Goal: Task Accomplishment & Management: Use online tool/utility

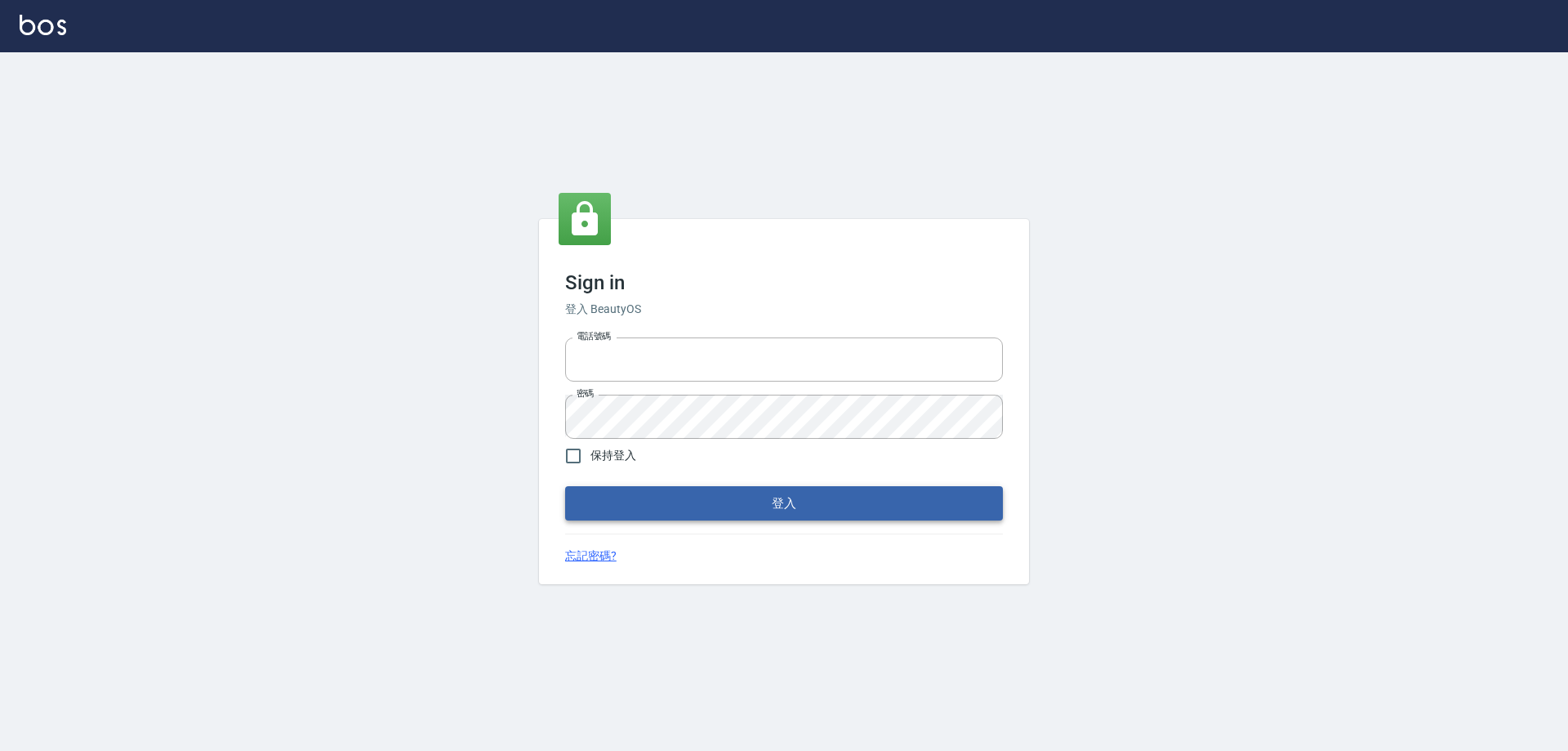
type input "0426657991"
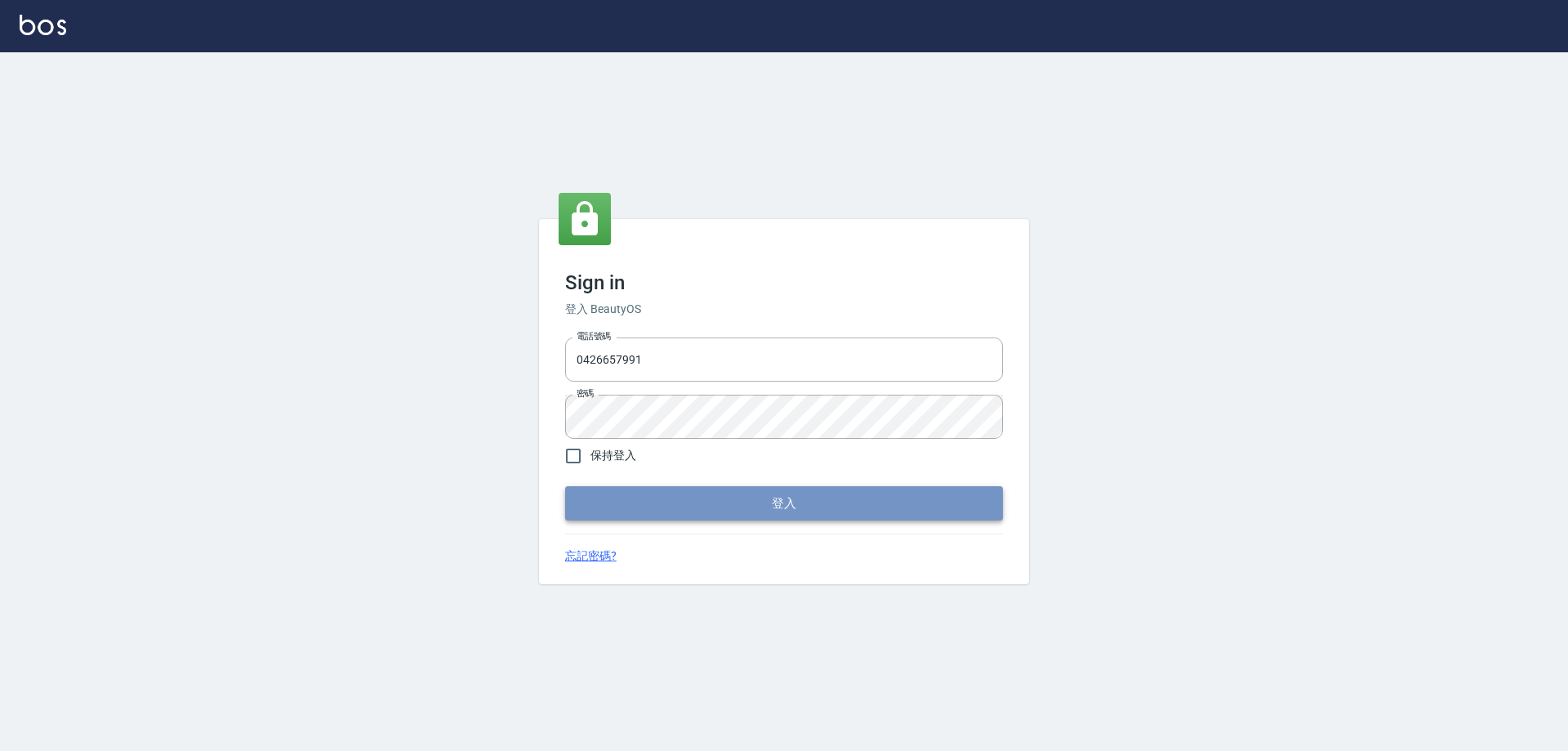
click at [710, 511] on button "登入" at bounding box center [784, 503] width 438 height 35
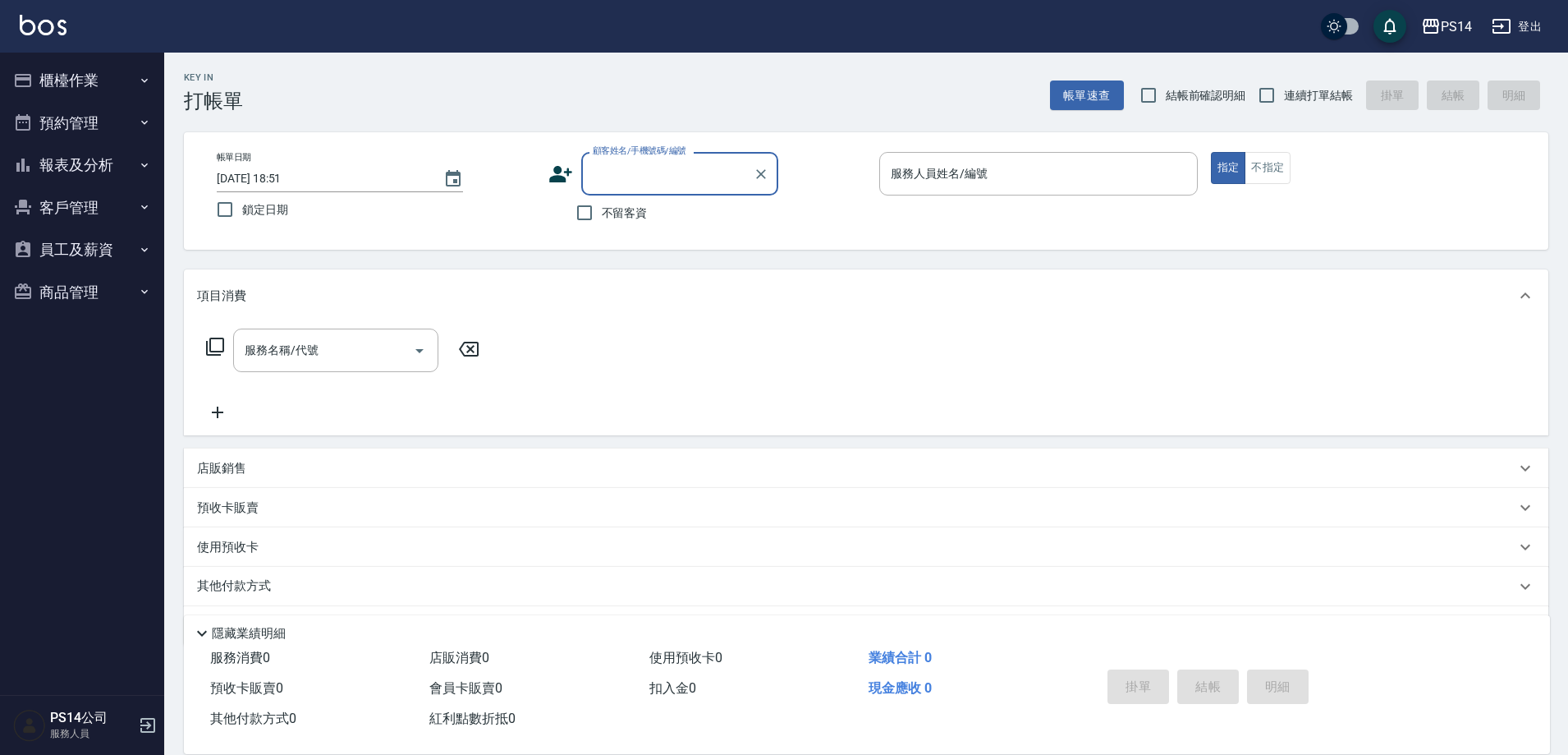
click at [94, 81] on button "櫃檯作業" at bounding box center [81, 80] width 151 height 43
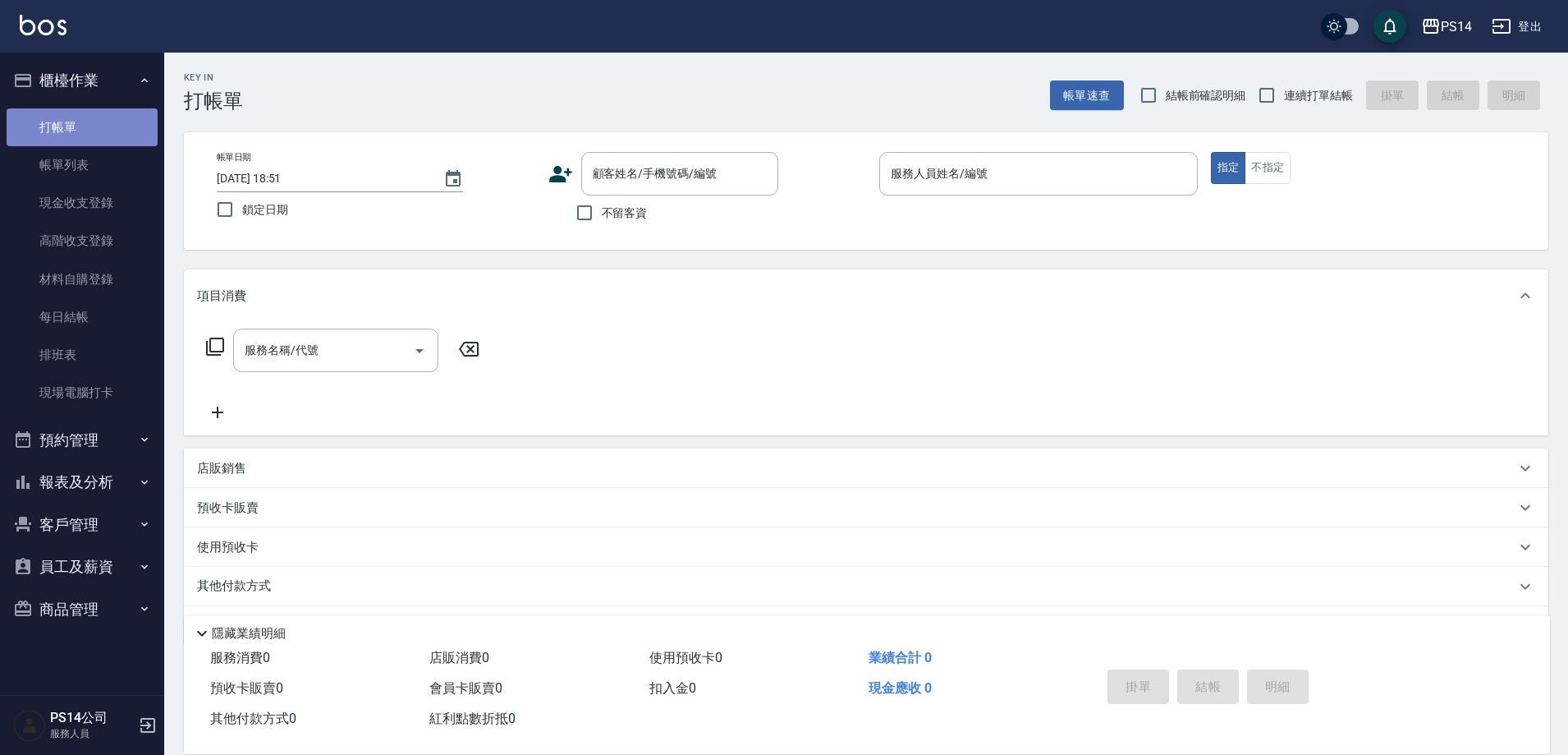
click at [91, 122] on link "打帳單" at bounding box center [81, 127] width 151 height 37
click at [1268, 91] on input "連續打單結帳" at bounding box center [1267, 95] width 35 height 35
checkbox input "true"
click at [589, 209] on input "不留客資" at bounding box center [585, 212] width 35 height 35
checkbox input "true"
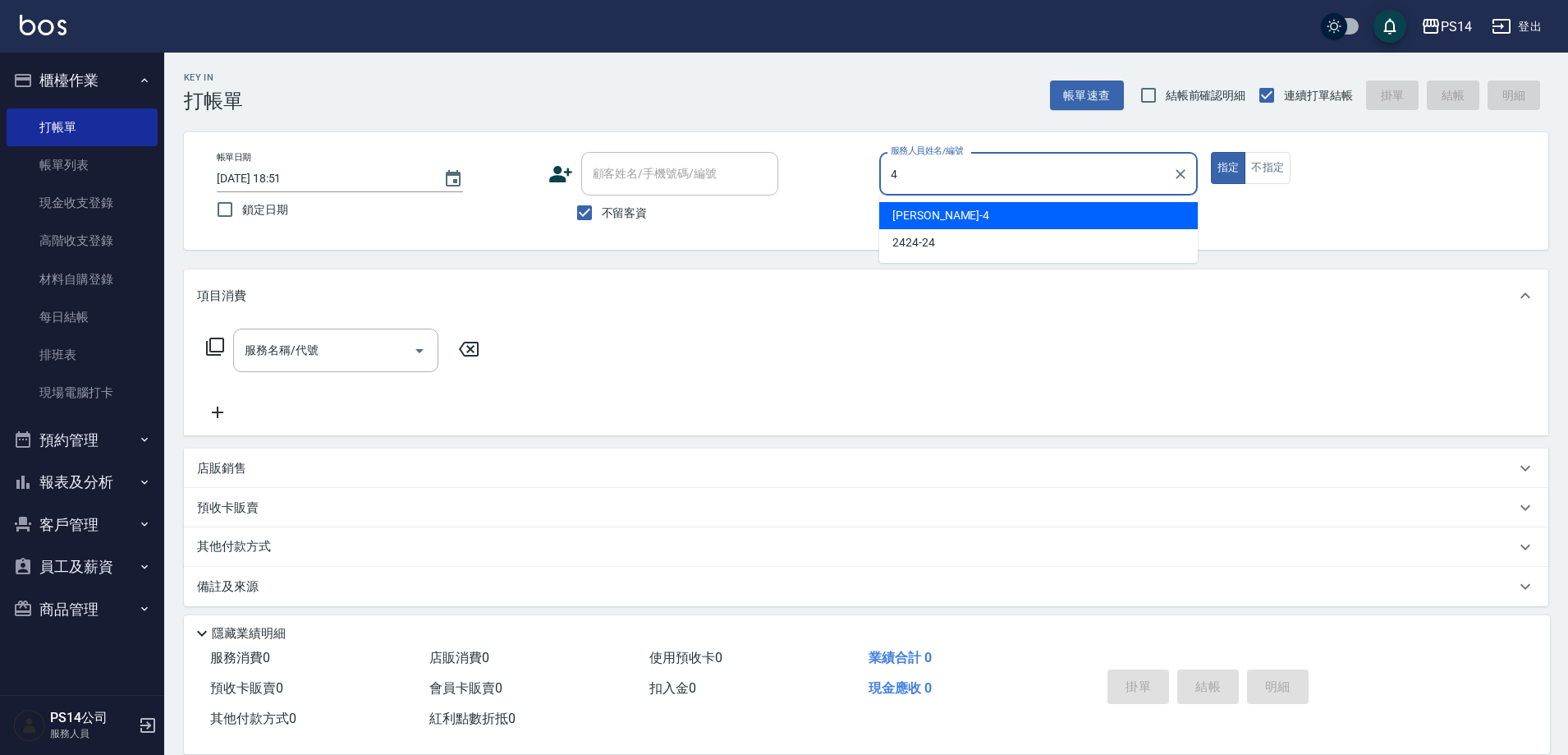
type input "[PERSON_NAME]-4"
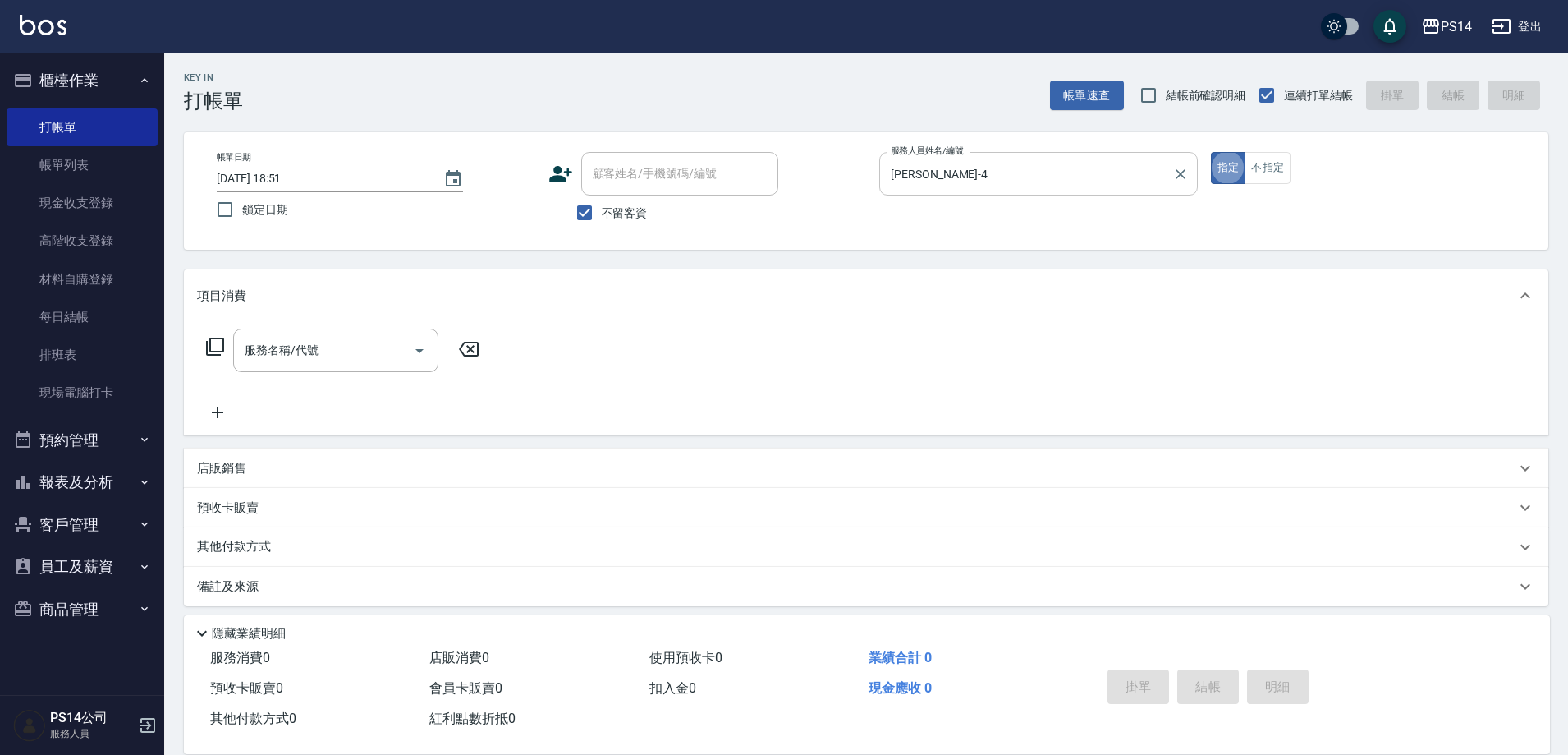
type button "true"
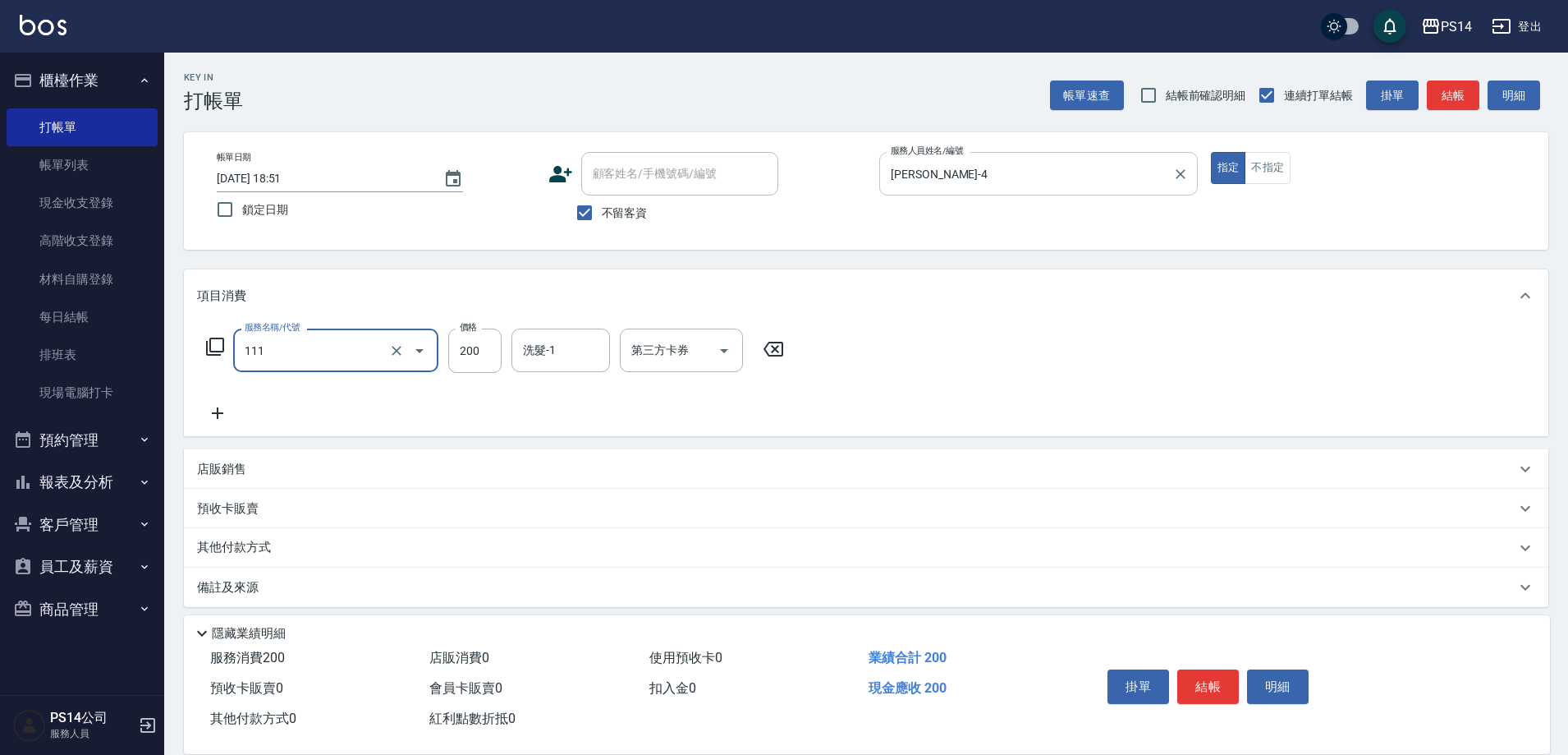
type input "200(111)"
type input "[PERSON_NAME]-26"
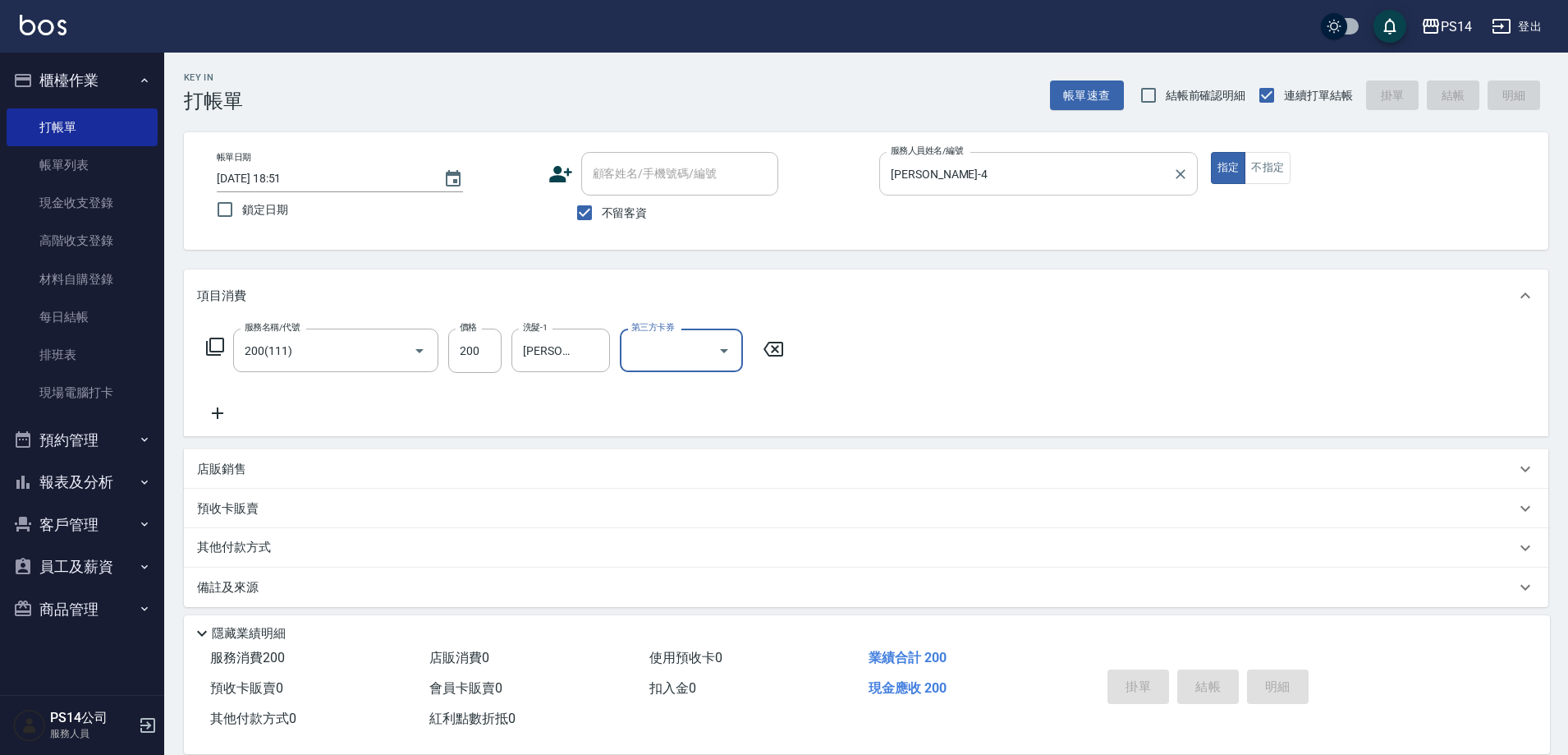
type input "[DATE] 18:52"
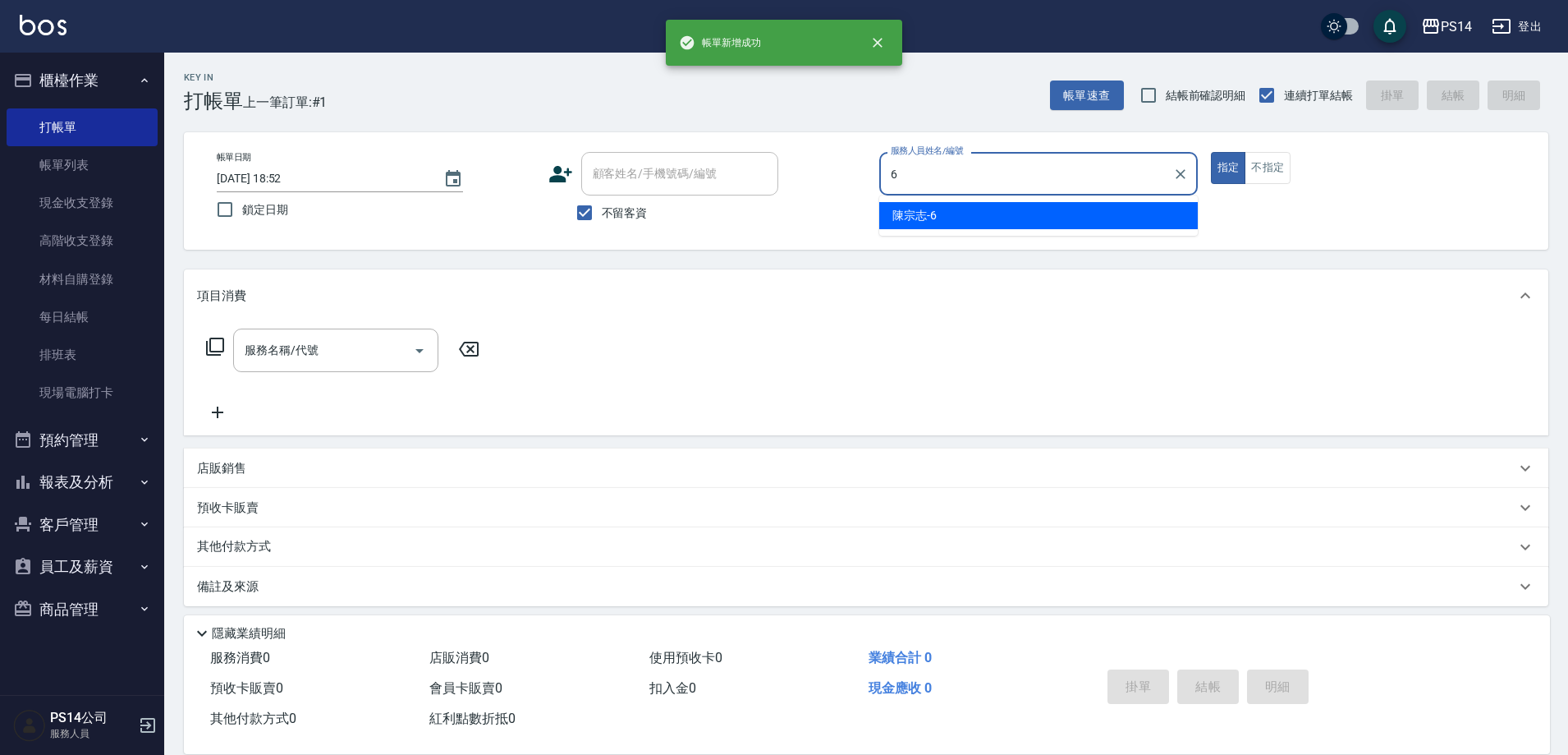
type input "陳宗志-6"
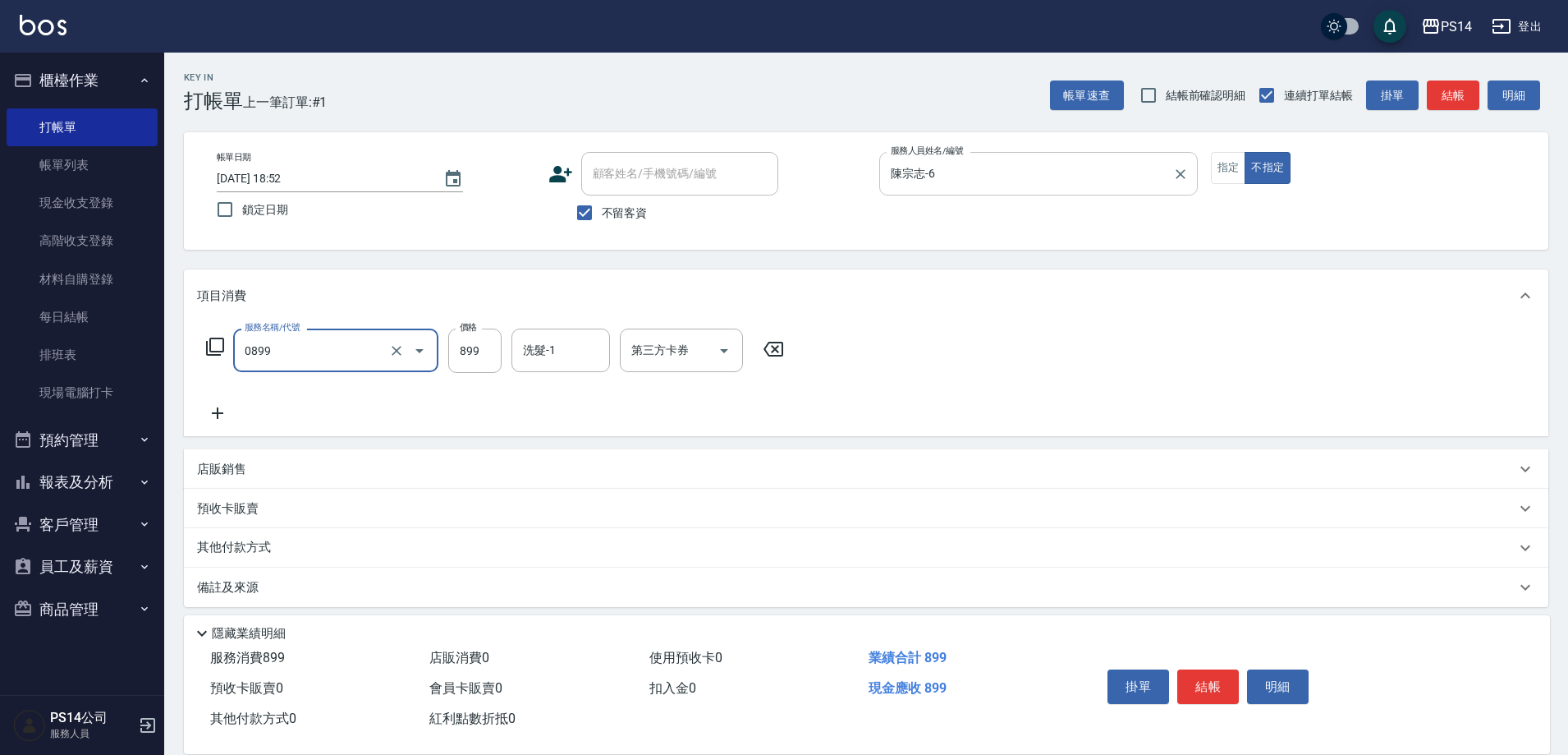
type input "排毒SPA(0899)"
type input "[PERSON_NAME]-26"
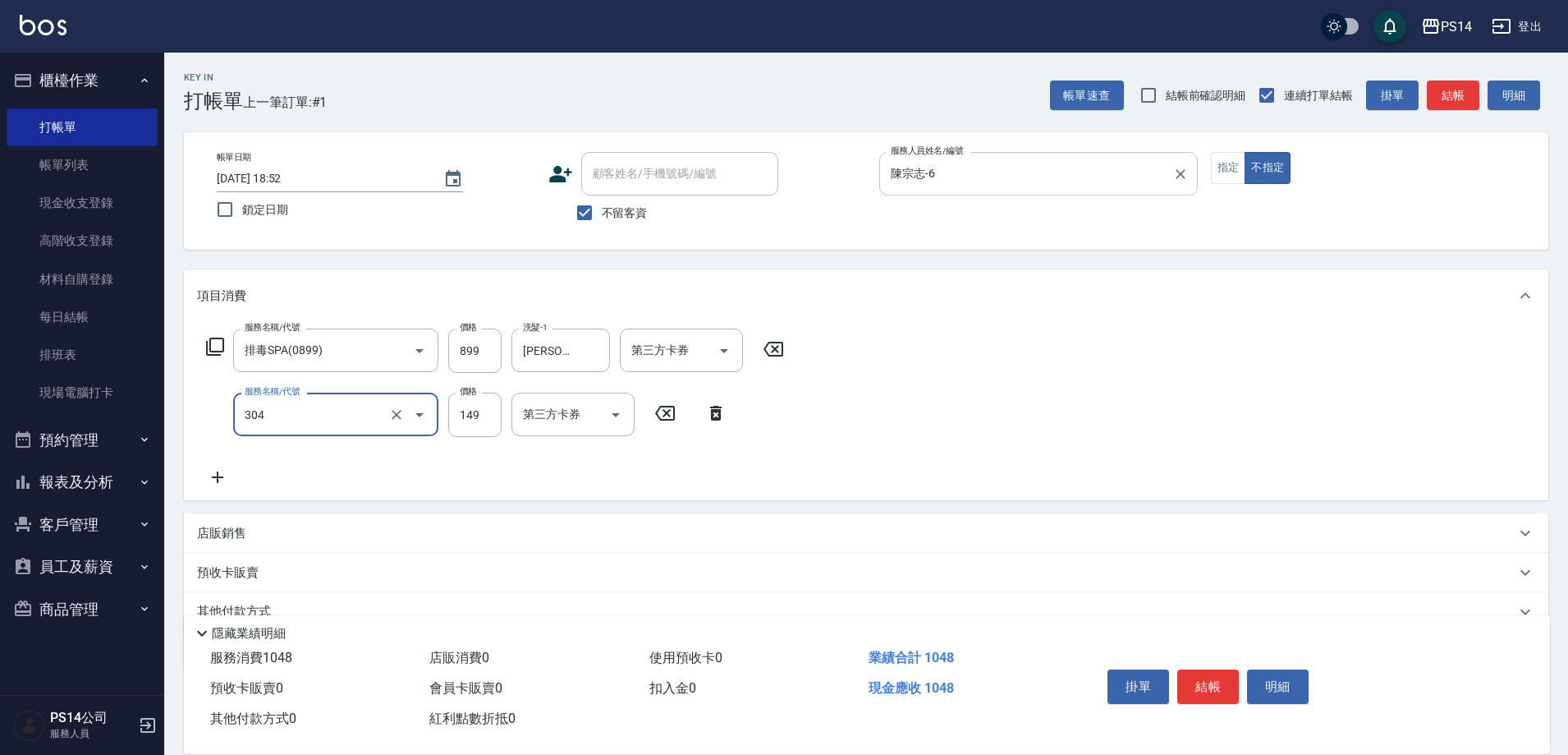
type input "剪髮(304)"
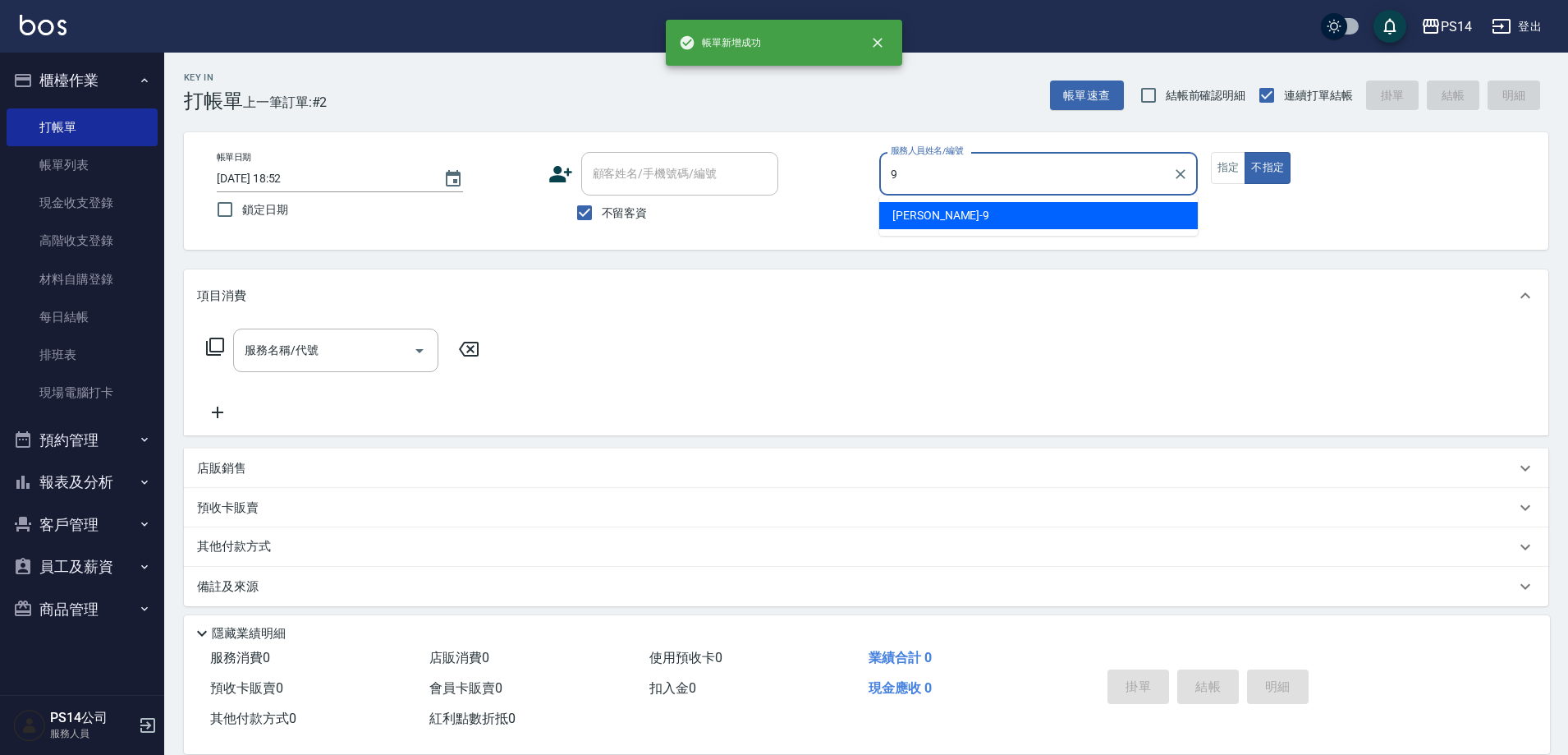
type input "[PERSON_NAME]-9"
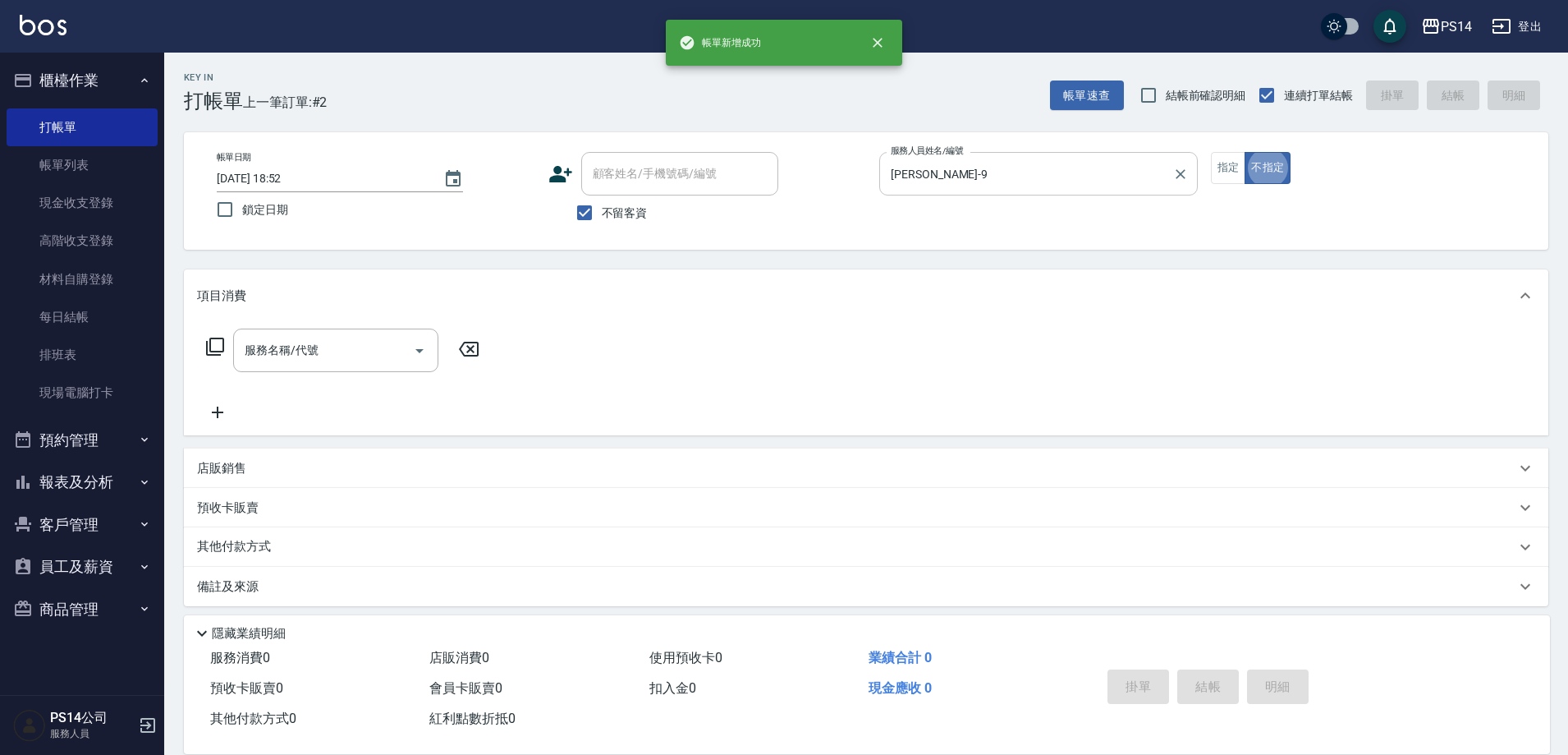
type button "false"
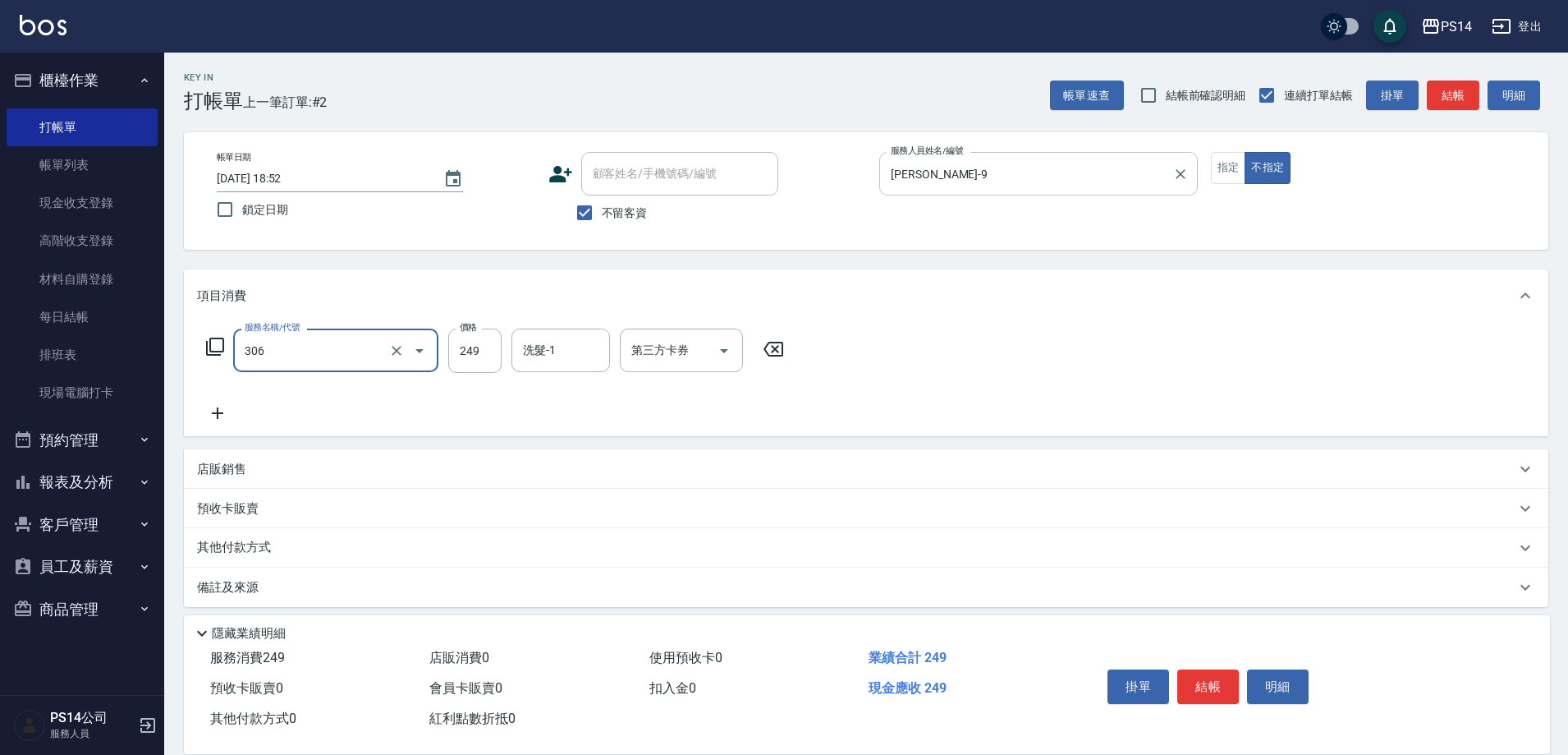
type input "剪髮(306)"
type input "[PERSON_NAME]-26"
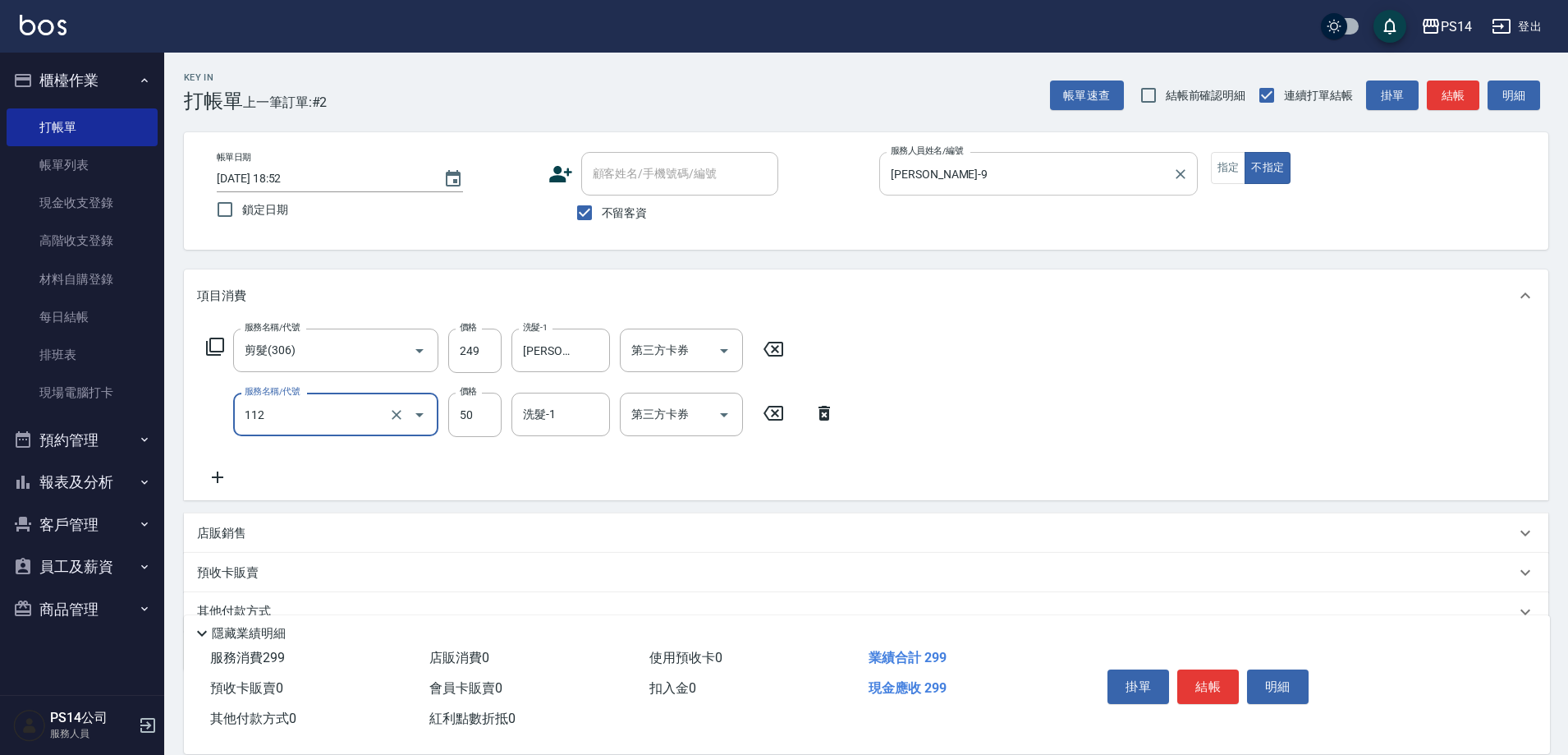
type input "精油50(112)"
type input "[PERSON_NAME]-26"
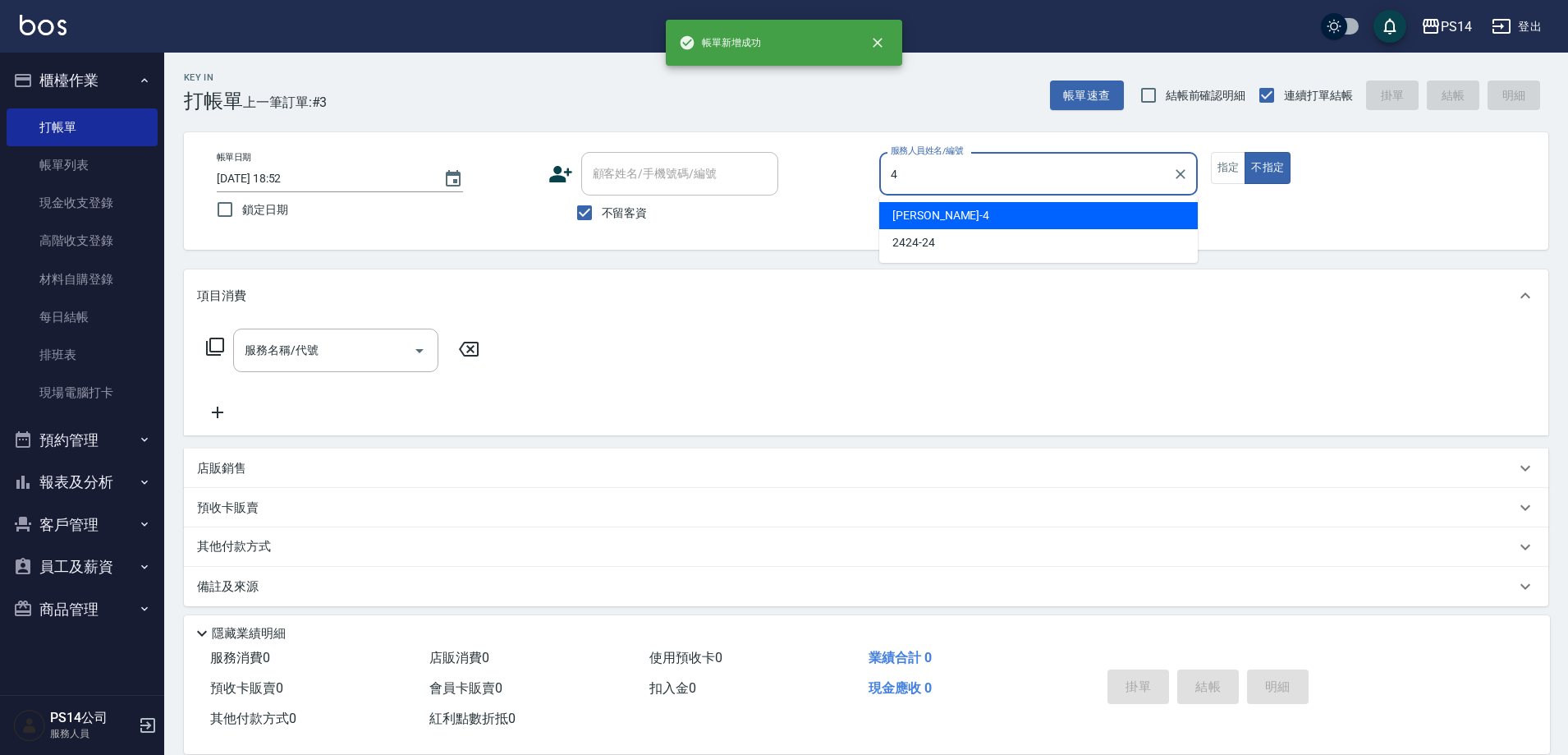
type input "[PERSON_NAME]-4"
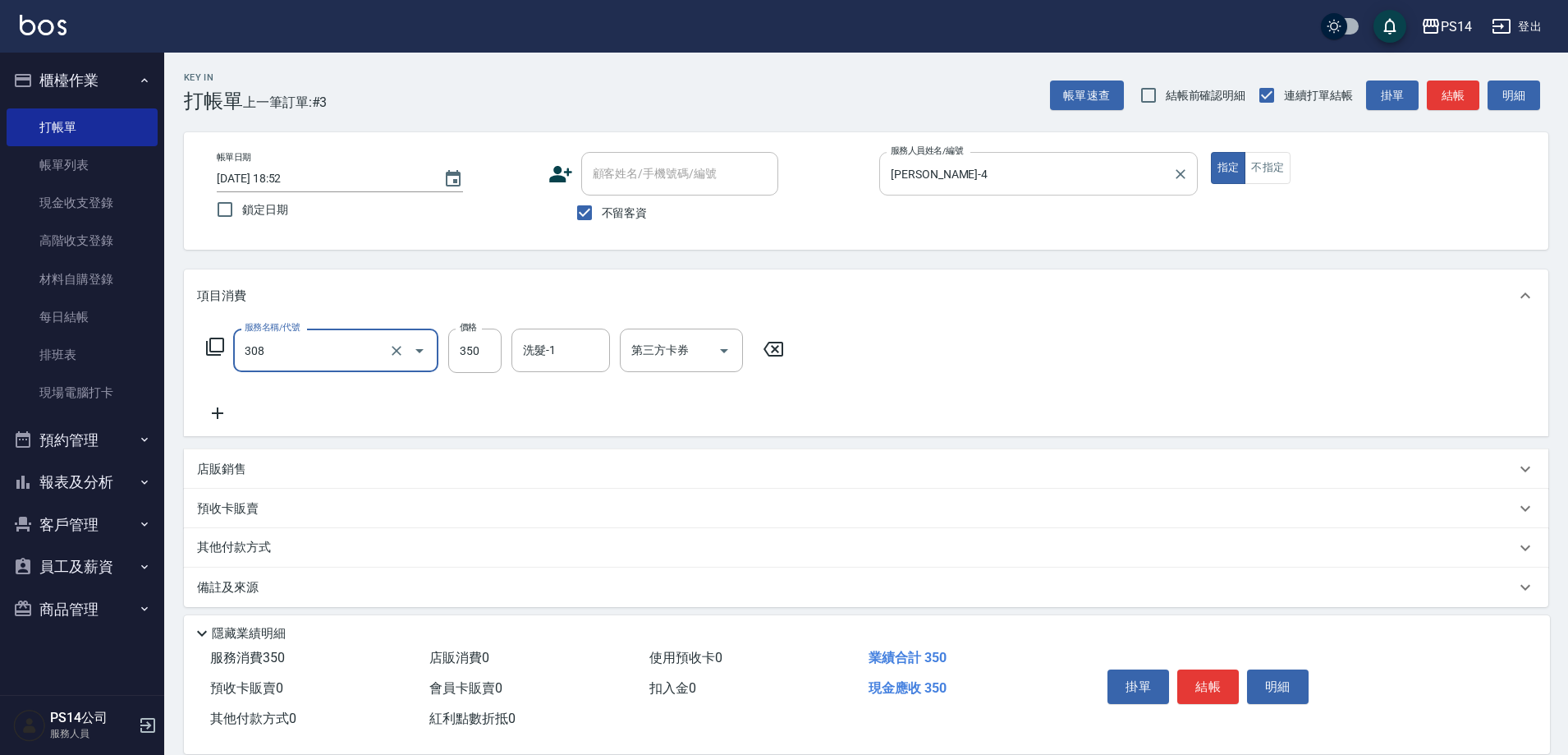
type input "洗+剪(308)"
type input "[PERSON_NAME]-11"
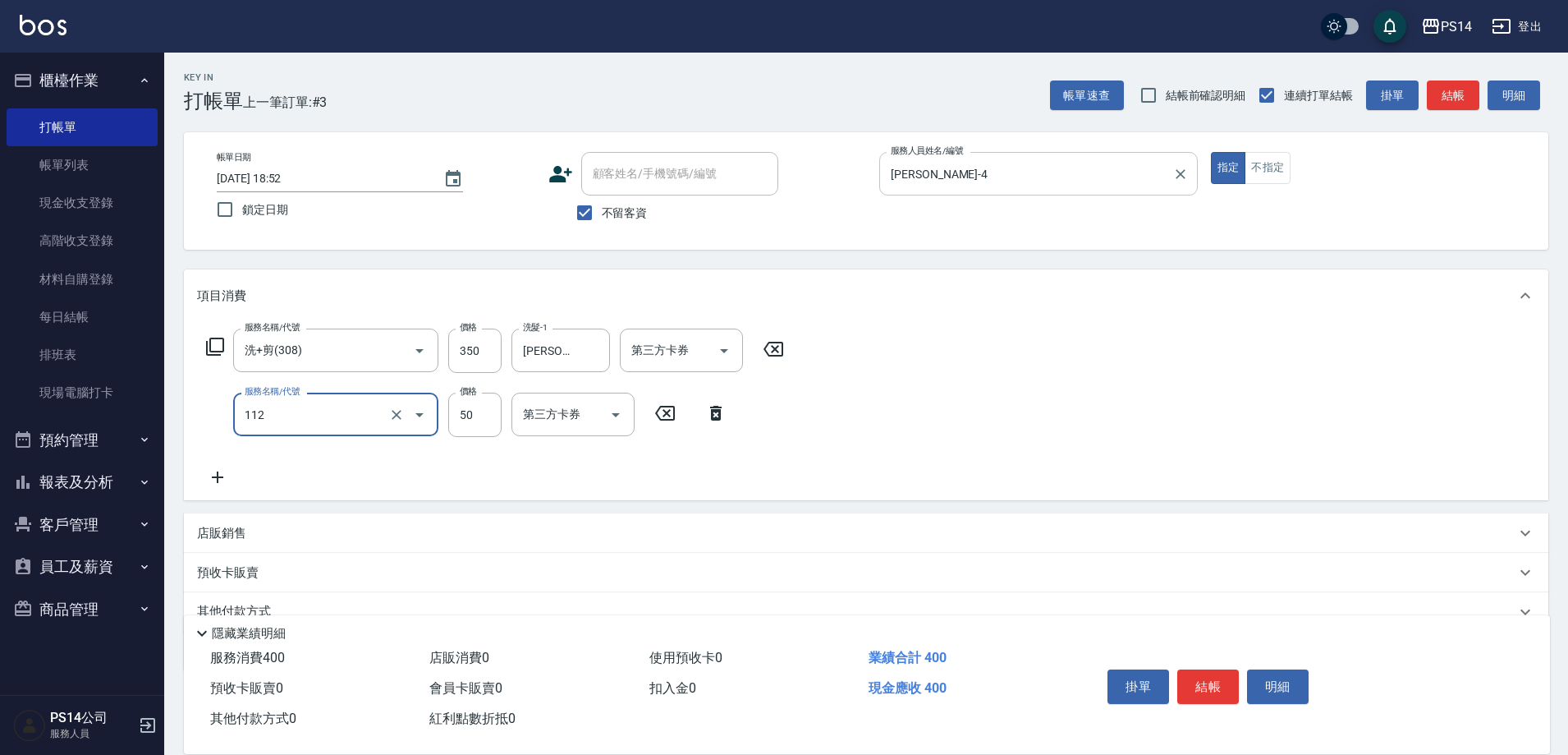
type input "精油50(112)"
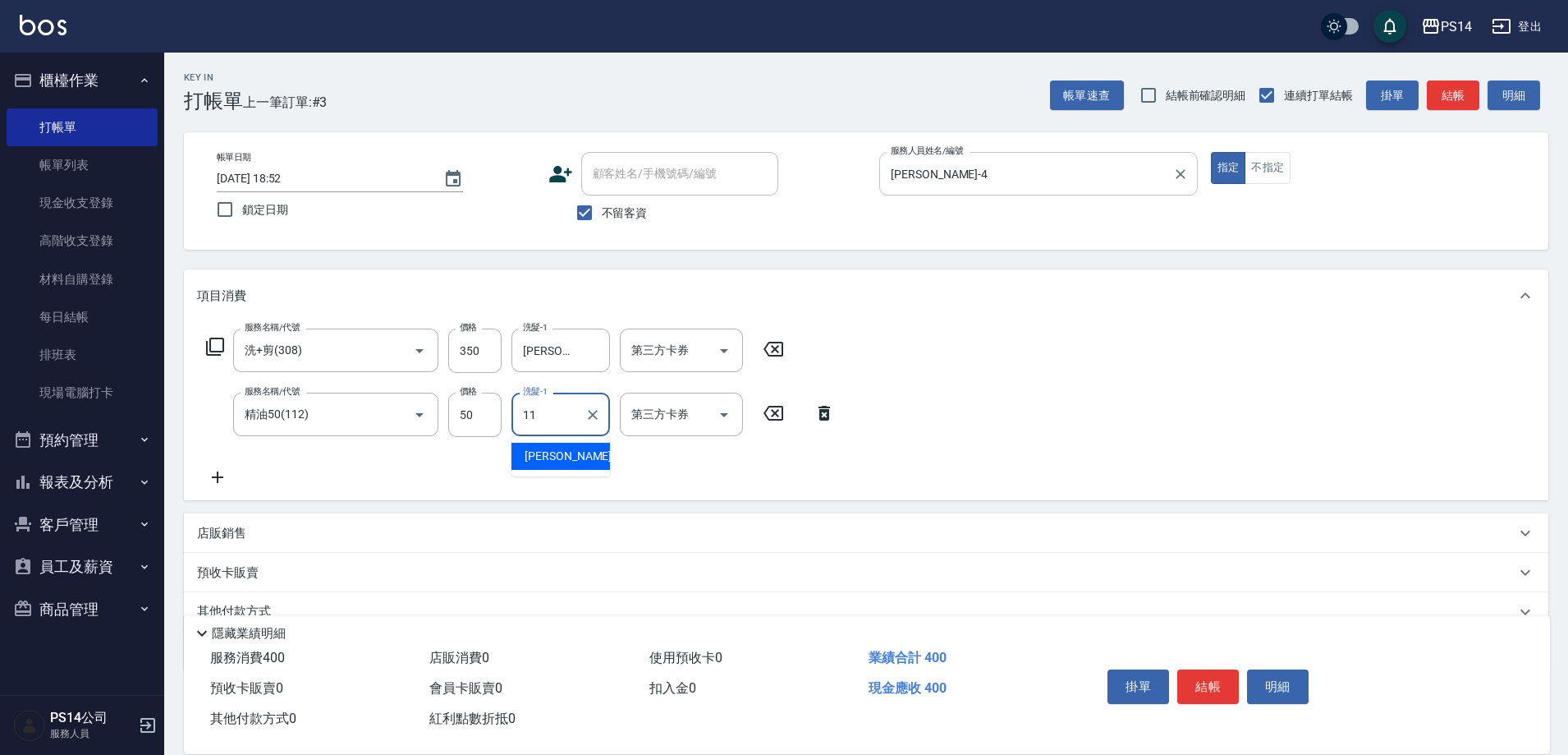
type input "[PERSON_NAME]-11"
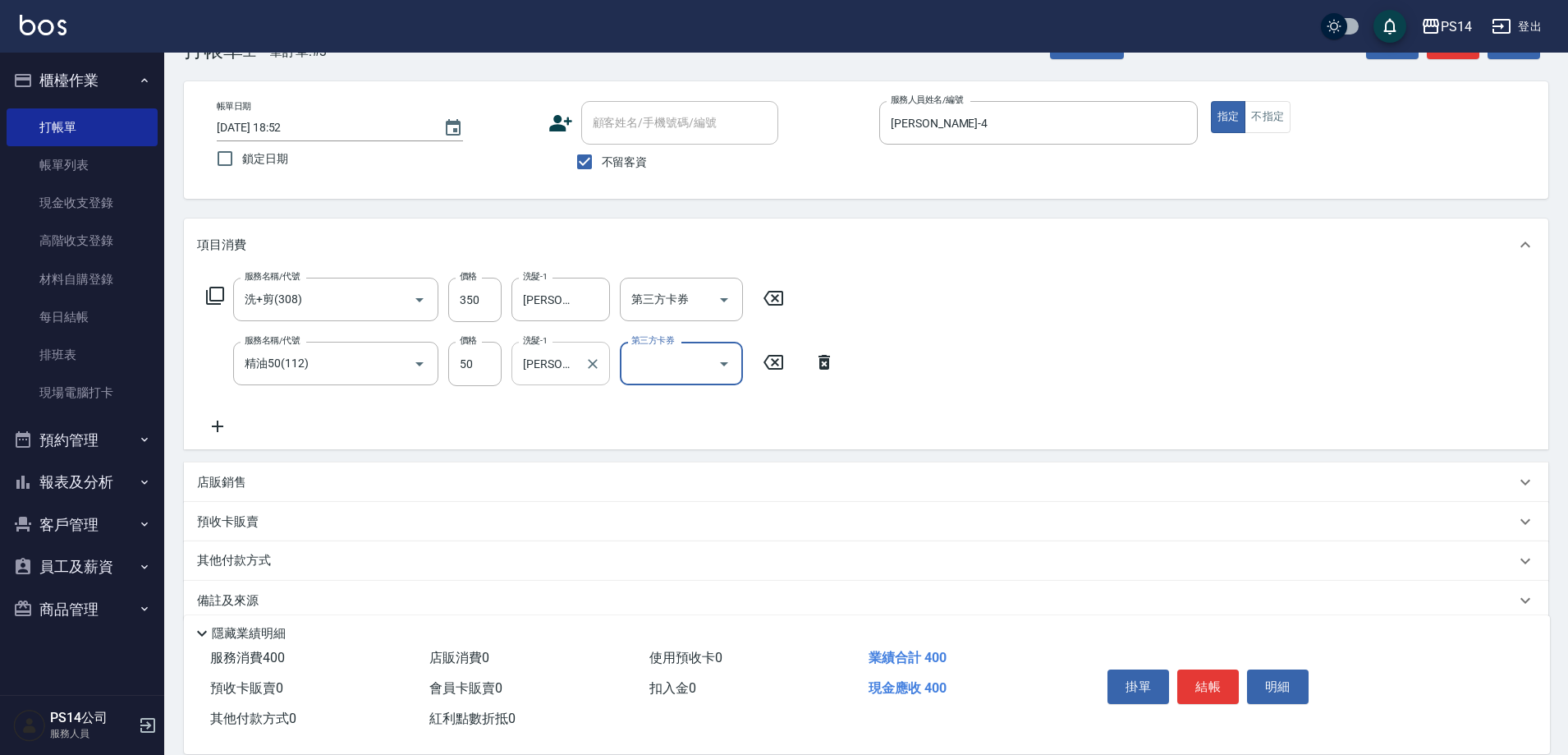
scroll to position [74, 0]
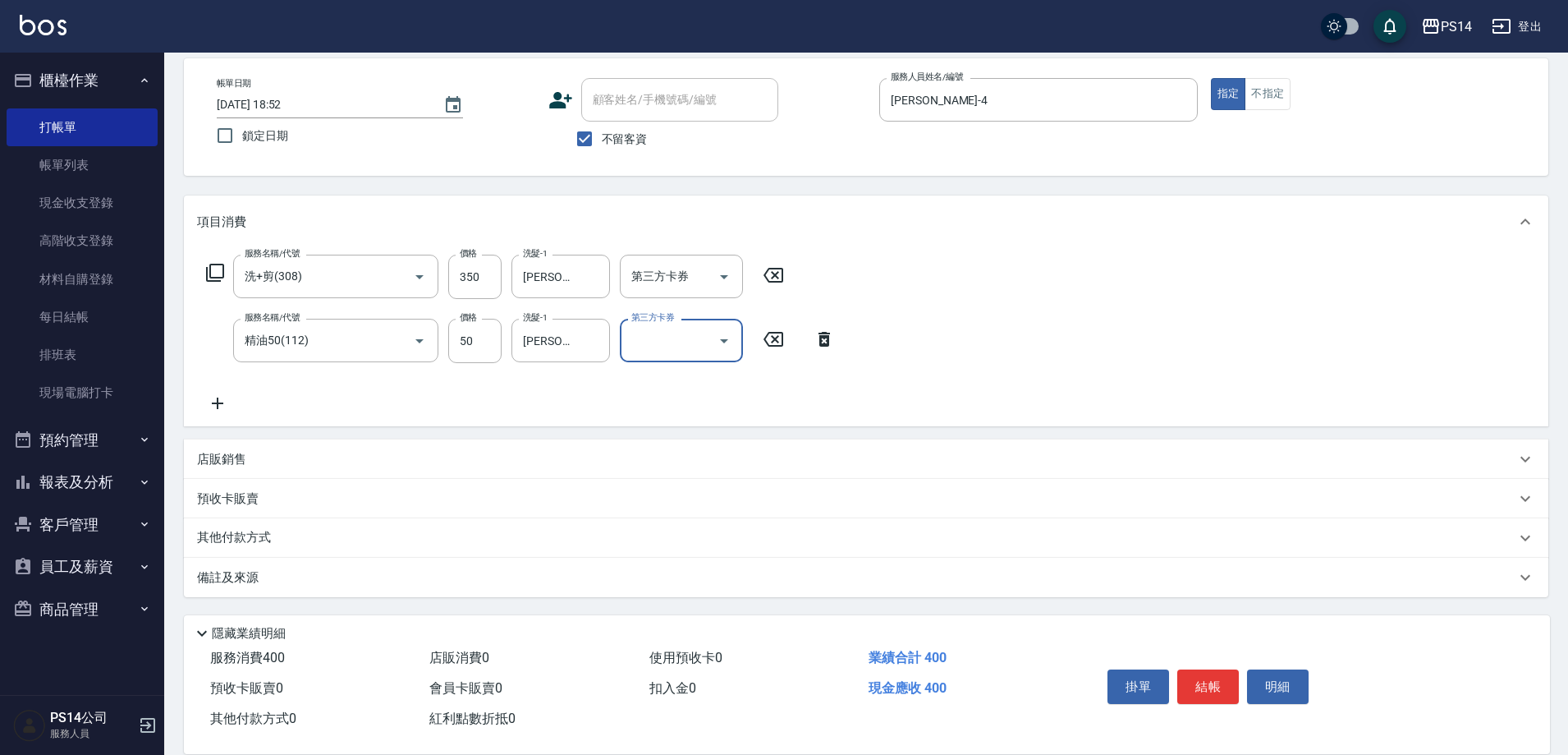
click at [197, 462] on p "店販銷售" at bounding box center [221, 459] width 49 height 17
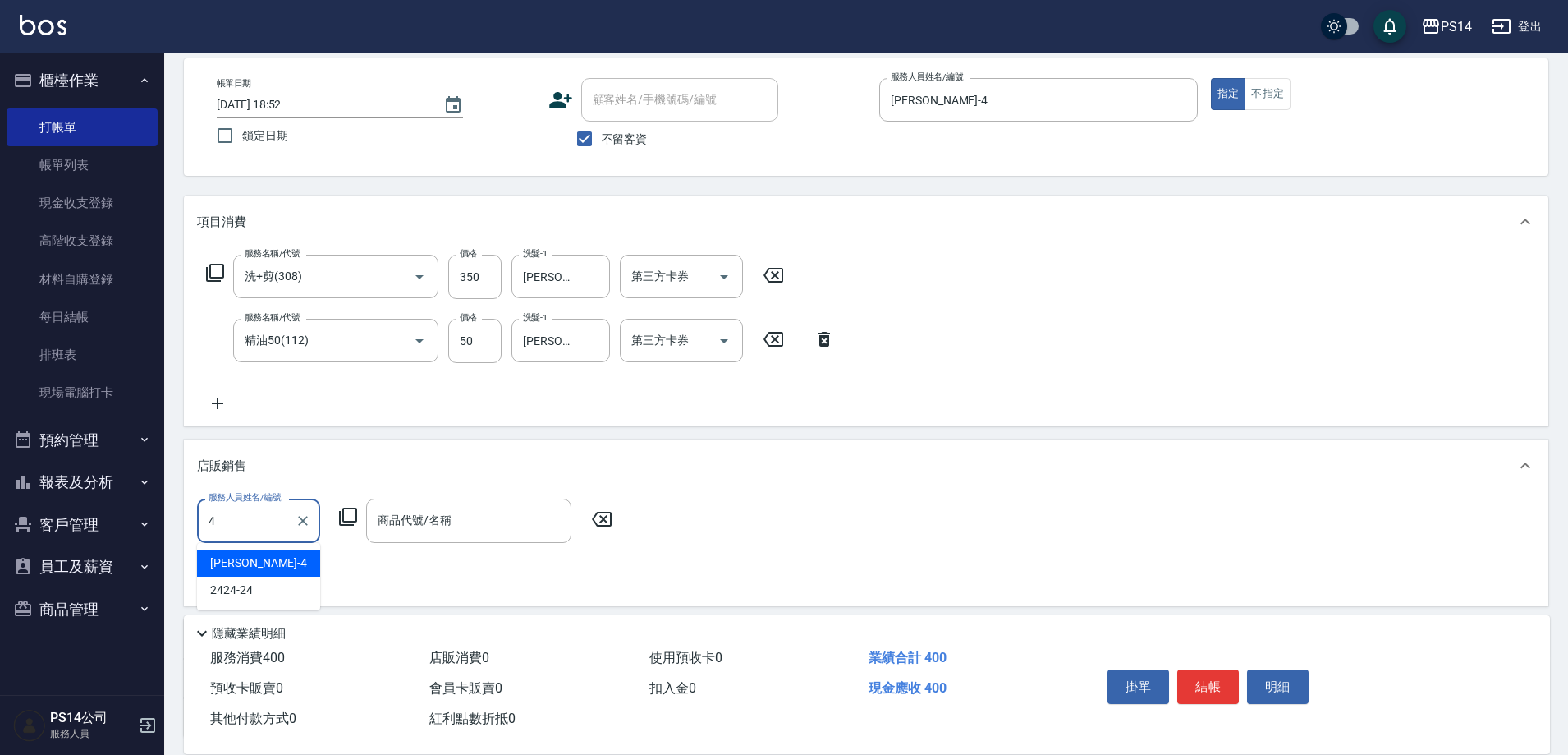
type input "[PERSON_NAME]-4"
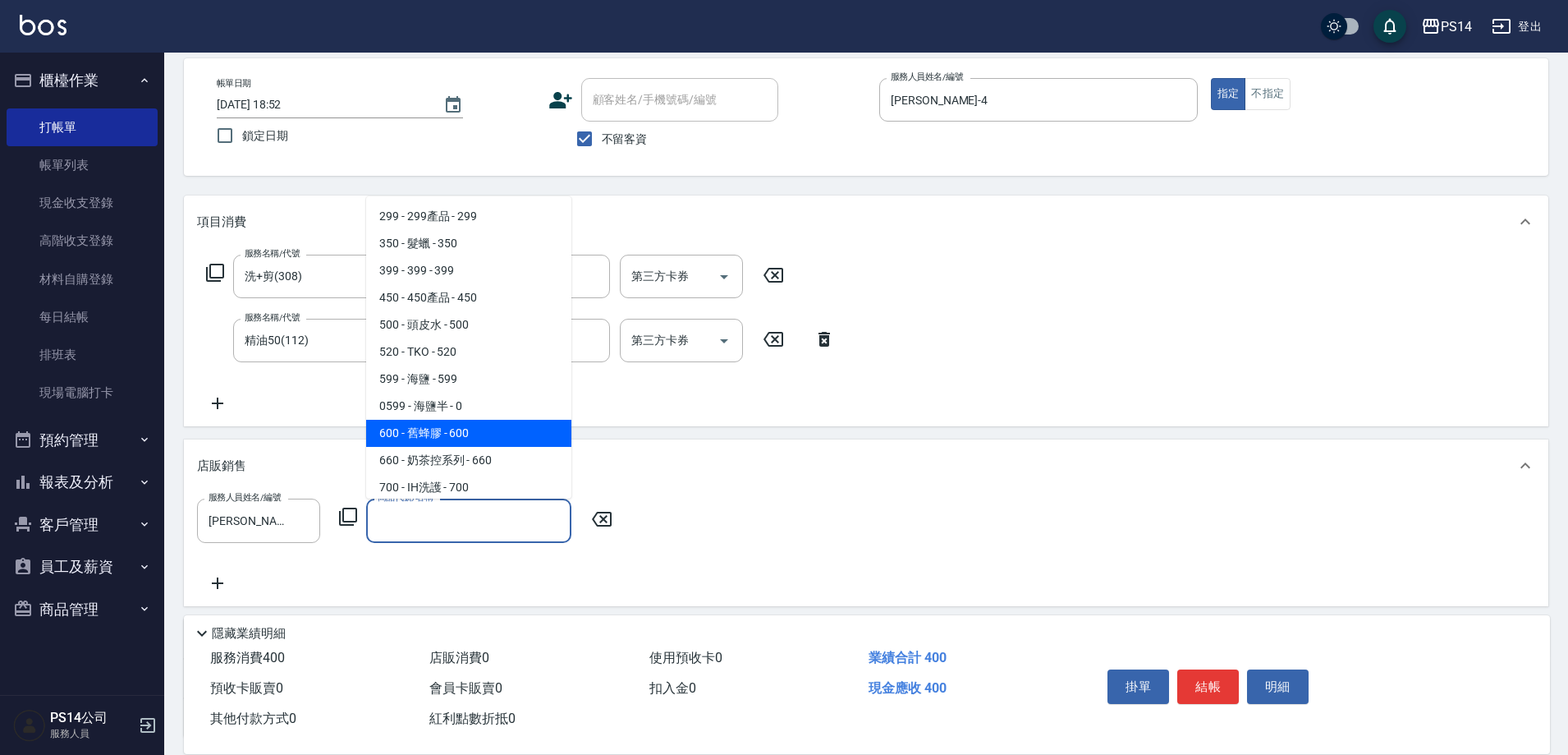
type input "舊蜂膠"
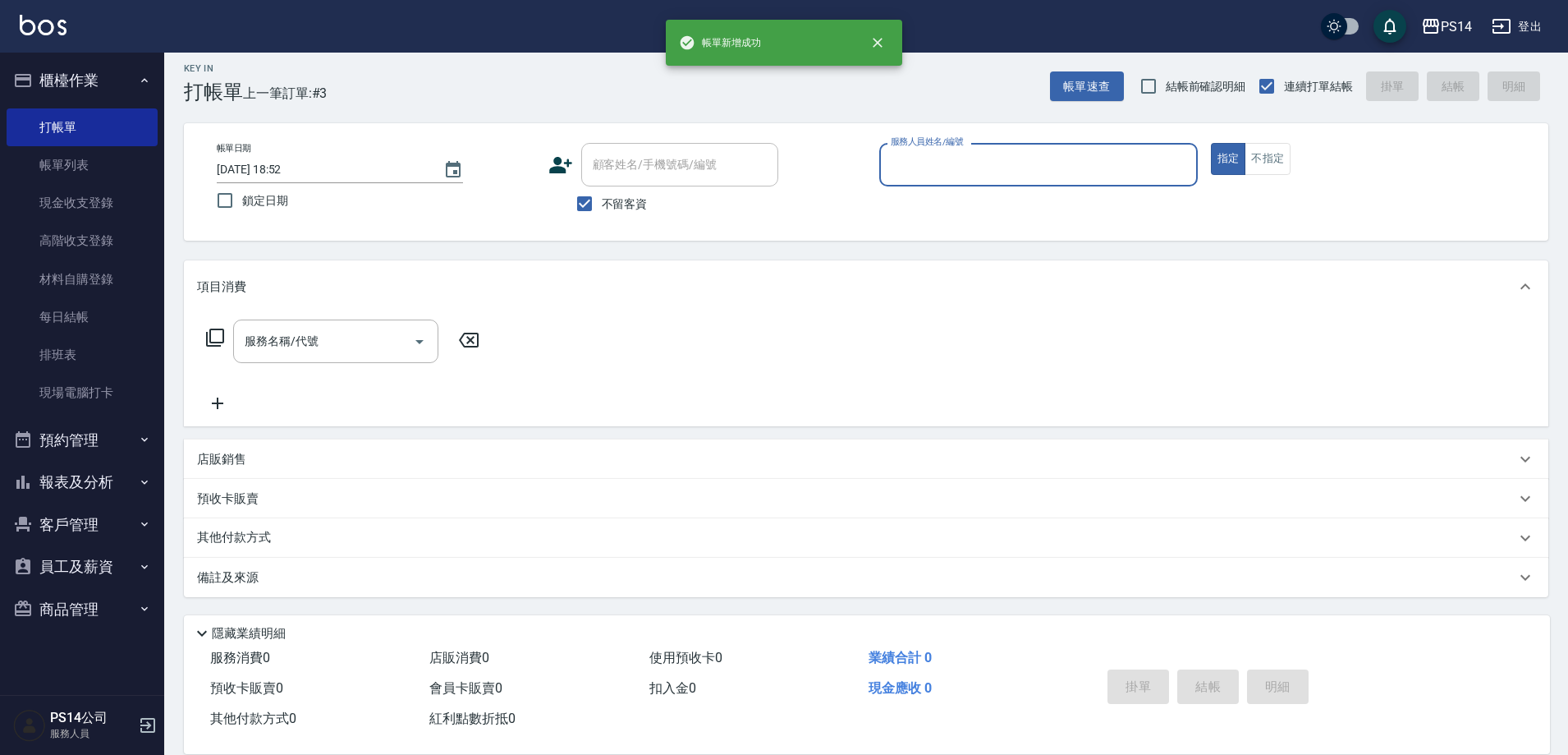
scroll to position [9, 0]
type input "陳宗志-6"
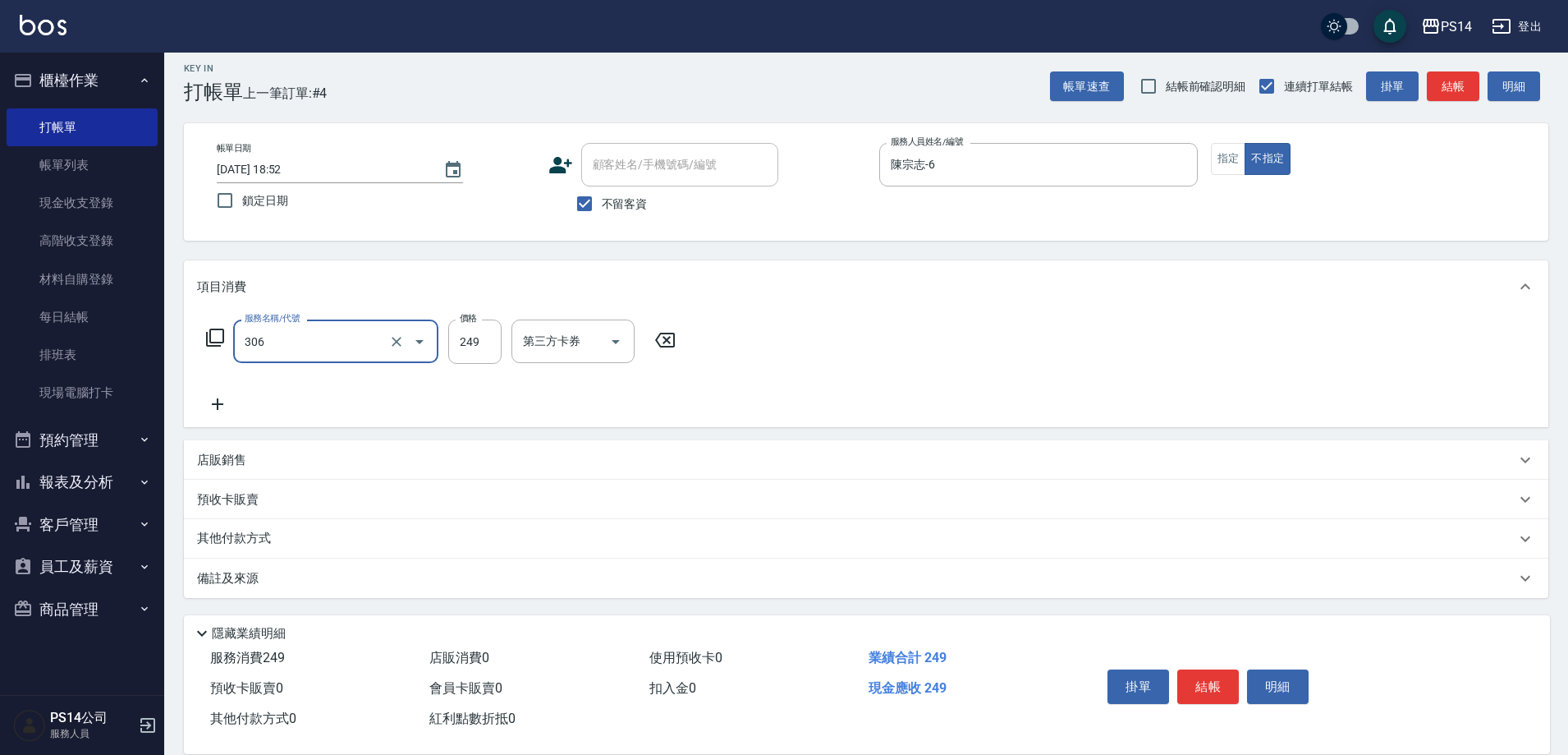
type input "剪髮(306)"
type input "陳宗志-6"
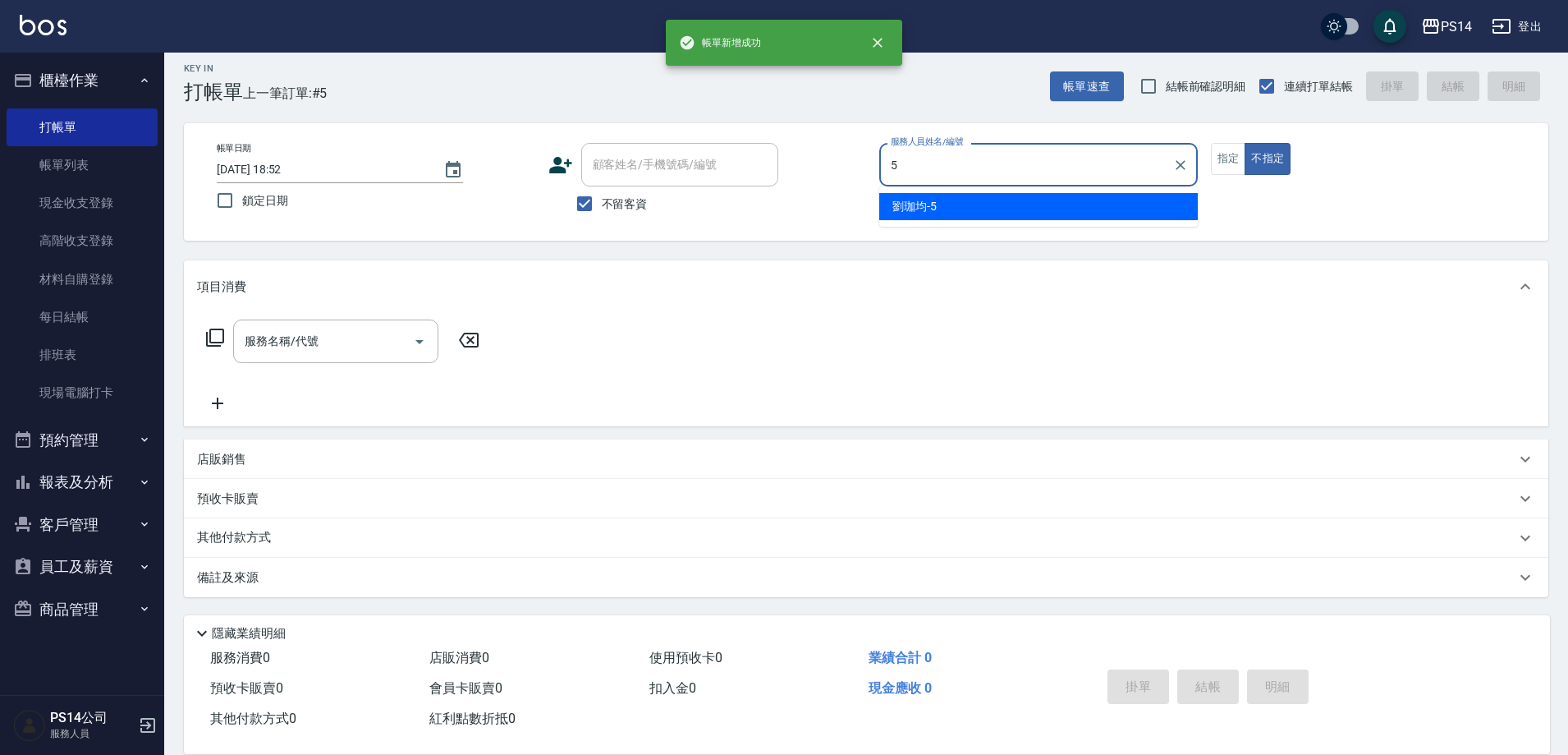
type input "[PERSON_NAME]-5"
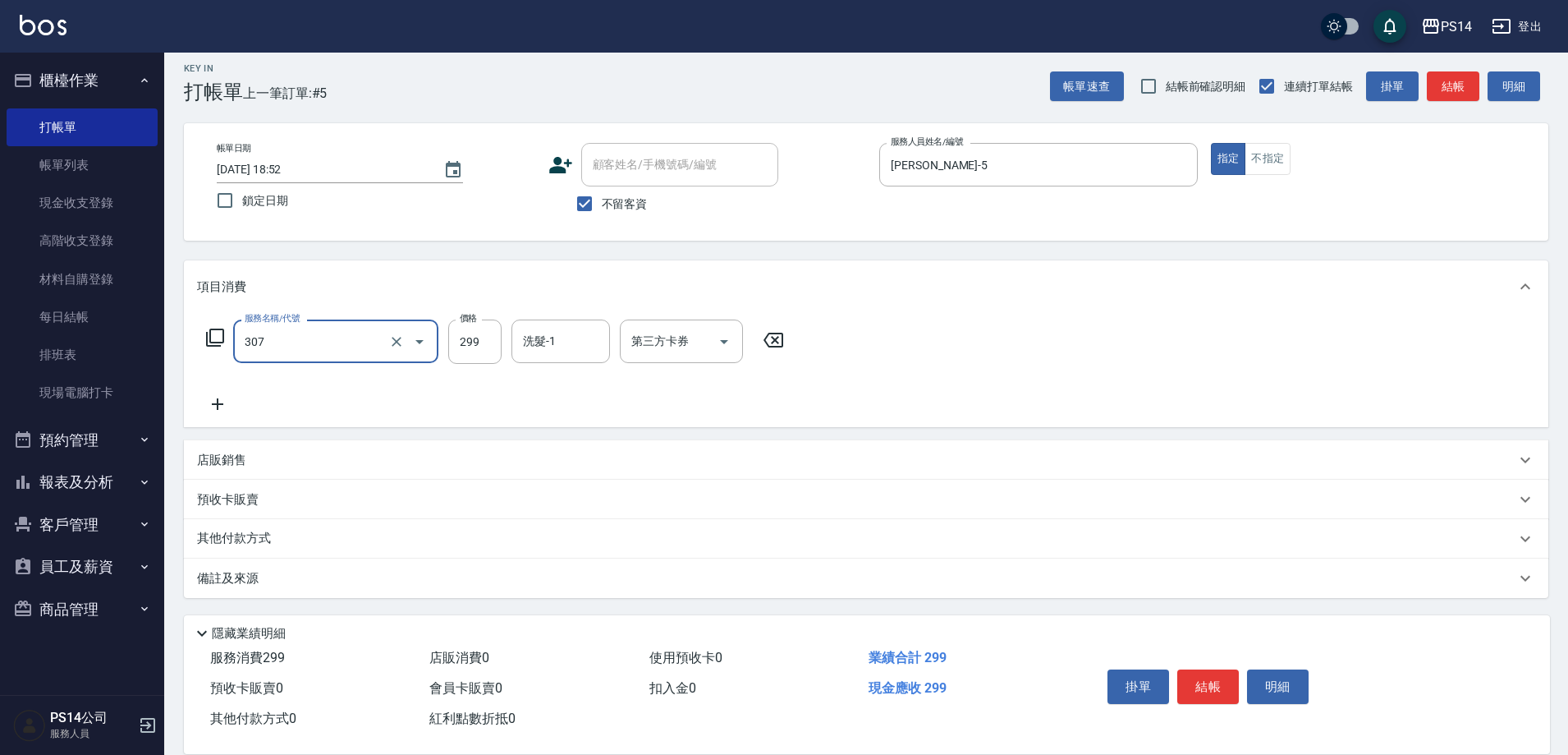
type input "剪髮(307)"
type input "[PERSON_NAME]-5"
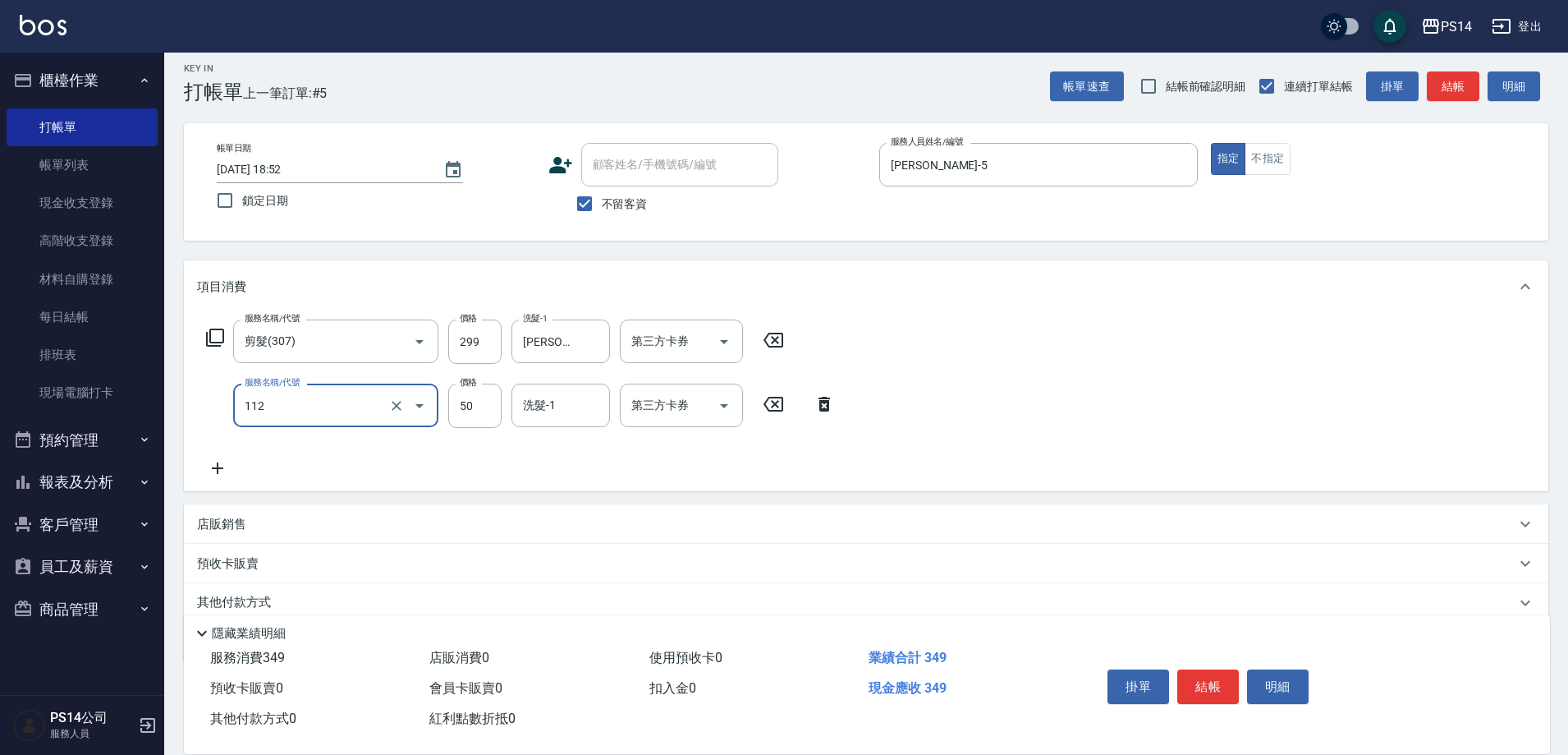
type input "精油50(112)"
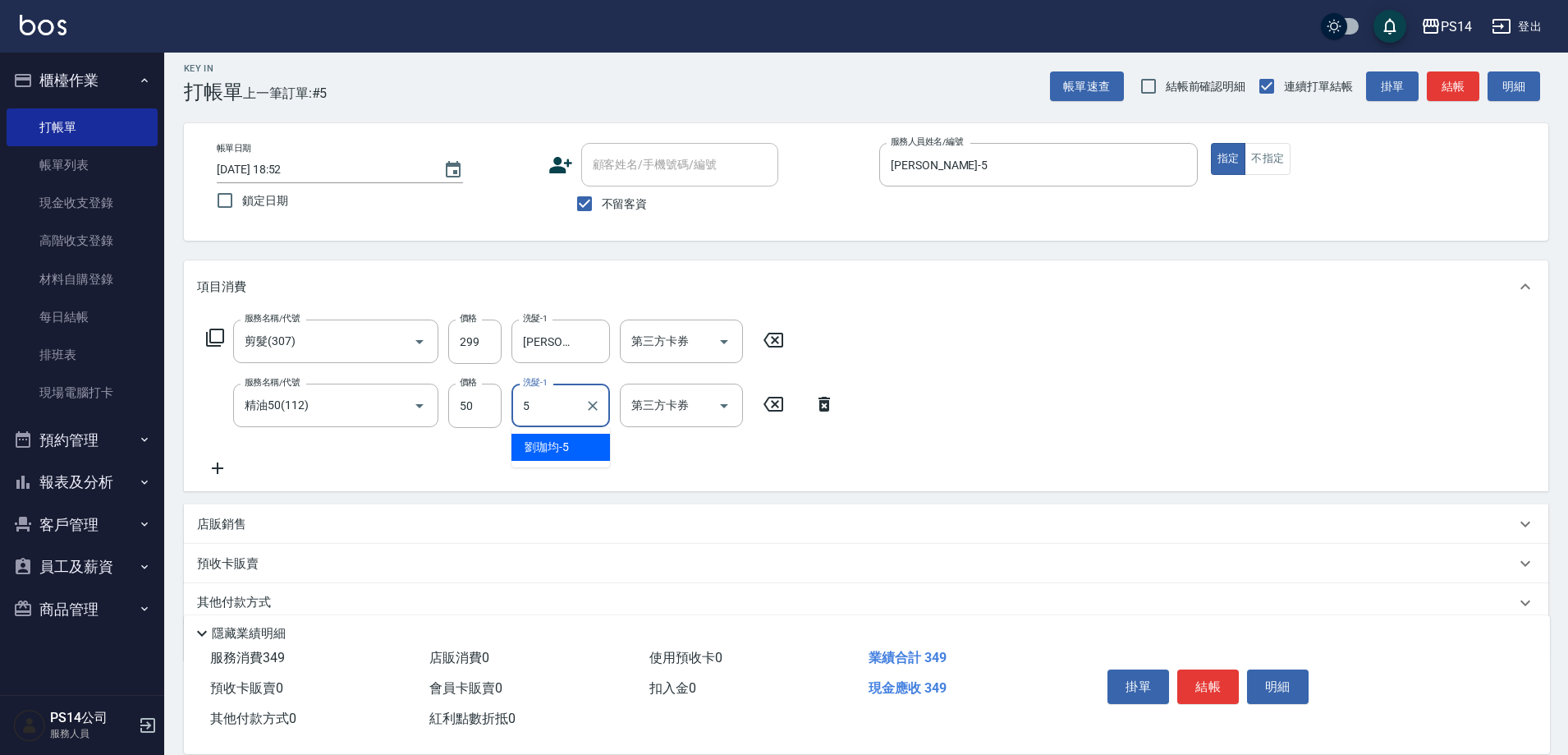
type input "[PERSON_NAME]-5"
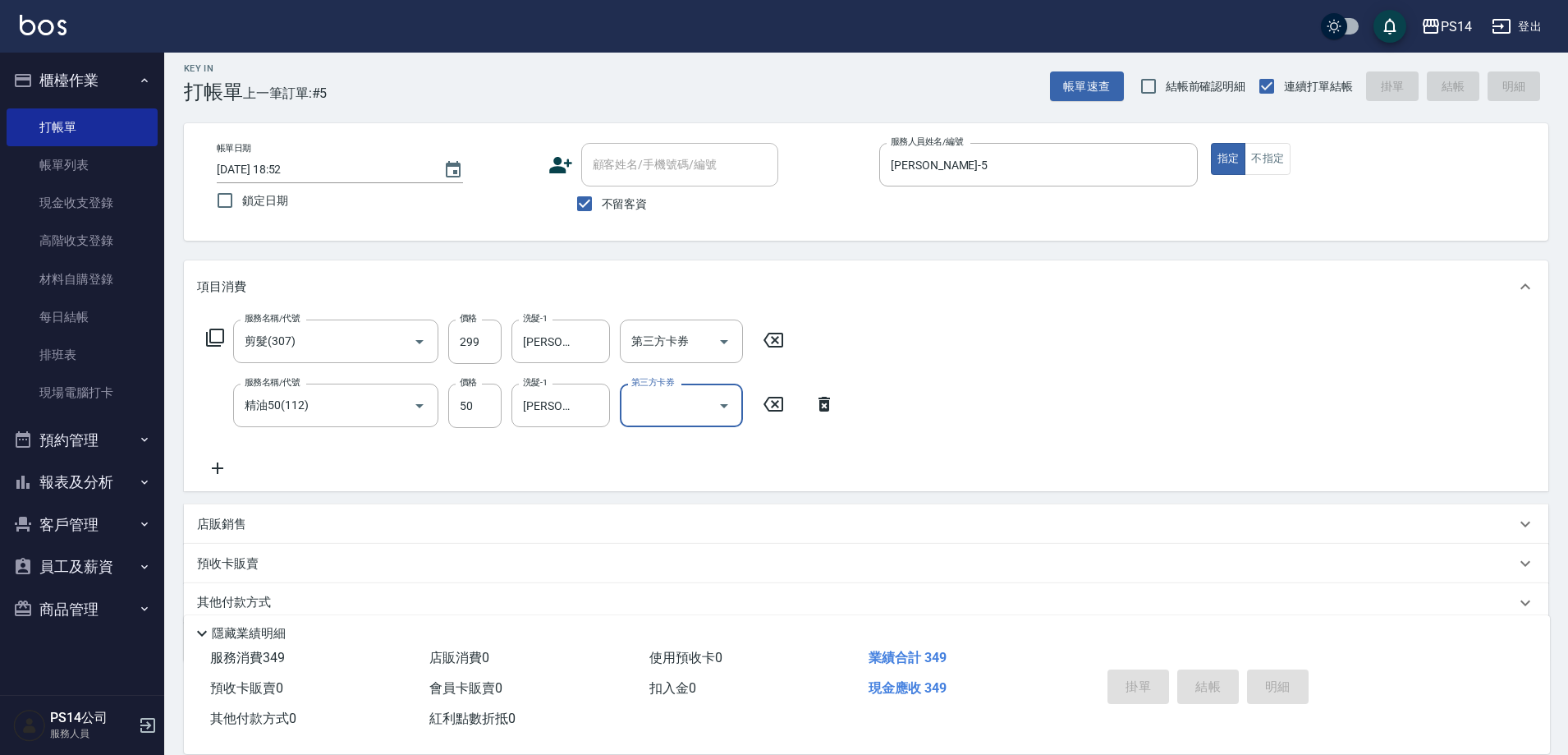
type input "[DATE] 18:53"
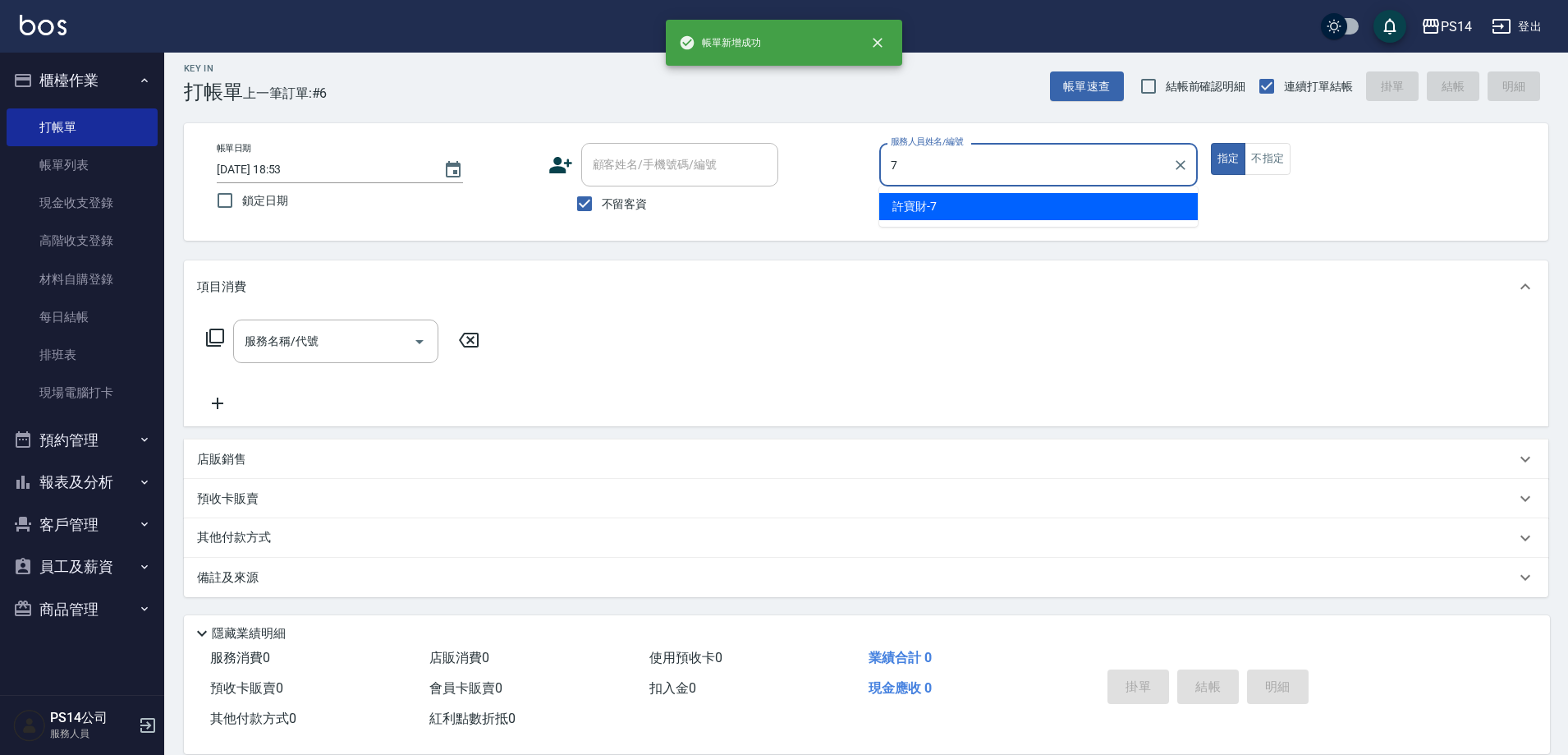
type input "許寶財-7"
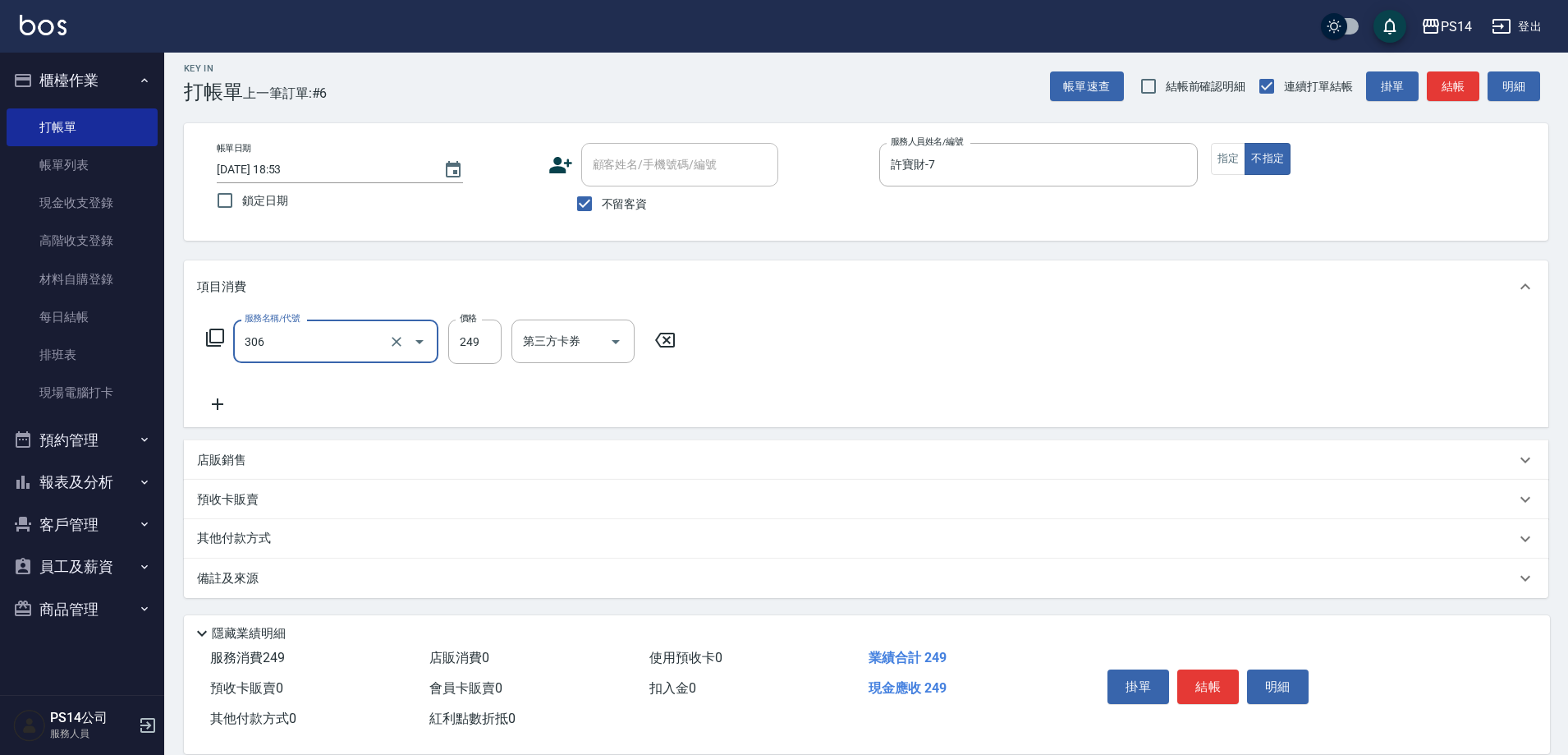
type input "剪髮(306)"
type input "[PERSON_NAME]-11"
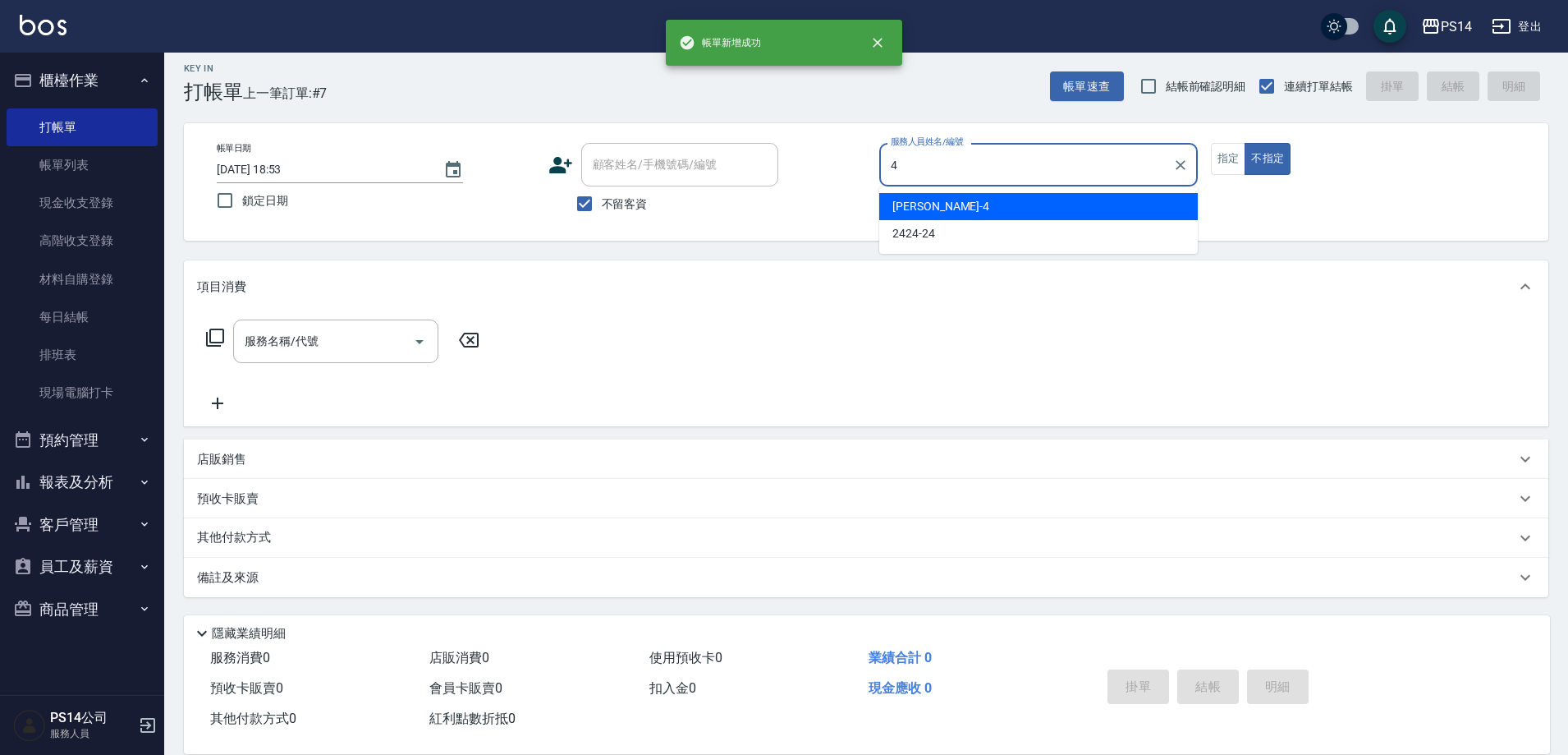
type input "[PERSON_NAME]-4"
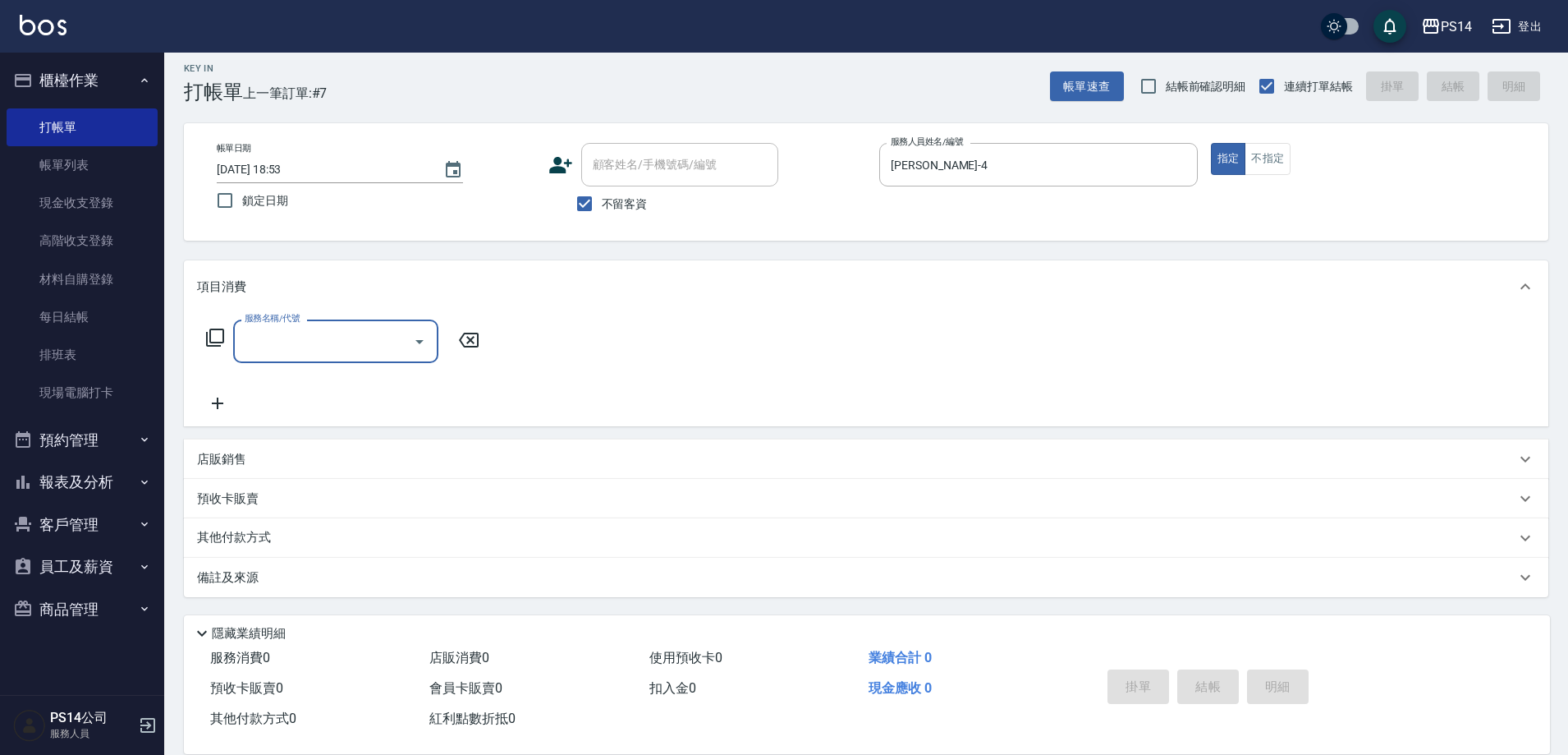
click at [210, 339] on icon at bounding box center [215, 337] width 18 height 18
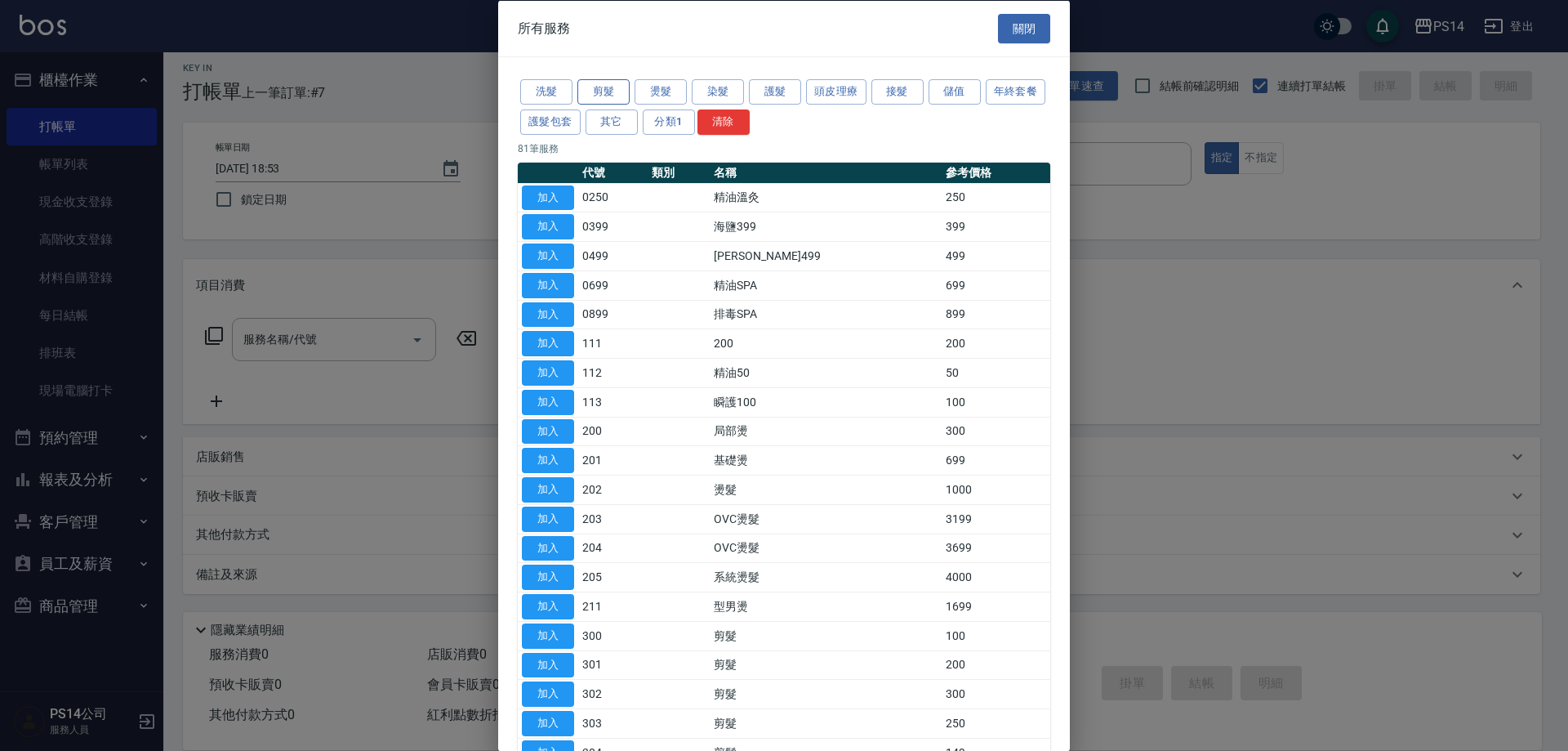
click at [606, 94] on button "剪髮" at bounding box center [603, 91] width 52 height 26
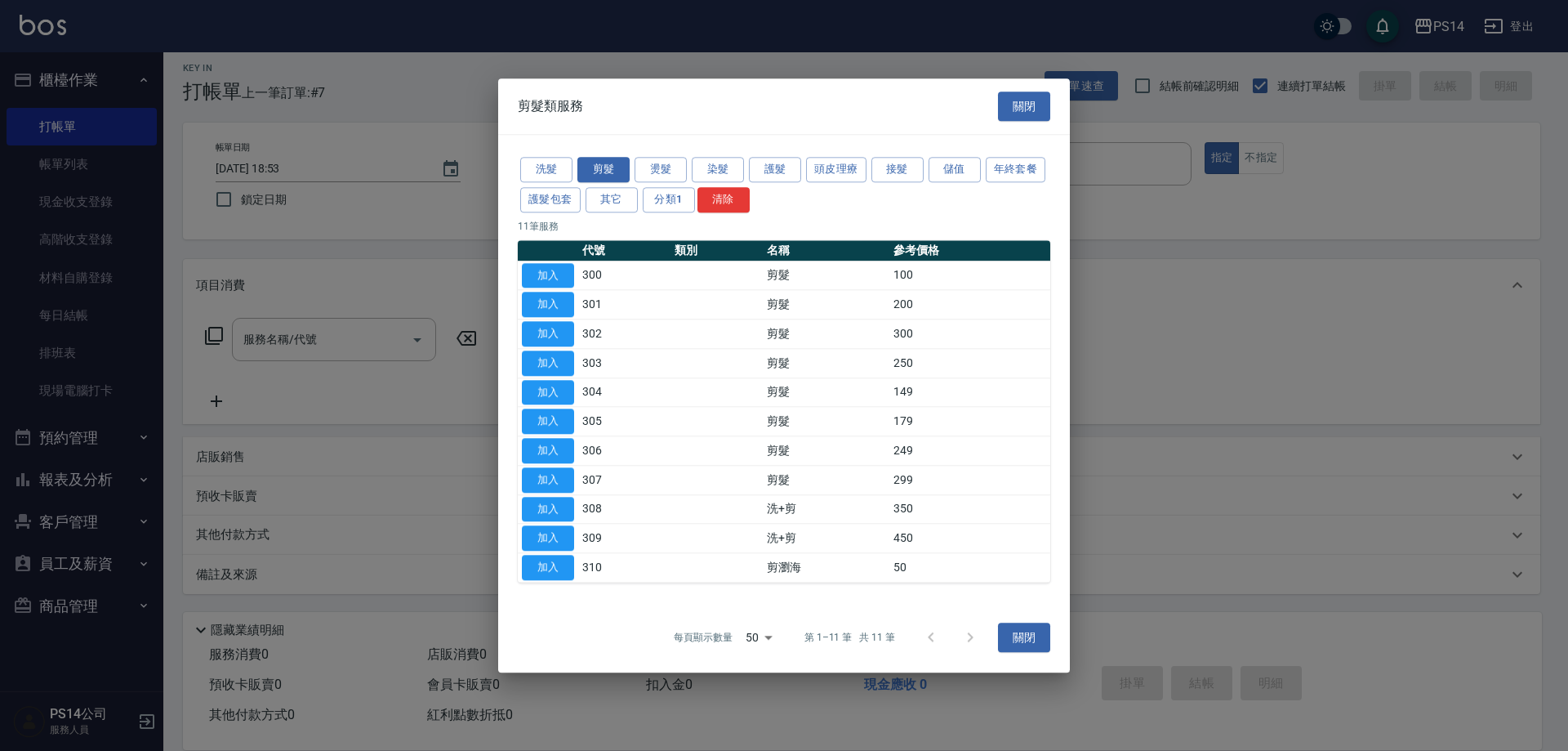
click at [1041, 98] on button "關閉" at bounding box center [1024, 106] width 52 height 30
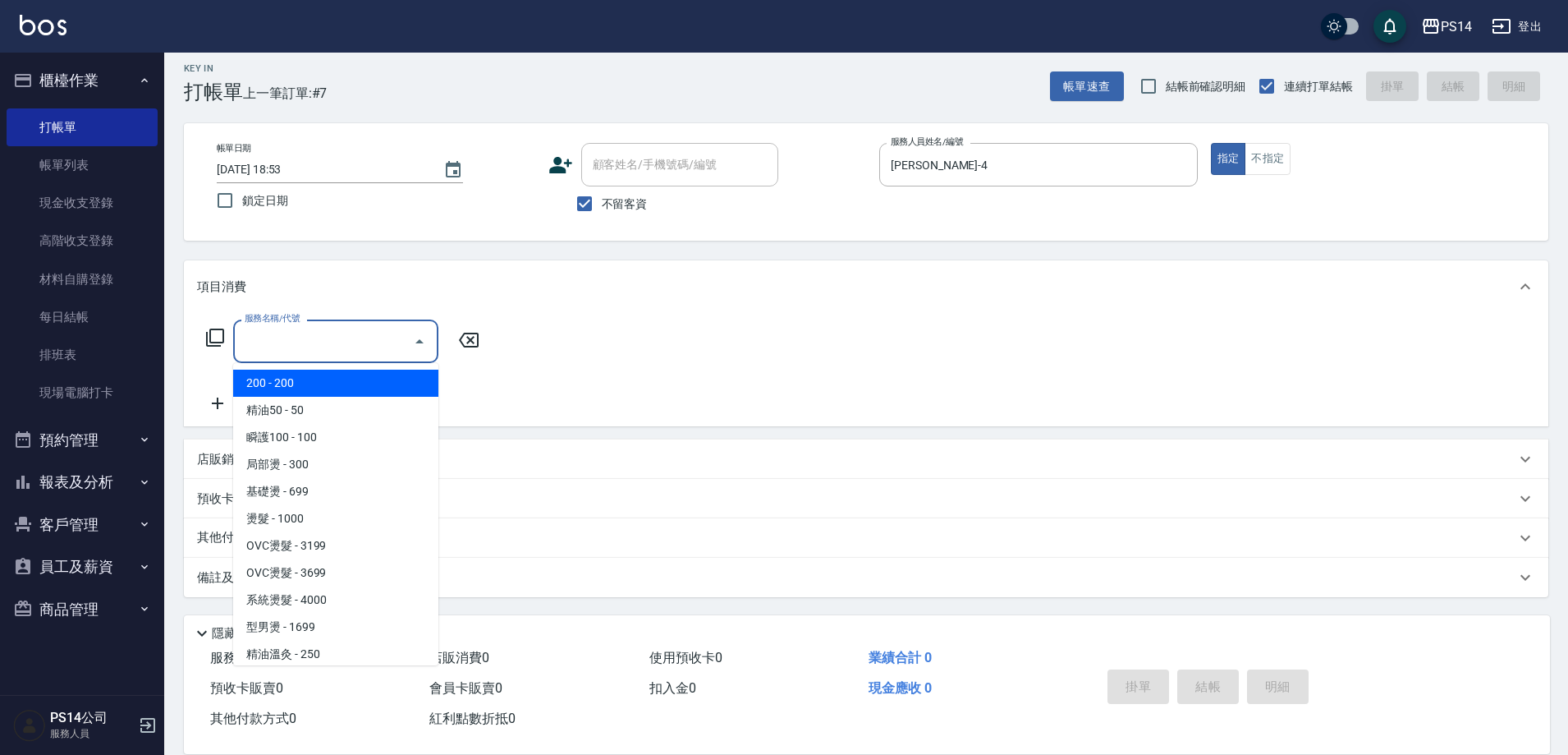
click at [275, 332] on input "服務名稱/代號" at bounding box center [324, 341] width 166 height 29
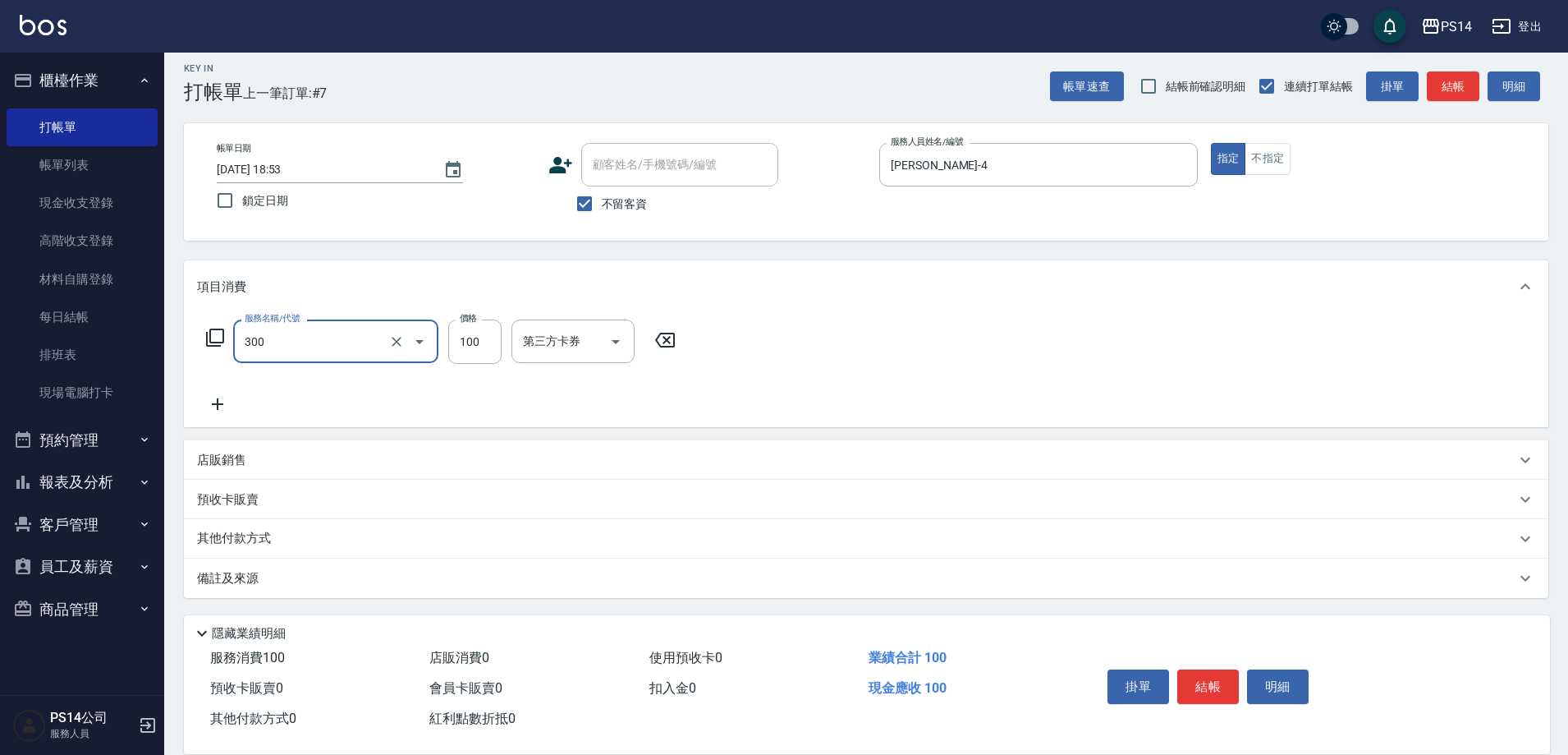
type input "剪髮(300)"
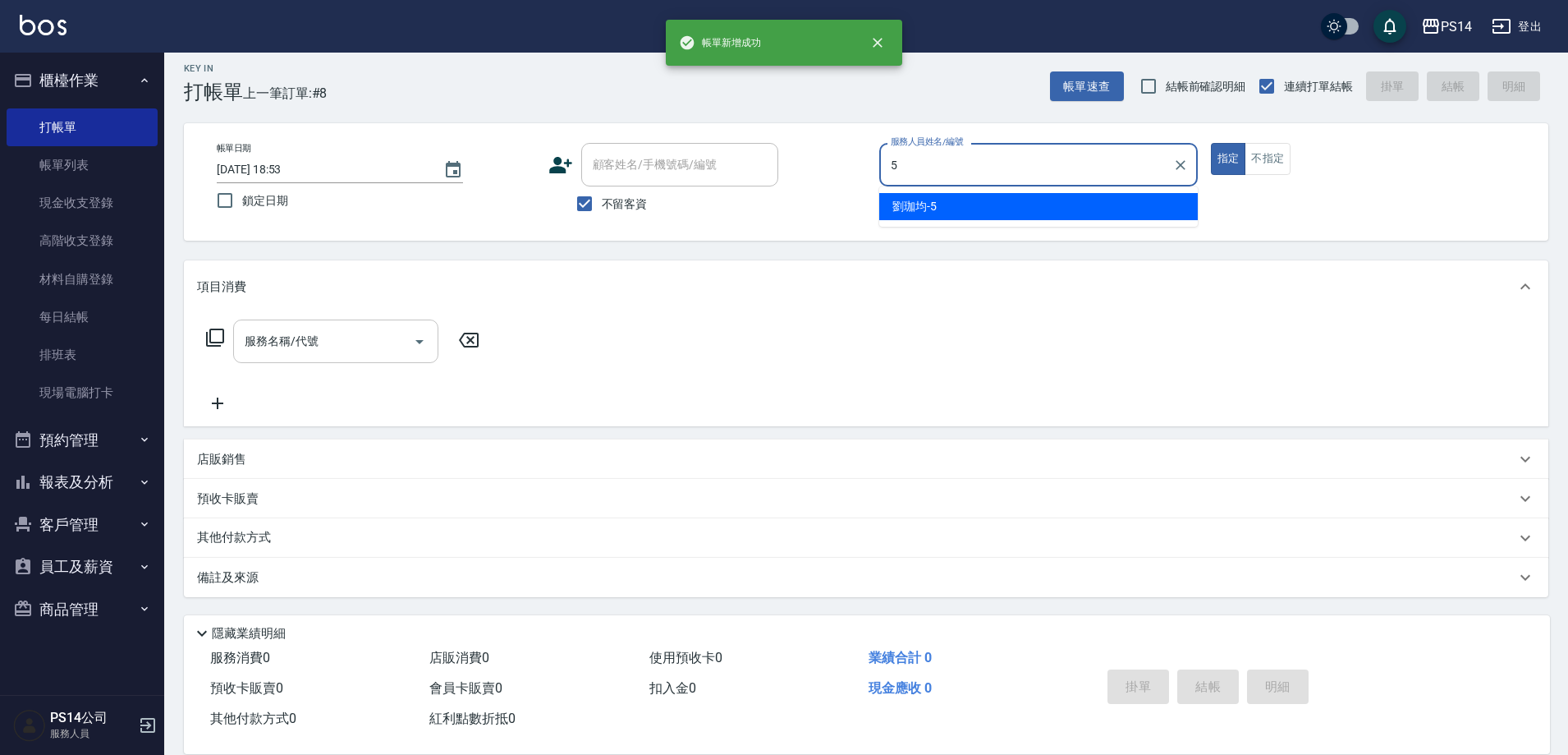
type input "[PERSON_NAME]-5"
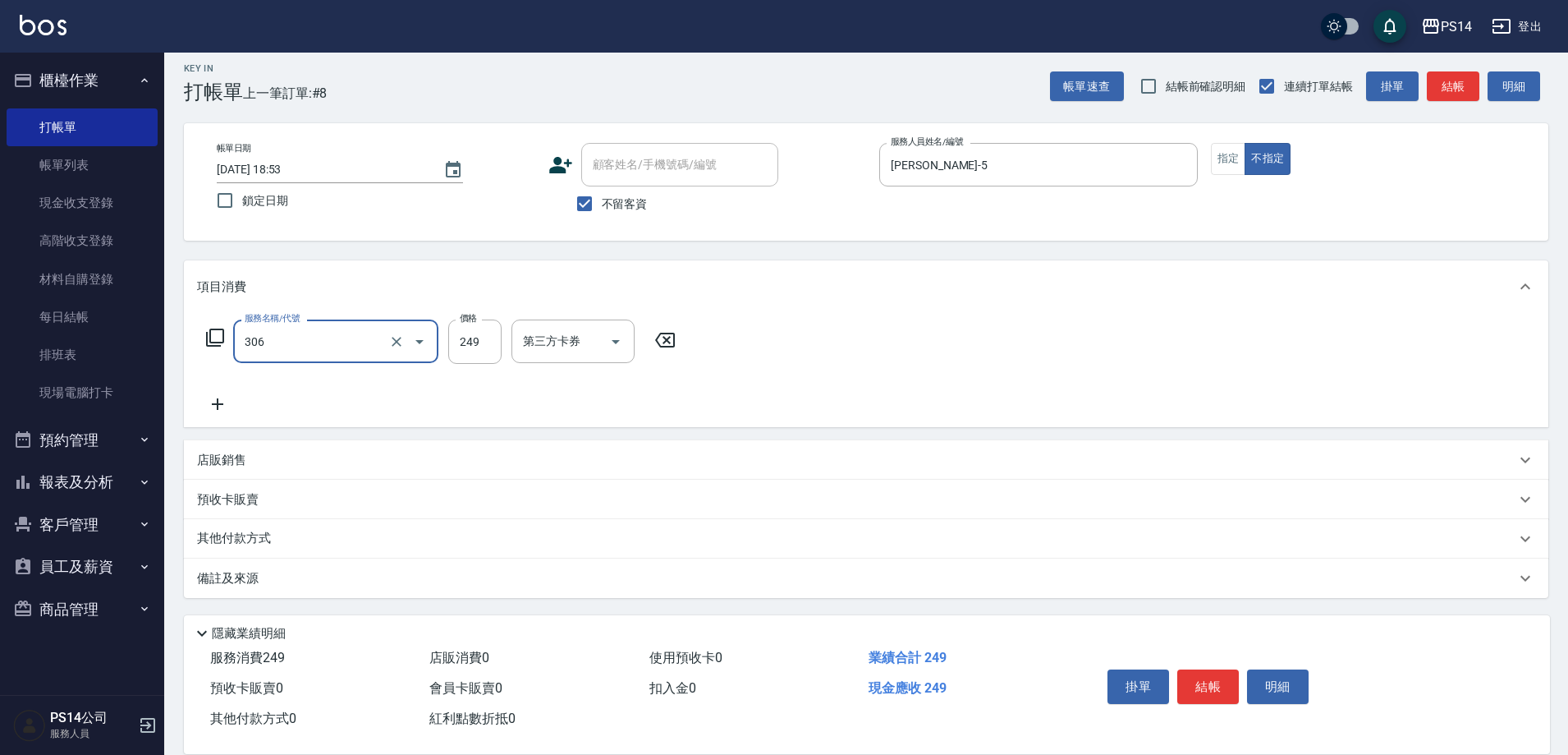
type input "剪髮(306)"
type input "[PERSON_NAME]-11"
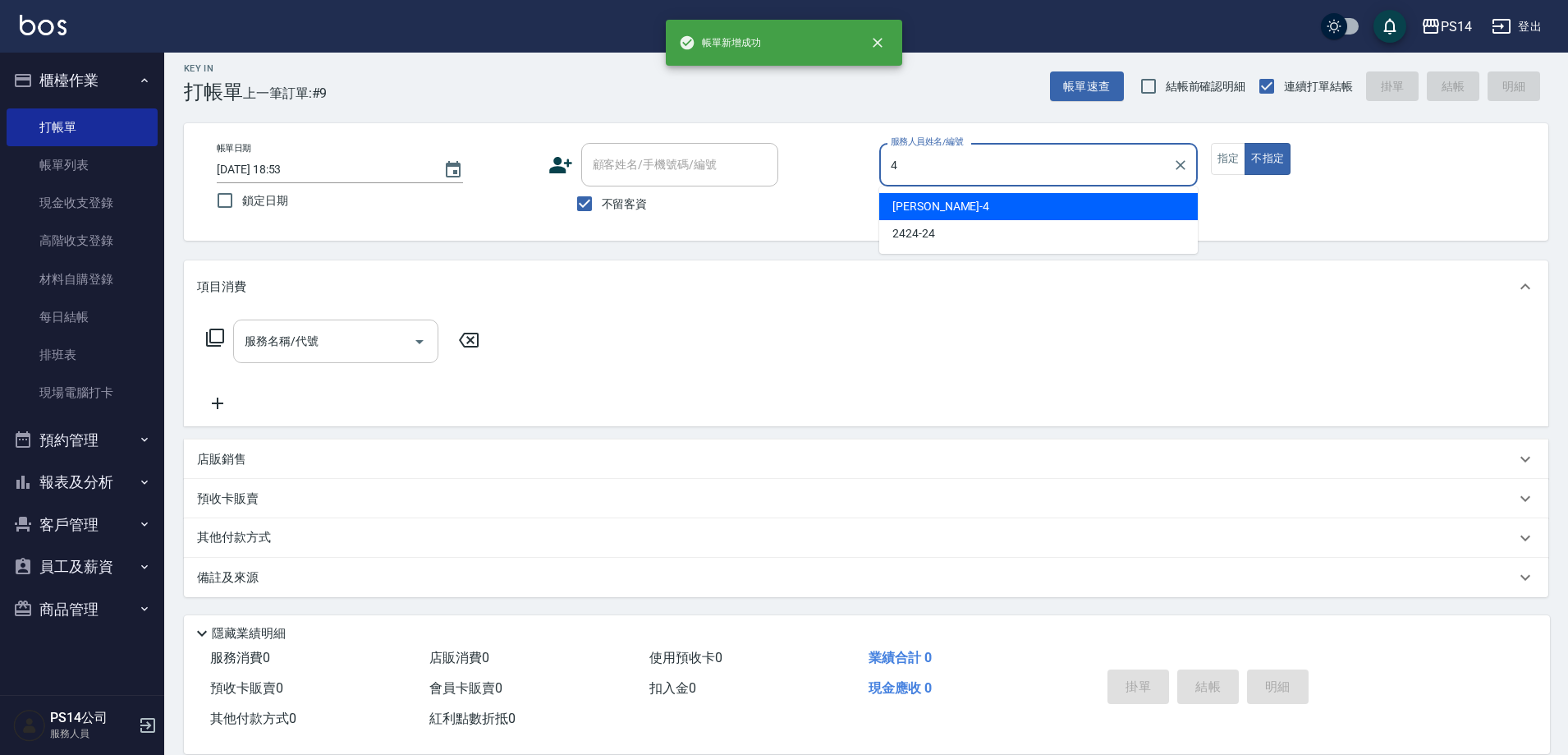
type input "[PERSON_NAME]-4"
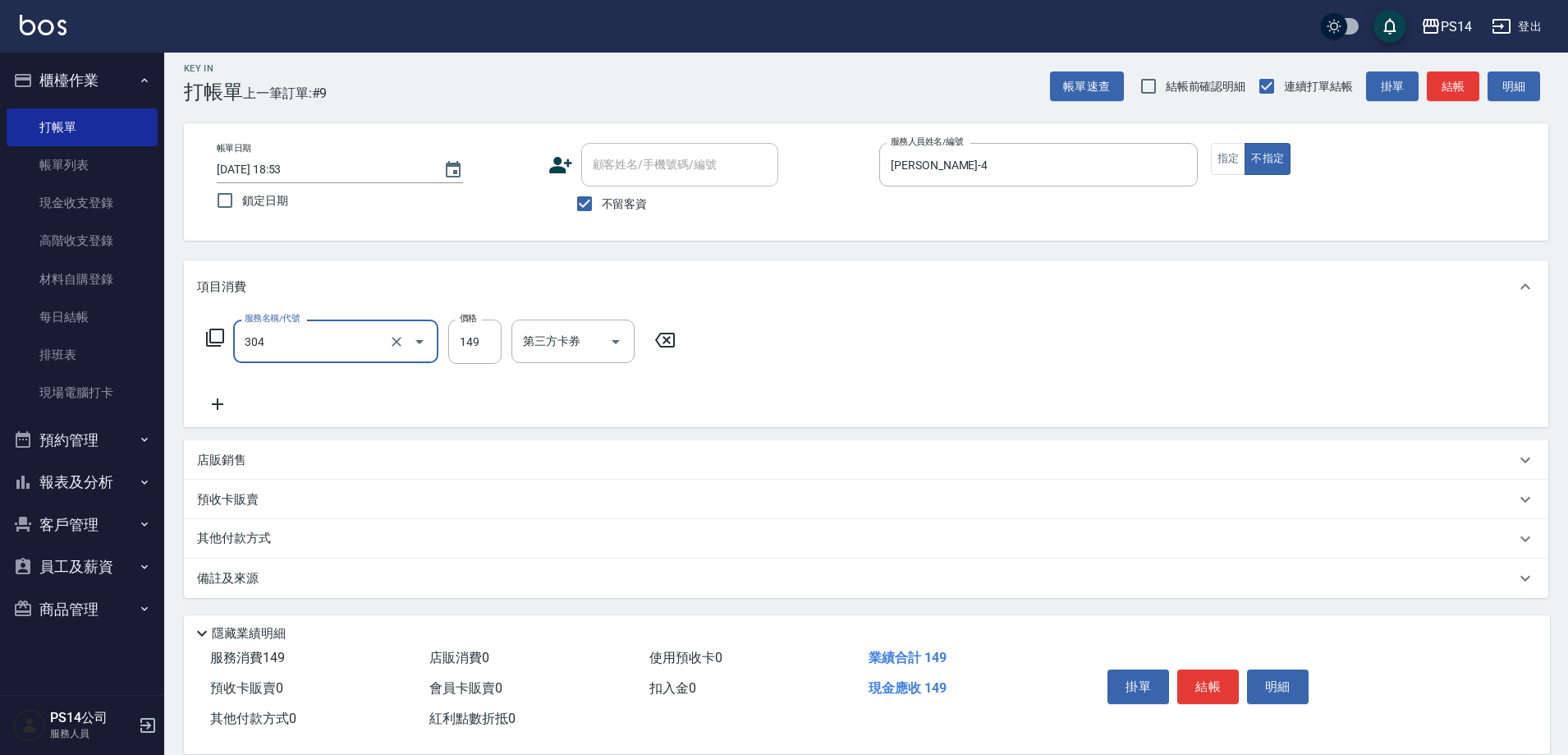
type input "剪髮(304)"
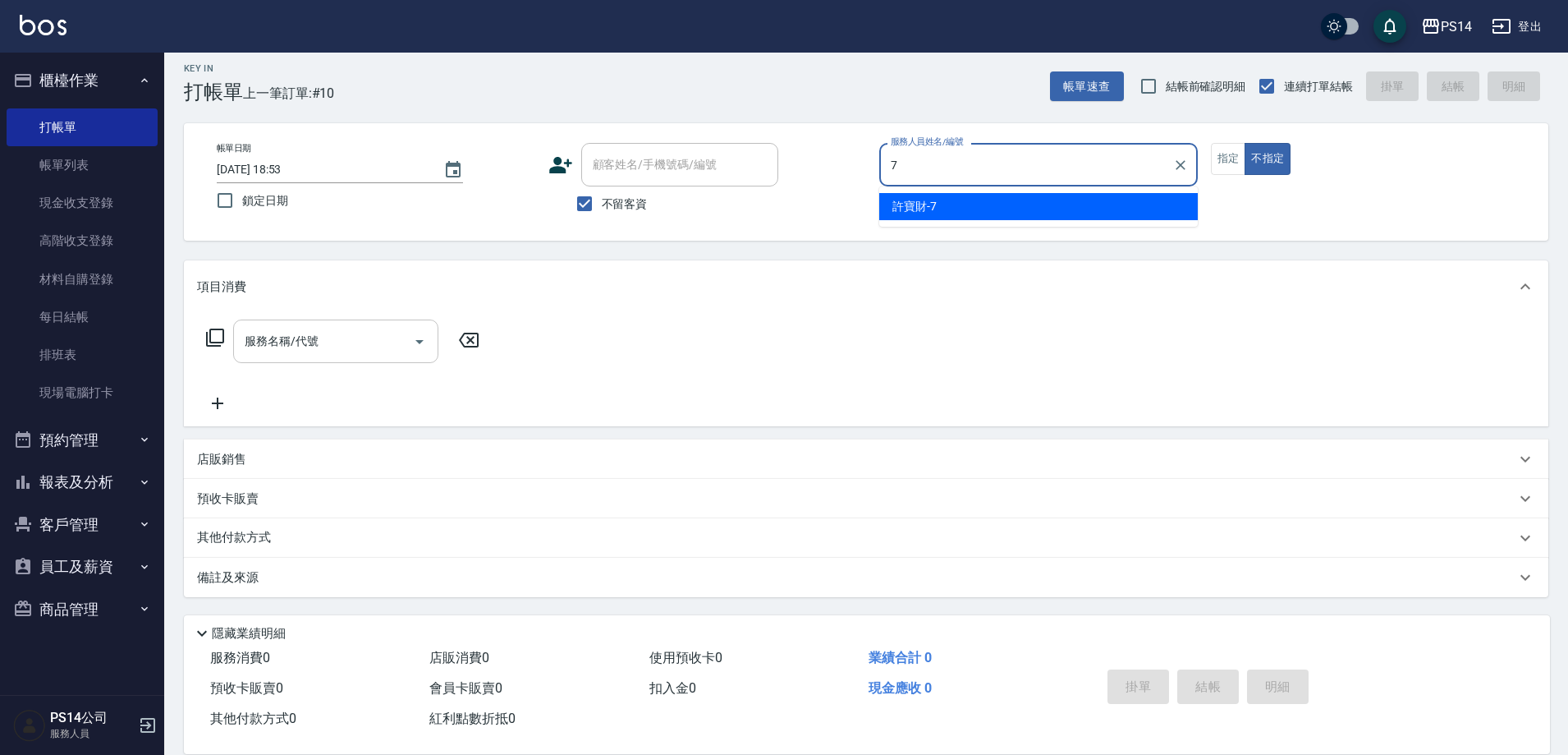
type input "許寶財-7"
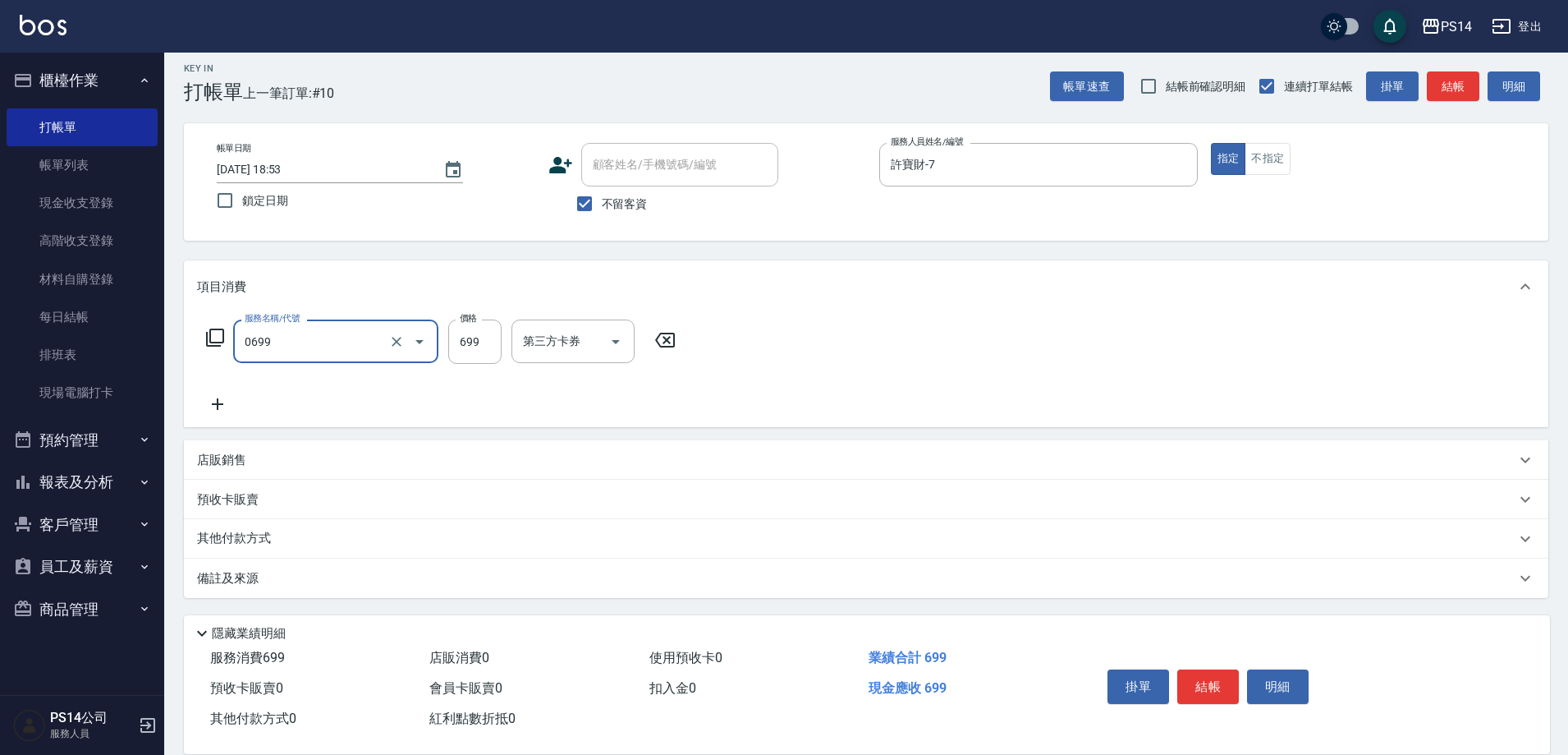
type input "精油SPA(0699)"
type input "[PERSON_NAME]-26"
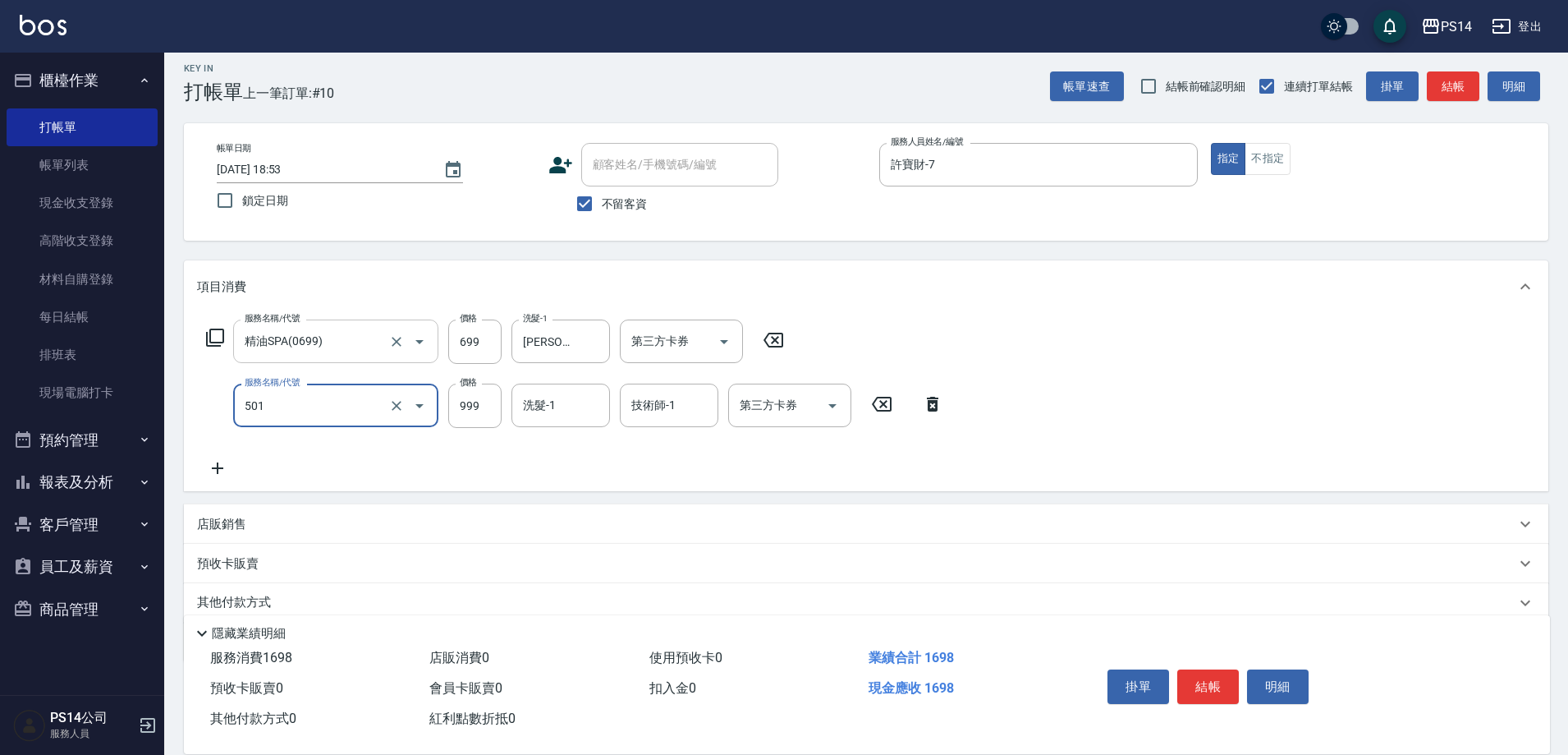
type input "染髮(501)"
type input "1800"
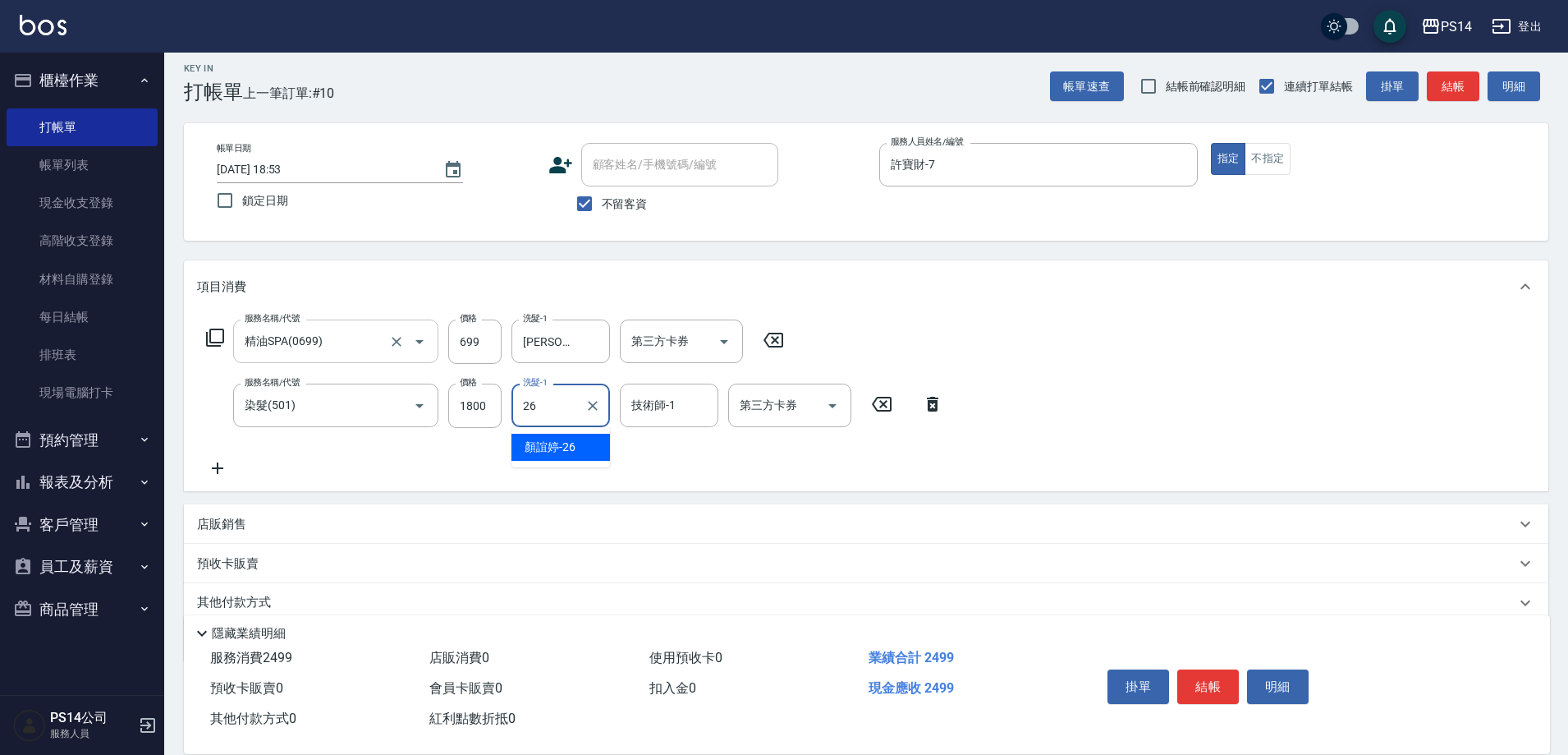
type input "[PERSON_NAME]-26"
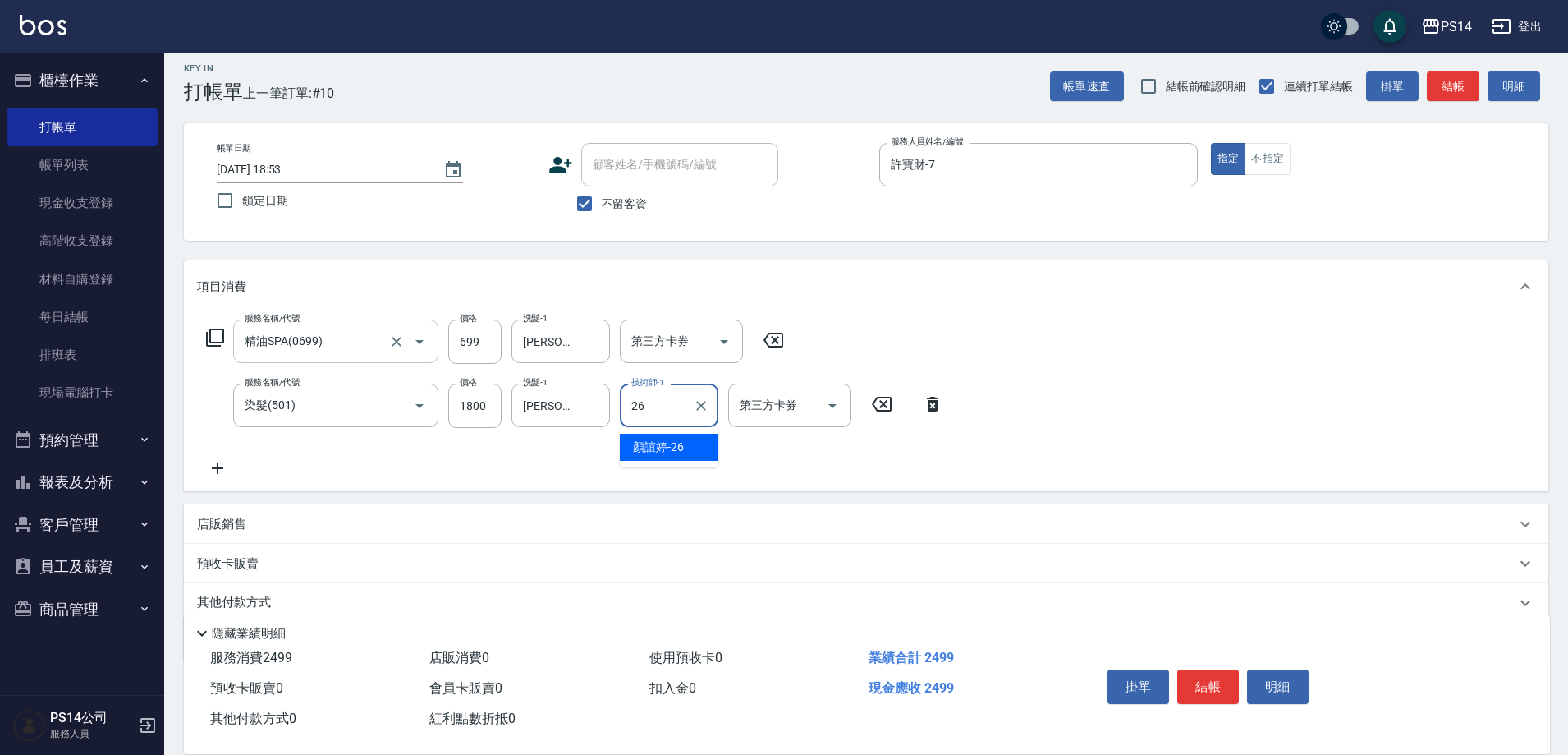
type input "[PERSON_NAME]-26"
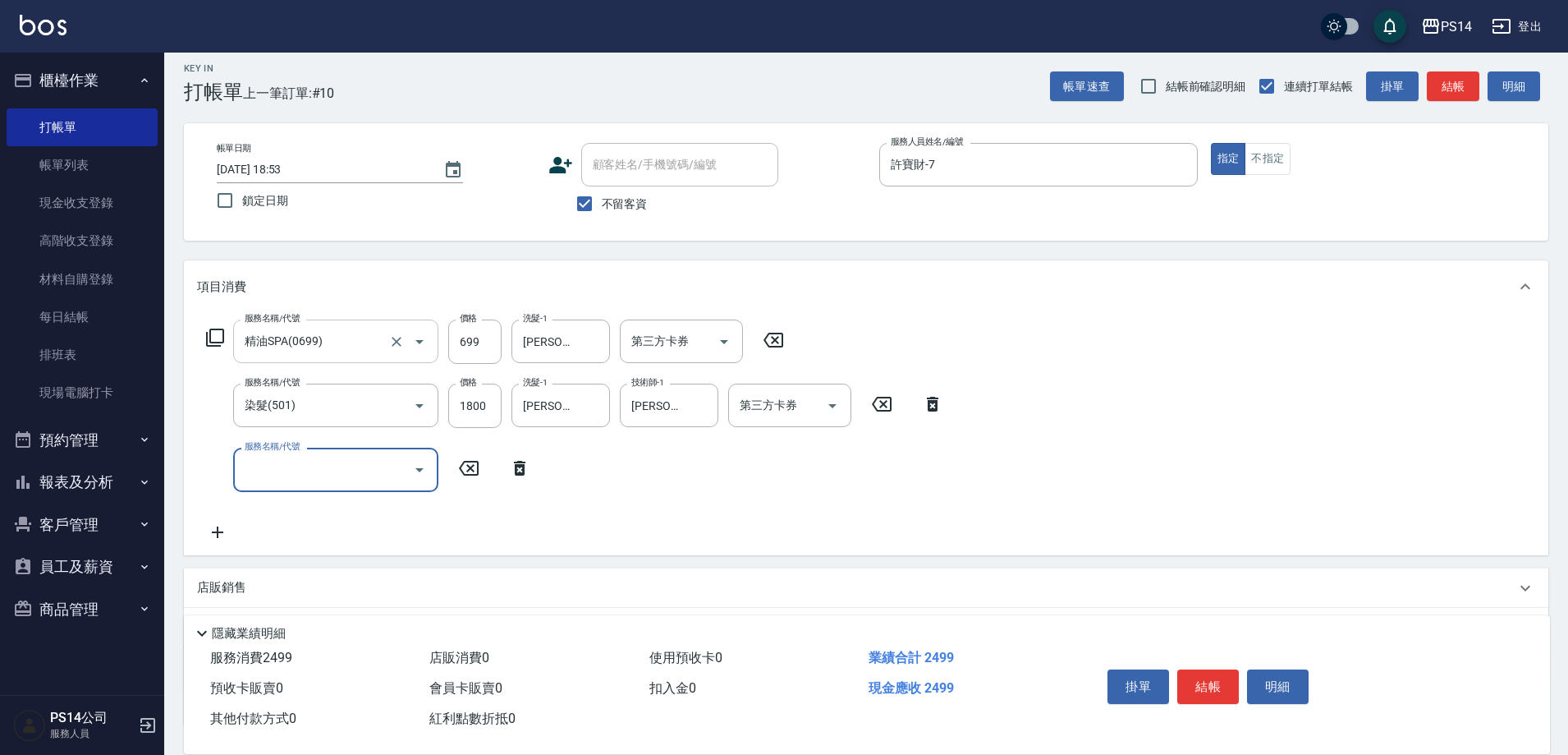
type input "3"
click at [660, 484] on div "服務名稱/代號 精油SPA(0699) 服務名稱/代號 價格 699 價格 洗髮-1 [PERSON_NAME]-26 洗髮-1 第三方卡券 第三方卡券 服務…" at bounding box center [575, 430] width 756 height 222
click at [224, 335] on icon at bounding box center [215, 337] width 18 height 18
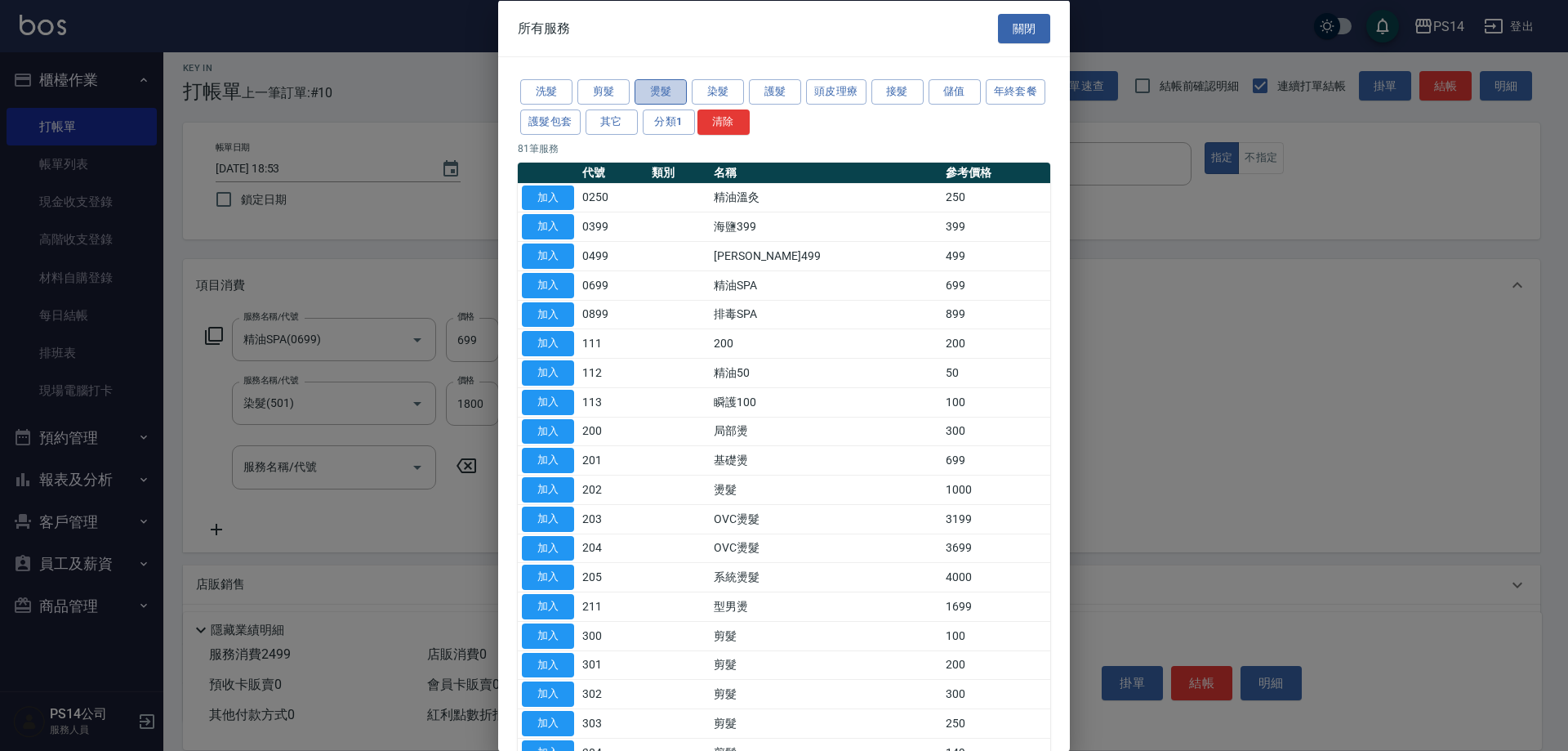
click at [657, 79] on button "燙髮" at bounding box center [660, 91] width 52 height 26
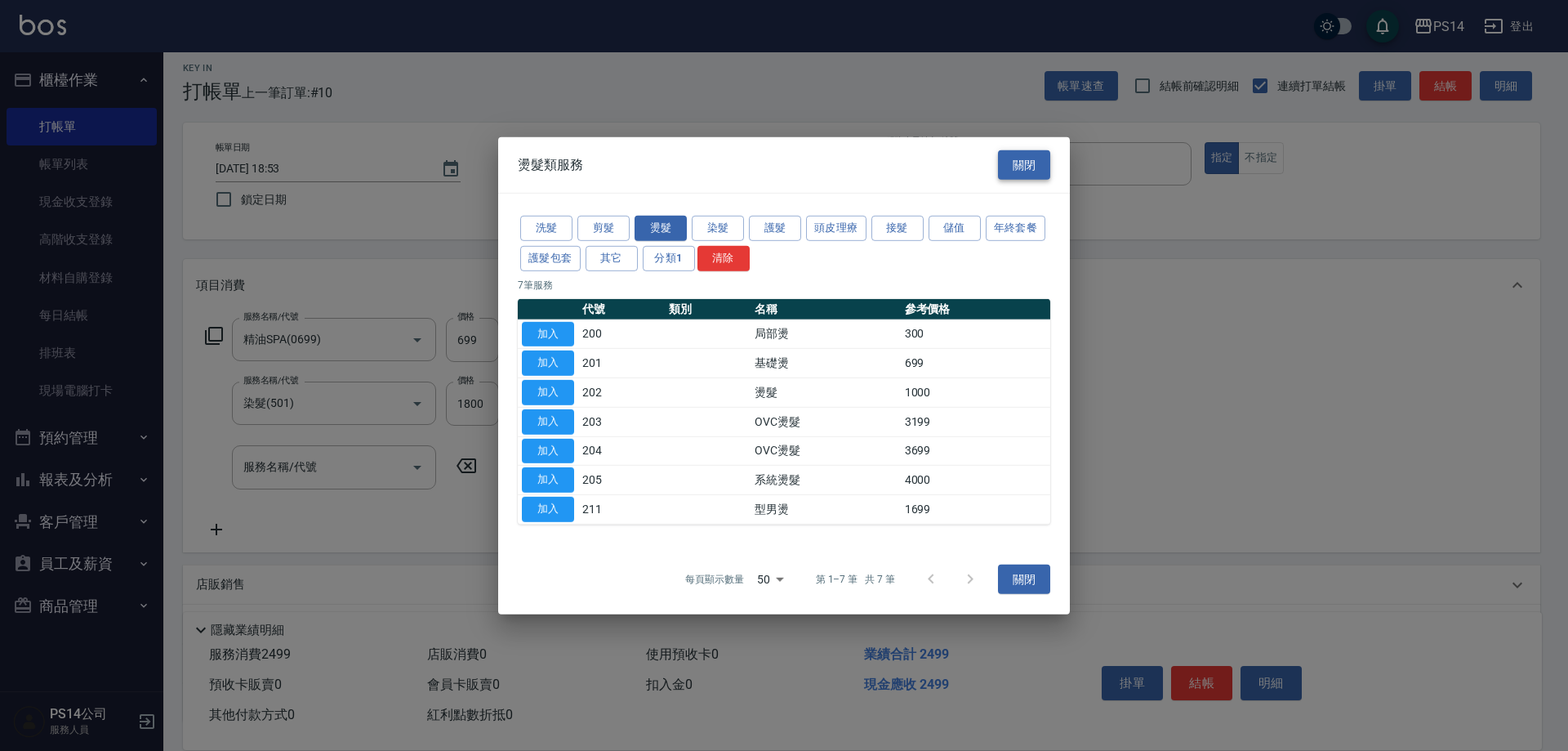
click at [1022, 157] on button "關閉" at bounding box center [1024, 165] width 52 height 30
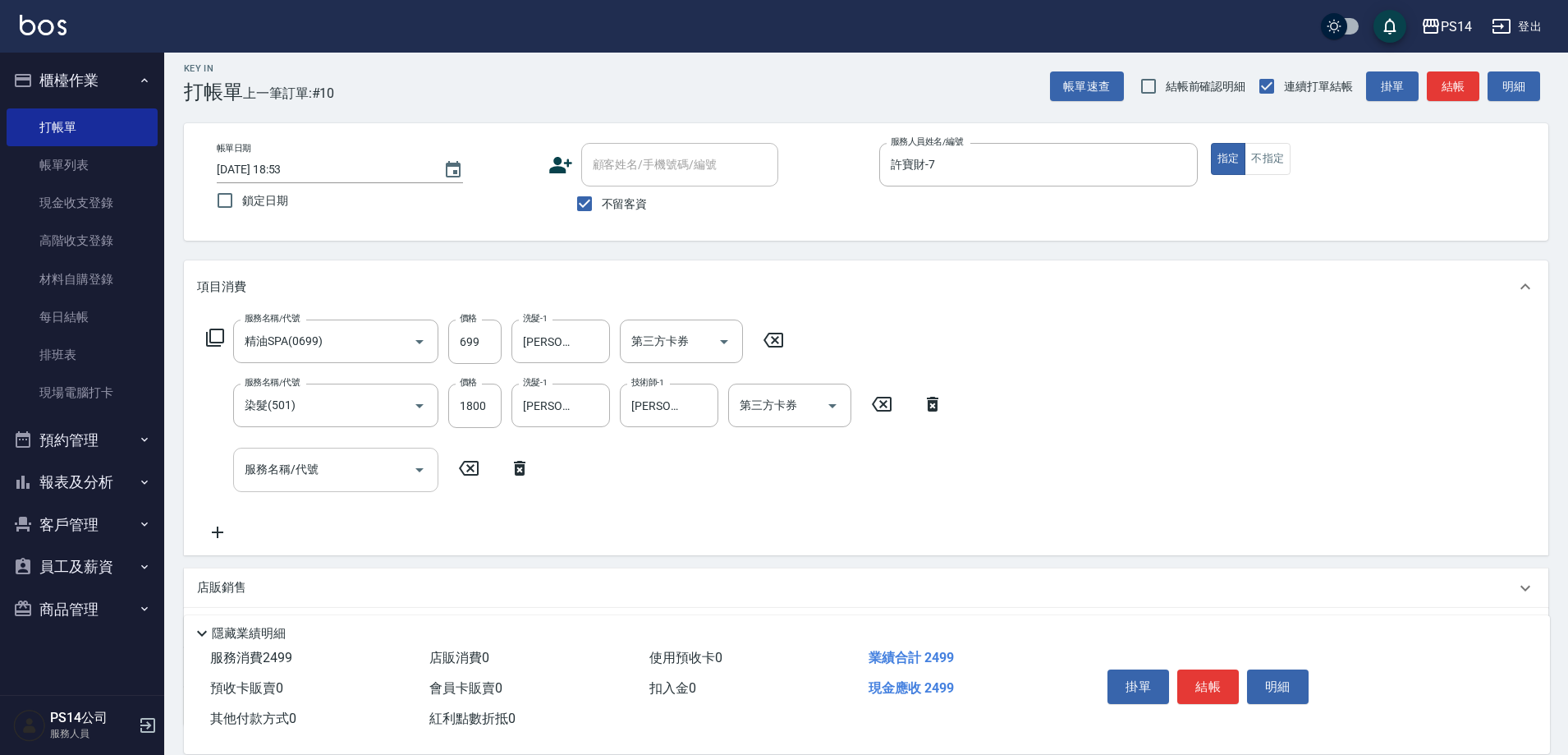
click at [349, 456] on input "服務名稱/代號" at bounding box center [324, 469] width 166 height 29
type input "OVC燙髮(203)"
type input "3399"
type input "[PERSON_NAME]-26"
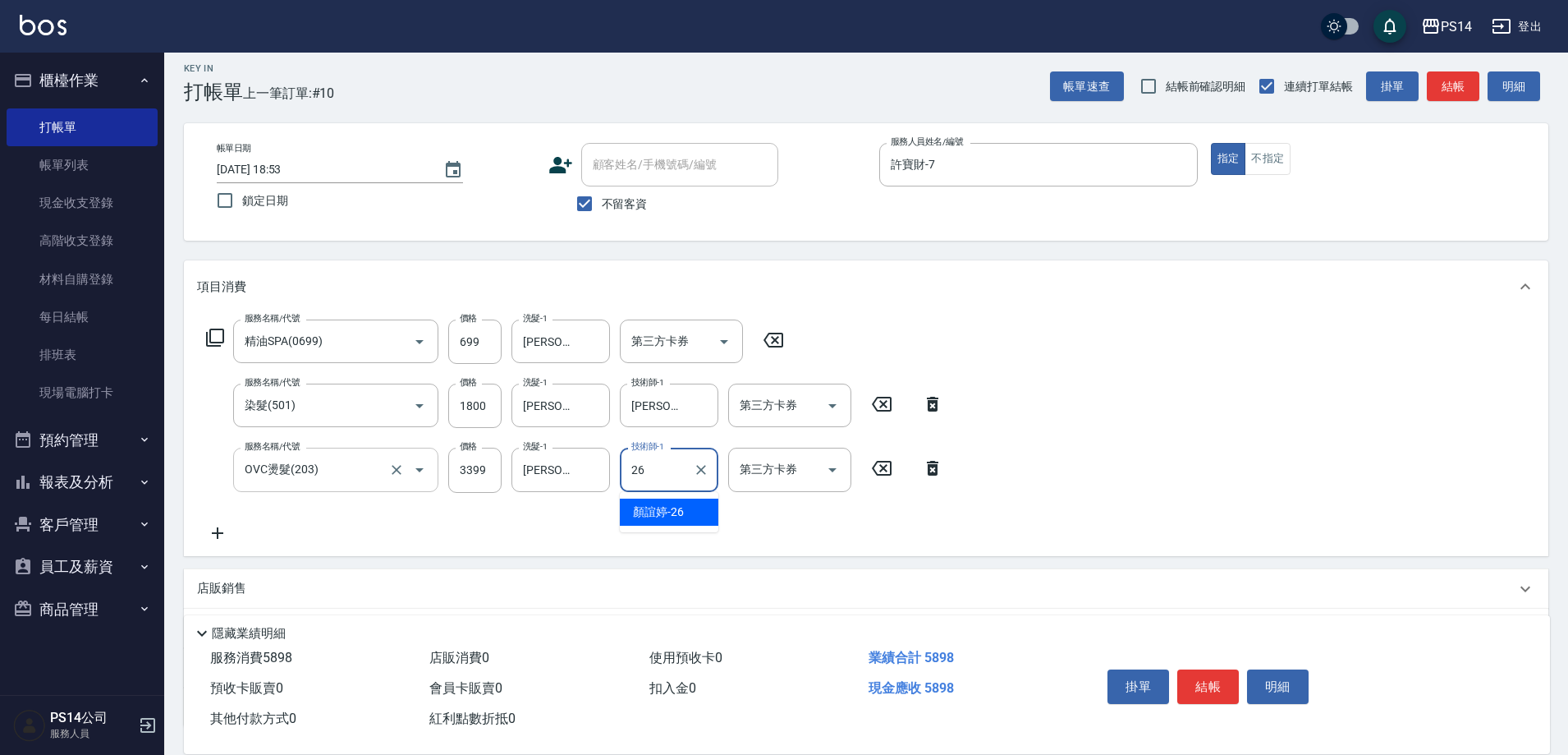
type input "[PERSON_NAME]-26"
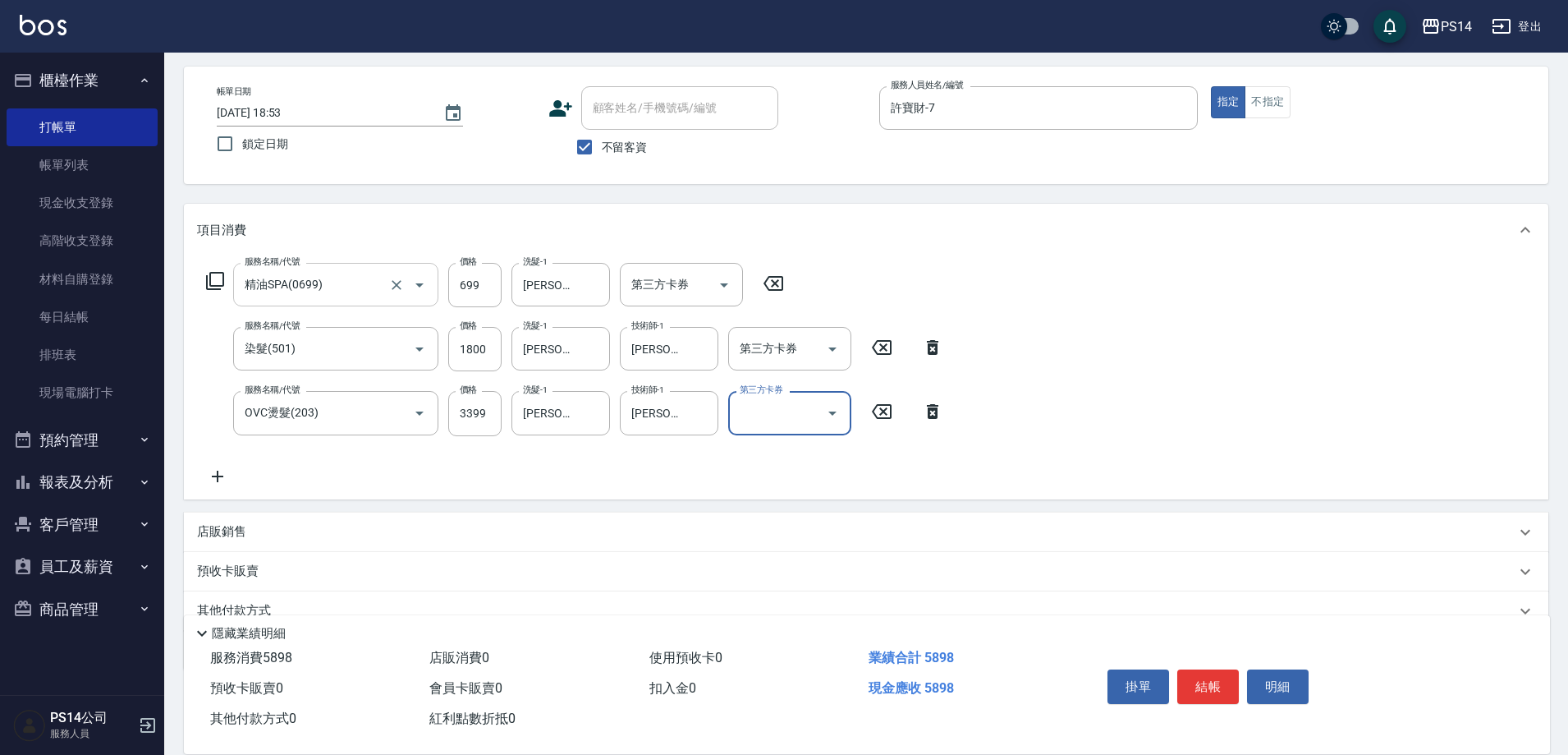
scroll to position [139, 0]
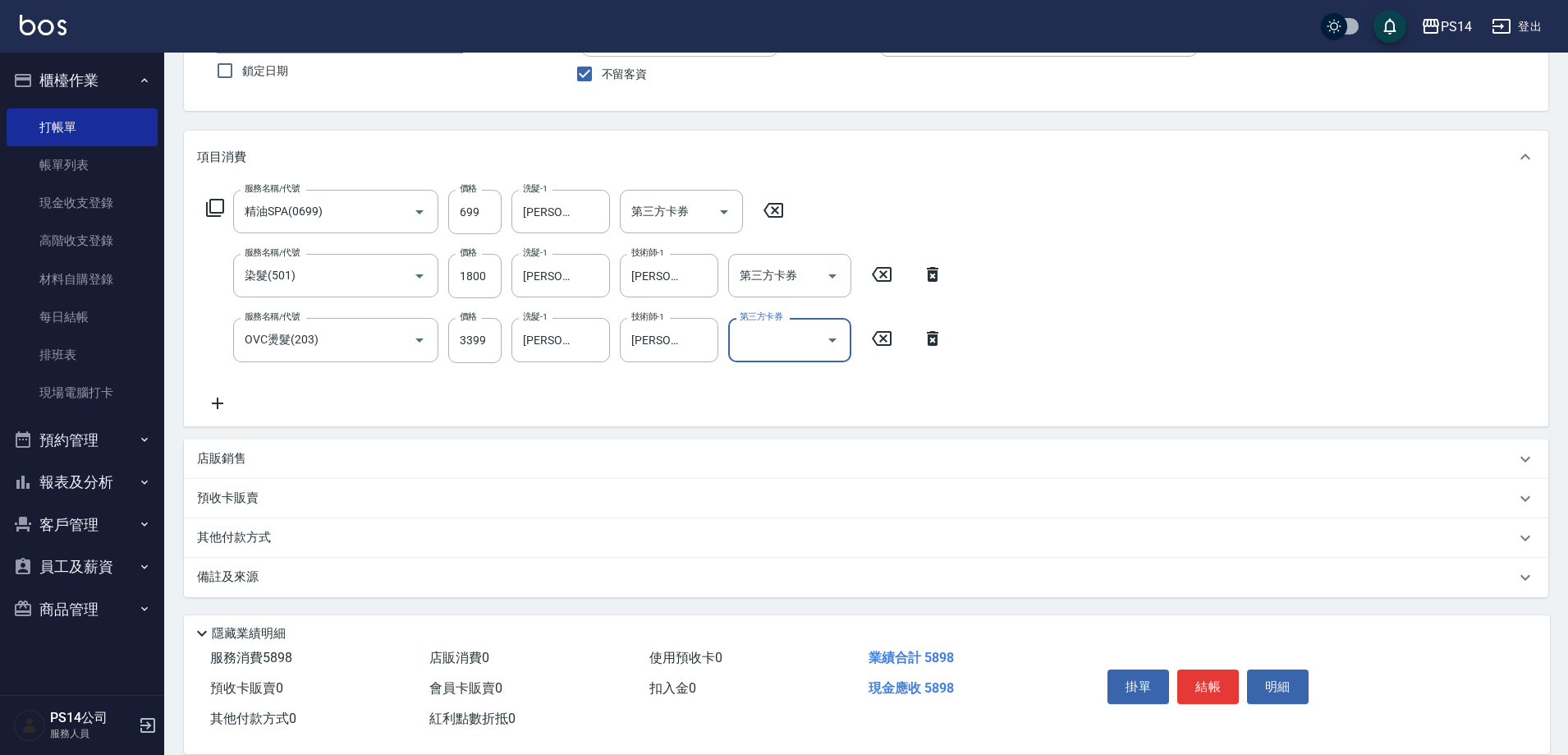
click at [1151, 356] on div "服務名稱/代號 精油SPA(0699) 服務名稱/代號 價格 699 價格 洗髮-1 [PERSON_NAME]-26 洗髮-1 第三方卡券 第三方卡券 服務…" at bounding box center [866, 304] width 1365 height 242
click at [233, 453] on p "店販銷售" at bounding box center [221, 458] width 49 height 17
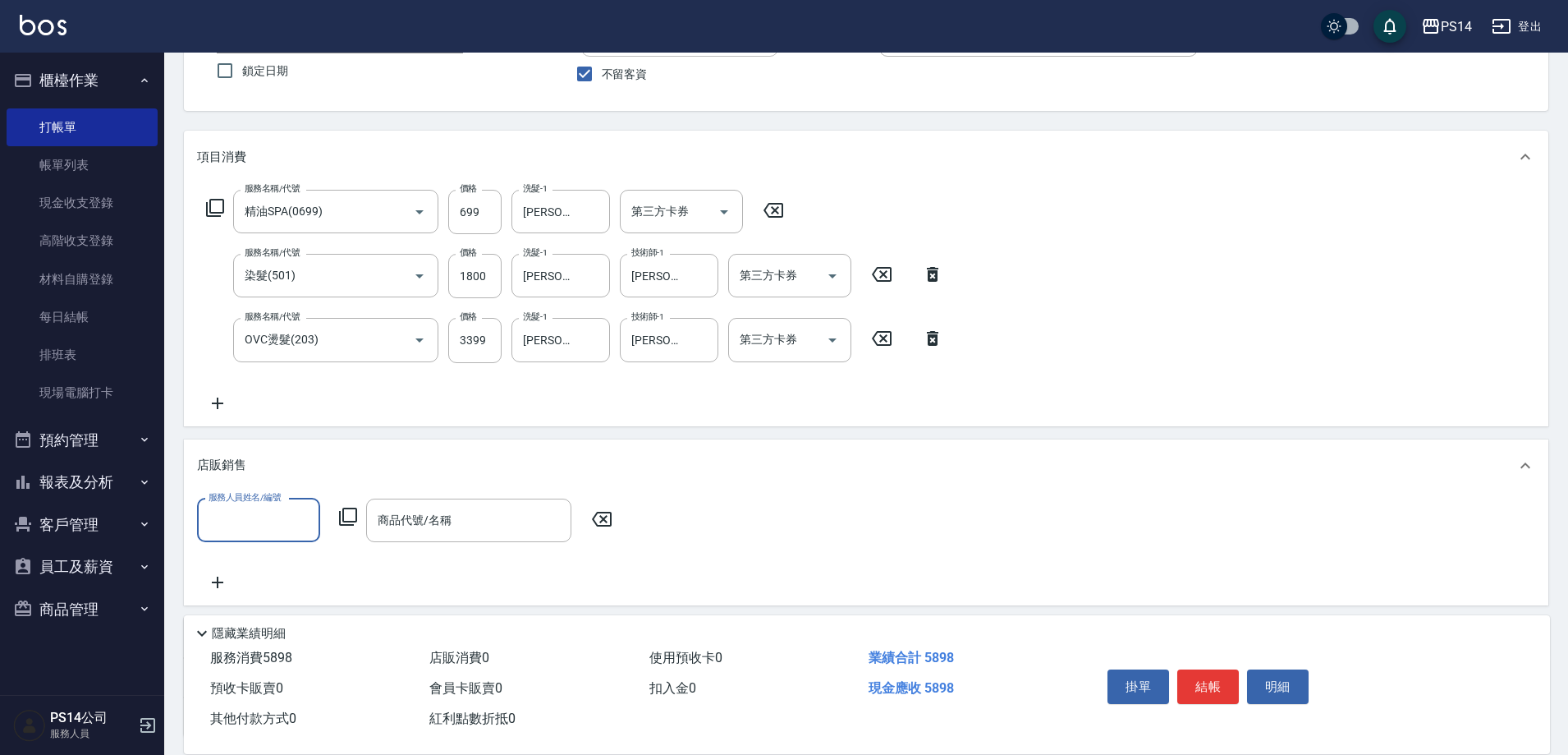
scroll to position [0, 0]
type input "許寶財-7"
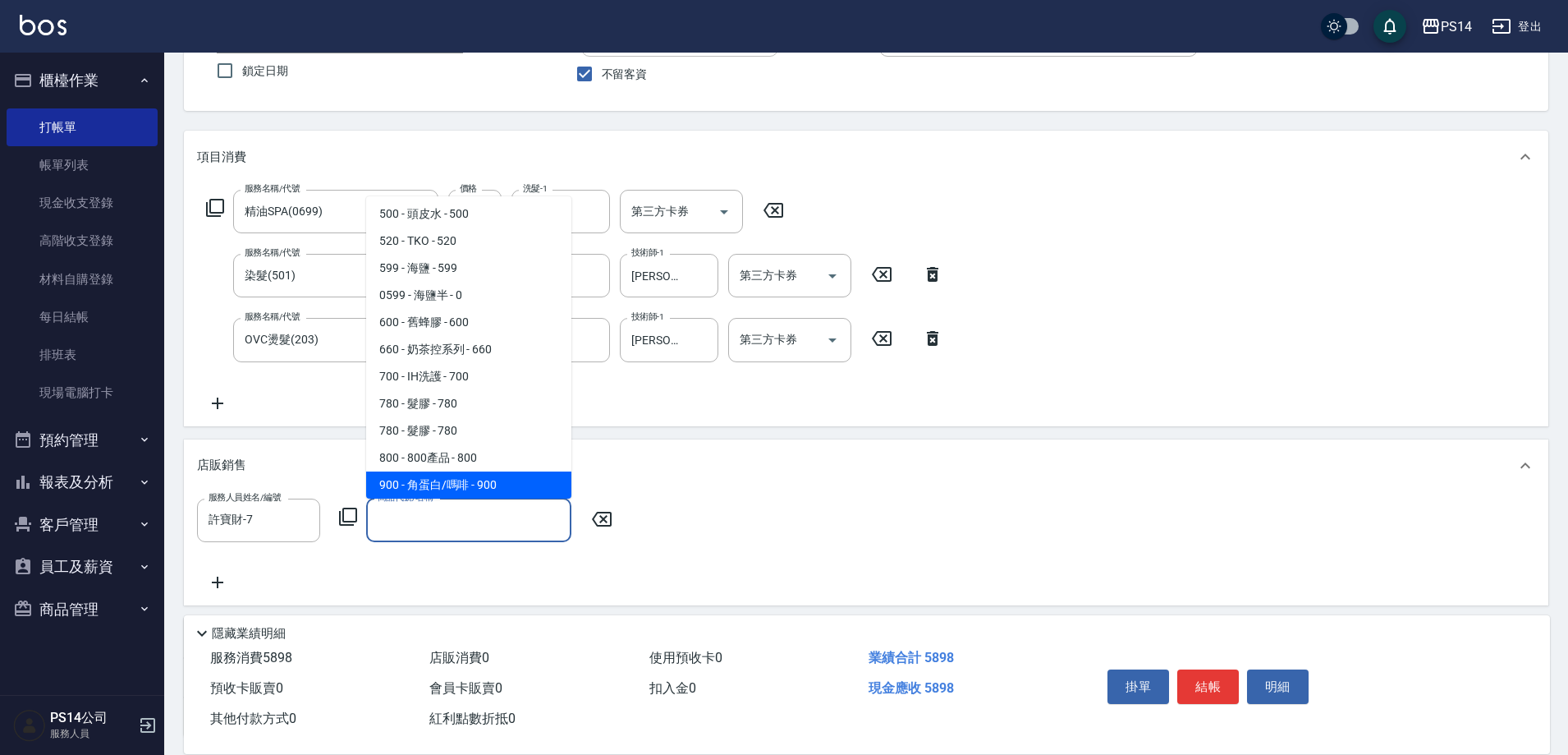
scroll to position [138, 0]
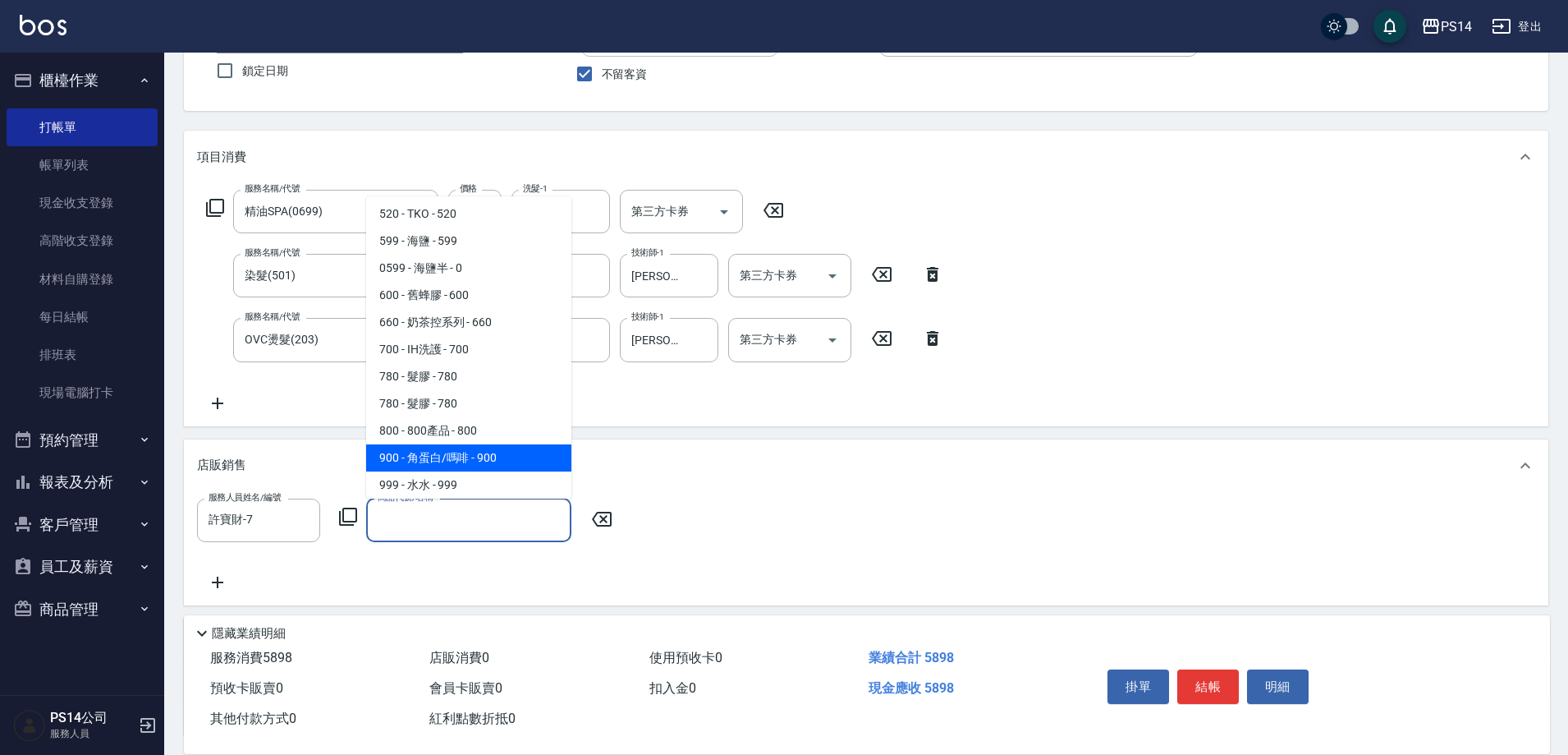
type input "角蛋白/嗎啡"
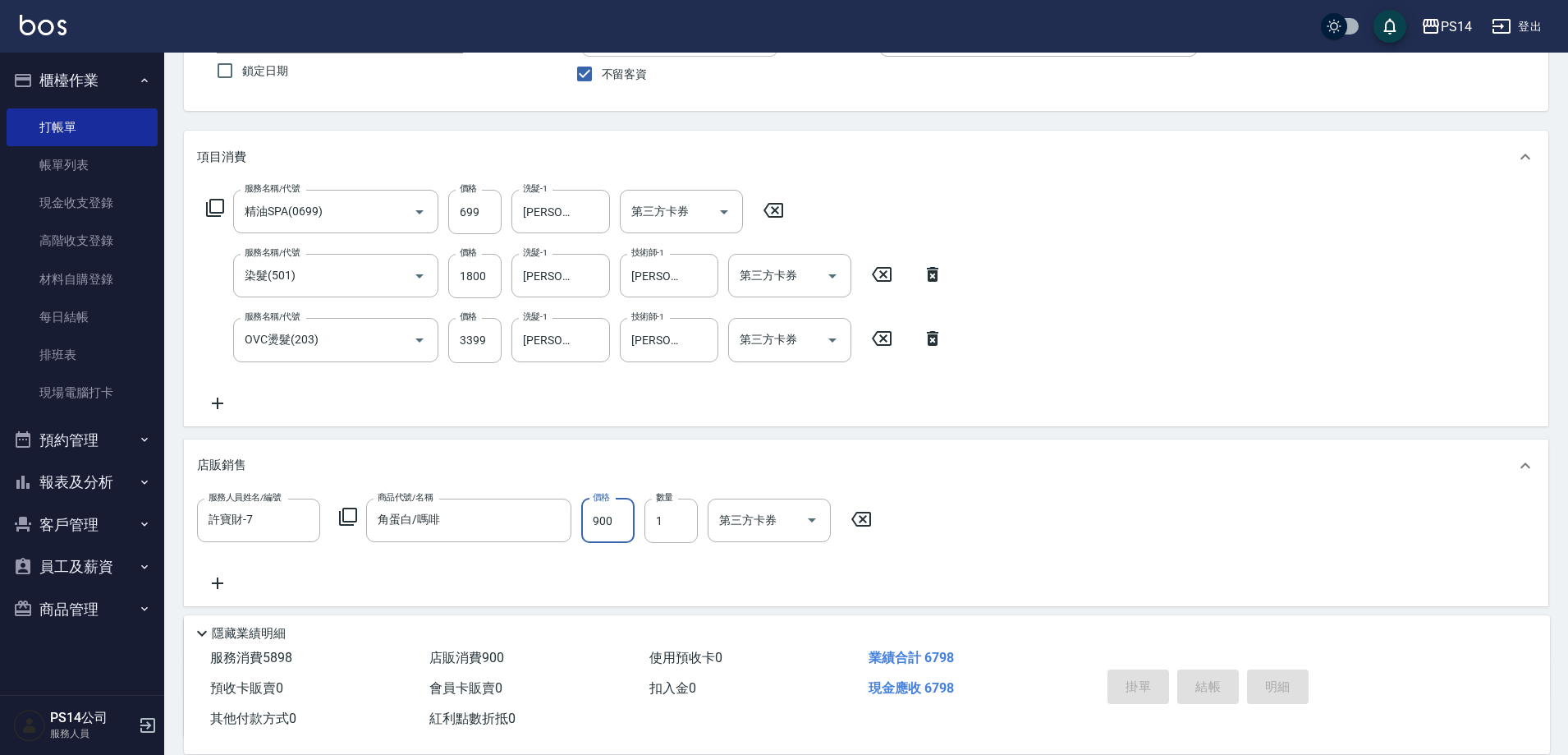
type input "[DATE] 18:55"
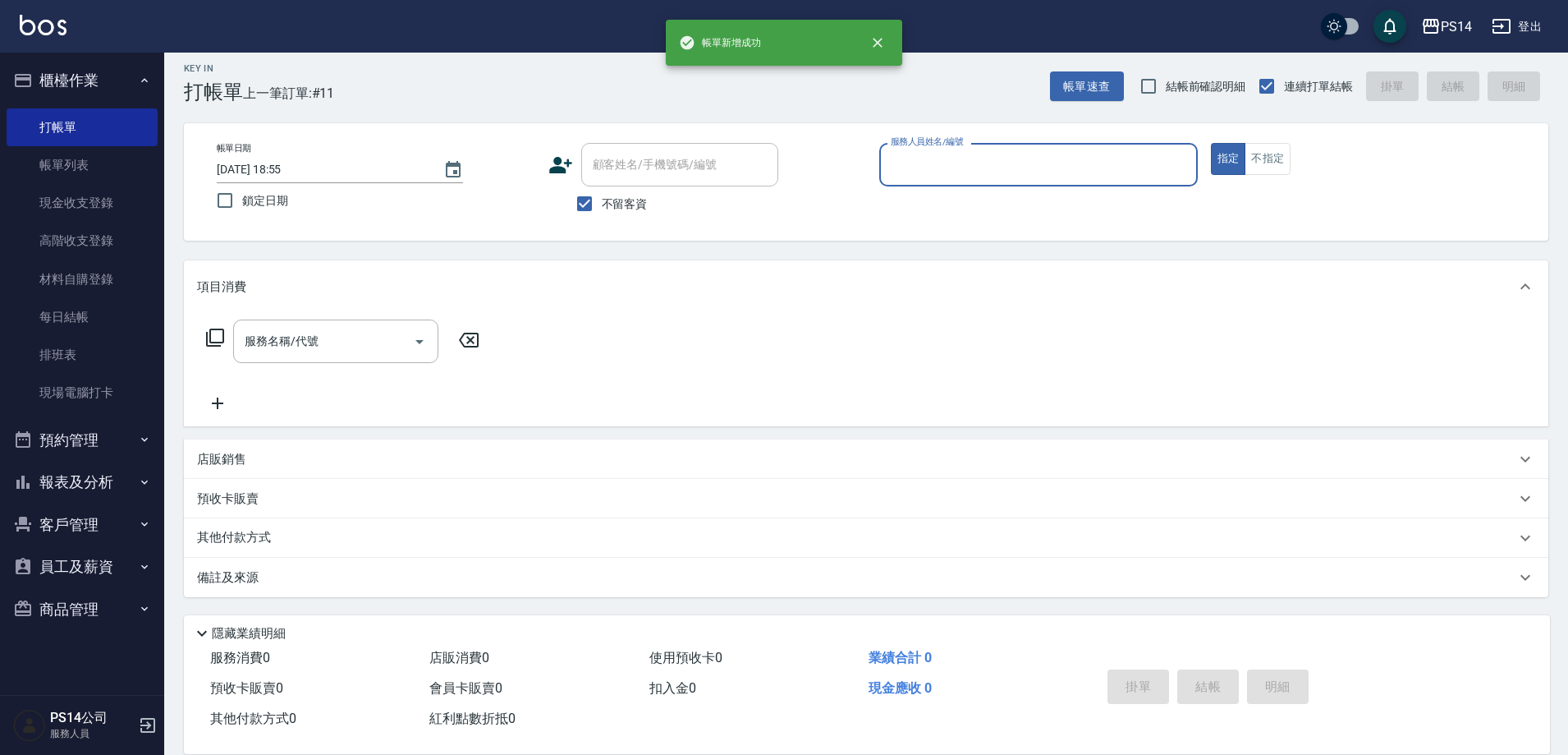
scroll to position [9, 0]
type input "[PERSON_NAME]-5"
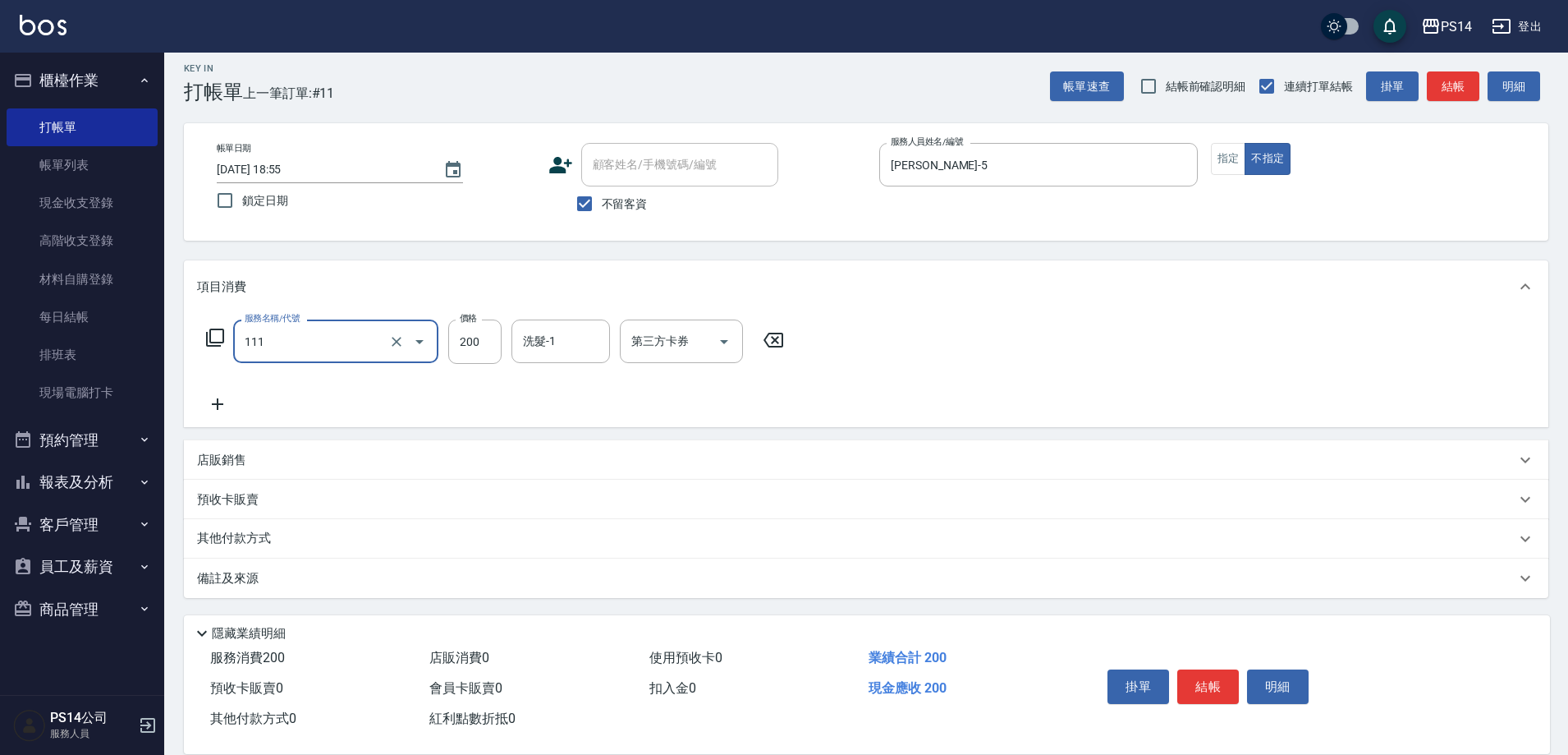
type input "200(111)"
type input "[PERSON_NAME]-11"
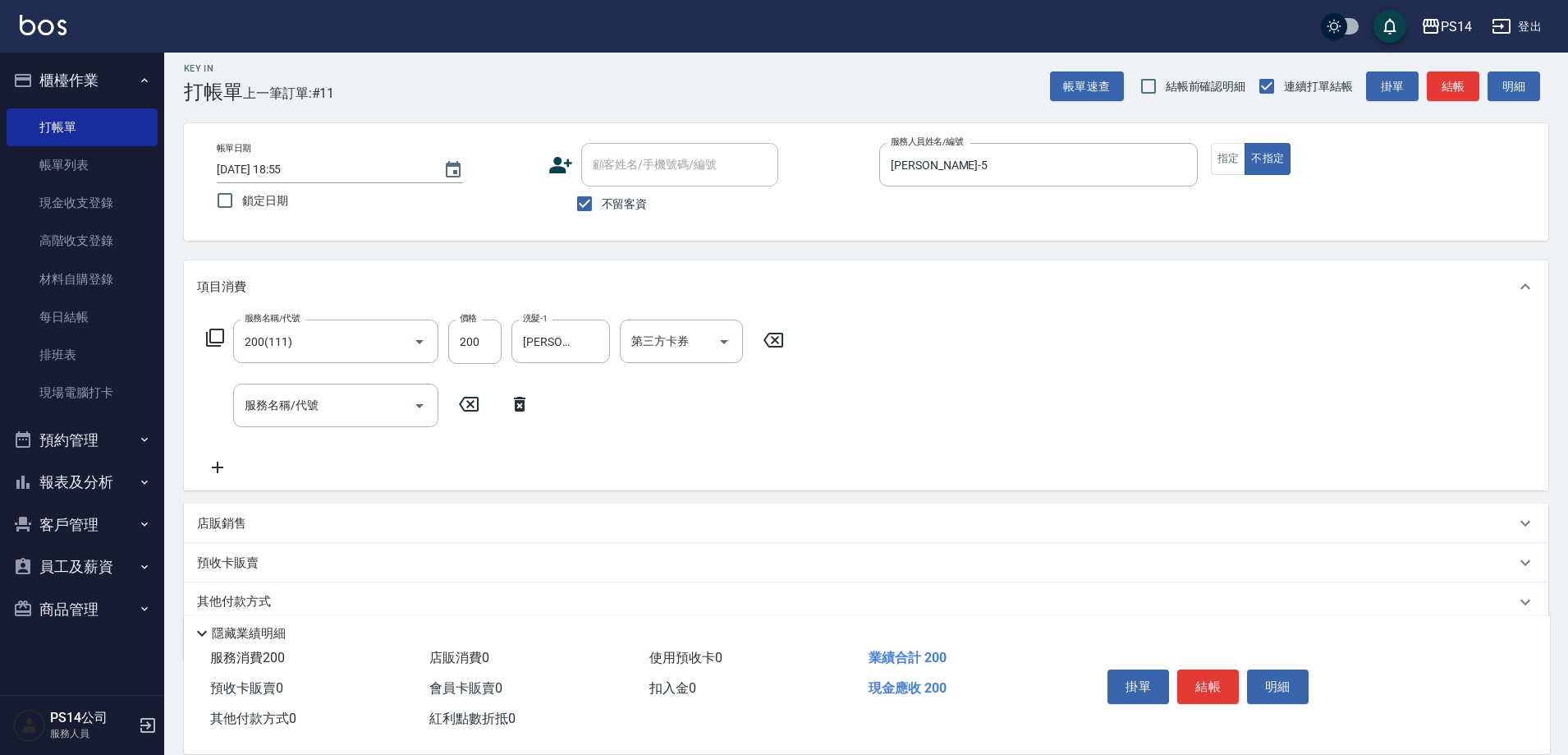
click at [215, 331] on icon at bounding box center [215, 338] width 20 height 20
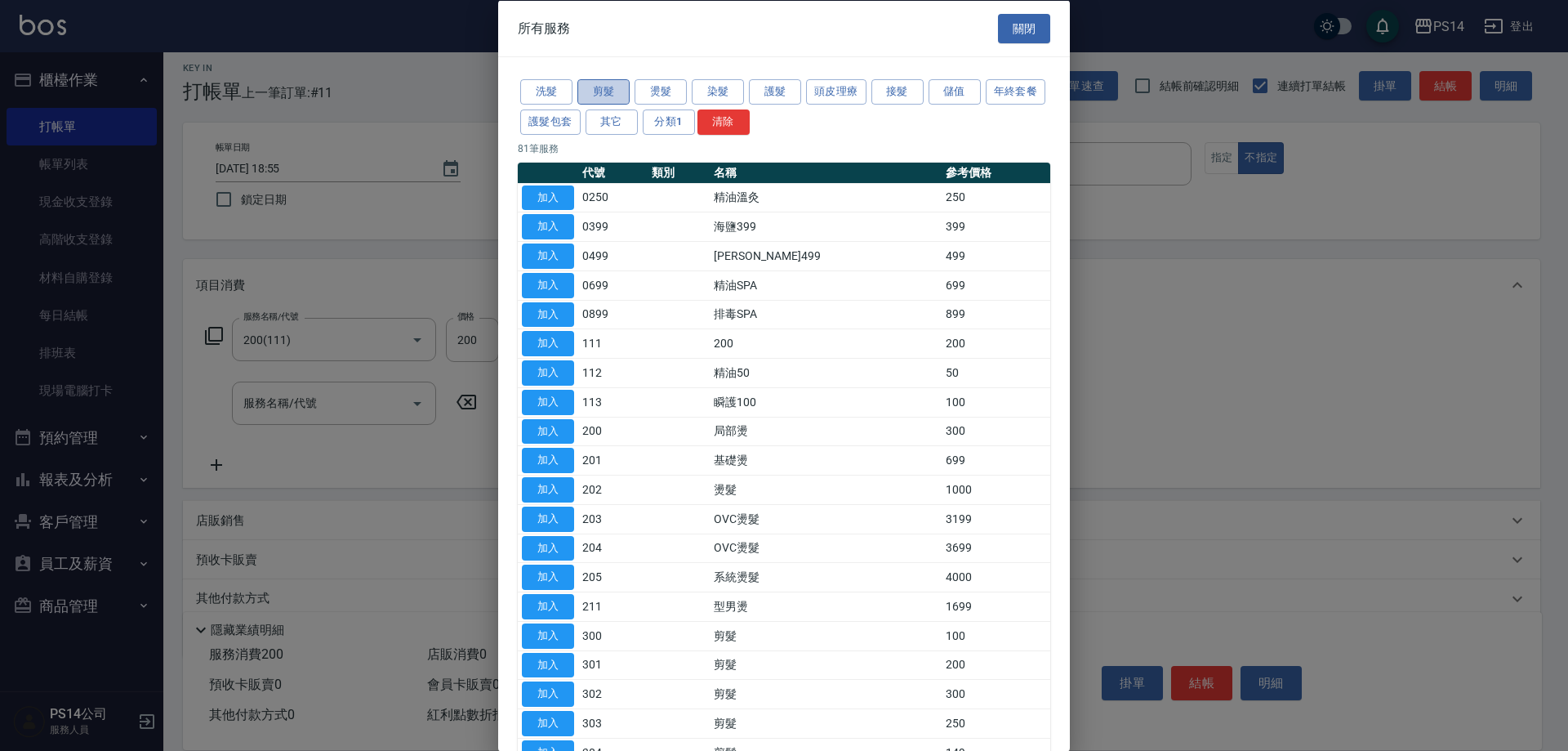
click at [600, 85] on button "剪髮" at bounding box center [603, 91] width 52 height 26
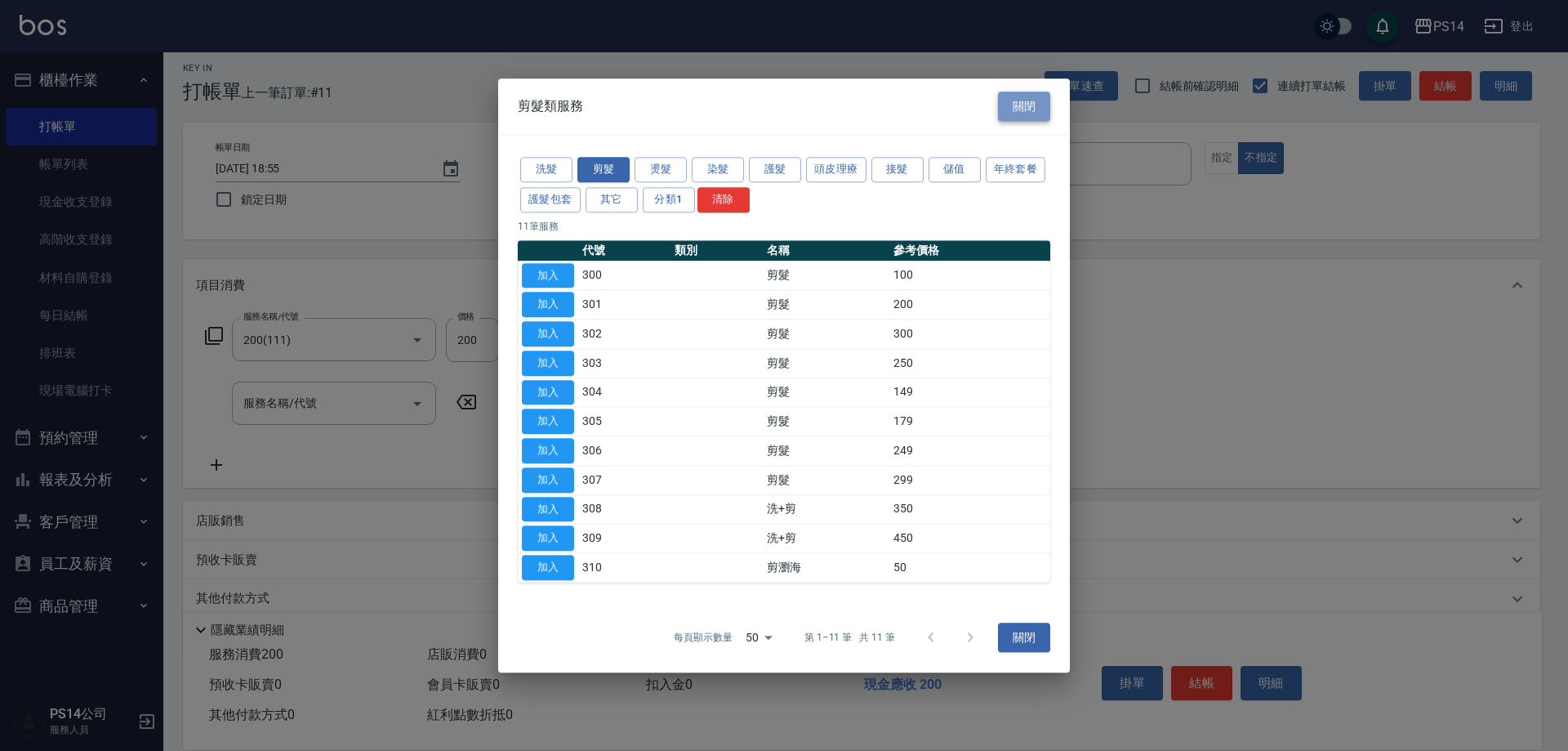
click at [1022, 109] on button "關閉" at bounding box center [1024, 106] width 52 height 30
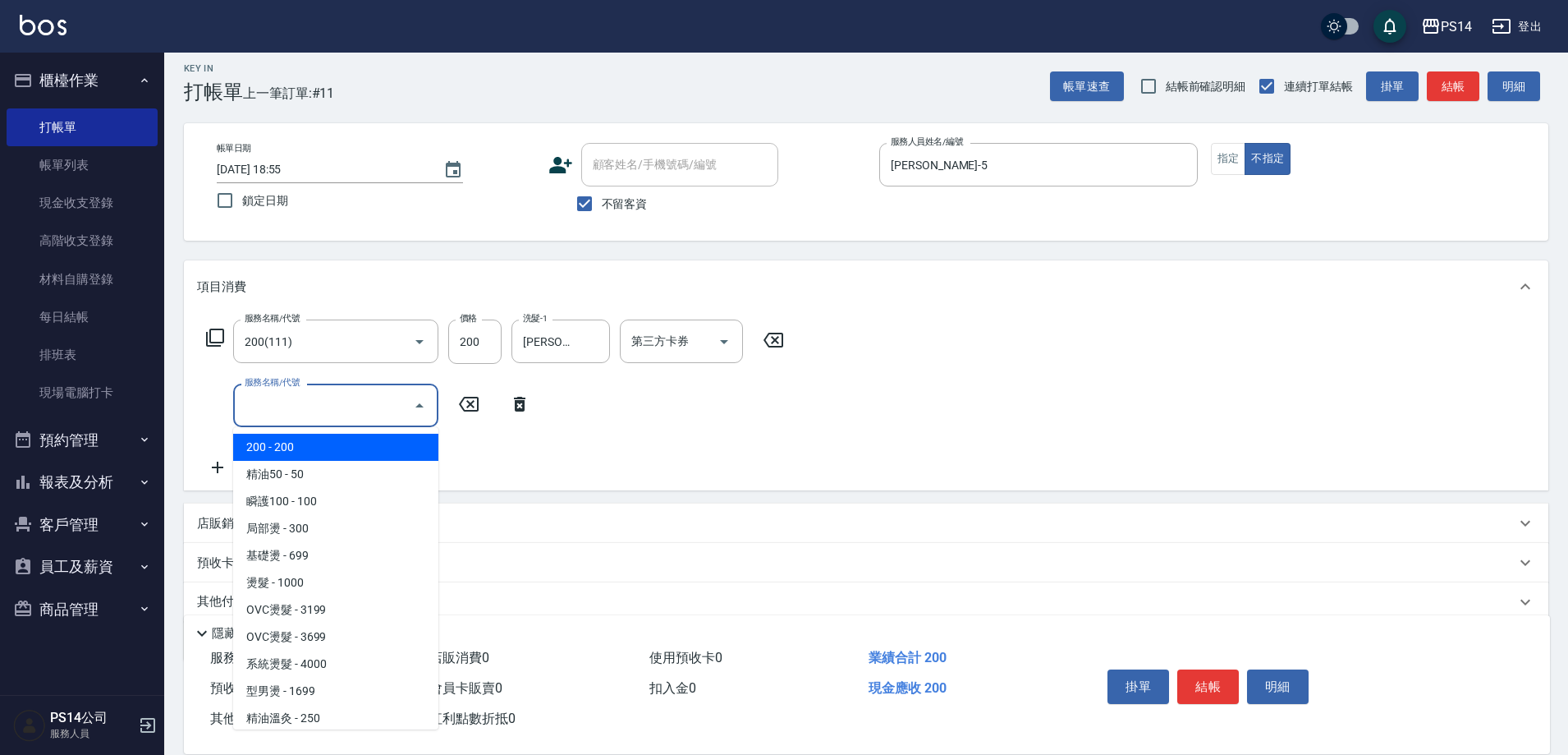
click at [300, 410] on input "服務名稱/代號" at bounding box center [324, 405] width 166 height 29
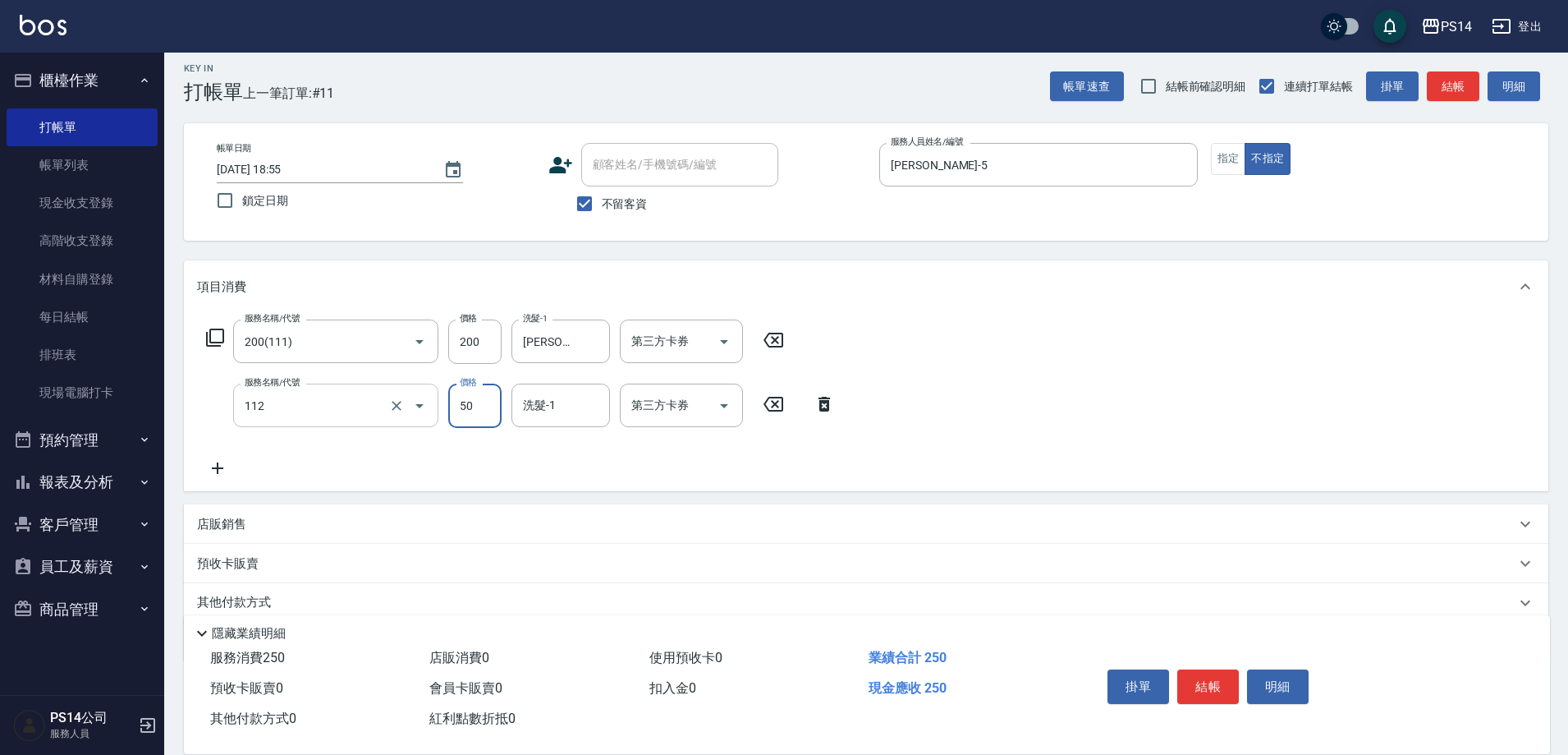
type input "精油50(112)"
type input "[PERSON_NAME]-11"
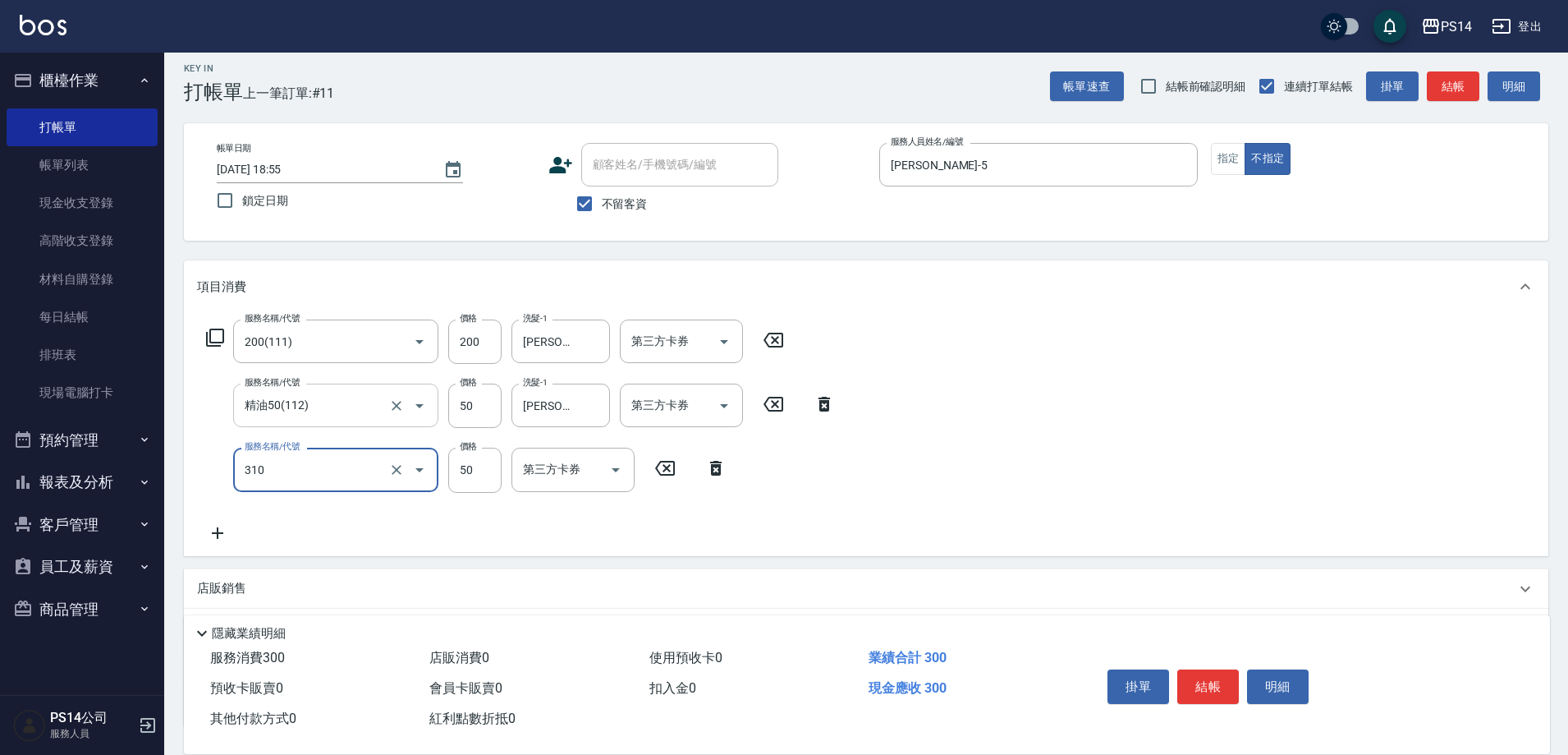
type input "剪瀏海(310)"
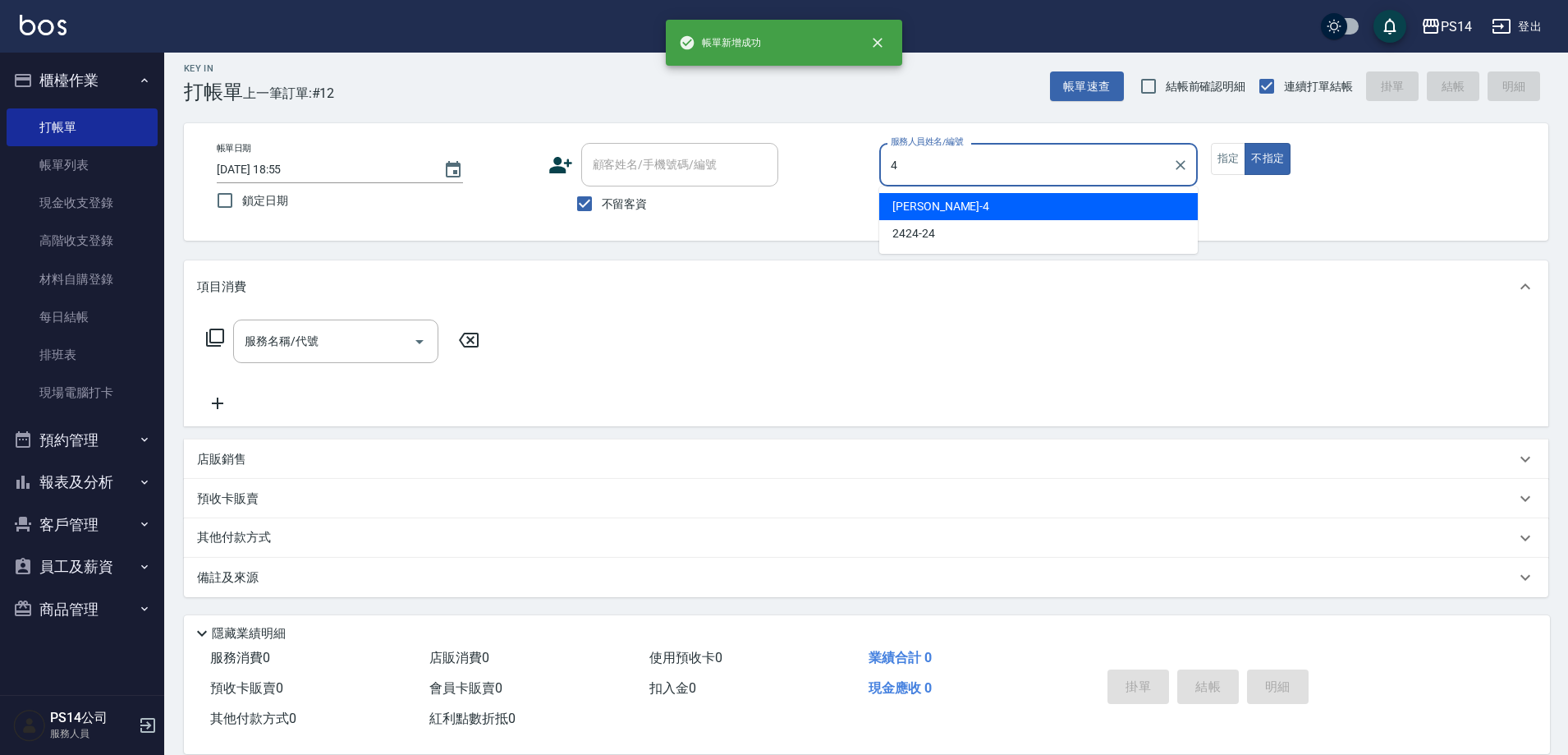
type input "[PERSON_NAME]-4"
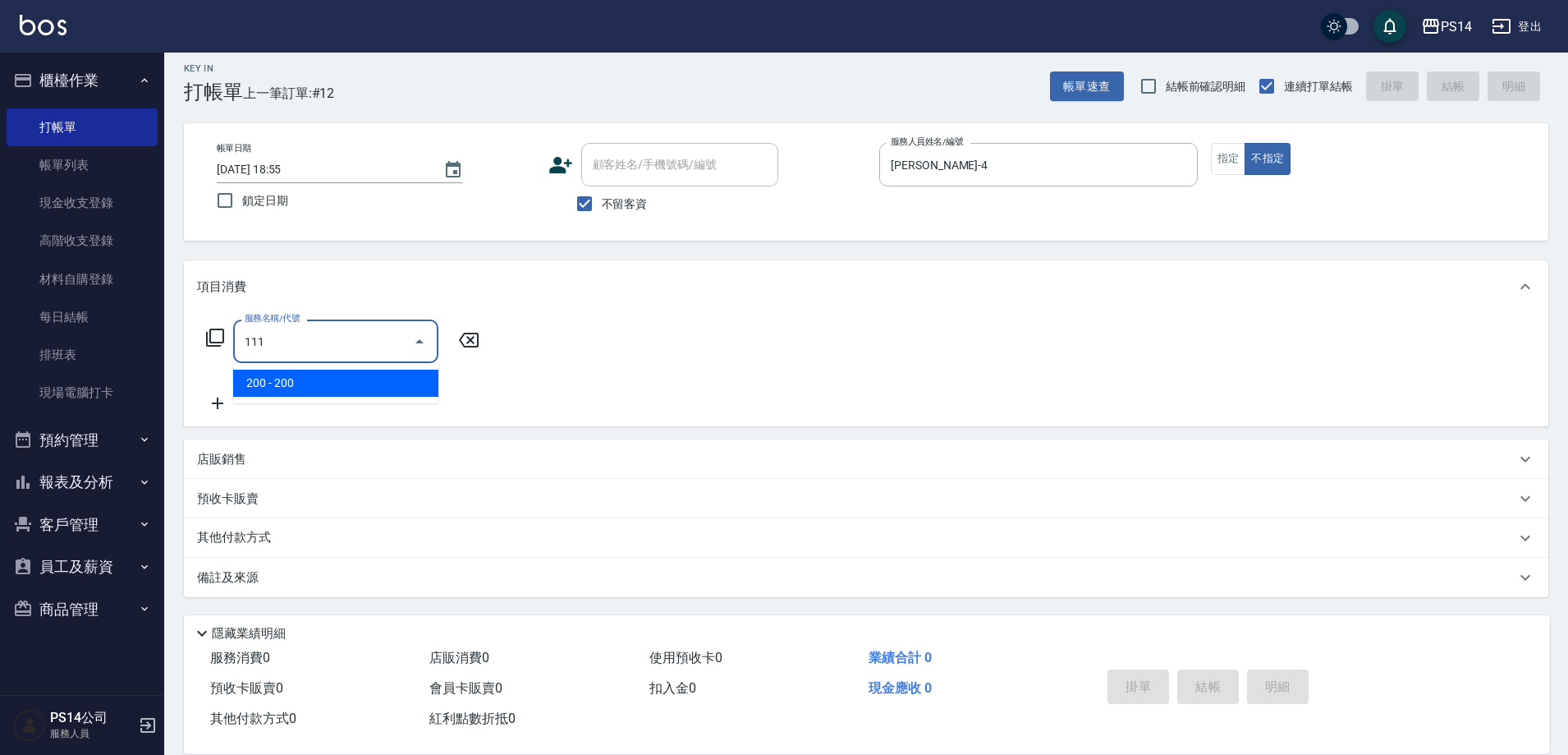
type input "200(111)"
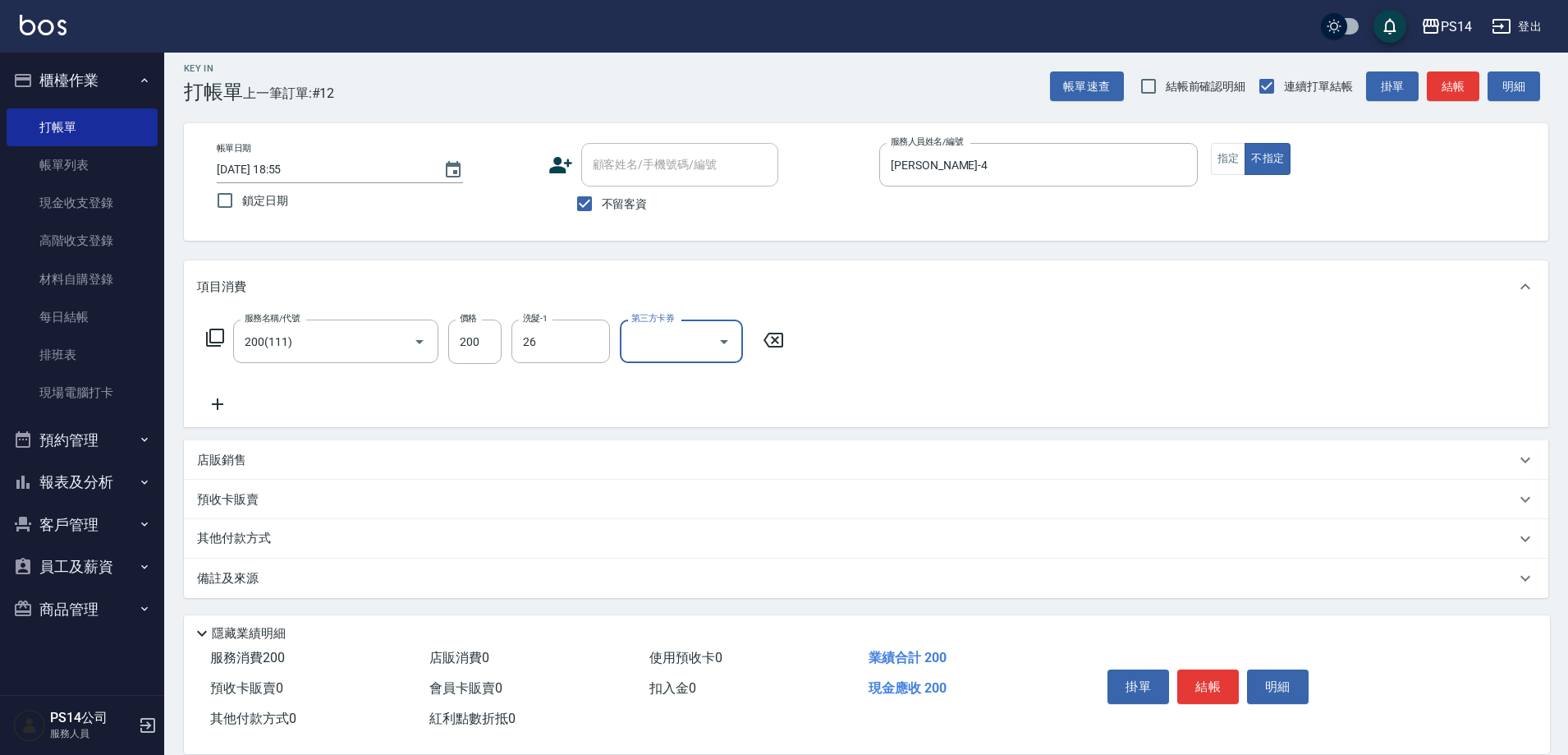
type input "[PERSON_NAME]-26"
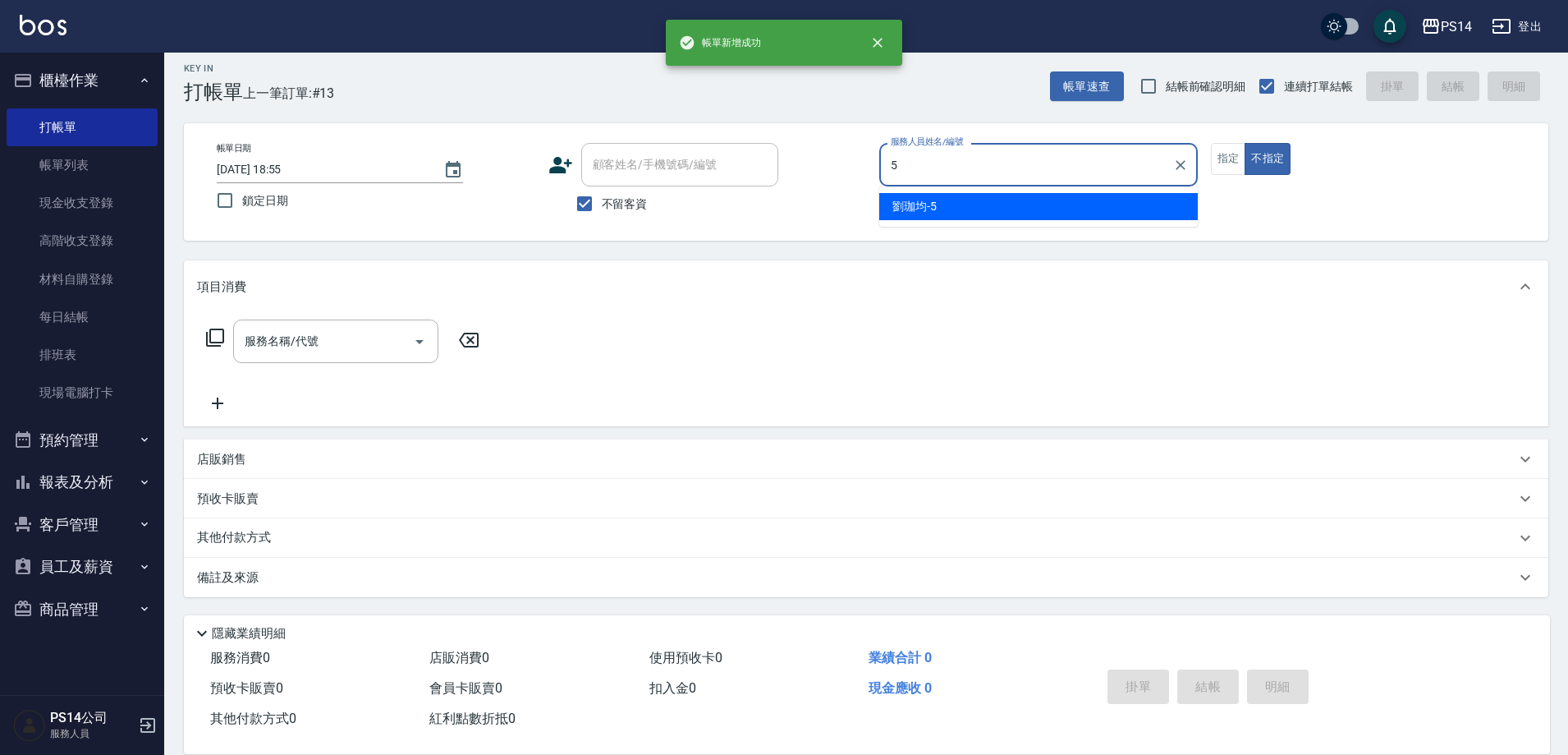
type input "[PERSON_NAME]-5"
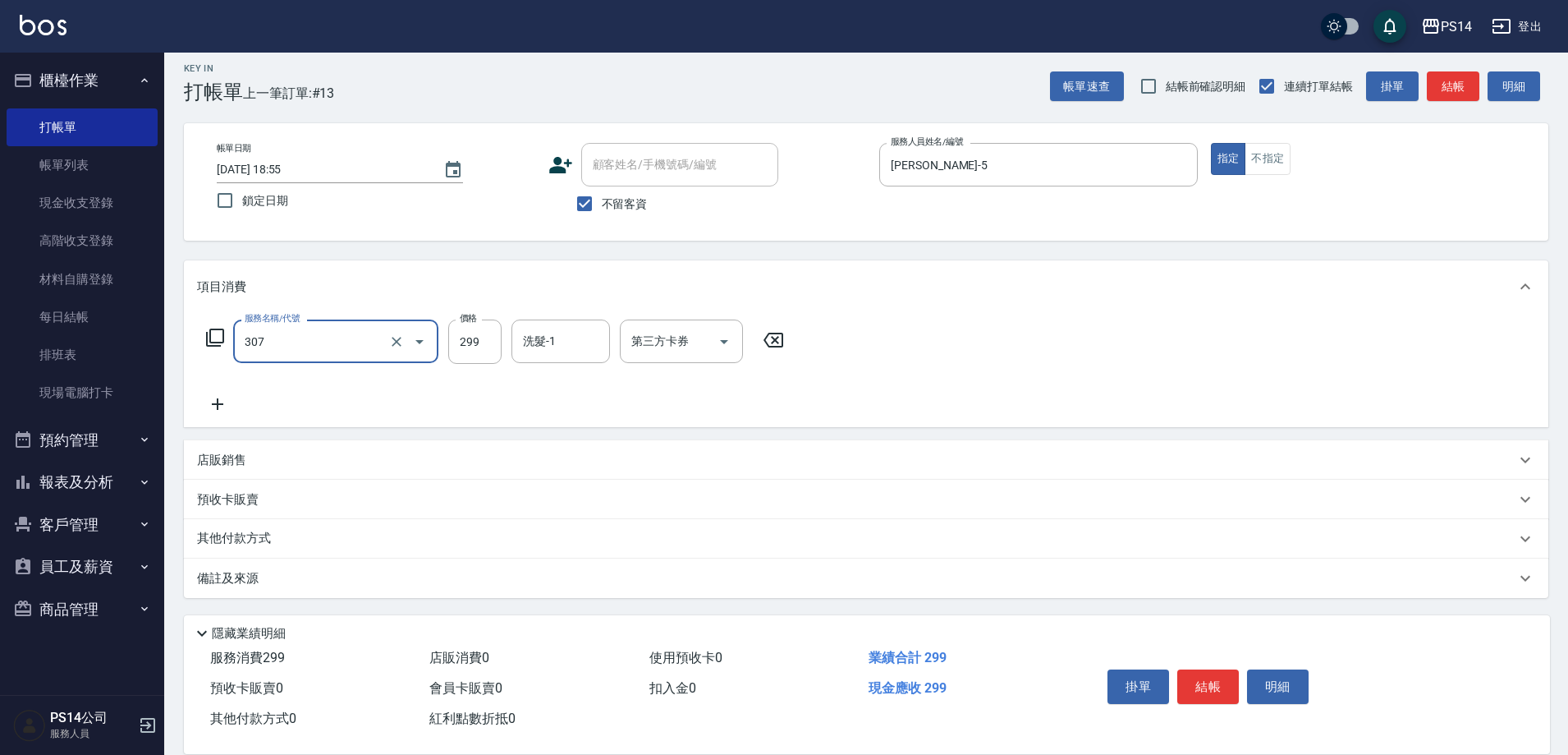
type input "剪髮(307)"
type input "[PERSON_NAME]-5"
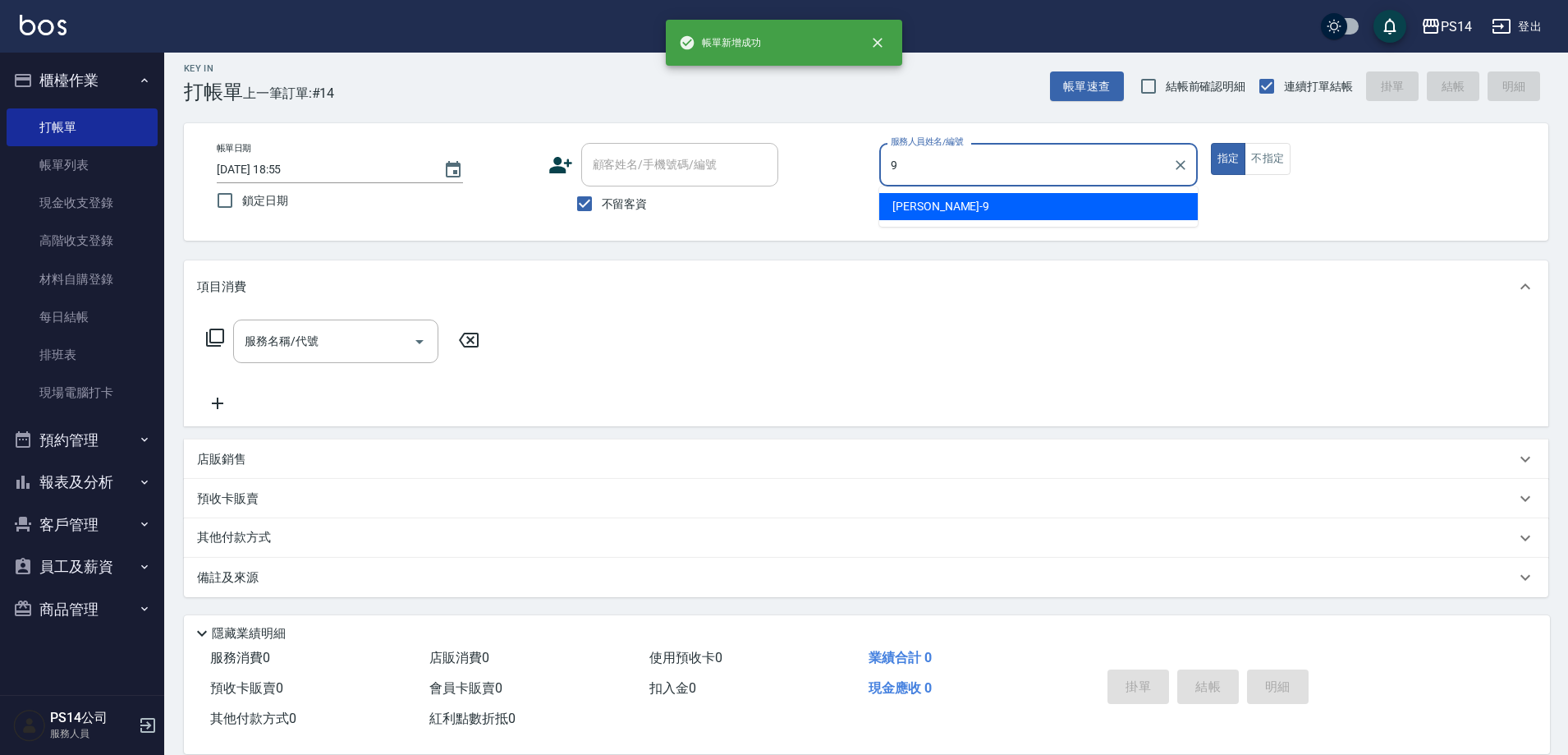
type input "[PERSON_NAME]-9"
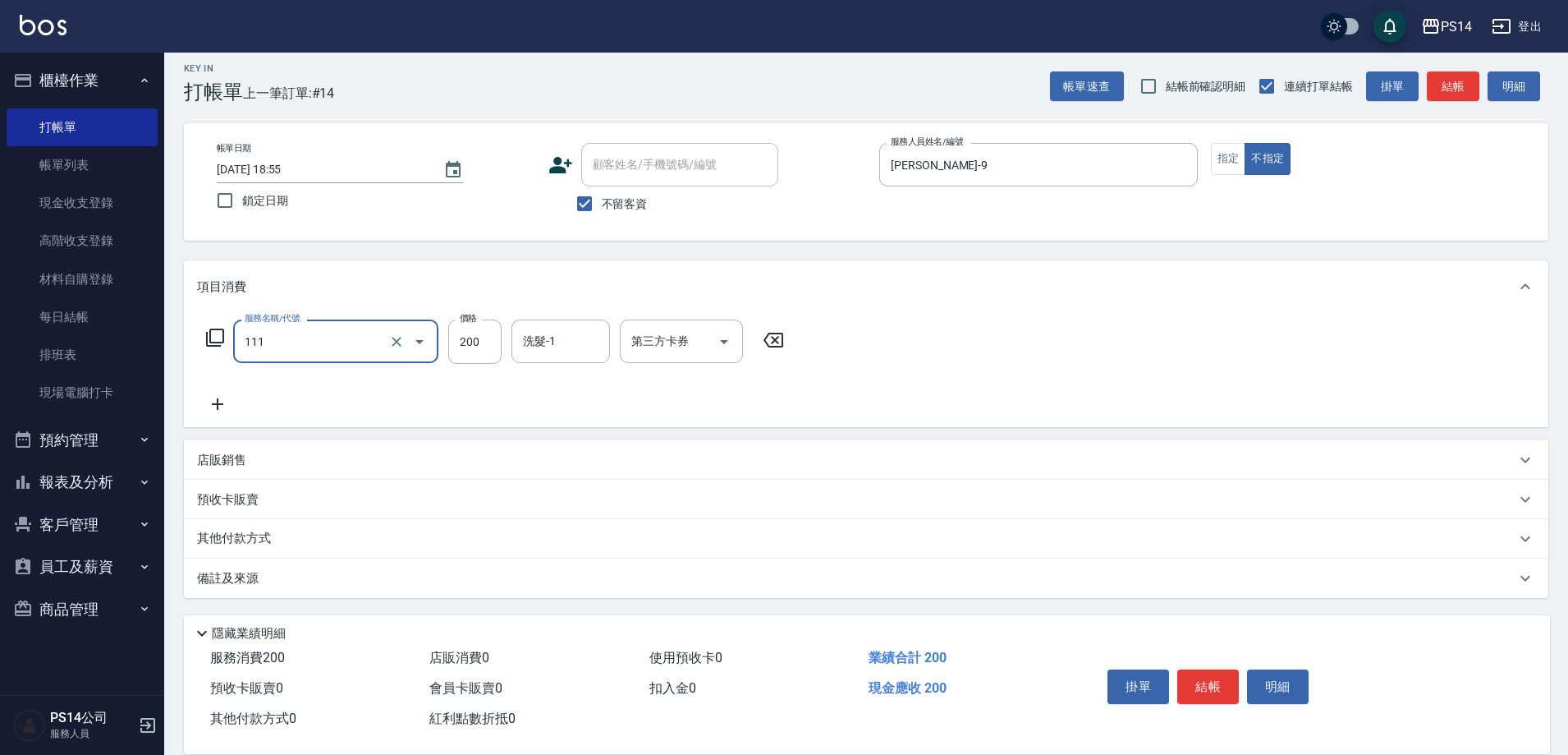
type input "200(111)"
type input "[PERSON_NAME]-11"
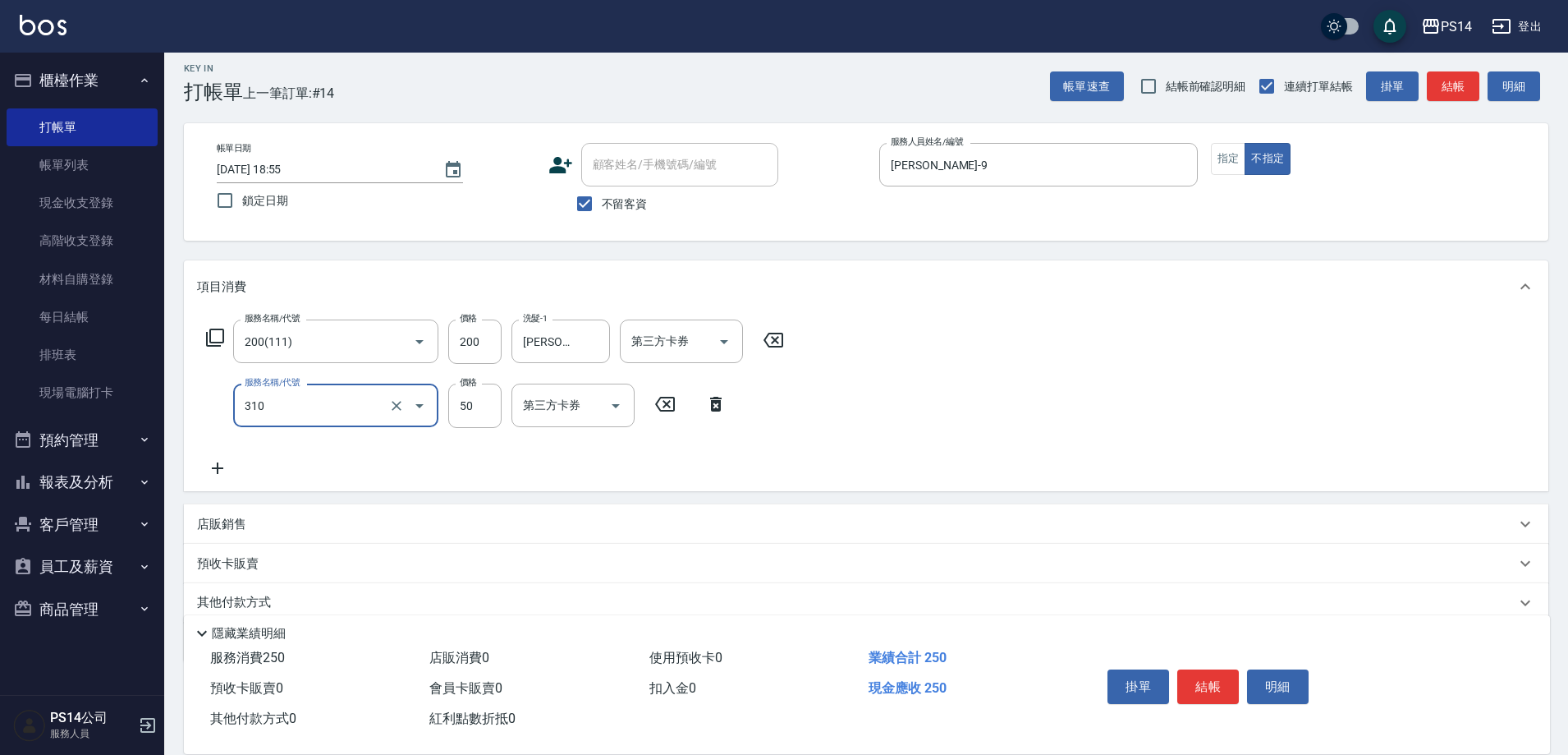
type input "剪瀏海(310)"
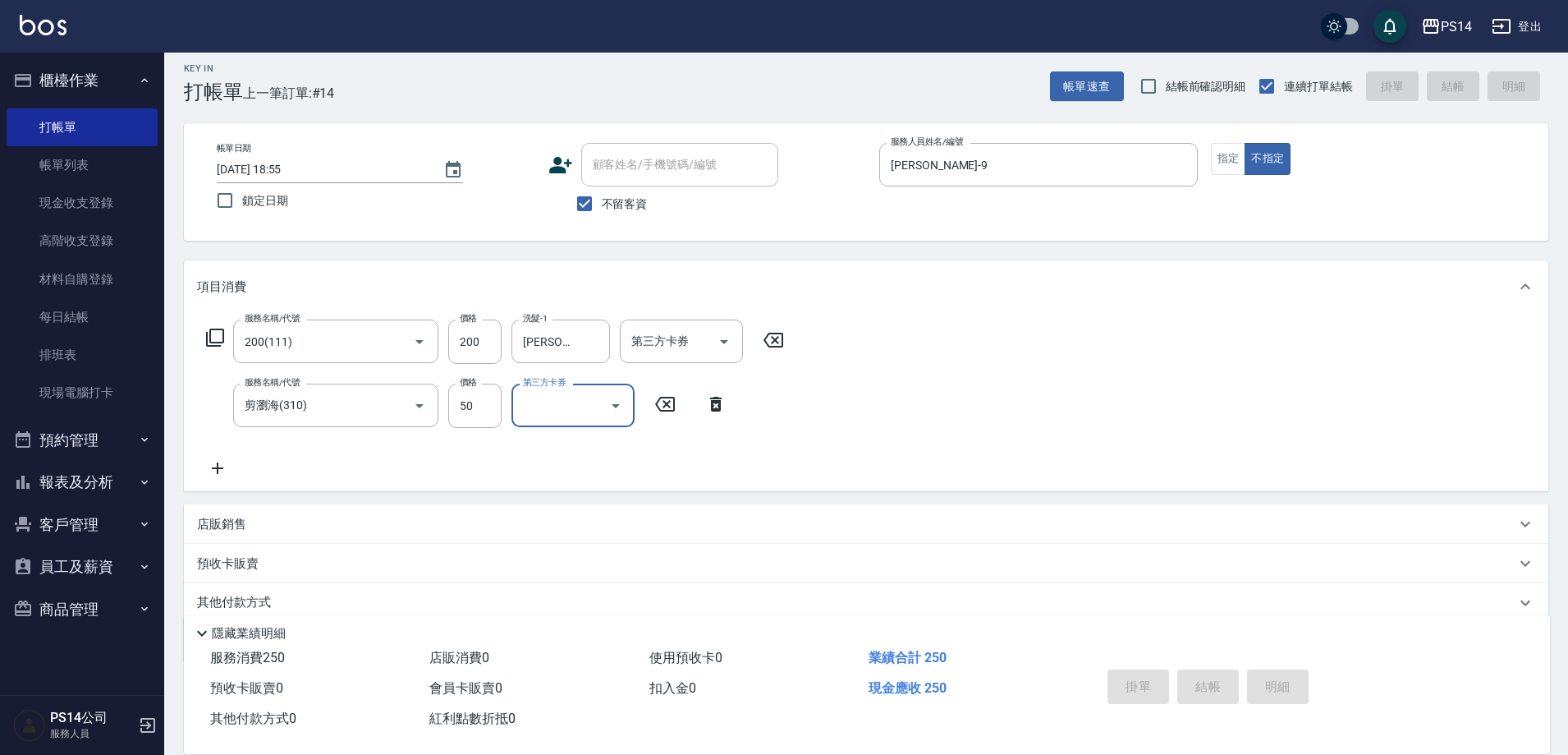
type input "[DATE] 18:56"
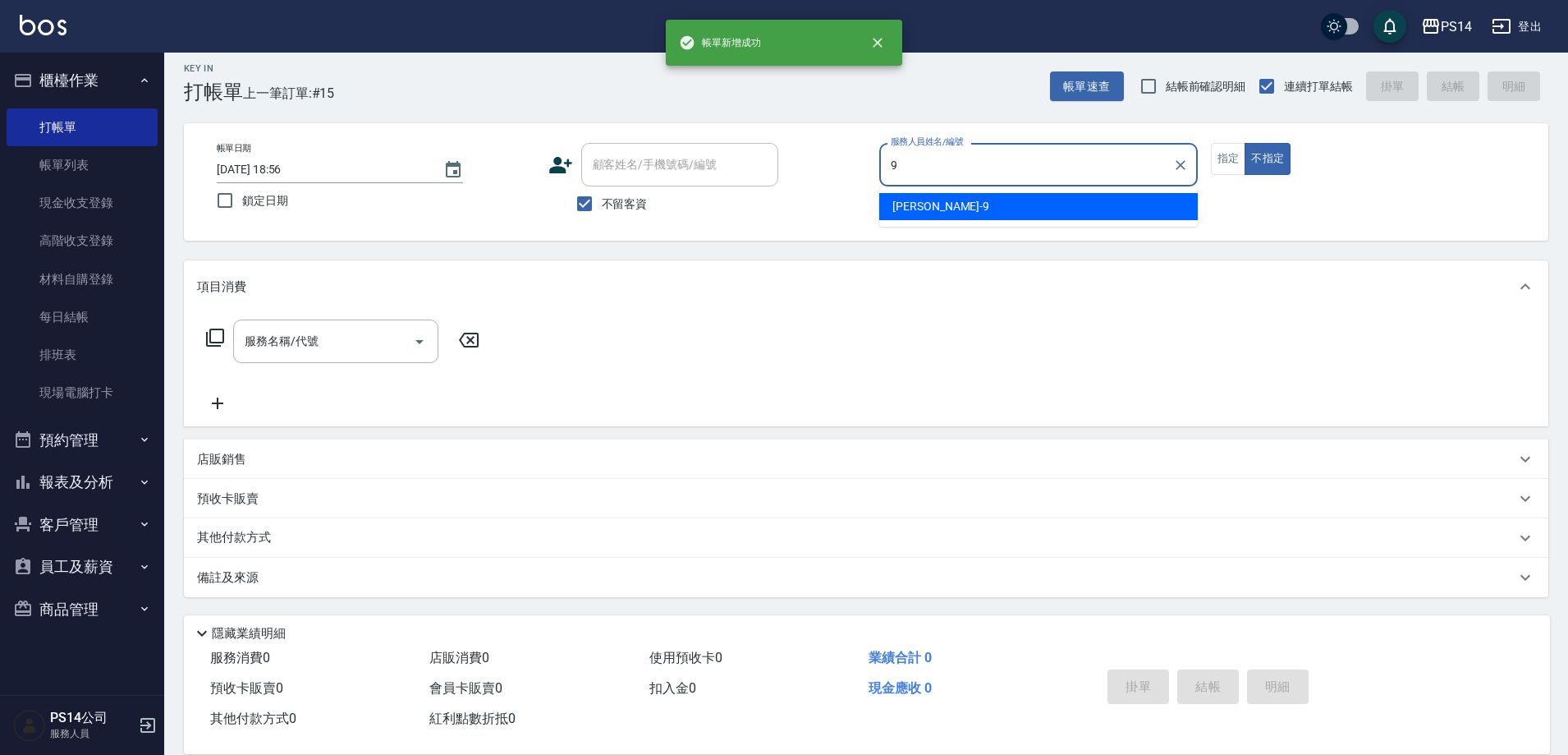
type input "[PERSON_NAME]-9"
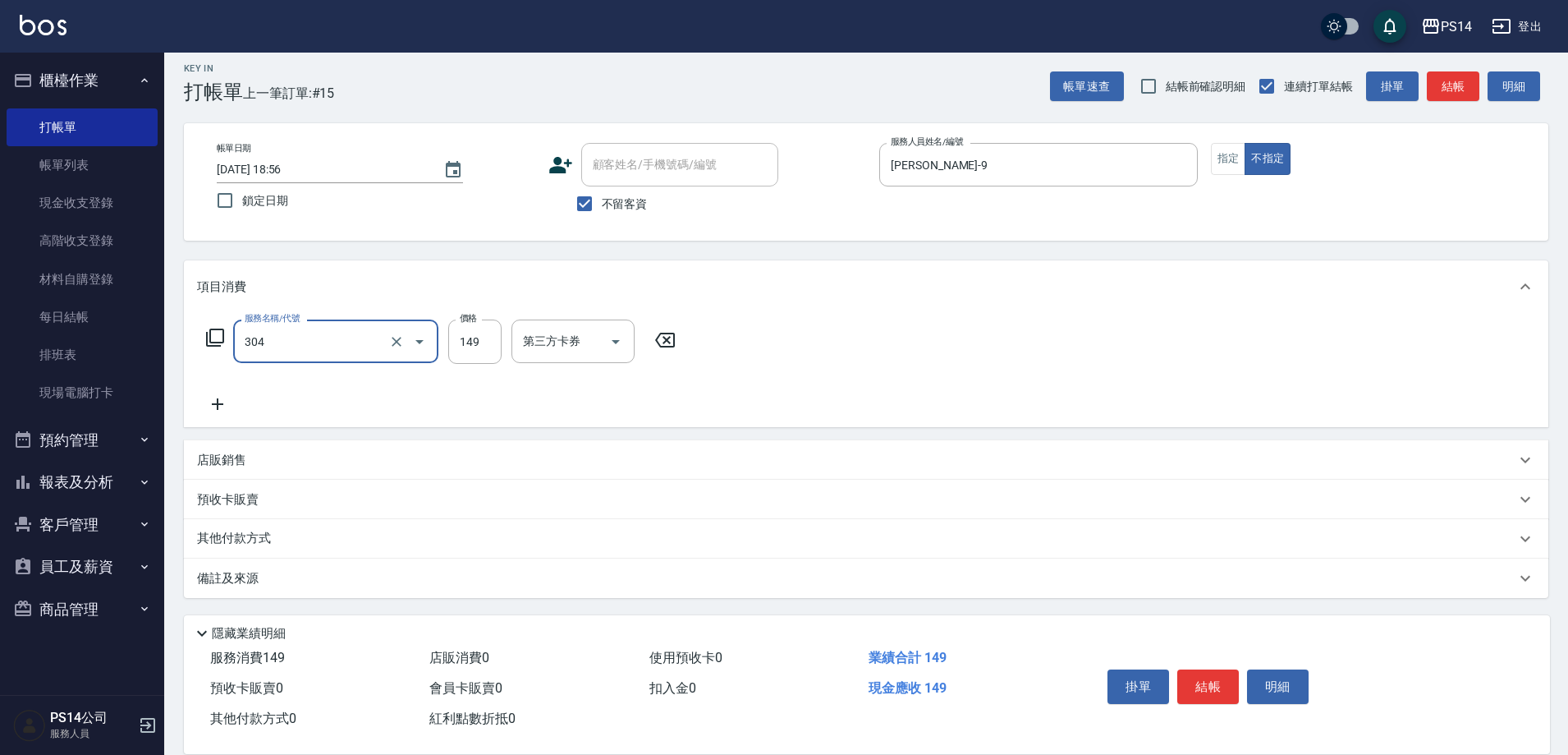
type input "剪髮(304)"
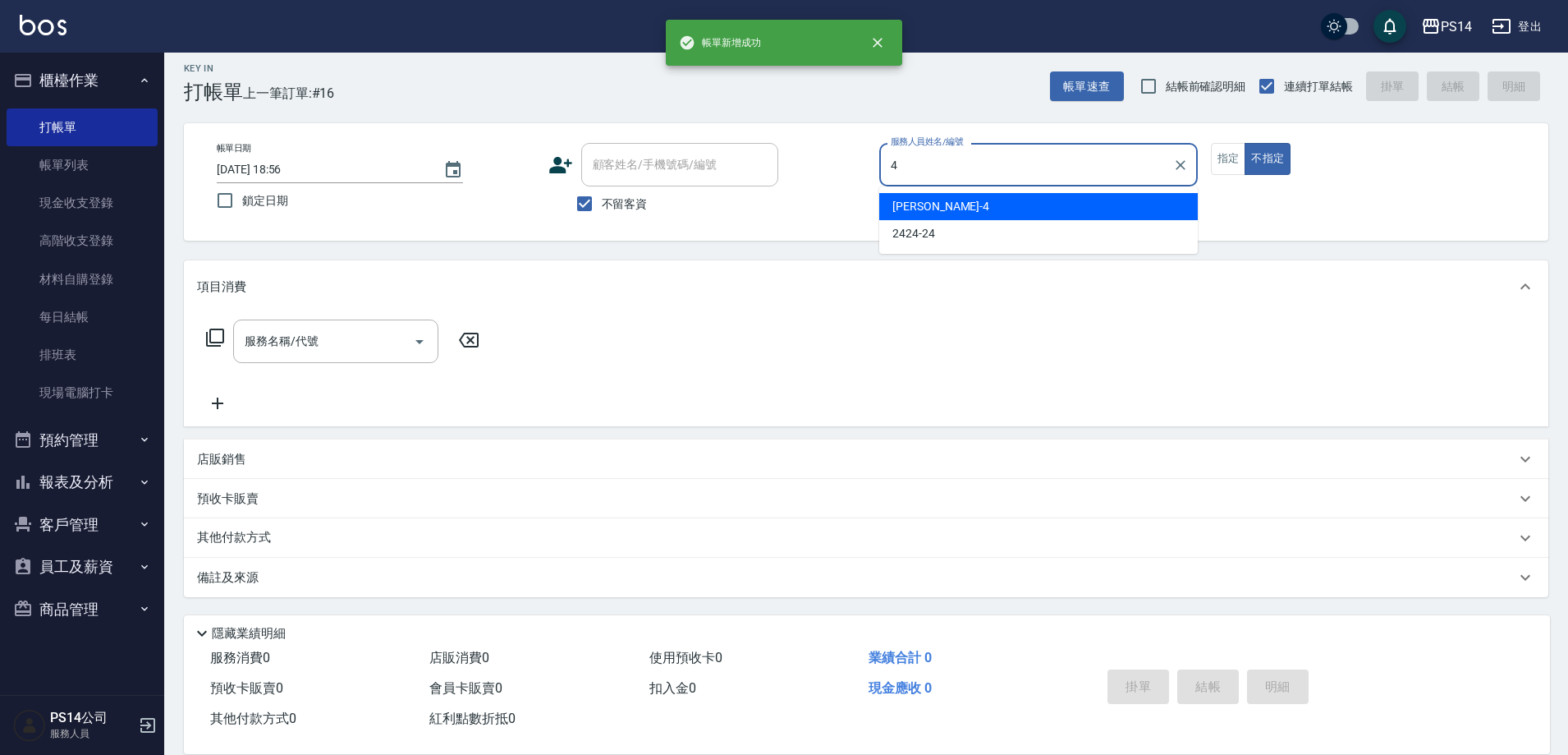
type input "[PERSON_NAME]-4"
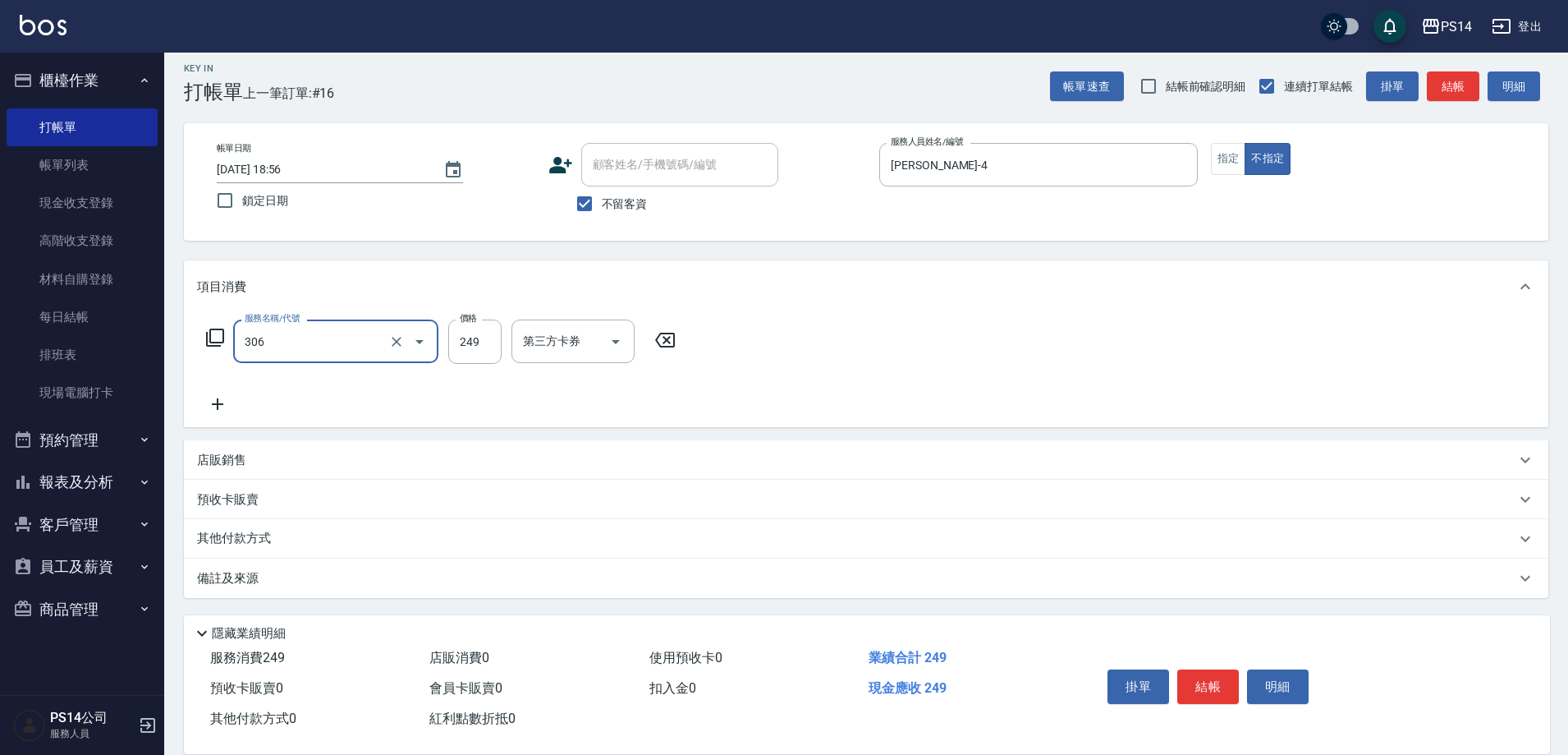
type input "剪髮(306)"
type input "[PERSON_NAME]-4"
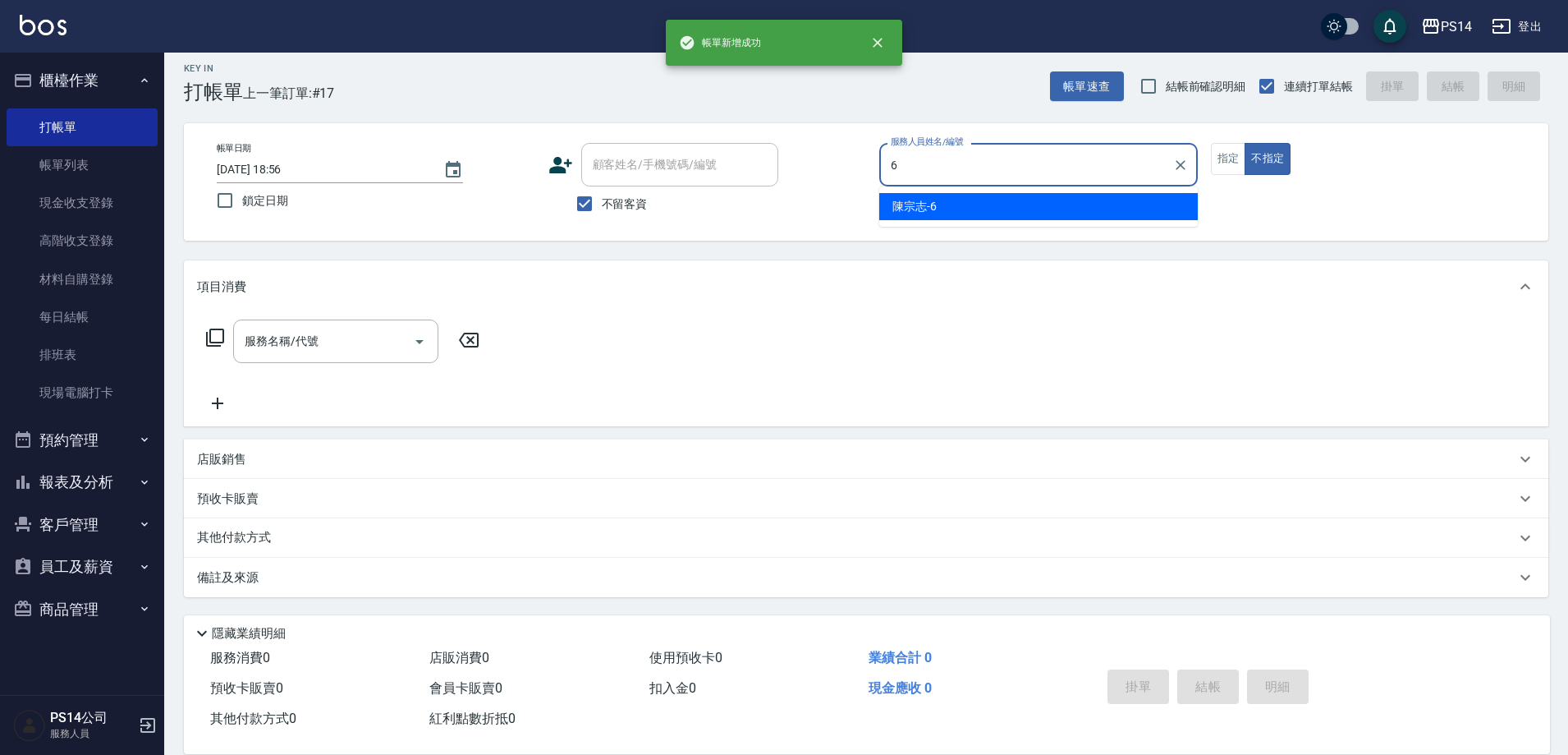
type input "陳宗志-6"
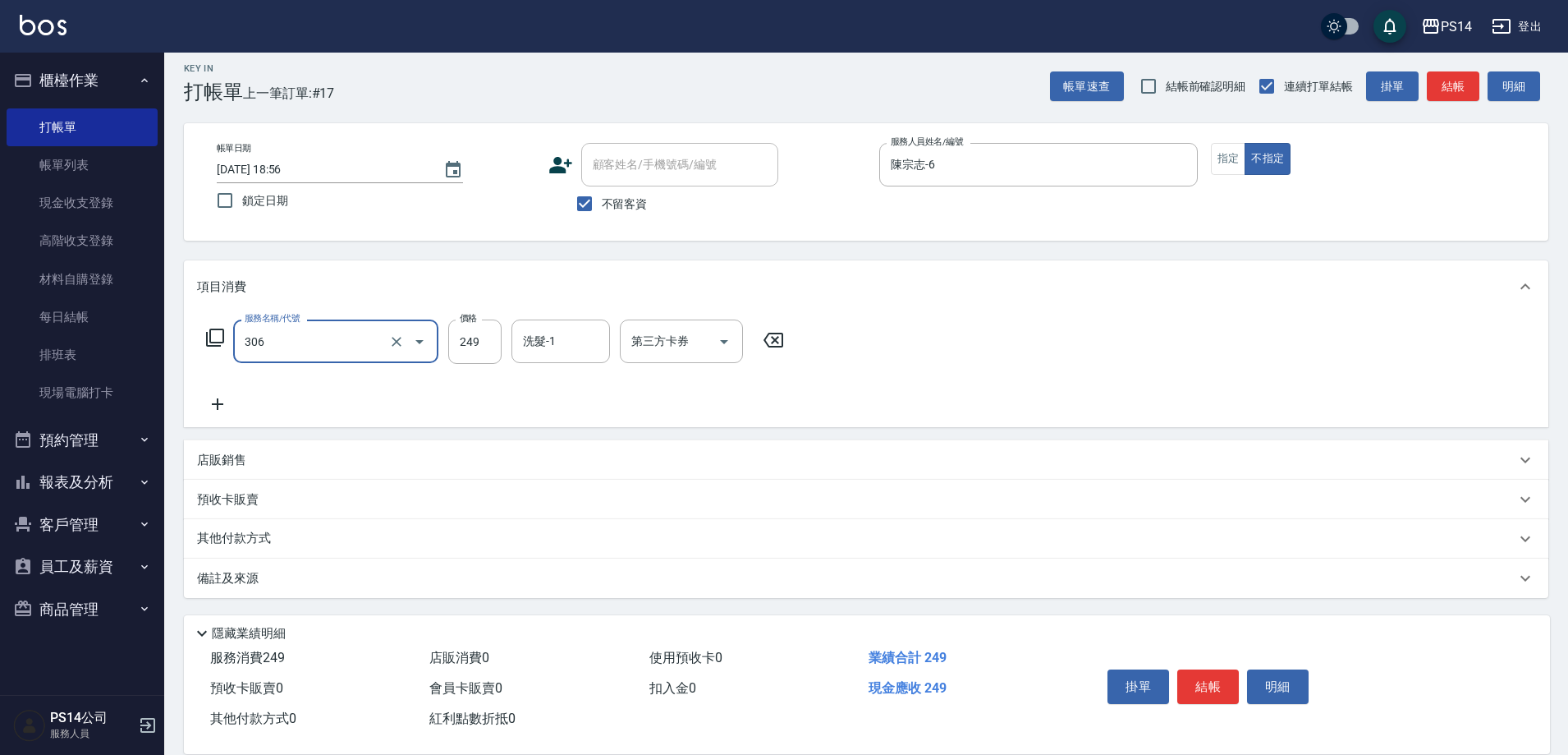
type input "剪髮(306)"
type input "[PERSON_NAME]-11"
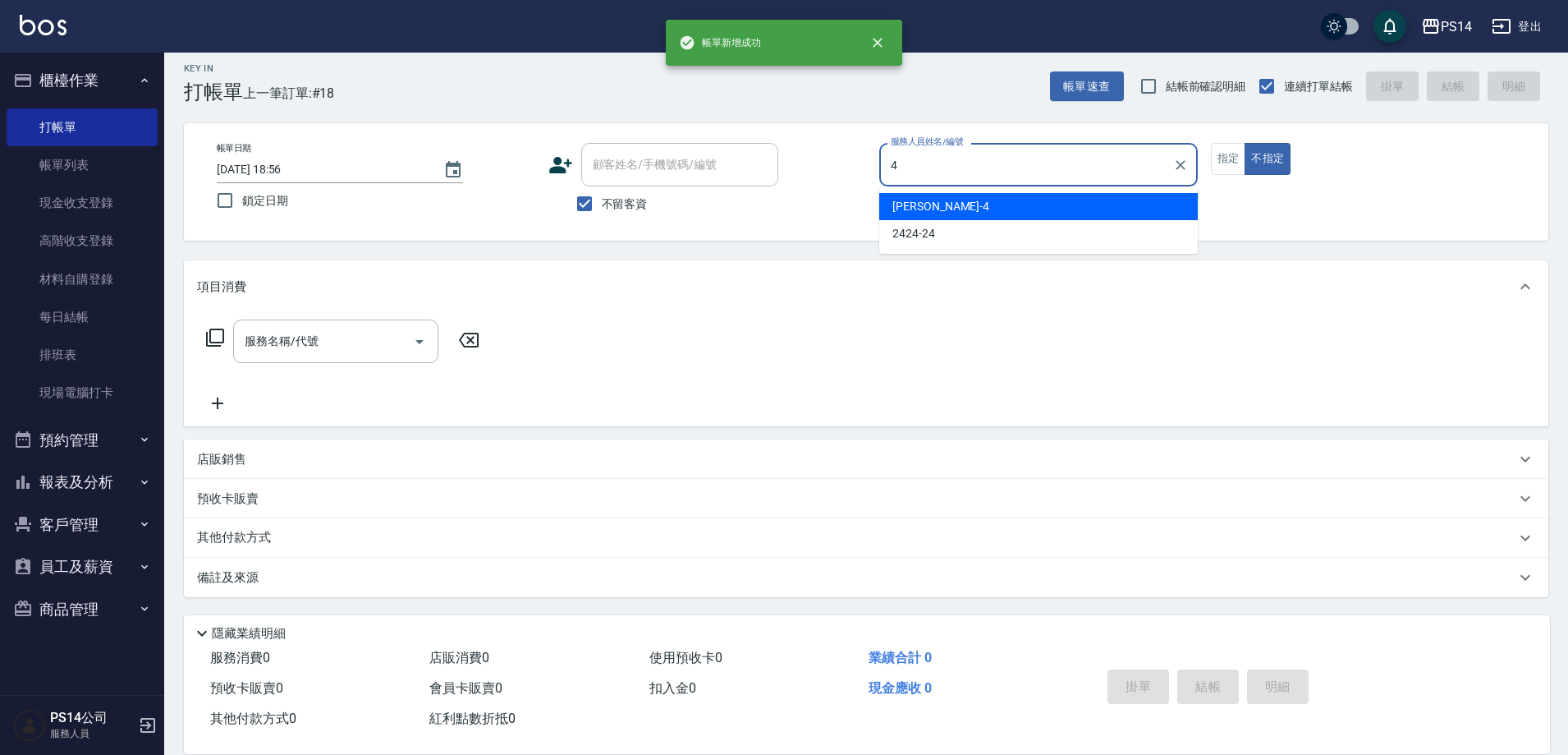
type input "[PERSON_NAME]-4"
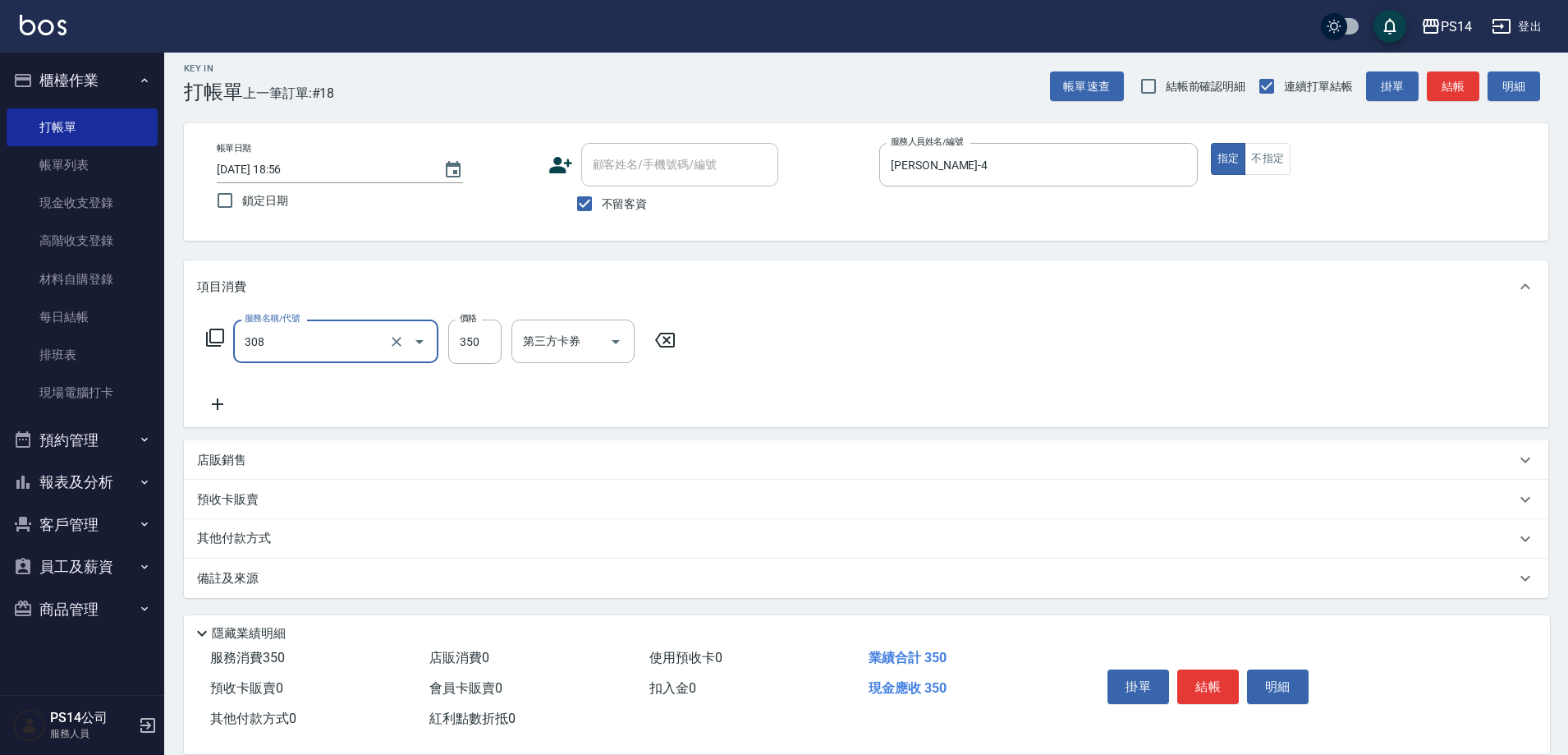
type input "洗+剪(308)"
type input "[PERSON_NAME]-11"
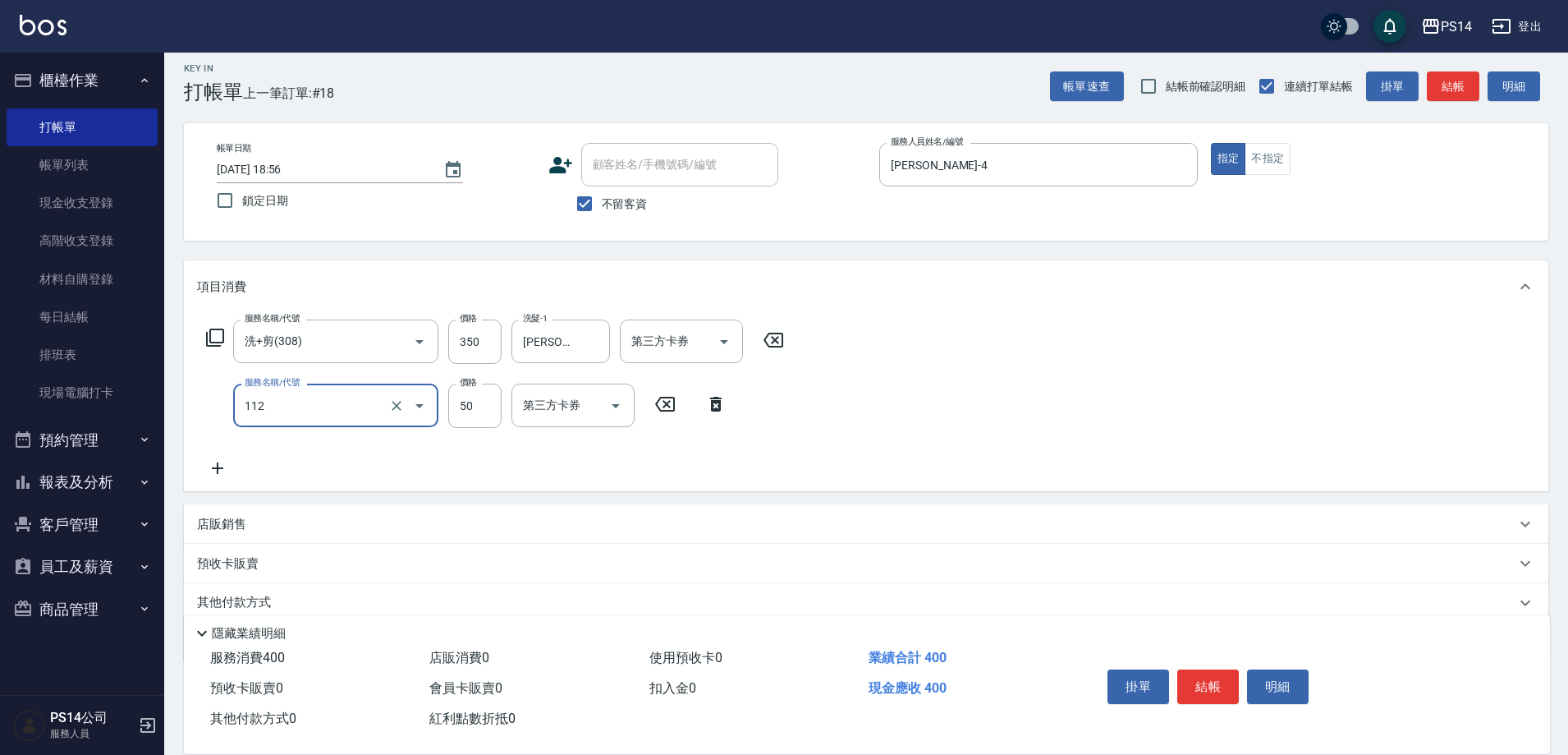
type input "精油50(112)"
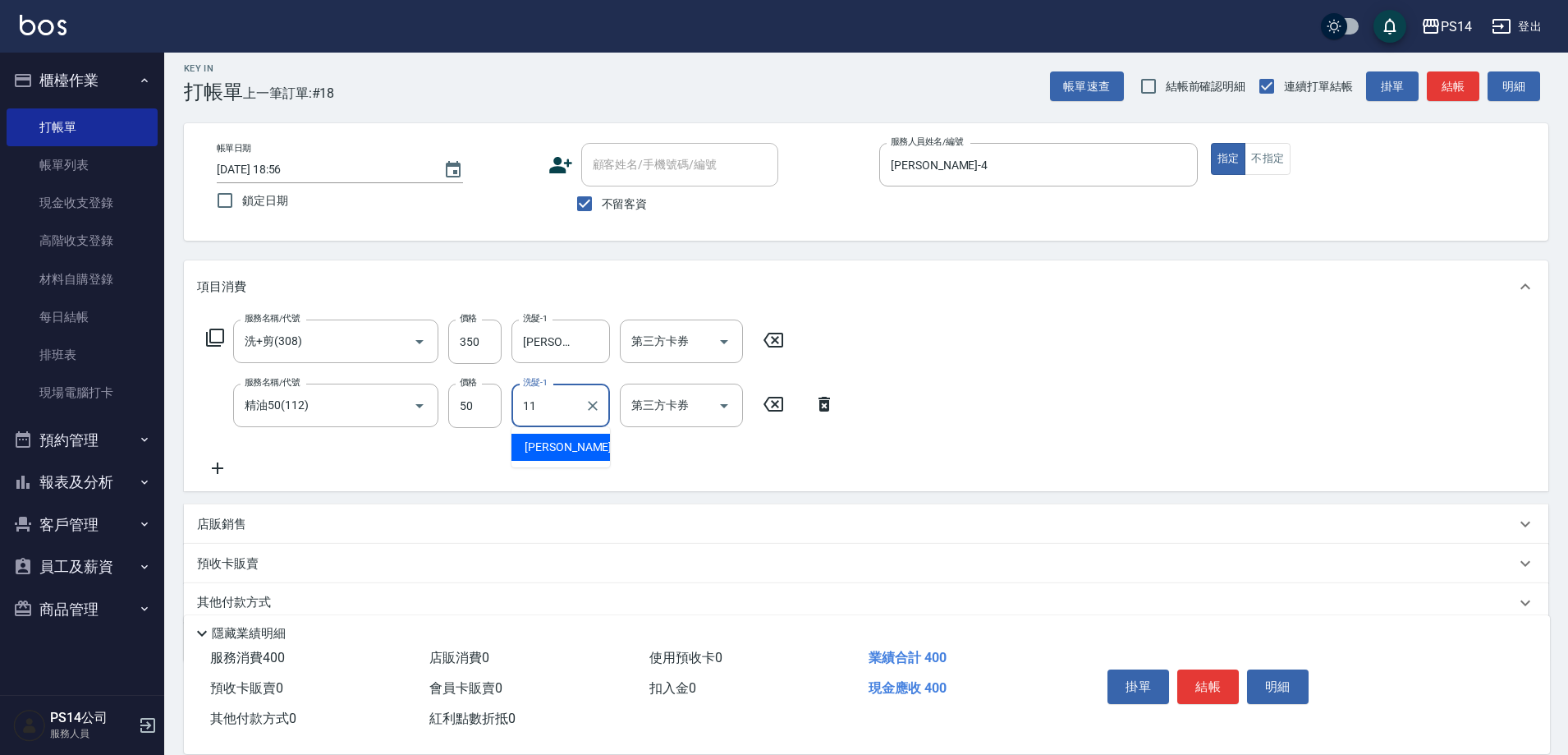
type input "[PERSON_NAME]-11"
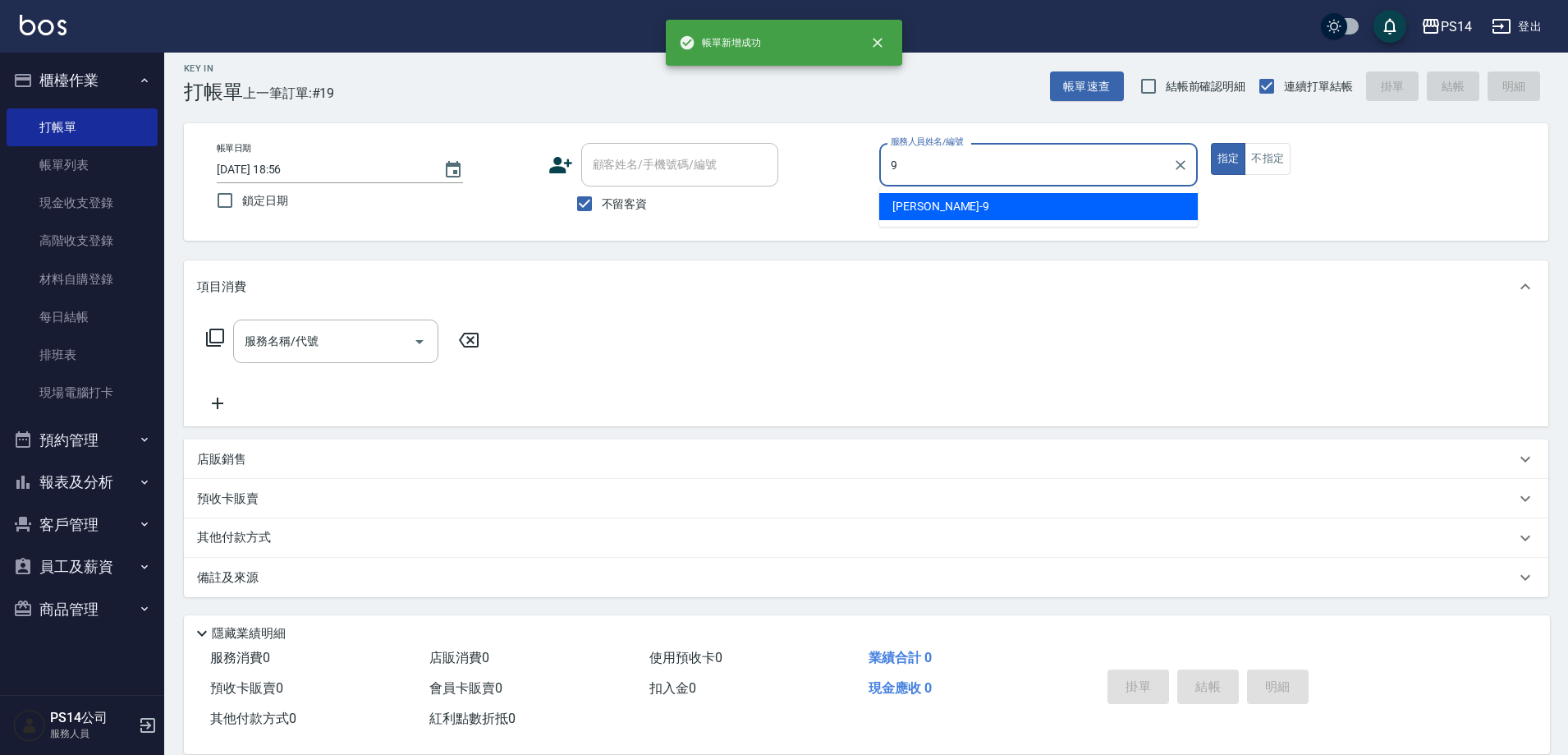
type input "[PERSON_NAME]-9"
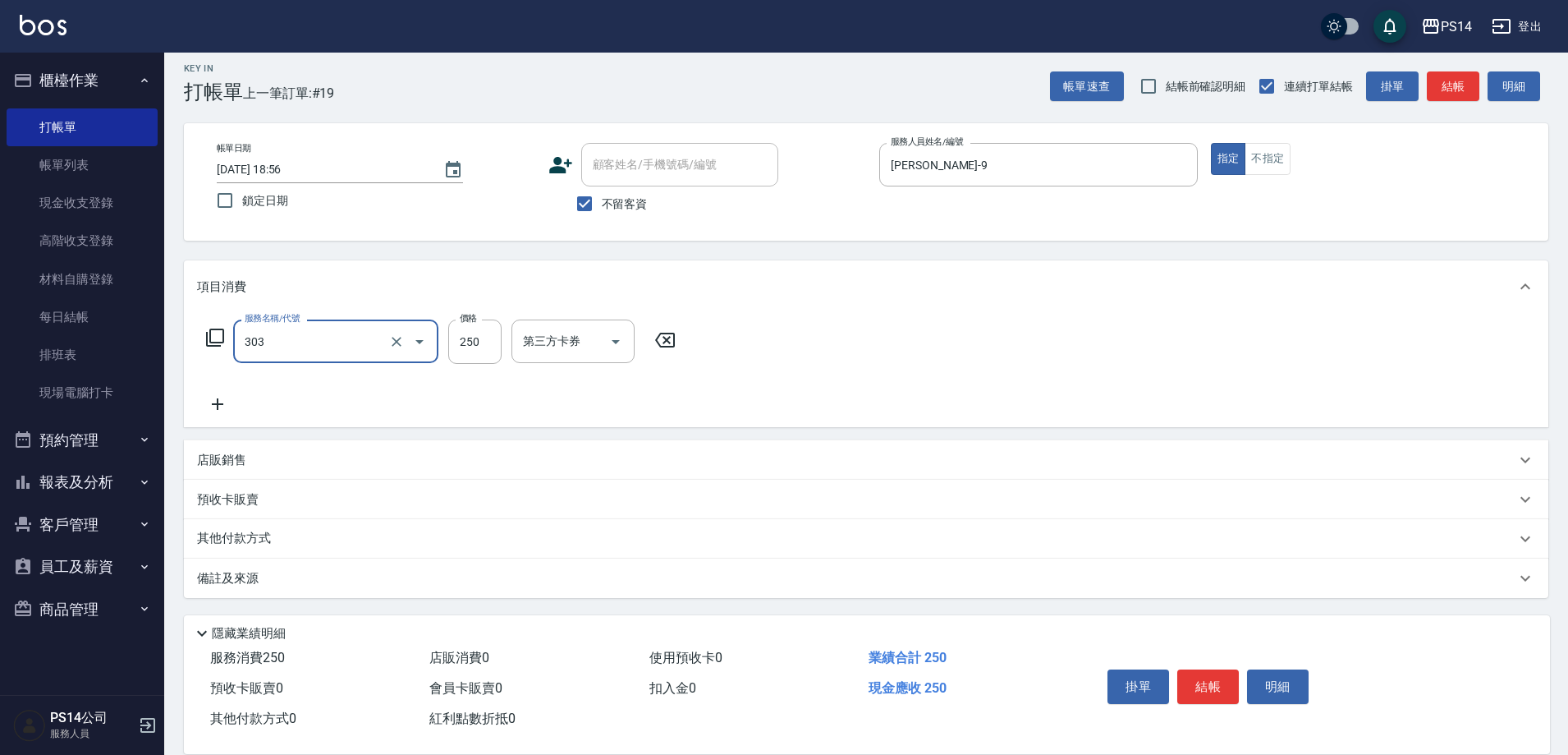
type input "剪髮(303)"
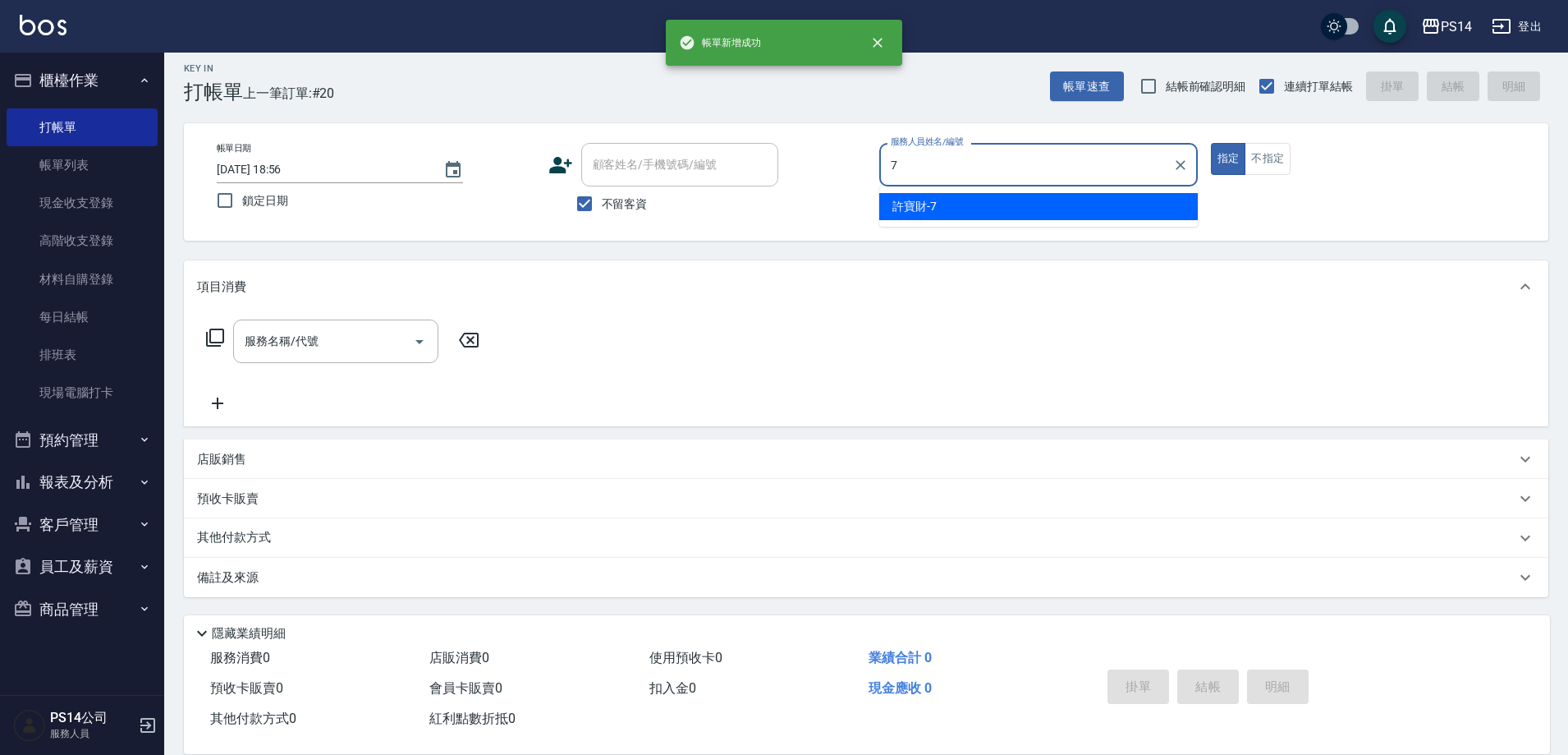
type input "許寶財-7"
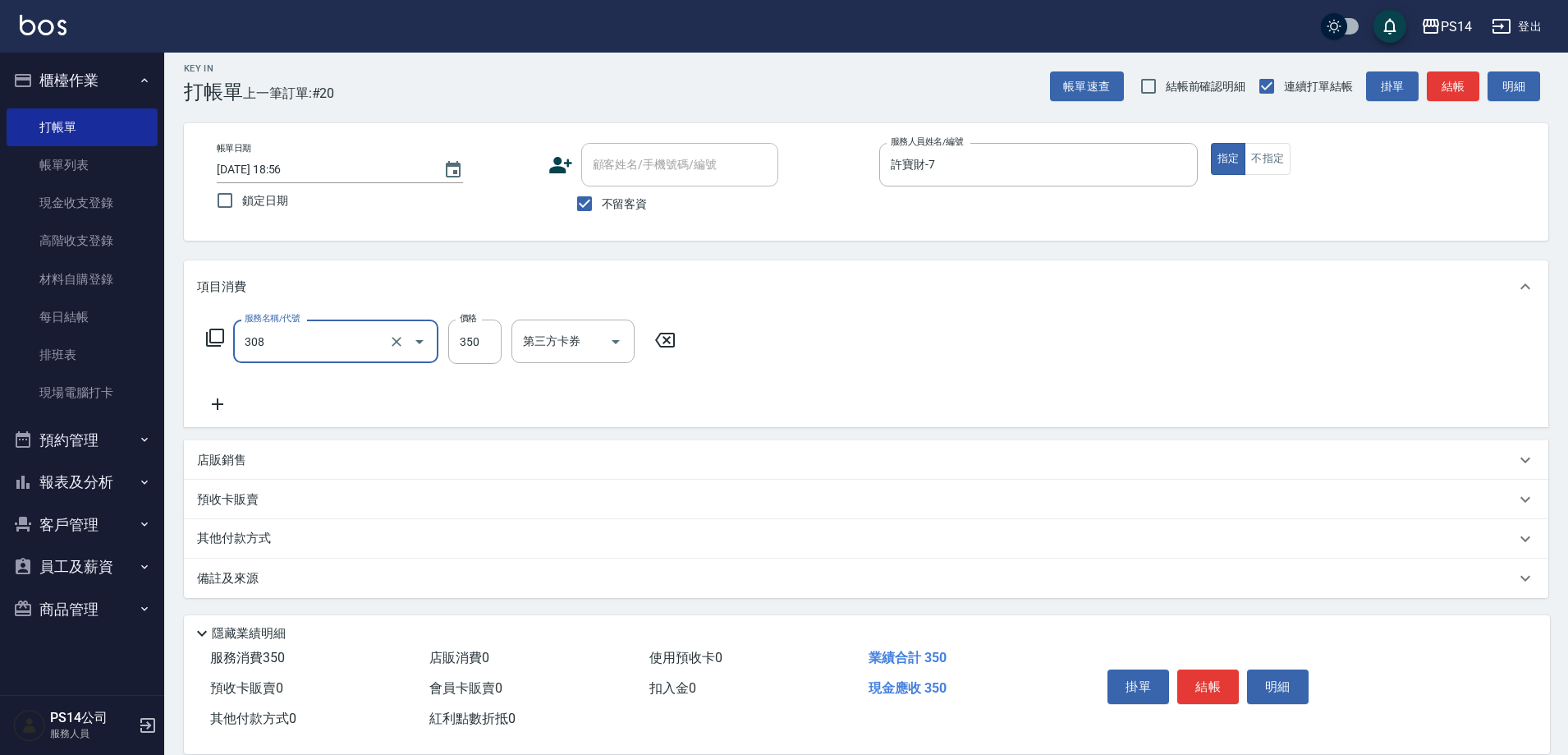
type input "洗+剪(308)"
type input "[PERSON_NAME]-11"
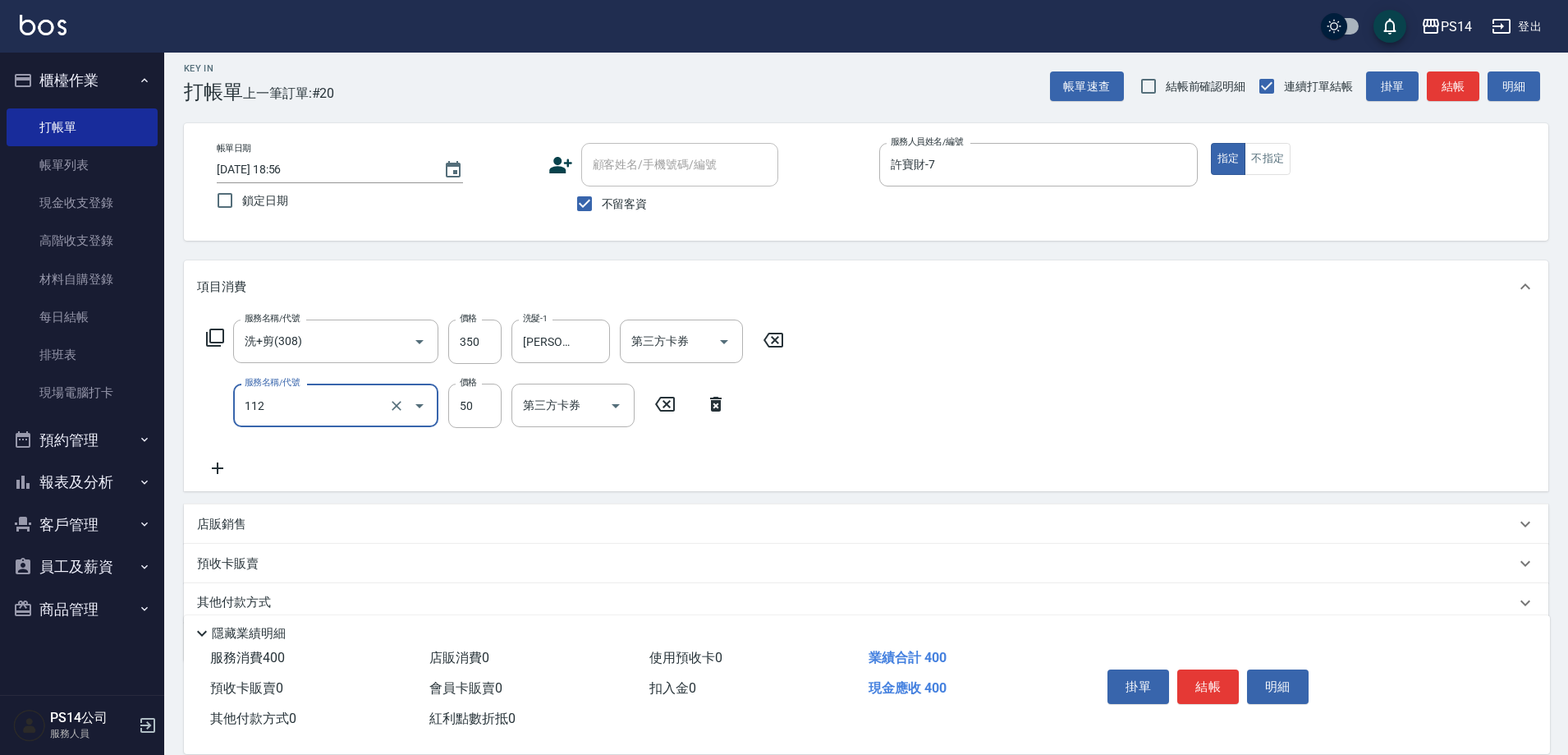
type input "精油50(112)"
type input "550"
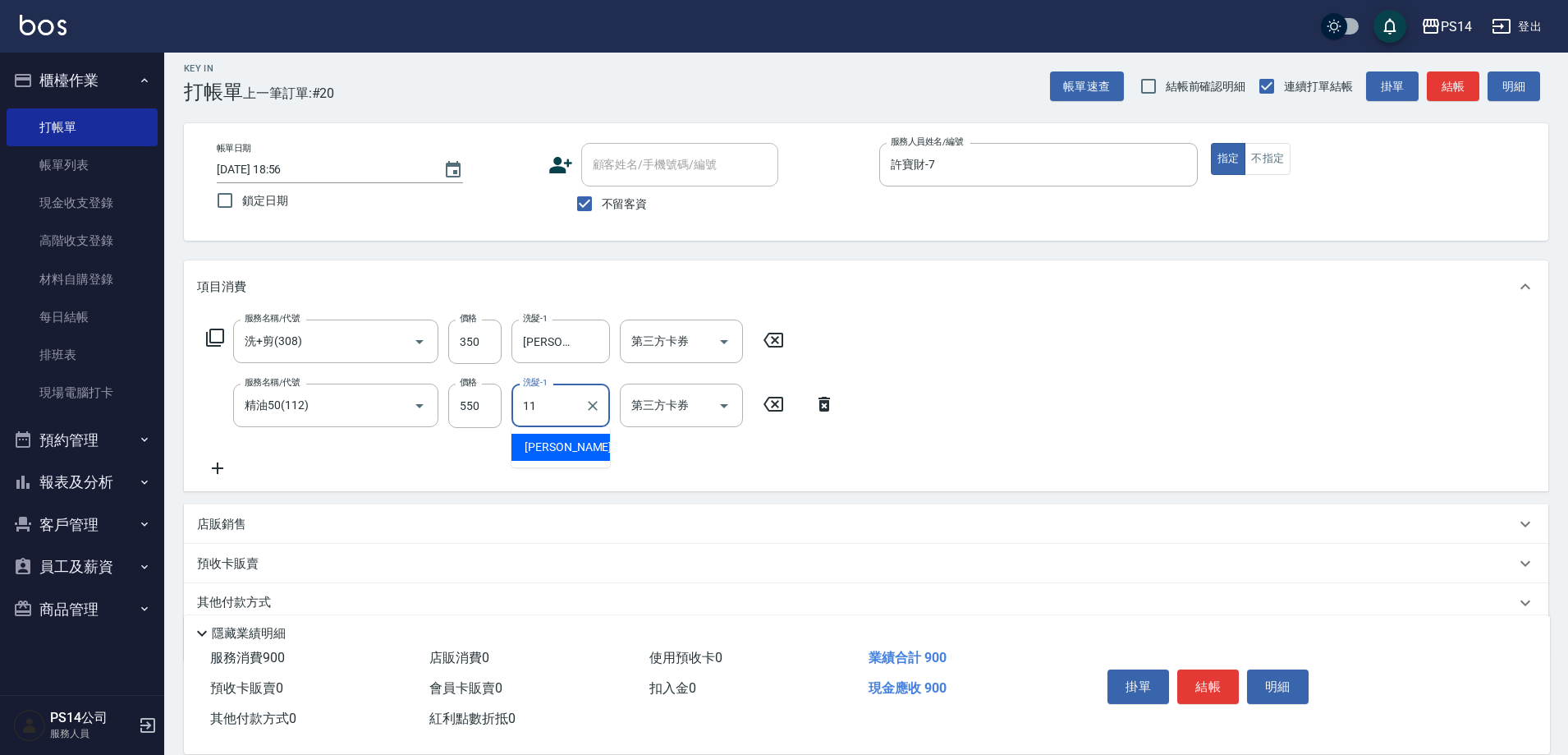
type input "[PERSON_NAME]-11"
click at [479, 404] on input "550" at bounding box center [475, 406] width 53 height 45
type input "50"
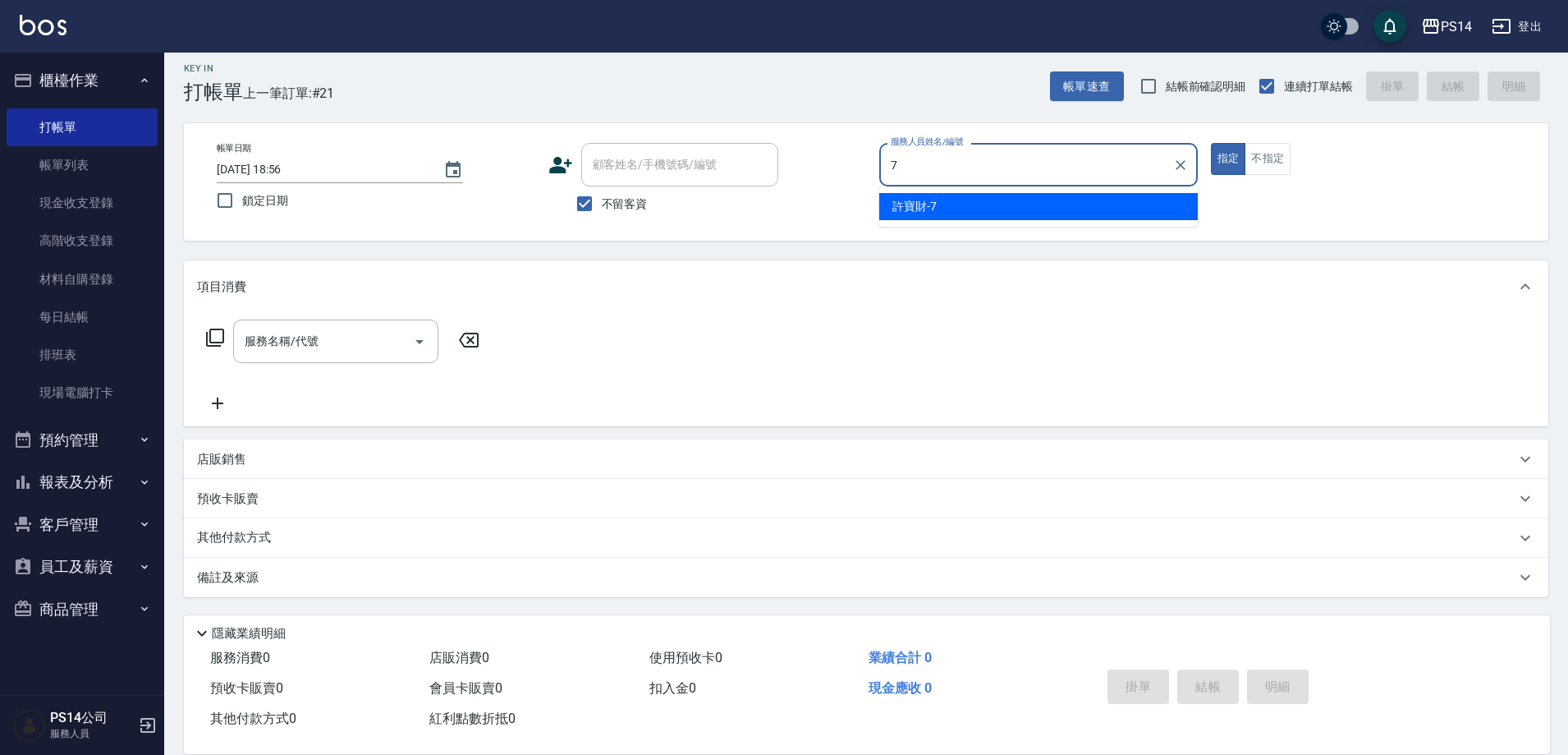
type input "許寶財-7"
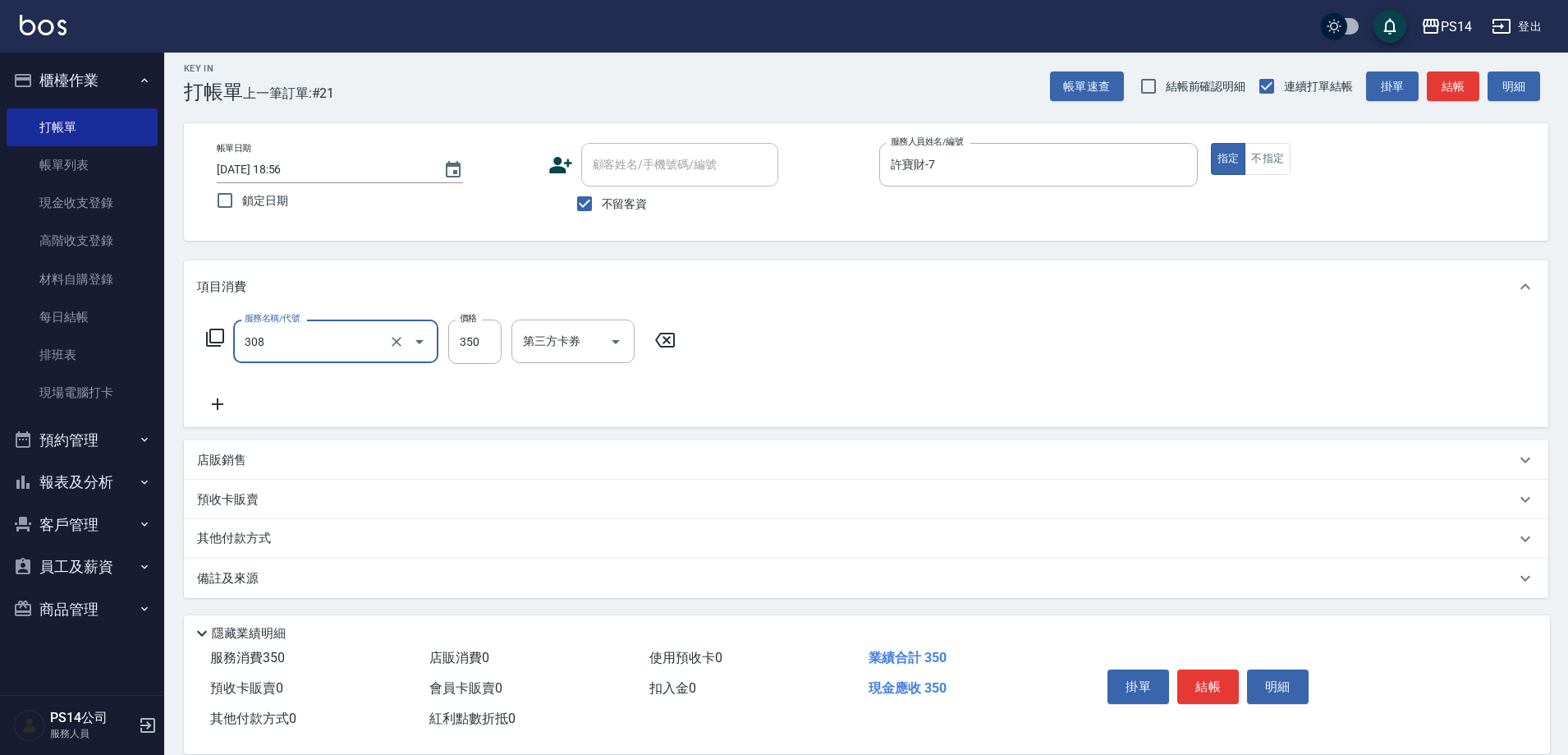
type input "洗+剪(308)"
type input "[PERSON_NAME]-26"
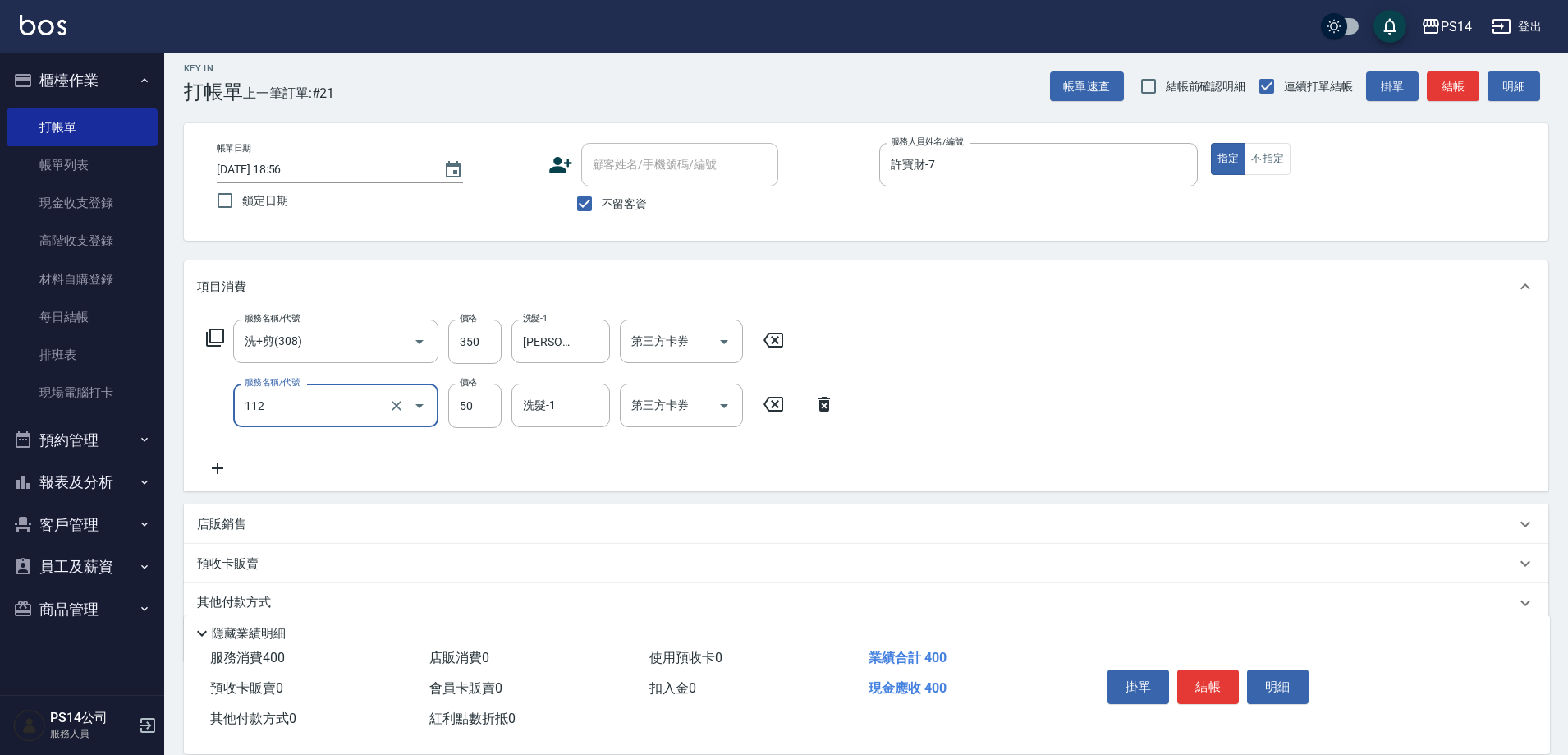
type input "精油50(112)"
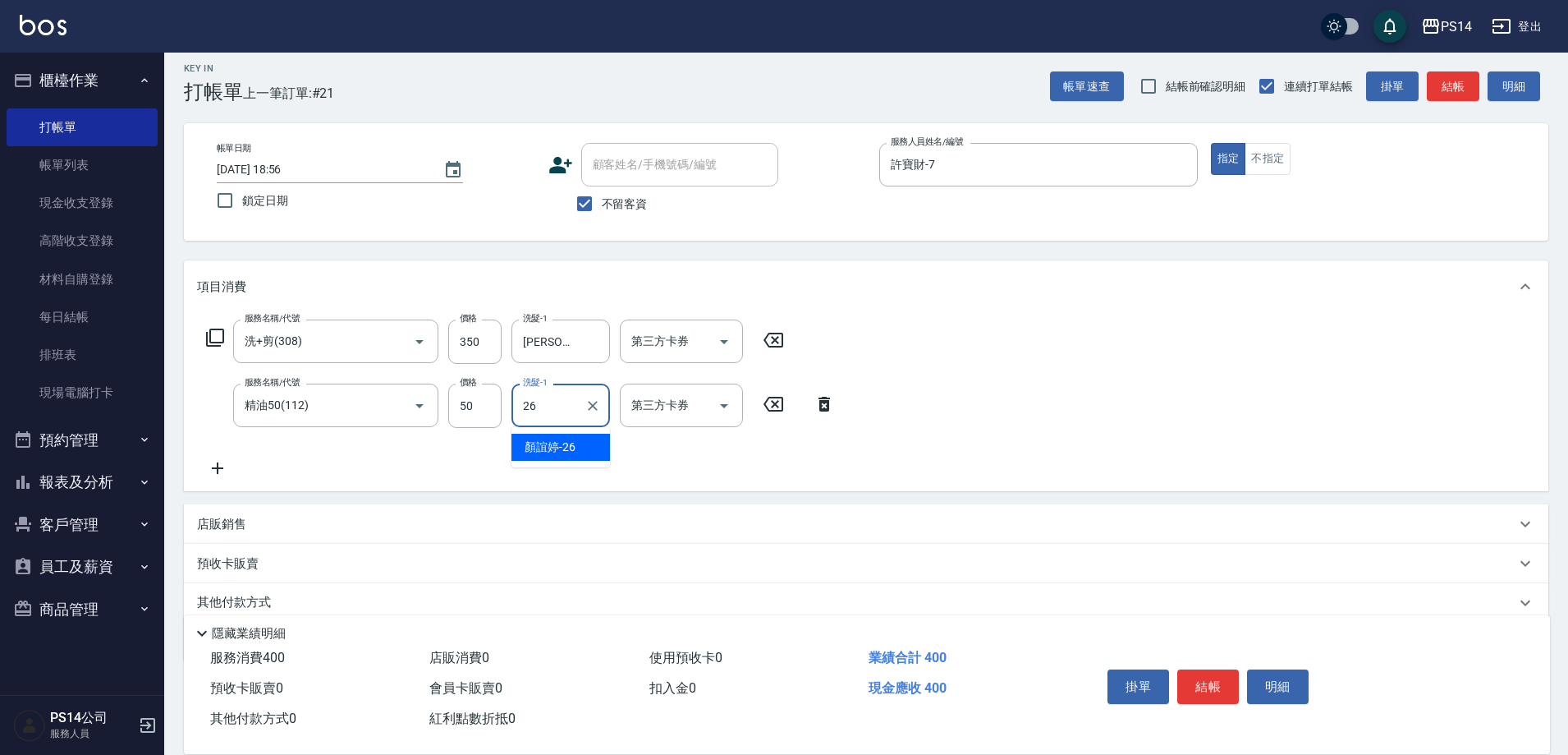
type input "[PERSON_NAME]-26"
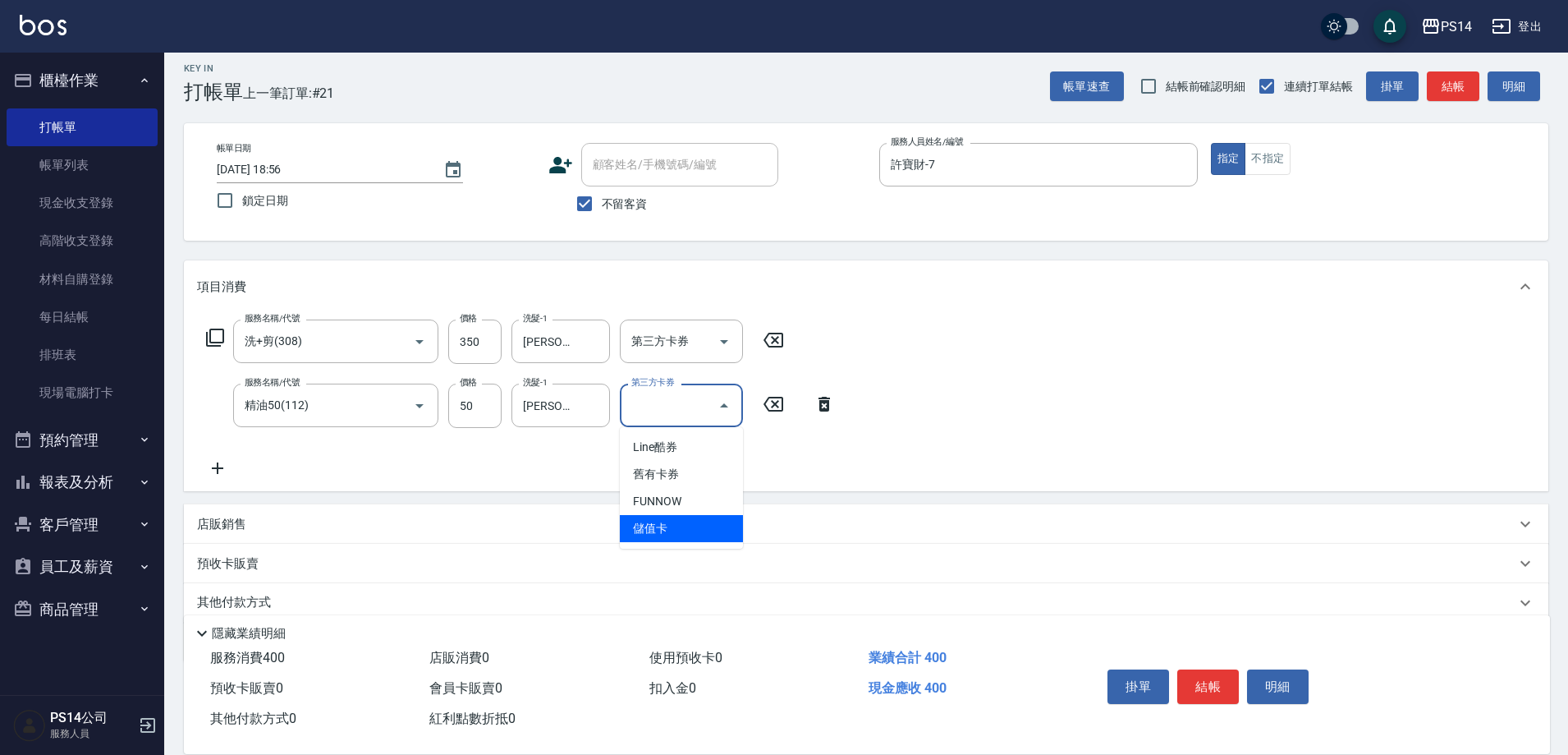
type input "儲值卡"
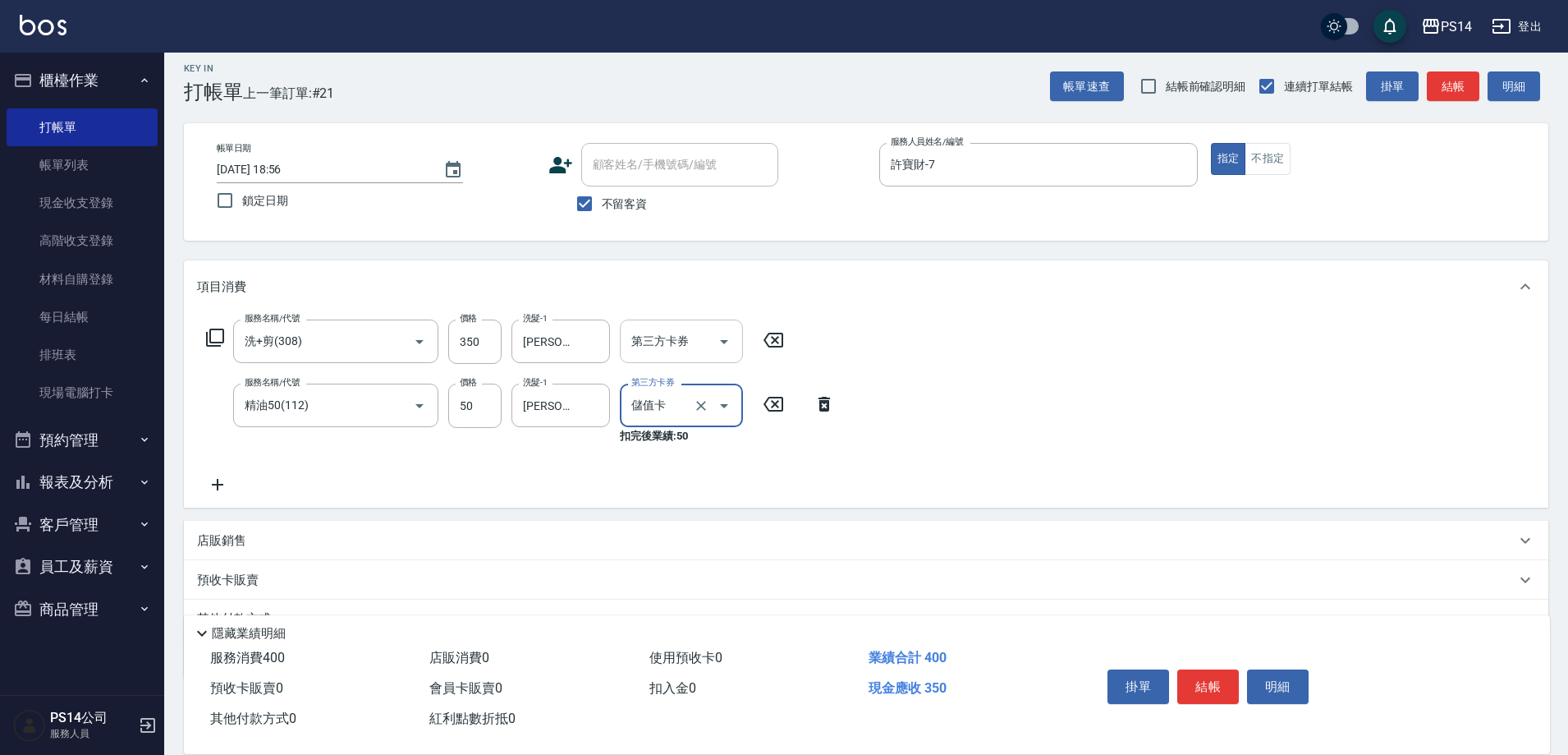
click at [728, 339] on icon "Open" at bounding box center [724, 341] width 20 height 20
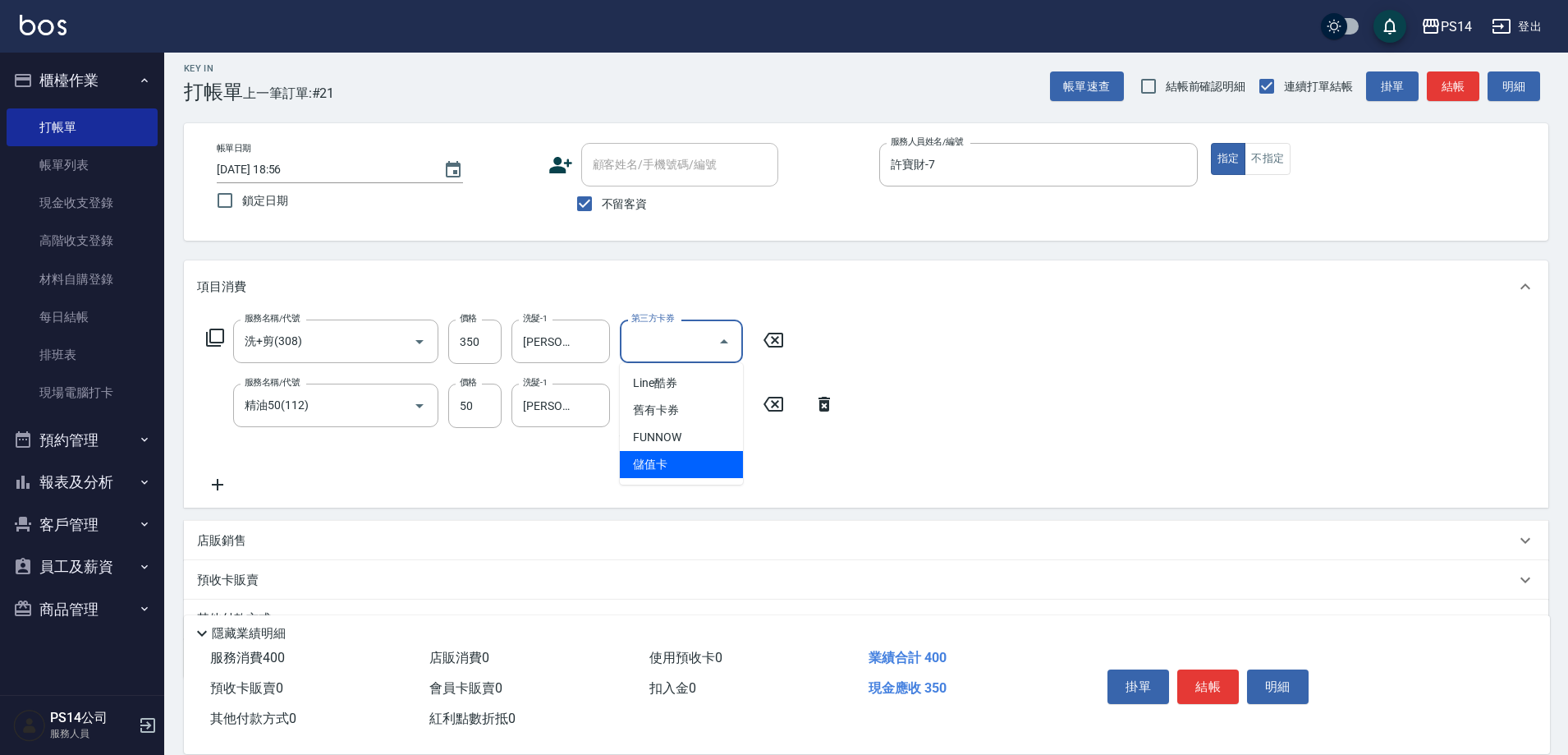
click at [676, 455] on span "儲值卡" at bounding box center [681, 464] width 123 height 27
type input "儲值卡"
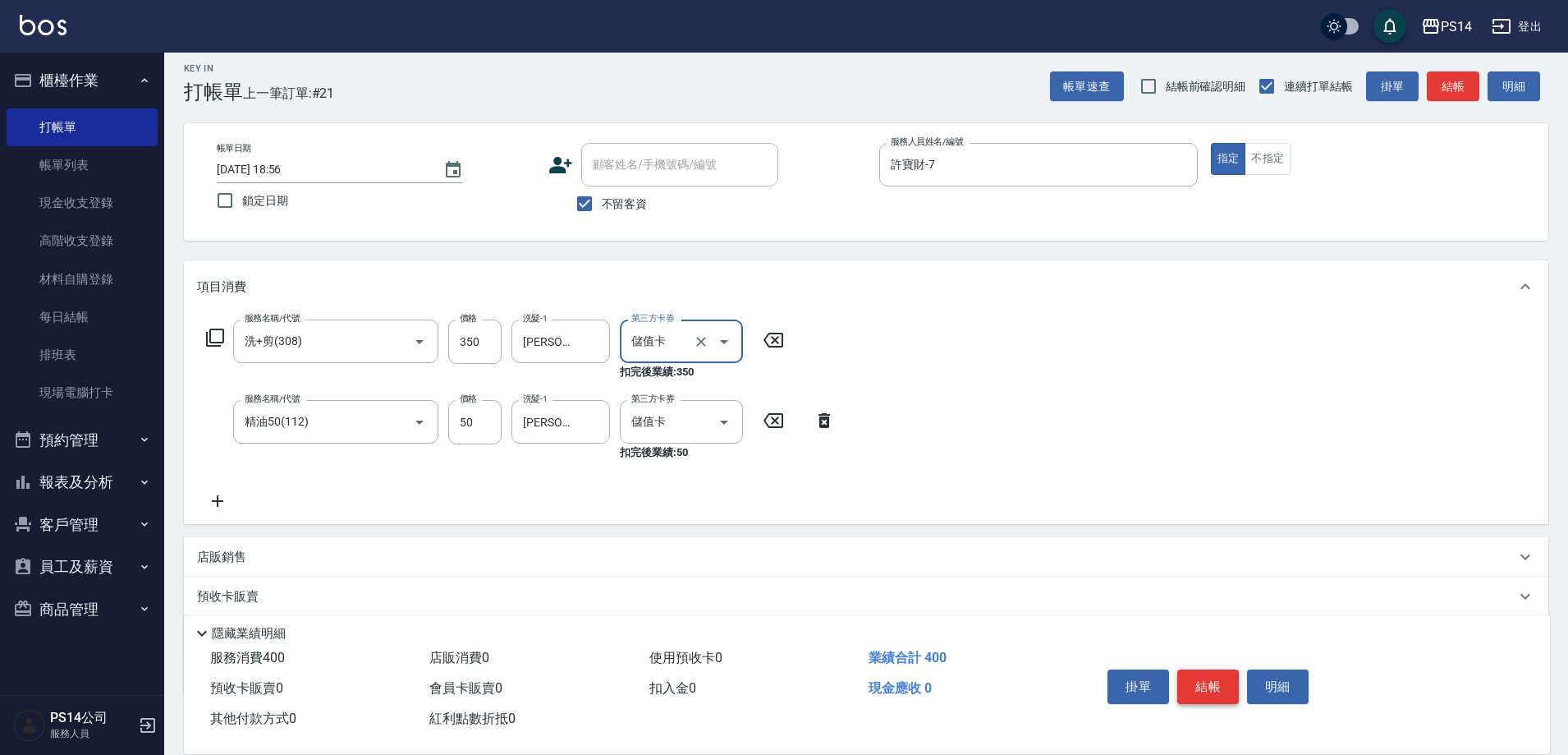
click at [1204, 672] on button "結帳" at bounding box center [1208, 686] width 62 height 35
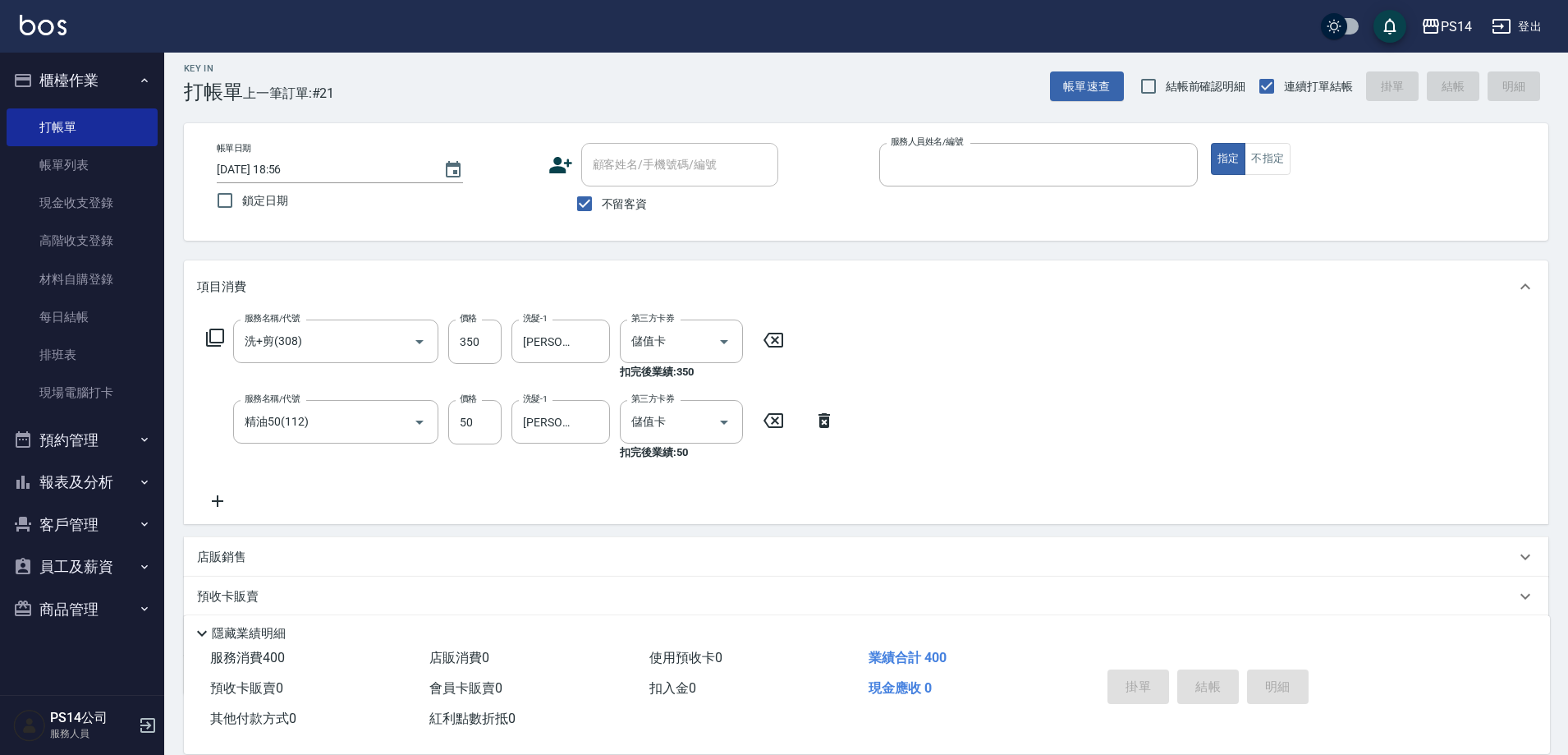
type input "4"
type input "[DATE] 19:01"
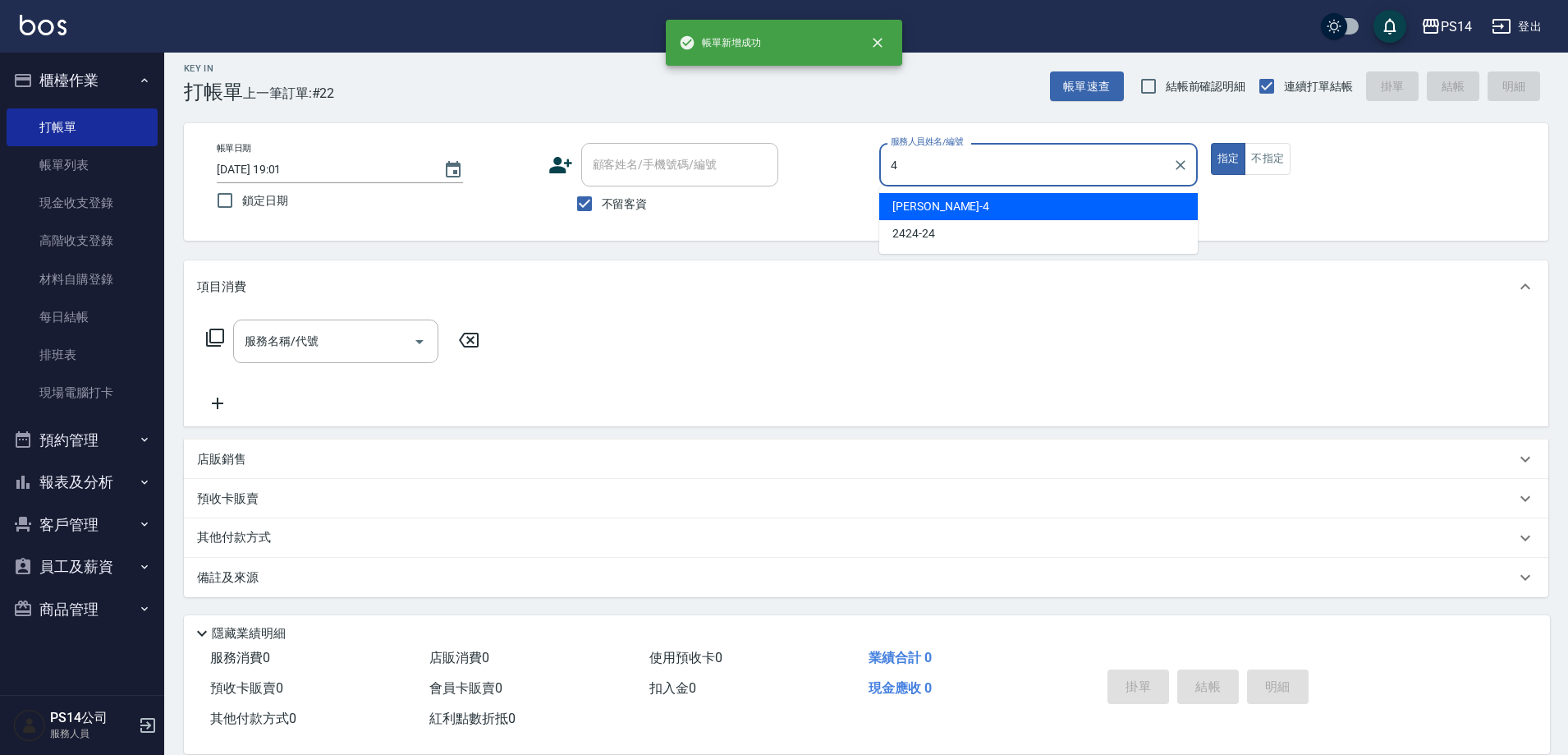
type input "[PERSON_NAME]-4"
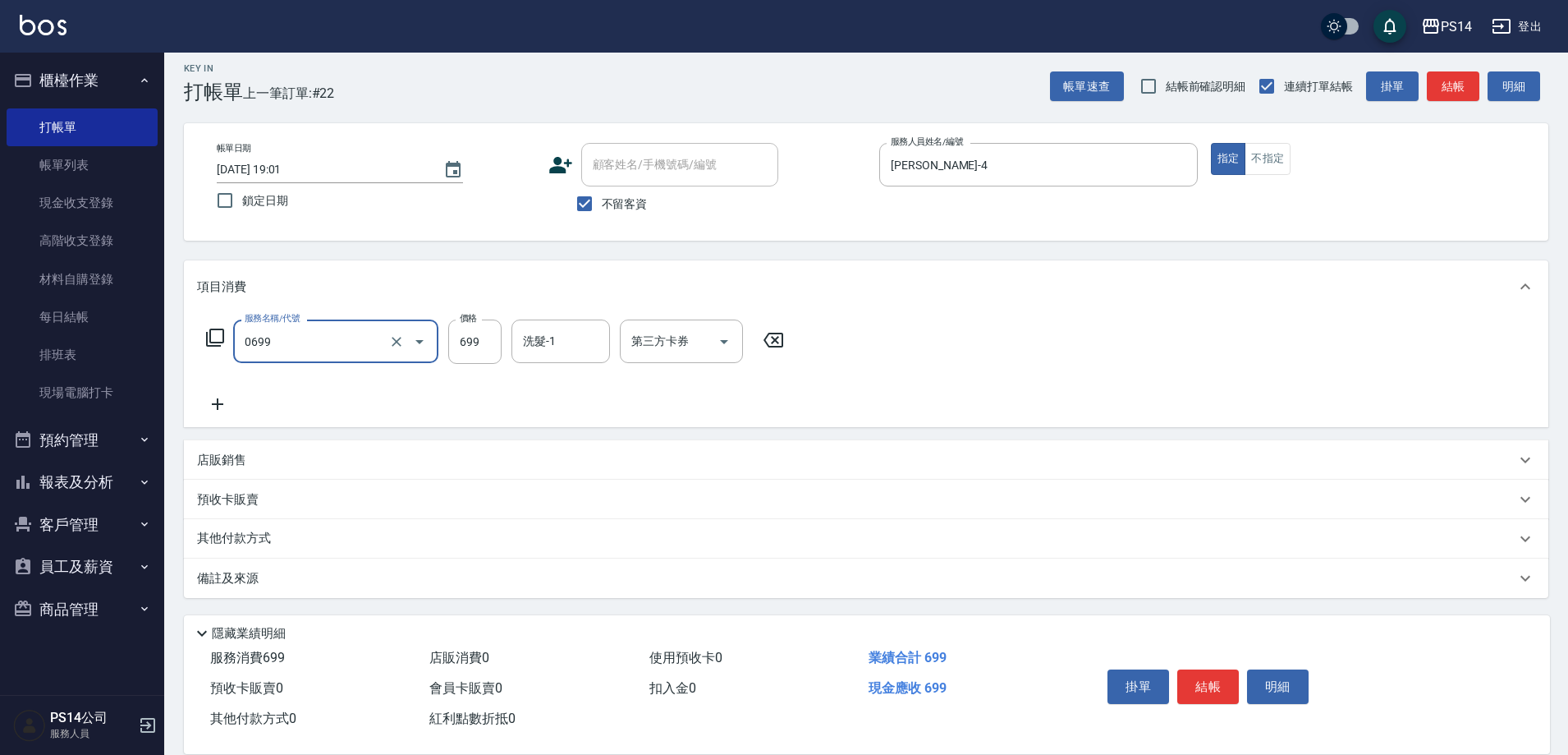
type input "精油SPA(0699)"
type input "[PERSON_NAME]-26"
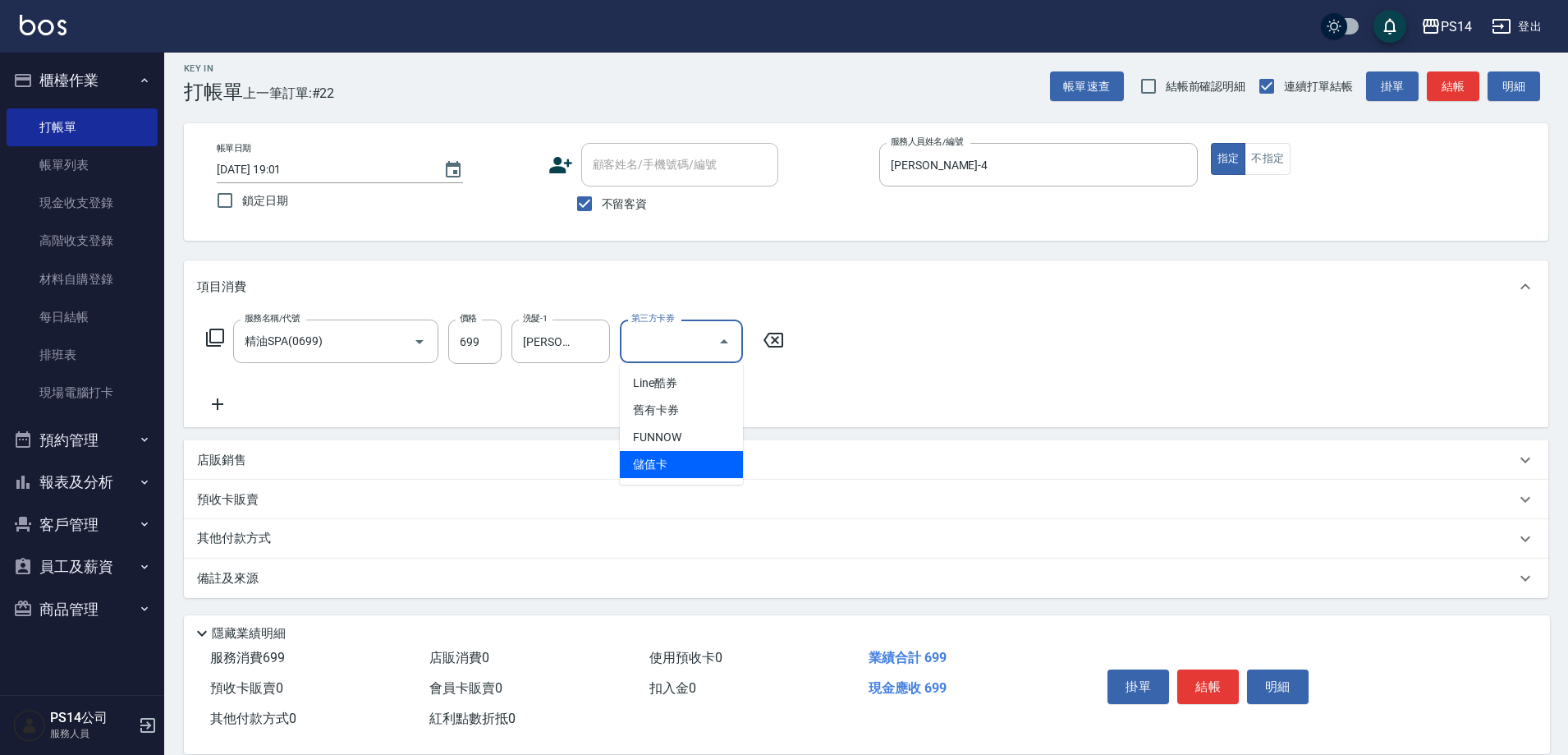
type input "儲值卡"
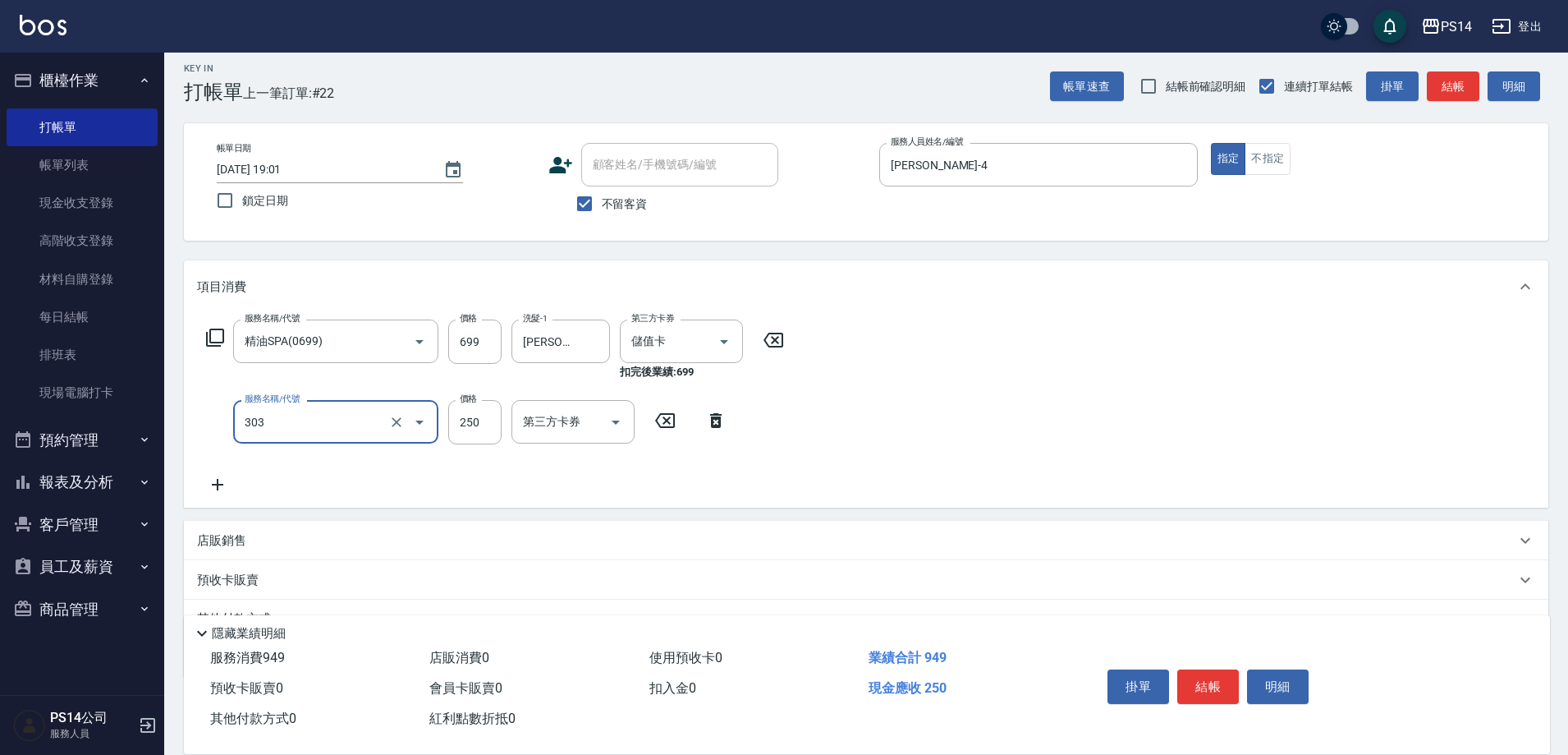
type input "剪髮(303)"
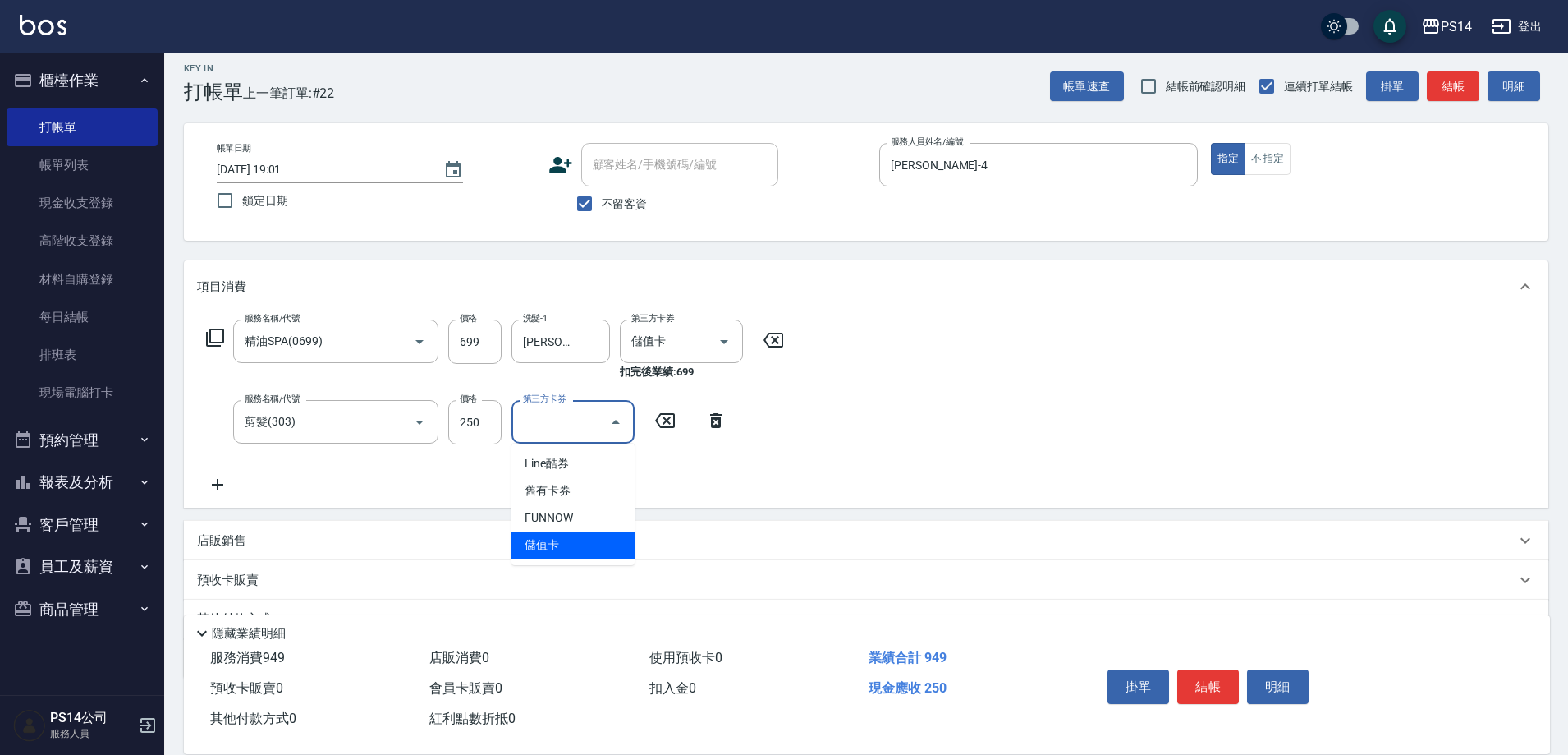
type input "儲值卡"
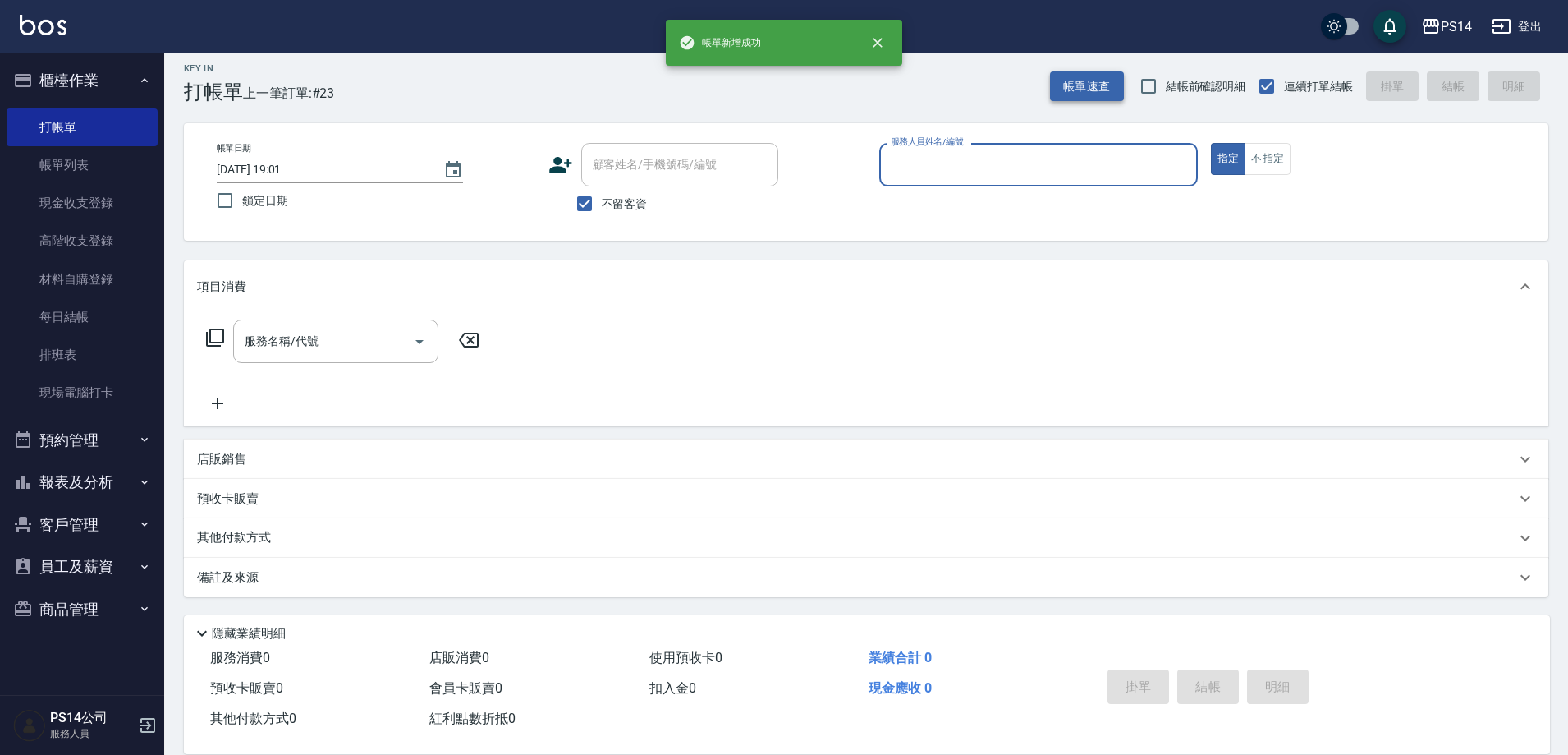
click at [1090, 81] on button "帳單速查" at bounding box center [1087, 86] width 74 height 30
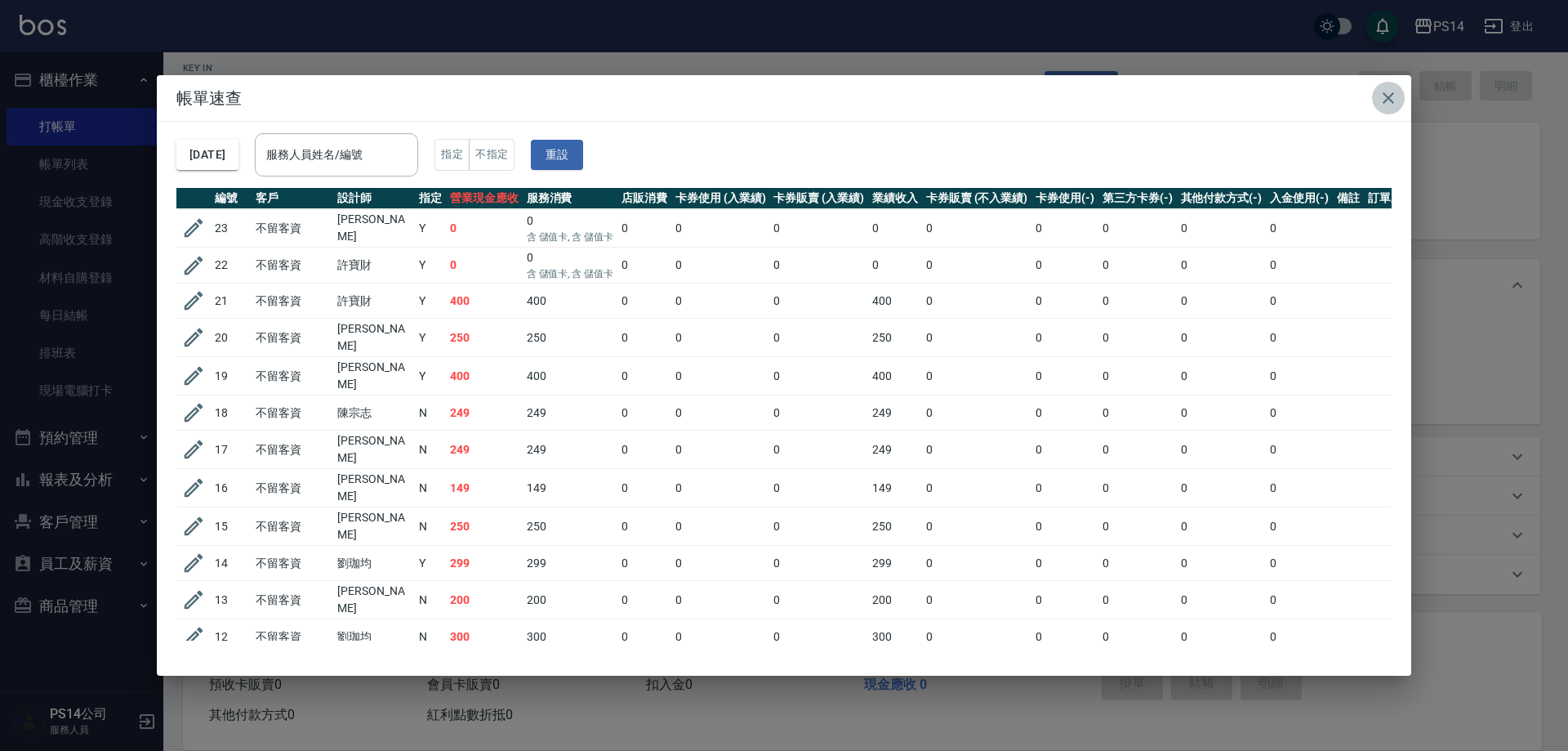
click at [1391, 94] on icon "button" at bounding box center [1388, 98] width 20 height 20
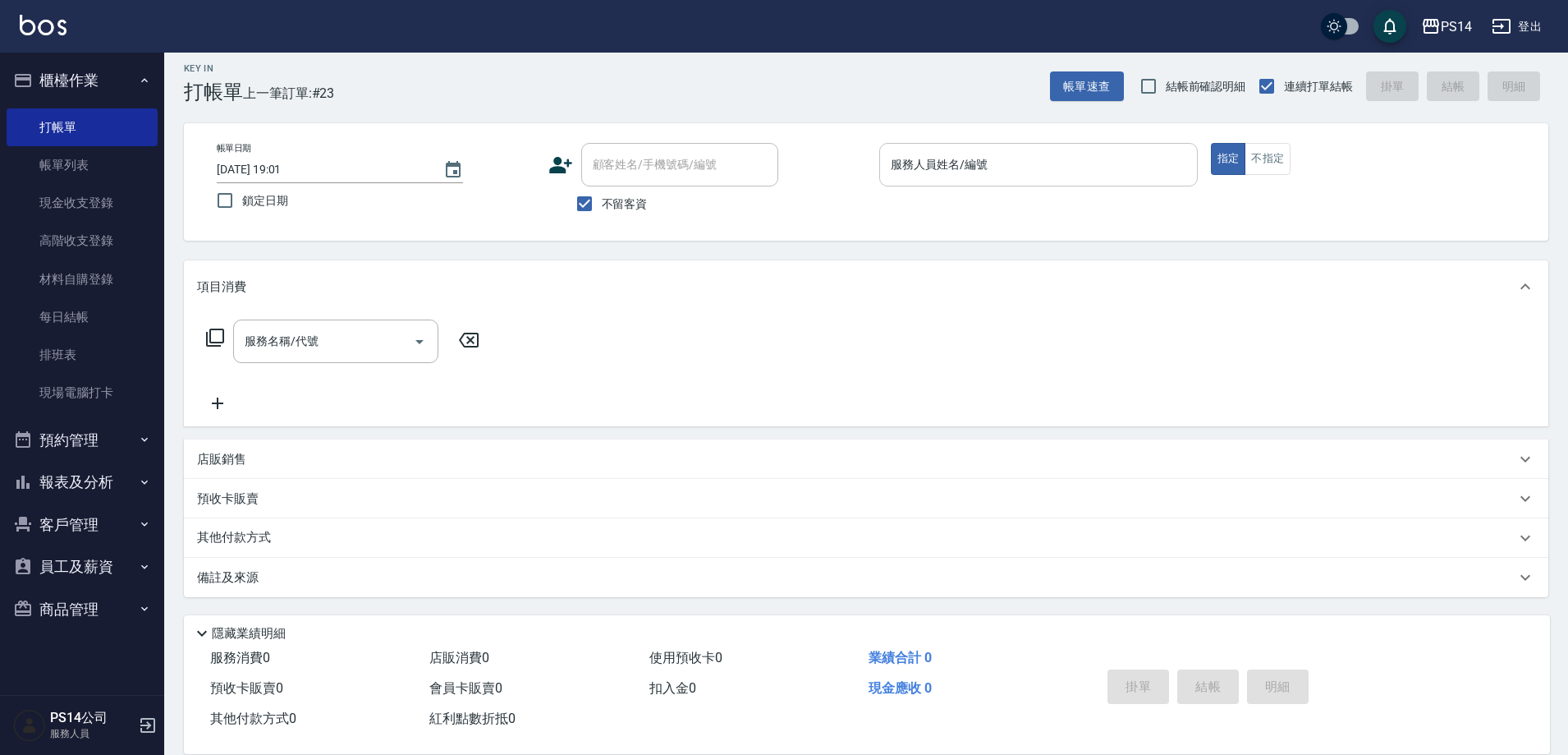
click at [1069, 144] on div "服務人員姓名/編號" at bounding box center [1038, 164] width 318 height 44
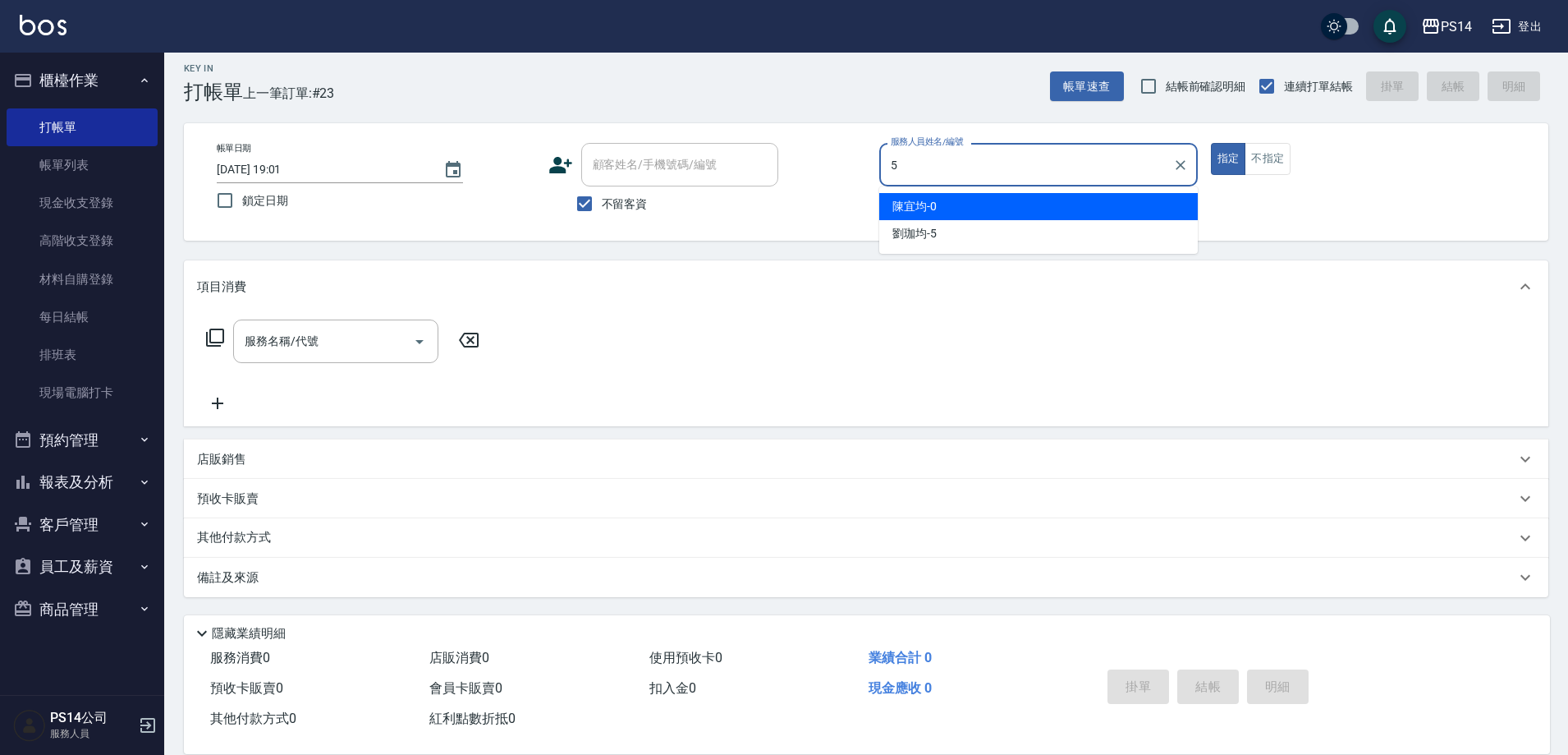
type input "[PERSON_NAME]-5"
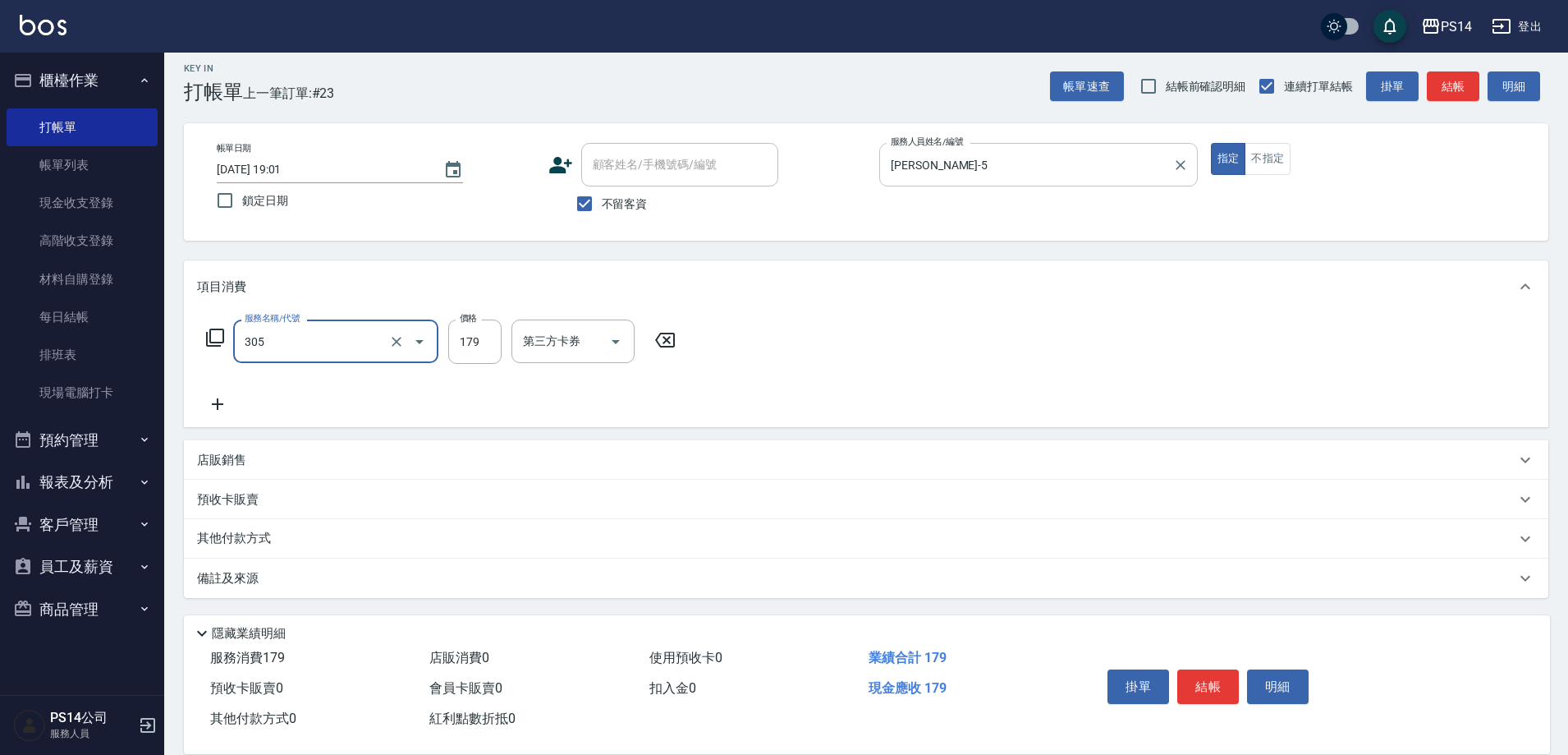
type input "剪髮(305)"
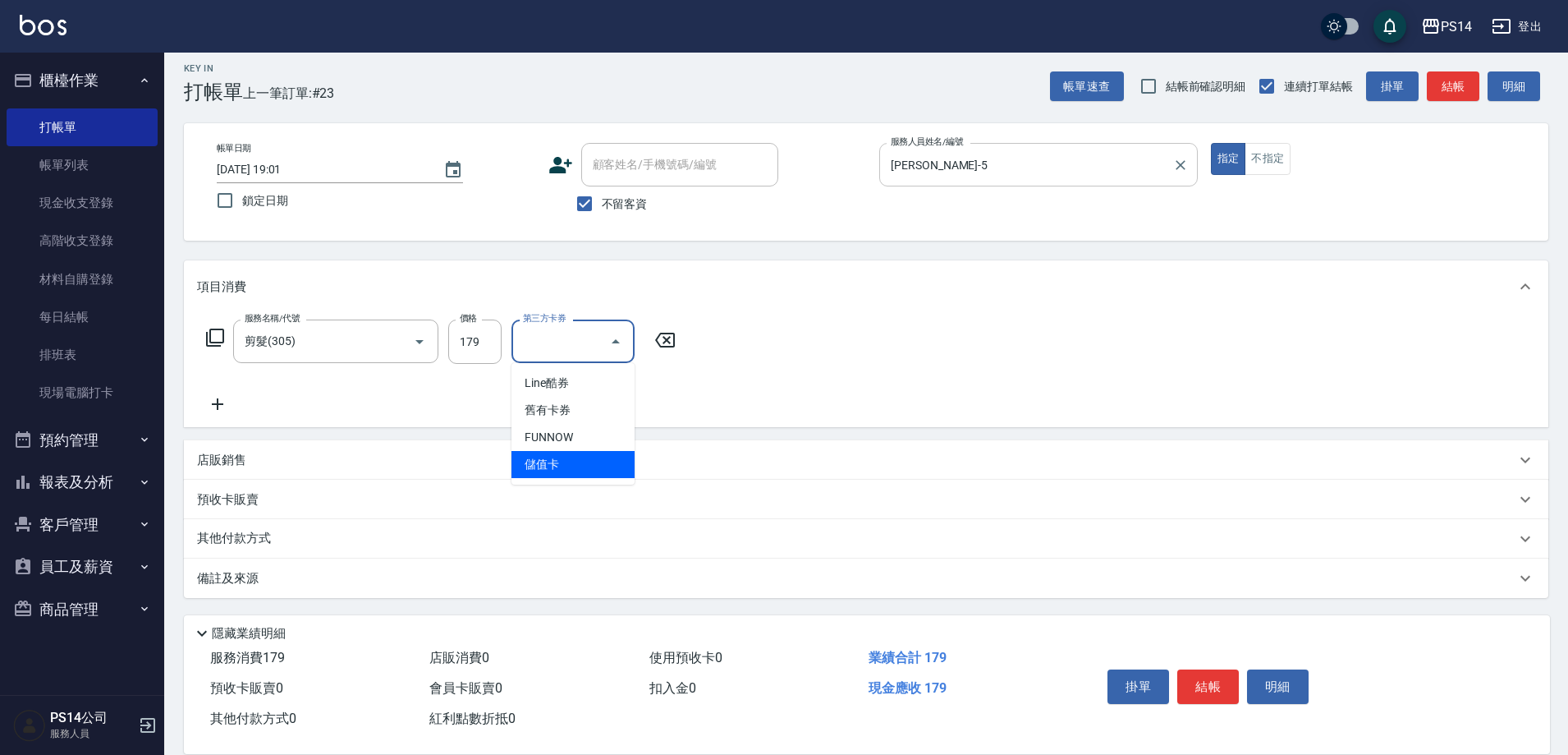
type input "儲值卡"
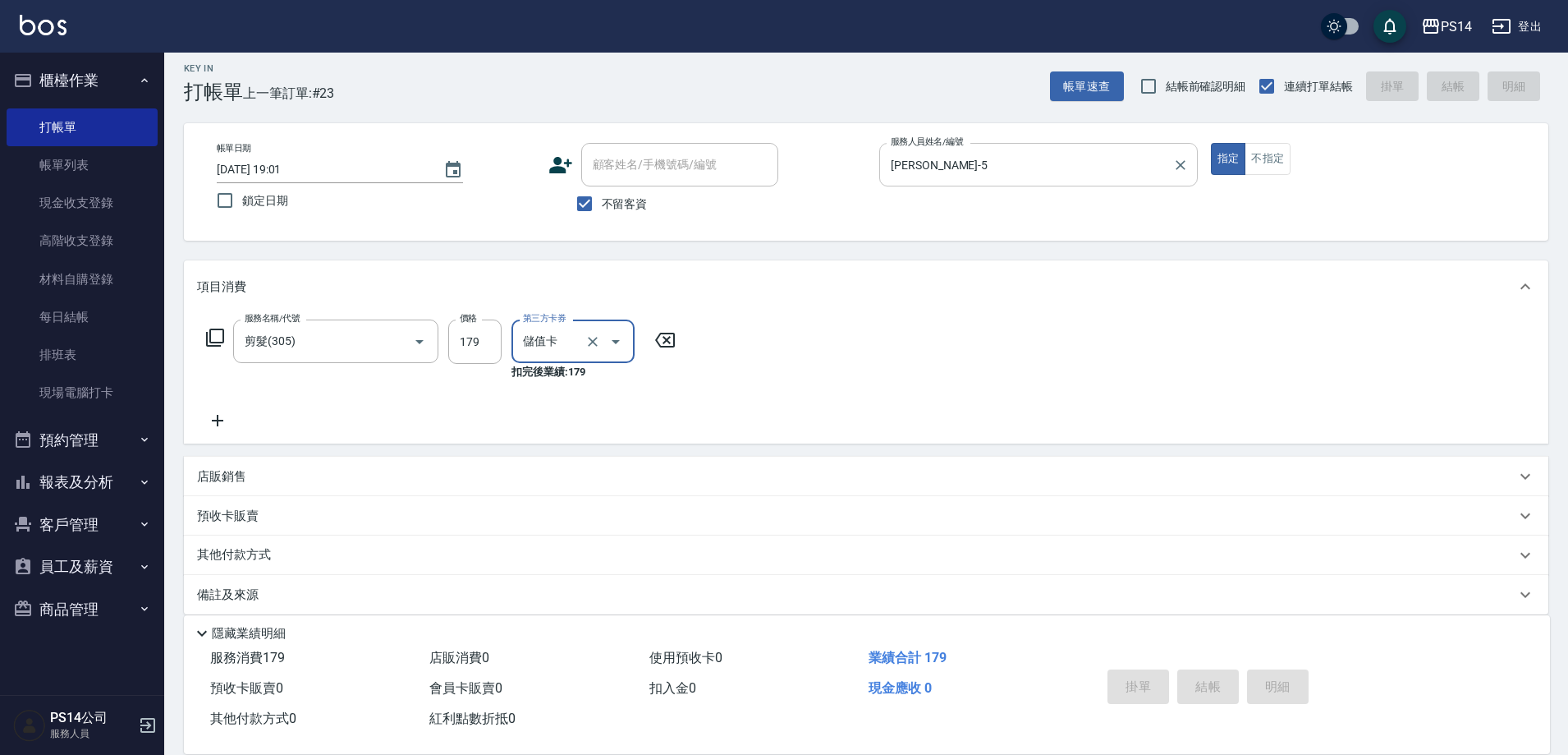
type input "[DATE] 19:02"
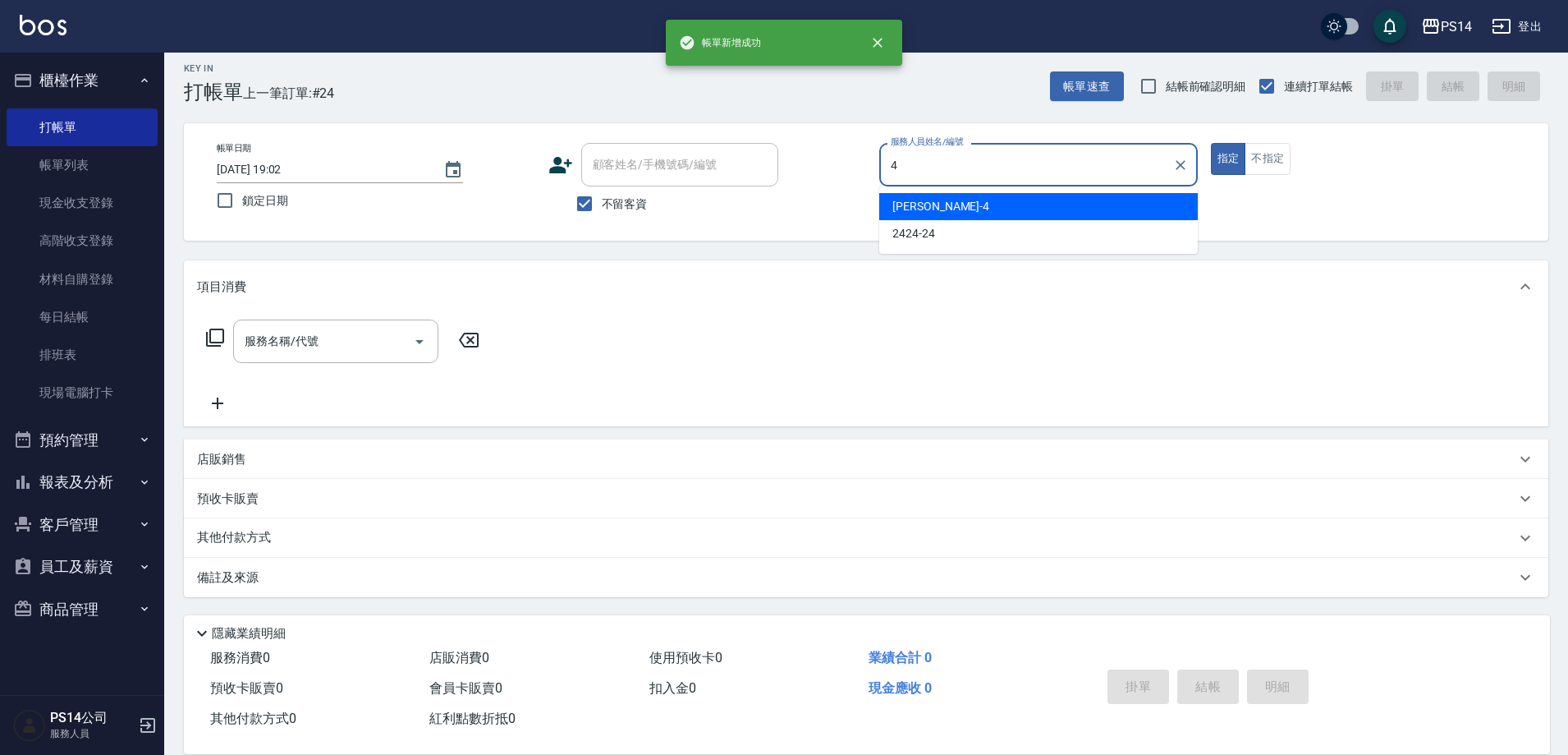
type input "[PERSON_NAME]-4"
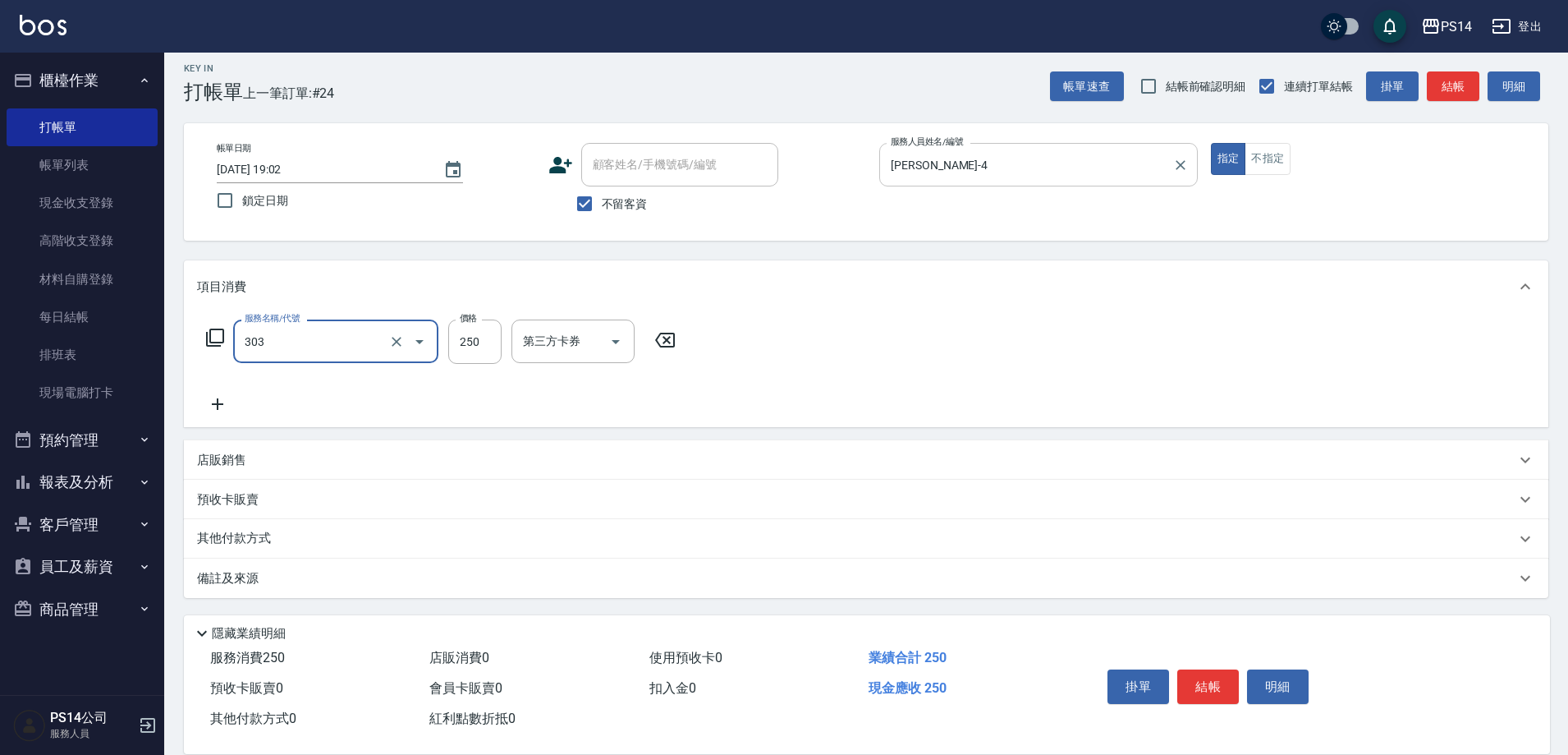
type input "剪髮(303)"
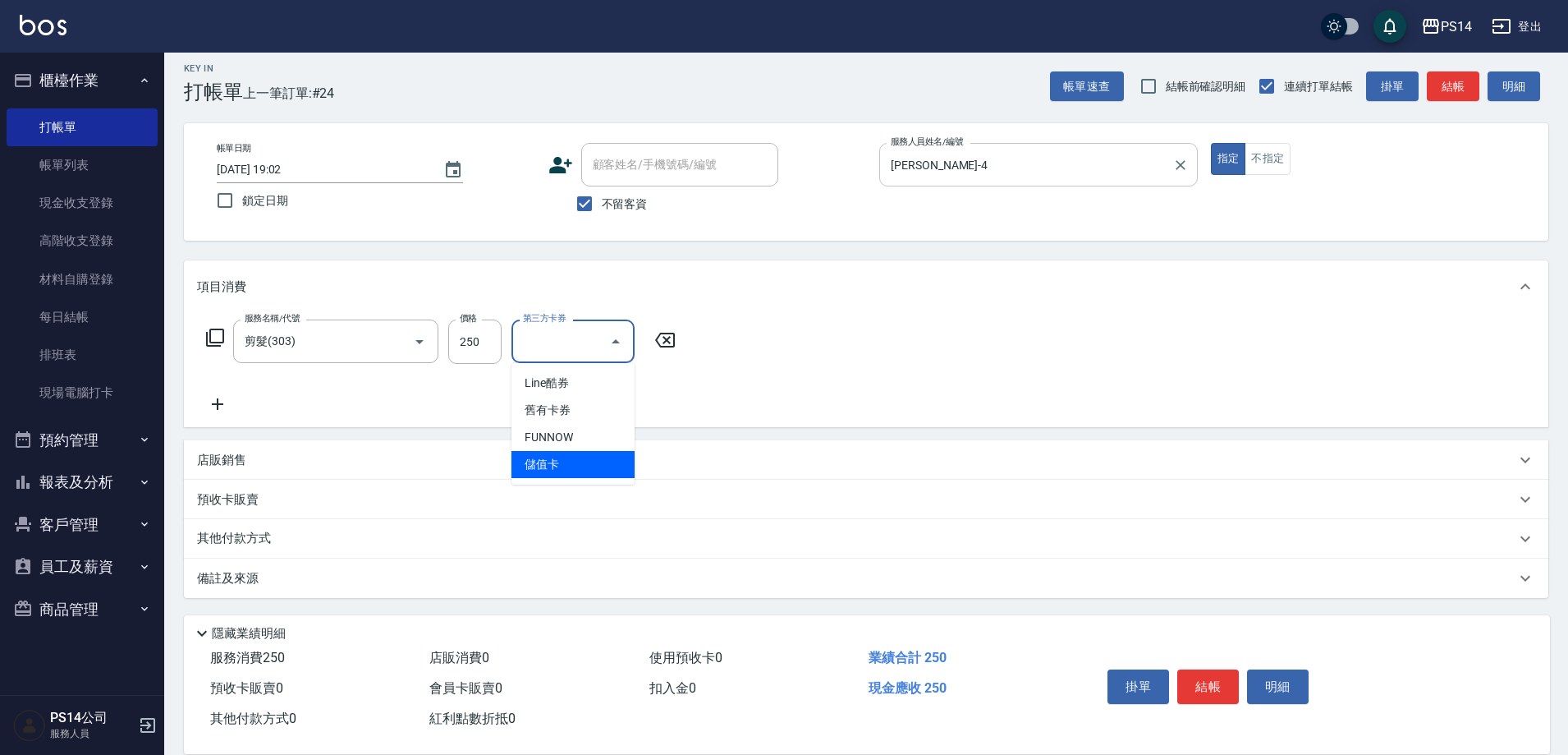
type input "儲值卡"
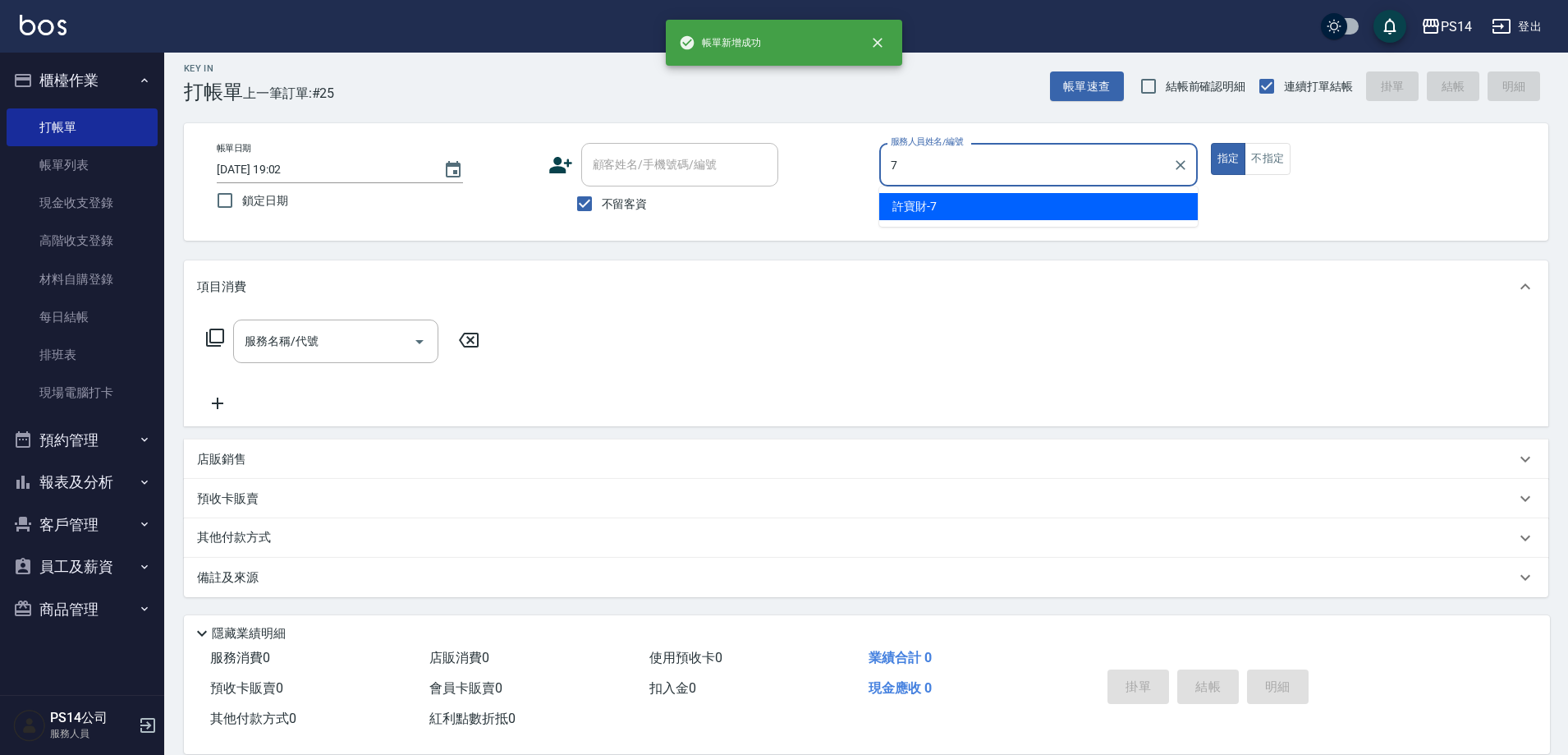
type input "許寶財-7"
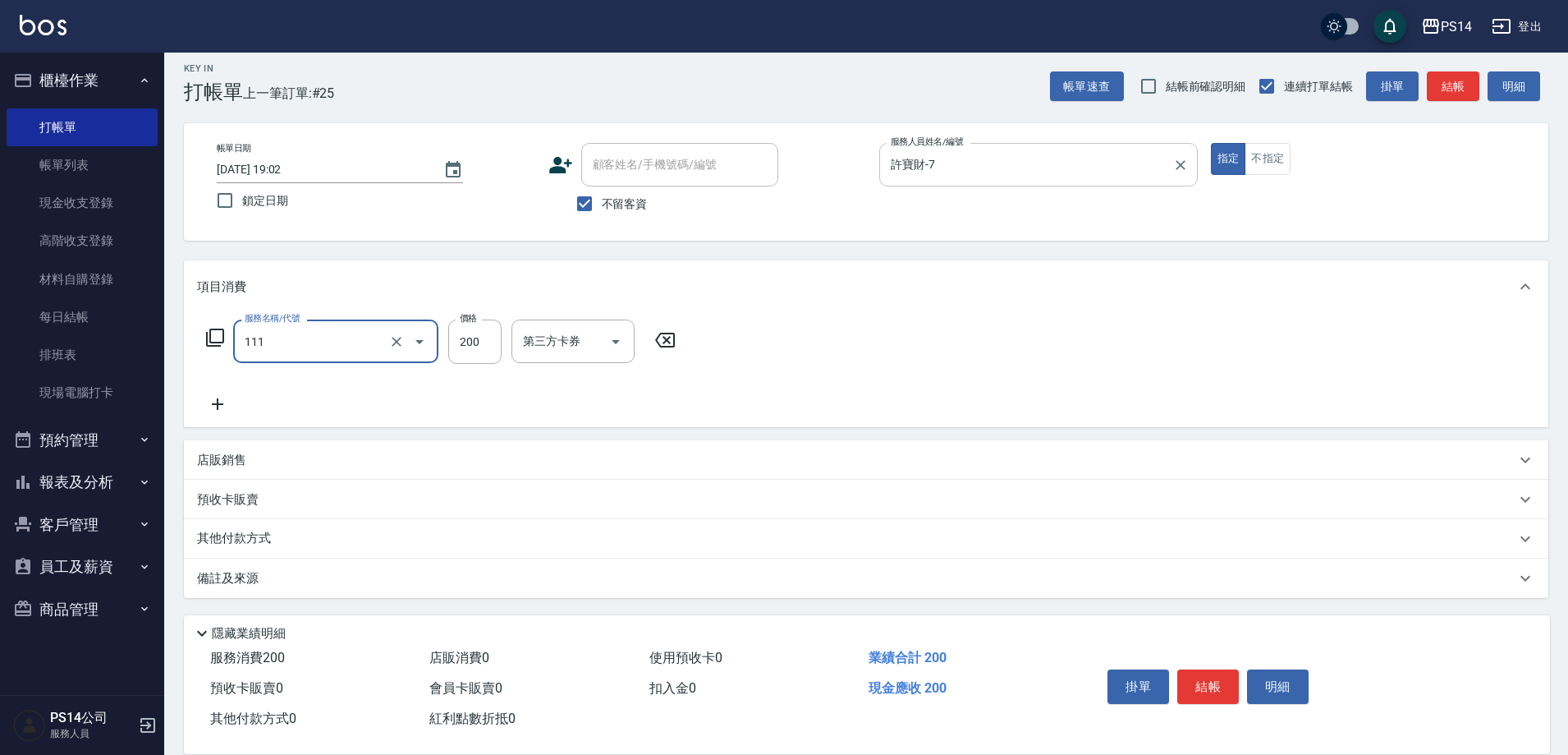
type input "200(111)"
type input "[PERSON_NAME]-26"
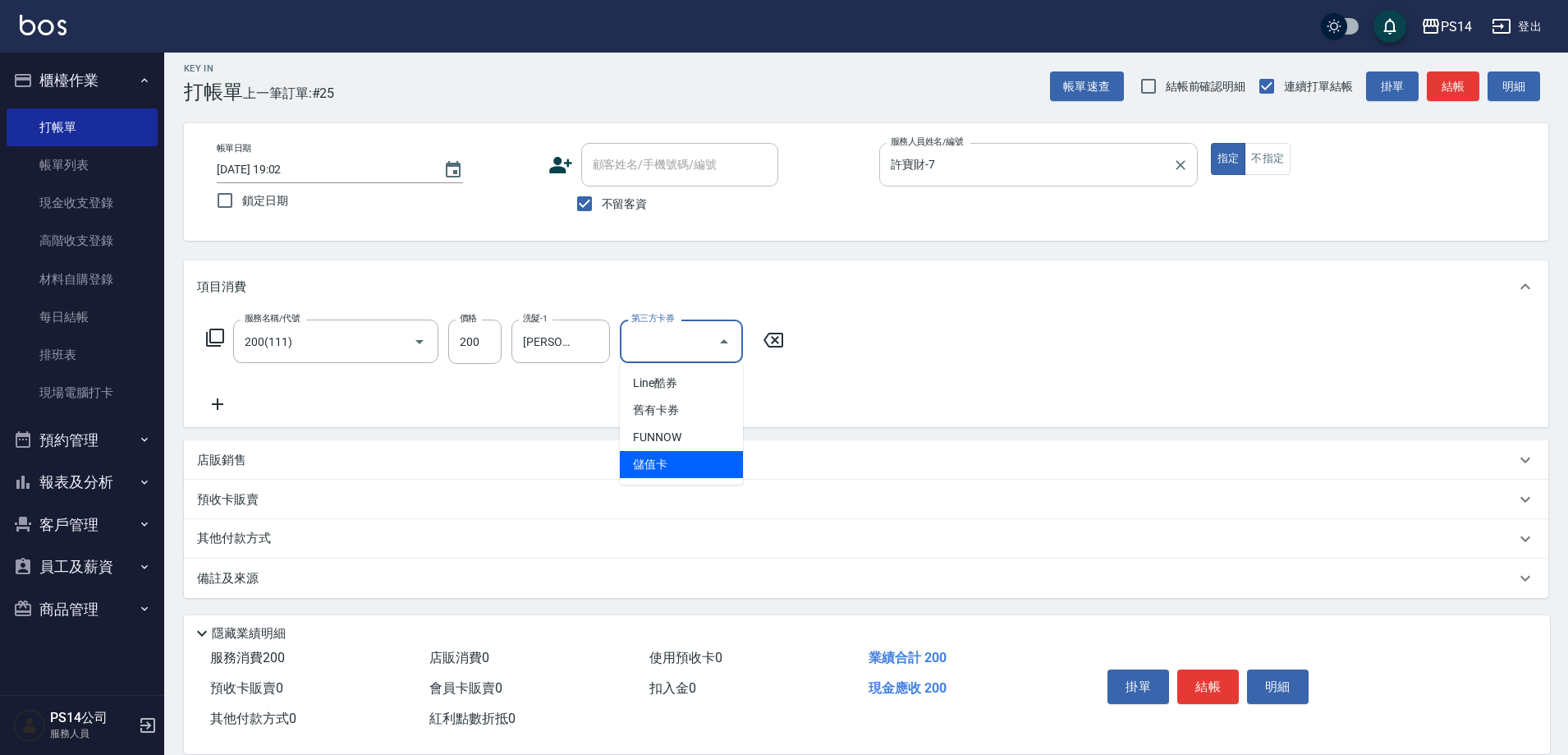
type input "儲值卡"
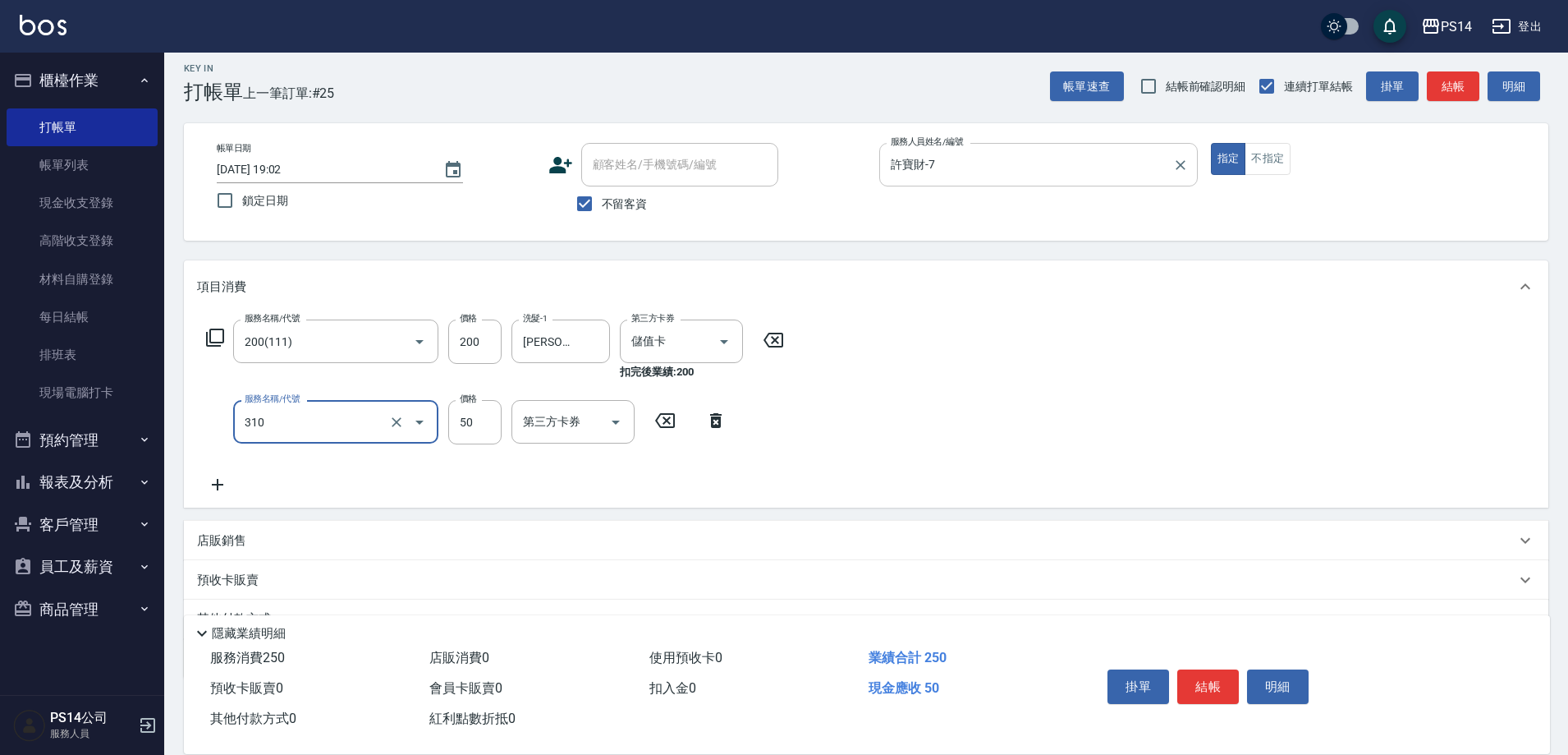
type input "剪瀏海(310)"
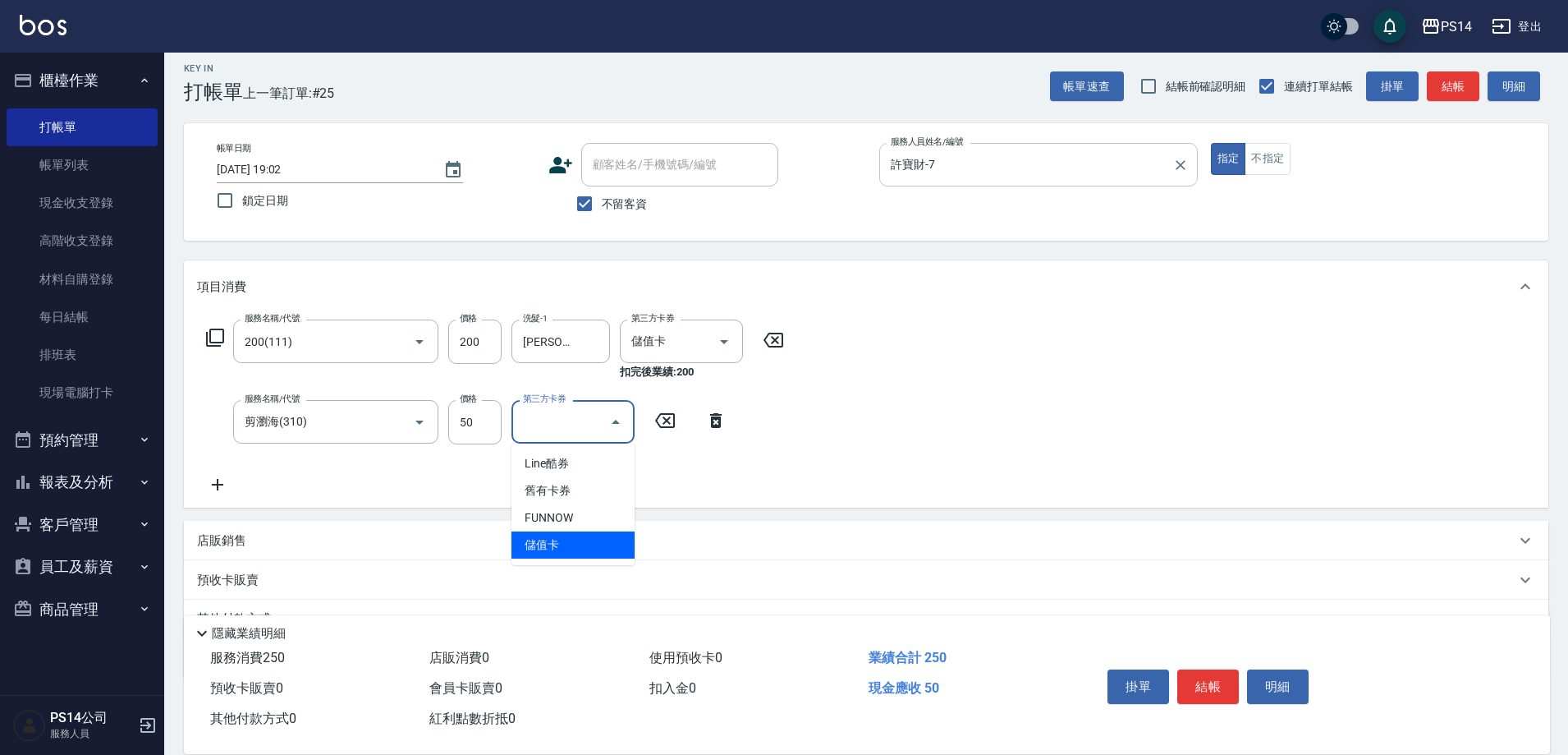
type input "儲值卡"
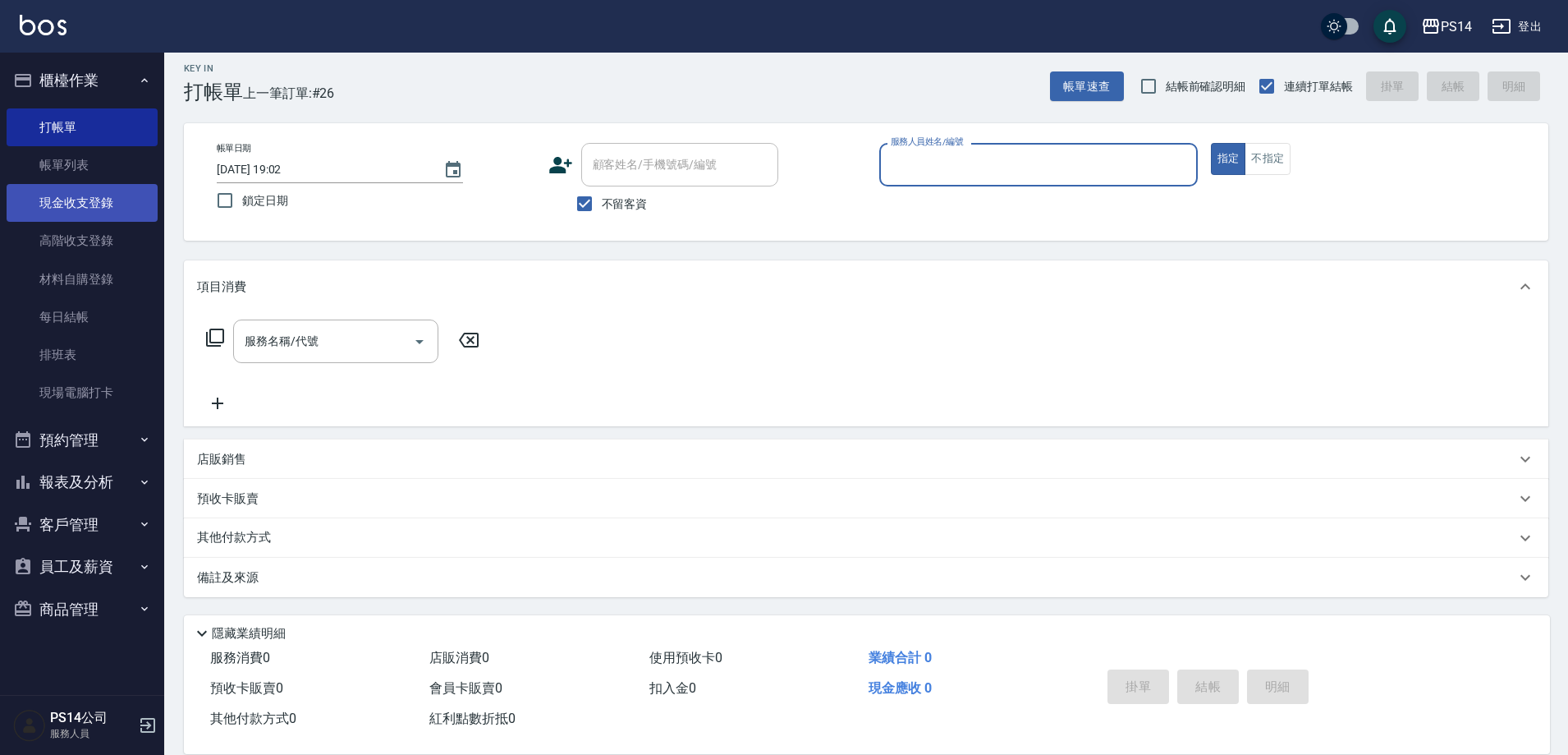
click at [85, 203] on link "現金收支登錄" at bounding box center [81, 202] width 151 height 37
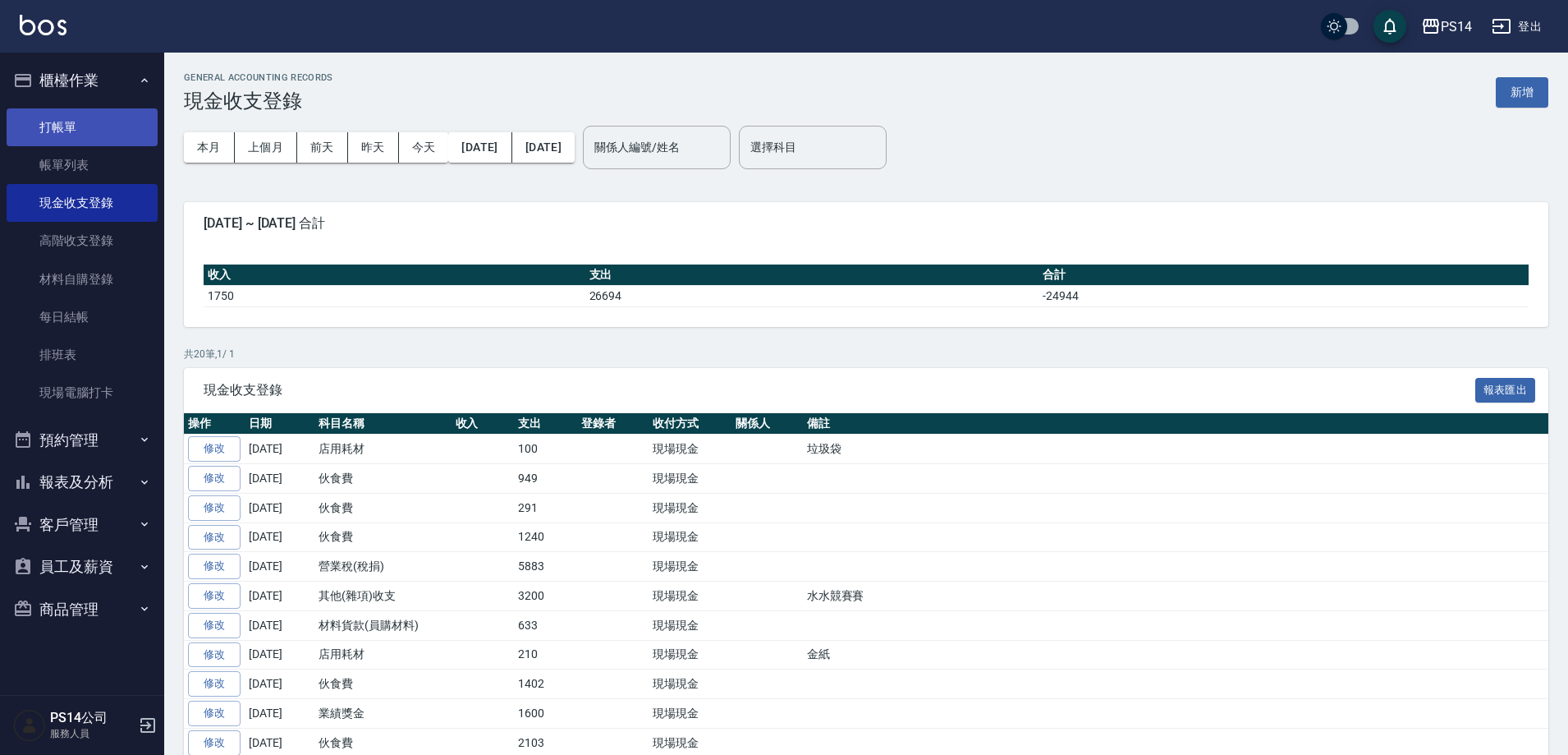
click at [57, 130] on link "打帳單" at bounding box center [81, 127] width 151 height 37
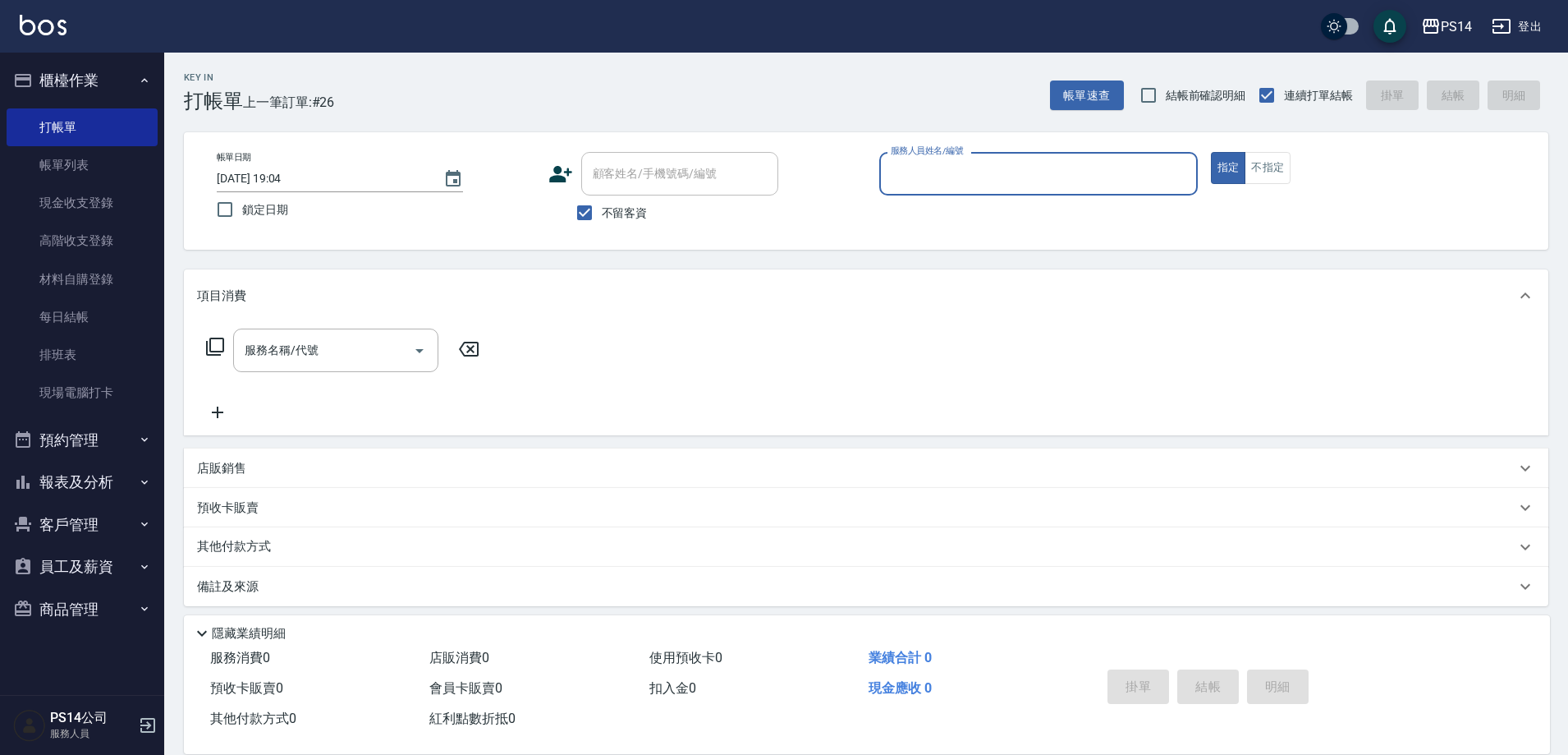
click at [65, 68] on button "櫃檯作業" at bounding box center [81, 80] width 151 height 43
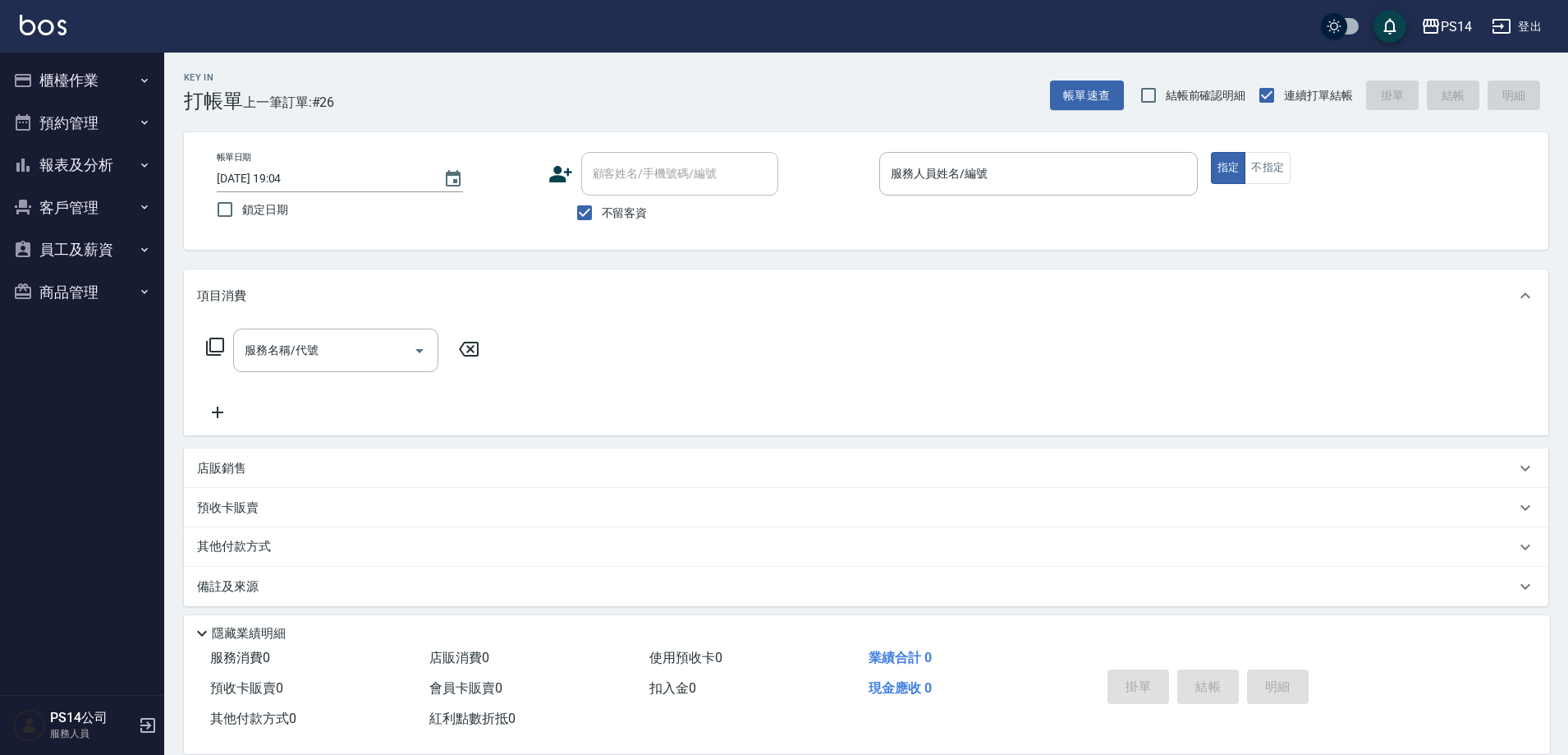
click at [6, 59] on button "櫃檯作業" at bounding box center [81, 80] width 151 height 43
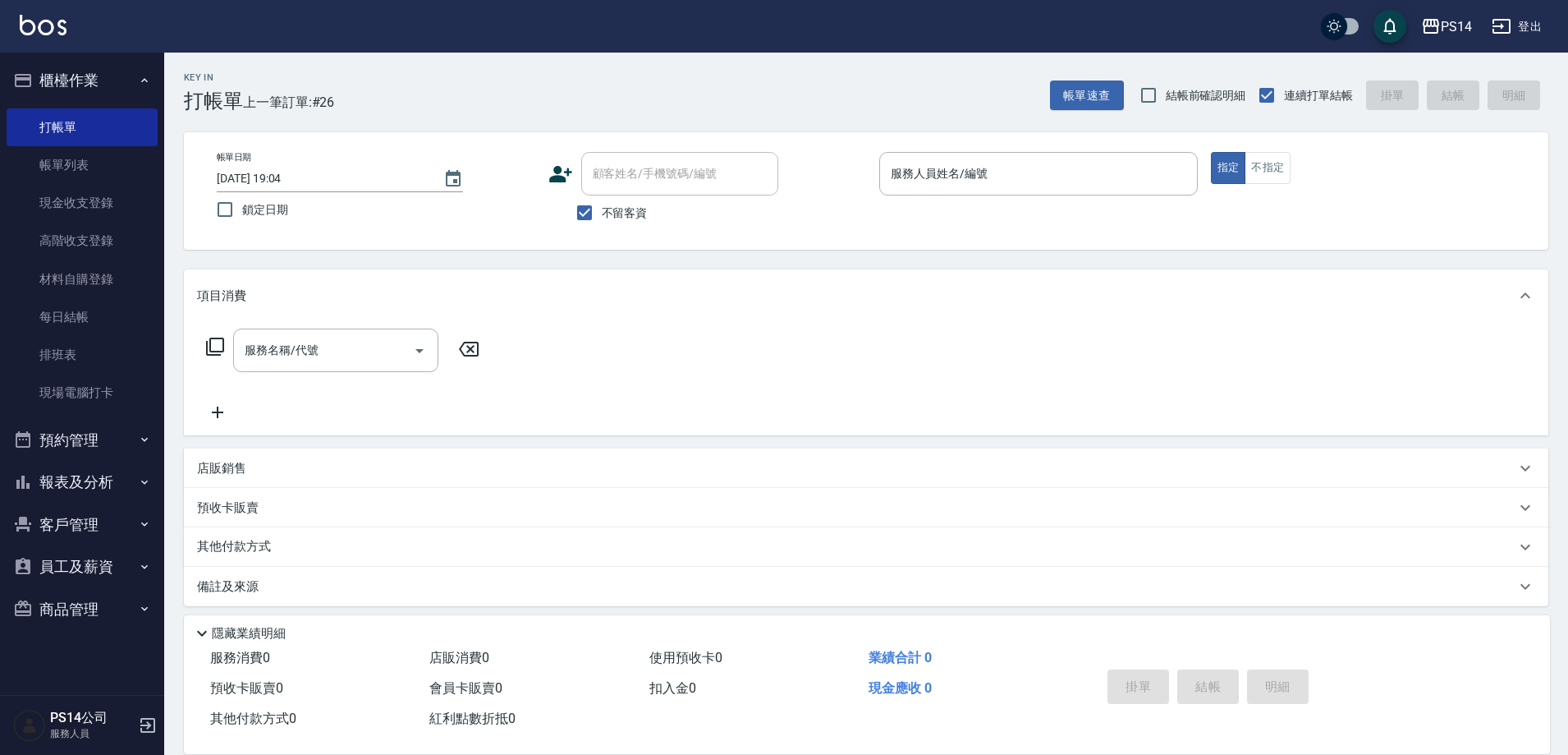
click at [6, 59] on button "櫃檯作業" at bounding box center [81, 80] width 151 height 43
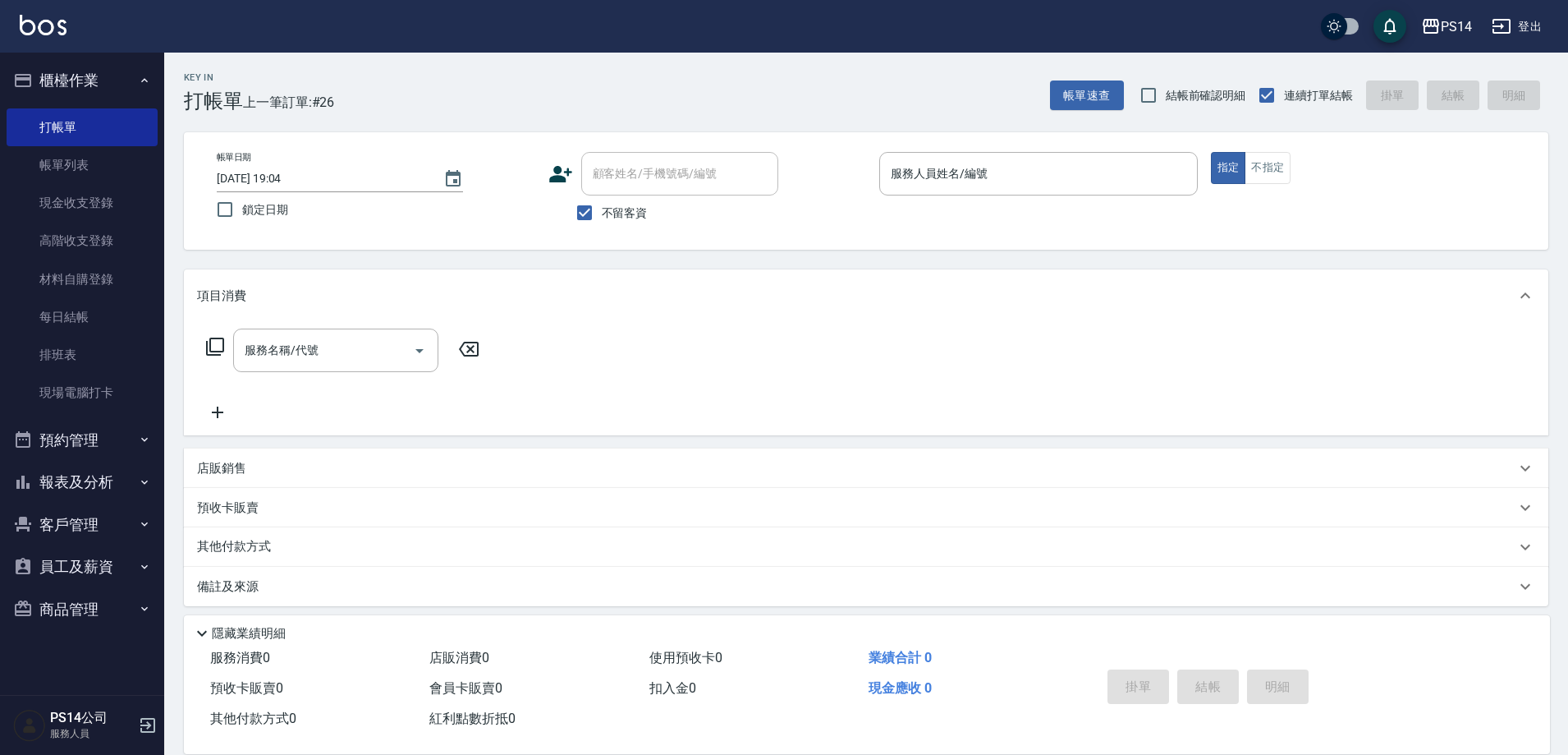
click at [6, 59] on button "櫃檯作業" at bounding box center [81, 80] width 151 height 43
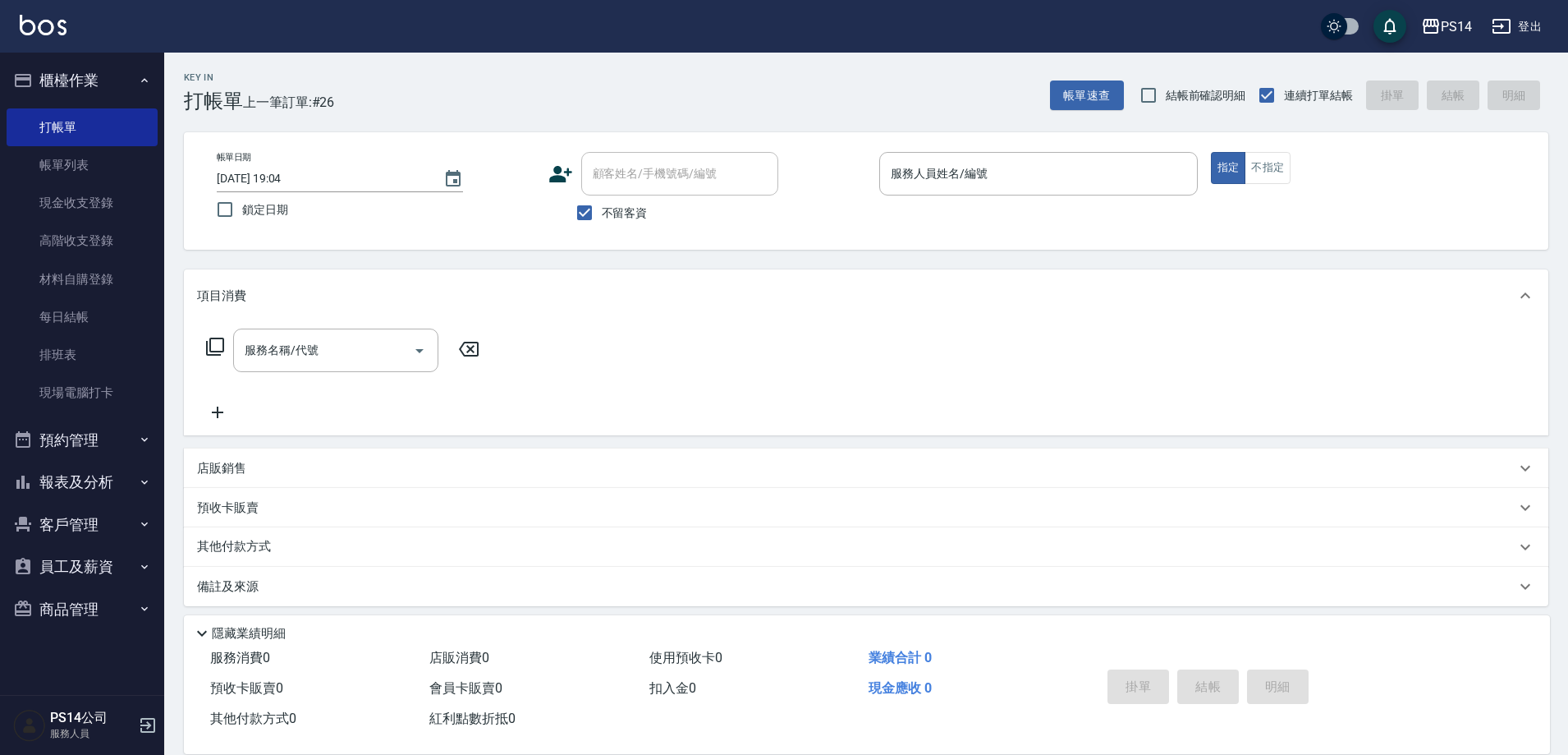
click at [6, 59] on button "櫃檯作業" at bounding box center [81, 80] width 151 height 43
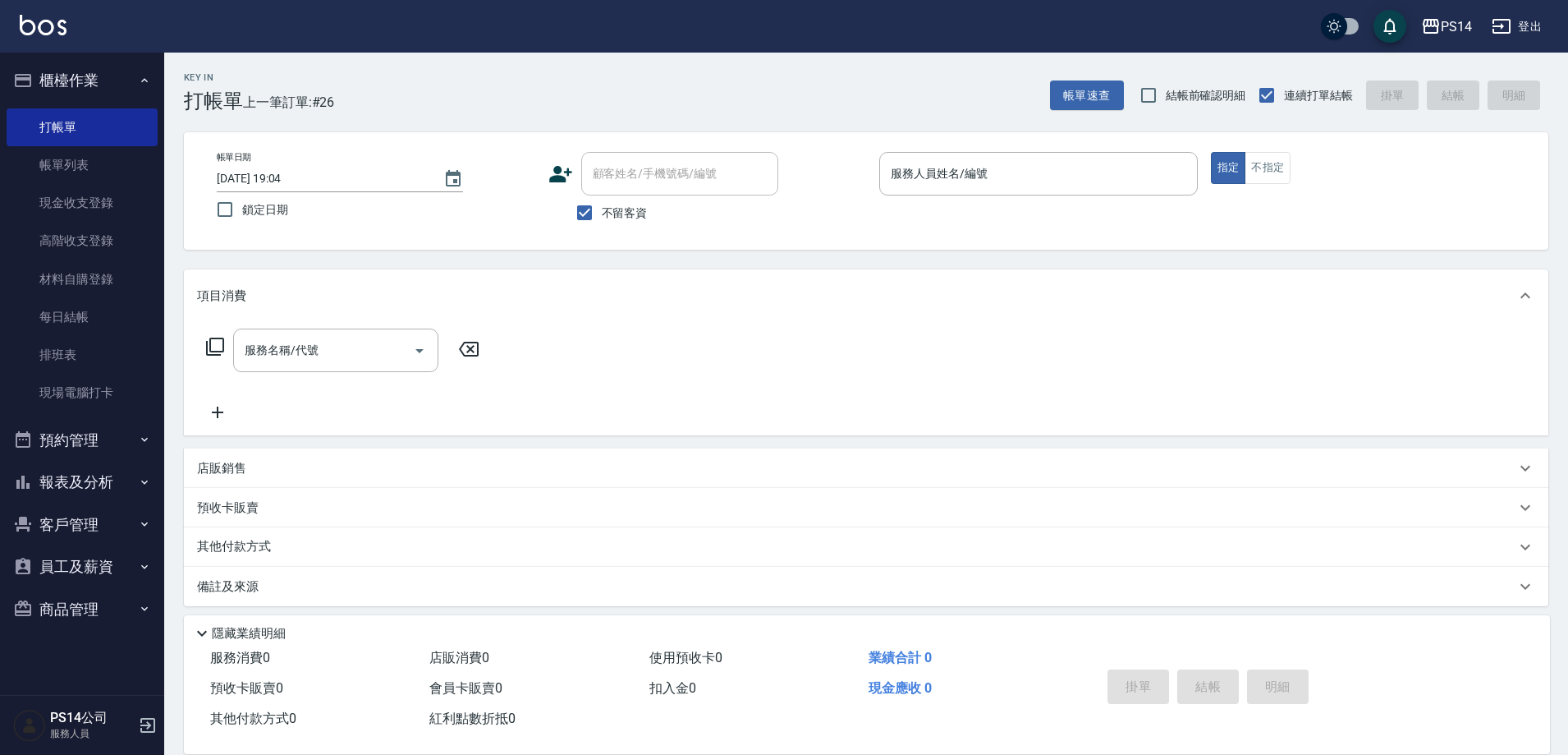
click at [6, 59] on button "櫃檯作業" at bounding box center [81, 80] width 151 height 43
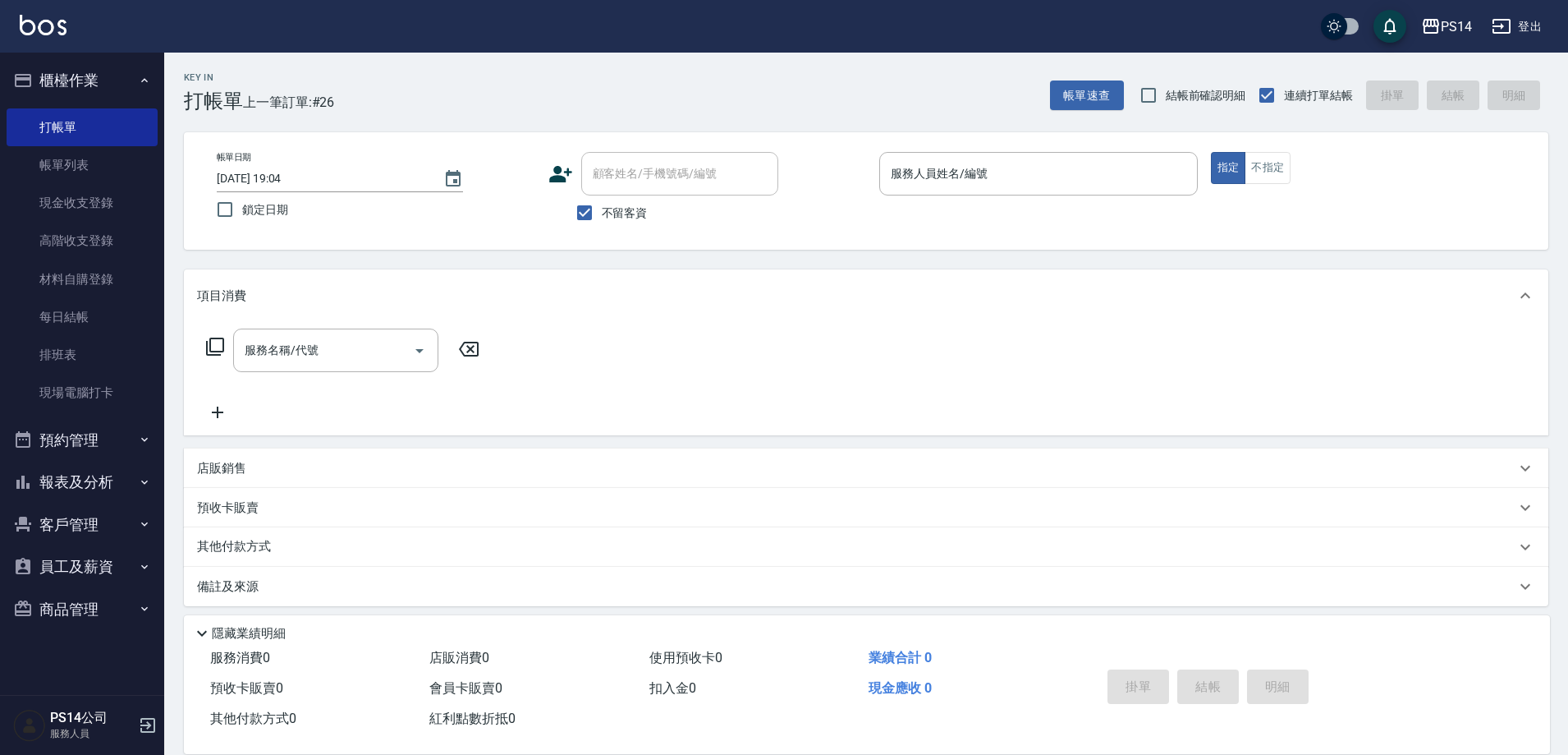
click at [6, 59] on button "櫃檯作業" at bounding box center [81, 80] width 151 height 43
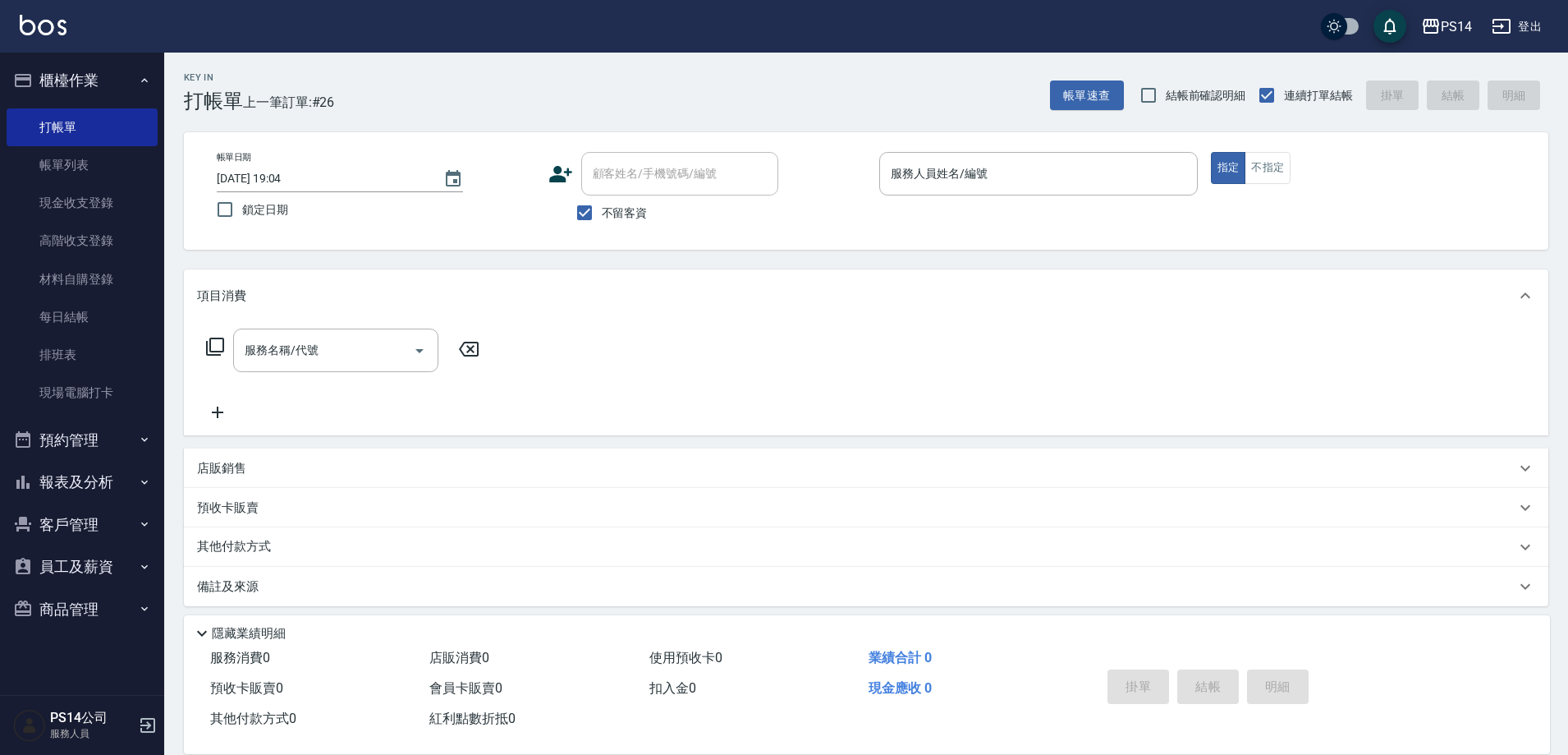
click at [6, 59] on button "櫃檯作業" at bounding box center [81, 80] width 151 height 43
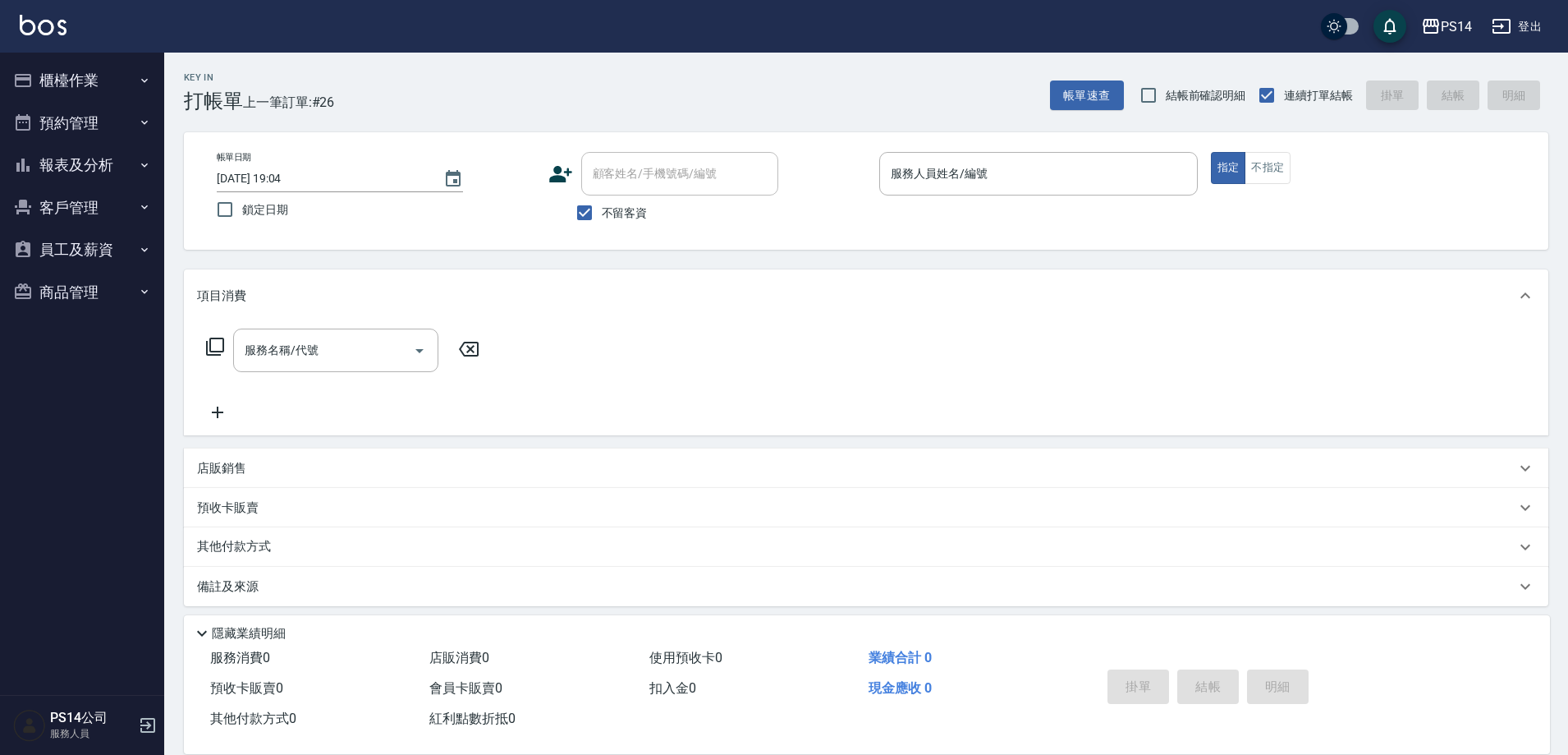
click at [6, 59] on button "櫃檯作業" at bounding box center [81, 80] width 151 height 43
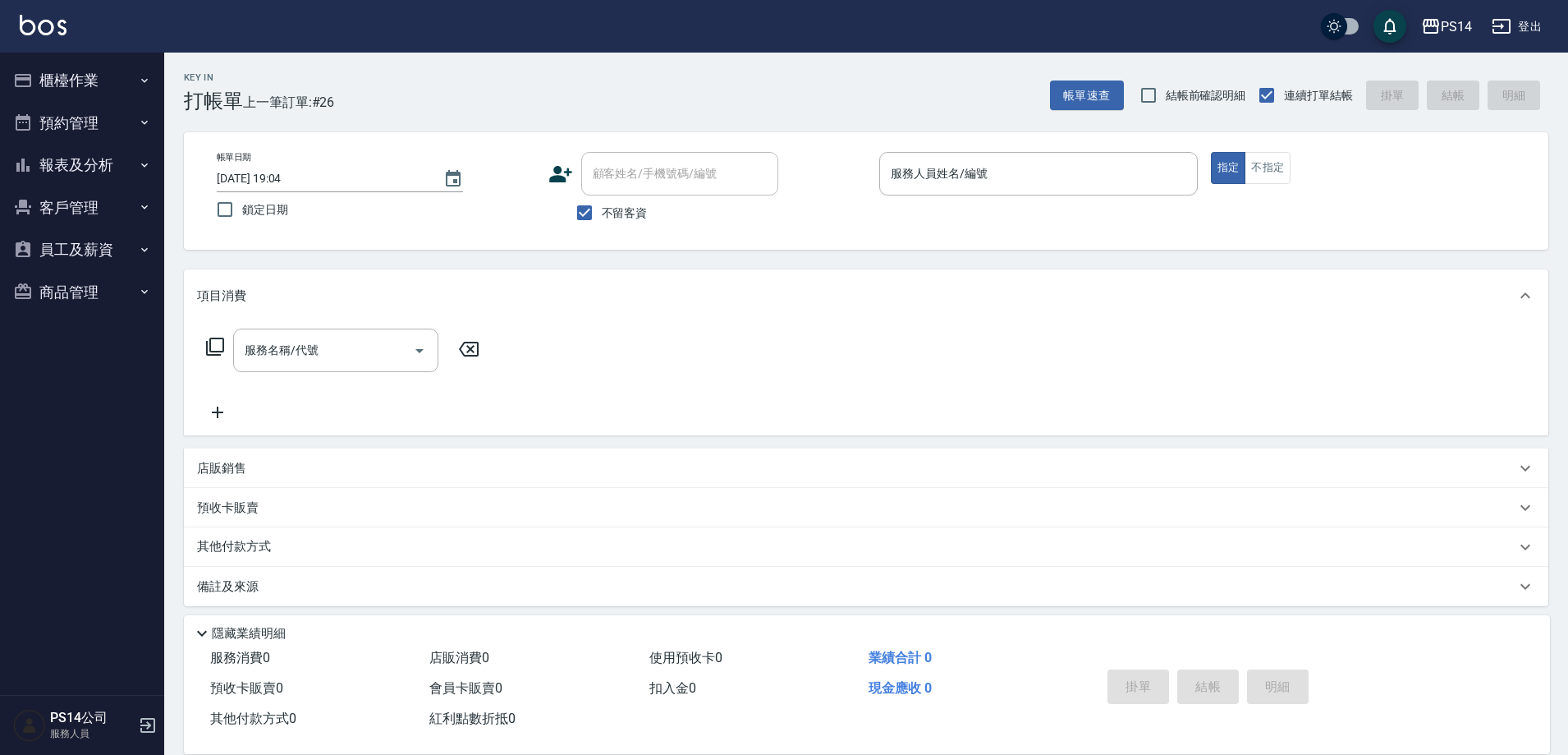
click at [6, 59] on button "櫃檯作業" at bounding box center [81, 80] width 151 height 43
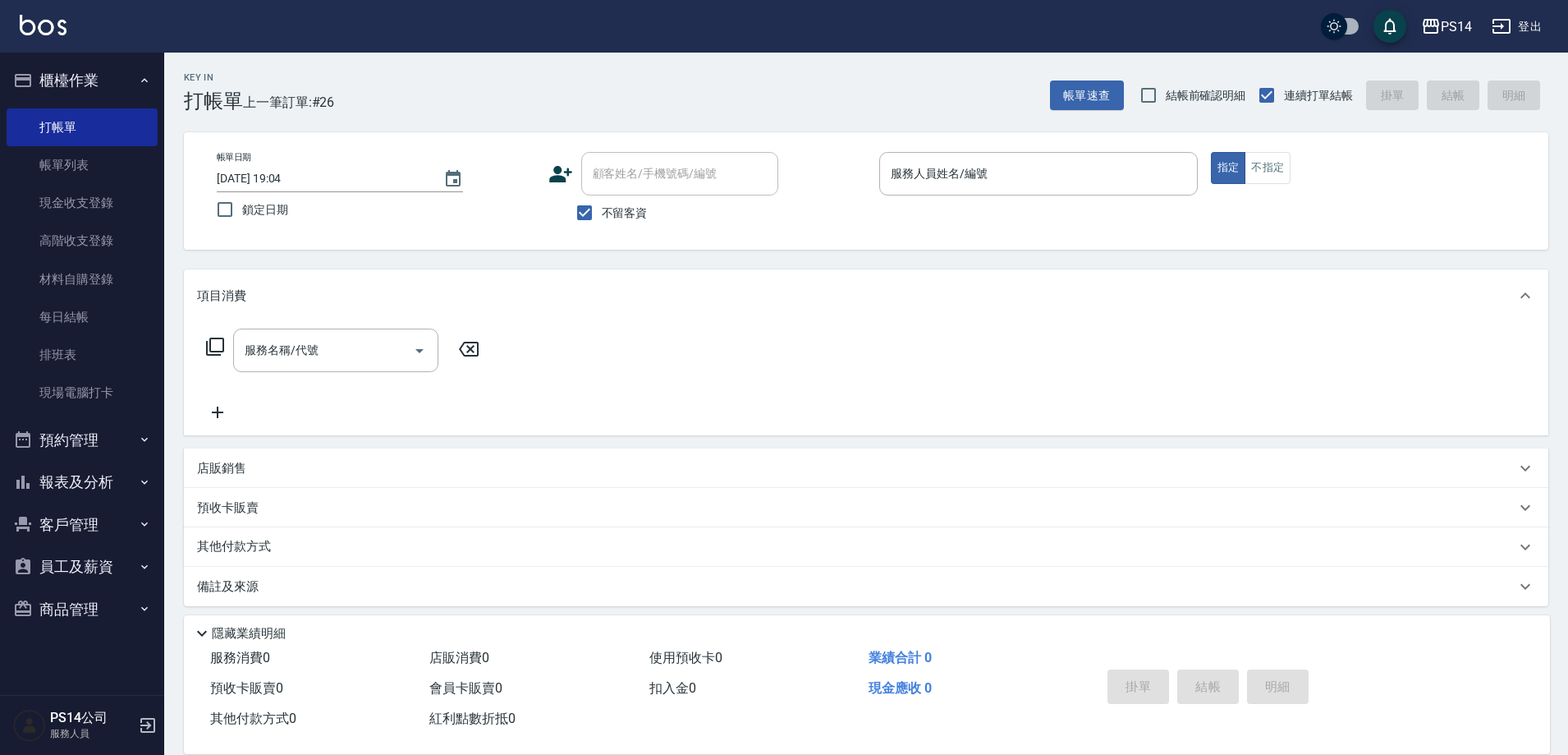
click at [6, 59] on button "櫃檯作業" at bounding box center [81, 80] width 151 height 43
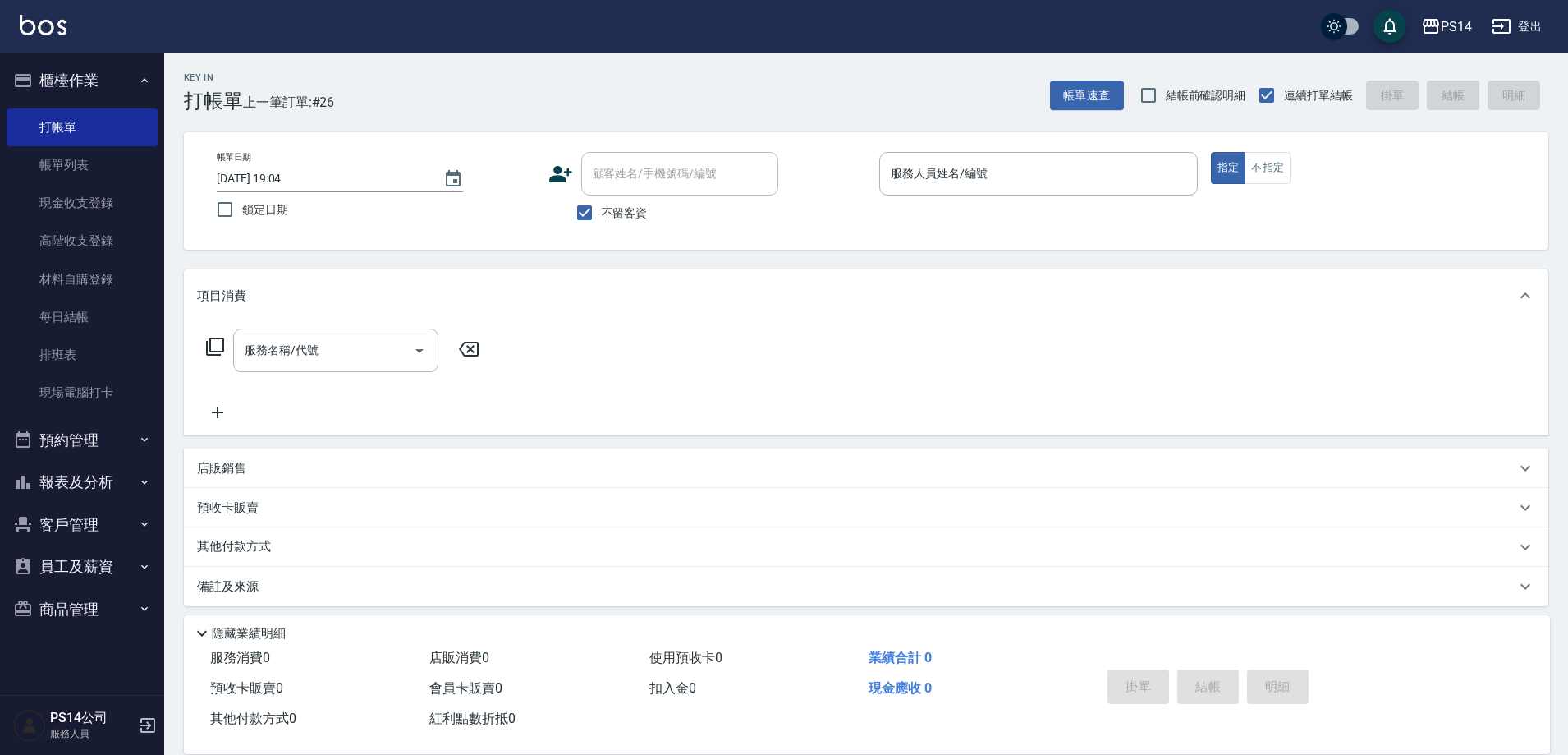
click at [6, 59] on button "櫃檯作業" at bounding box center [81, 80] width 151 height 43
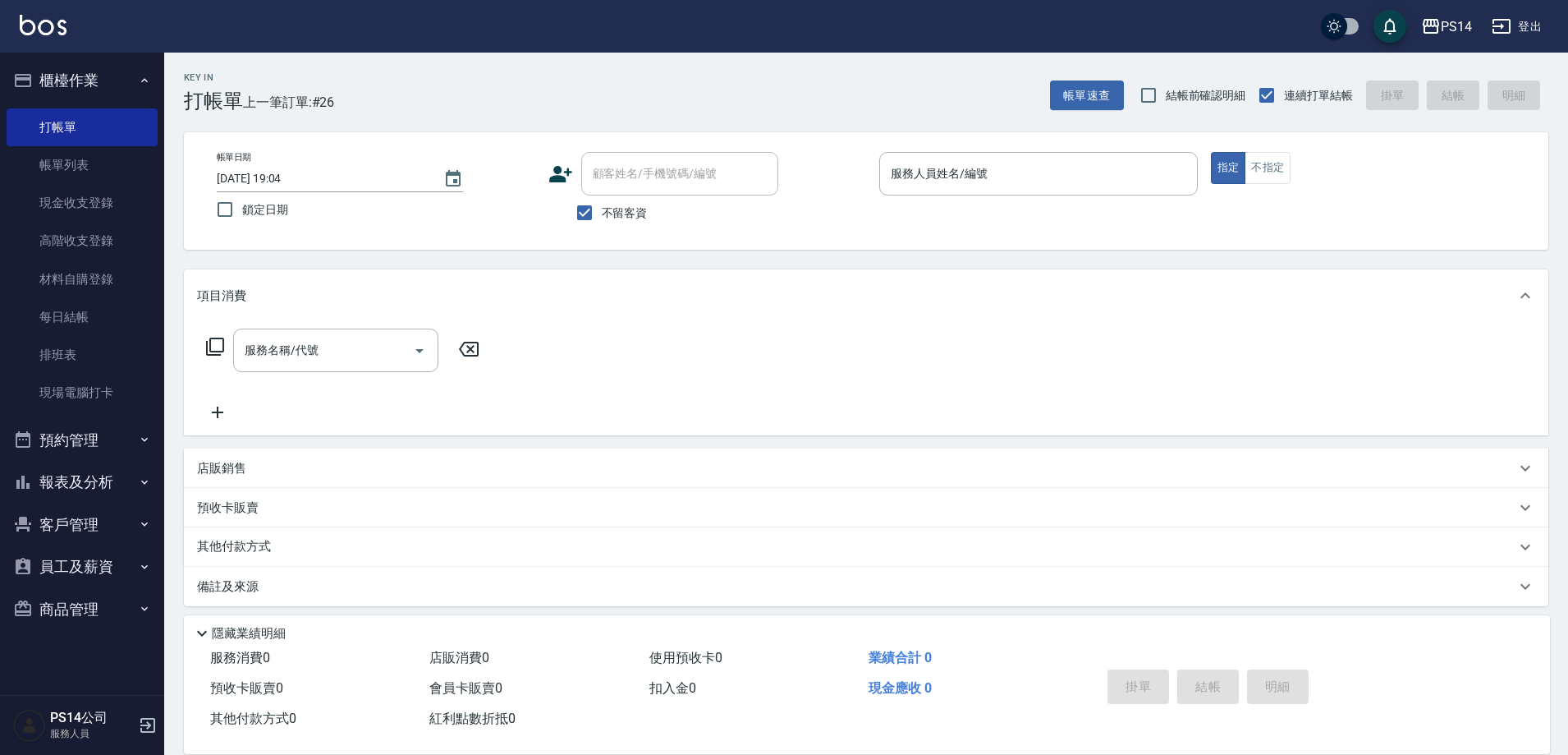
click at [6, 59] on button "櫃檯作業" at bounding box center [81, 80] width 151 height 43
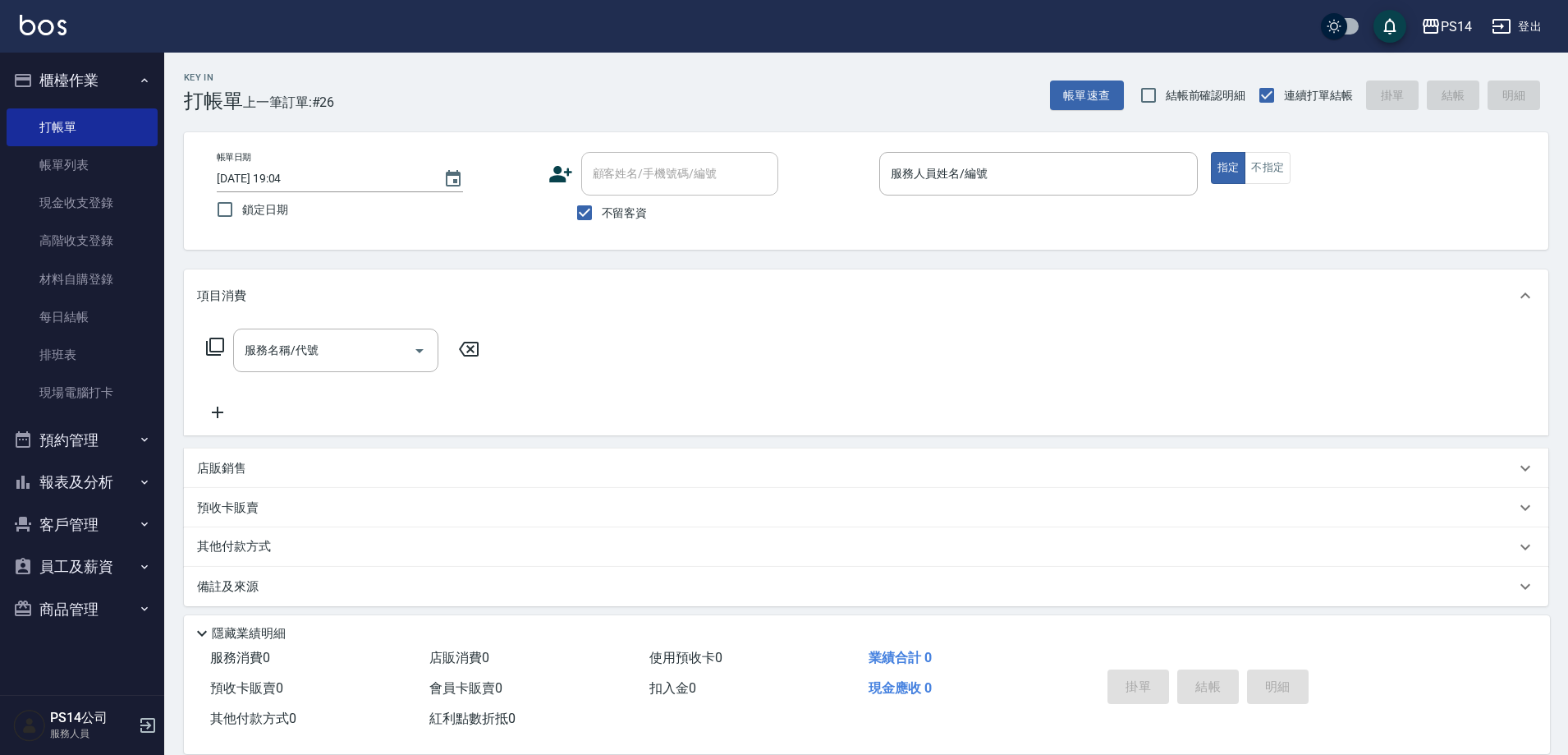
click at [6, 59] on button "櫃檯作業" at bounding box center [81, 80] width 151 height 43
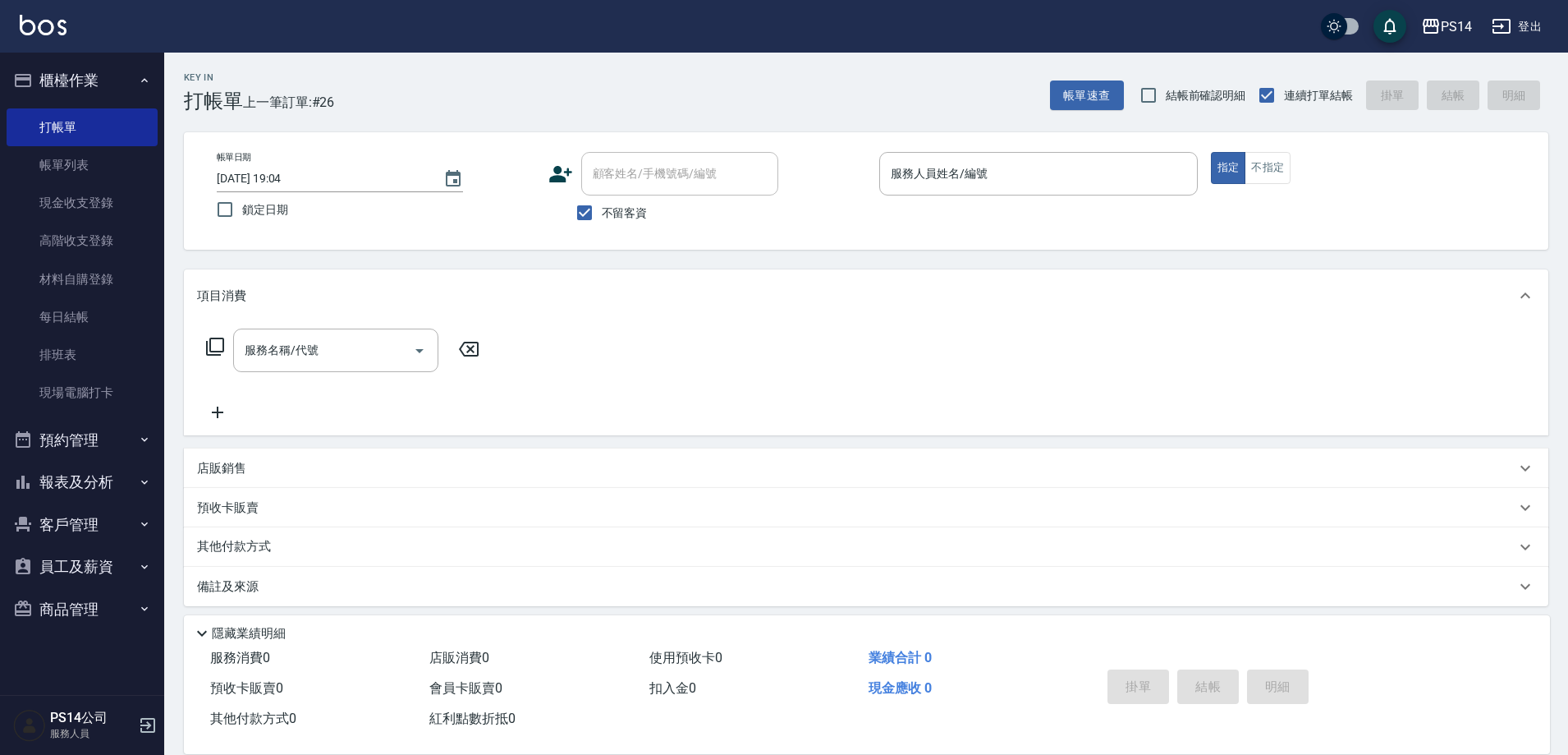
click at [6, 59] on button "櫃檯作業" at bounding box center [81, 80] width 151 height 43
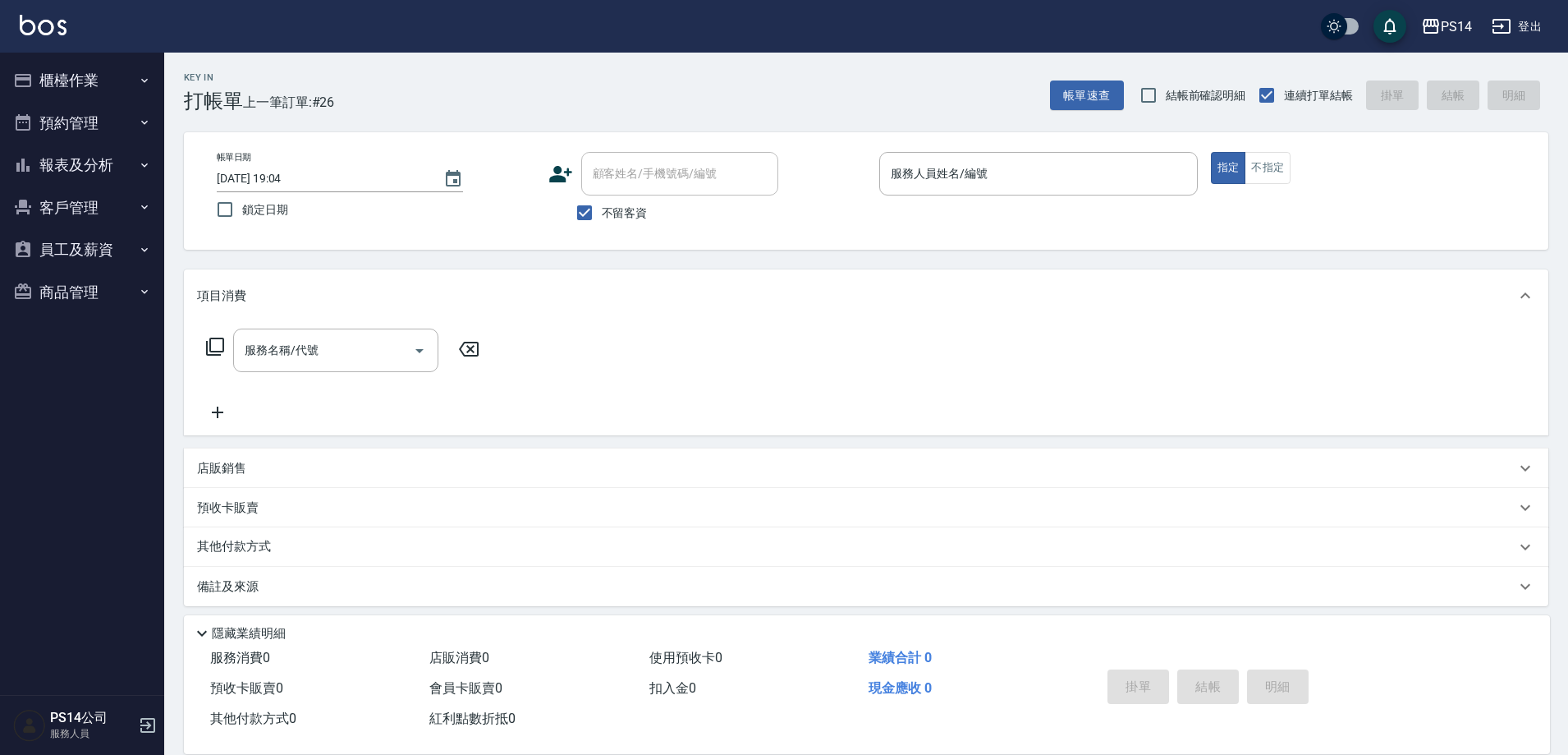
click at [6, 59] on button "櫃檯作業" at bounding box center [81, 80] width 151 height 43
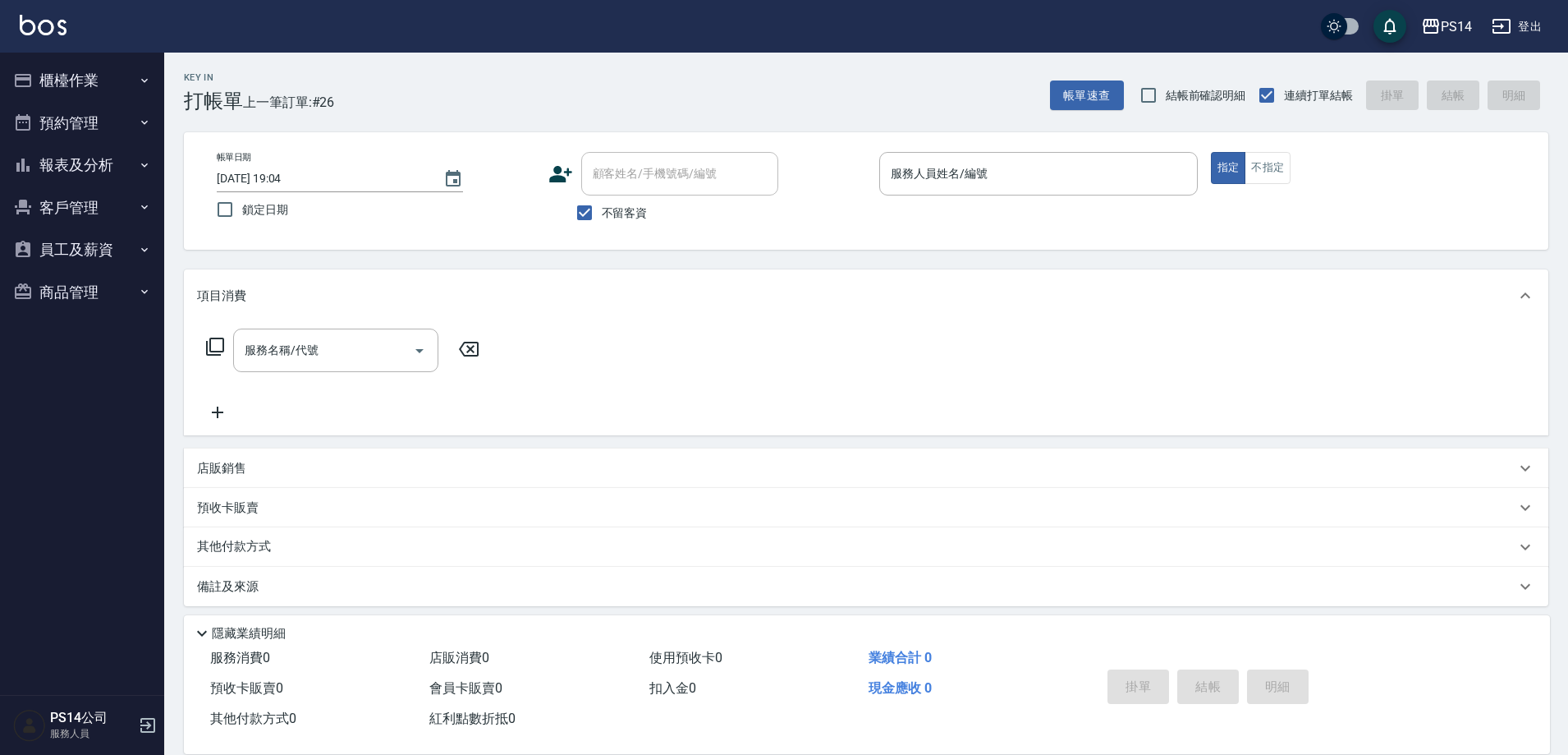
click at [6, 59] on button "櫃檯作業" at bounding box center [81, 80] width 151 height 43
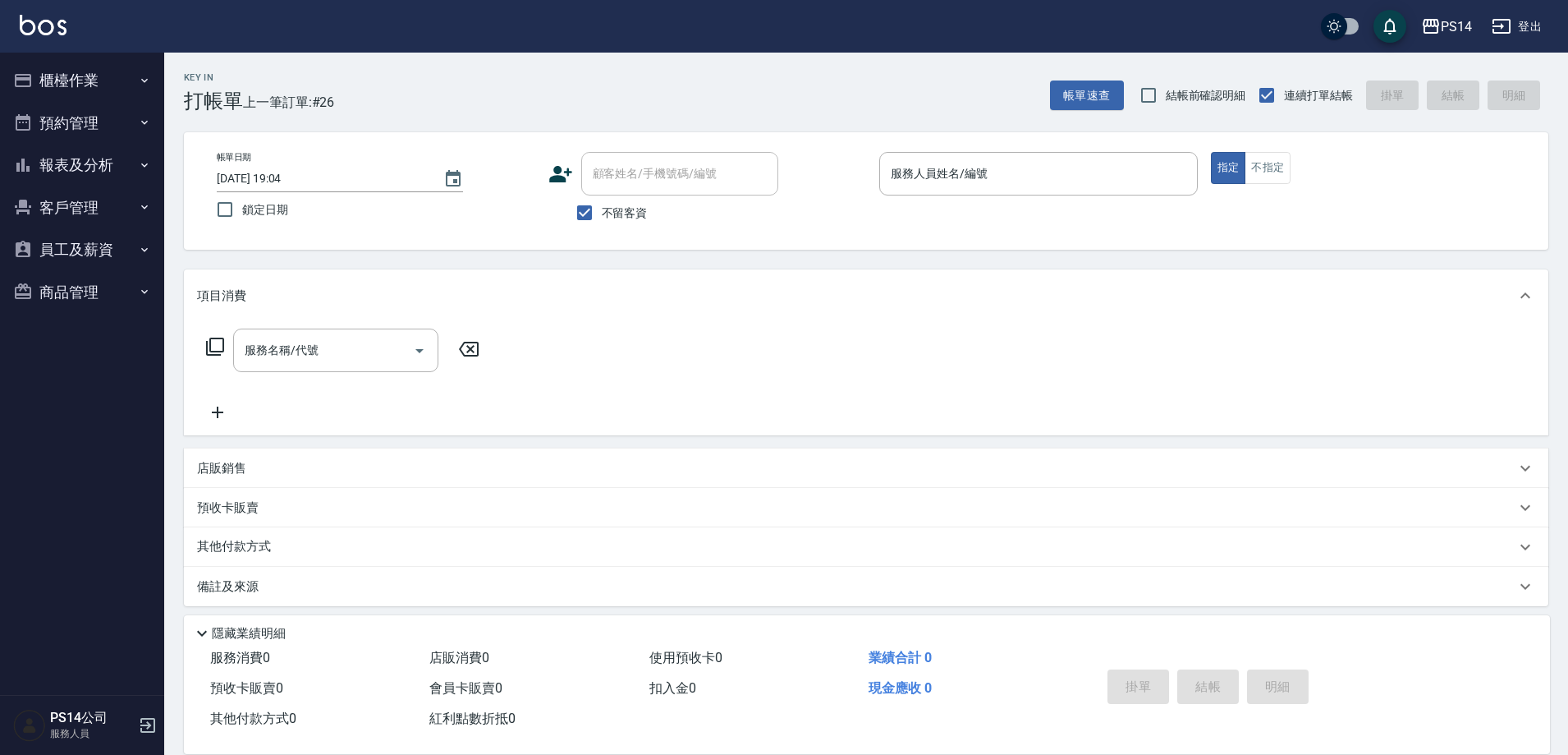
click at [6, 59] on button "櫃檯作業" at bounding box center [81, 80] width 151 height 43
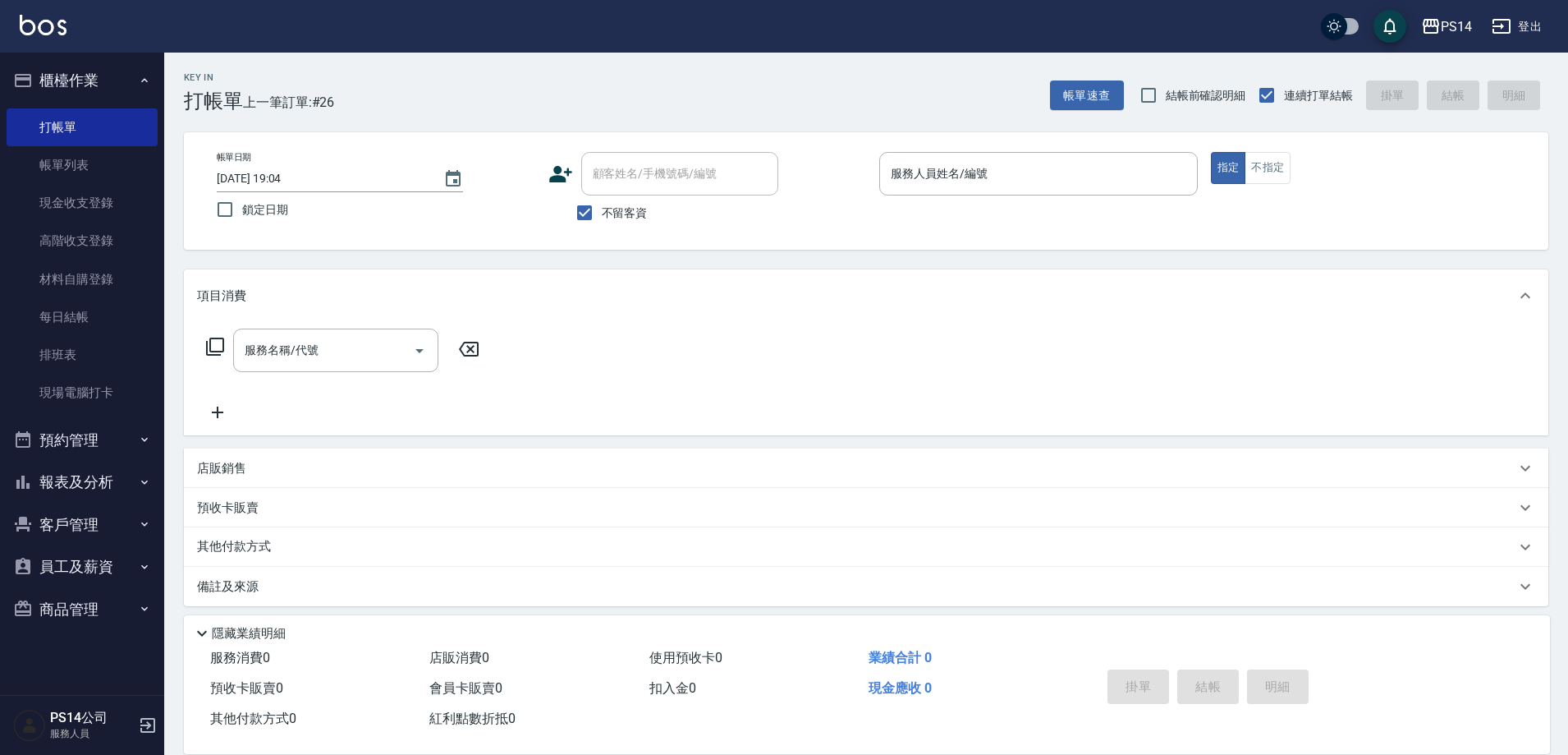
click at [6, 59] on button "櫃檯作業" at bounding box center [81, 80] width 151 height 43
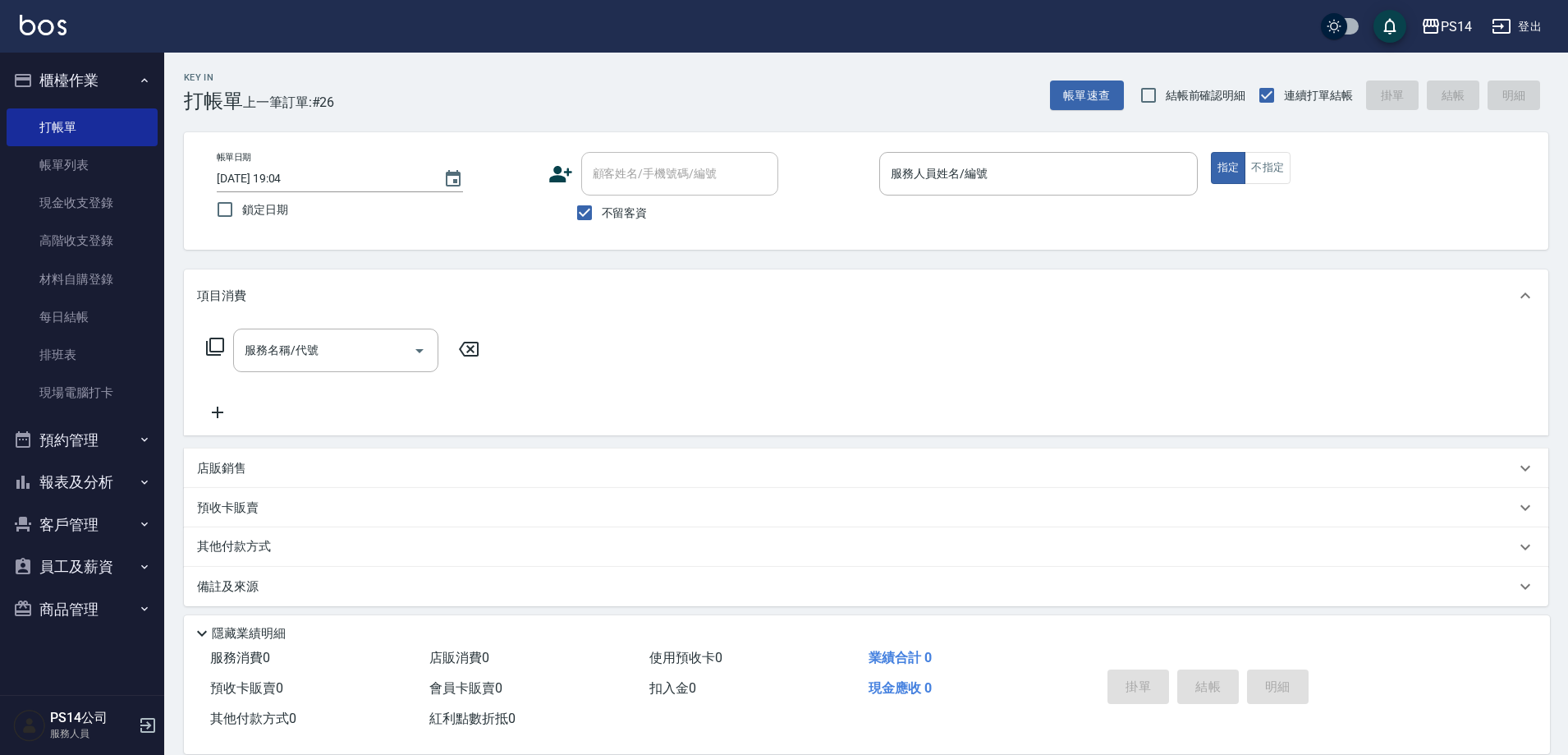
click at [6, 59] on button "櫃檯作業" at bounding box center [81, 80] width 151 height 43
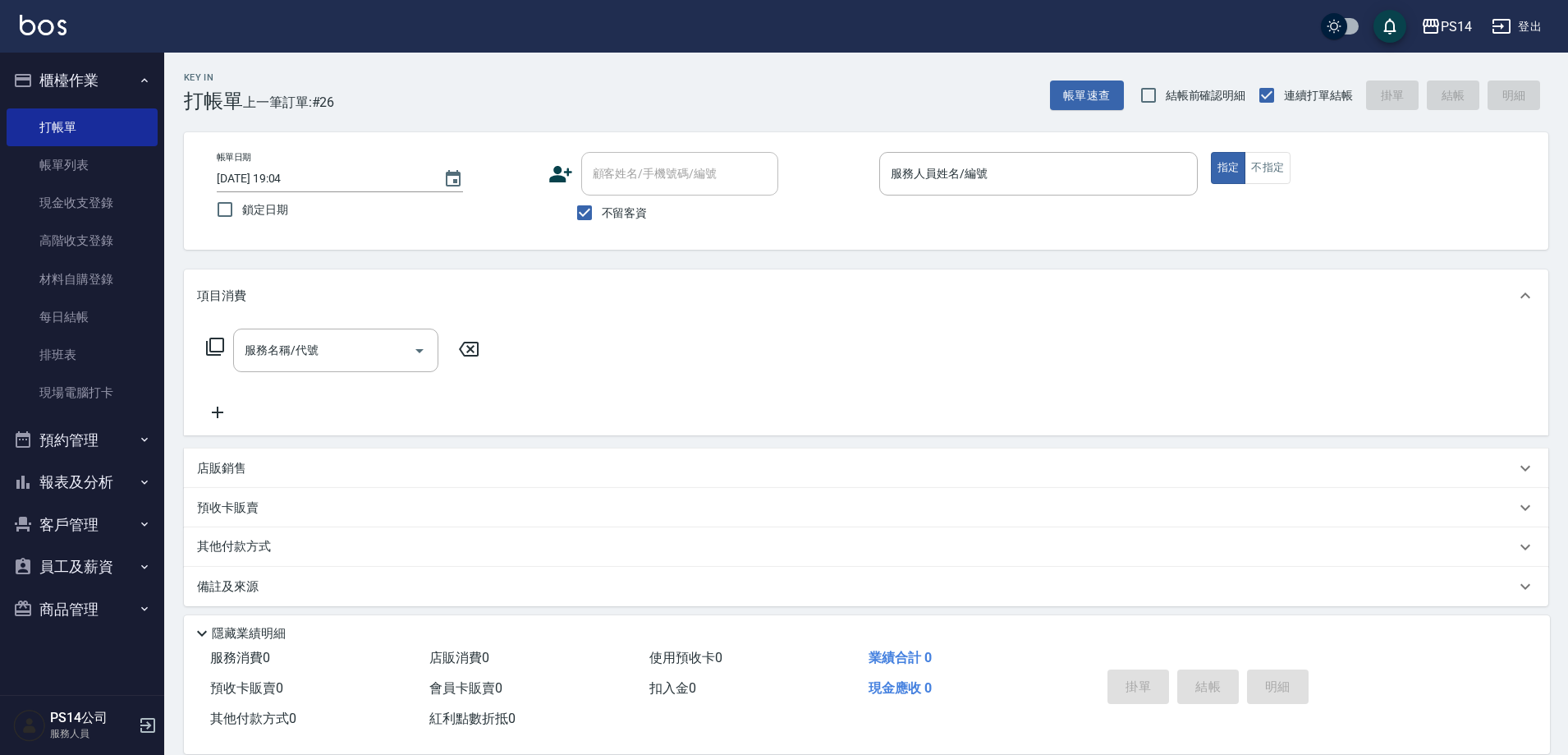
click at [6, 59] on button "櫃檯作業" at bounding box center [81, 80] width 151 height 43
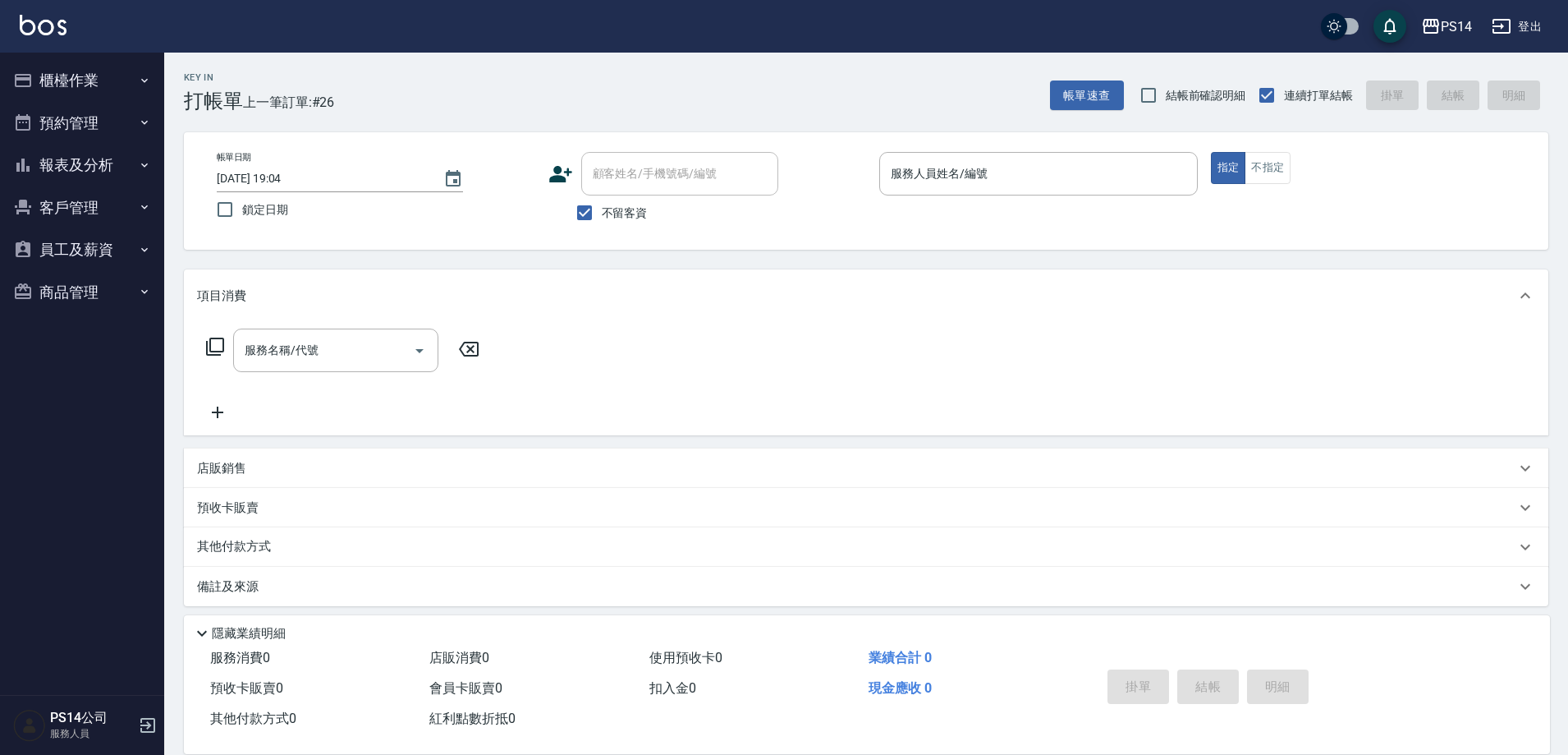
click at [6, 59] on button "櫃檯作業" at bounding box center [81, 80] width 151 height 43
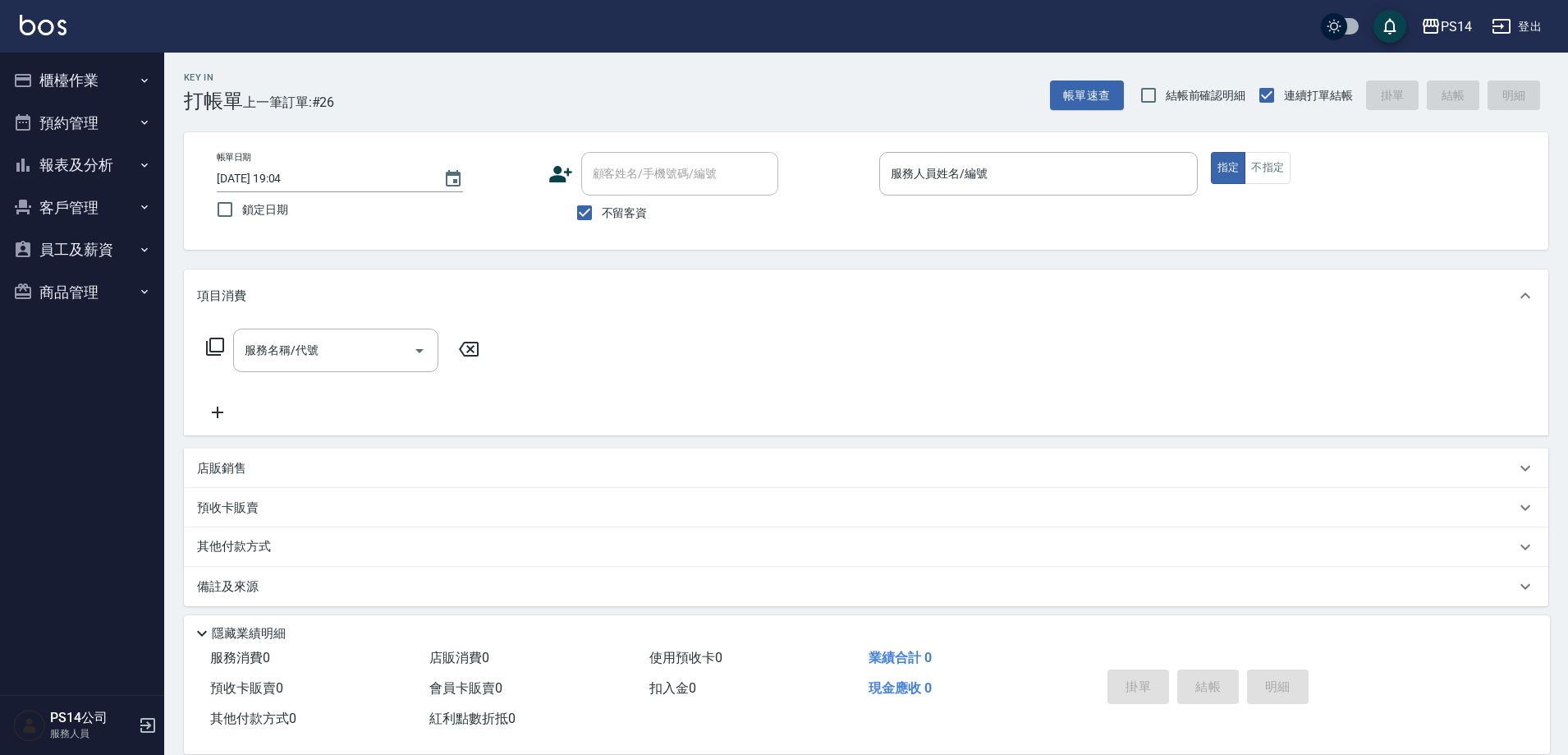
click at [6, 59] on button "櫃檯作業" at bounding box center [81, 80] width 151 height 43
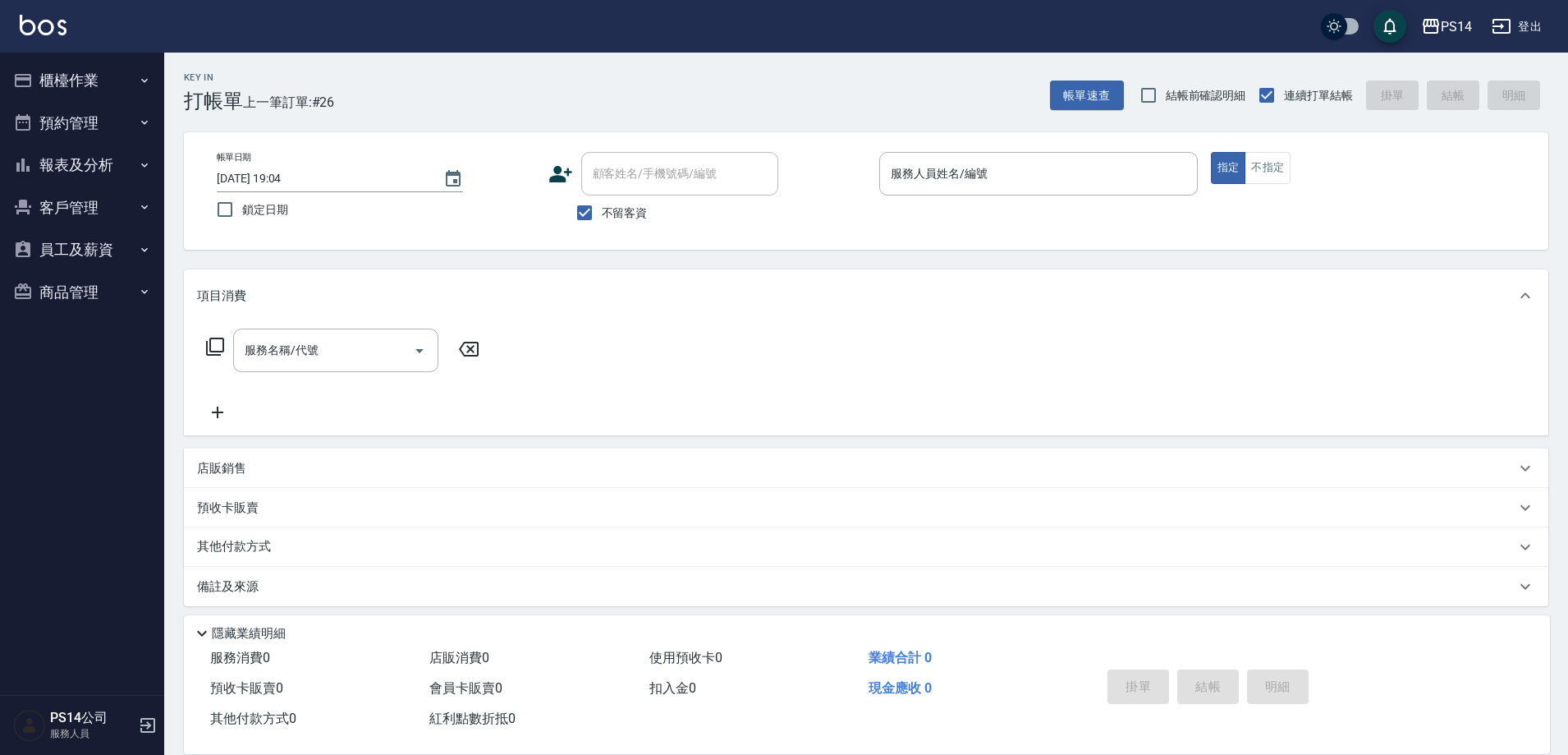
click at [6, 59] on button "櫃檯作業" at bounding box center [81, 80] width 151 height 43
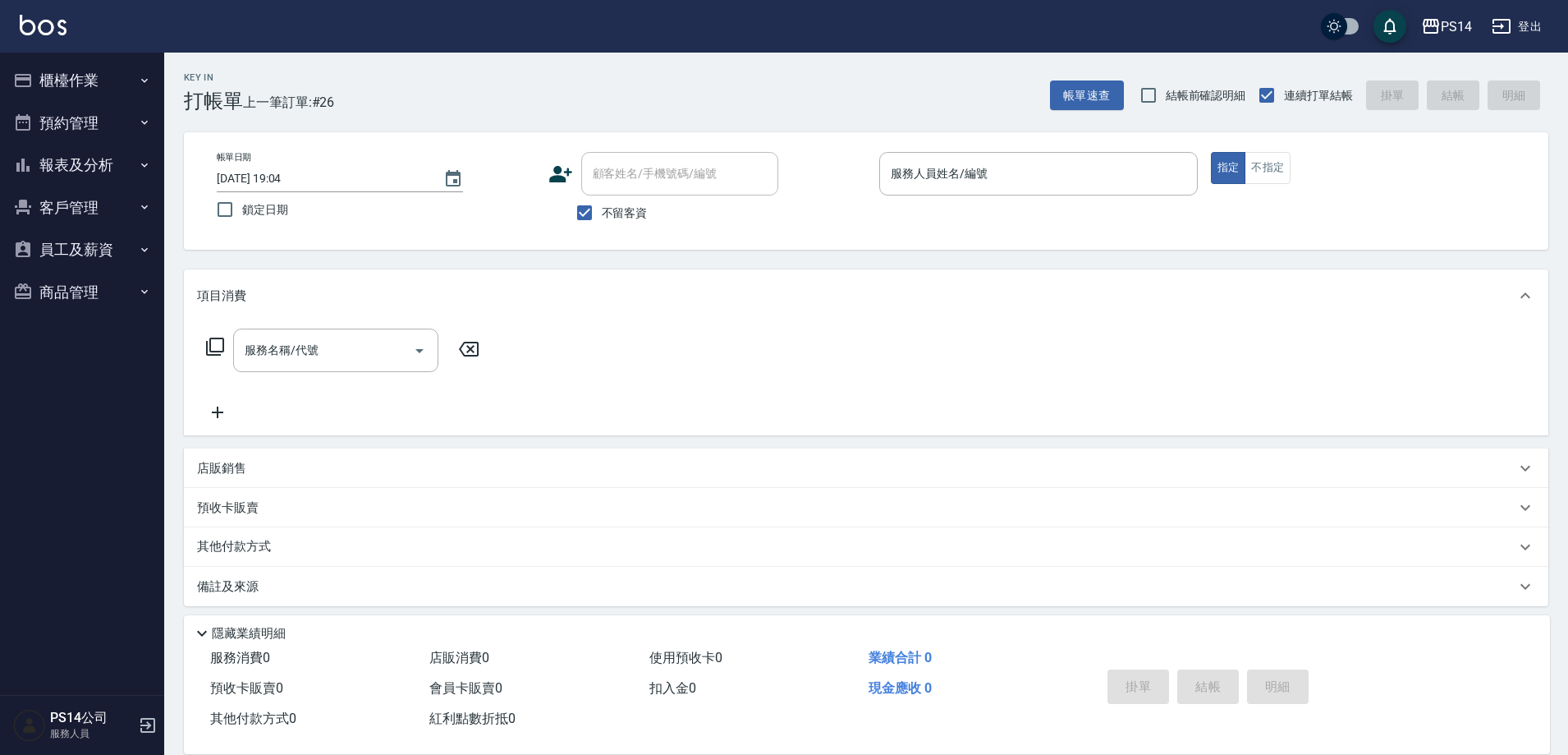
click at [6, 59] on button "櫃檯作業" at bounding box center [81, 80] width 151 height 43
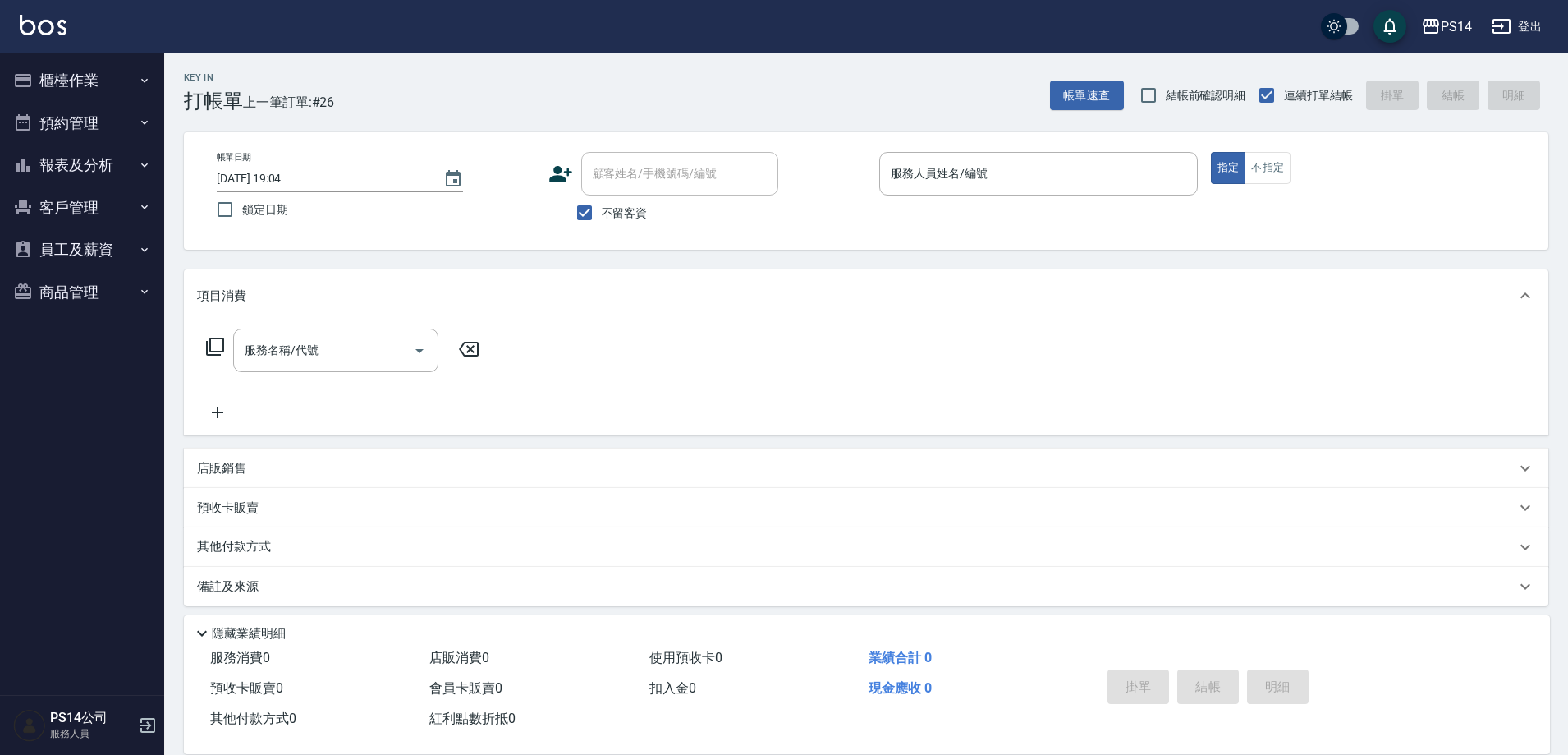
click at [6, 59] on button "櫃檯作業" at bounding box center [81, 80] width 151 height 43
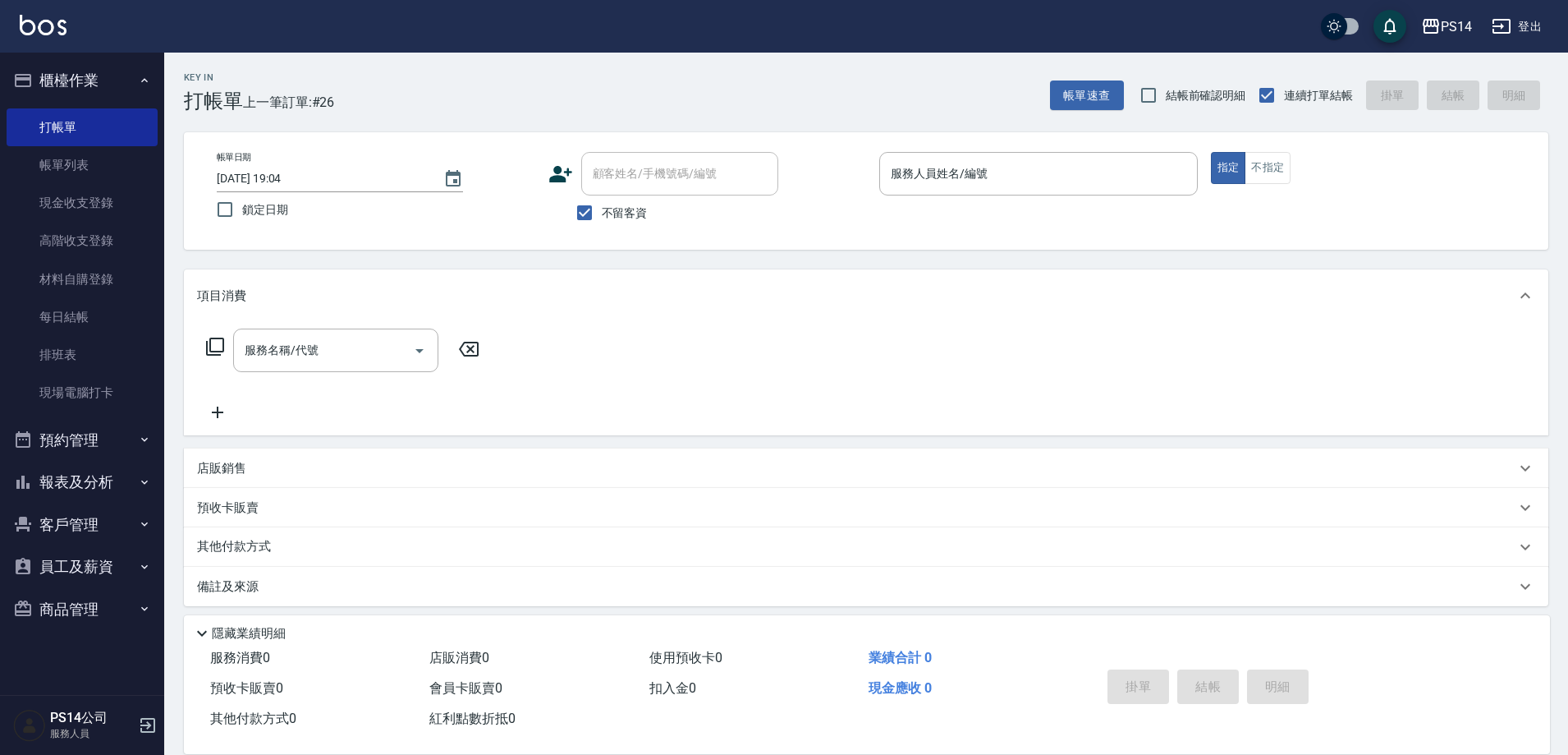
click at [6, 59] on button "櫃檯作業" at bounding box center [81, 80] width 151 height 43
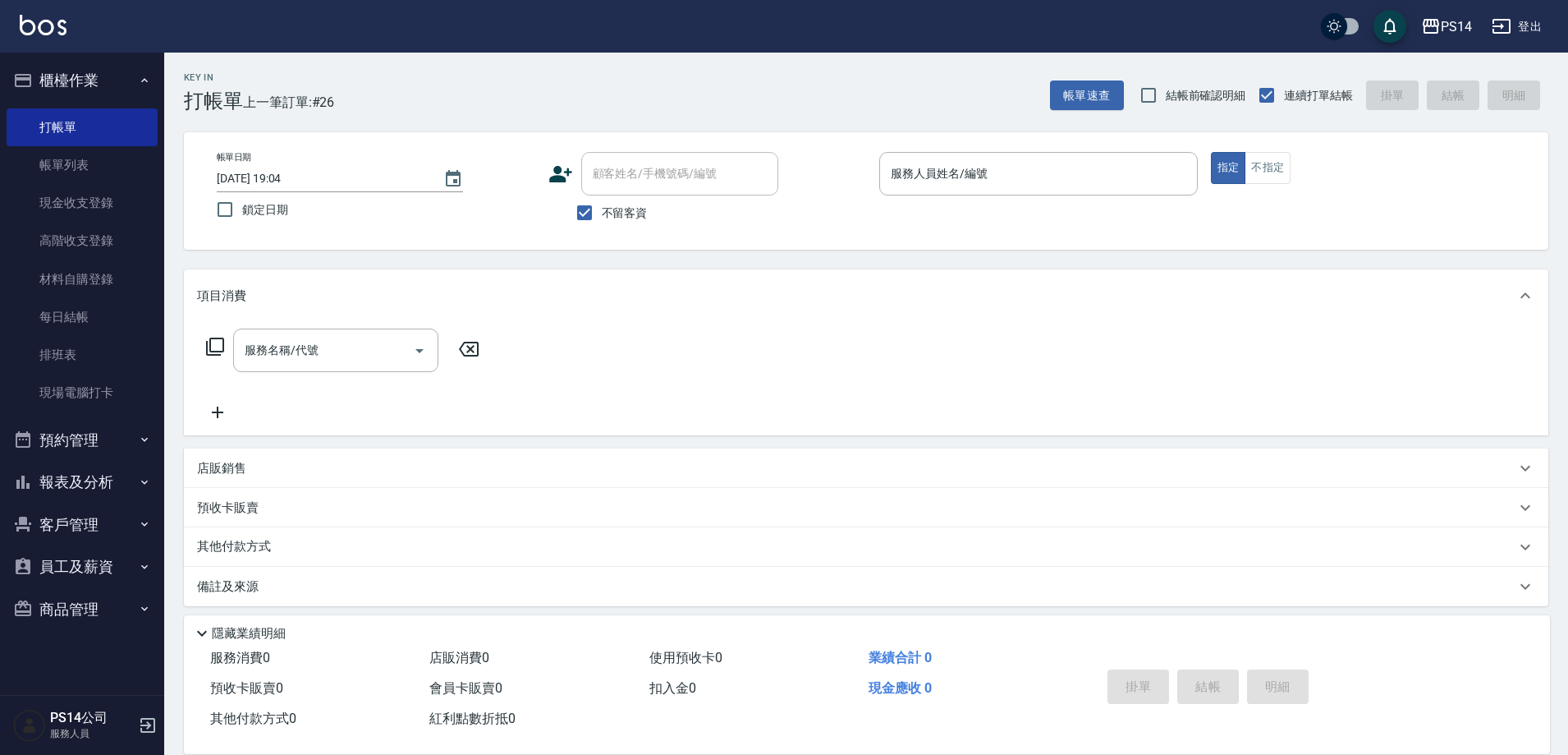
click at [6, 59] on button "櫃檯作業" at bounding box center [81, 80] width 151 height 43
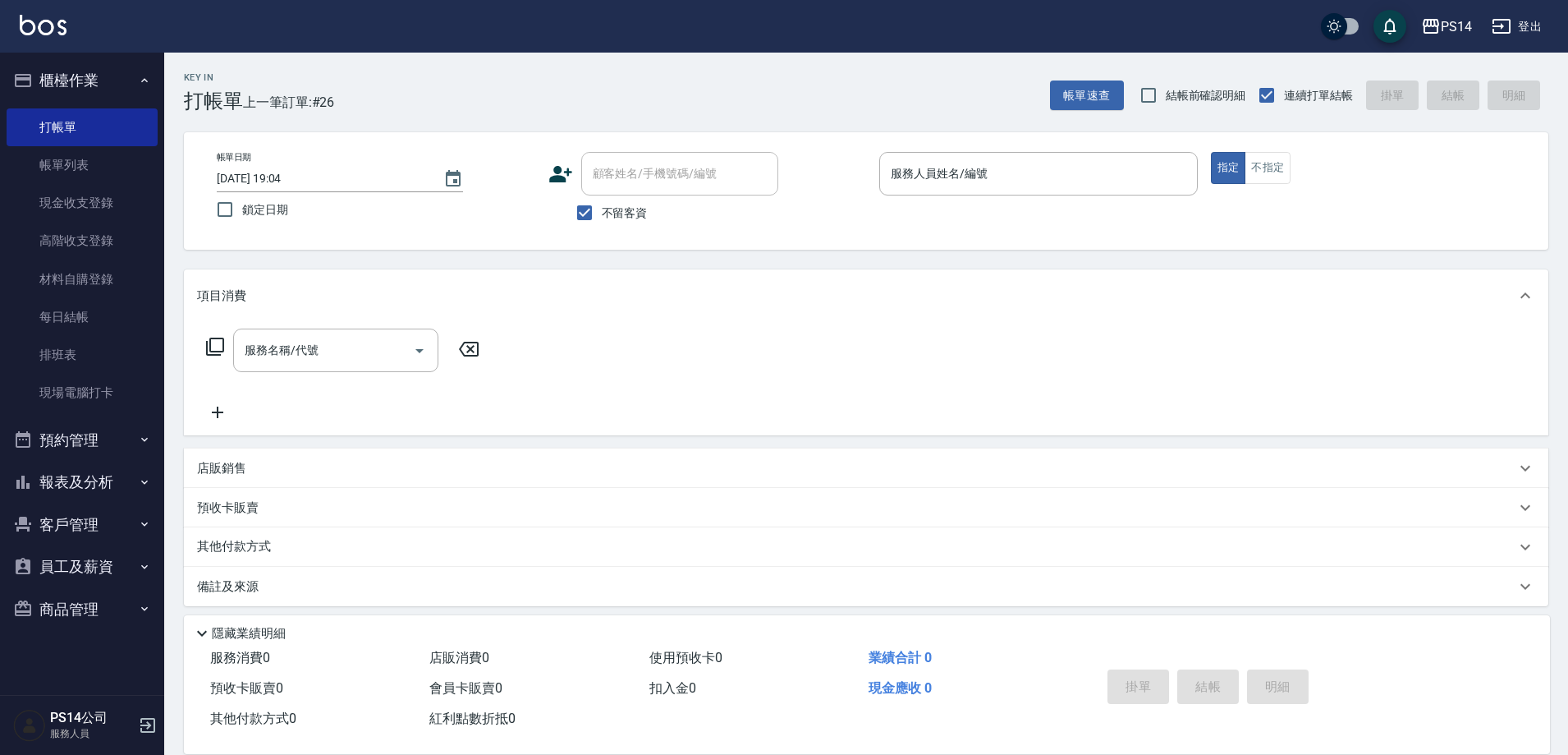
click at [6, 59] on button "櫃檯作業" at bounding box center [81, 80] width 151 height 43
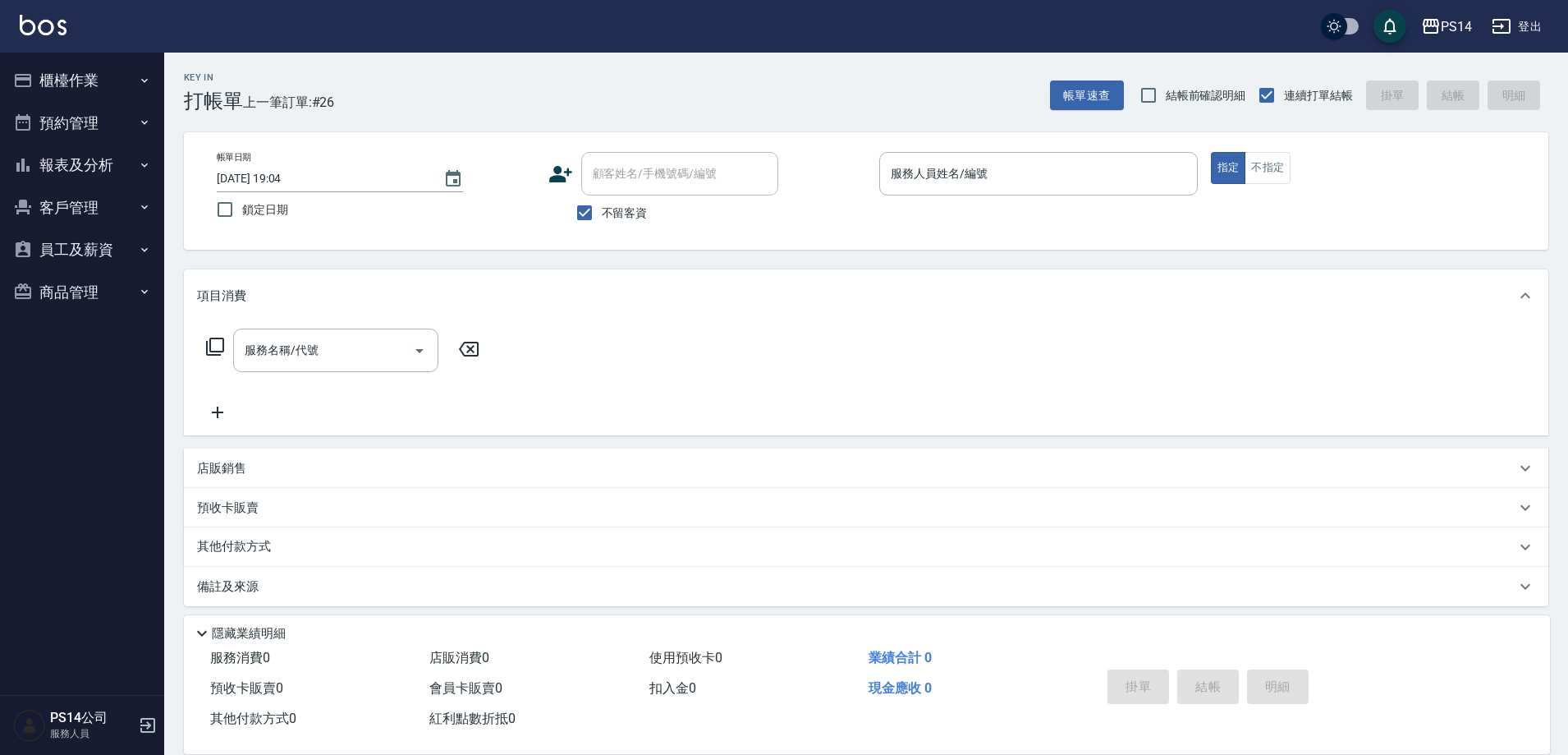
click at [6, 59] on button "櫃檯作業" at bounding box center [81, 80] width 151 height 43
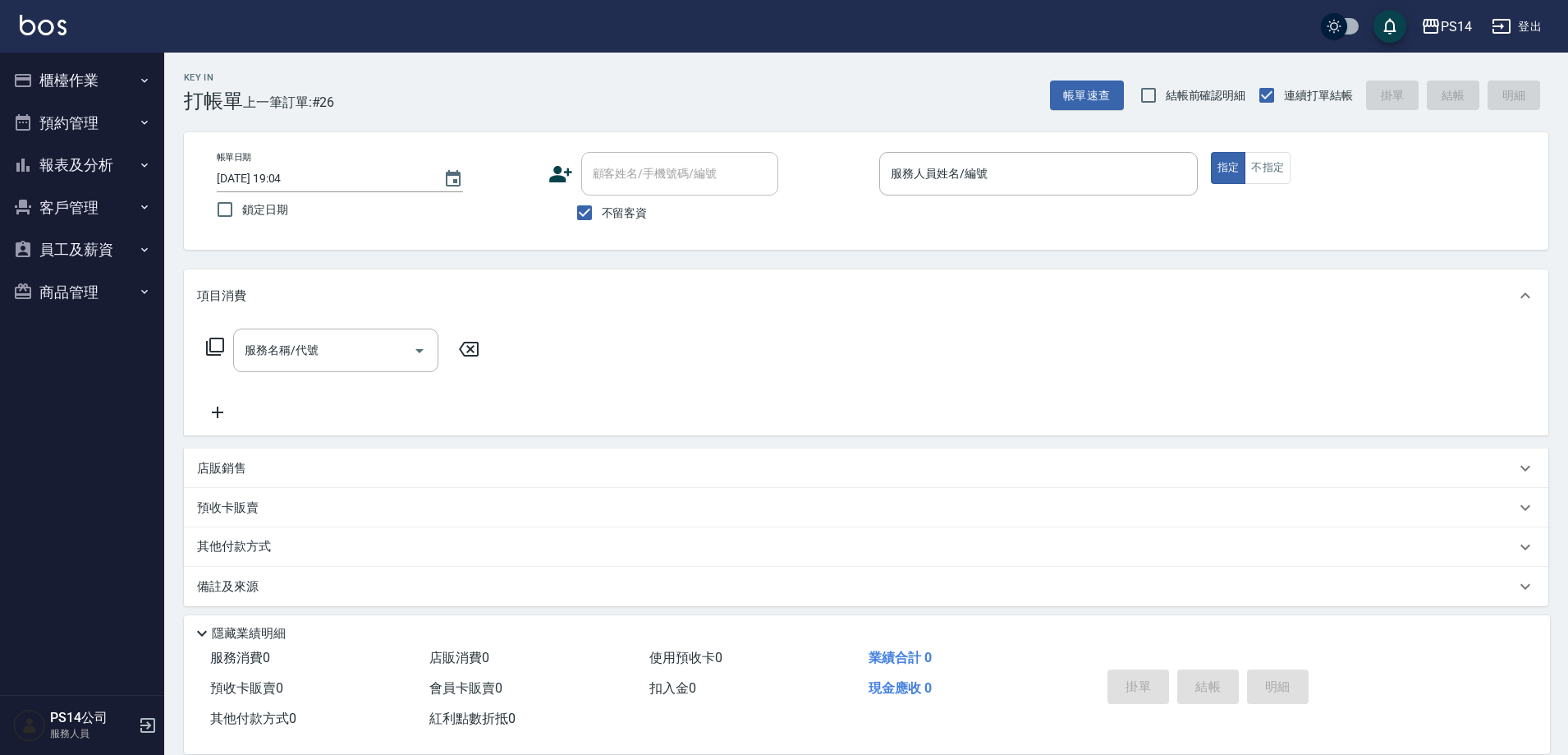
click at [6, 59] on button "櫃檯作業" at bounding box center [81, 80] width 151 height 43
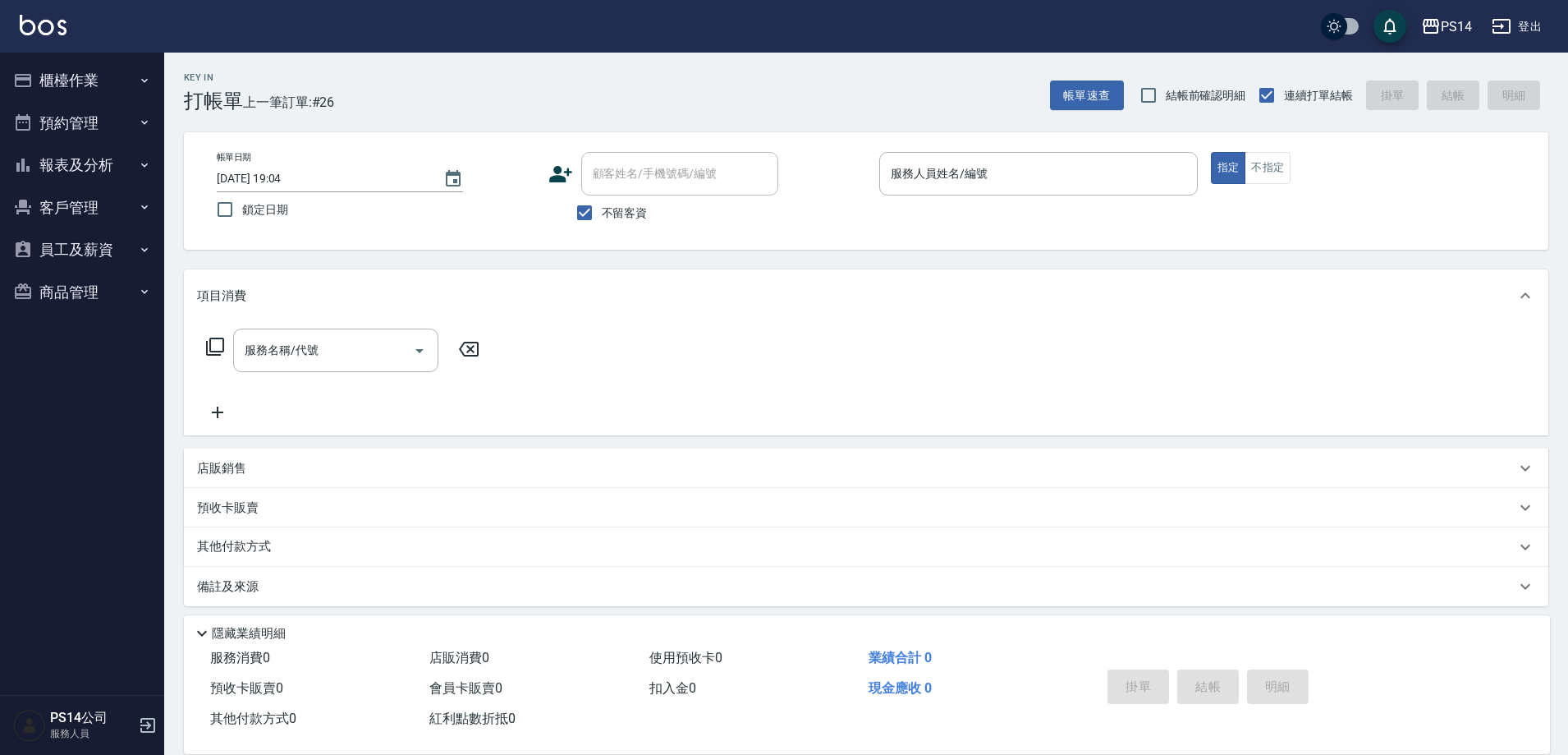
click at [6, 59] on button "櫃檯作業" at bounding box center [81, 80] width 151 height 43
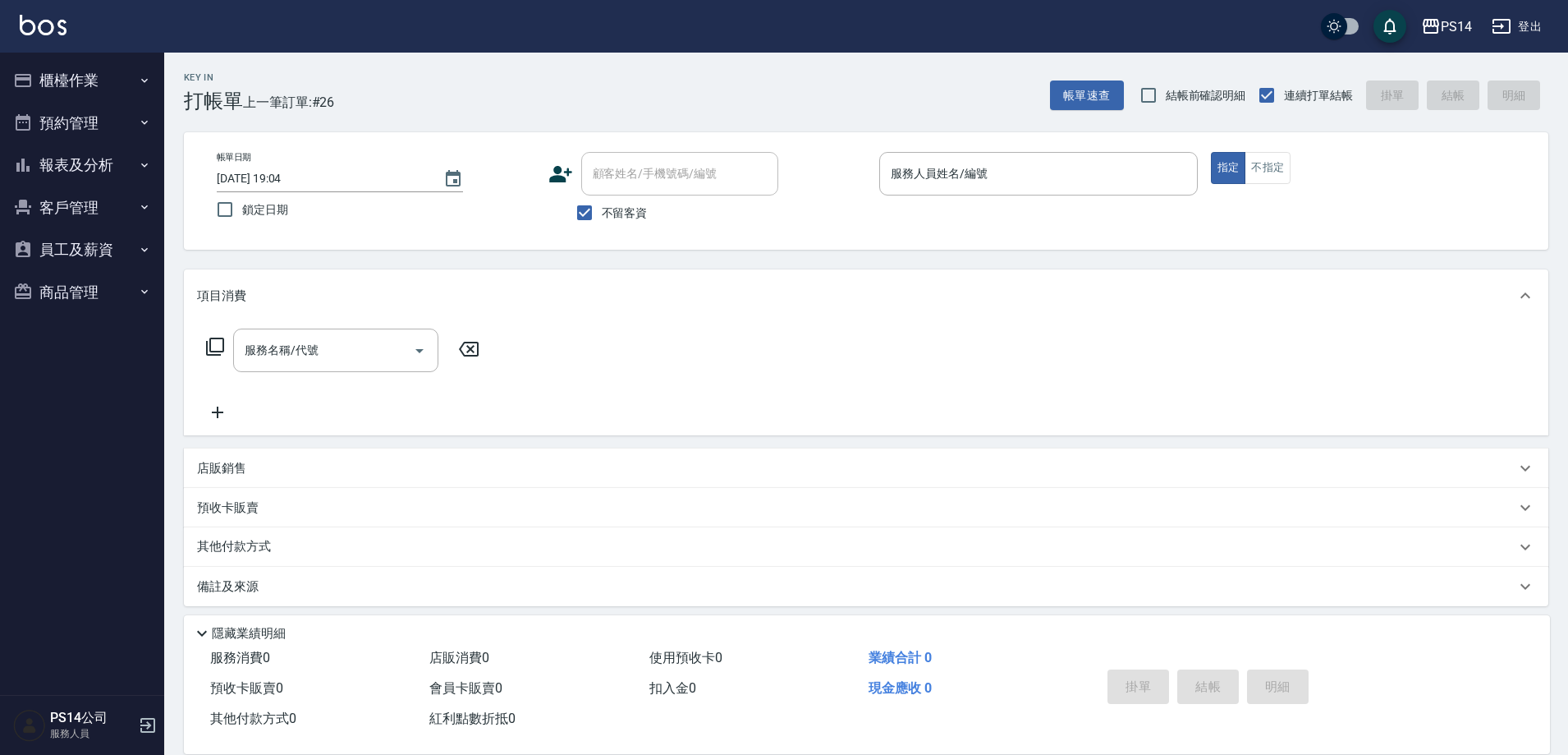
click at [6, 59] on button "櫃檯作業" at bounding box center [81, 80] width 151 height 43
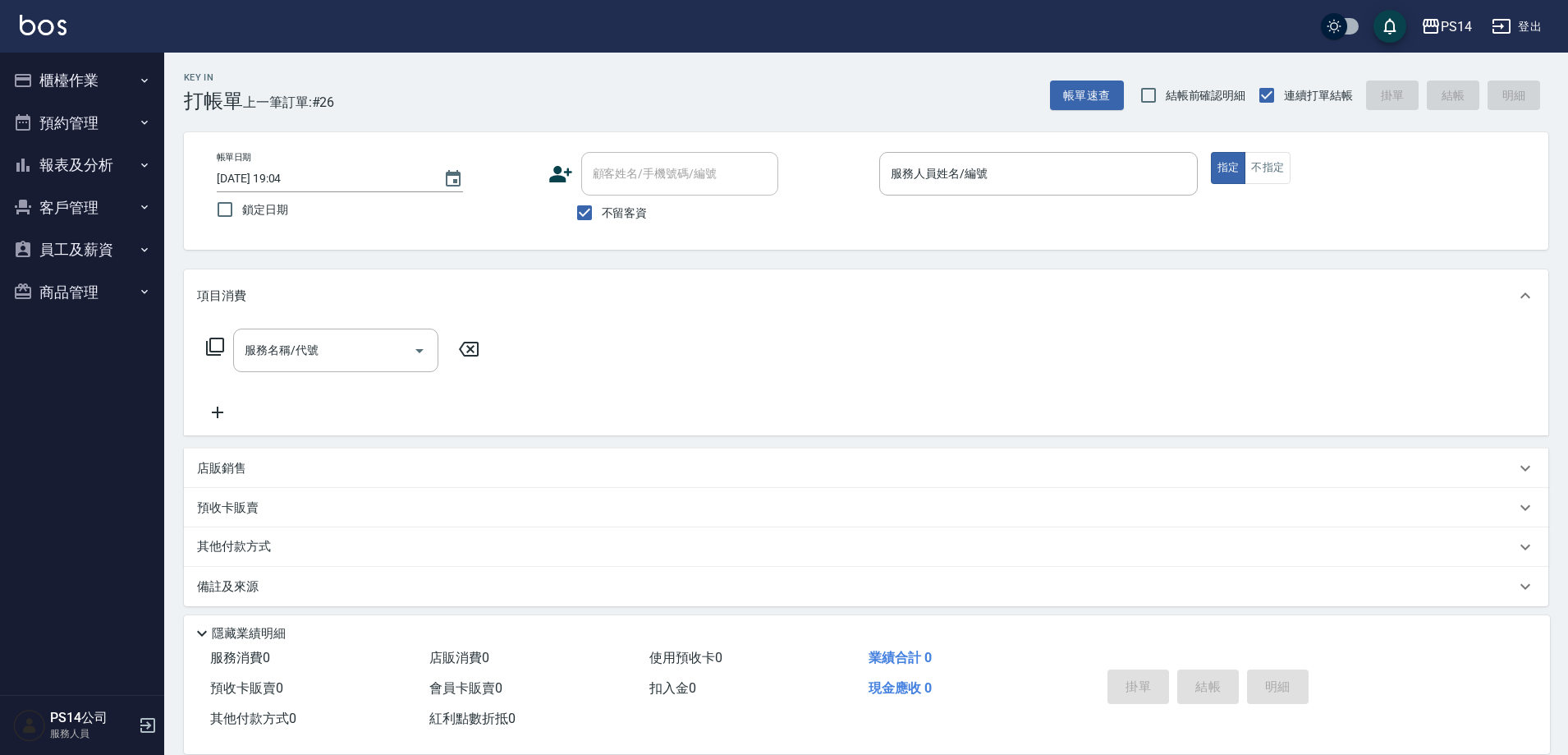
click at [6, 59] on button "櫃檯作業" at bounding box center [81, 80] width 151 height 43
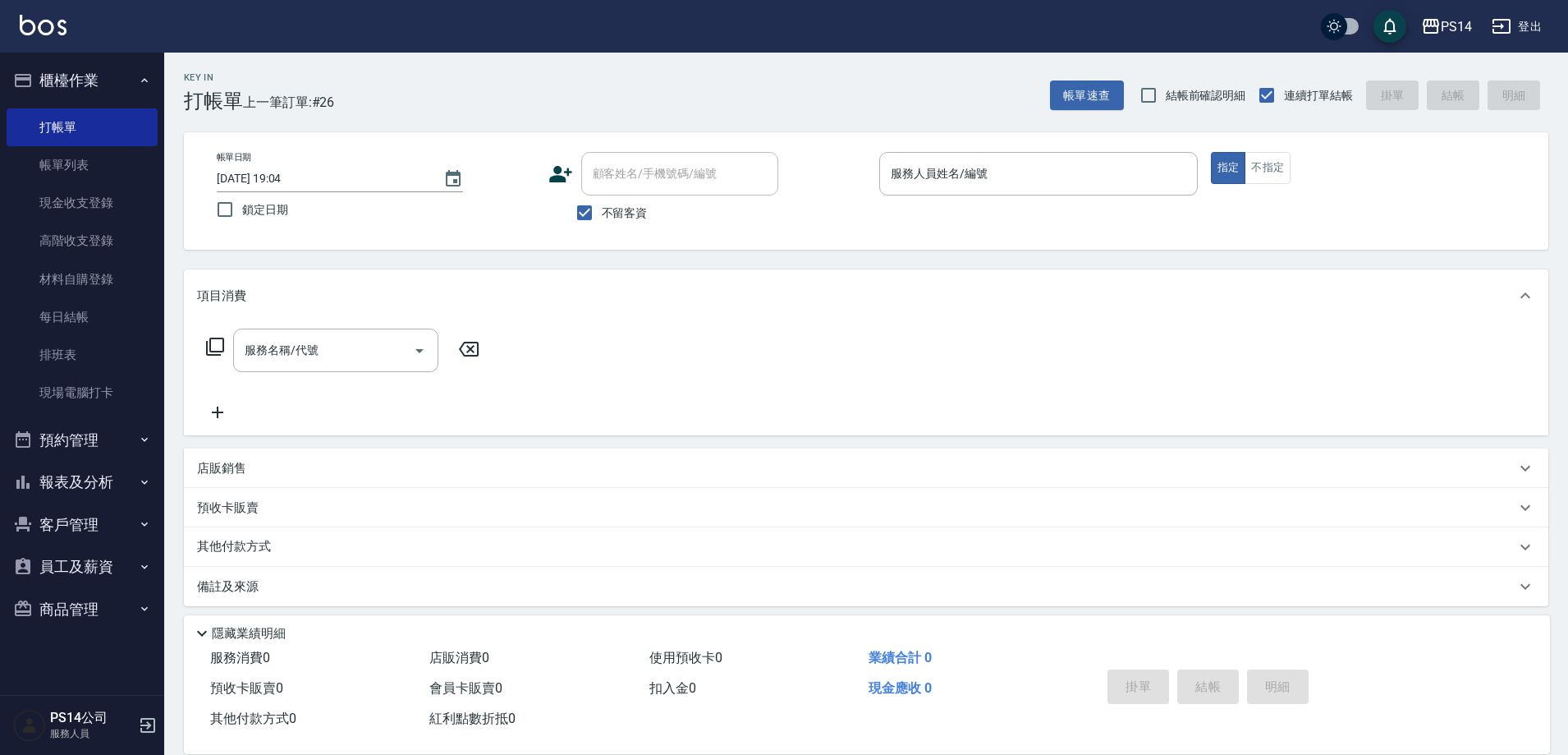
click at [6, 59] on button "櫃檯作業" at bounding box center [81, 80] width 151 height 43
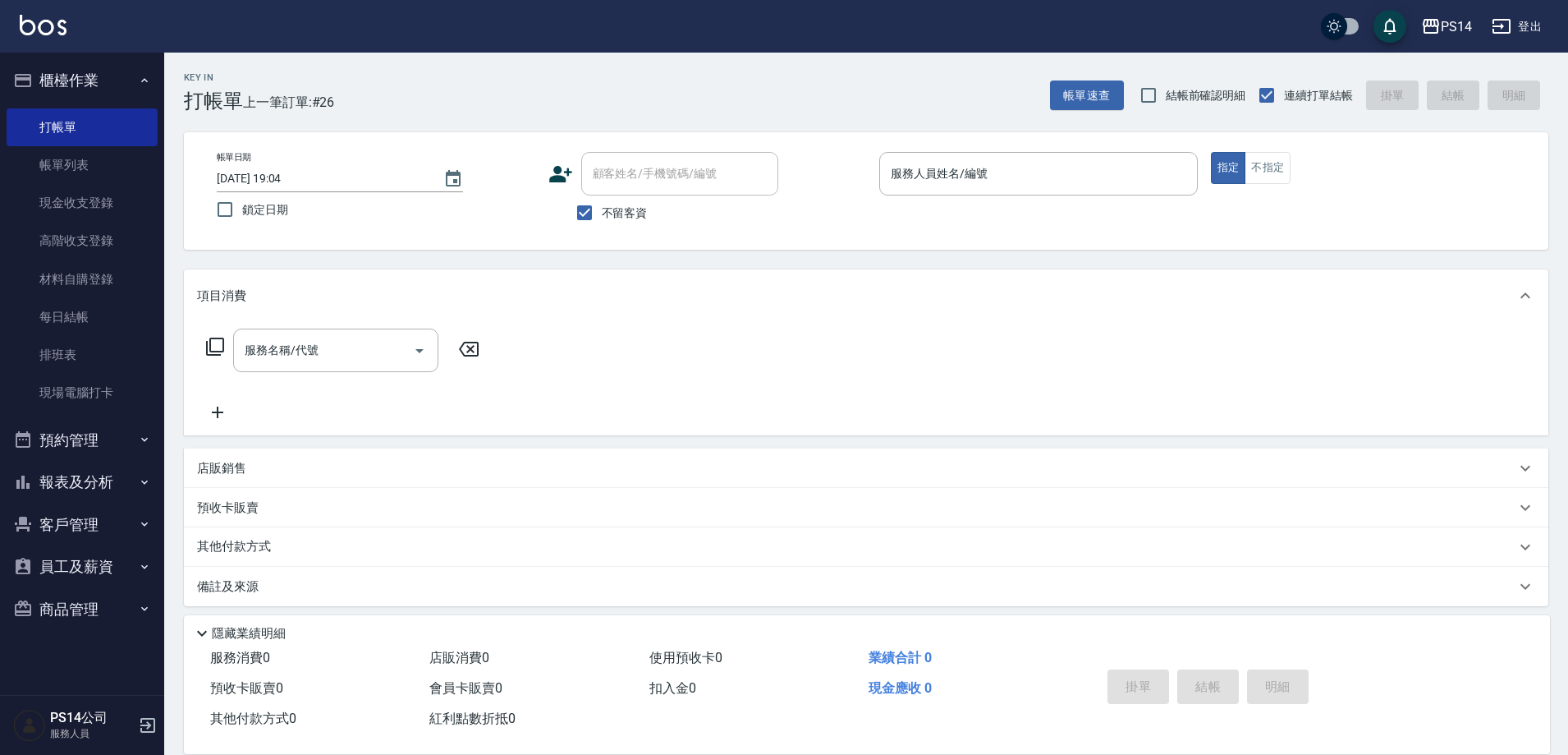
click at [6, 59] on button "櫃檯作業" at bounding box center [81, 80] width 151 height 43
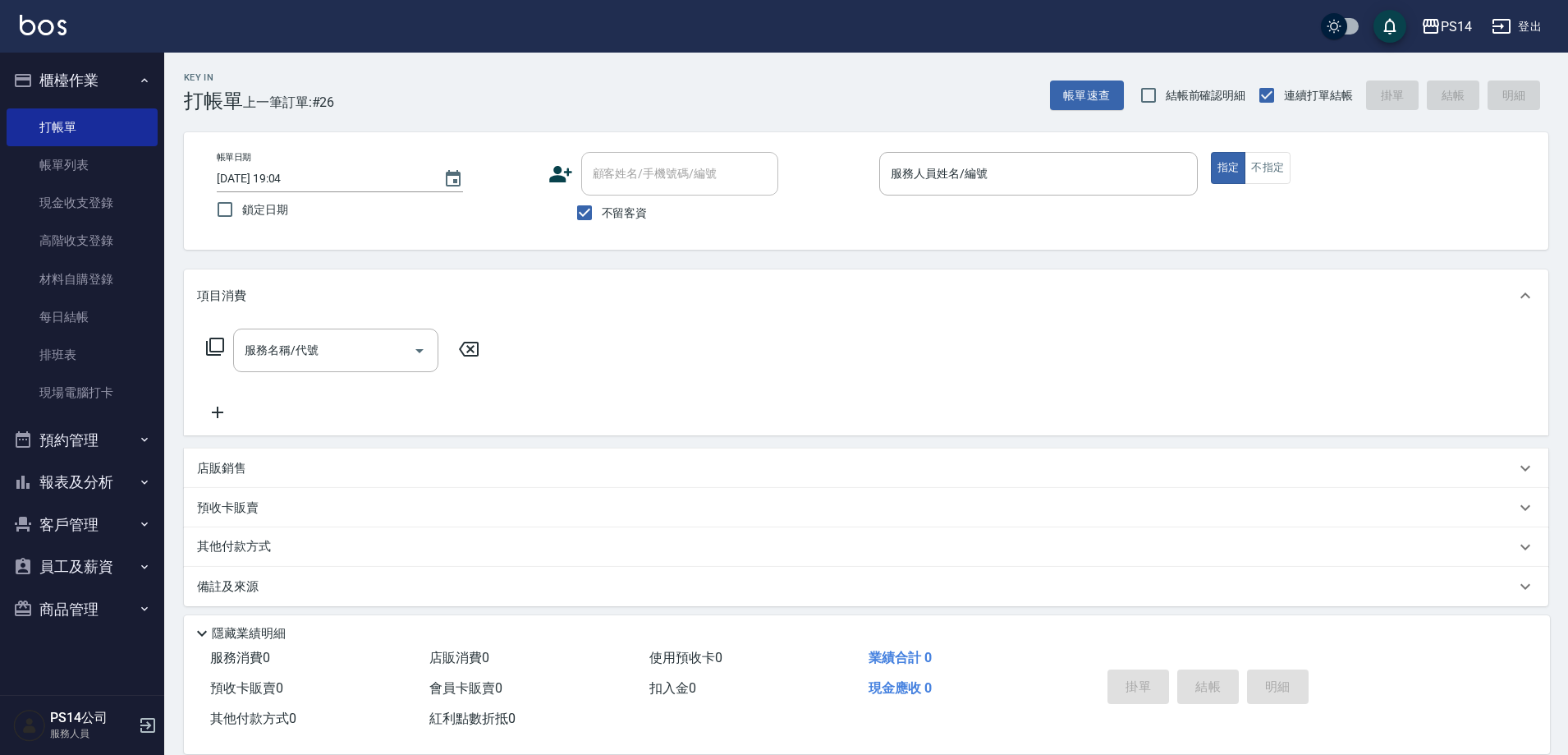
click at [6, 59] on button "櫃檯作業" at bounding box center [81, 80] width 151 height 43
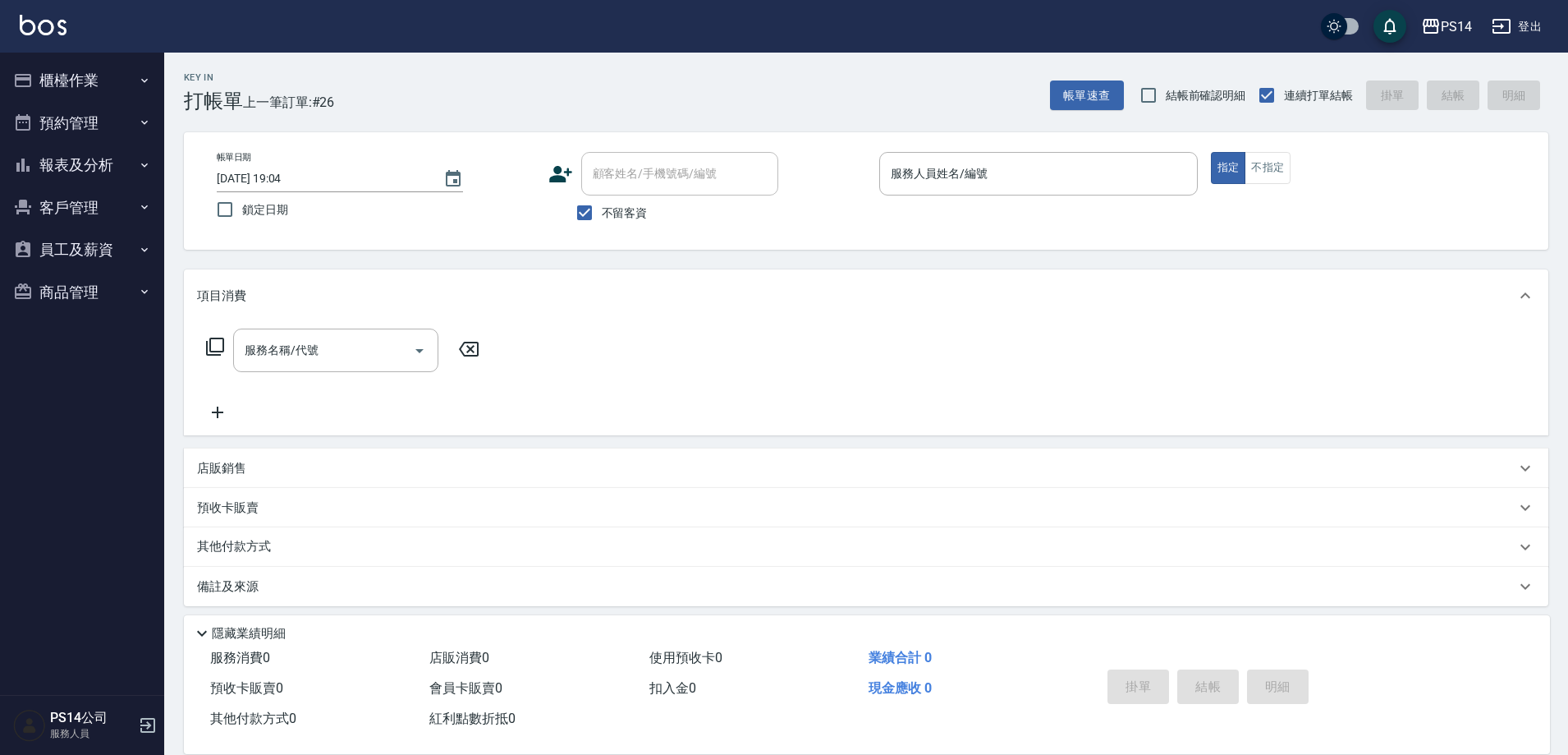
click at [6, 59] on button "櫃檯作業" at bounding box center [81, 80] width 151 height 43
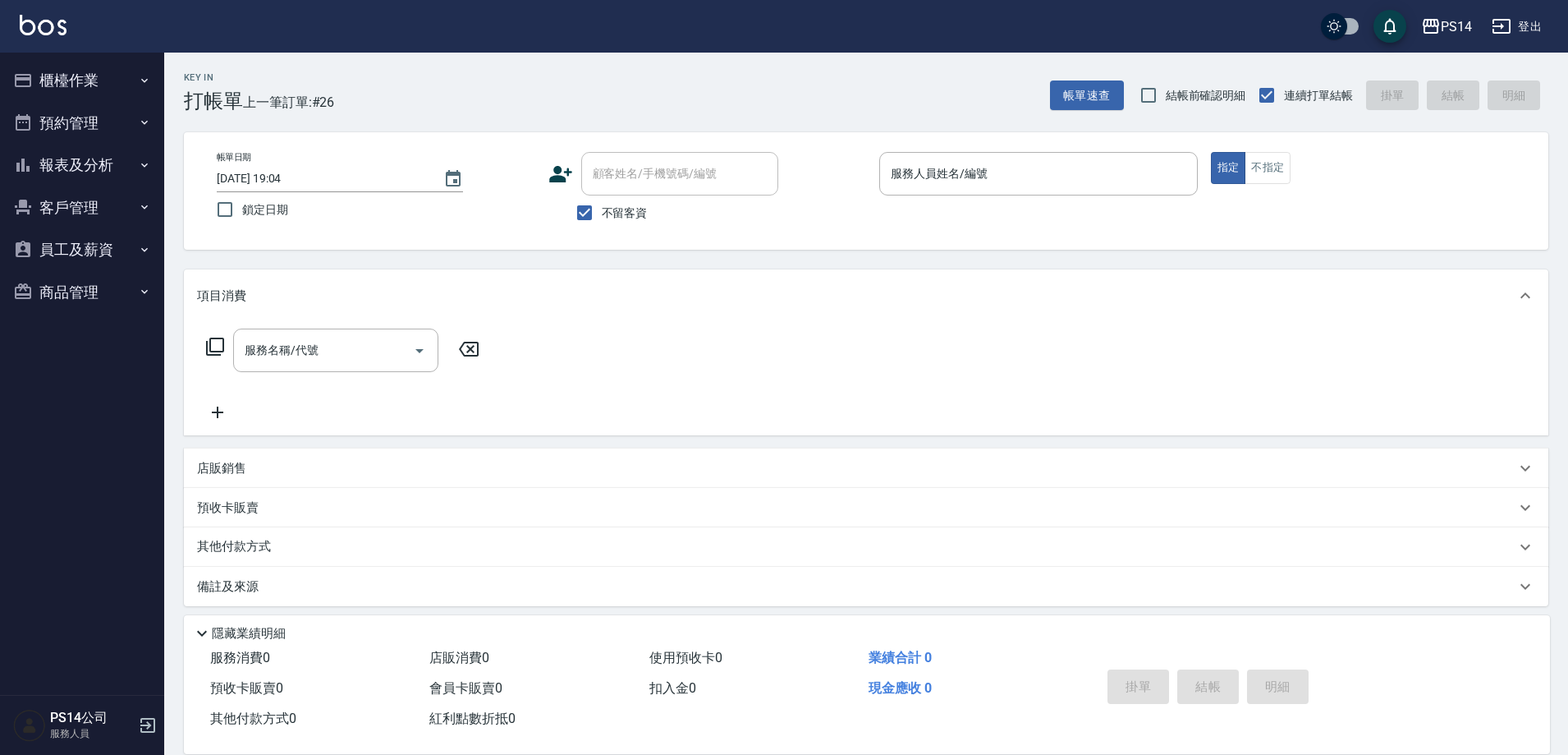
click at [6, 59] on button "櫃檯作業" at bounding box center [81, 80] width 151 height 43
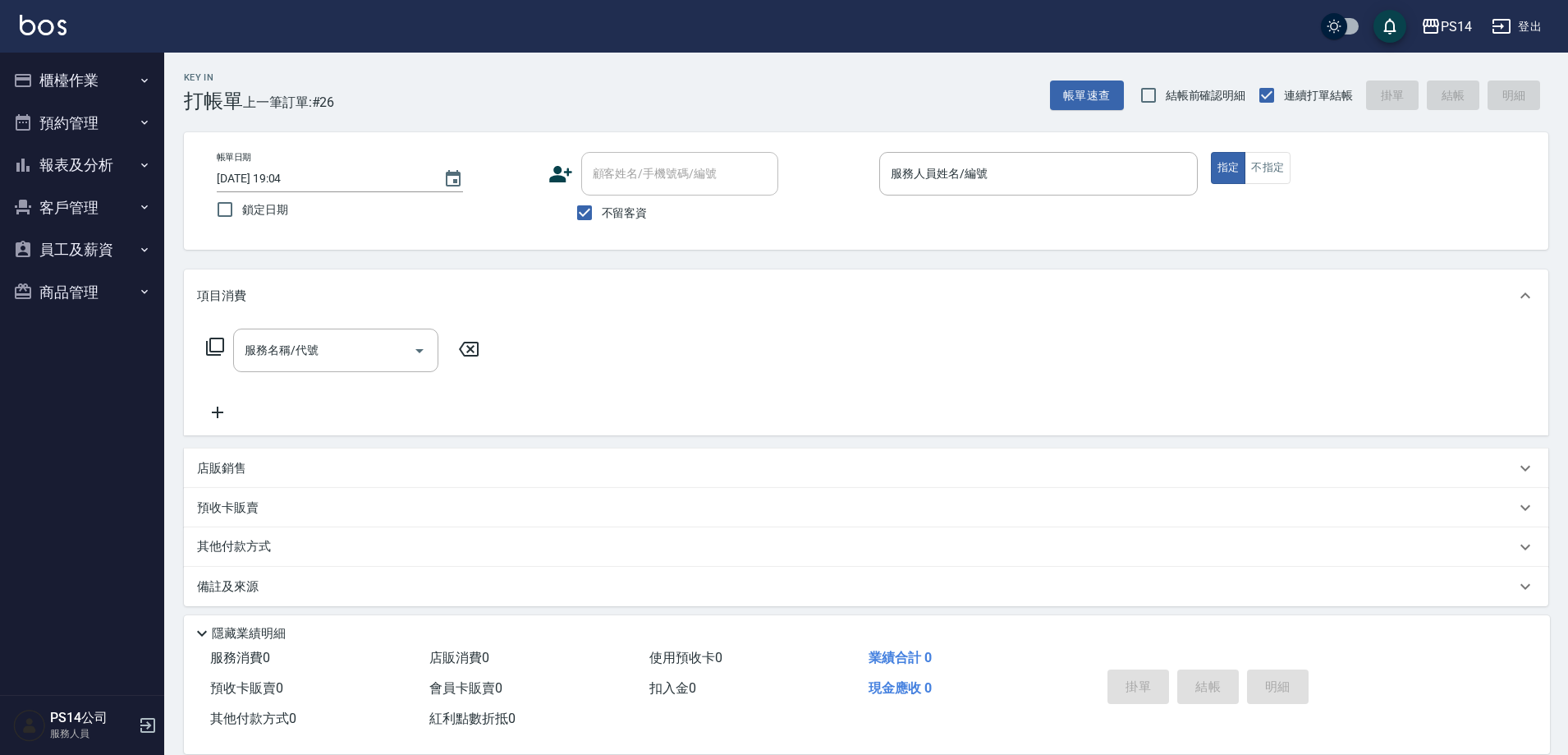
click at [6, 59] on button "櫃檯作業" at bounding box center [81, 80] width 151 height 43
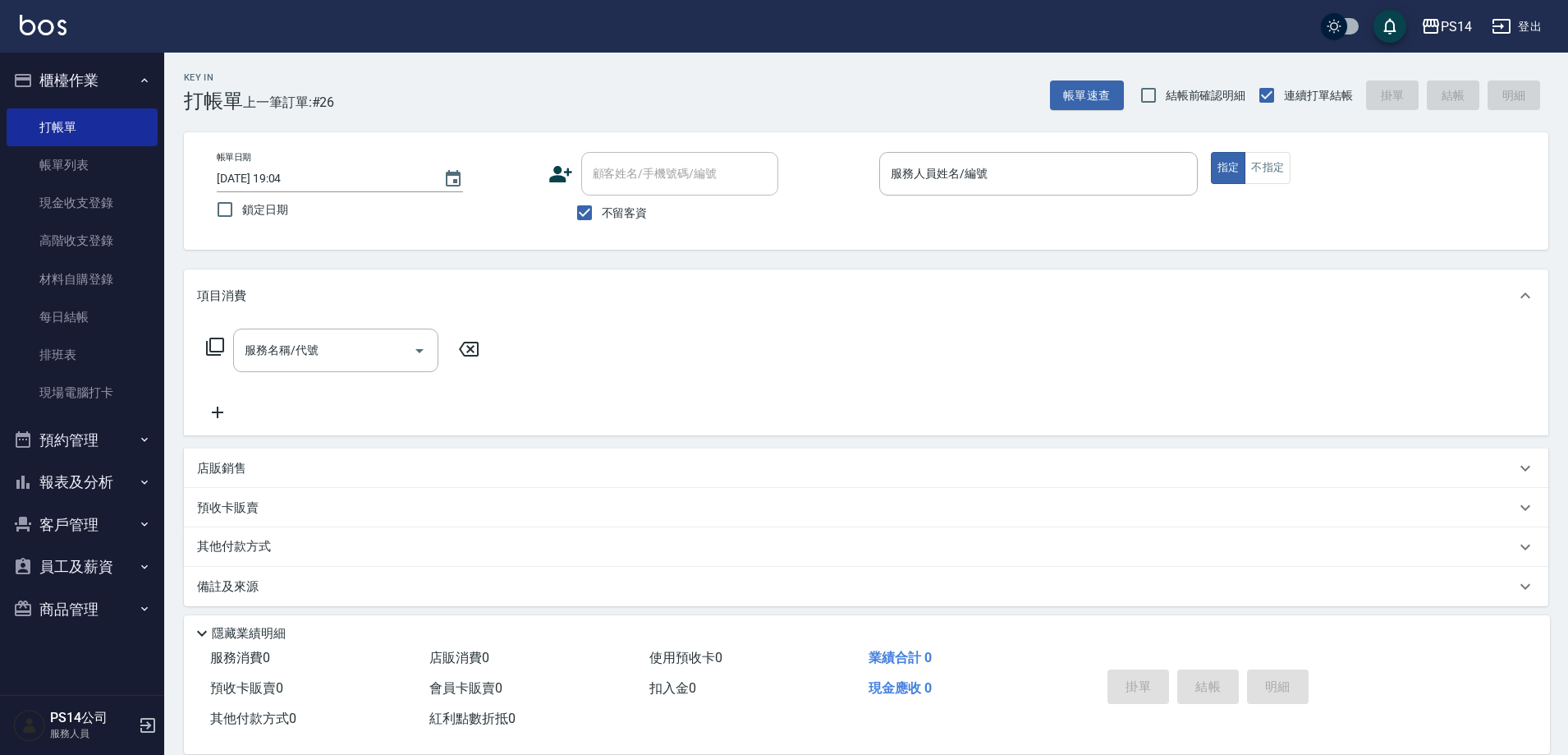
click at [6, 59] on button "櫃檯作業" at bounding box center [81, 80] width 151 height 43
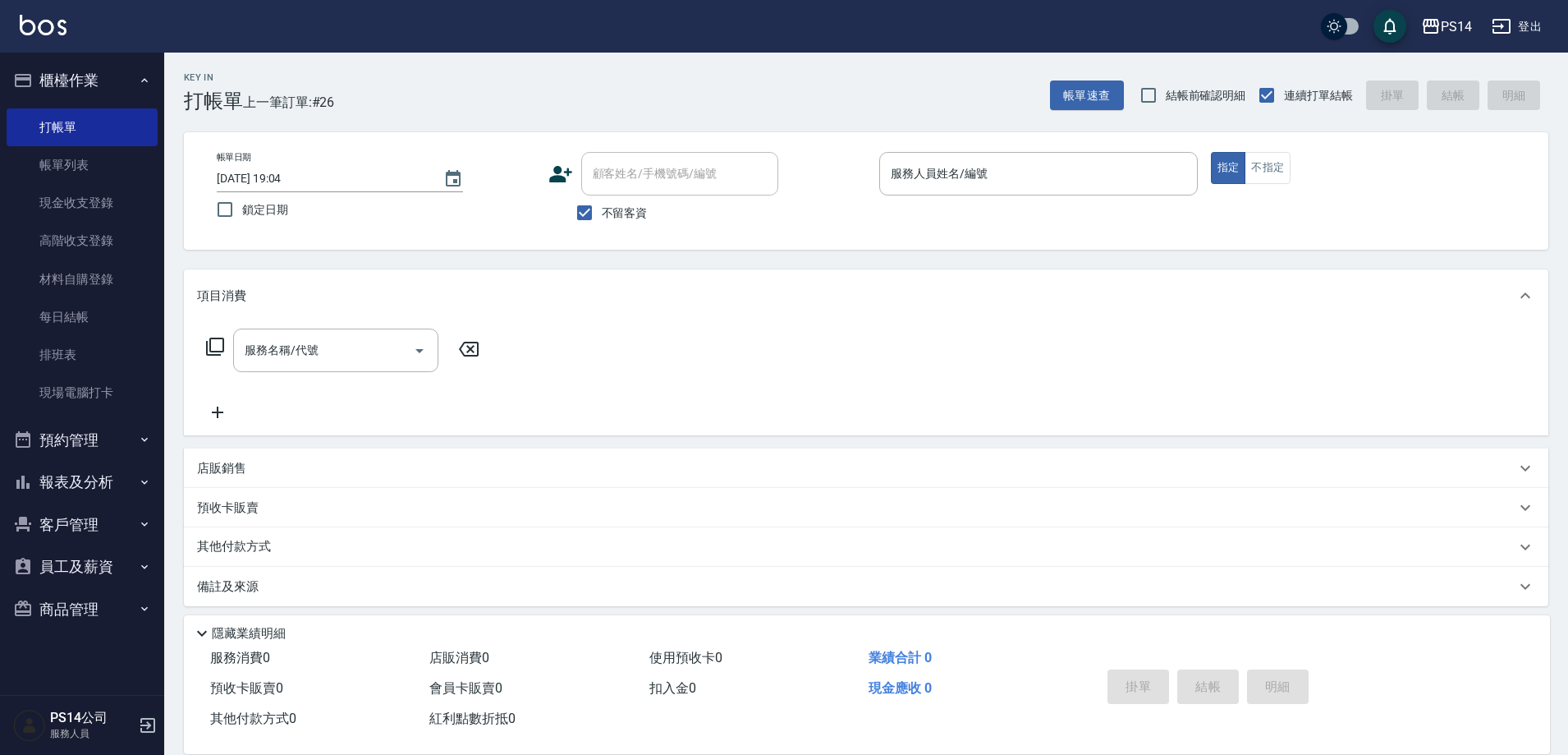
click at [6, 59] on button "櫃檯作業" at bounding box center [81, 80] width 151 height 43
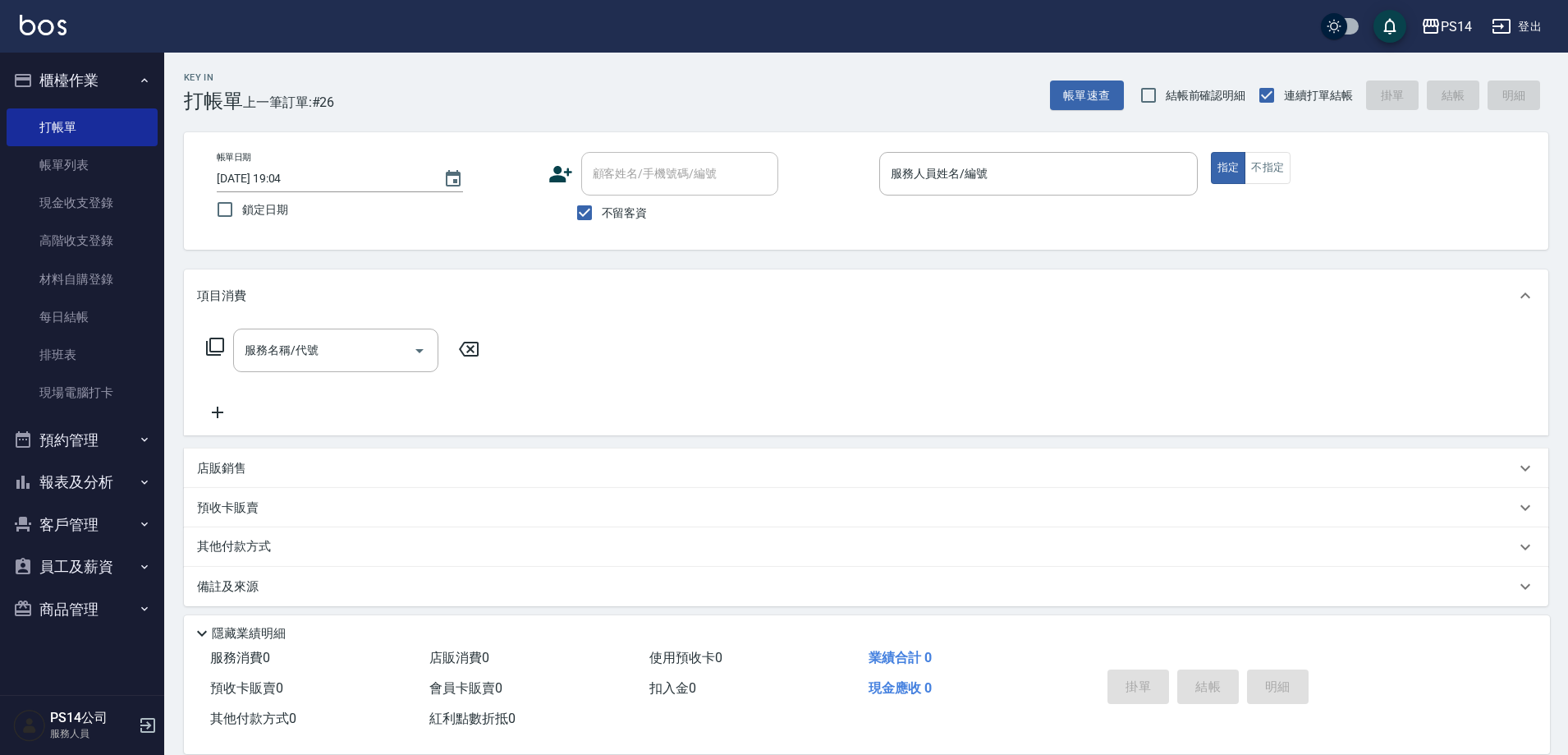
click at [6, 59] on button "櫃檯作業" at bounding box center [81, 80] width 151 height 43
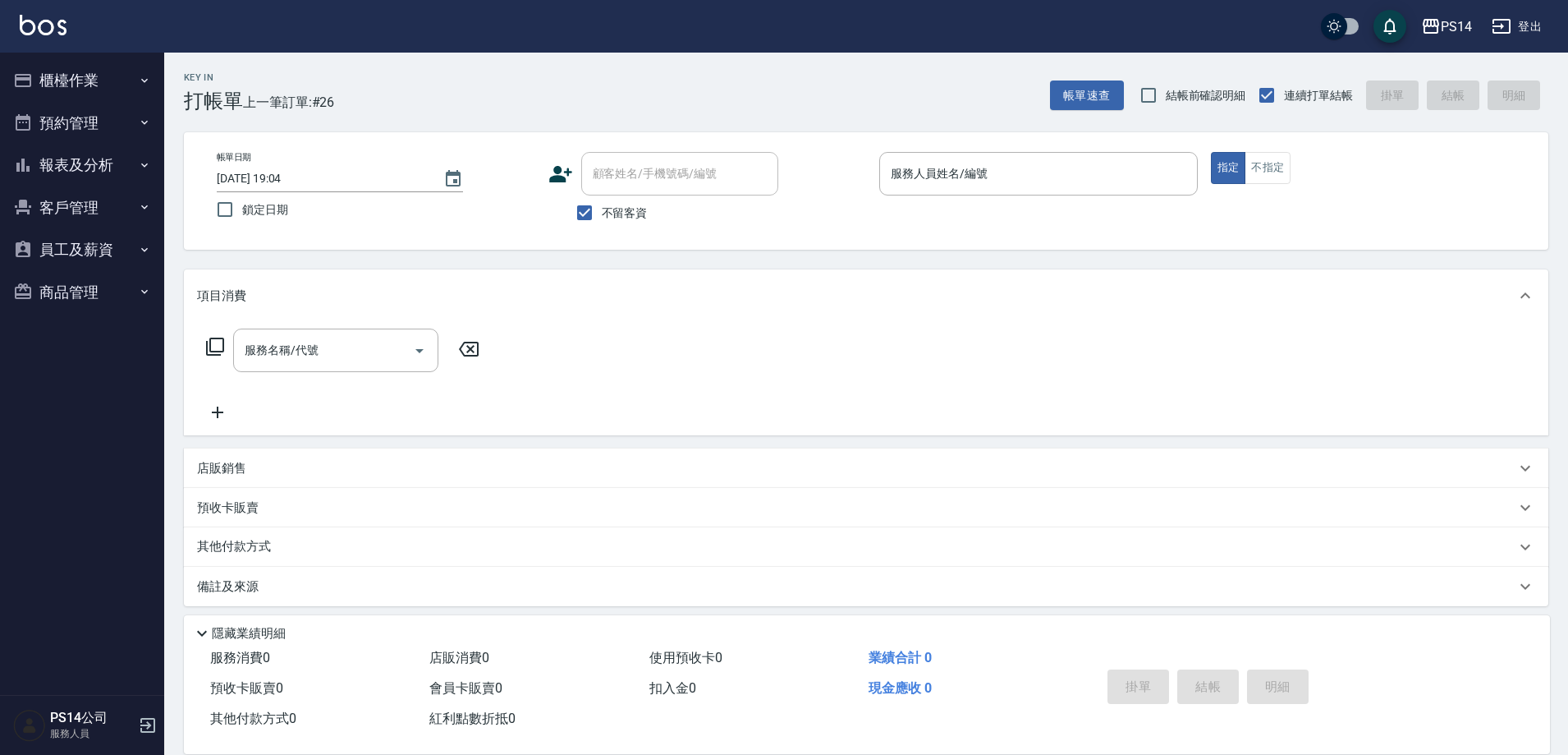
click at [6, 59] on button "櫃檯作業" at bounding box center [81, 80] width 151 height 43
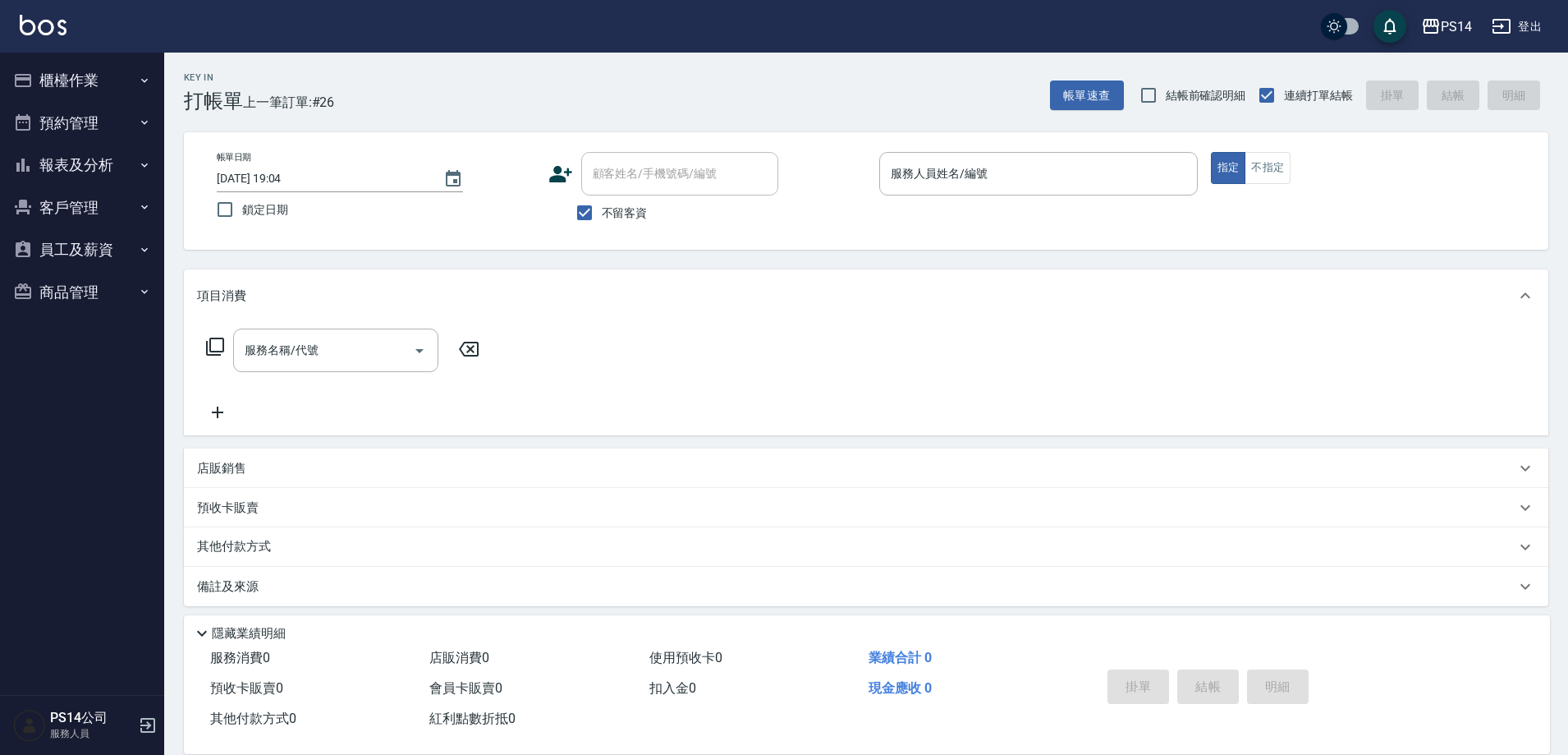
click at [6, 59] on button "櫃檯作業" at bounding box center [81, 80] width 151 height 43
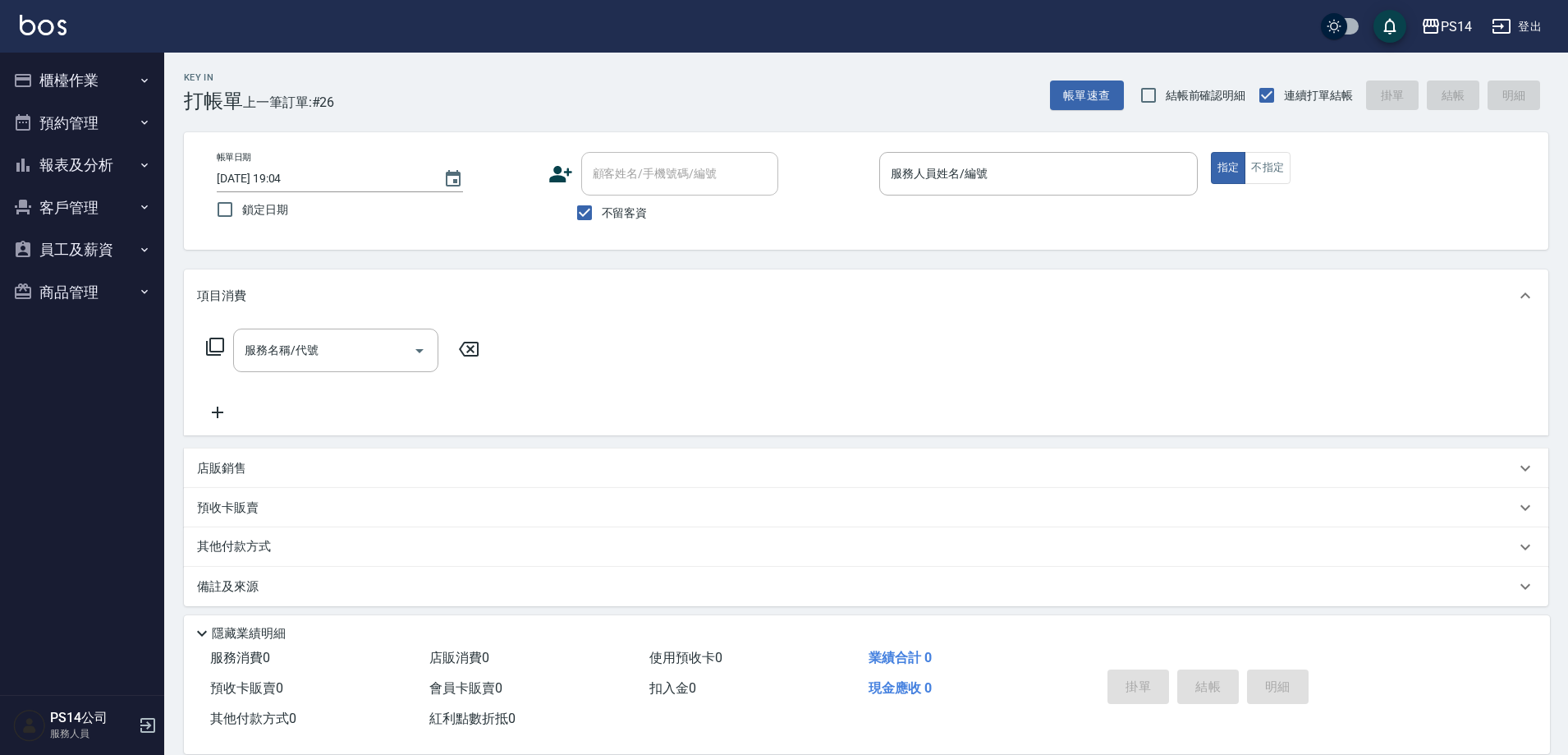
click at [6, 59] on button "櫃檯作業" at bounding box center [81, 80] width 151 height 43
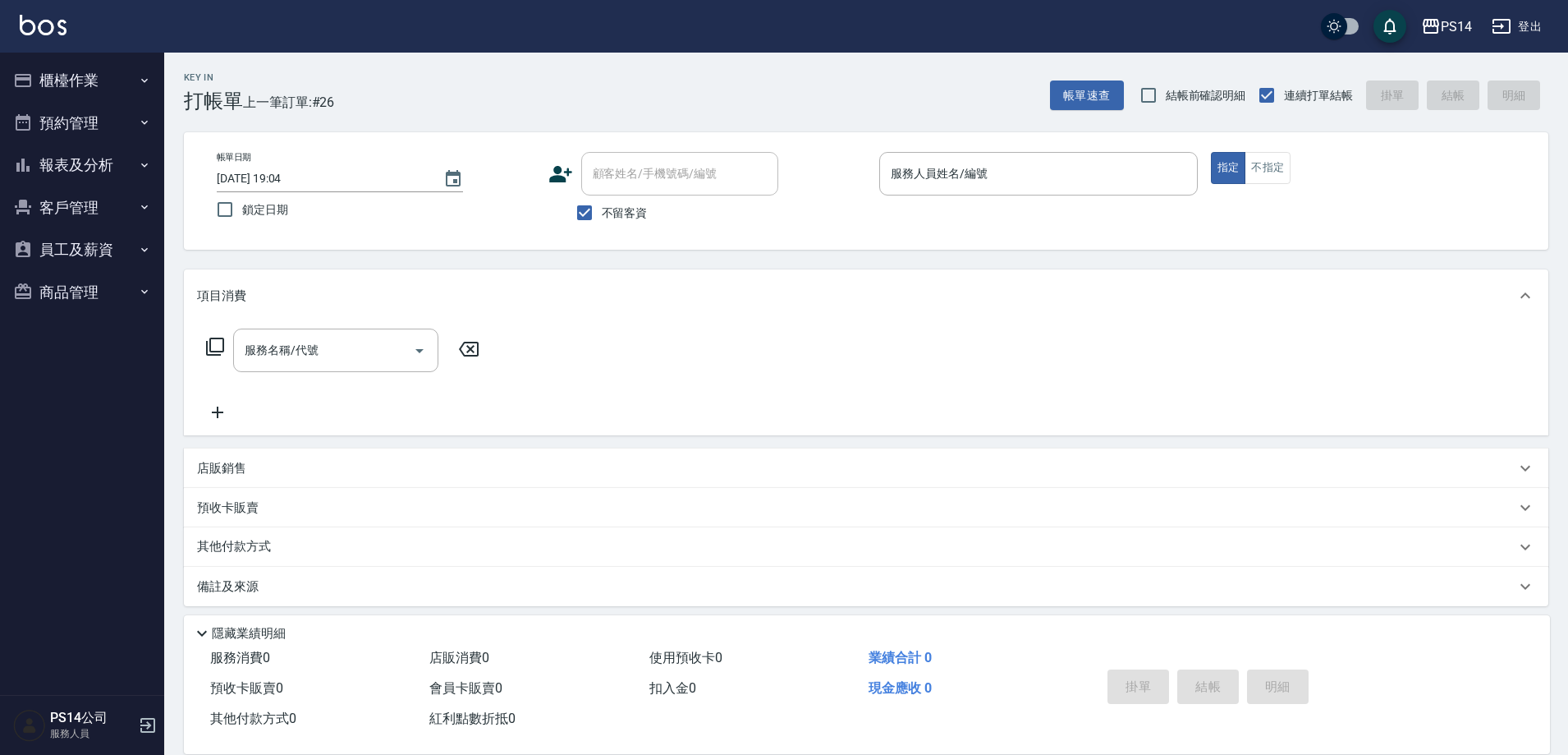
click at [6, 59] on button "櫃檯作業" at bounding box center [81, 80] width 151 height 43
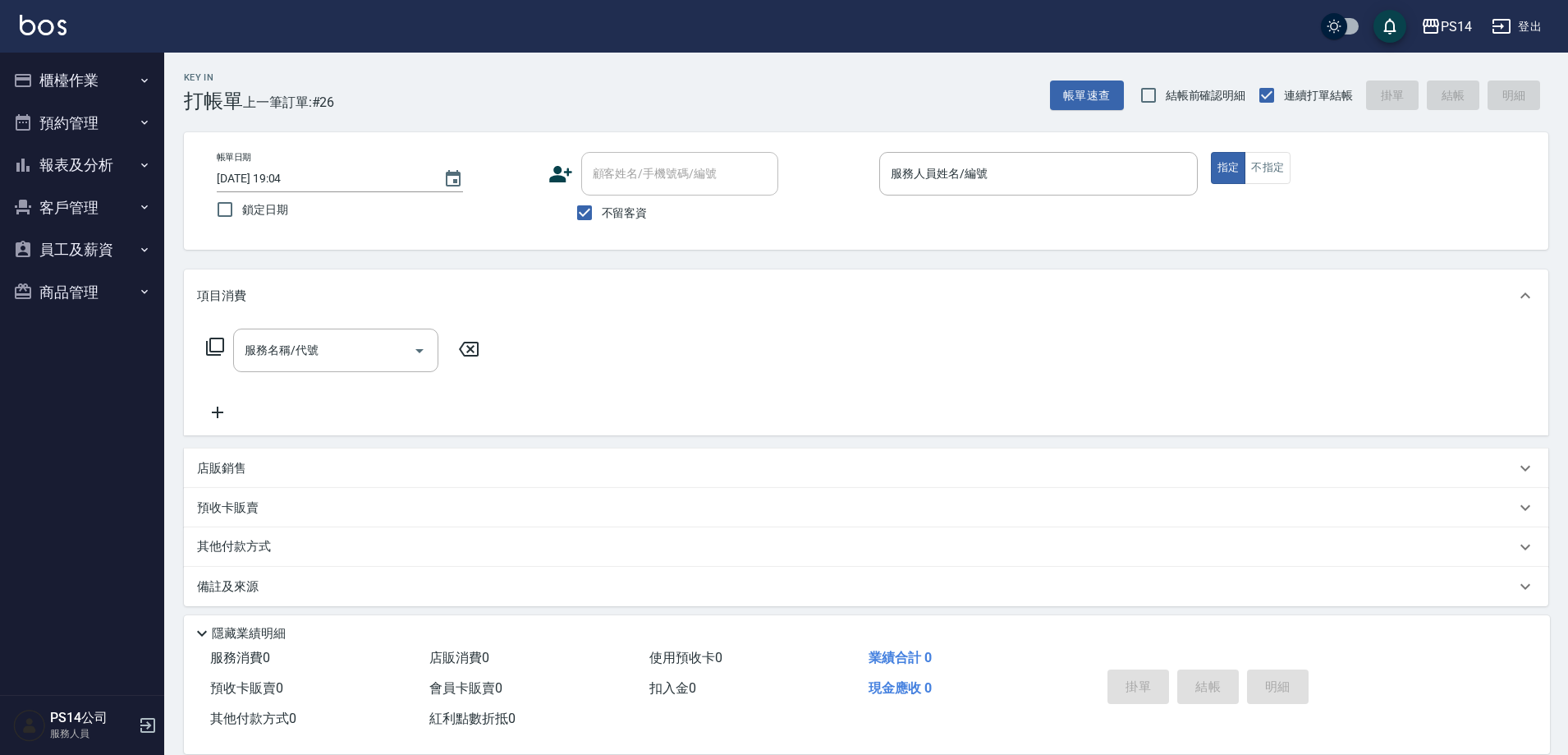
click at [6, 59] on button "櫃檯作業" at bounding box center [81, 80] width 151 height 43
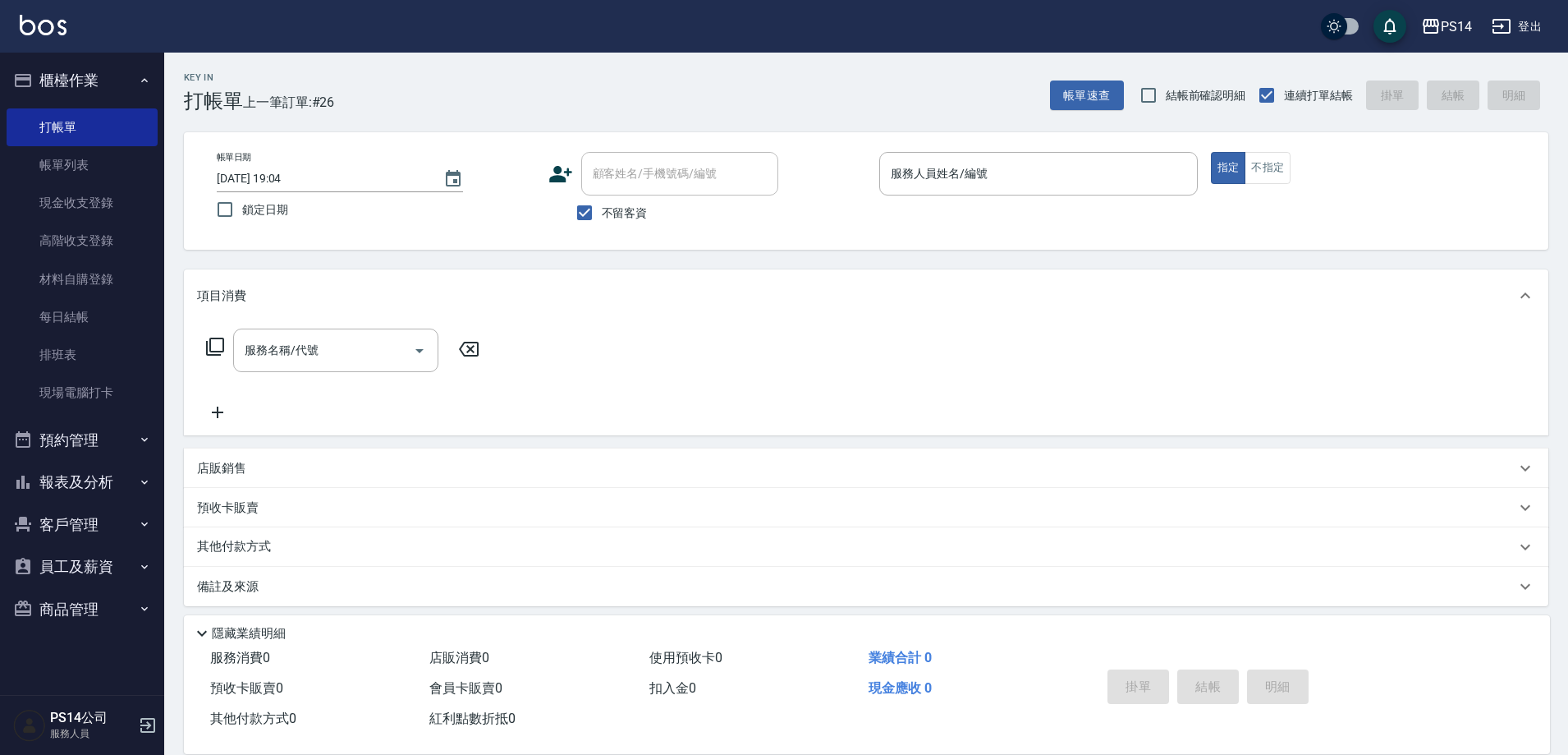
click at [6, 59] on button "櫃檯作業" at bounding box center [81, 80] width 151 height 43
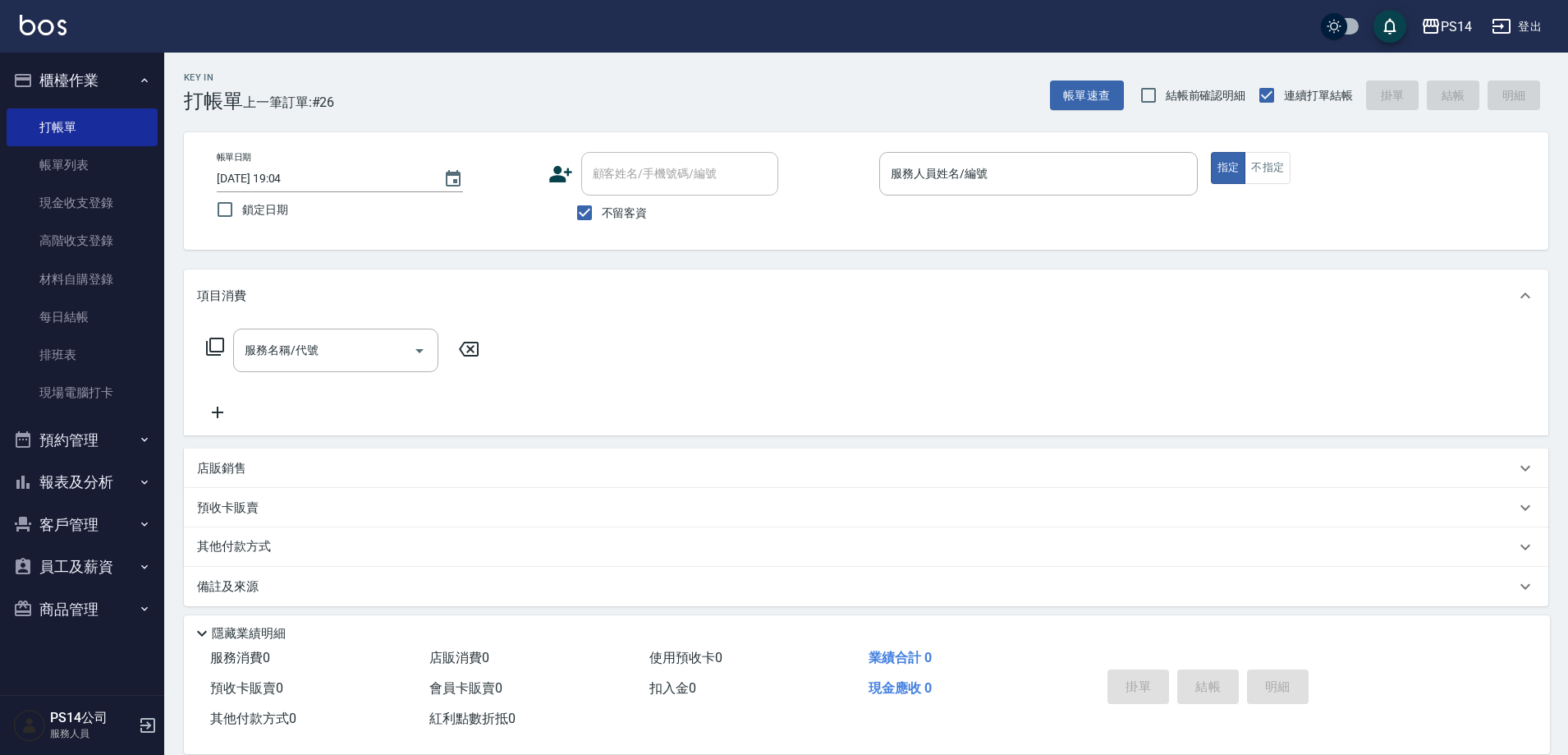
click at [6, 59] on button "櫃檯作業" at bounding box center [81, 80] width 151 height 43
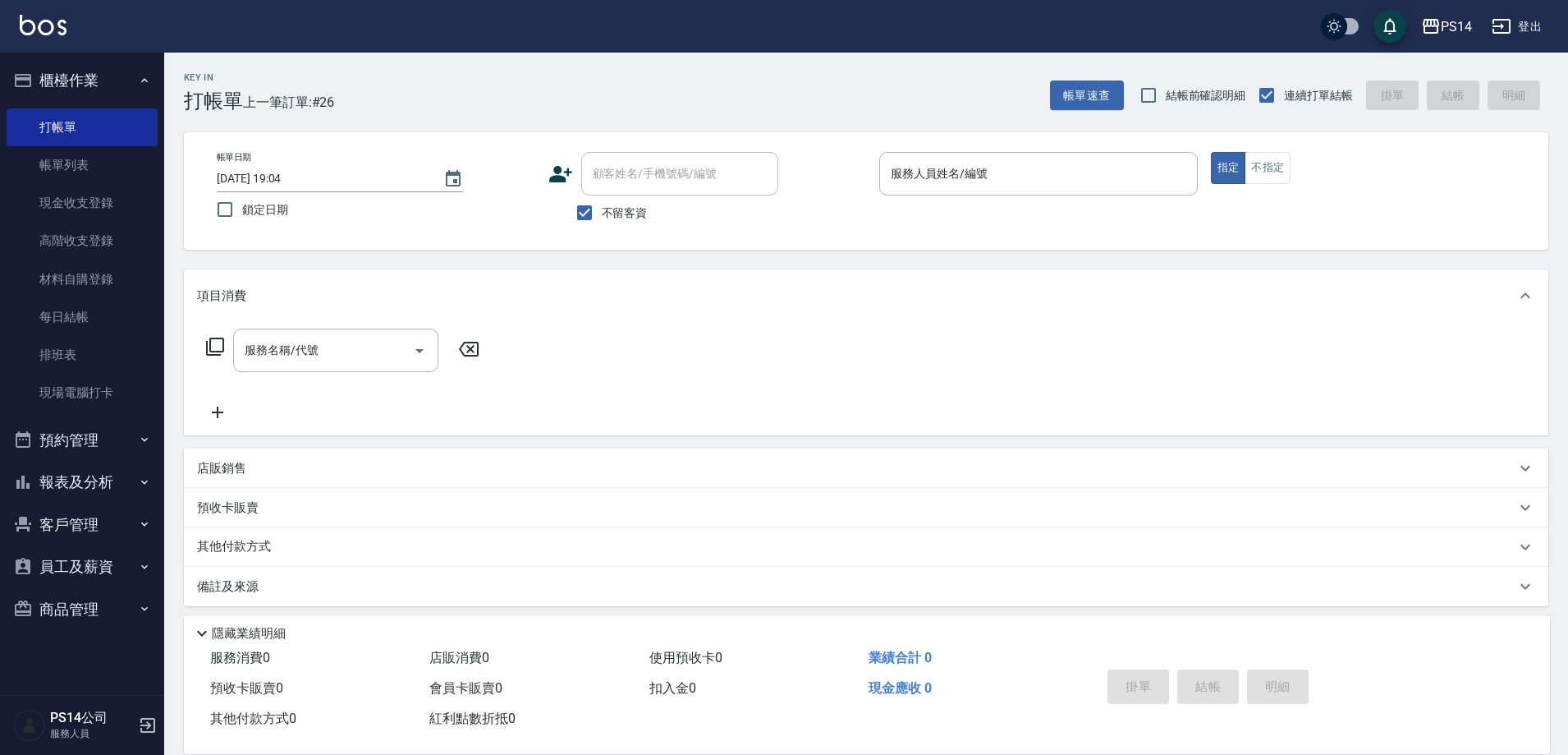
click at [6, 59] on button "櫃檯作業" at bounding box center [81, 80] width 151 height 43
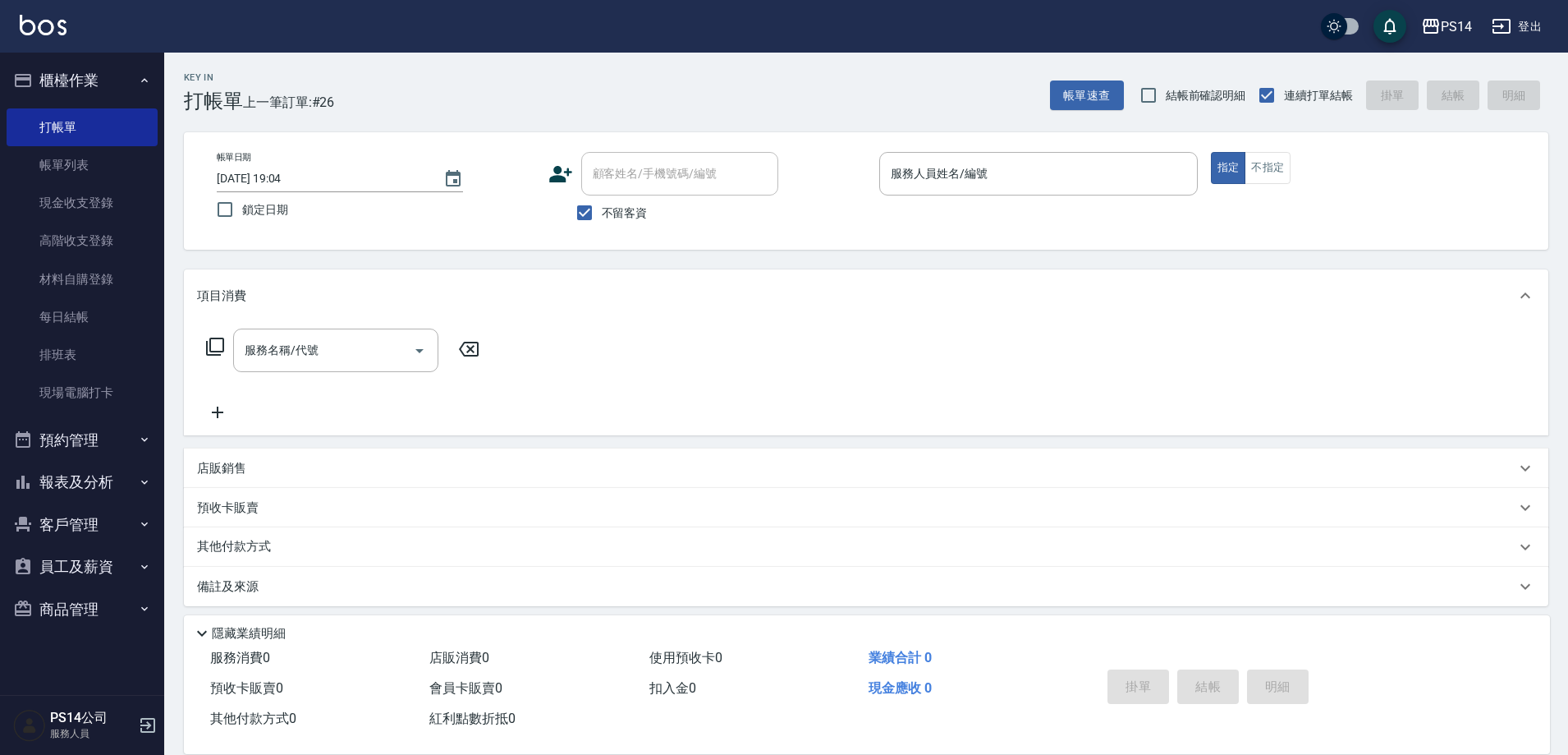
click at [6, 59] on button "櫃檯作業" at bounding box center [81, 80] width 151 height 43
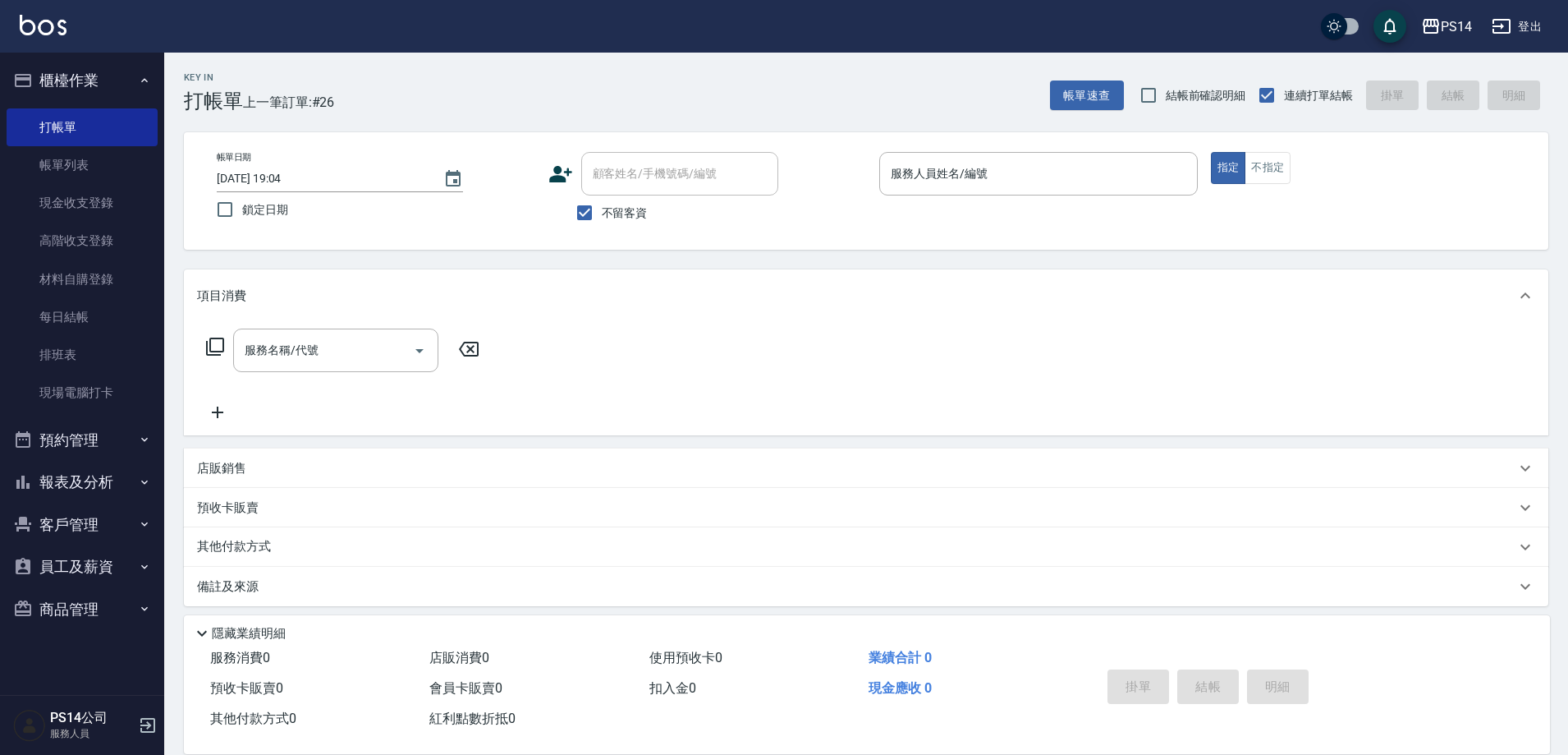
click at [6, 59] on button "櫃檯作業" at bounding box center [81, 80] width 151 height 43
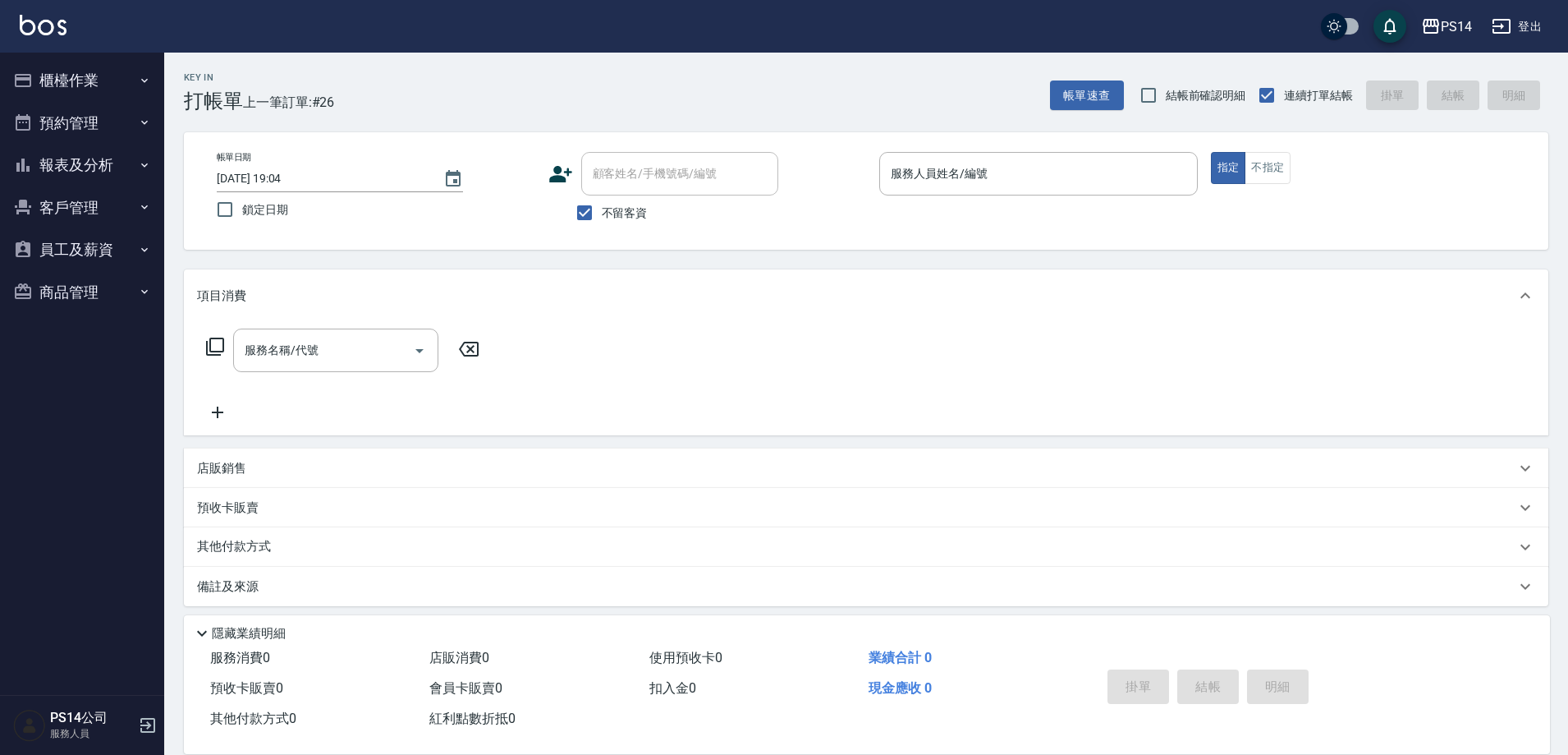
click at [6, 59] on button "櫃檯作業" at bounding box center [81, 80] width 151 height 43
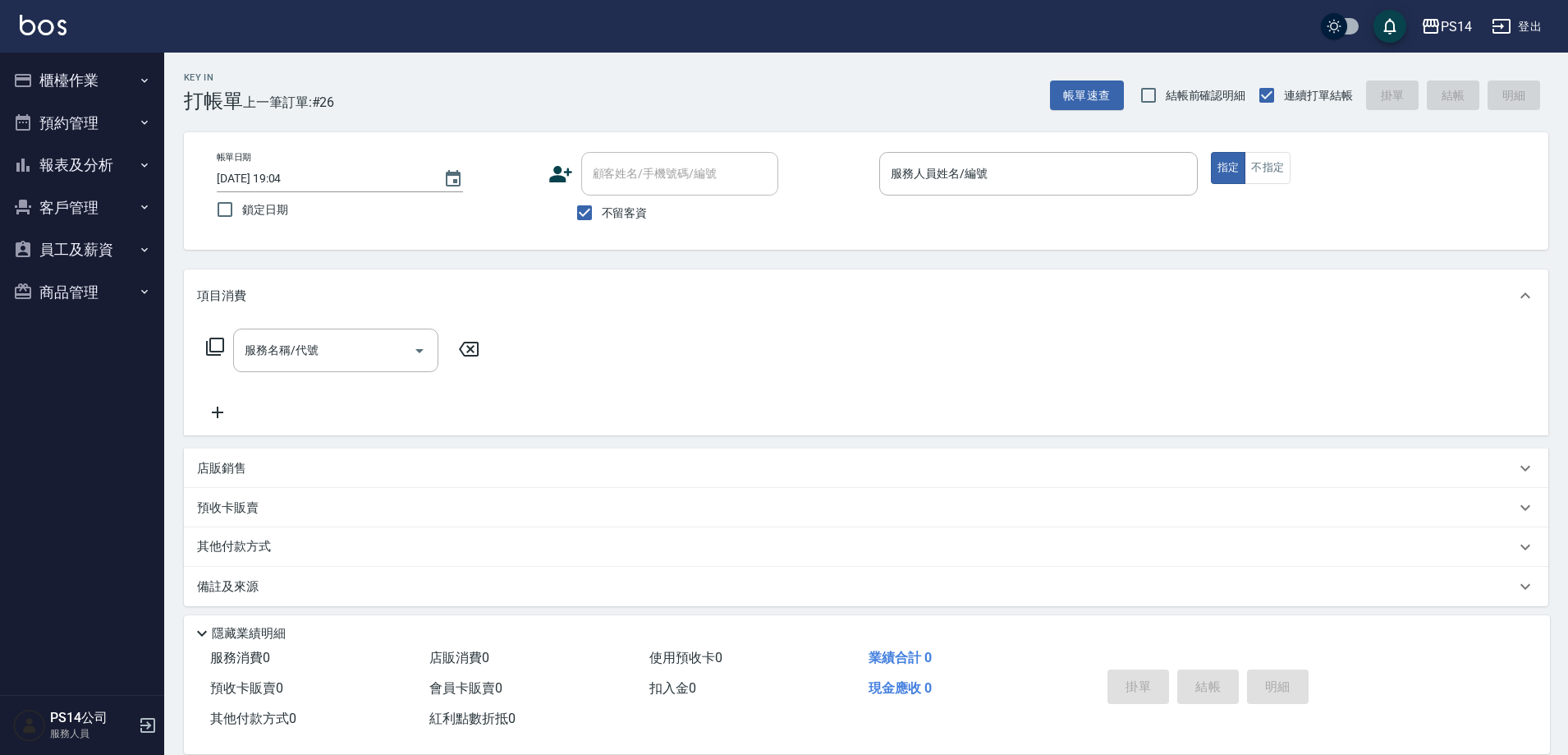
click at [6, 59] on button "櫃檯作業" at bounding box center [81, 80] width 151 height 43
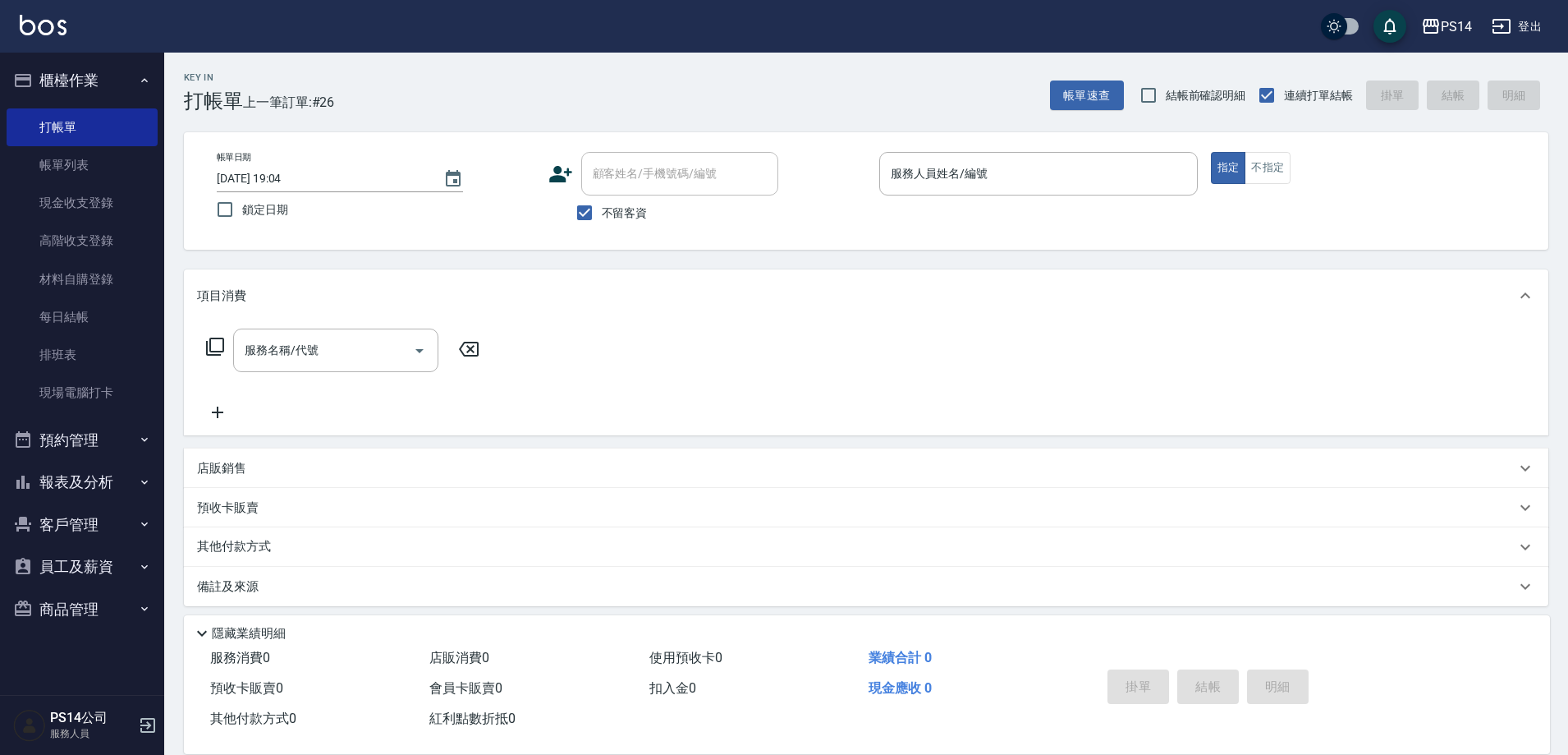
click at [6, 59] on button "櫃檯作業" at bounding box center [81, 80] width 151 height 43
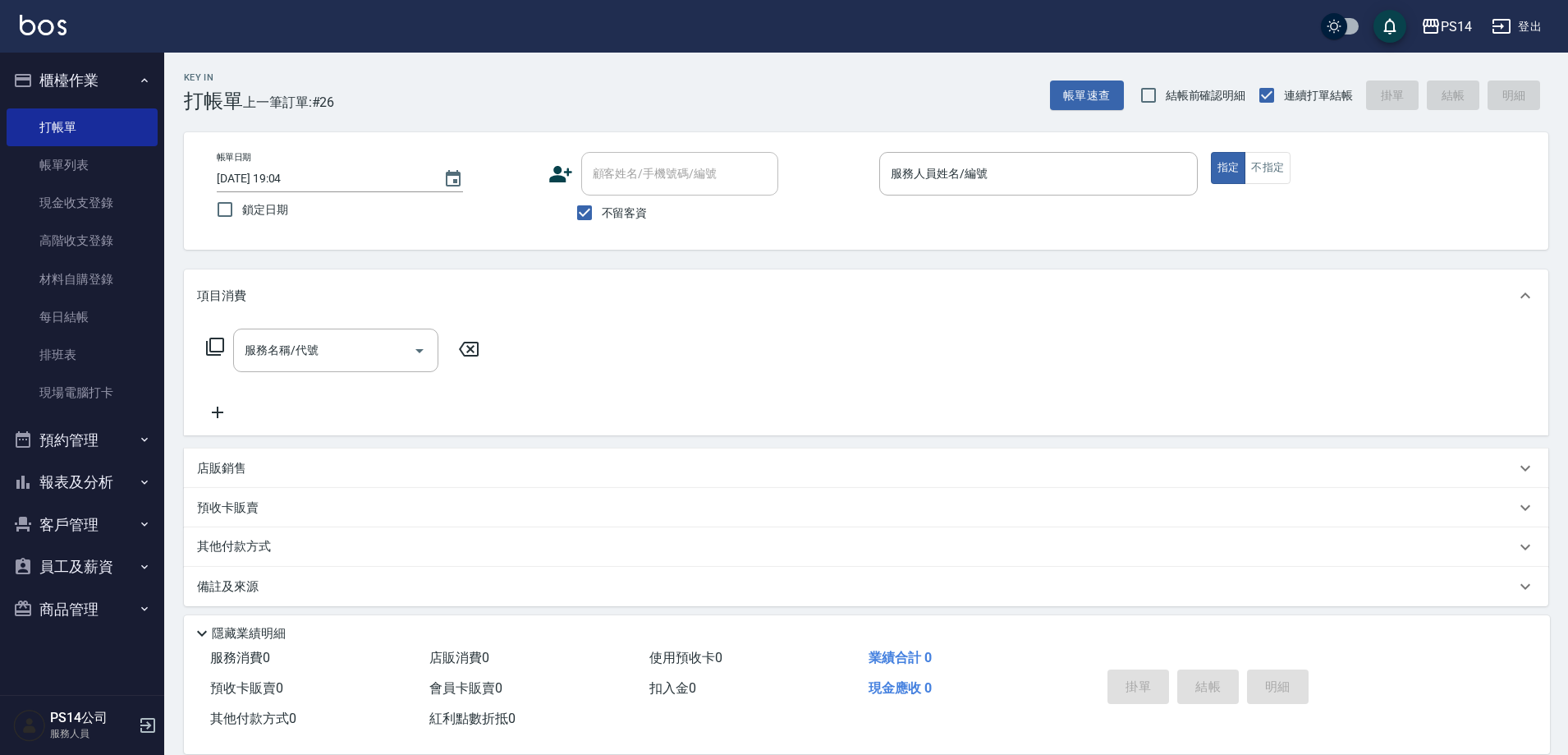
click at [6, 59] on button "櫃檯作業" at bounding box center [81, 80] width 151 height 43
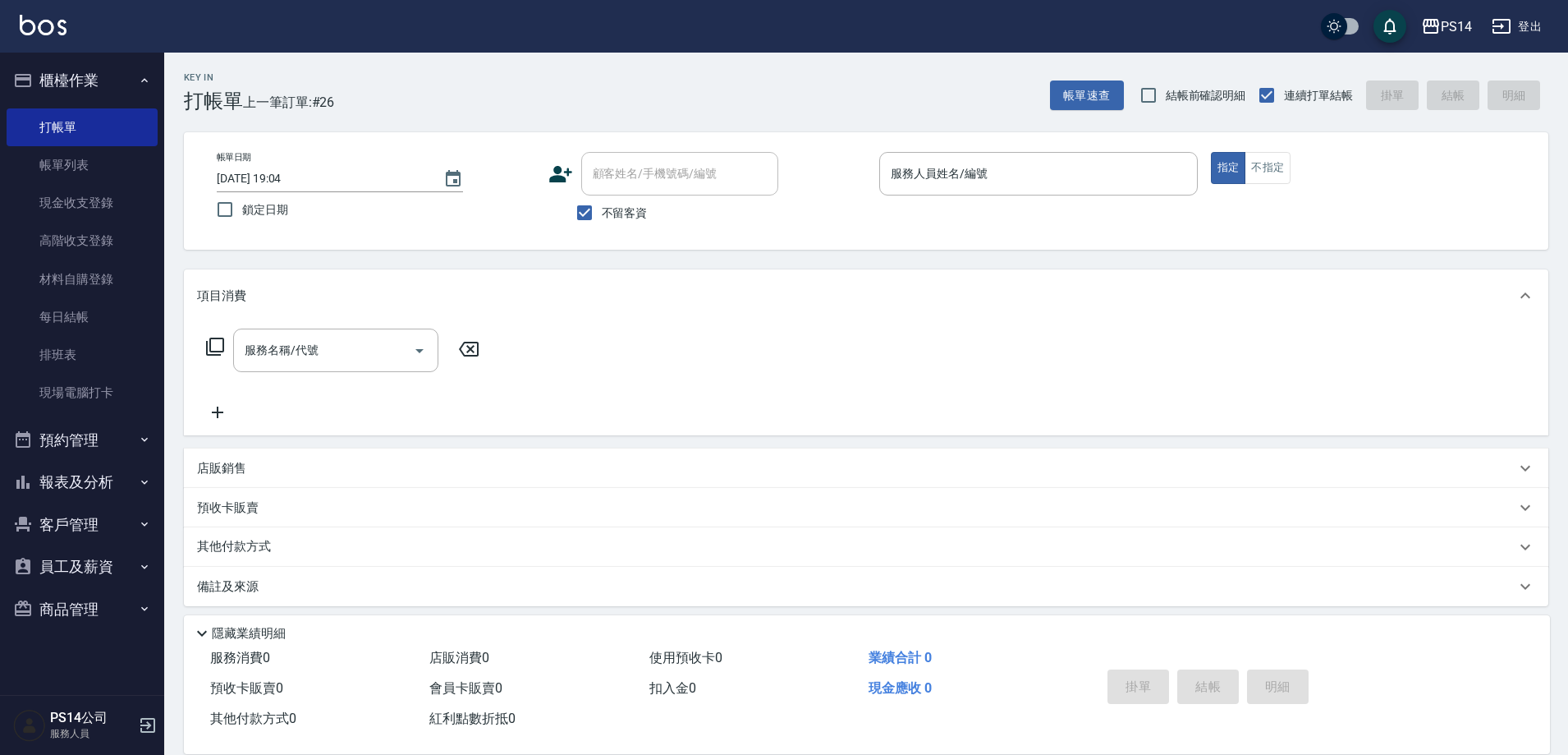
click at [6, 59] on button "櫃檯作業" at bounding box center [81, 80] width 151 height 43
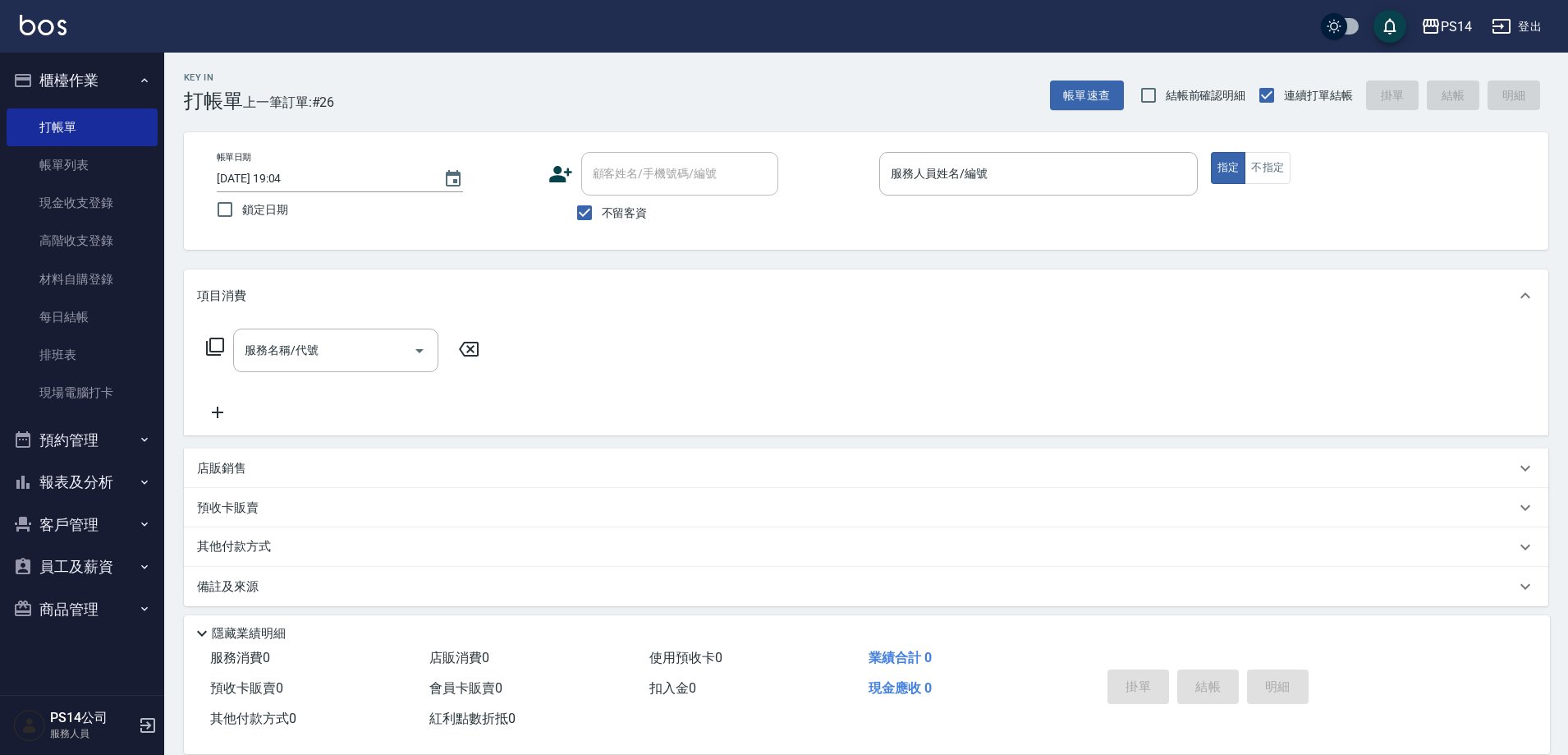
click at [6, 59] on button "櫃檯作業" at bounding box center [81, 80] width 151 height 43
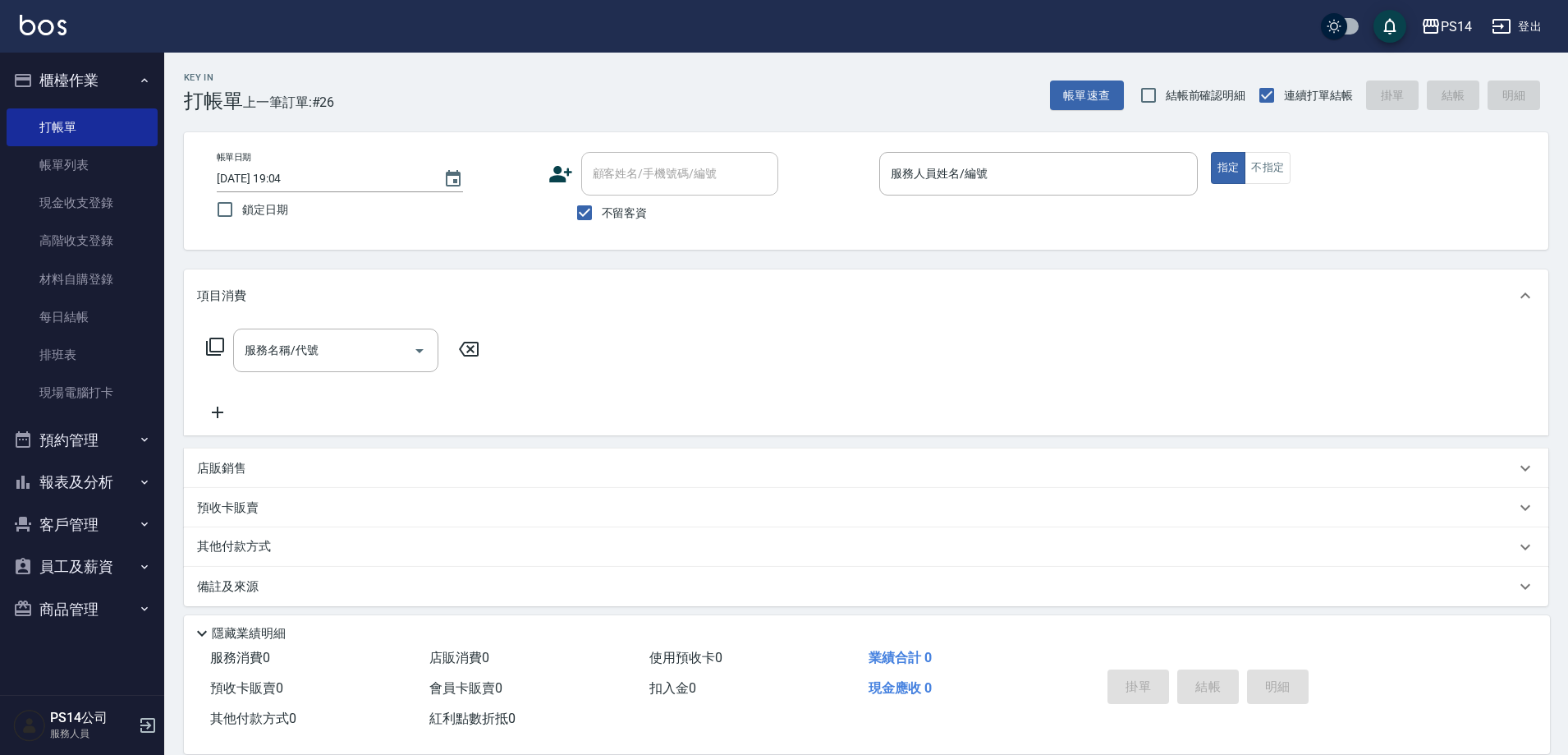
click at [6, 59] on button "櫃檯作業" at bounding box center [81, 80] width 151 height 43
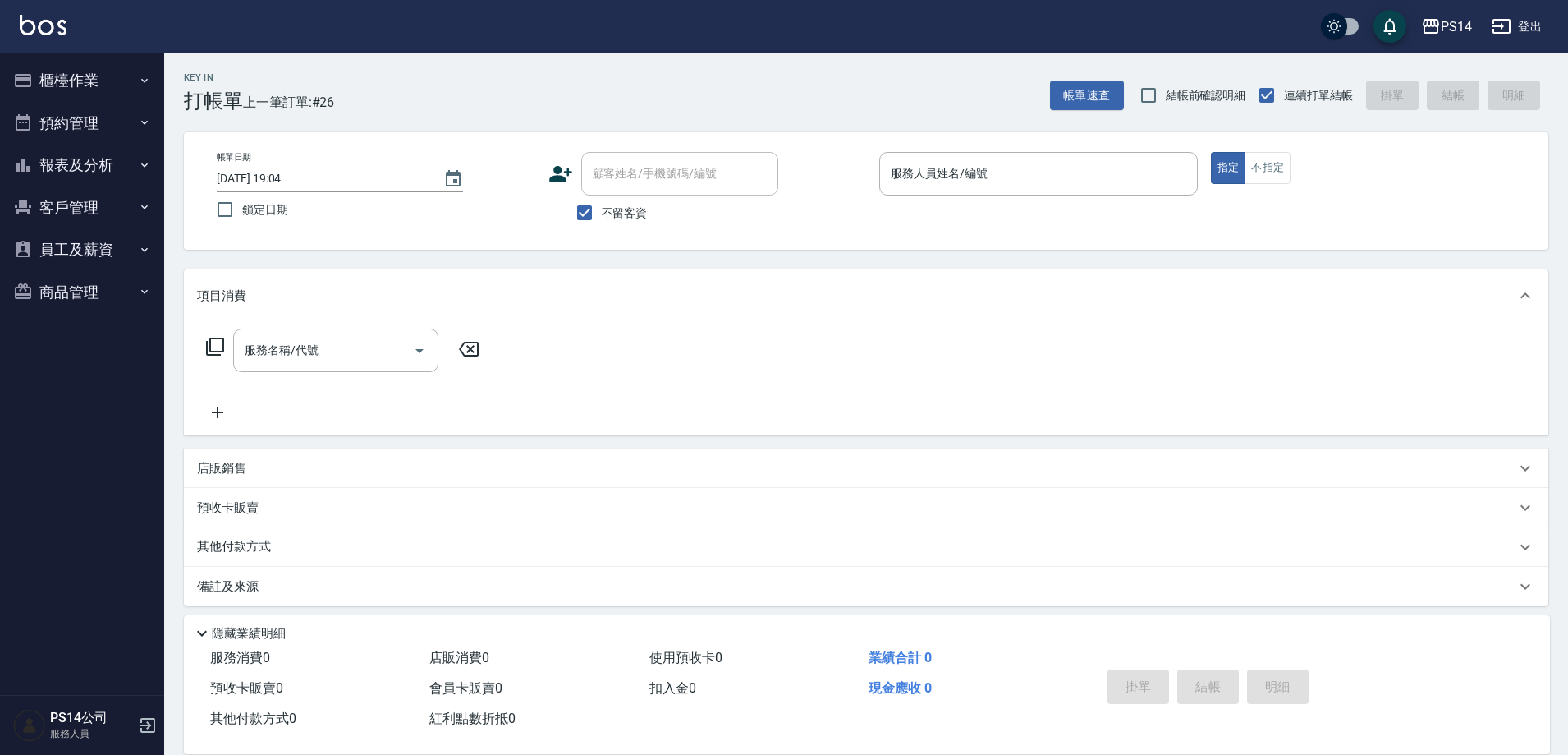
click at [6, 59] on button "櫃檯作業" at bounding box center [81, 80] width 151 height 43
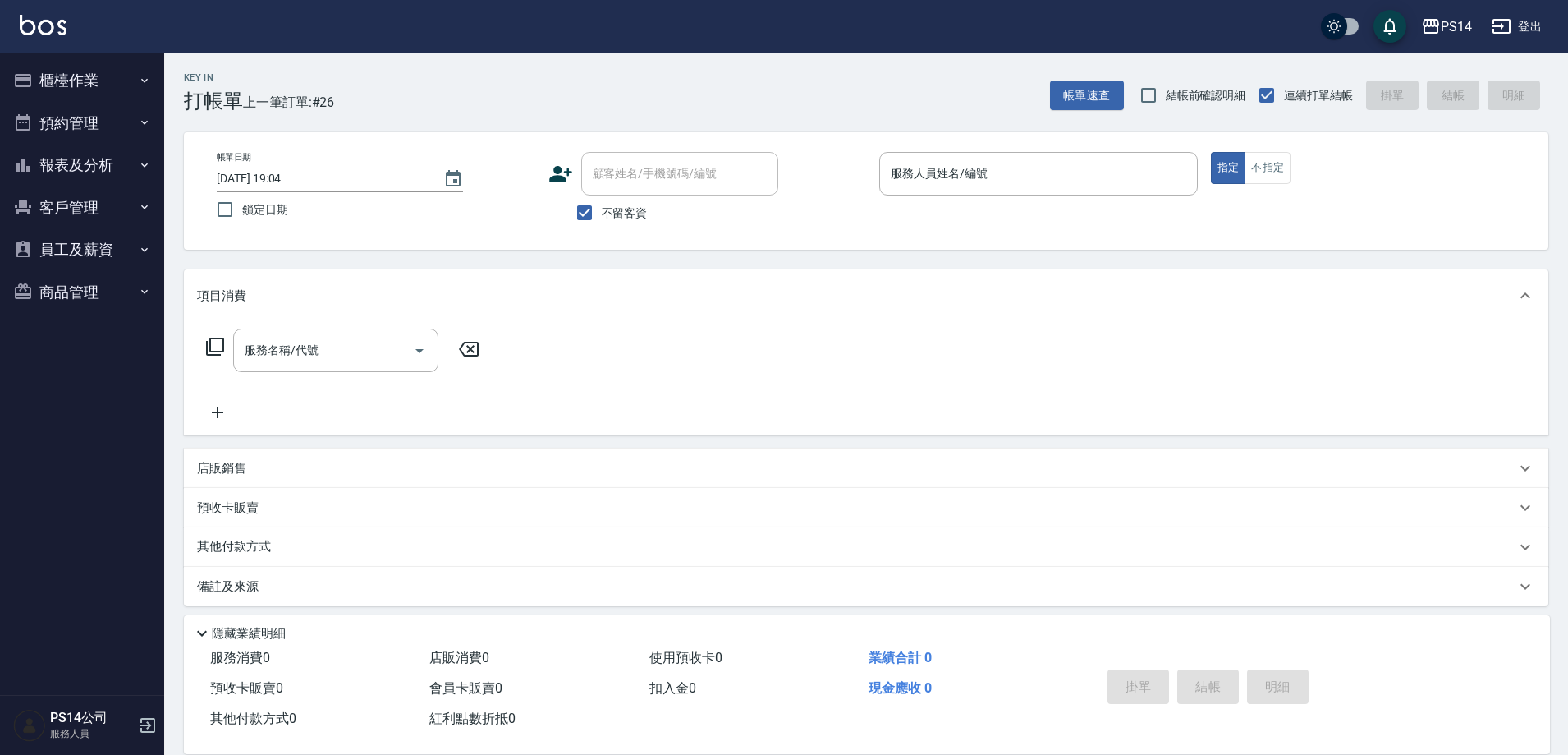
click at [6, 59] on button "櫃檯作業" at bounding box center [81, 80] width 151 height 43
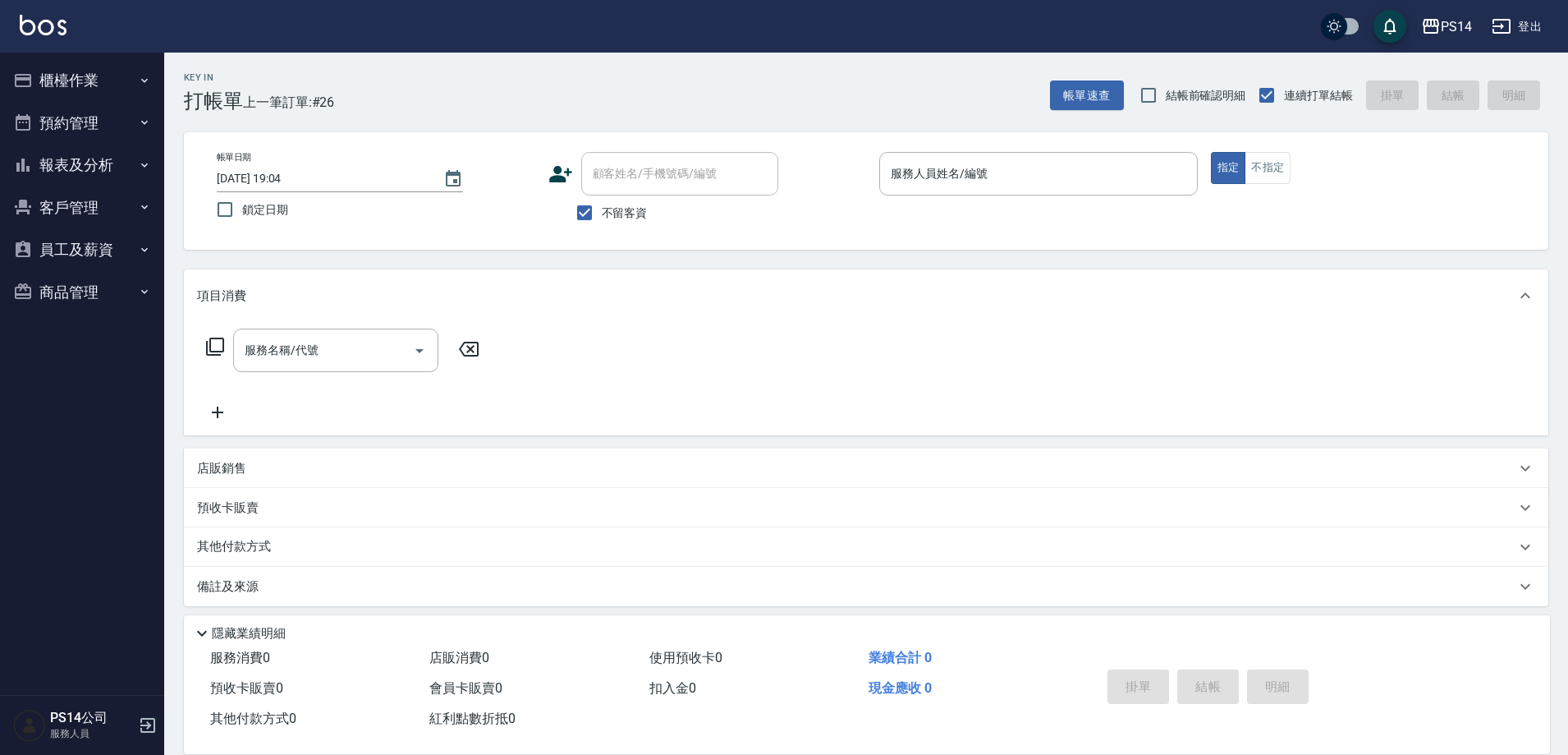
click at [6, 59] on button "櫃檯作業" at bounding box center [81, 80] width 151 height 43
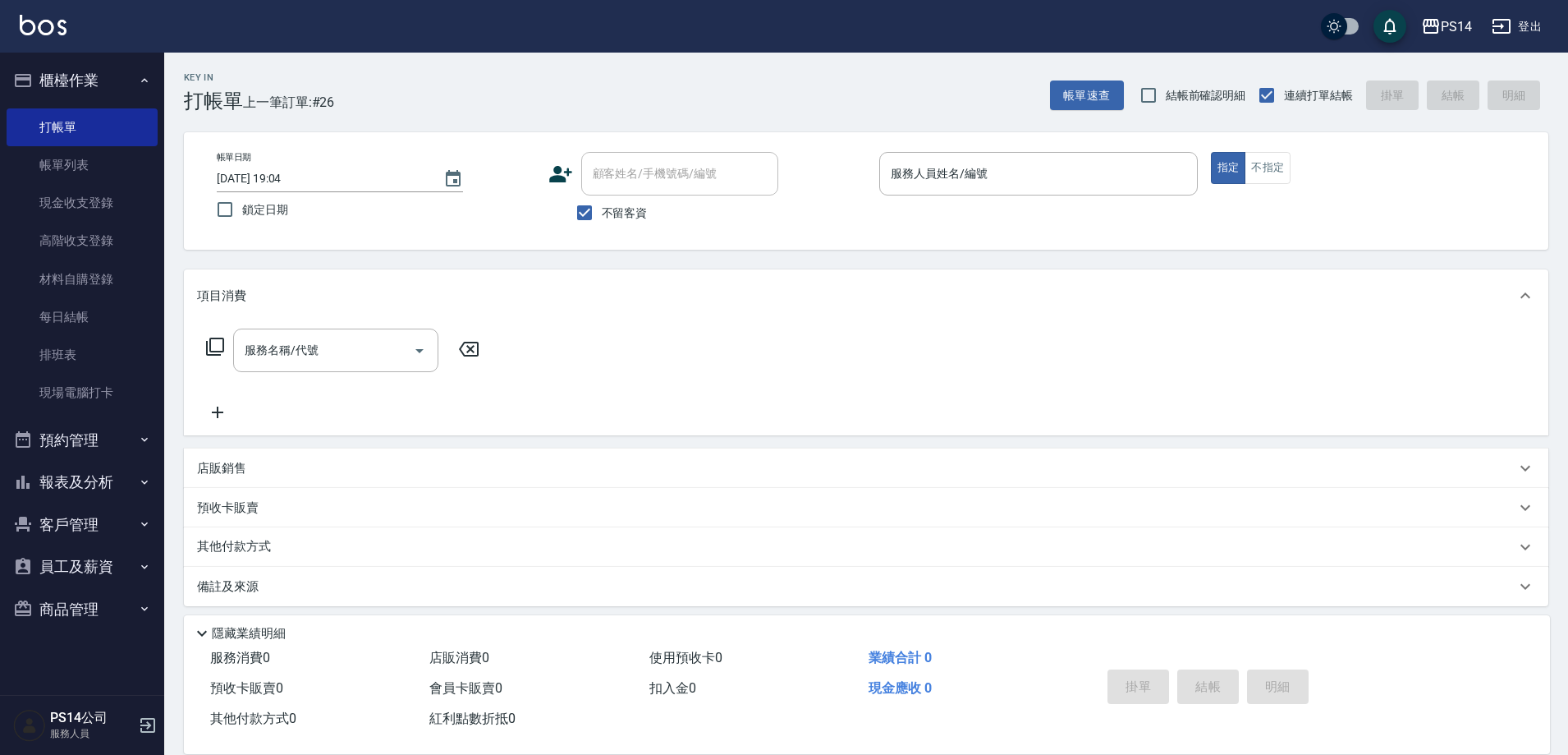
click at [6, 59] on button "櫃檯作業" at bounding box center [81, 80] width 151 height 43
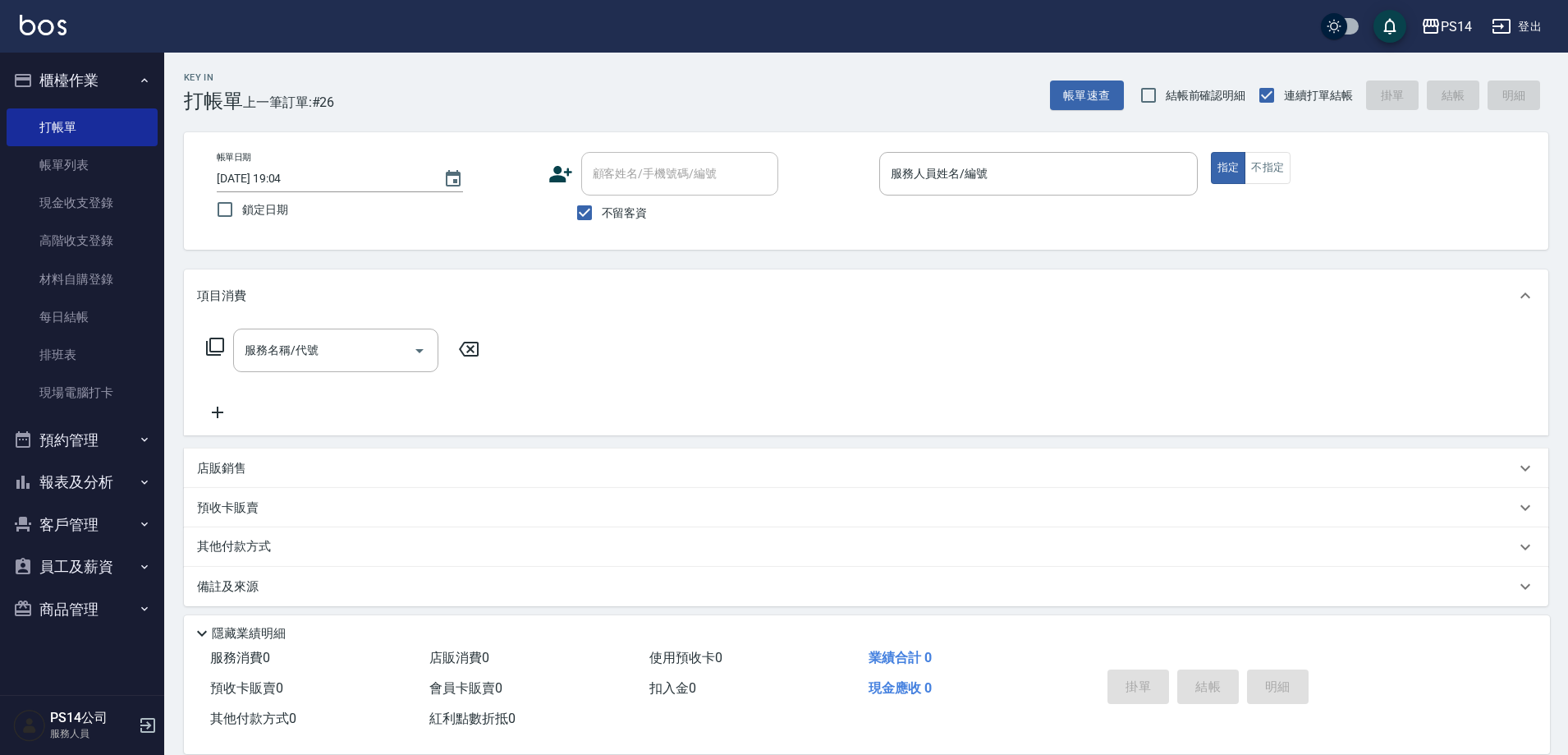
click at [6, 59] on button "櫃檯作業" at bounding box center [81, 80] width 151 height 43
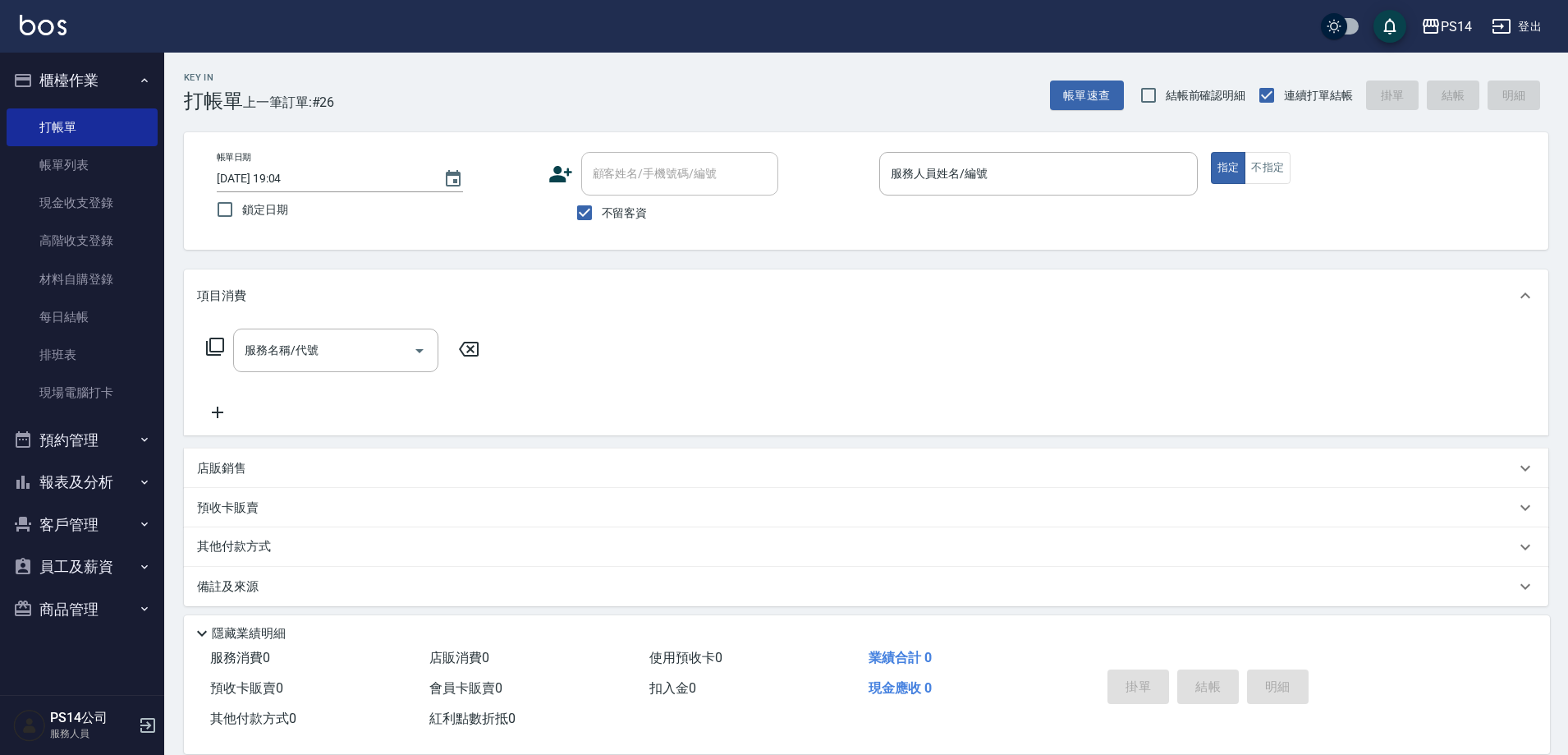
click at [6, 59] on button "櫃檯作業" at bounding box center [81, 80] width 151 height 43
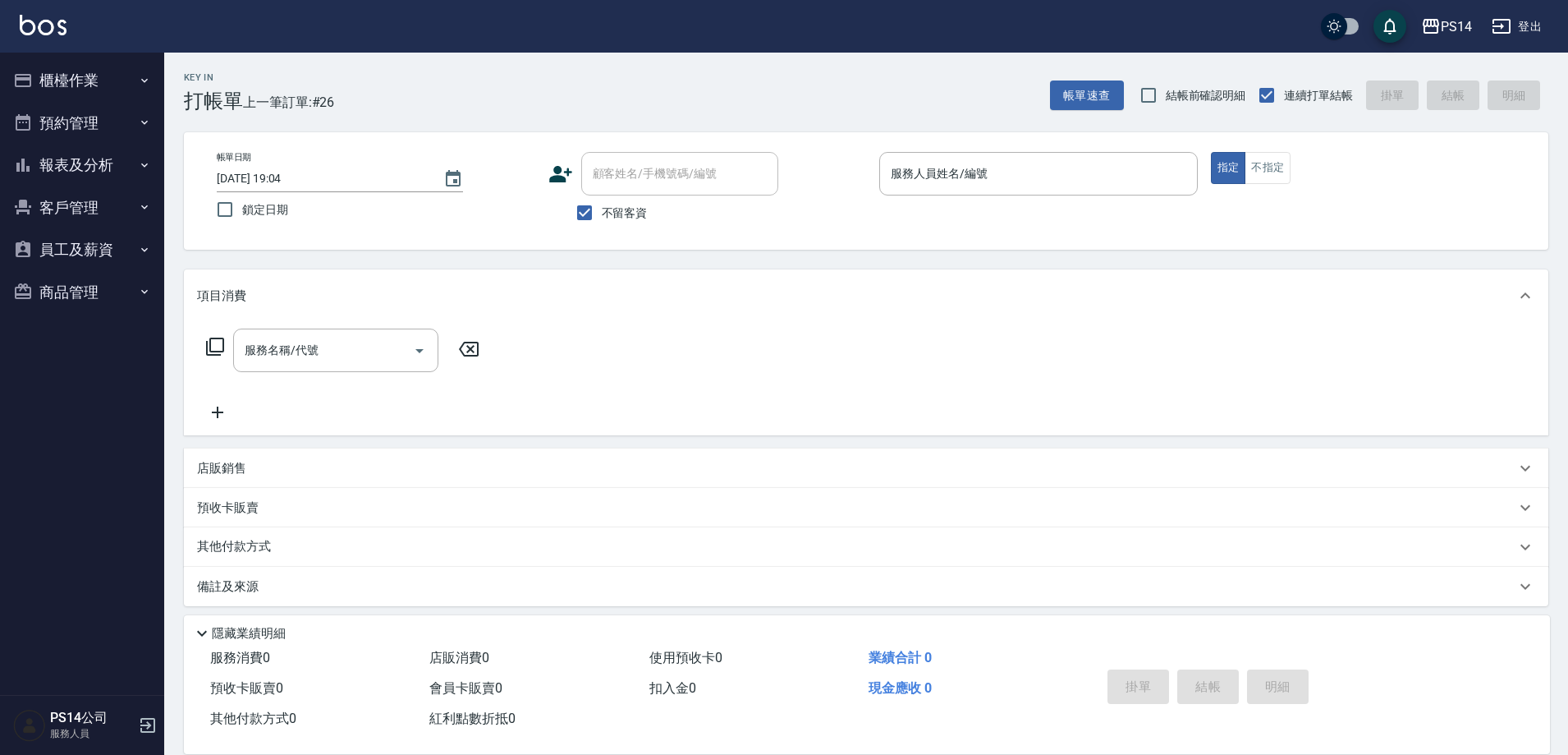
click at [6, 59] on button "櫃檯作業" at bounding box center [81, 80] width 151 height 43
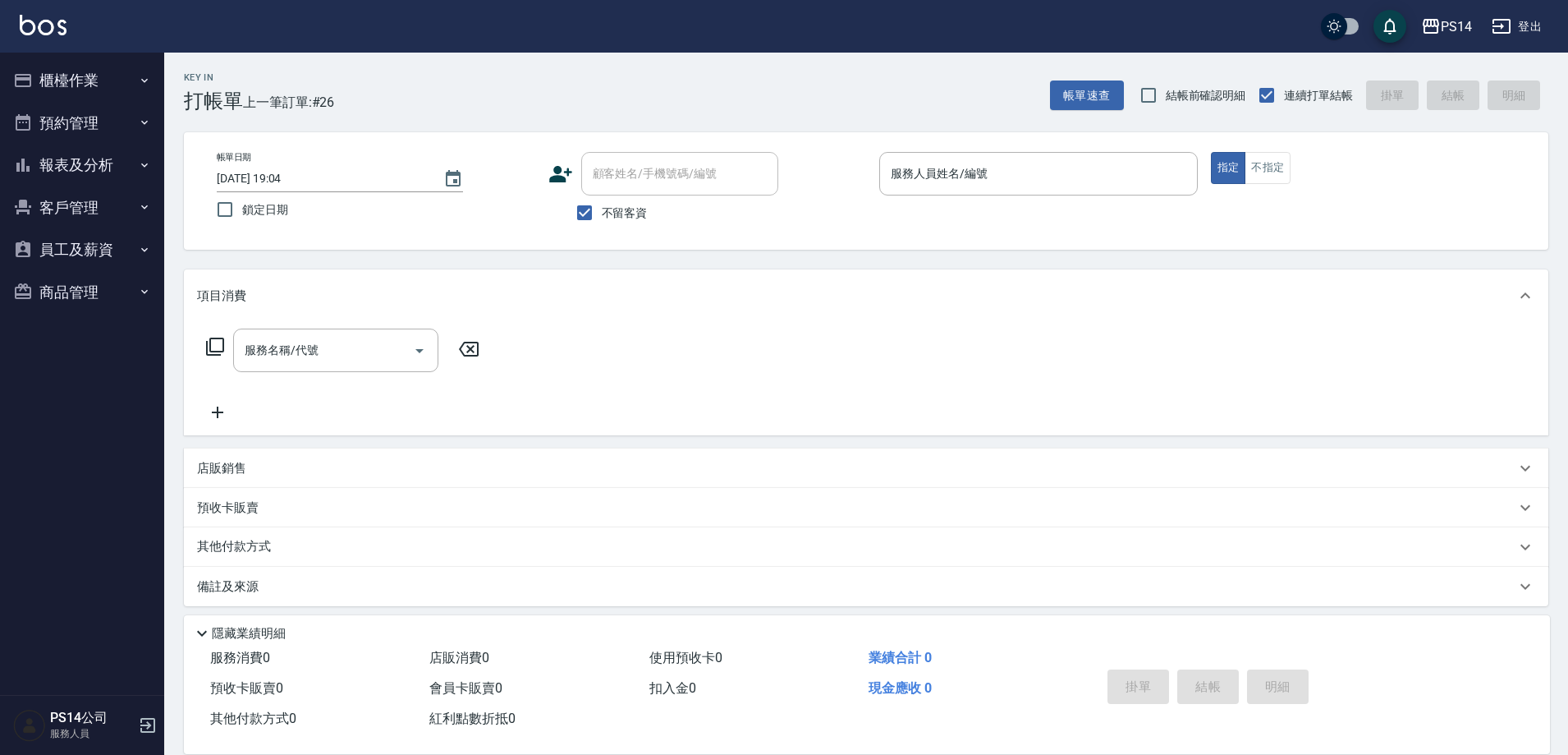
click at [6, 59] on button "櫃檯作業" at bounding box center [81, 80] width 151 height 43
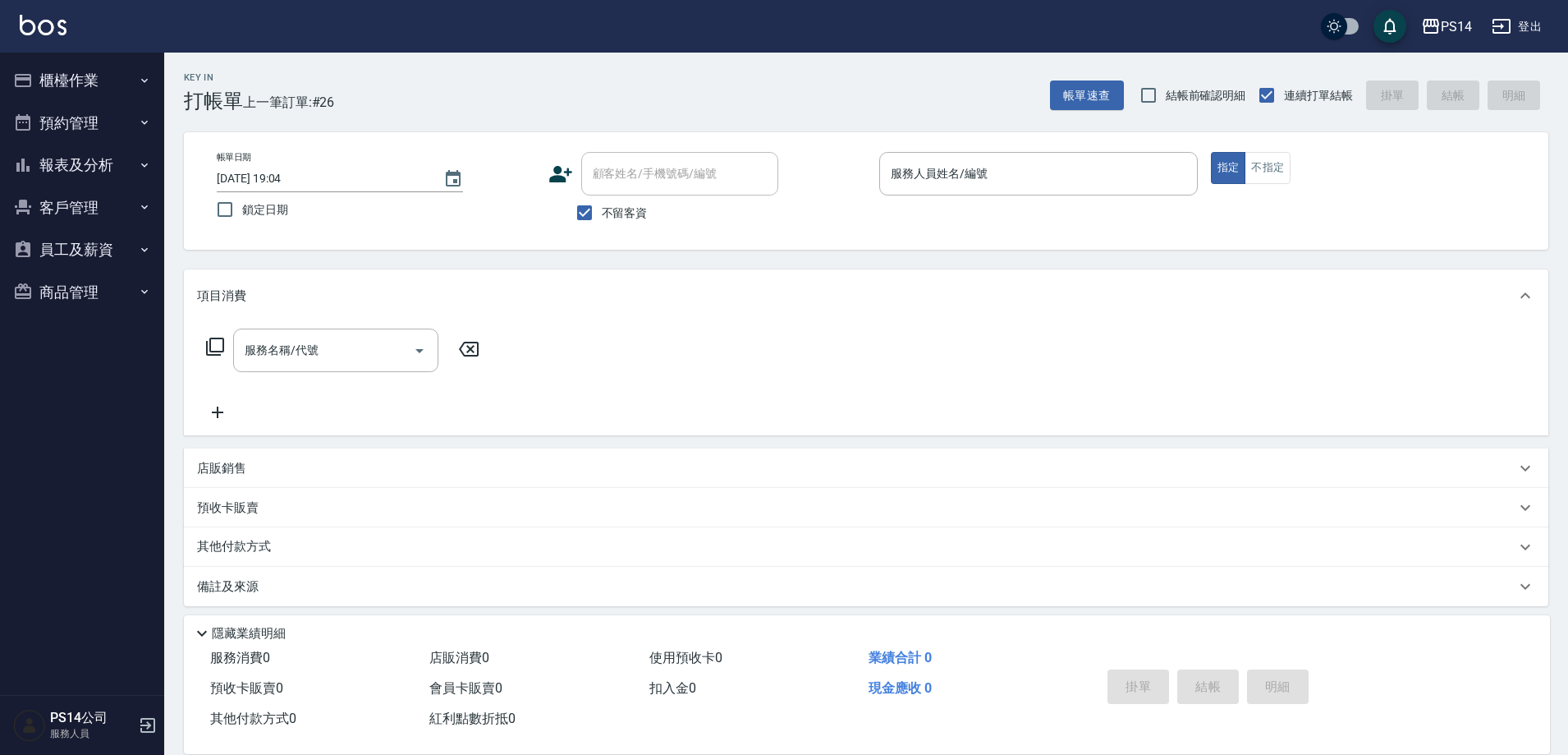
click at [6, 59] on button "櫃檯作業" at bounding box center [81, 80] width 151 height 43
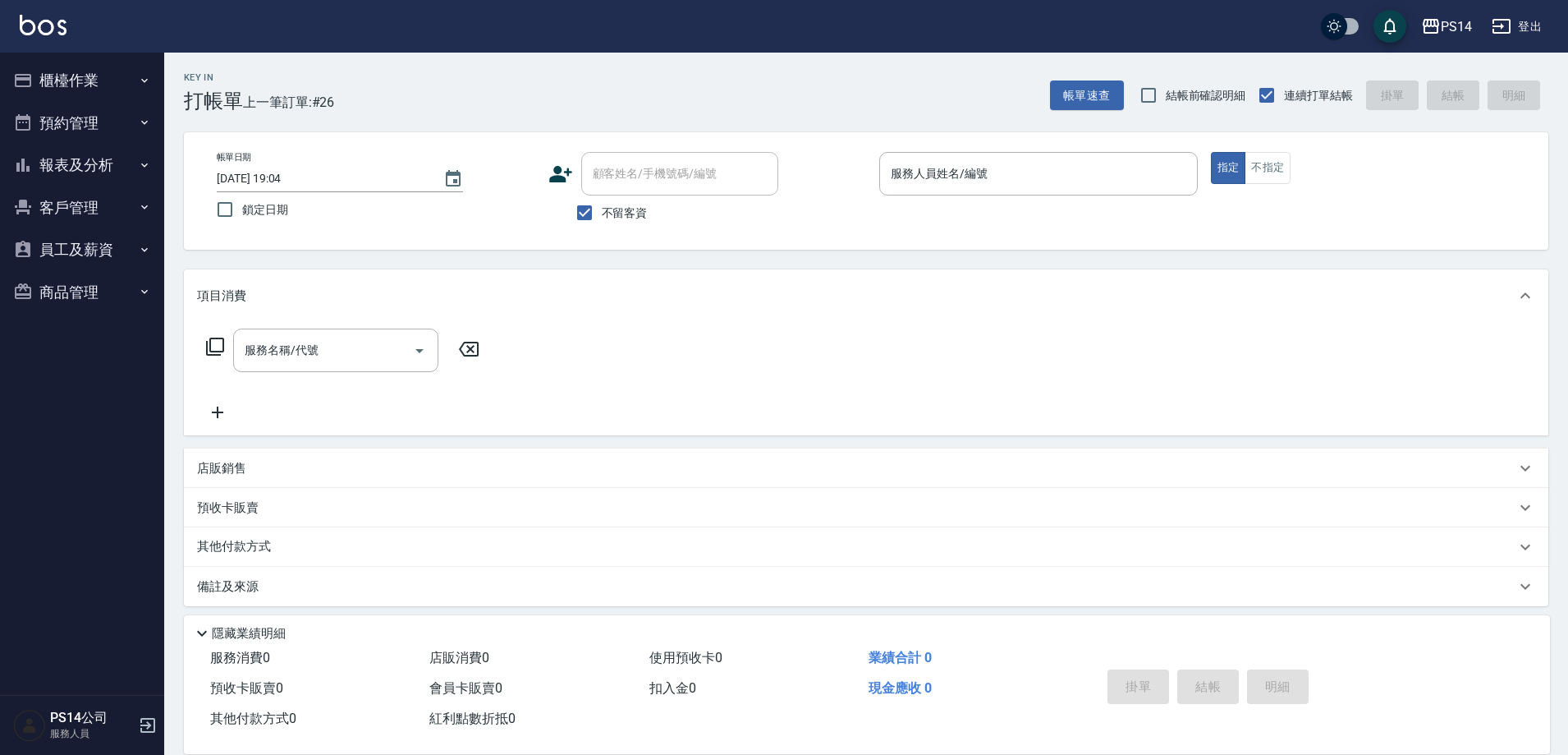
click at [6, 59] on button "櫃檯作業" at bounding box center [81, 80] width 151 height 43
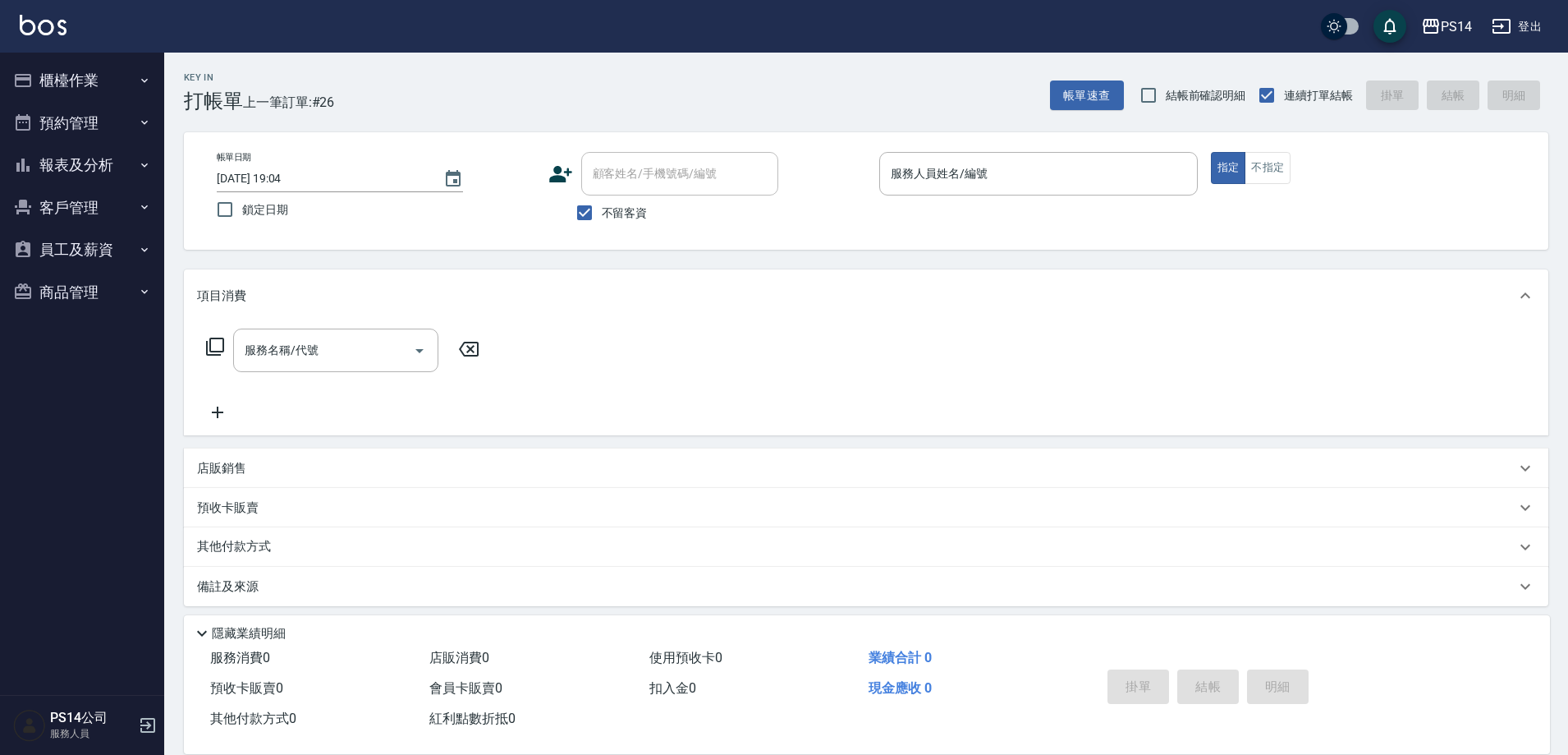
click at [6, 59] on button "櫃檯作業" at bounding box center [81, 80] width 151 height 43
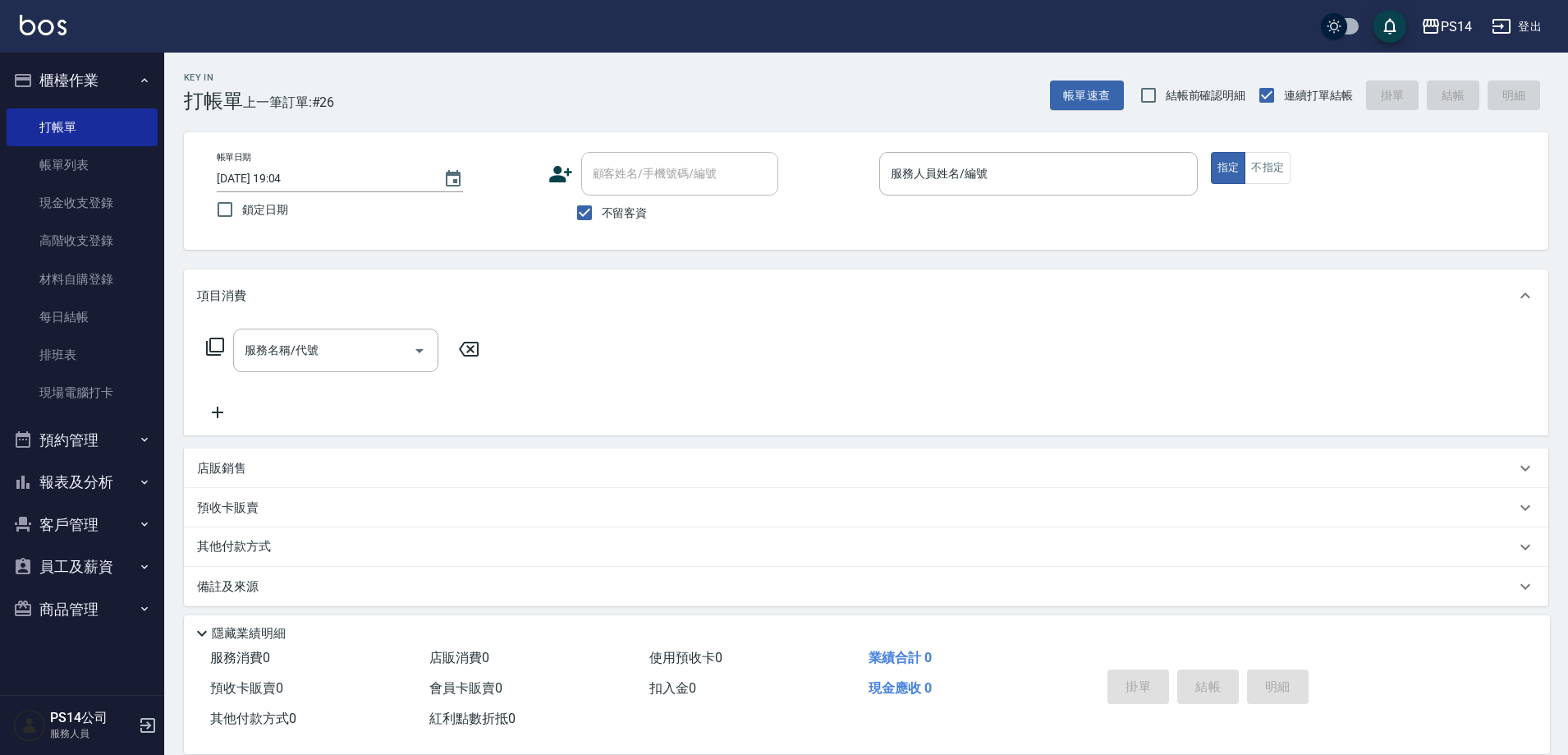
click at [6, 59] on button "櫃檯作業" at bounding box center [81, 80] width 151 height 43
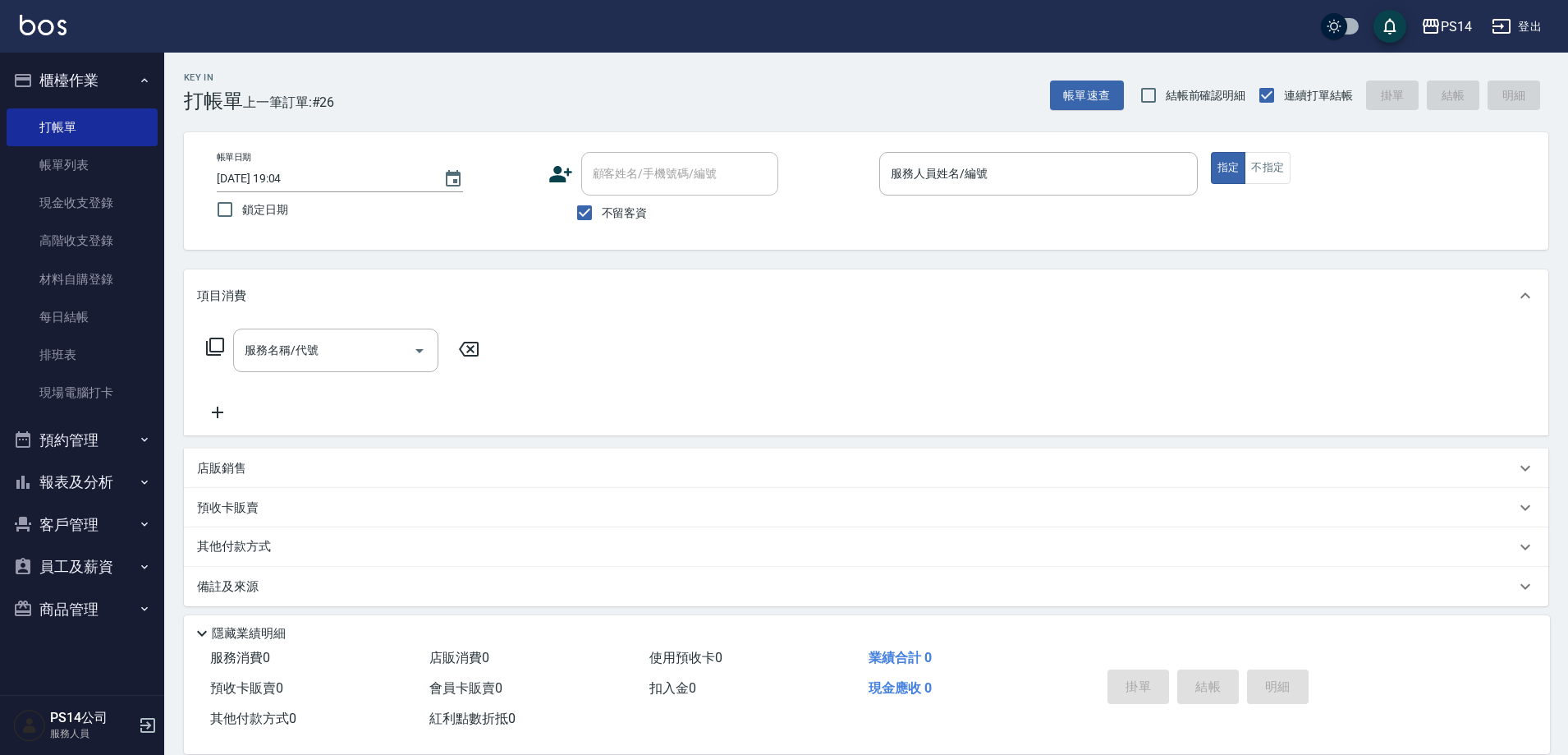
click at [6, 59] on button "櫃檯作業" at bounding box center [81, 80] width 151 height 43
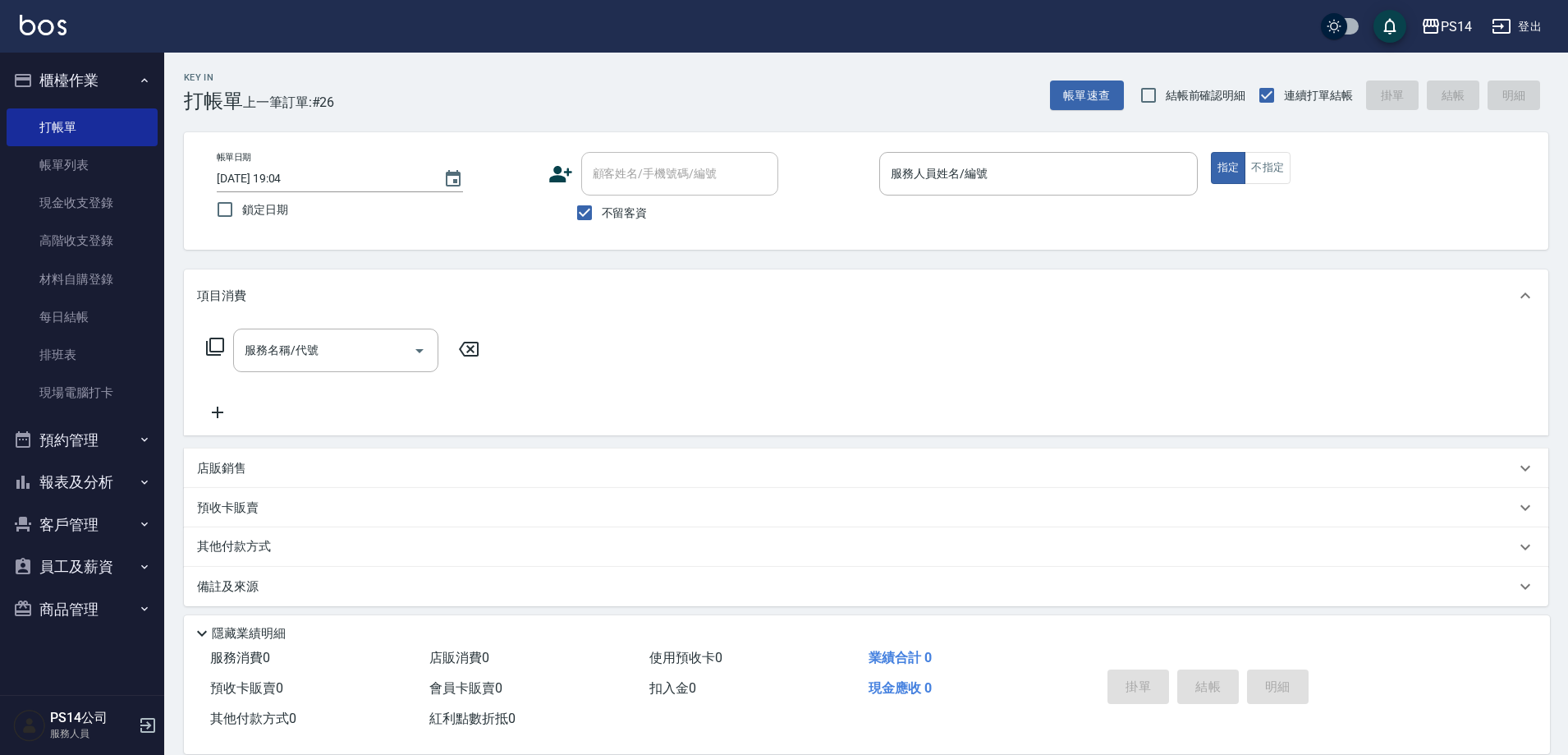
click at [6, 59] on button "櫃檯作業" at bounding box center [81, 80] width 151 height 43
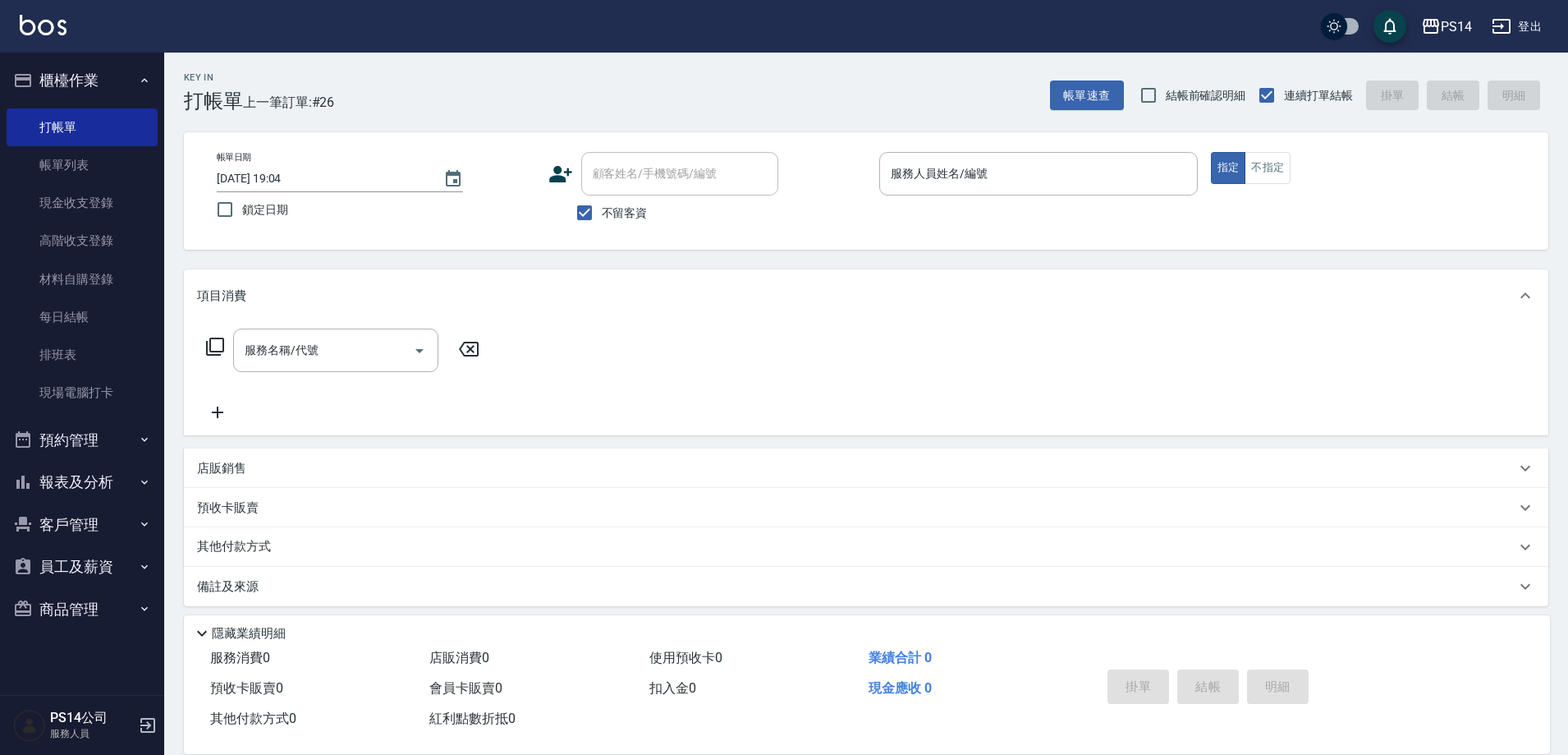
click at [6, 59] on button "櫃檯作業" at bounding box center [81, 80] width 151 height 43
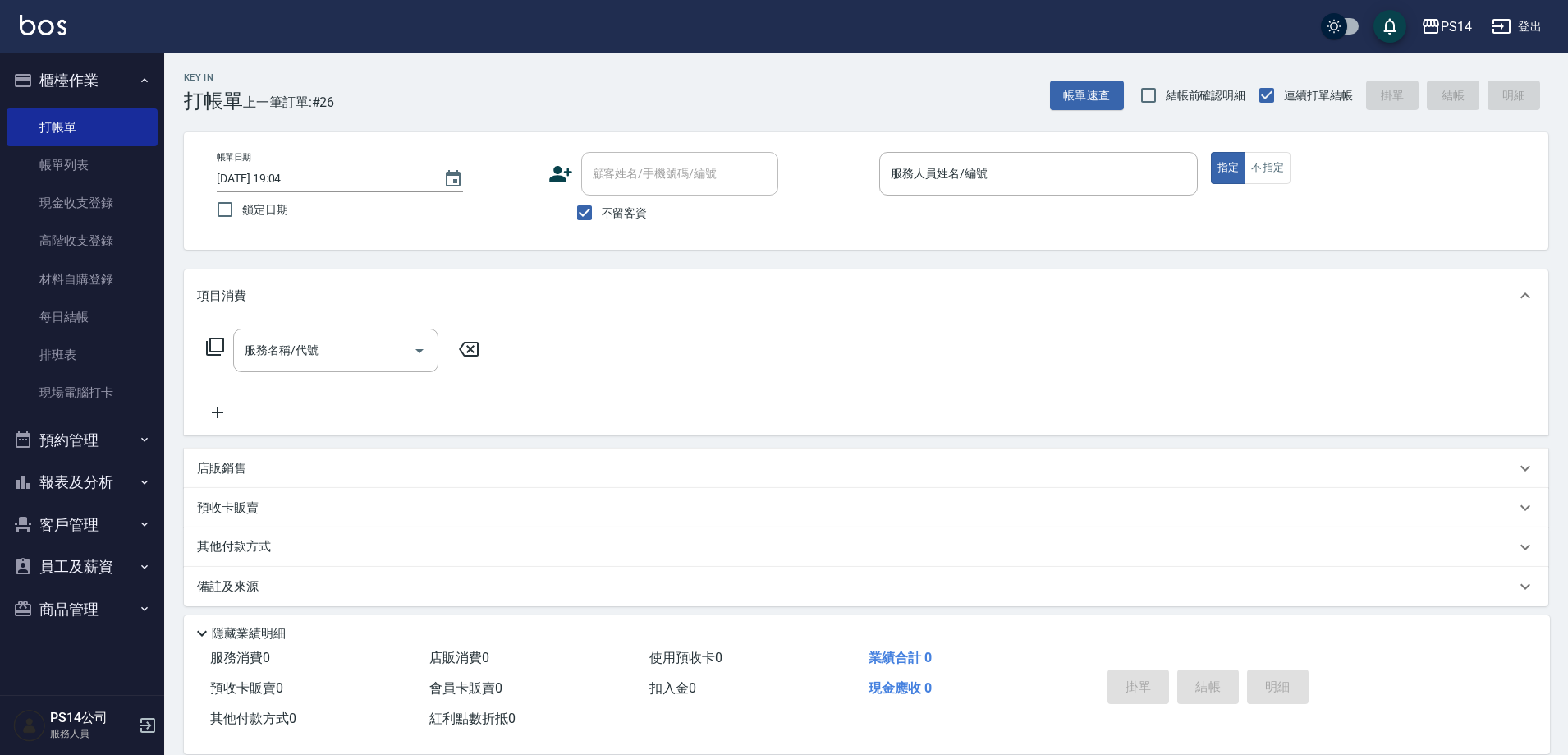
click at [6, 59] on button "櫃檯作業" at bounding box center [81, 80] width 151 height 43
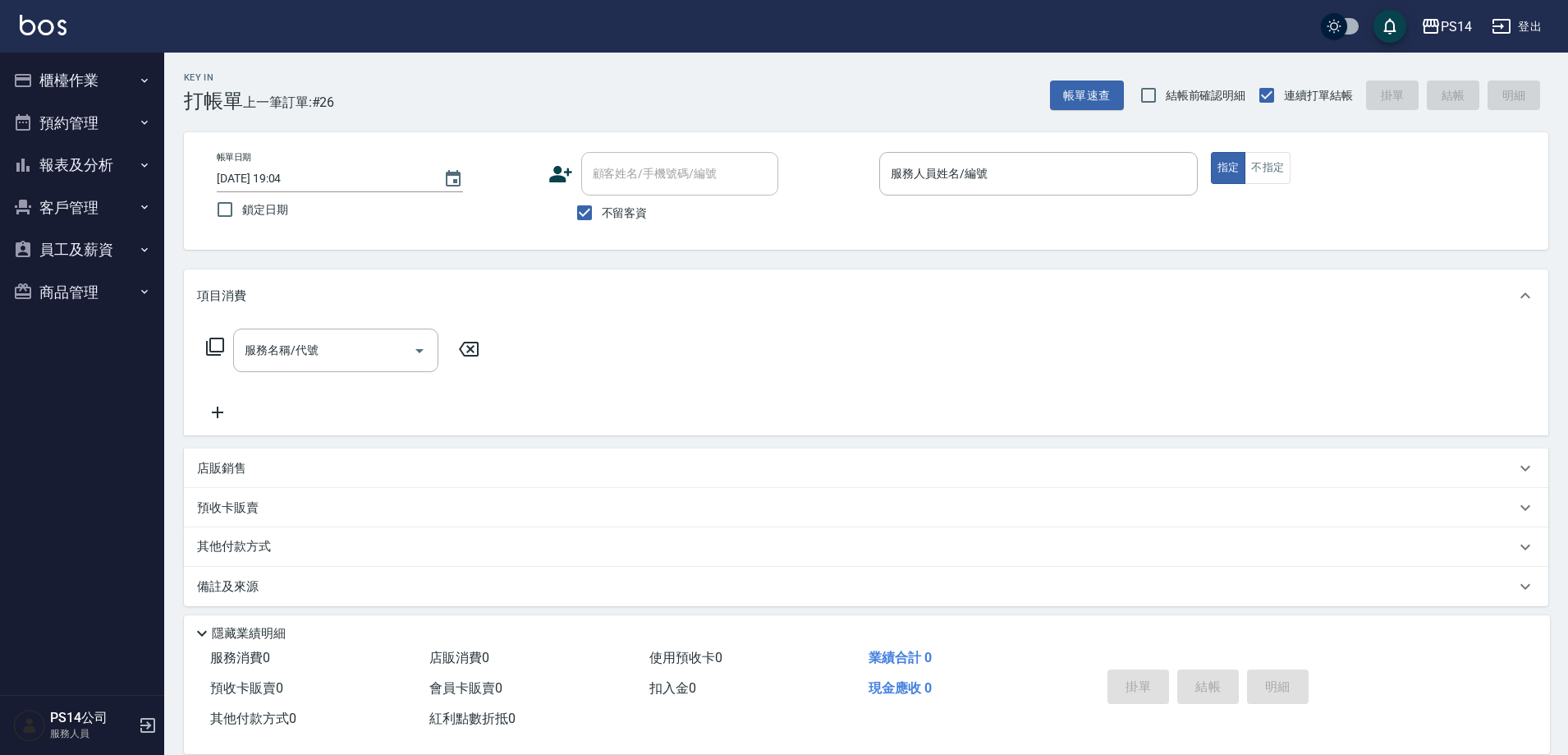
click at [6, 59] on button "櫃檯作業" at bounding box center [81, 80] width 151 height 43
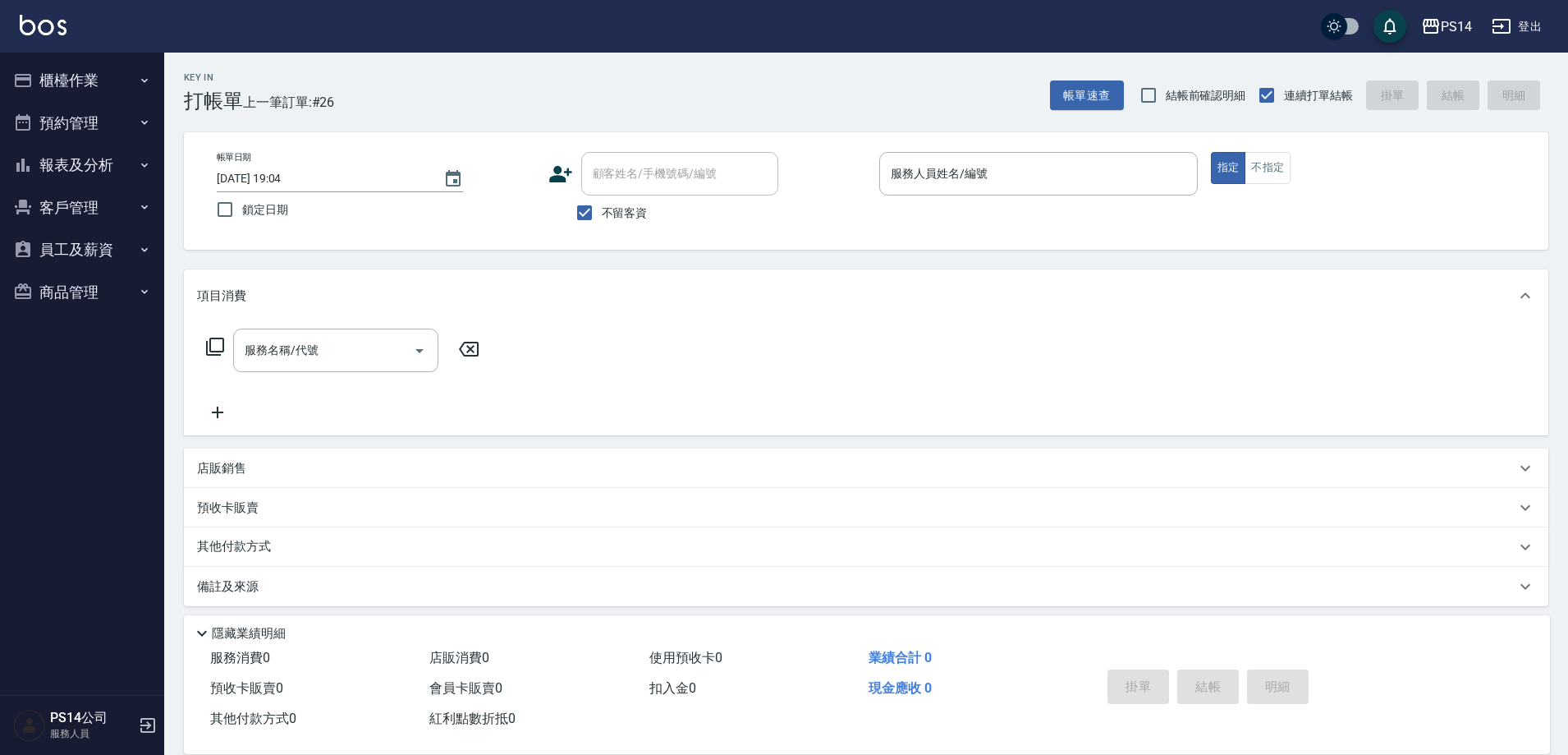
click at [6, 59] on button "櫃檯作業" at bounding box center [81, 80] width 151 height 43
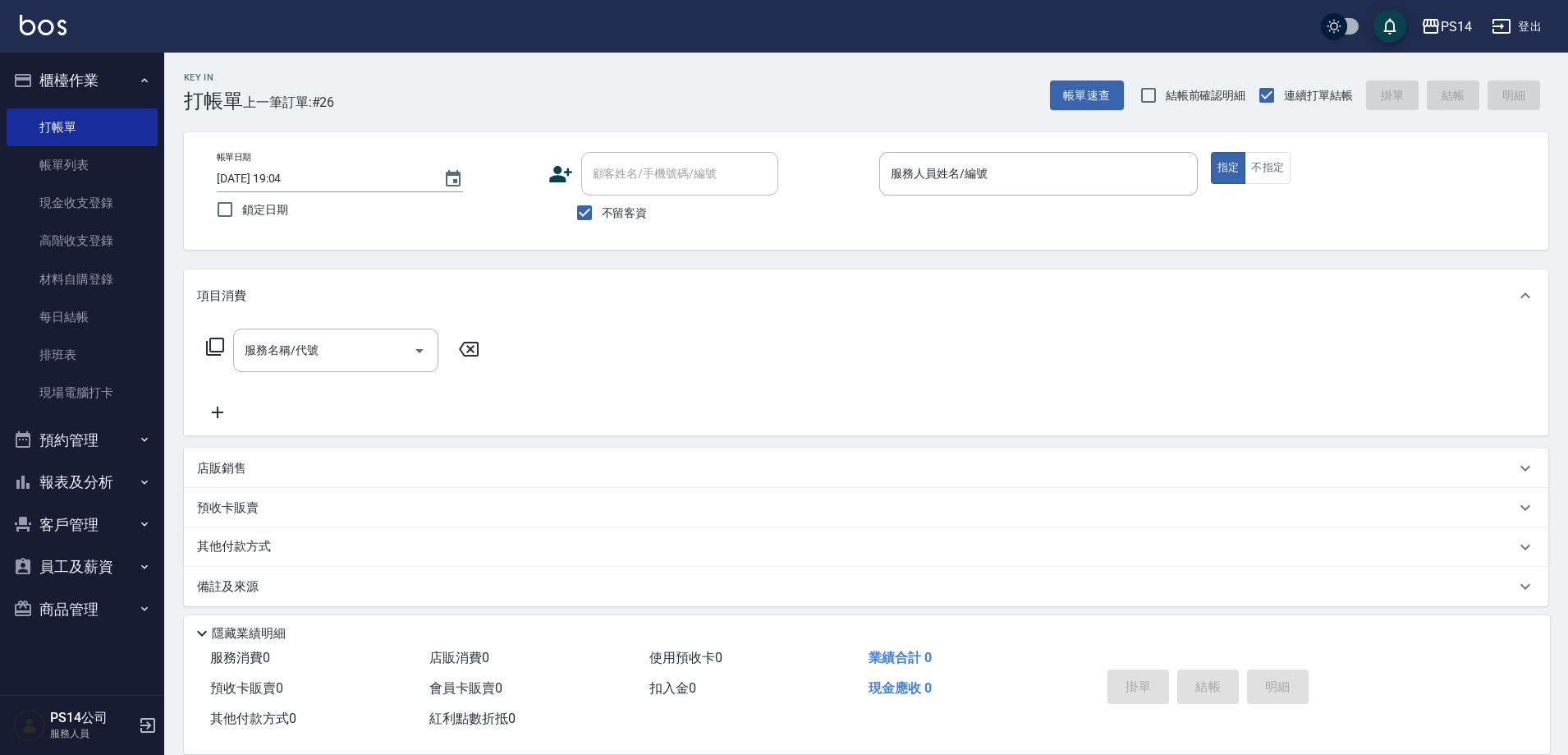
click at [6, 59] on button "櫃檯作業" at bounding box center [81, 80] width 151 height 43
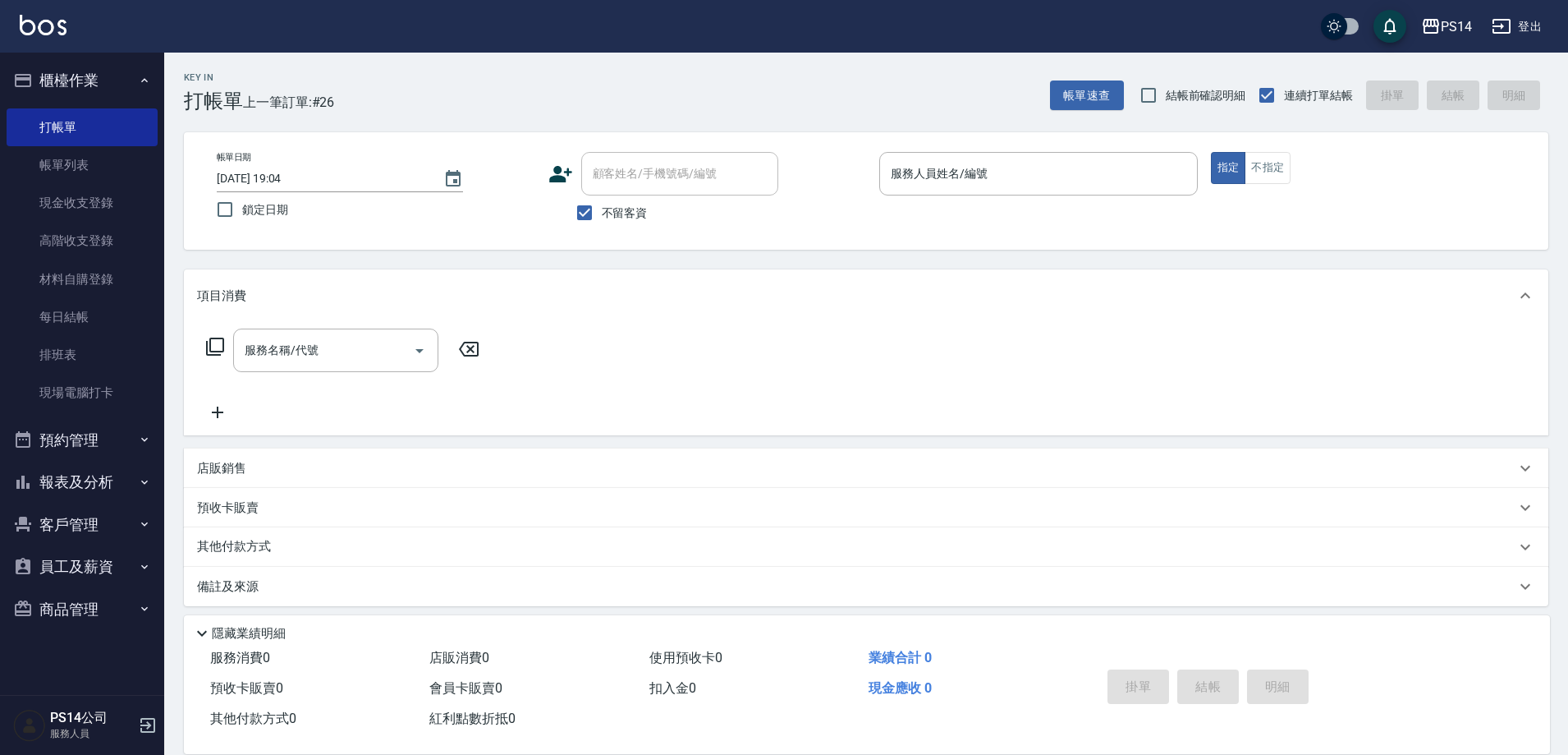
click at [6, 59] on button "櫃檯作業" at bounding box center [81, 80] width 151 height 43
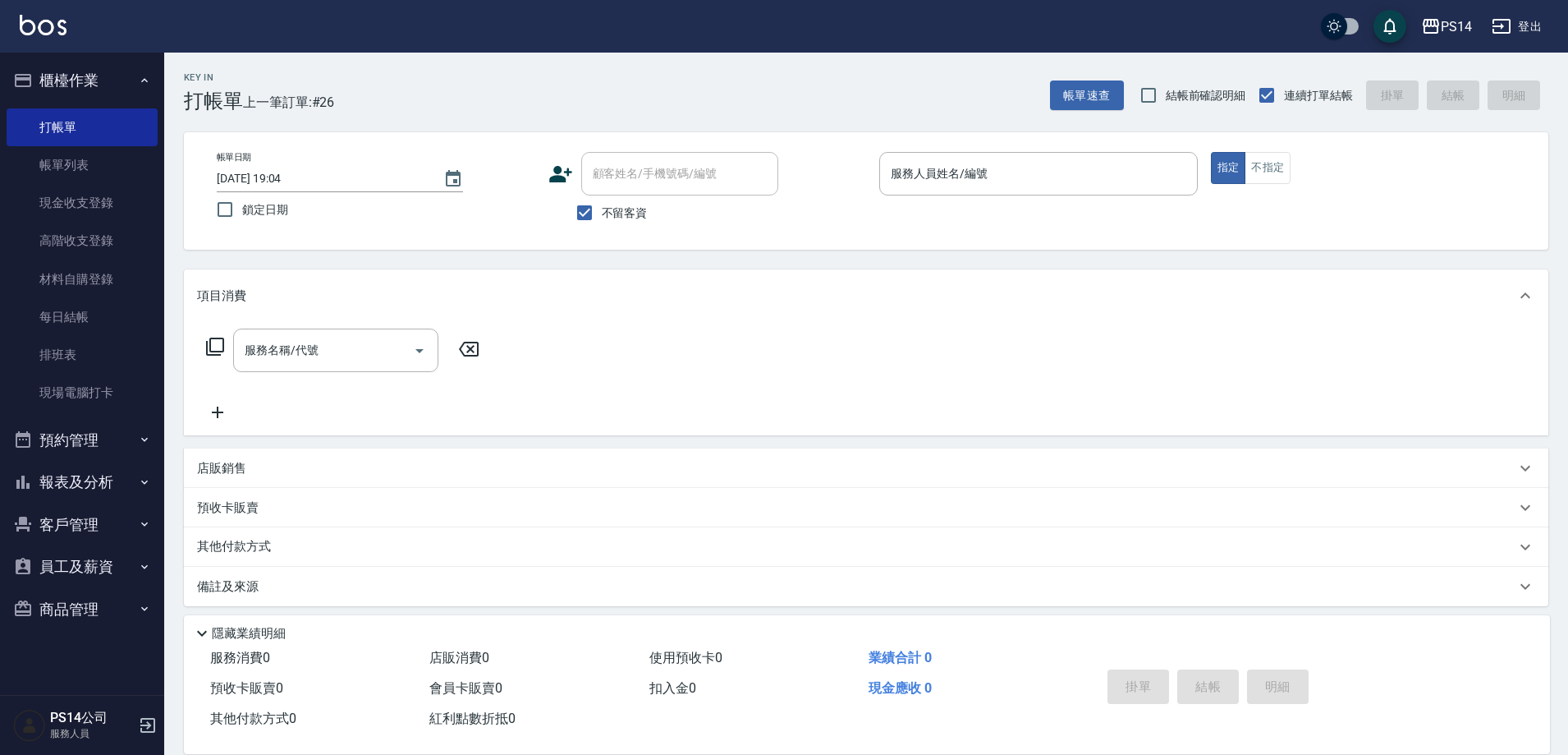
click at [6, 59] on button "櫃檯作業" at bounding box center [81, 80] width 151 height 43
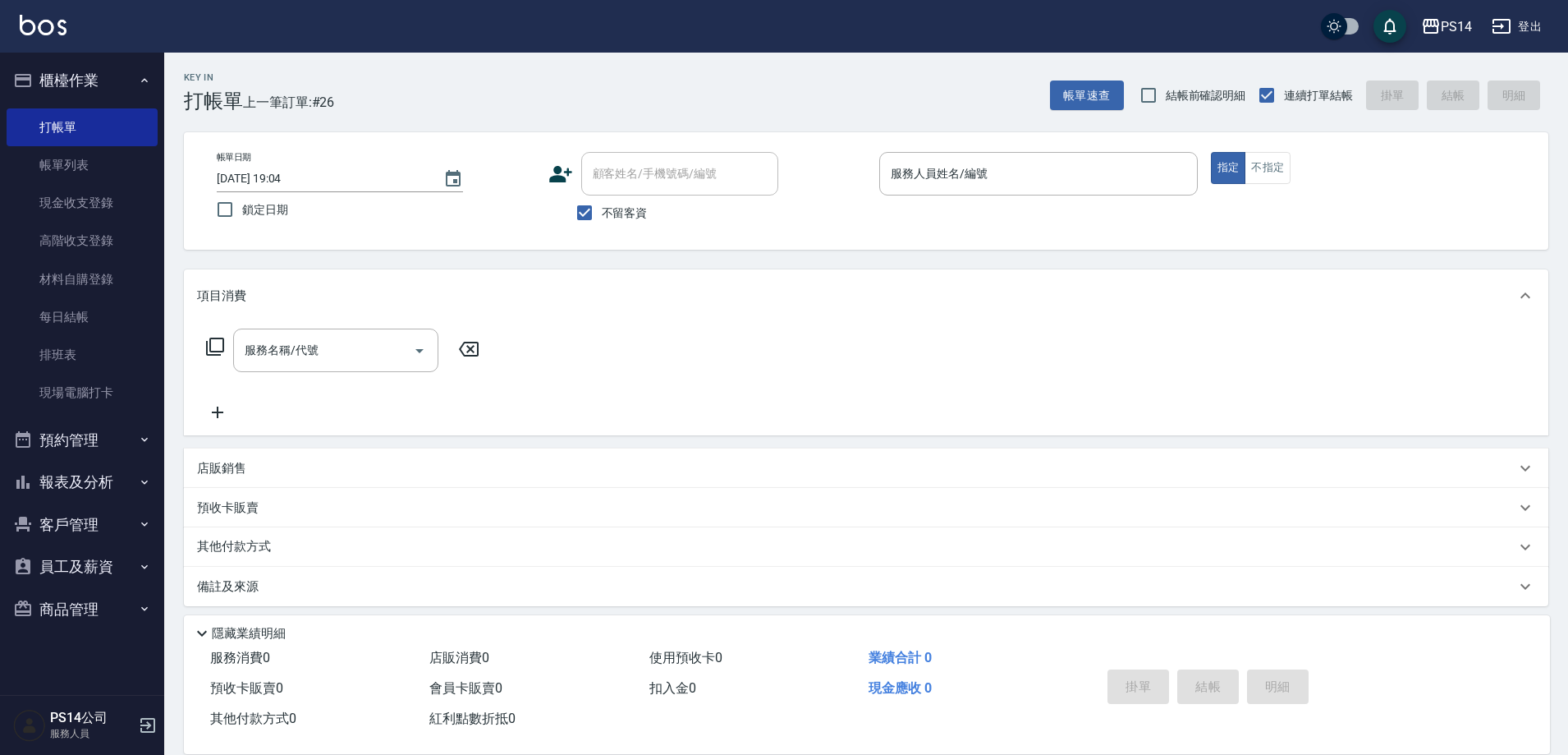
click at [6, 59] on button "櫃檯作業" at bounding box center [81, 80] width 151 height 43
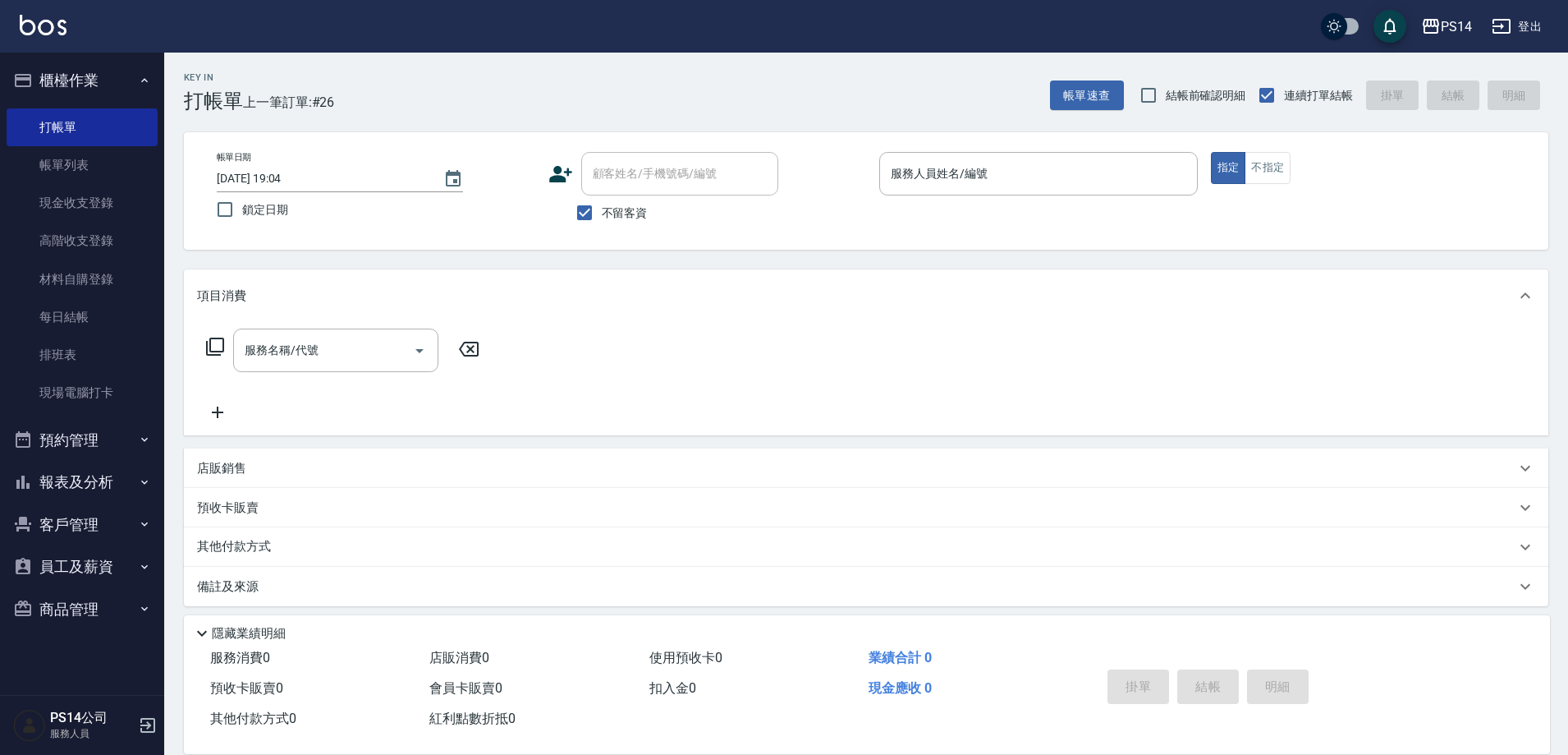
click at [6, 59] on button "櫃檯作業" at bounding box center [81, 80] width 151 height 43
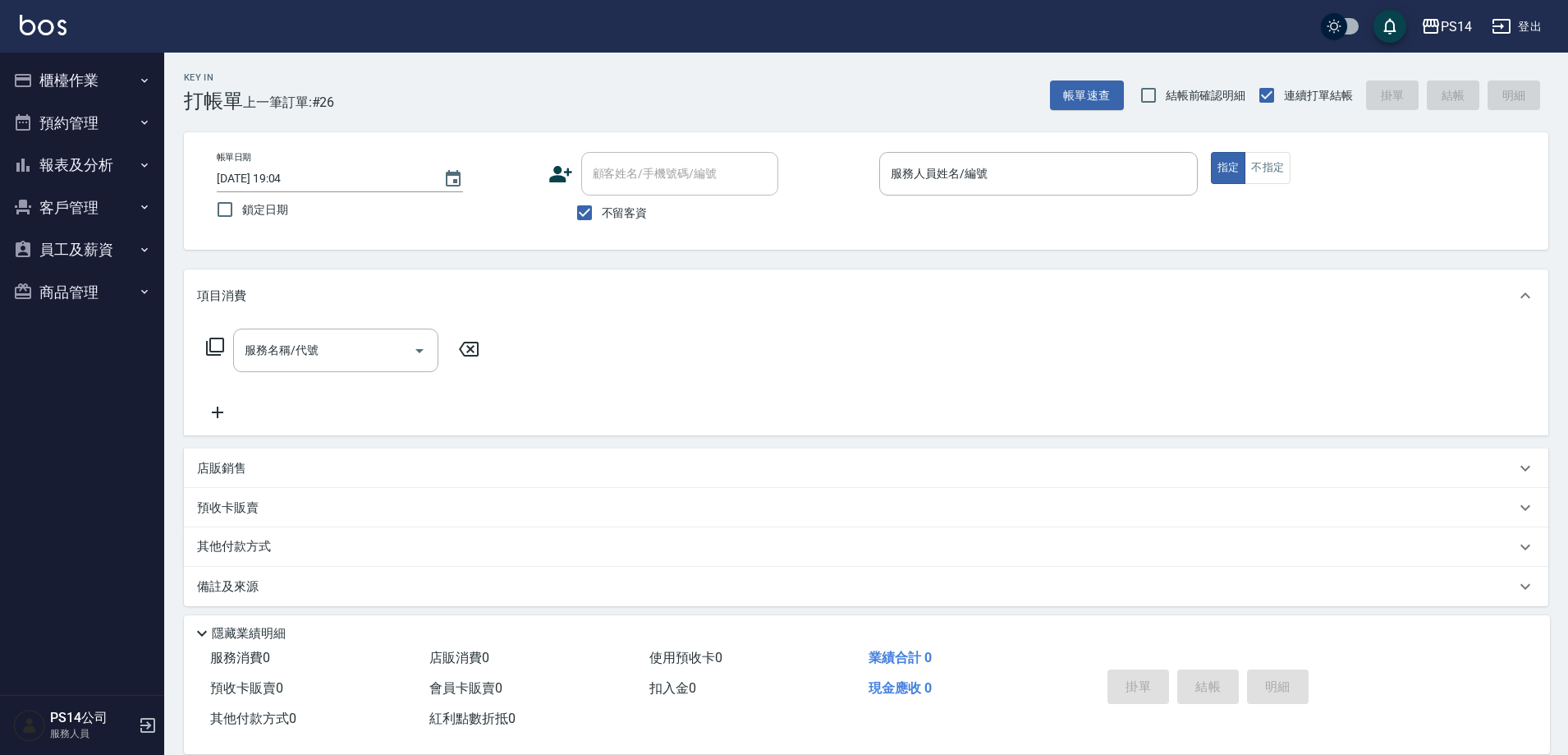
click at [6, 59] on button "櫃檯作業" at bounding box center [81, 80] width 151 height 43
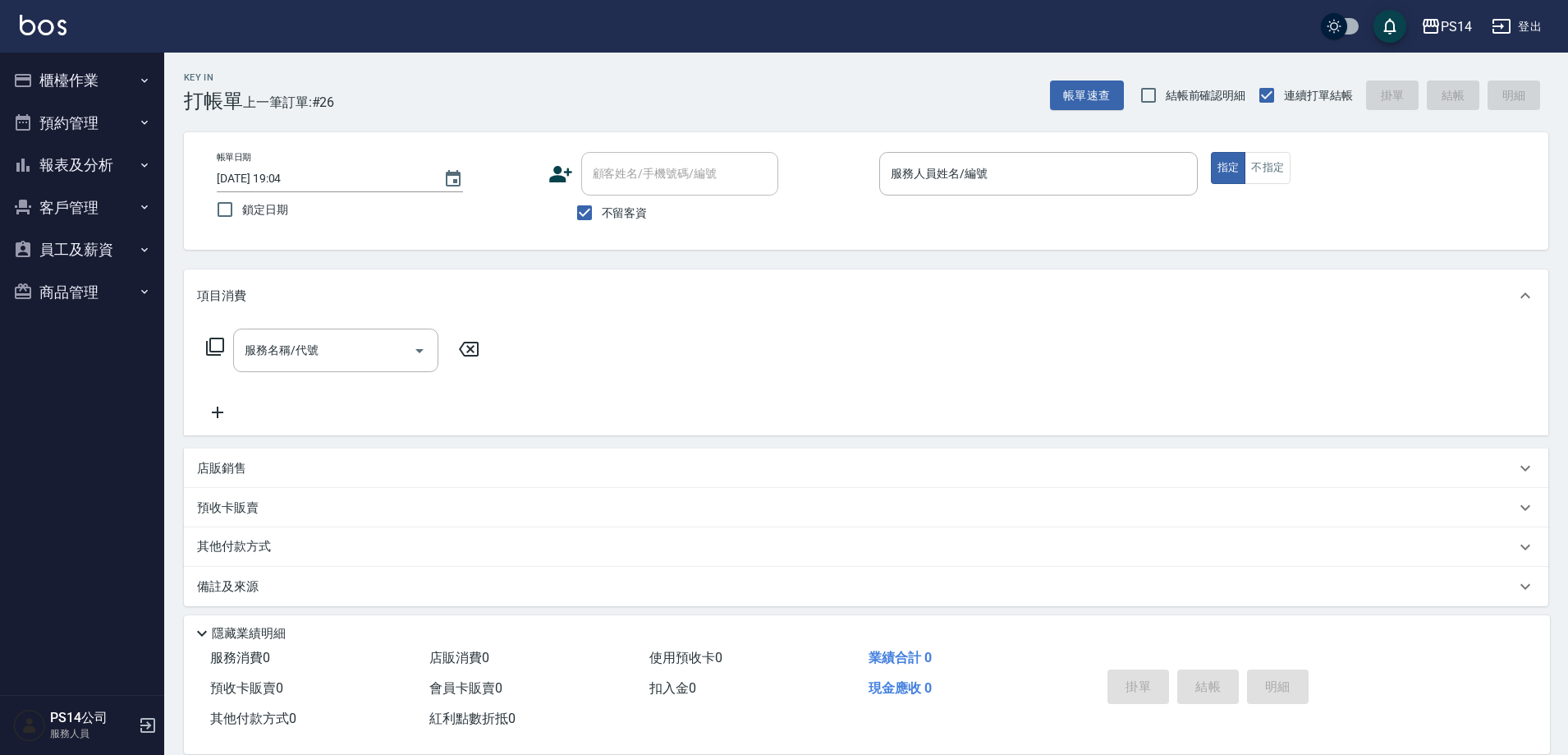
click at [6, 59] on button "櫃檯作業" at bounding box center [81, 80] width 151 height 43
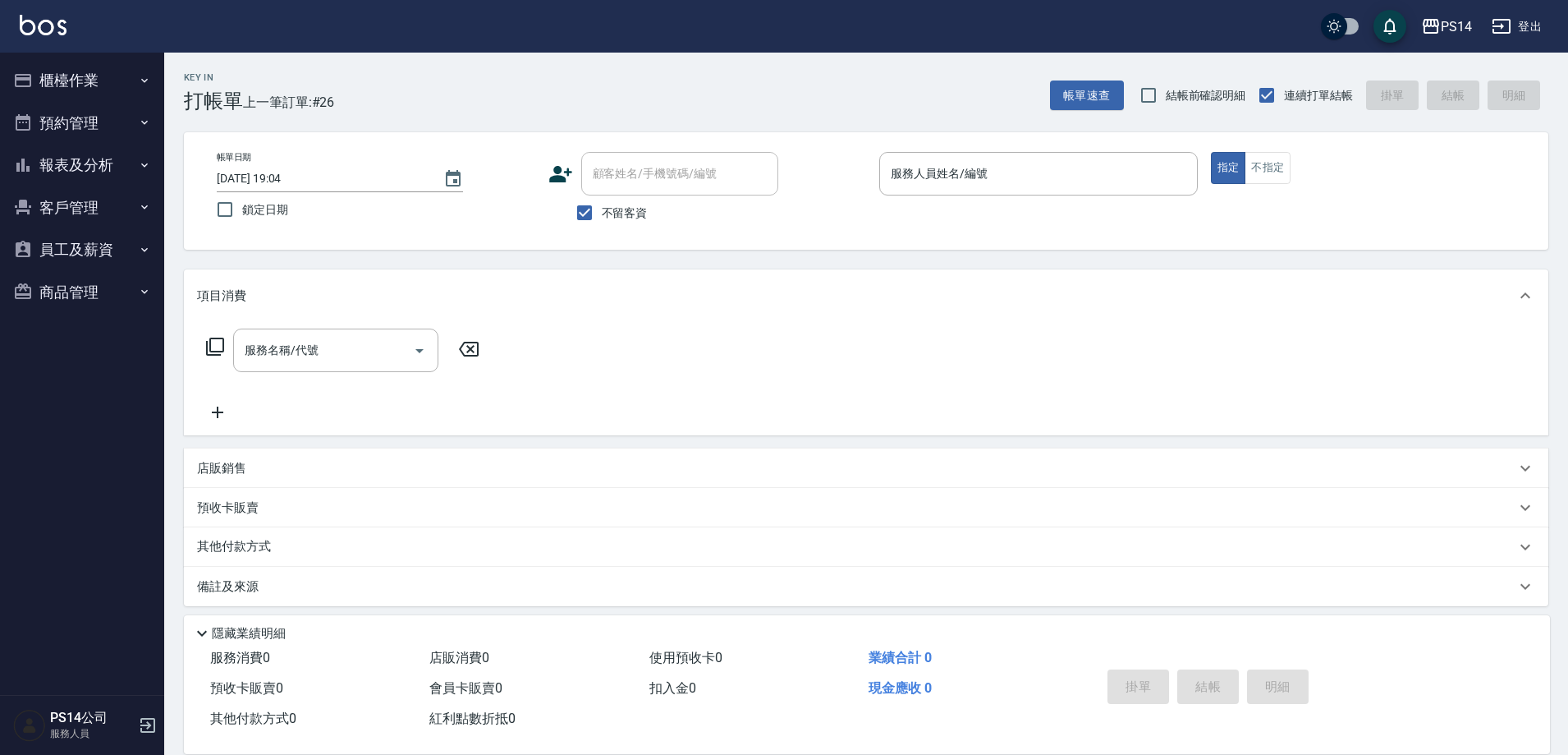
click at [6, 59] on button "櫃檯作業" at bounding box center [81, 80] width 151 height 43
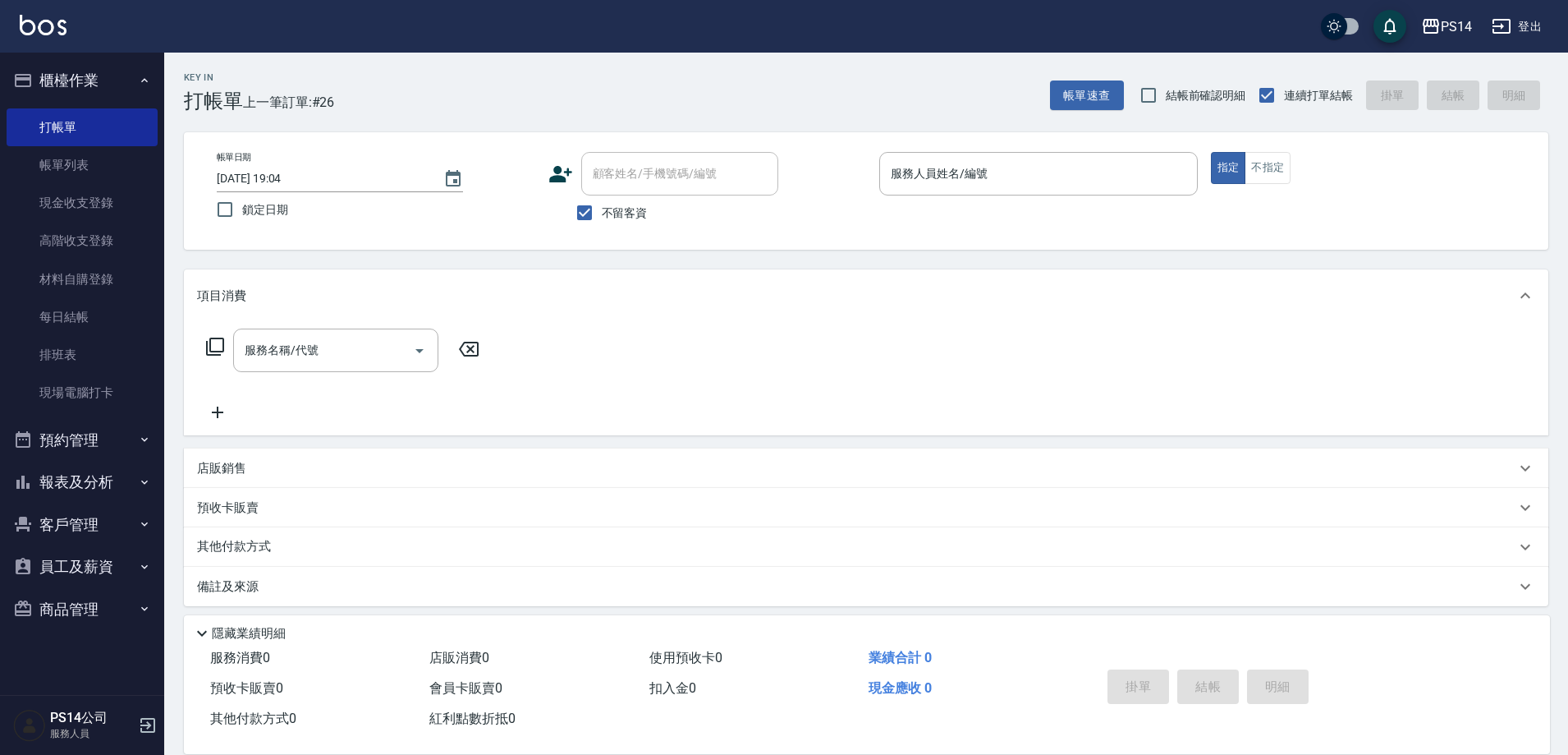
click at [6, 59] on button "櫃檯作業" at bounding box center [81, 80] width 151 height 43
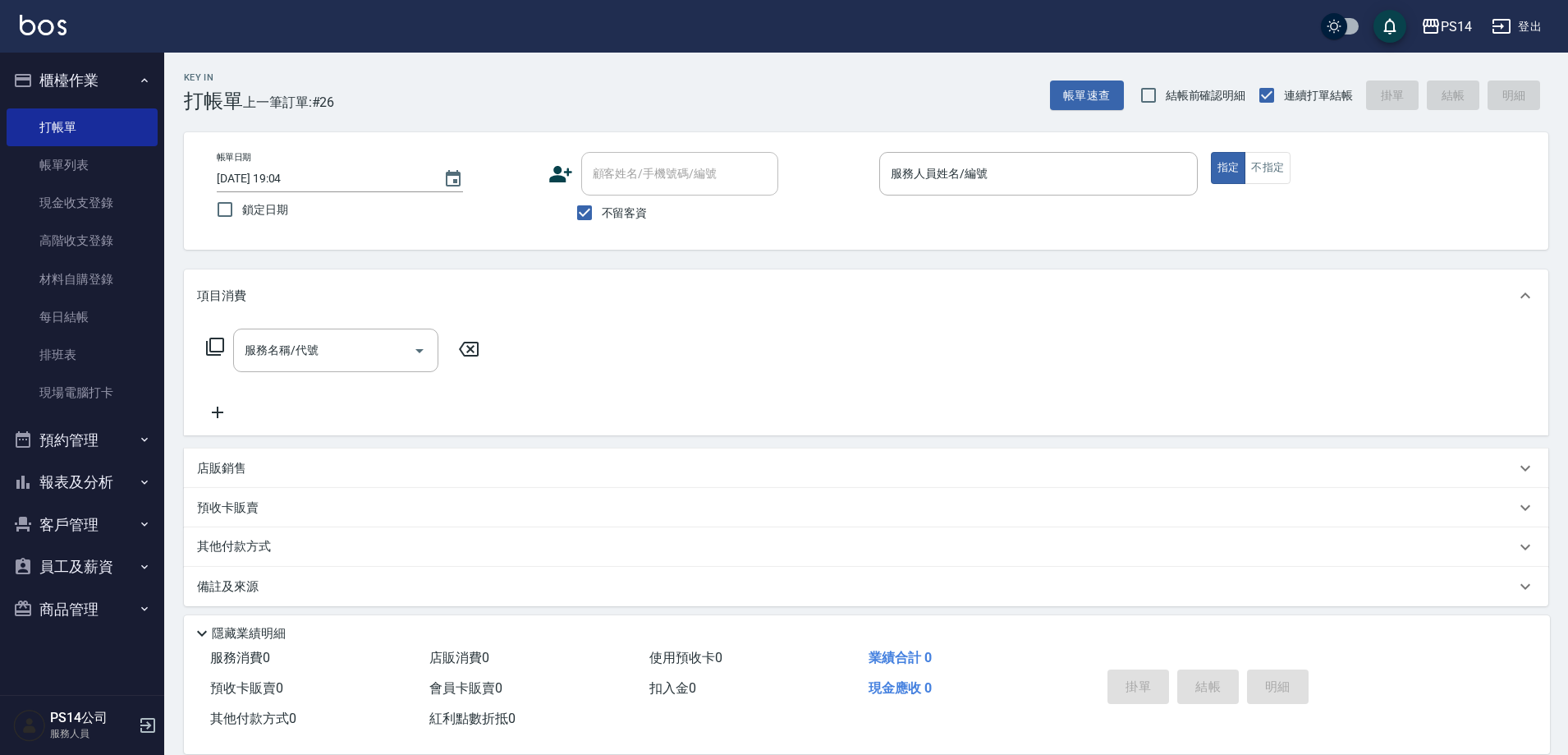
click at [6, 59] on button "櫃檯作業" at bounding box center [81, 80] width 151 height 43
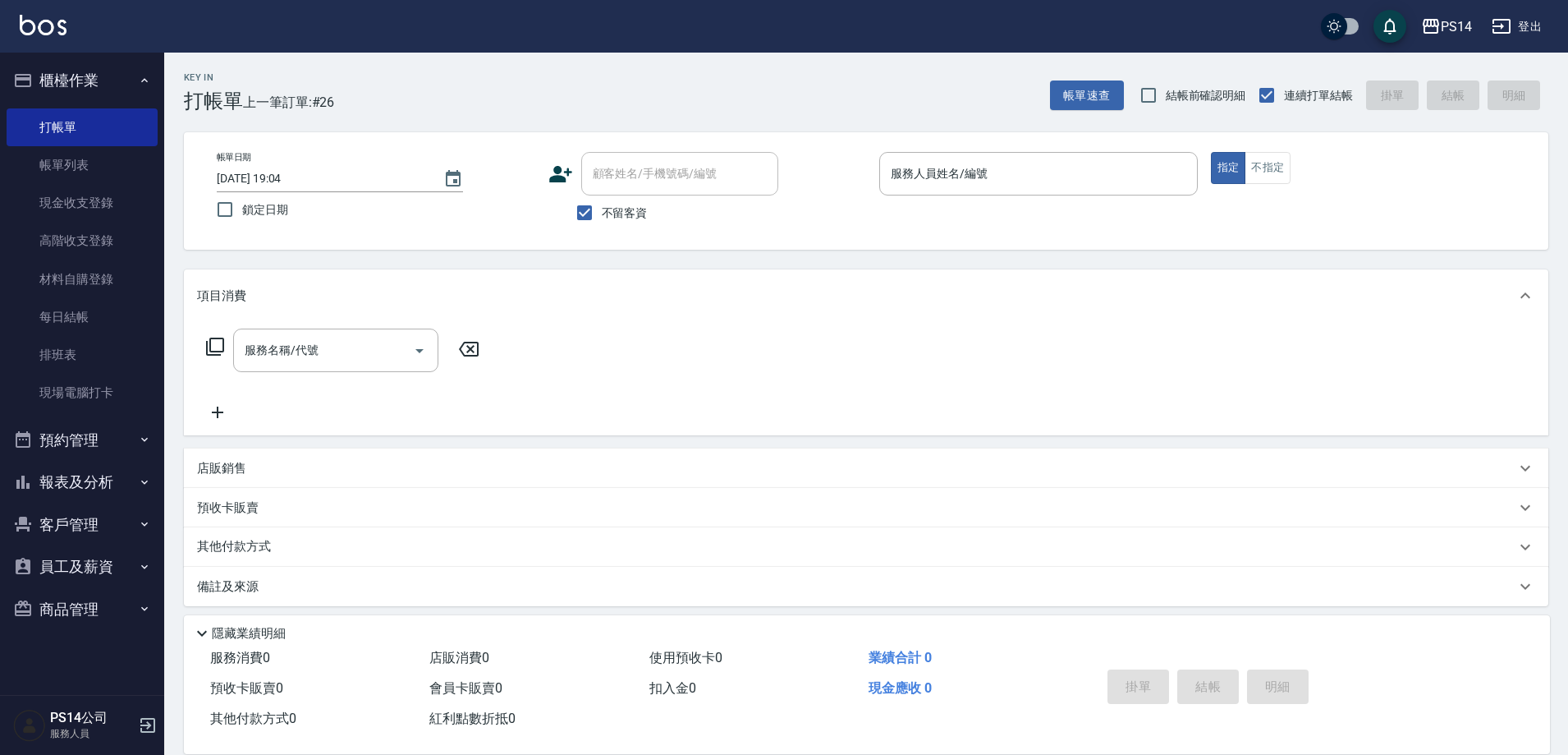
click at [6, 59] on button "櫃檯作業" at bounding box center [81, 80] width 151 height 43
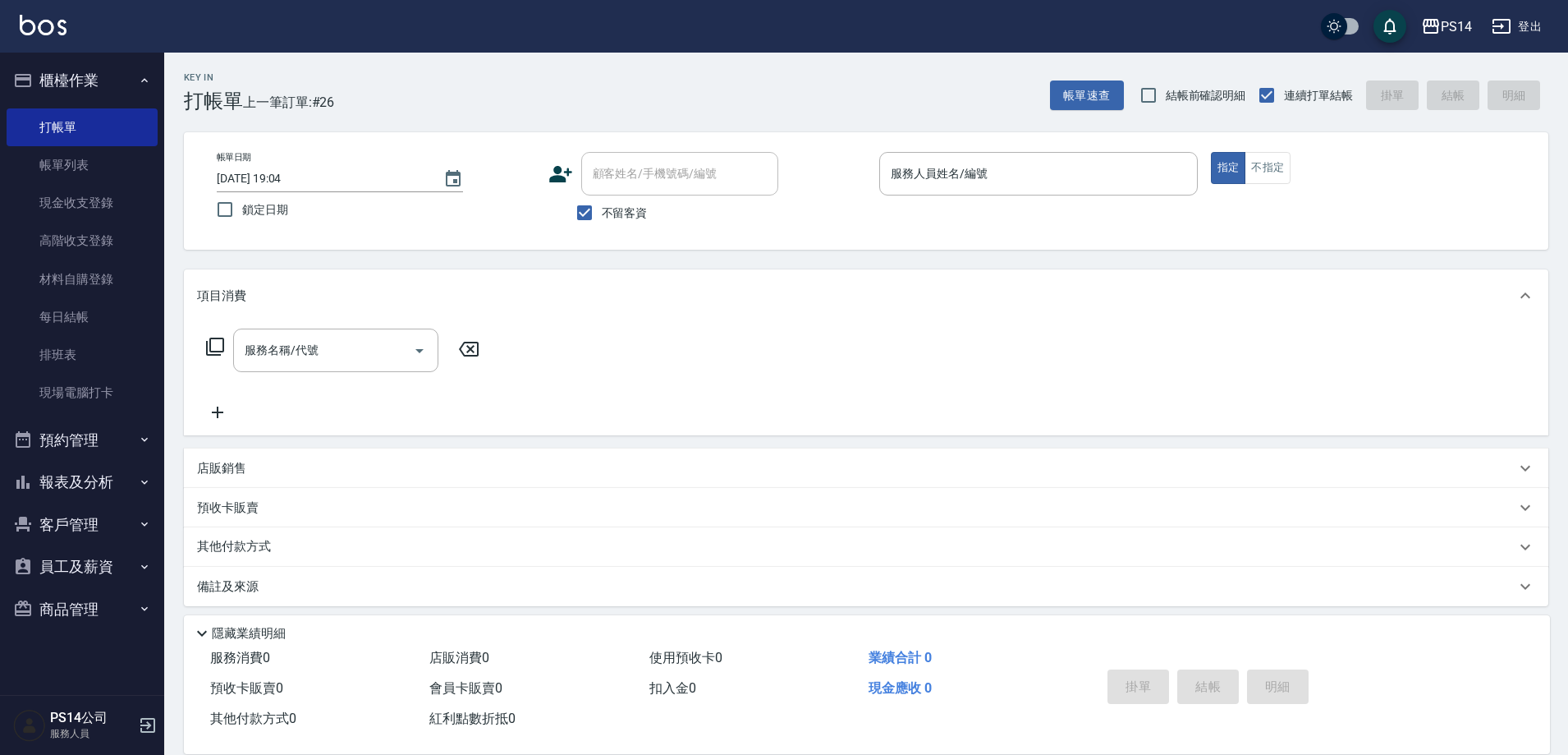
click at [6, 59] on button "櫃檯作業" at bounding box center [81, 80] width 151 height 43
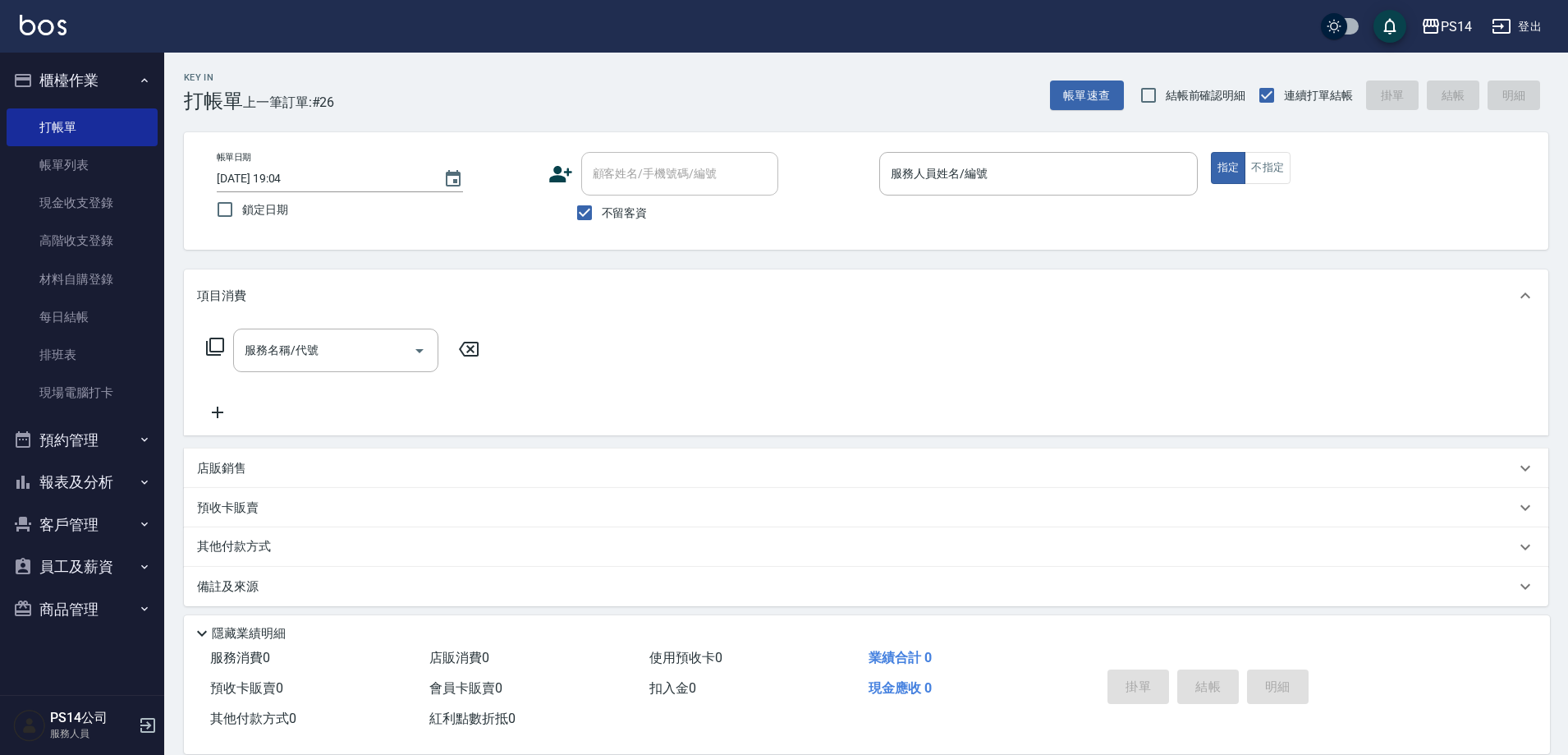
click at [6, 59] on button "櫃檯作業" at bounding box center [81, 80] width 151 height 43
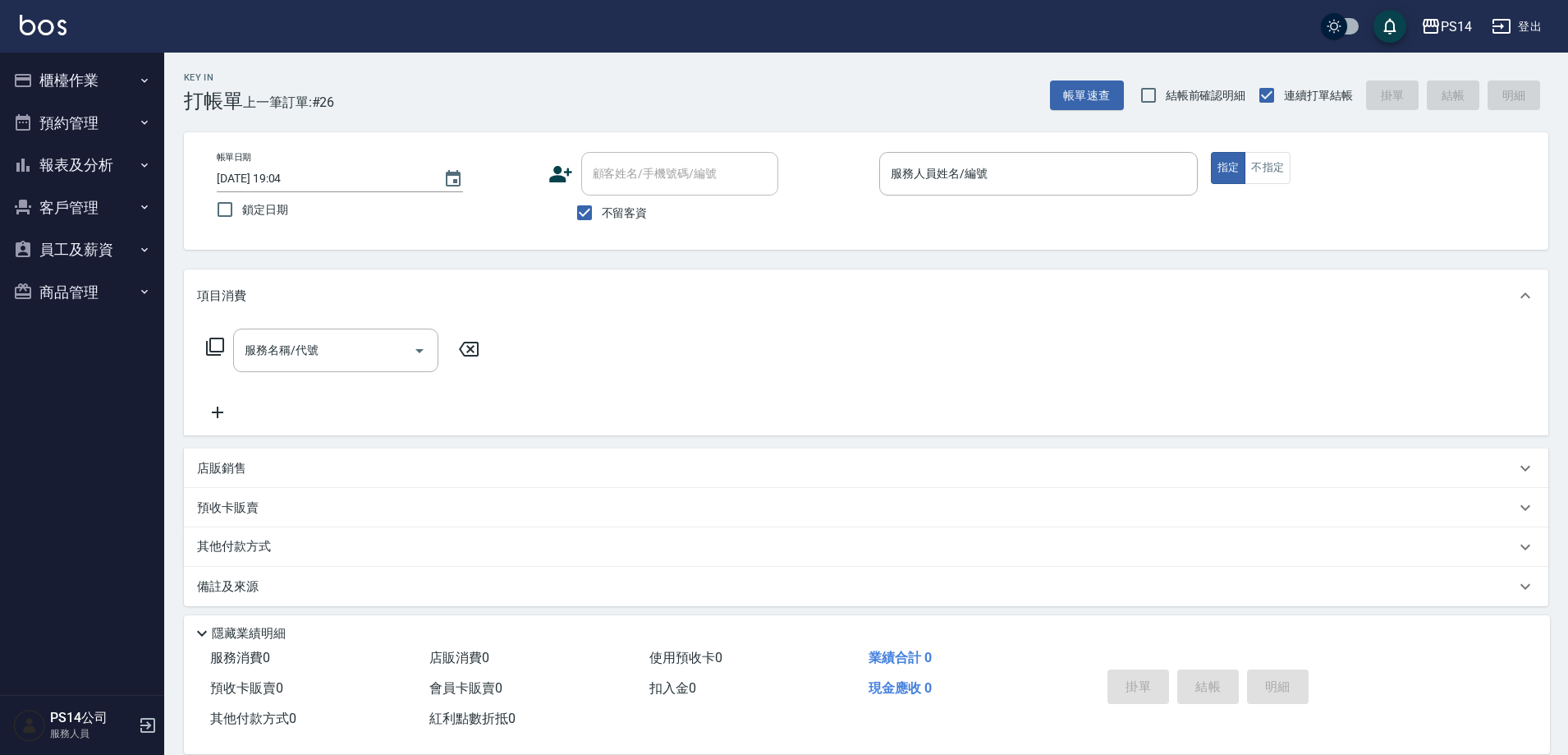
click at [6, 59] on button "櫃檯作業" at bounding box center [81, 80] width 151 height 43
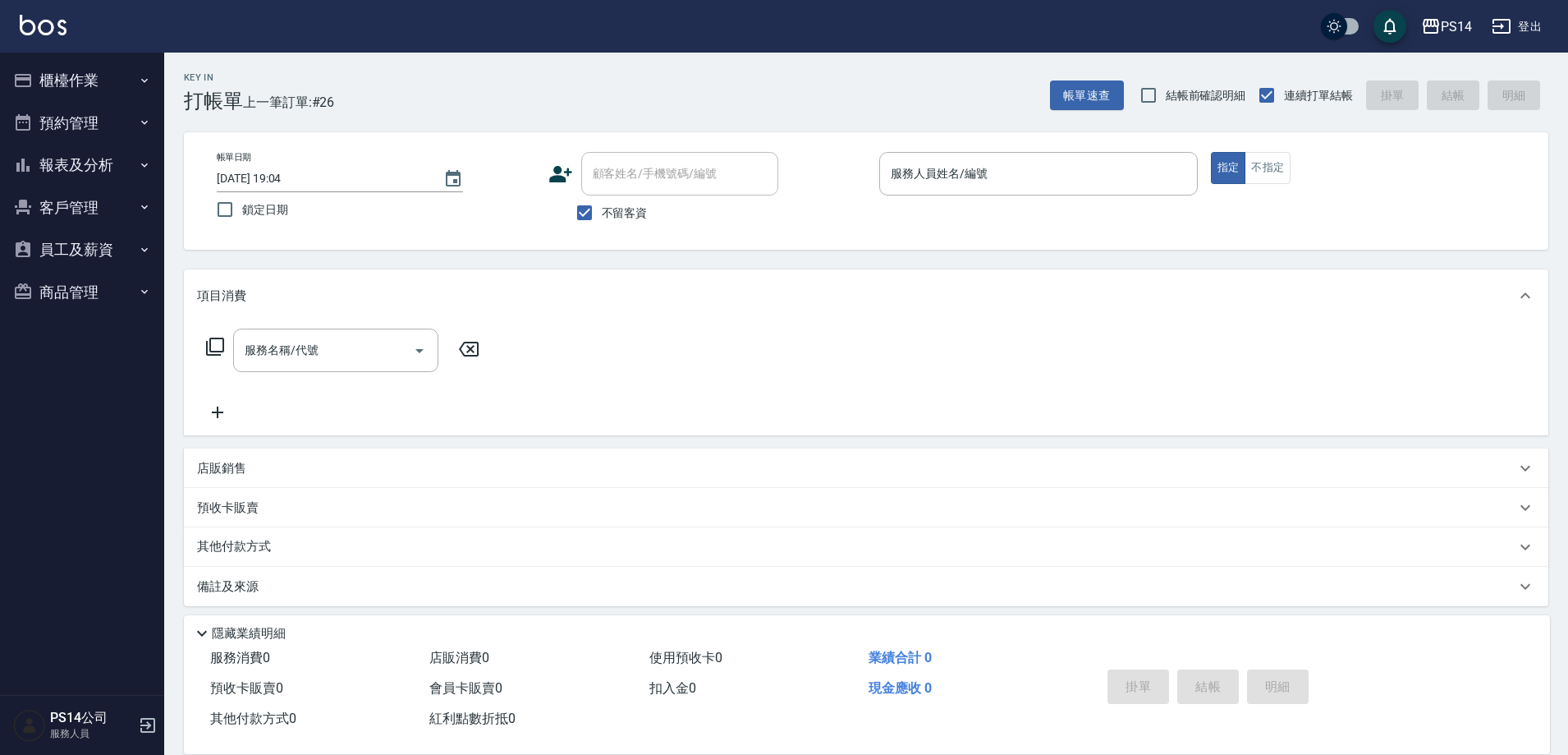
click at [6, 59] on button "櫃檯作業" at bounding box center [81, 80] width 151 height 43
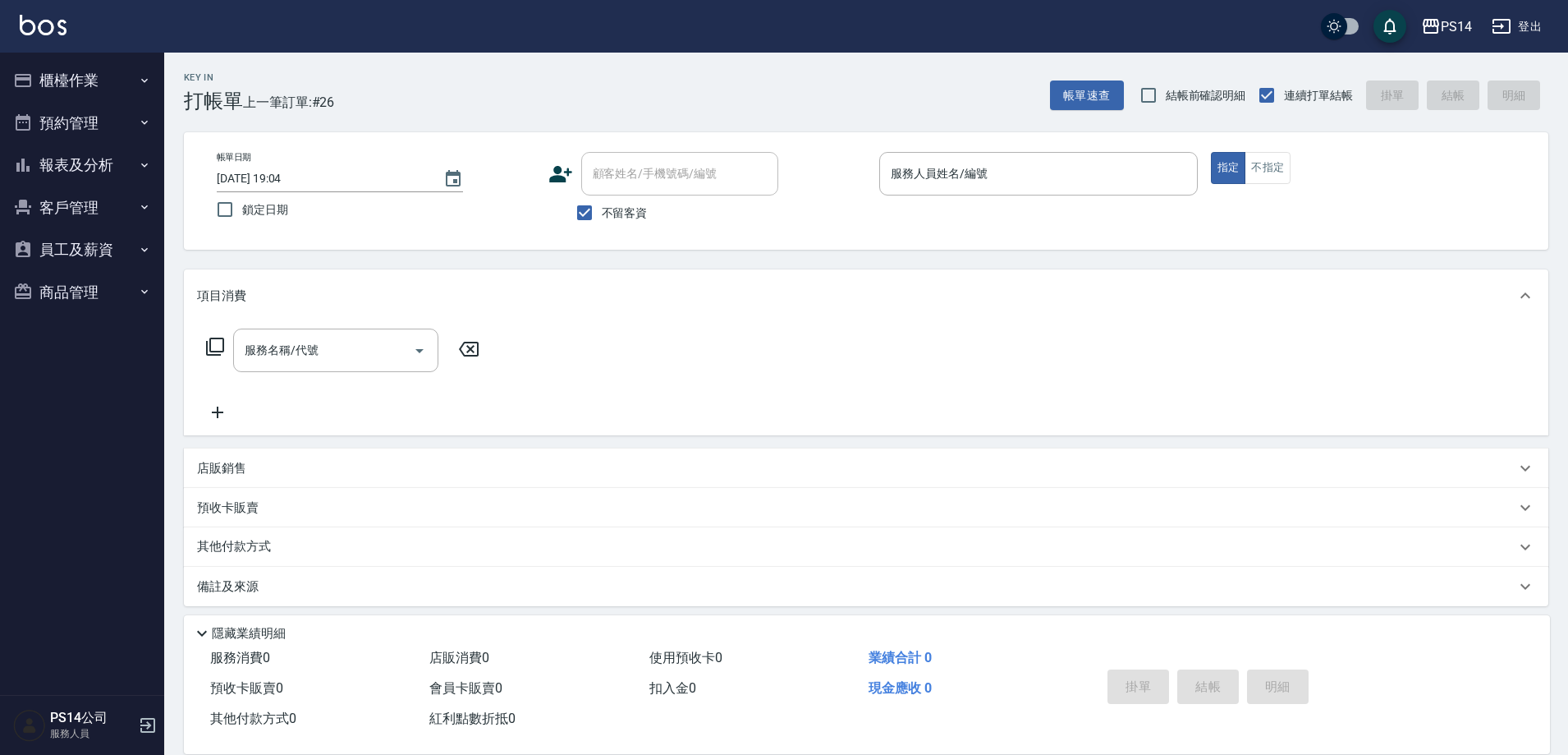
click at [6, 59] on button "櫃檯作業" at bounding box center [81, 80] width 151 height 43
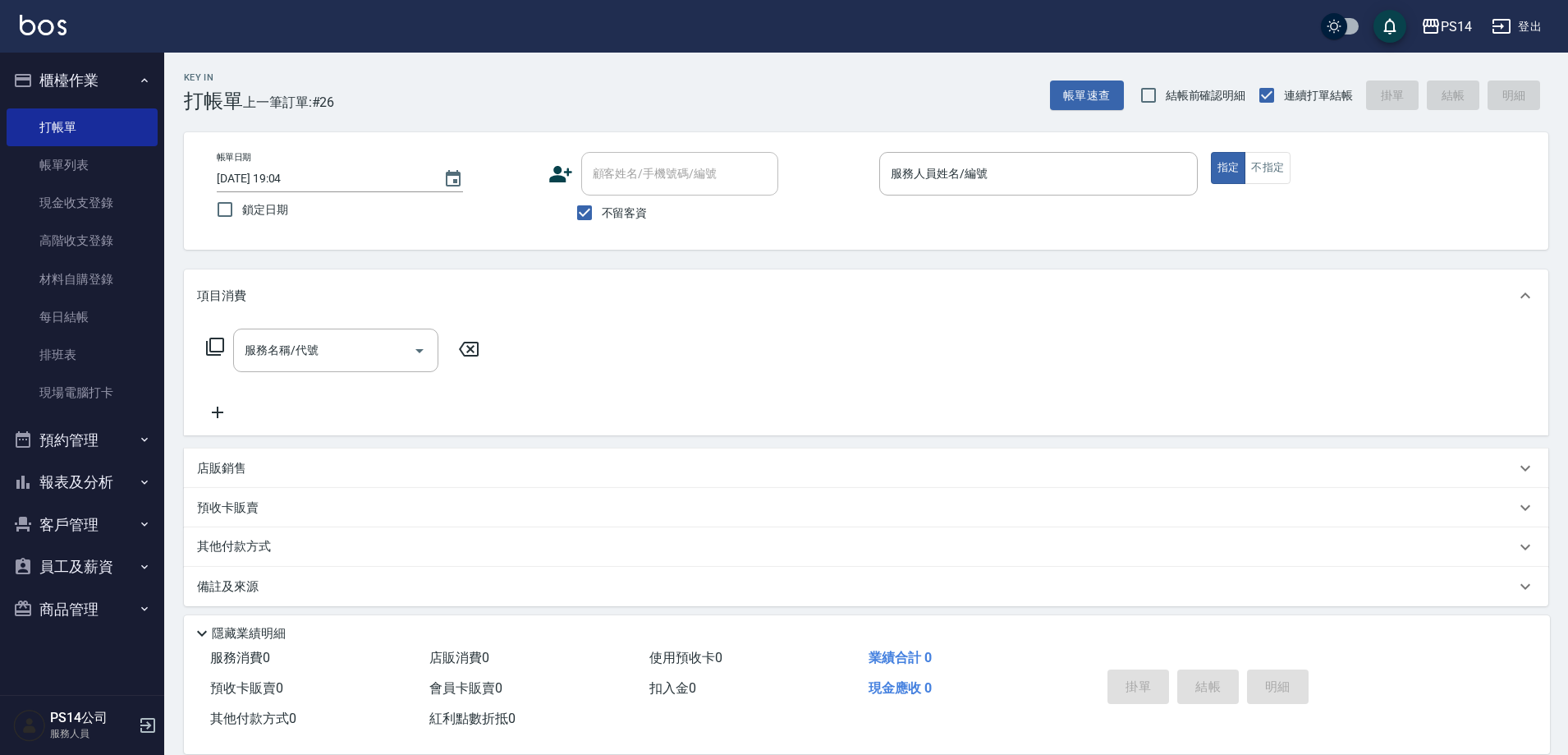
click at [6, 59] on button "櫃檯作業" at bounding box center [81, 80] width 151 height 43
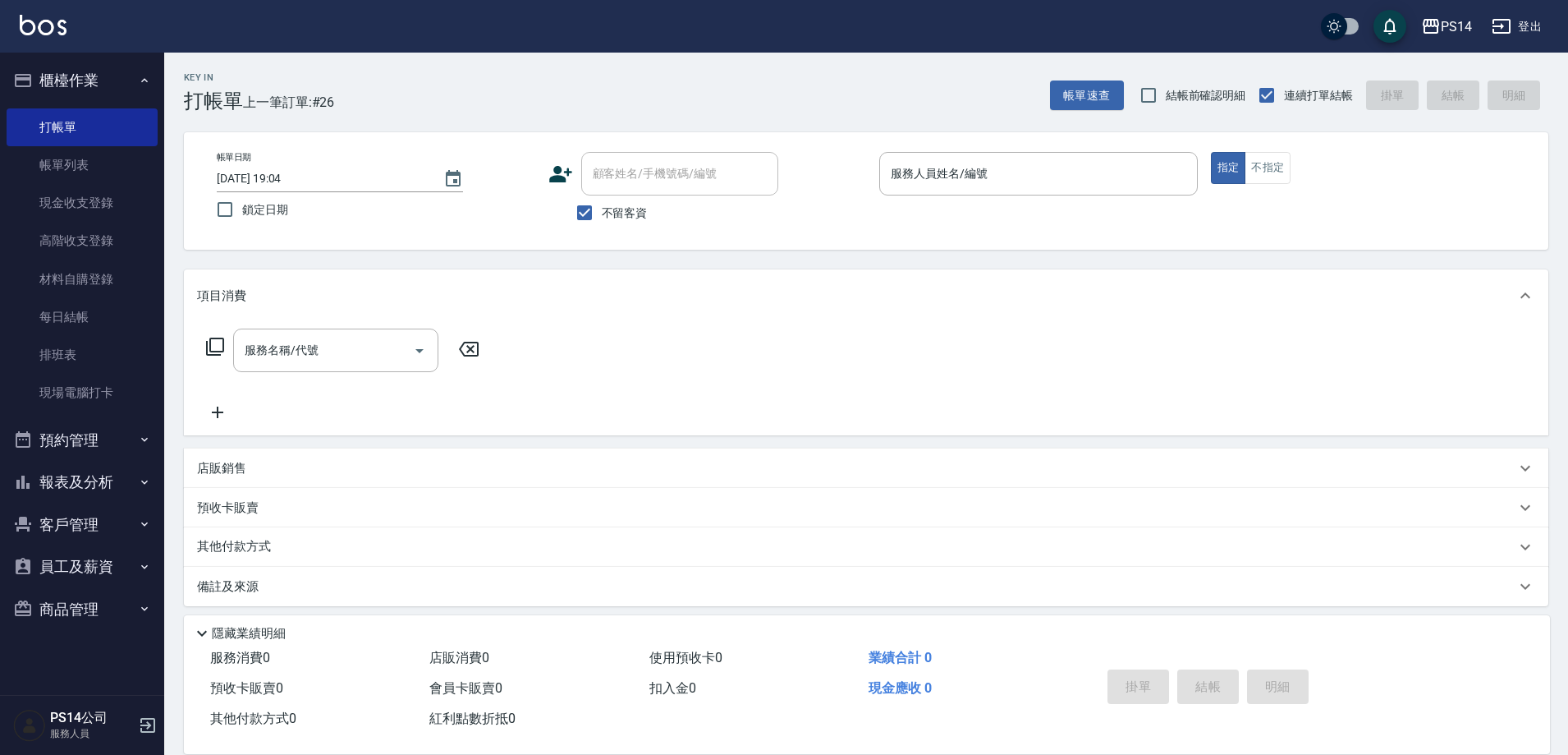
click at [6, 59] on button "櫃檯作業" at bounding box center [81, 80] width 151 height 43
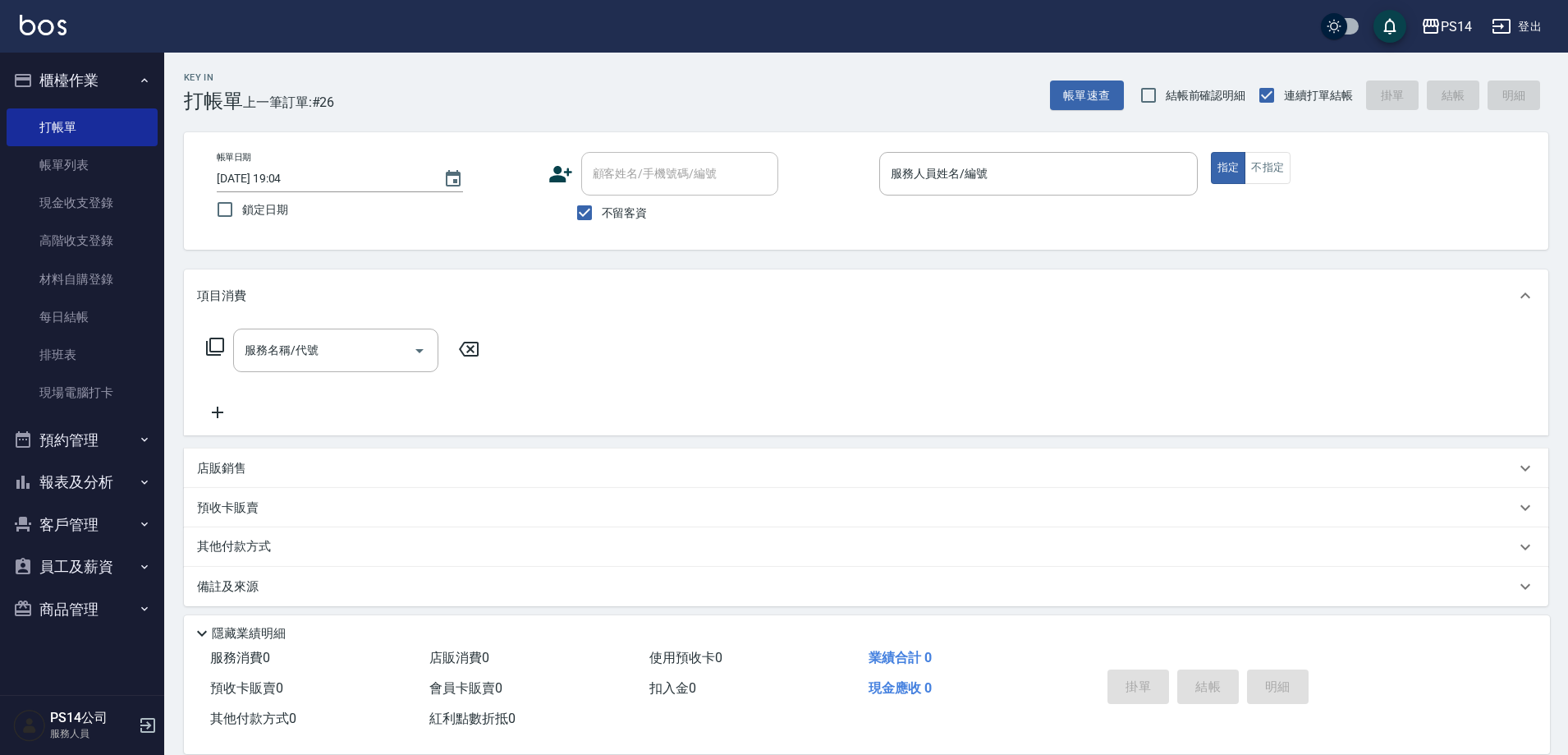
click at [6, 59] on button "櫃檯作業" at bounding box center [81, 80] width 151 height 43
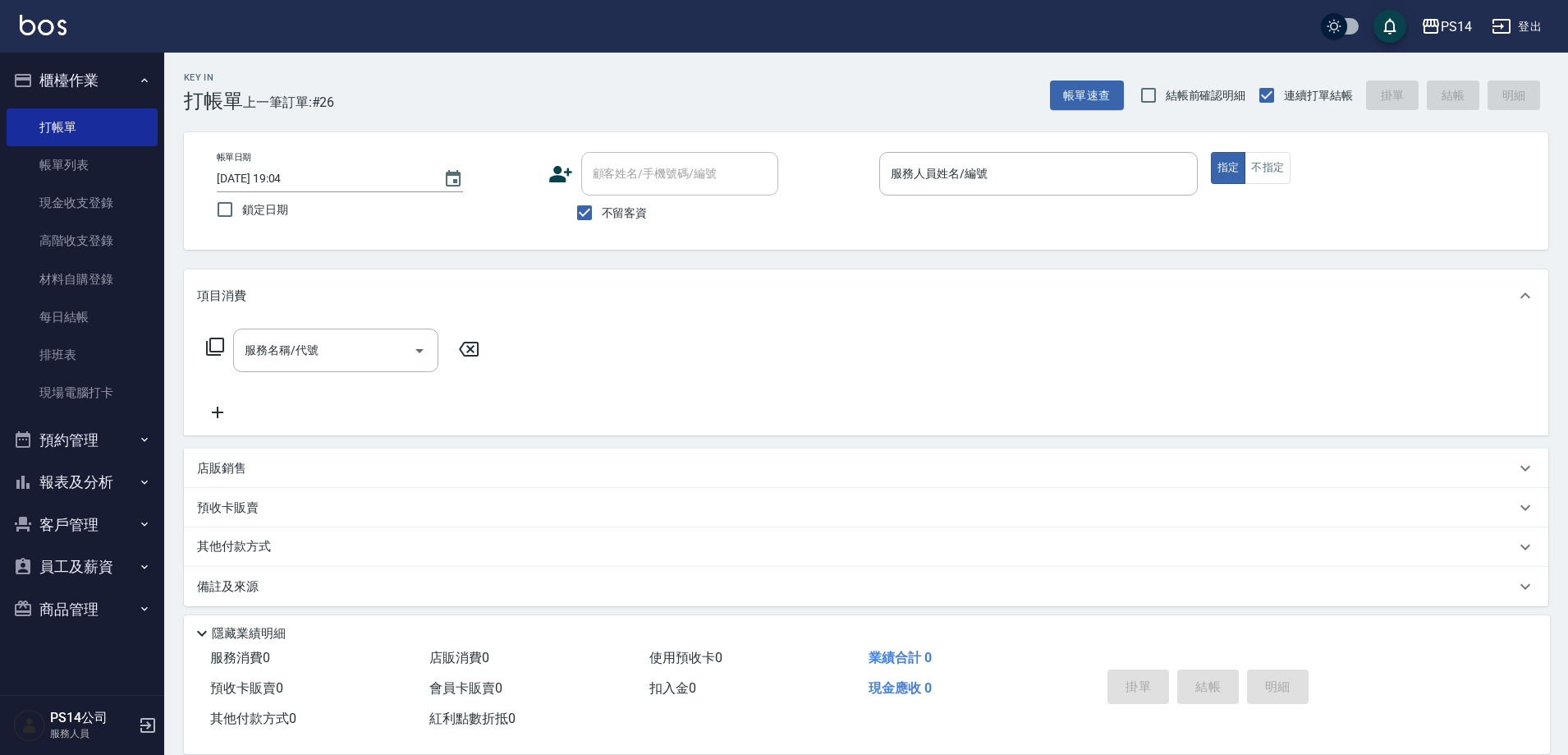
click at [6, 59] on button "櫃檯作業" at bounding box center [81, 80] width 151 height 43
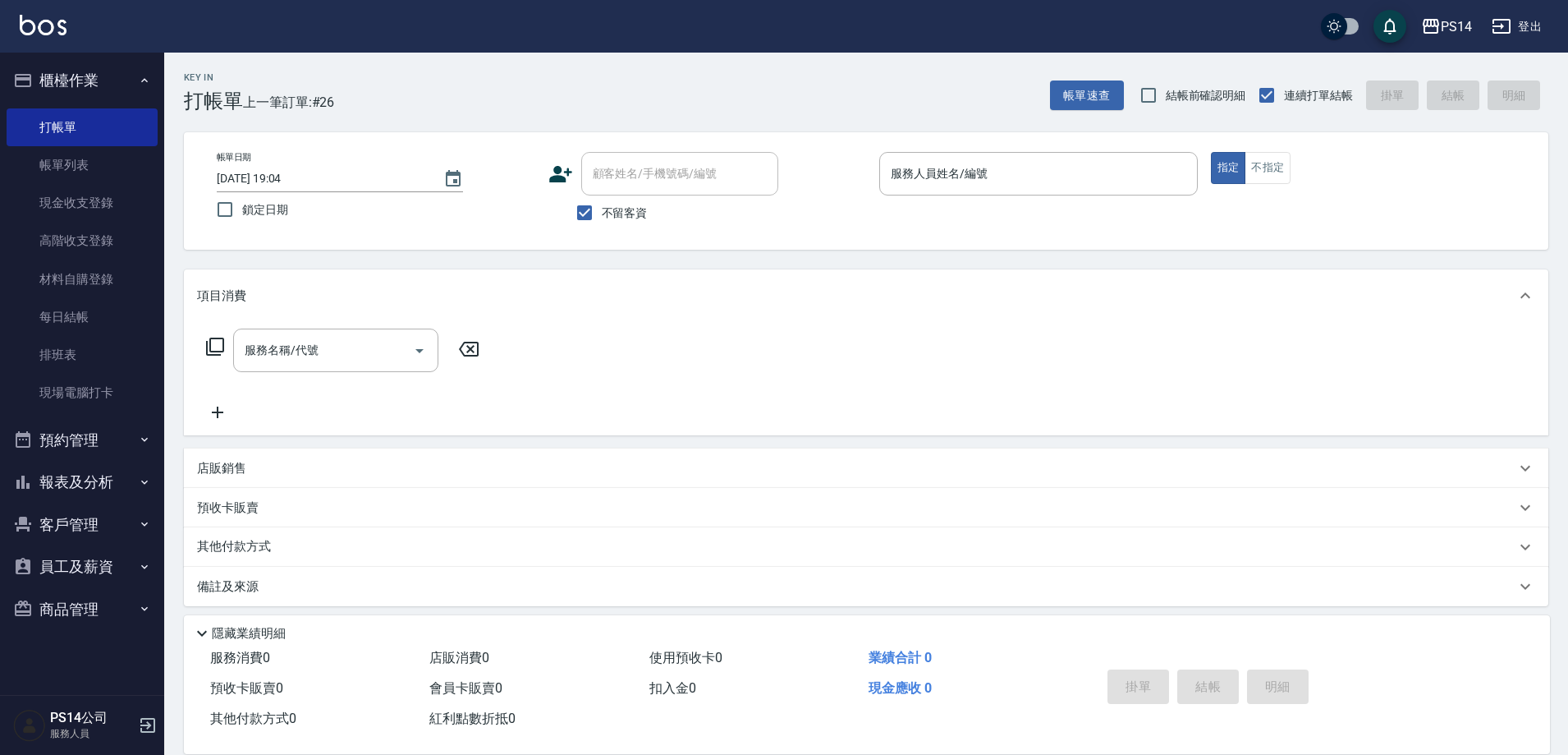
click at [6, 59] on button "櫃檯作業" at bounding box center [81, 80] width 151 height 43
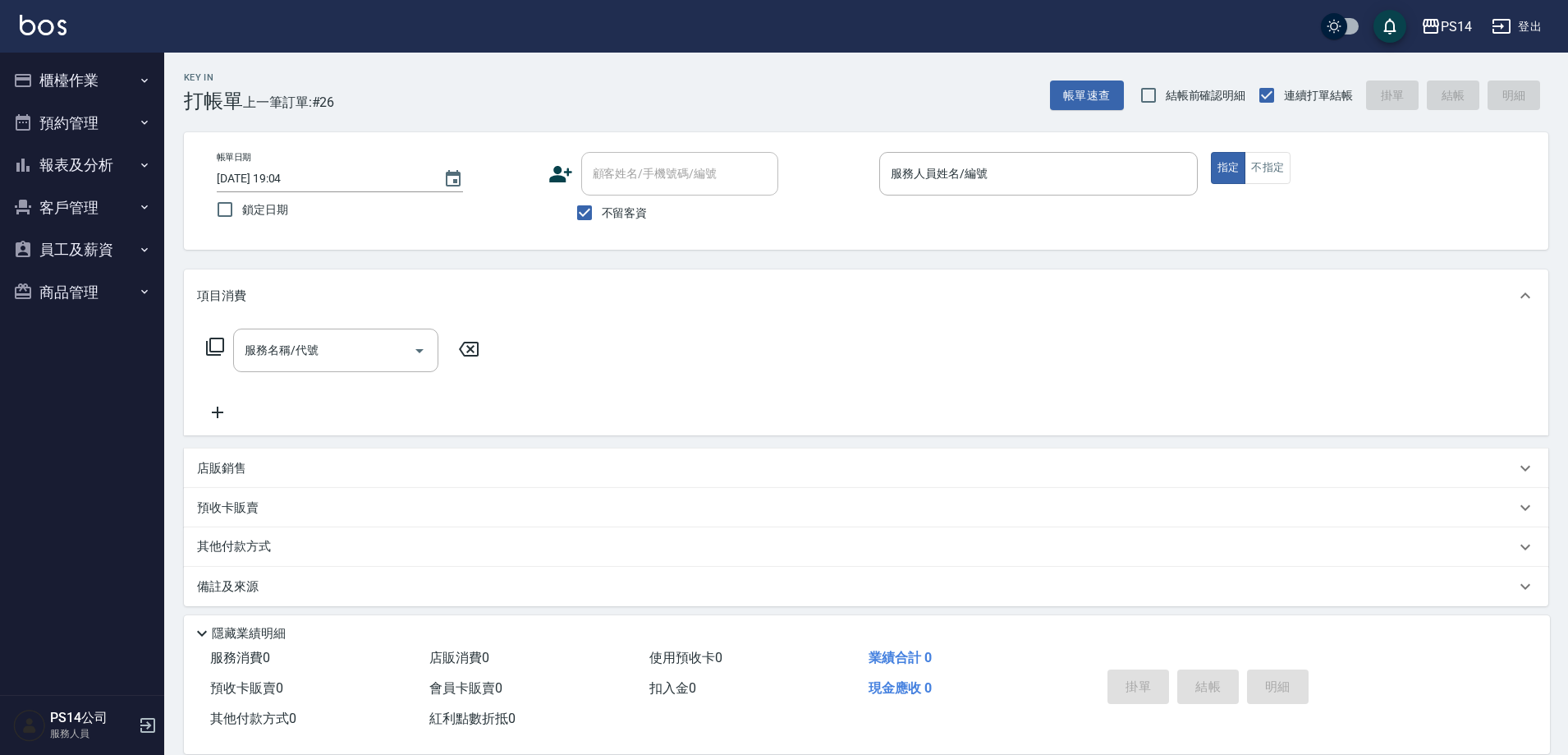
click at [6, 59] on button "櫃檯作業" at bounding box center [81, 80] width 151 height 43
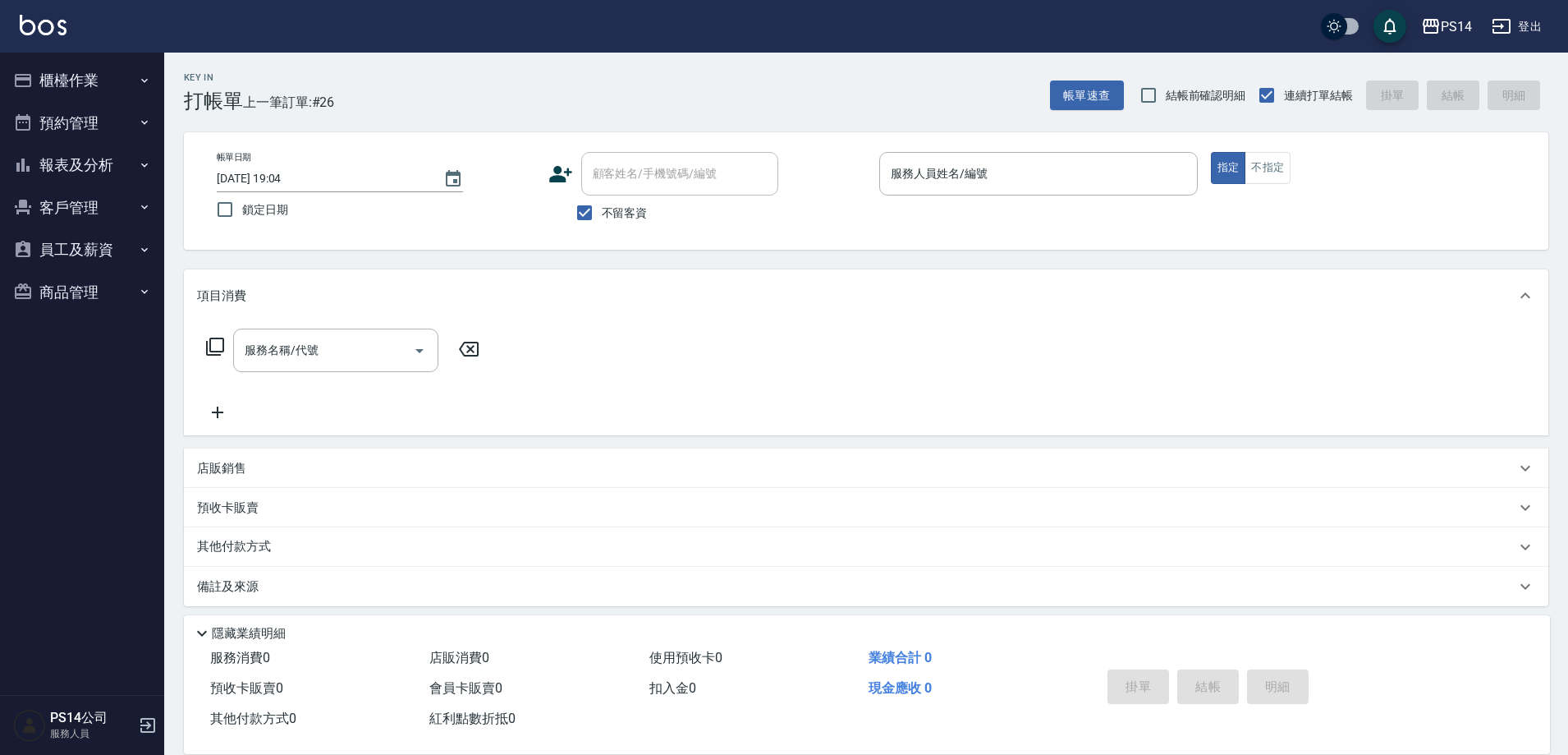
click at [6, 59] on button "櫃檯作業" at bounding box center [81, 80] width 151 height 43
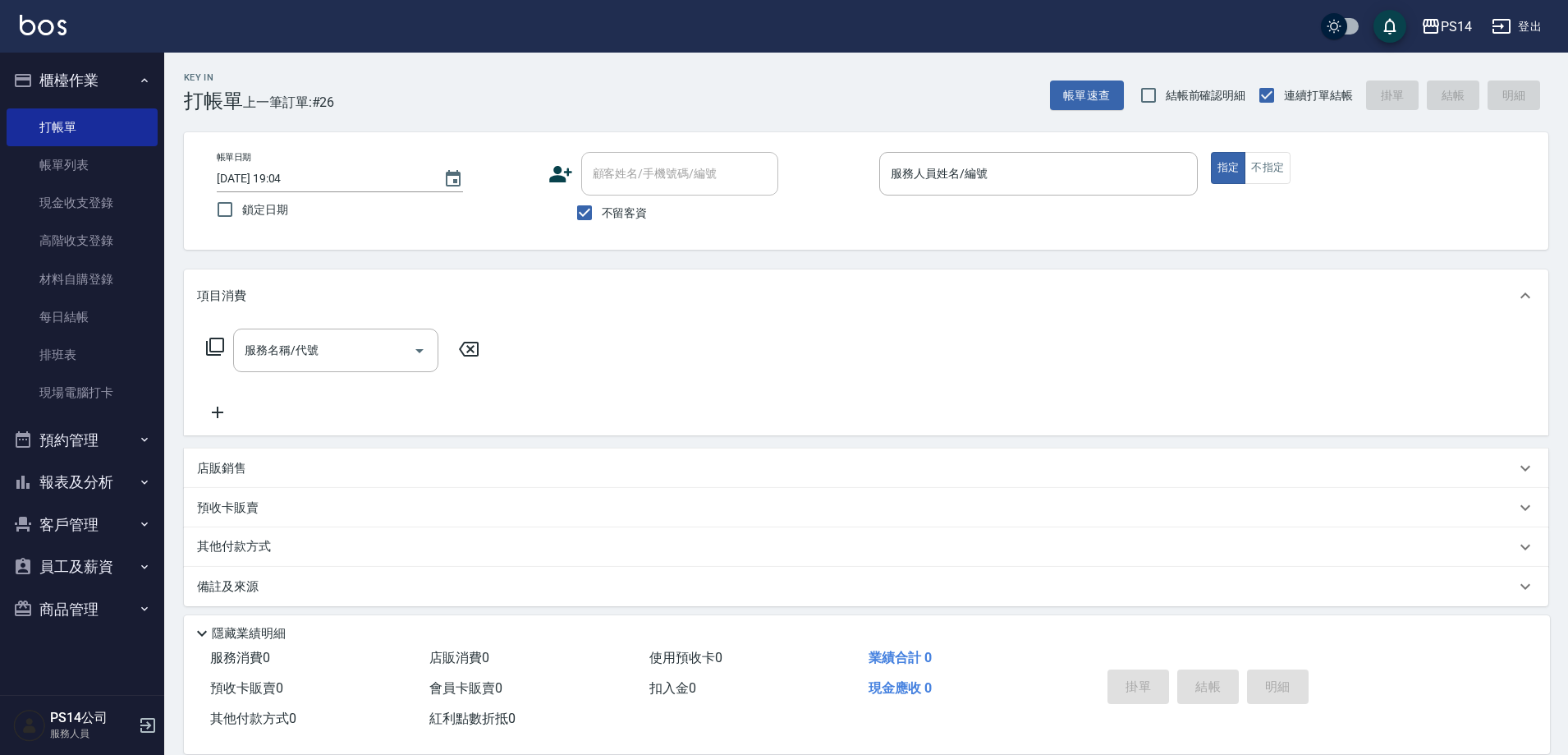
click at [6, 59] on button "櫃檯作業" at bounding box center [81, 80] width 151 height 43
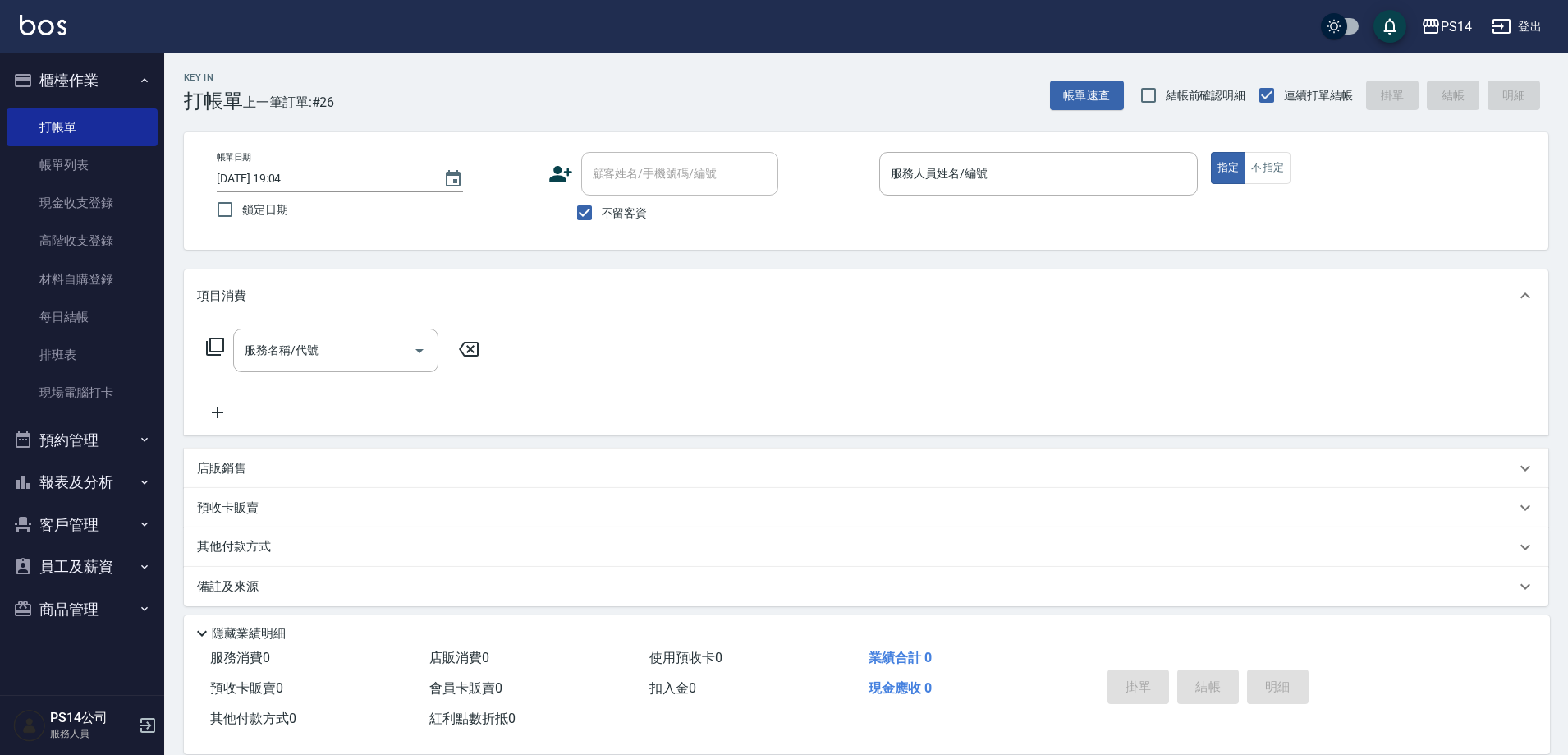
click at [6, 59] on button "櫃檯作業" at bounding box center [81, 80] width 151 height 43
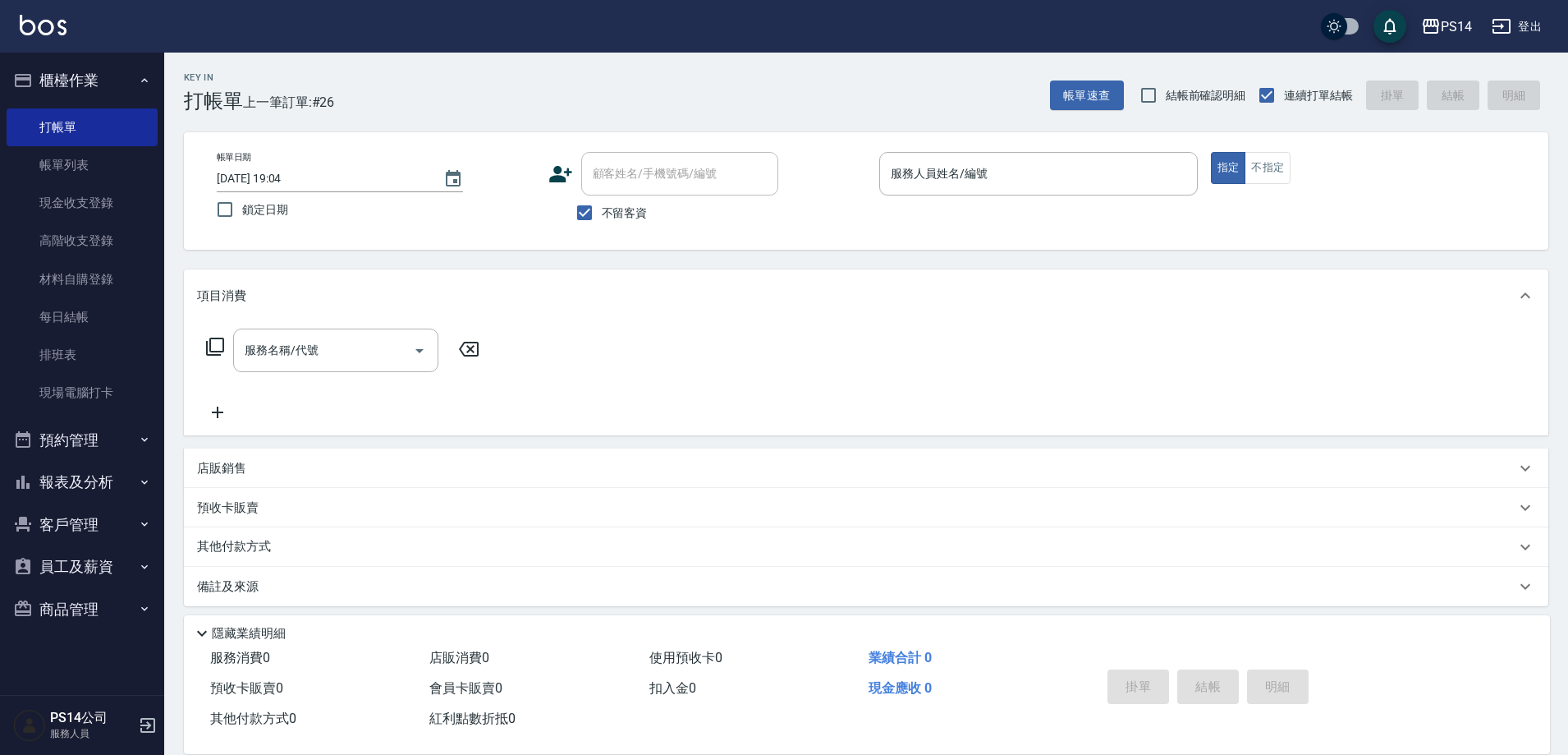
click at [6, 59] on button "櫃檯作業" at bounding box center [81, 80] width 151 height 43
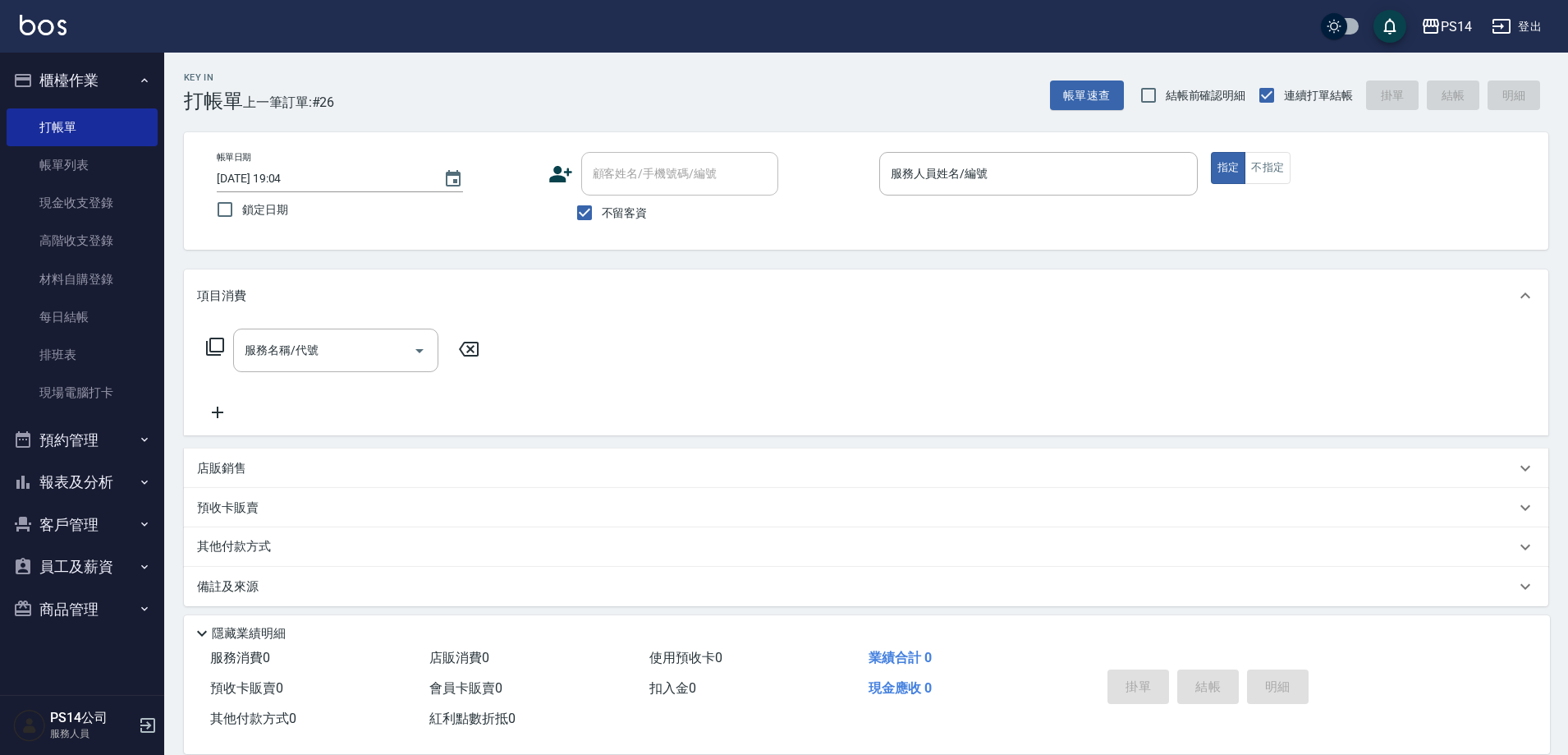
click at [6, 59] on button "櫃檯作業" at bounding box center [81, 80] width 151 height 43
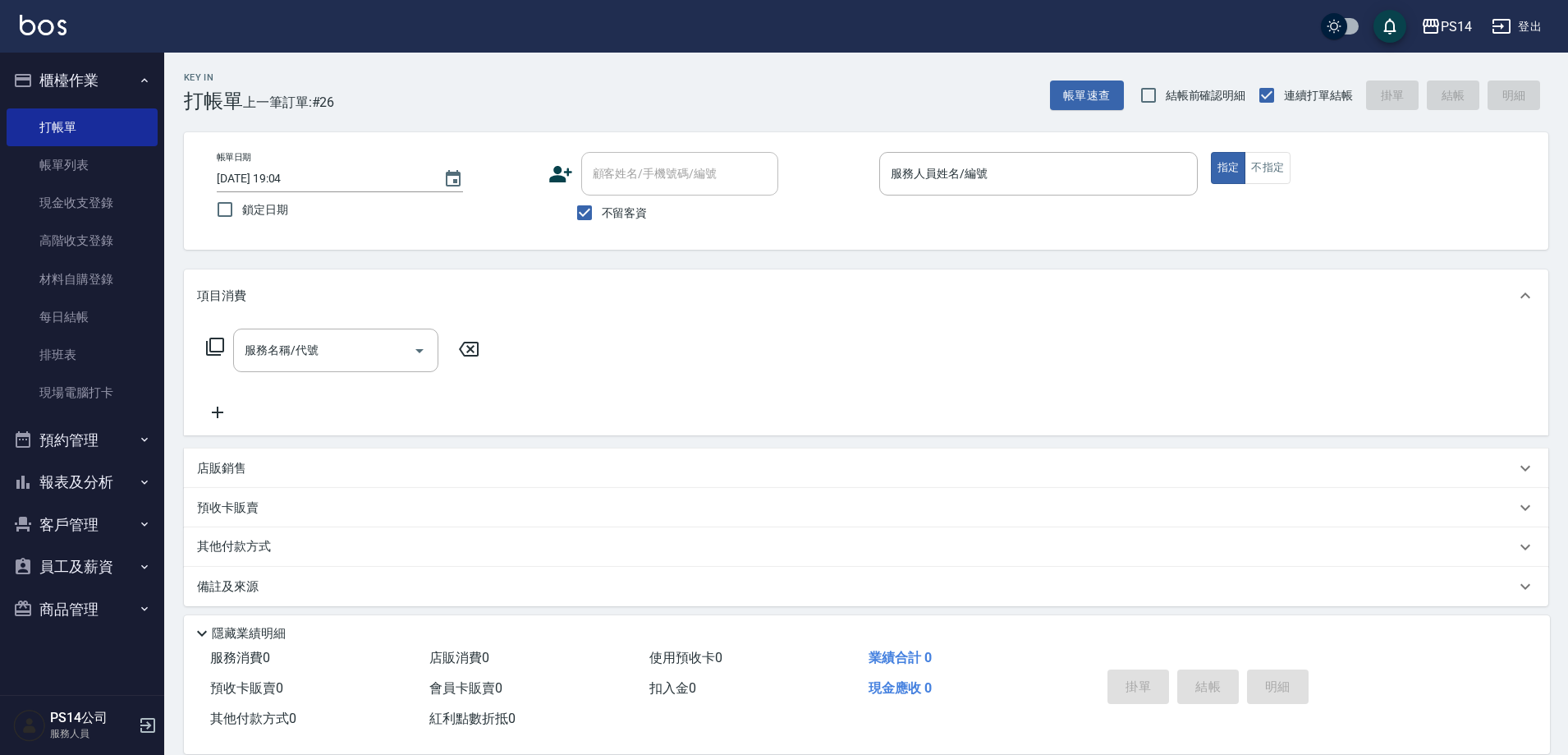
click at [6, 59] on button "櫃檯作業" at bounding box center [81, 80] width 151 height 43
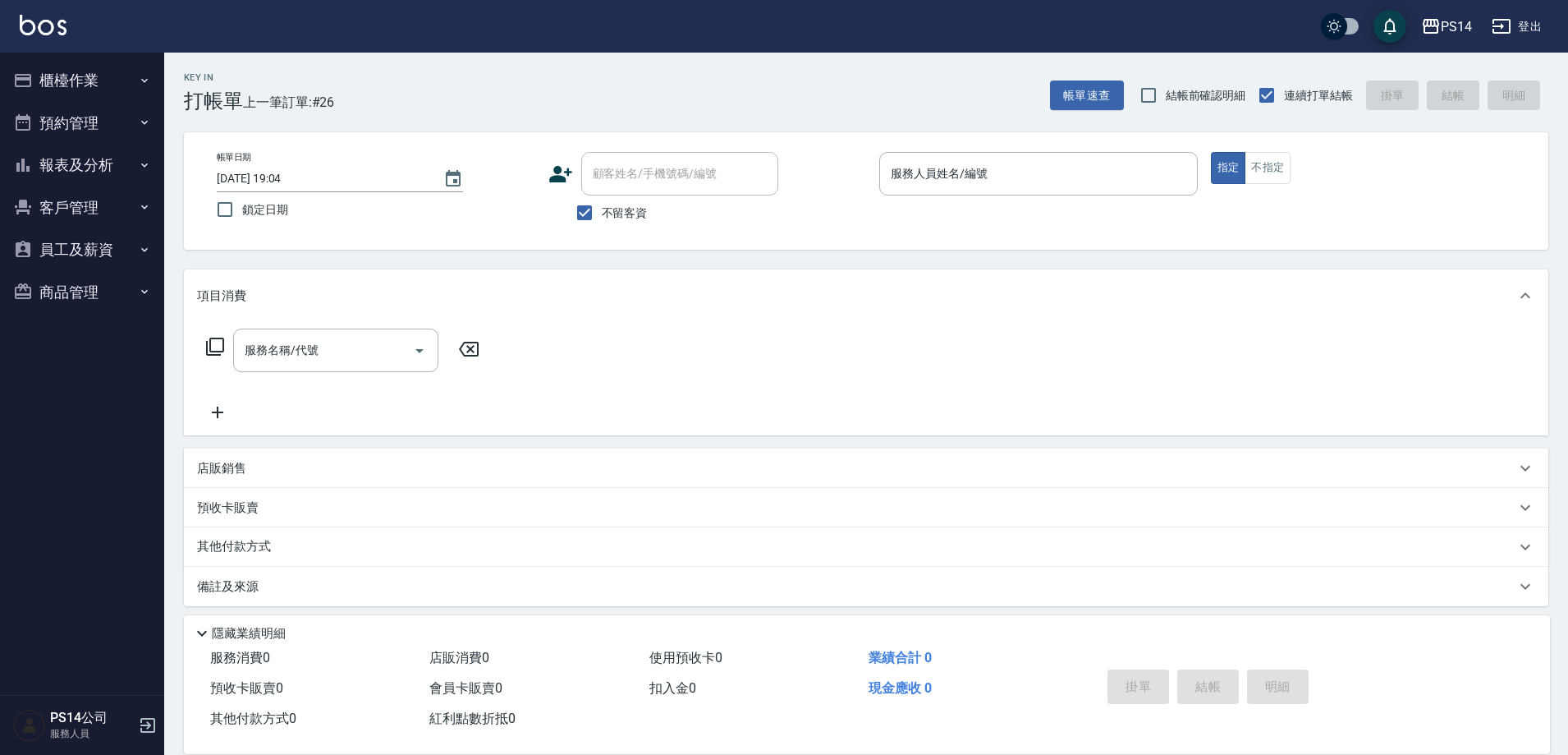
click at [6, 59] on button "櫃檯作業" at bounding box center [81, 80] width 151 height 43
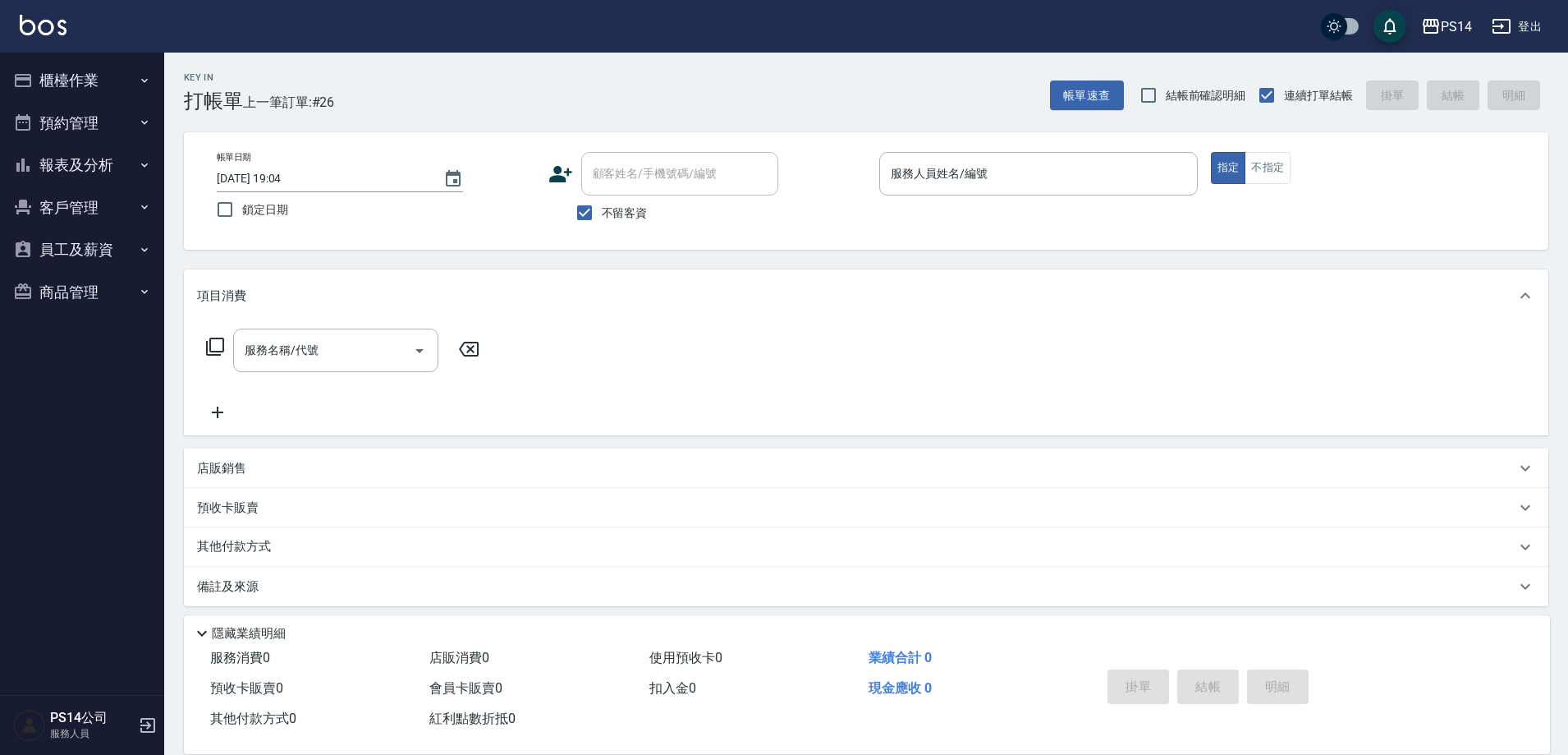
click at [6, 59] on button "櫃檯作業" at bounding box center [81, 80] width 151 height 43
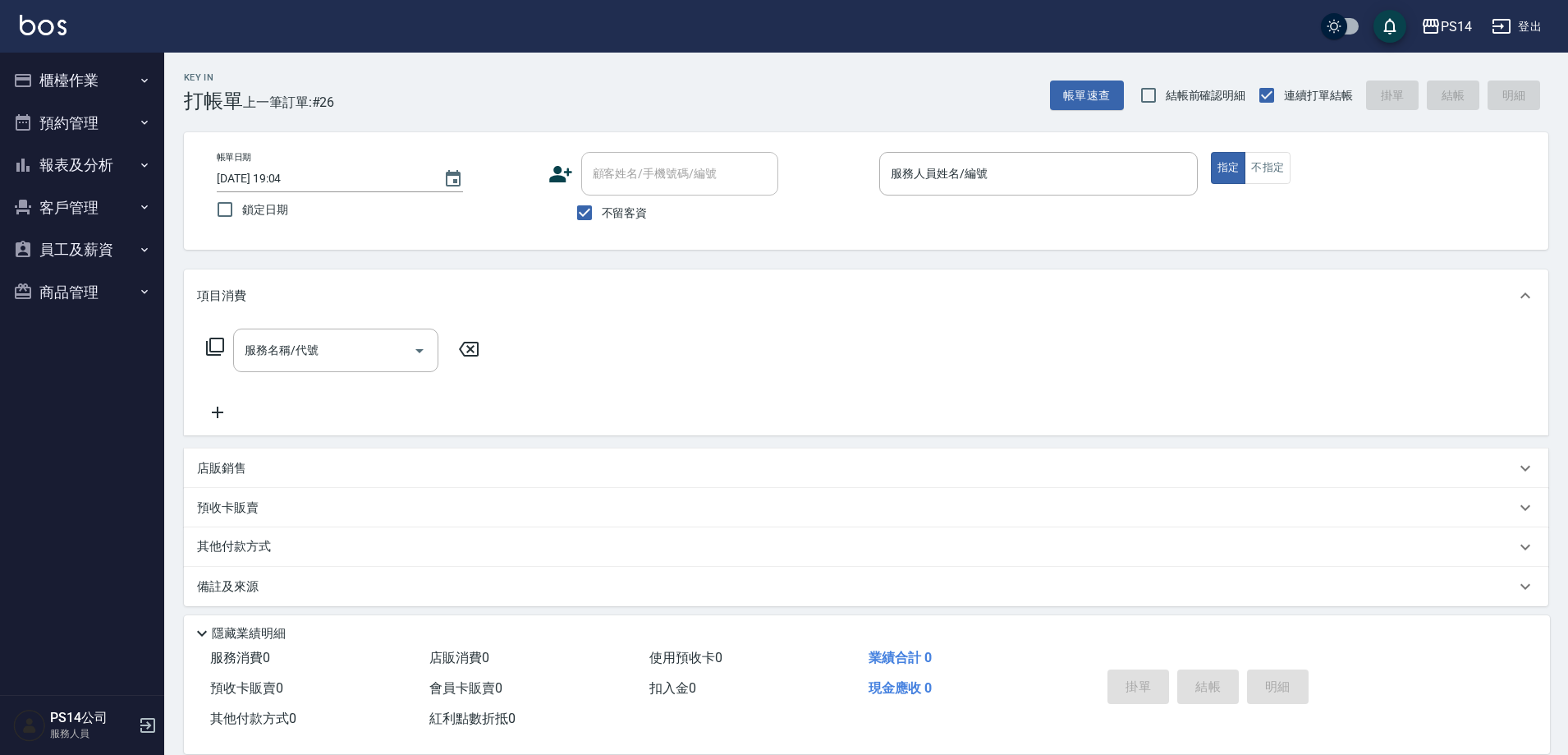
click at [6, 59] on button "櫃檯作業" at bounding box center [81, 80] width 151 height 43
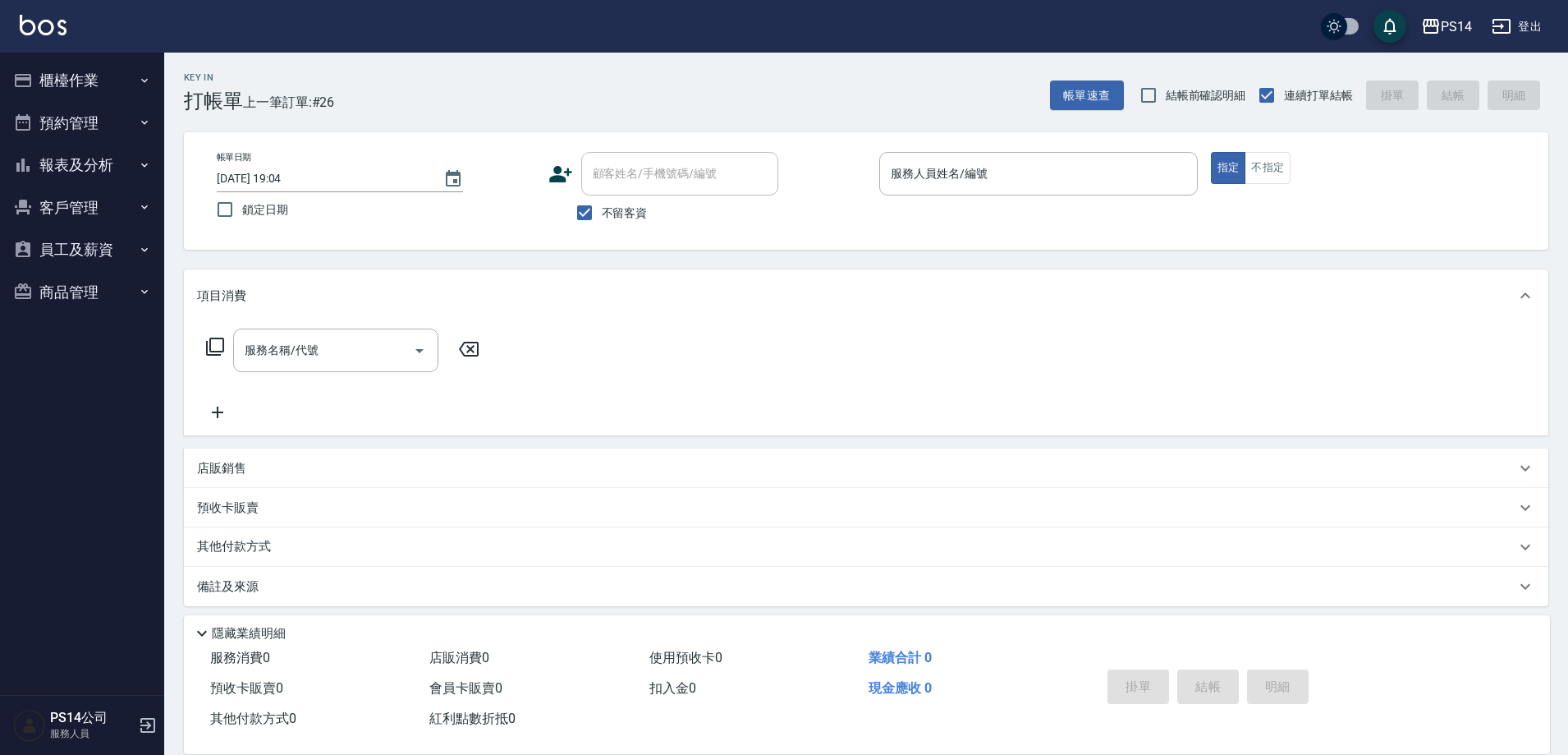
click at [6, 59] on button "櫃檯作業" at bounding box center [81, 80] width 151 height 43
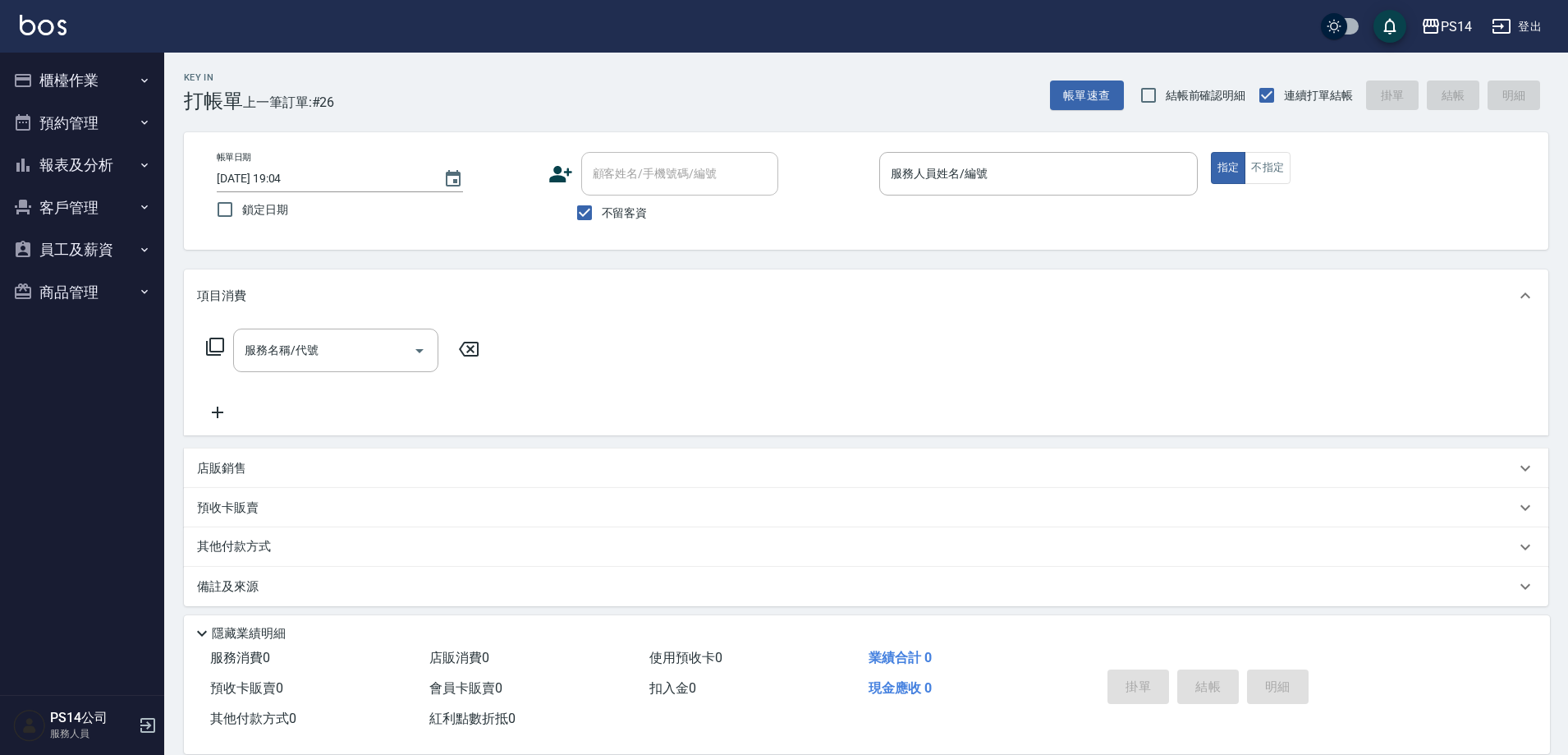
click at [6, 59] on button "櫃檯作業" at bounding box center [81, 80] width 151 height 43
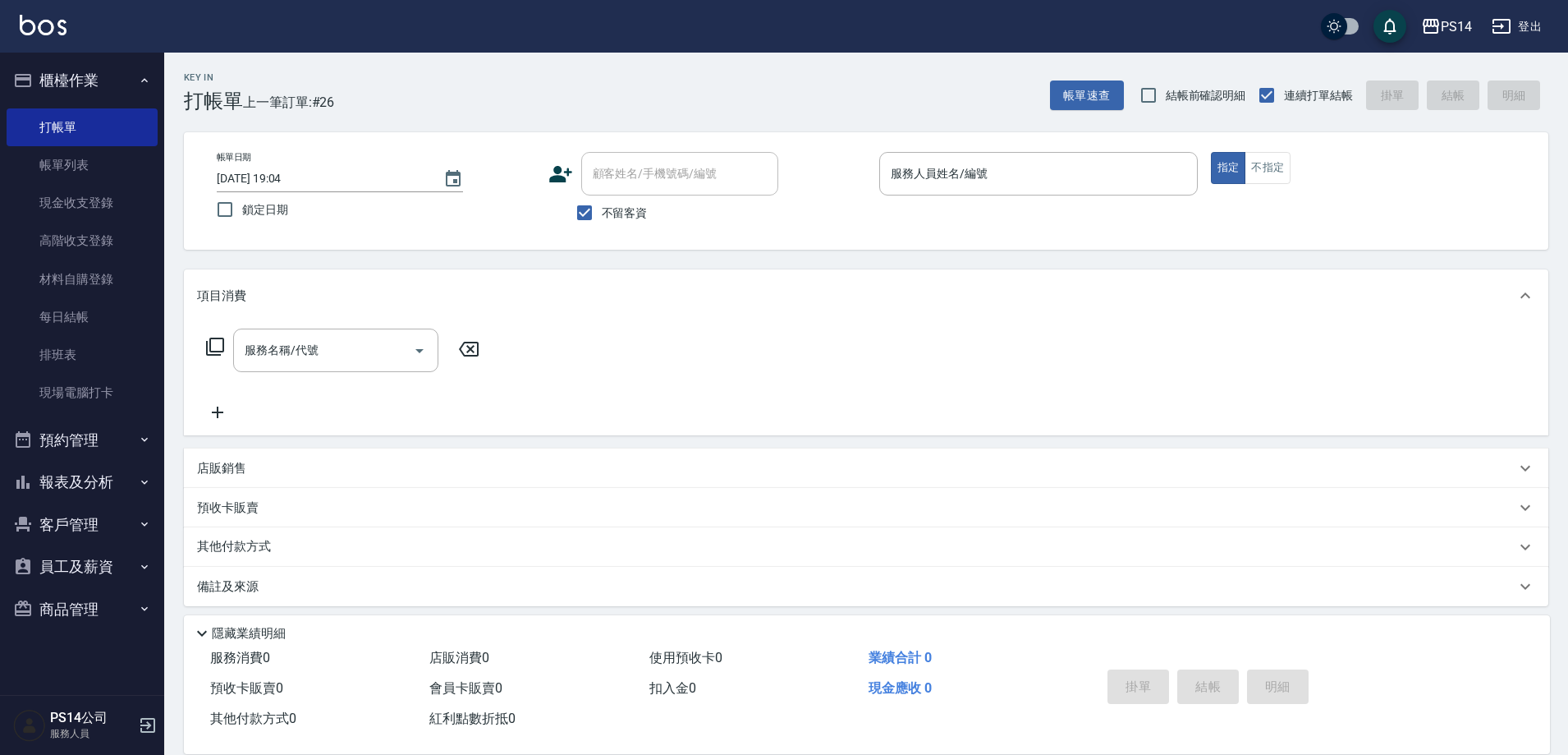
click at [6, 59] on button "櫃檯作業" at bounding box center [81, 80] width 151 height 43
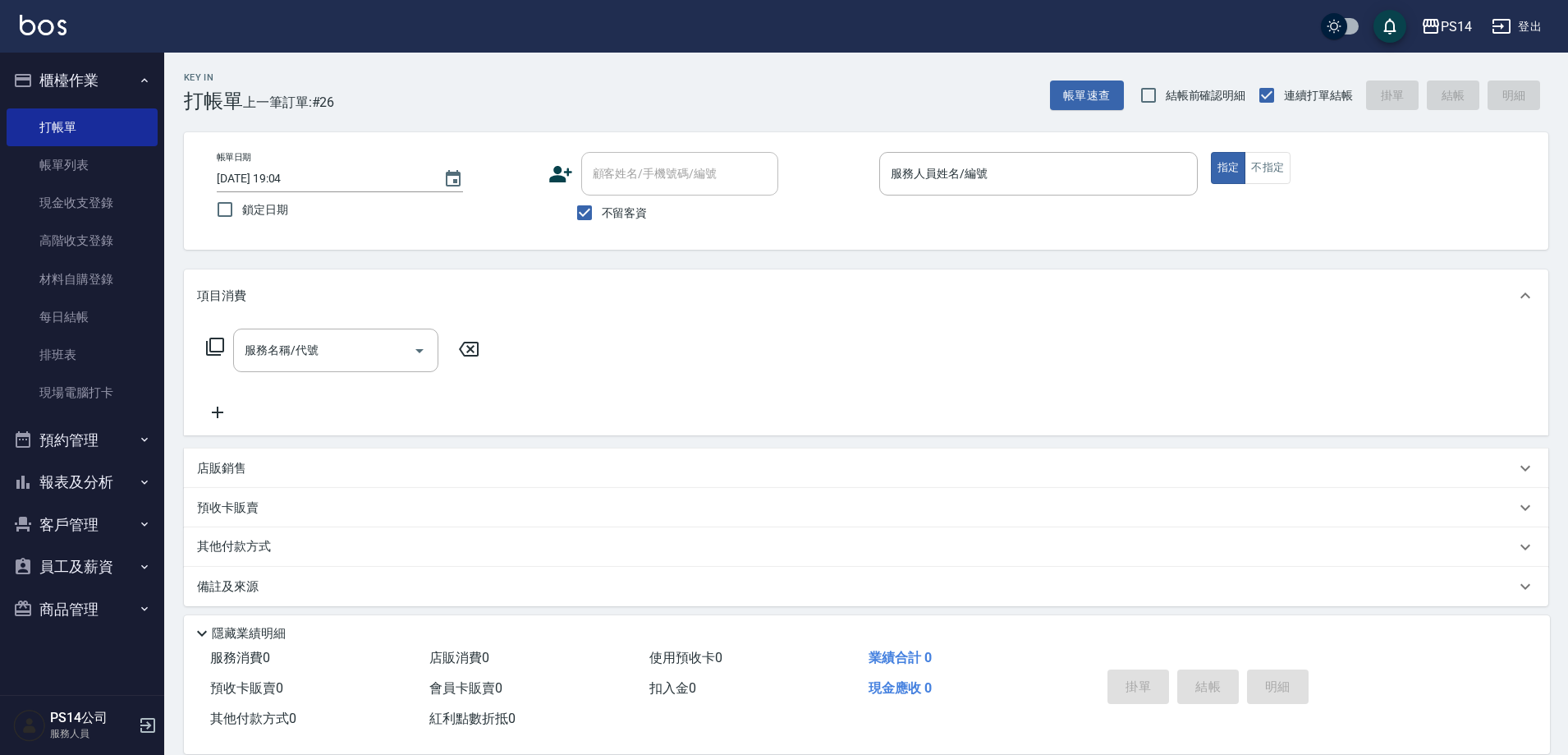
click at [6, 59] on button "櫃檯作業" at bounding box center [81, 80] width 151 height 43
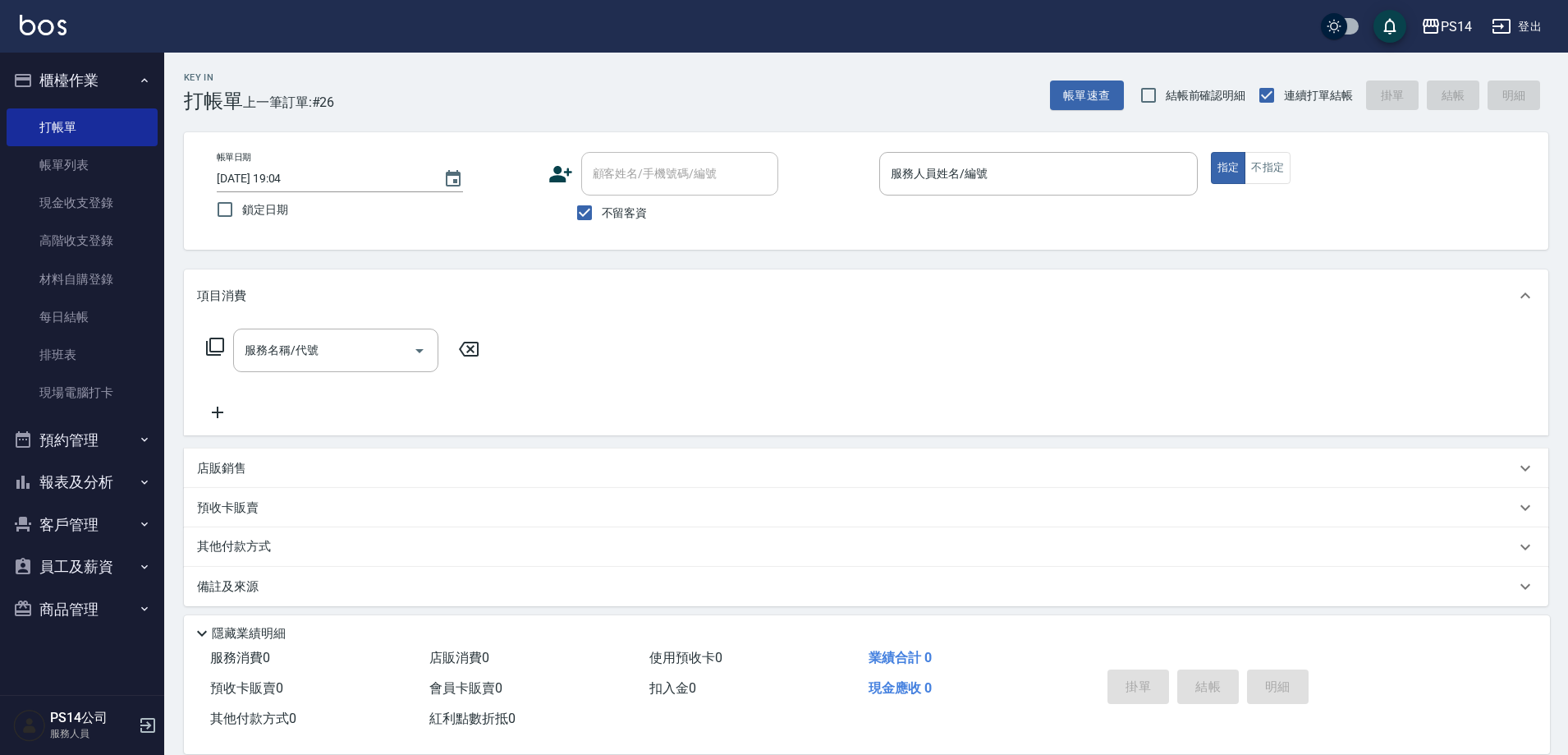
click at [6, 59] on button "櫃檯作業" at bounding box center [81, 80] width 151 height 43
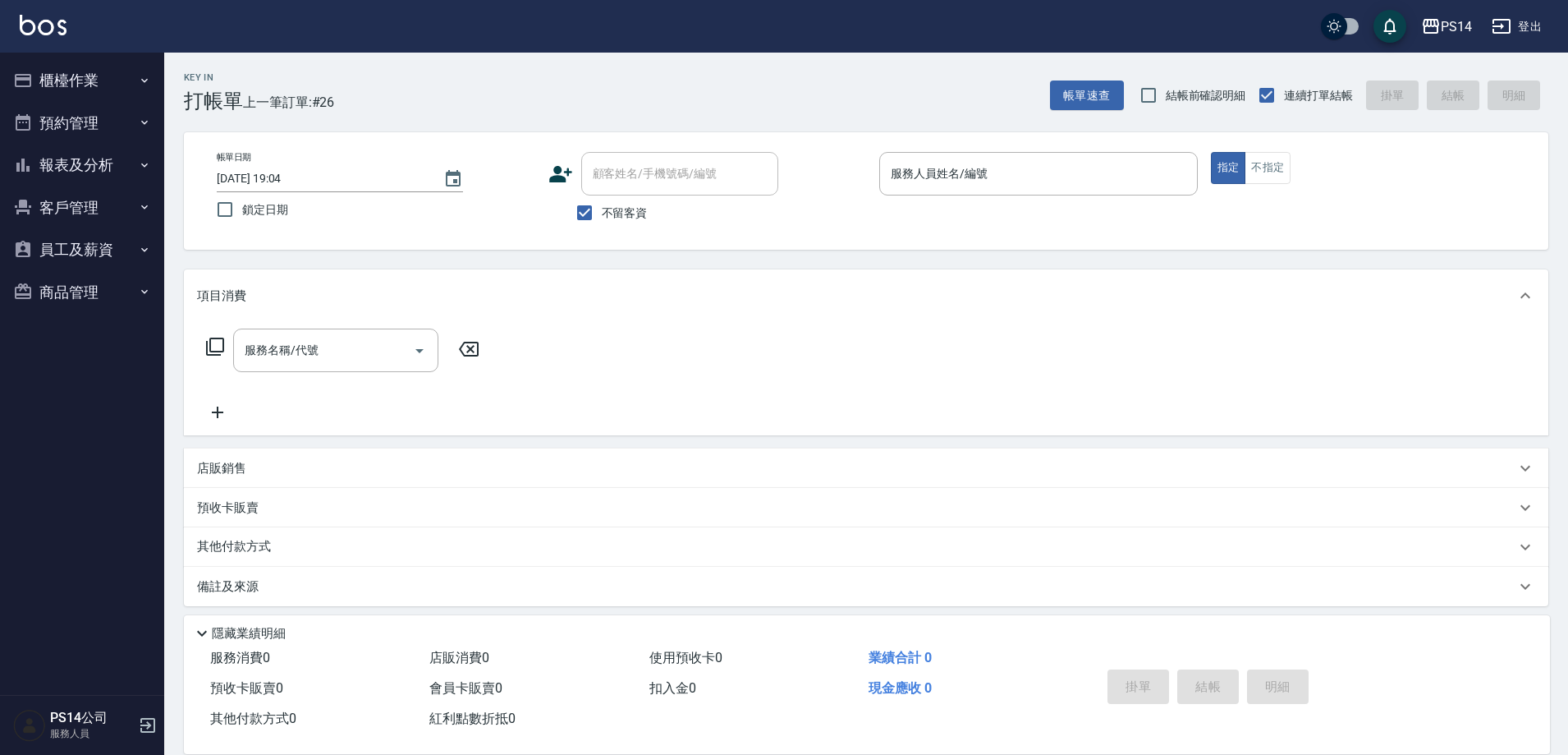
click at [6, 59] on button "櫃檯作業" at bounding box center [81, 80] width 151 height 43
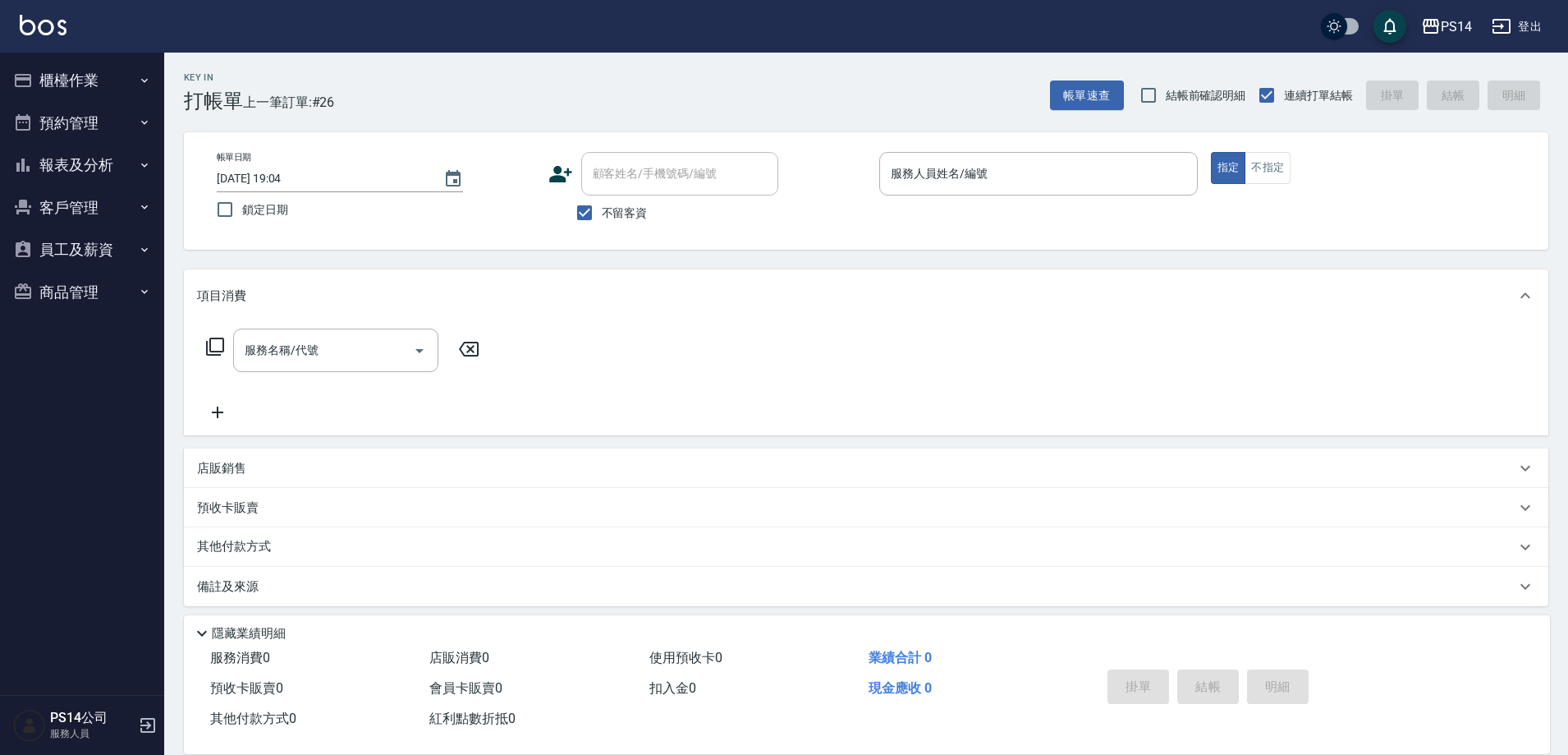
click at [6, 59] on button "櫃檯作業" at bounding box center [81, 80] width 151 height 43
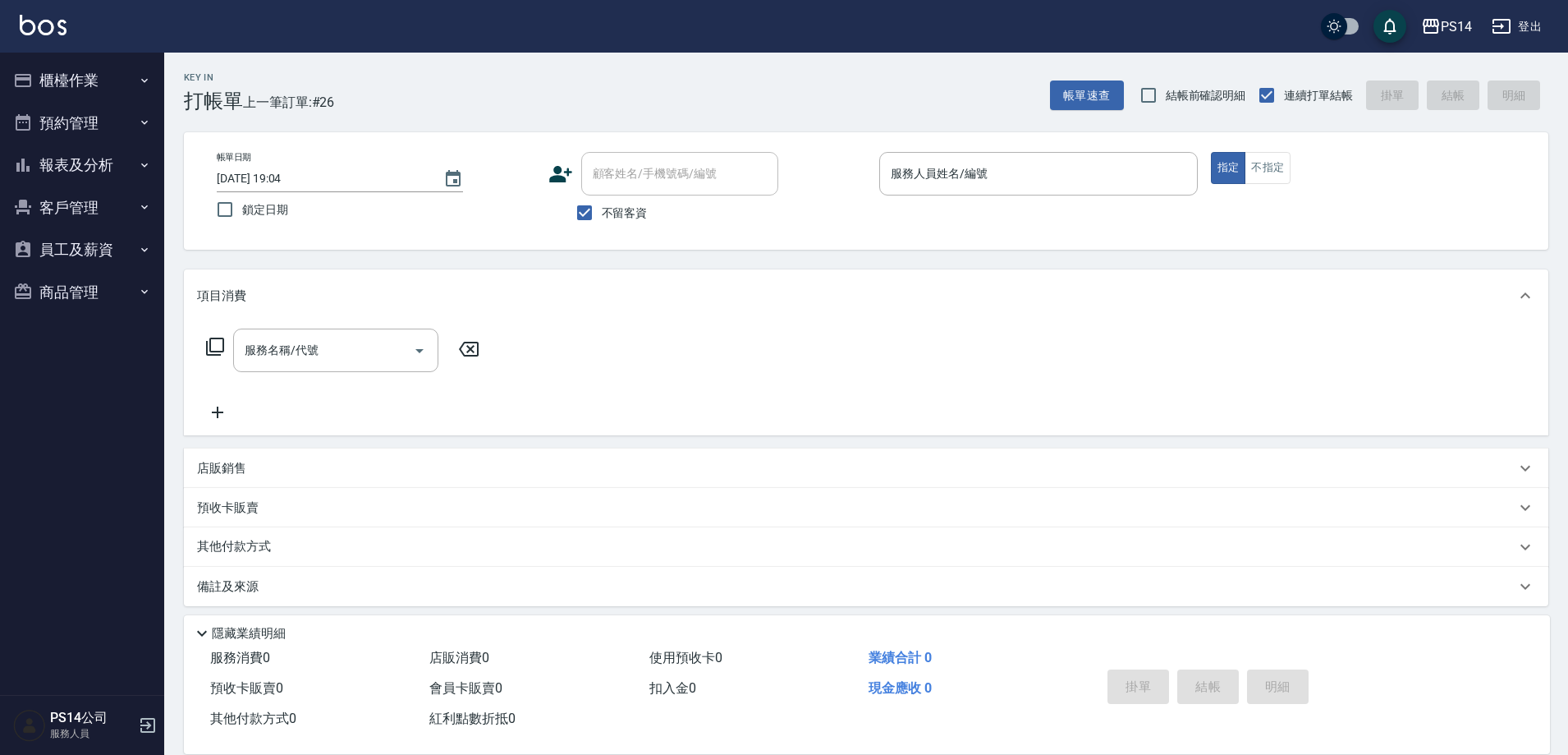
click at [6, 59] on button "櫃檯作業" at bounding box center [81, 80] width 151 height 43
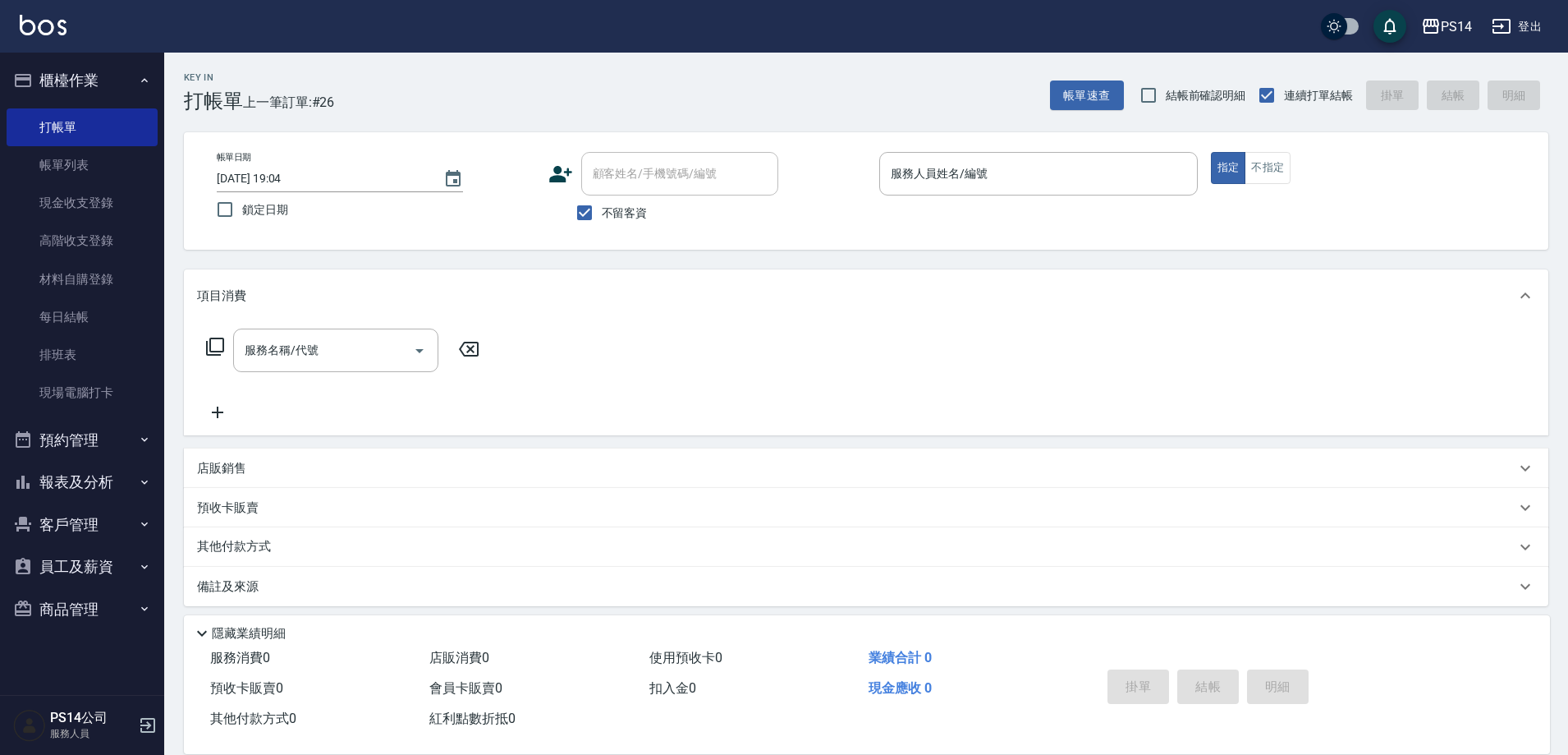
click at [6, 59] on button "櫃檯作業" at bounding box center [81, 80] width 151 height 43
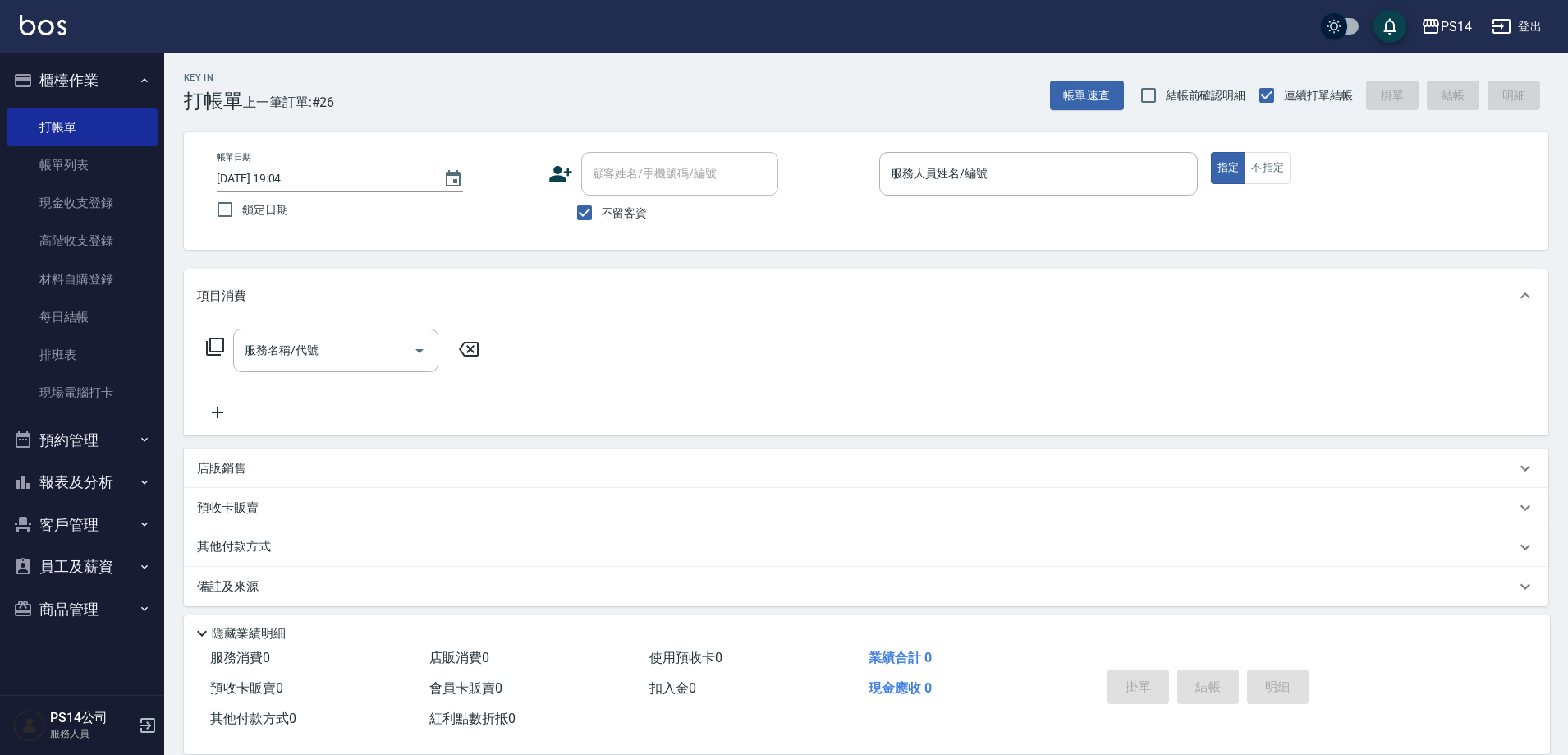
click at [6, 59] on button "櫃檯作業" at bounding box center [81, 80] width 151 height 43
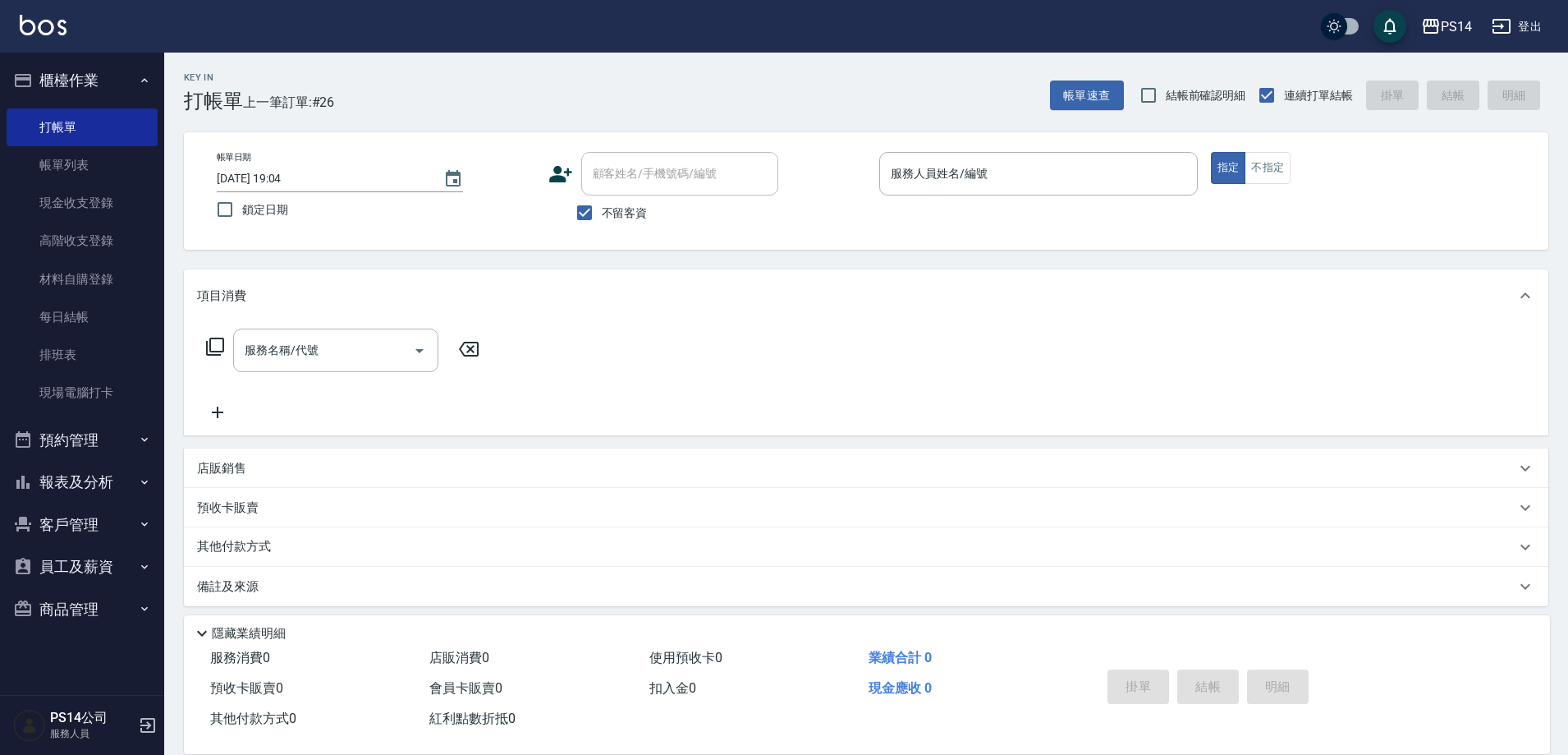
click at [6, 59] on button "櫃檯作業" at bounding box center [81, 80] width 151 height 43
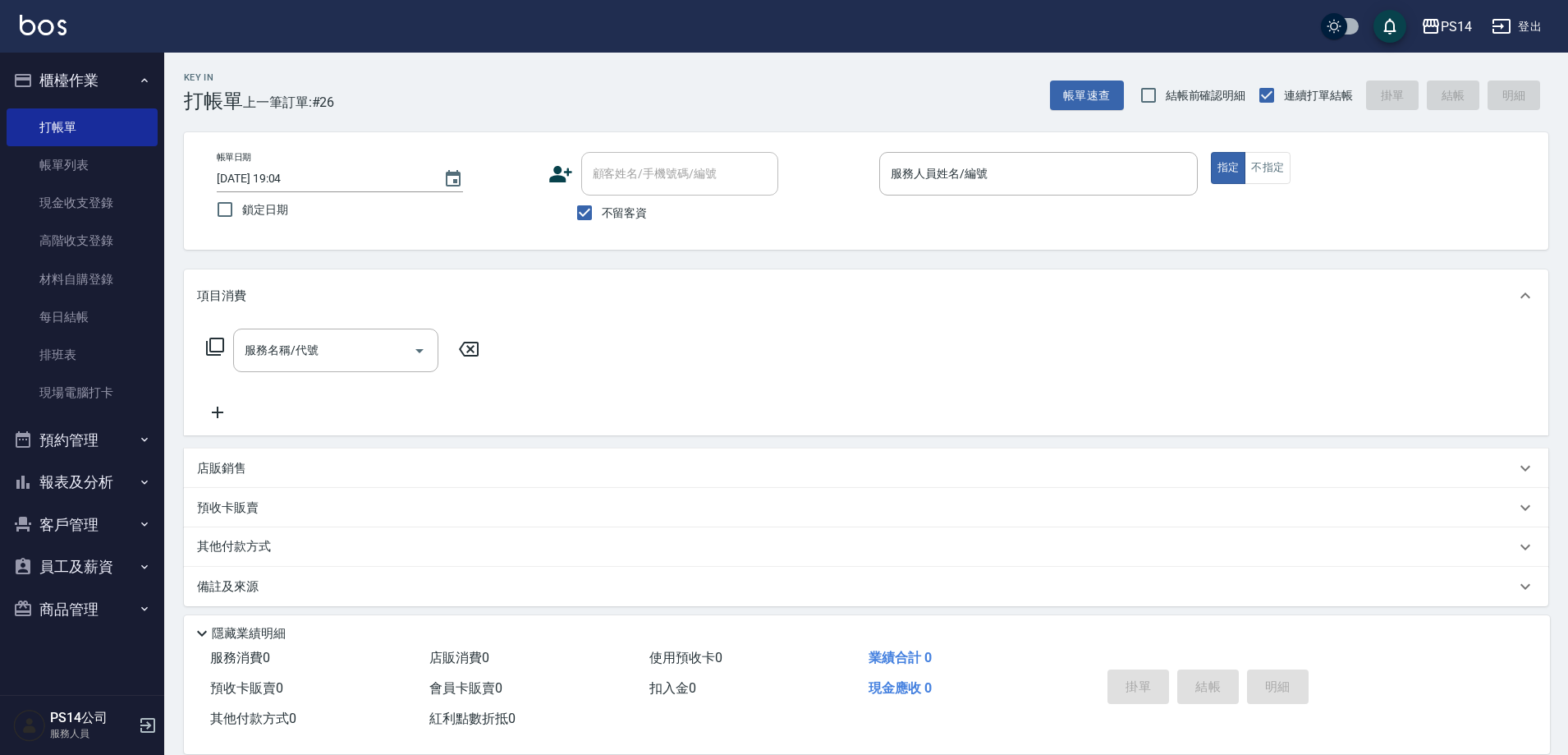
click at [6, 59] on button "櫃檯作業" at bounding box center [81, 80] width 151 height 43
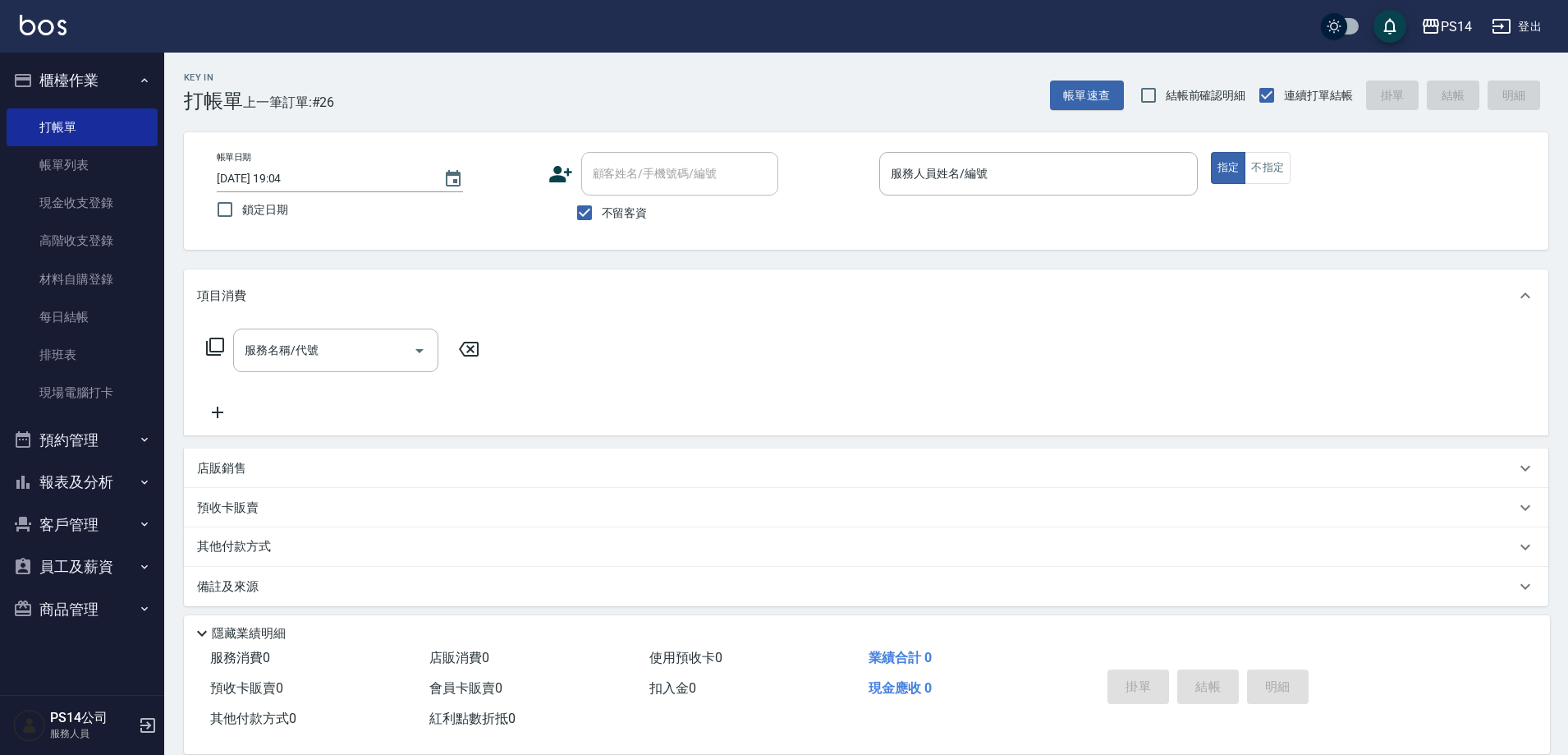
click at [6, 59] on button "櫃檯作業" at bounding box center [81, 80] width 151 height 43
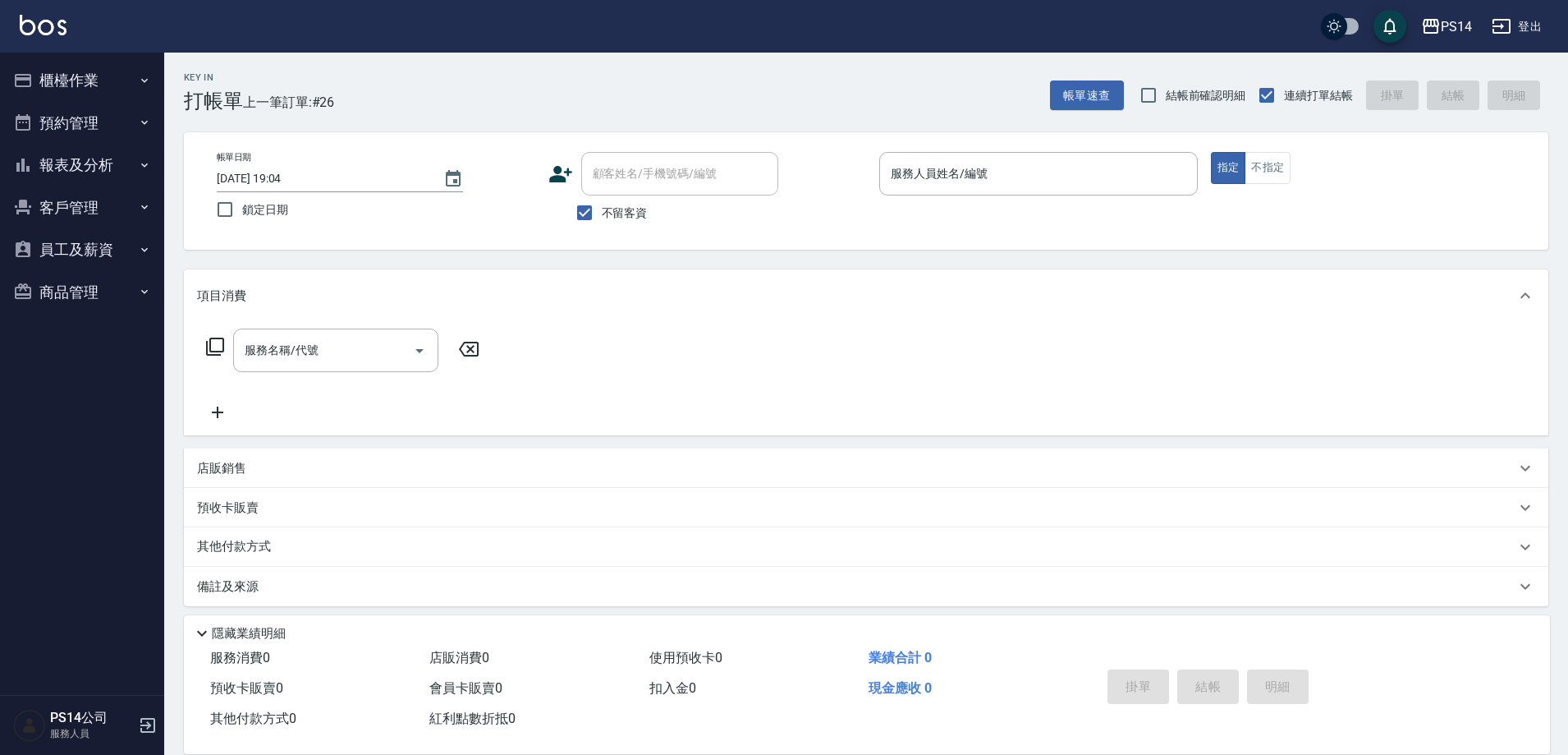
click at [6, 59] on button "櫃檯作業" at bounding box center [81, 80] width 151 height 43
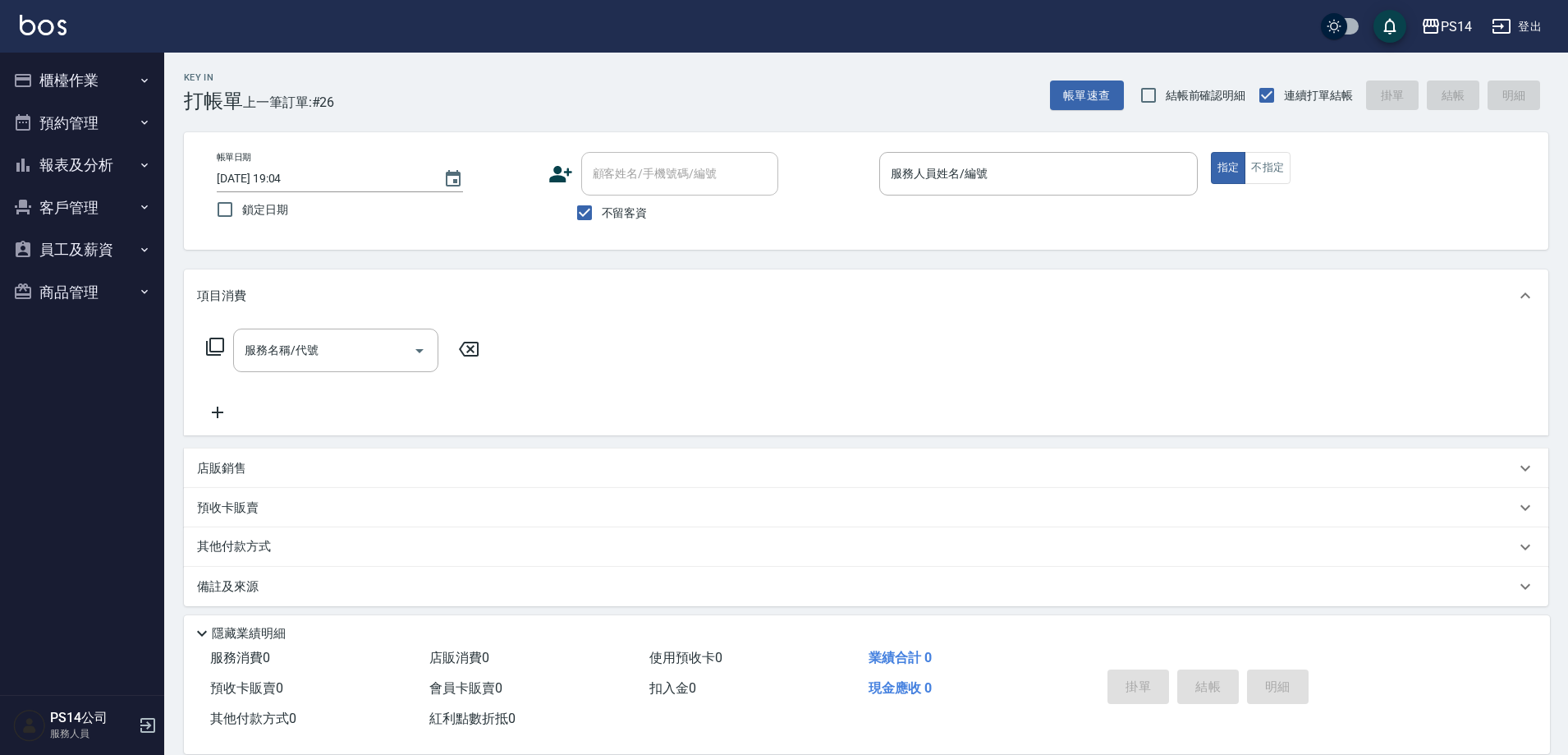
click at [6, 59] on button "櫃檯作業" at bounding box center [81, 80] width 151 height 43
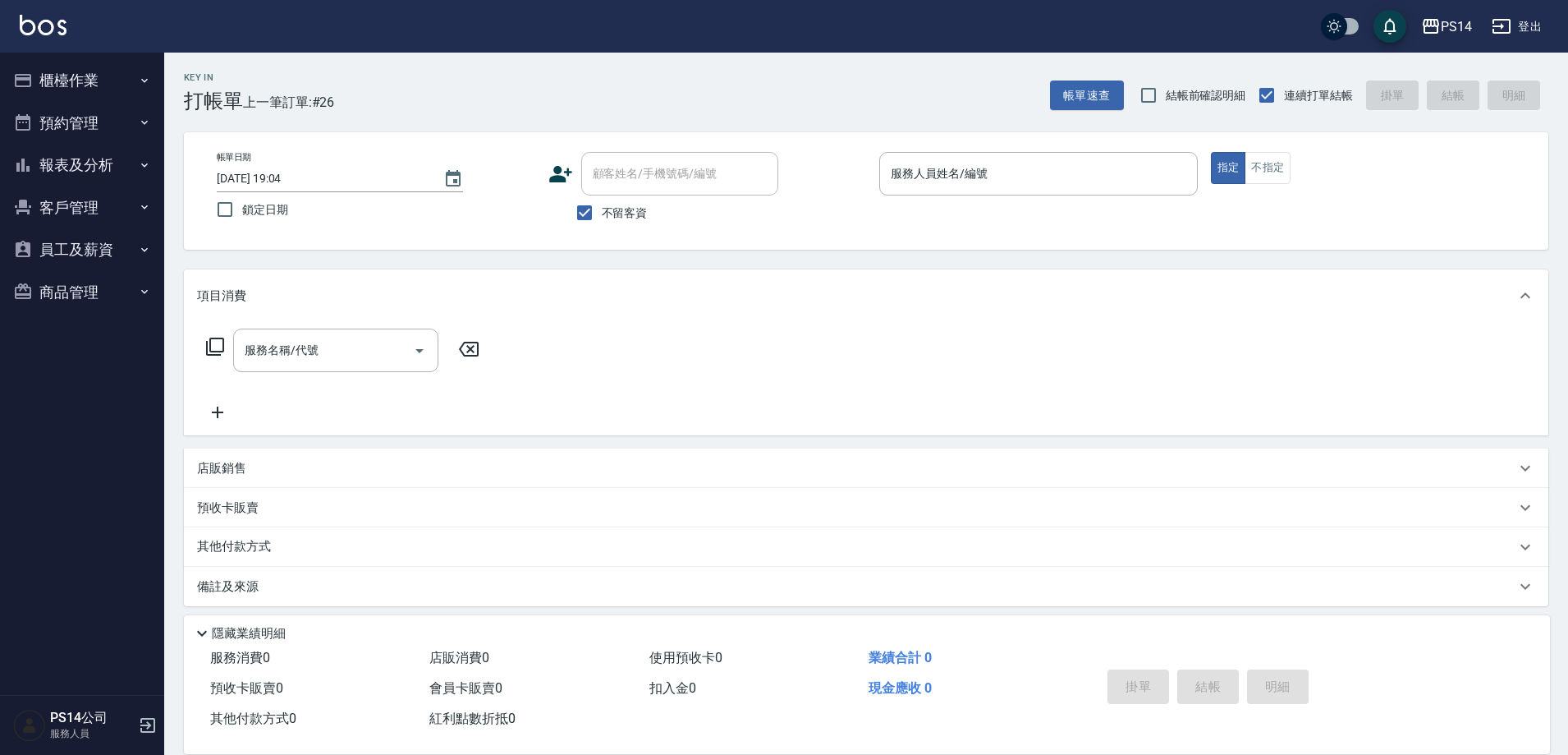
click at [6, 59] on button "櫃檯作業" at bounding box center [81, 80] width 151 height 43
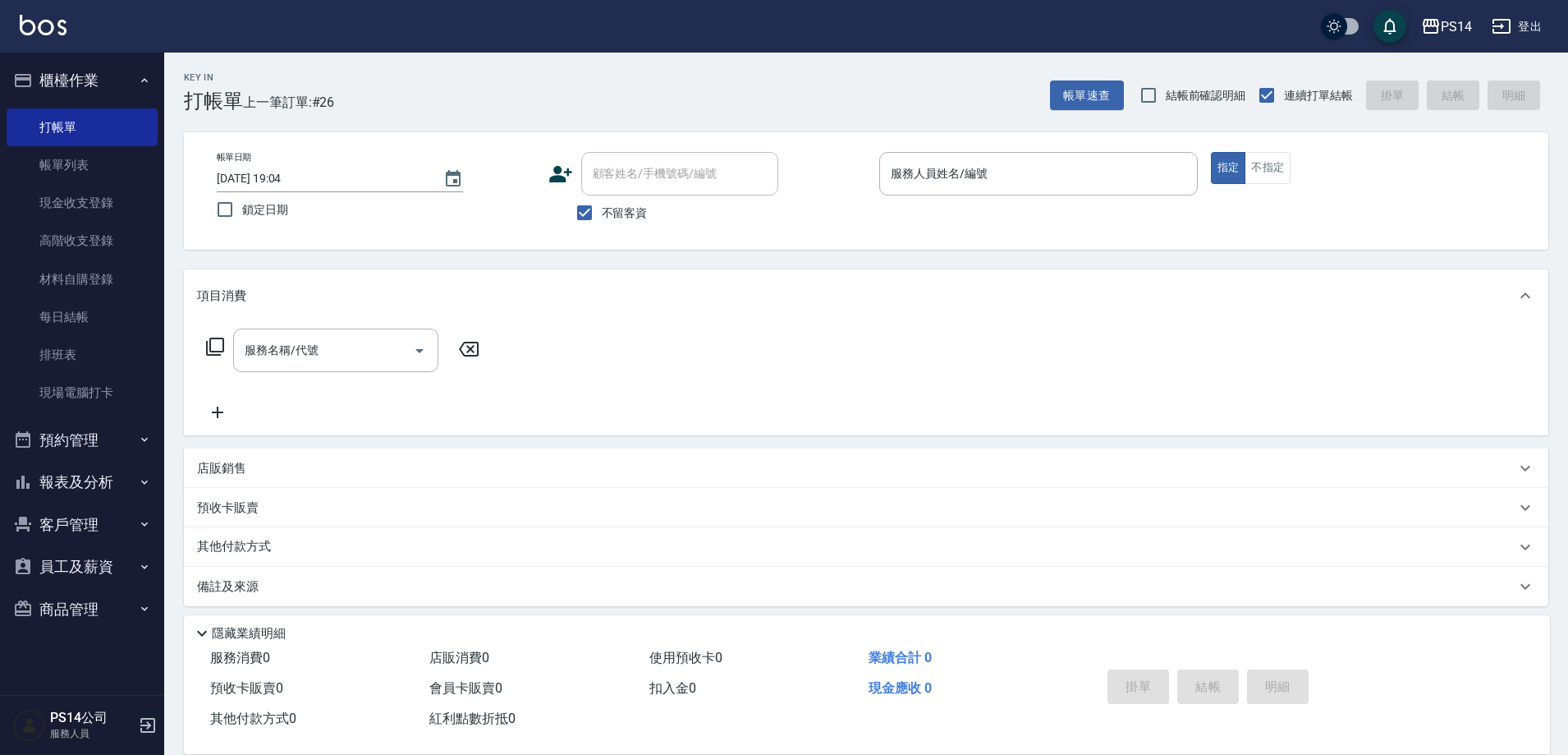
click at [6, 59] on button "櫃檯作業" at bounding box center [81, 80] width 151 height 43
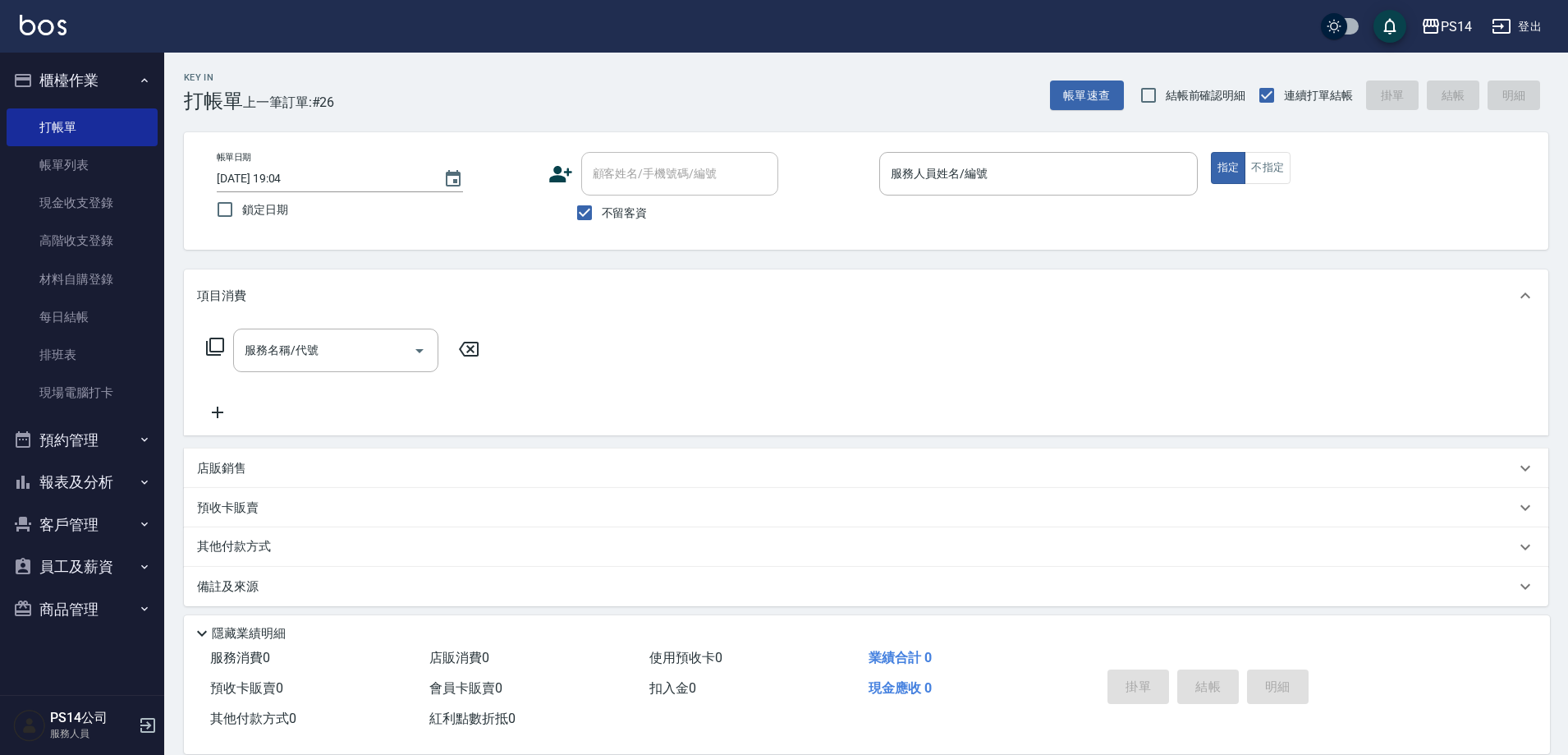
click at [6, 59] on button "櫃檯作業" at bounding box center [81, 80] width 151 height 43
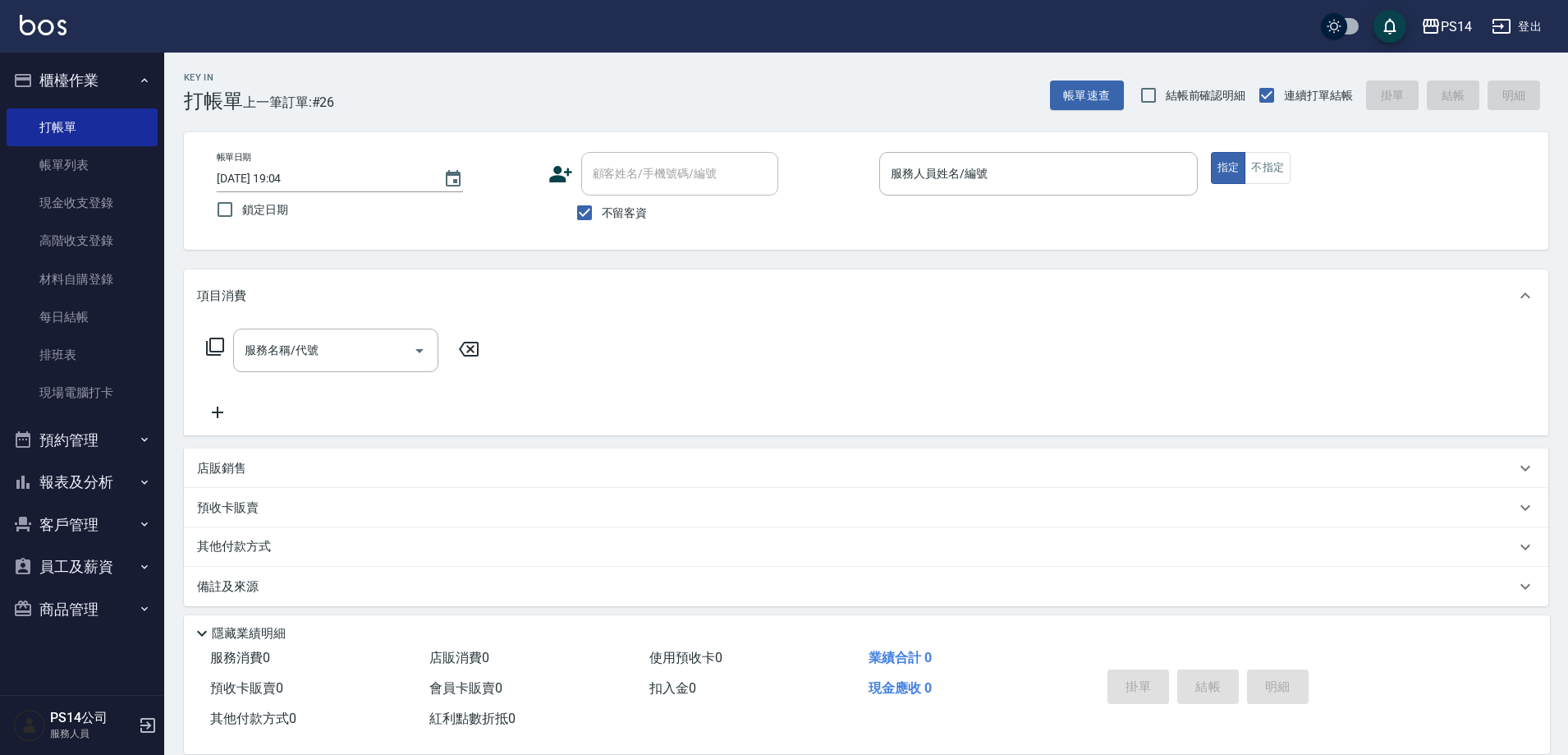
click at [6, 59] on button "櫃檯作業" at bounding box center [81, 80] width 151 height 43
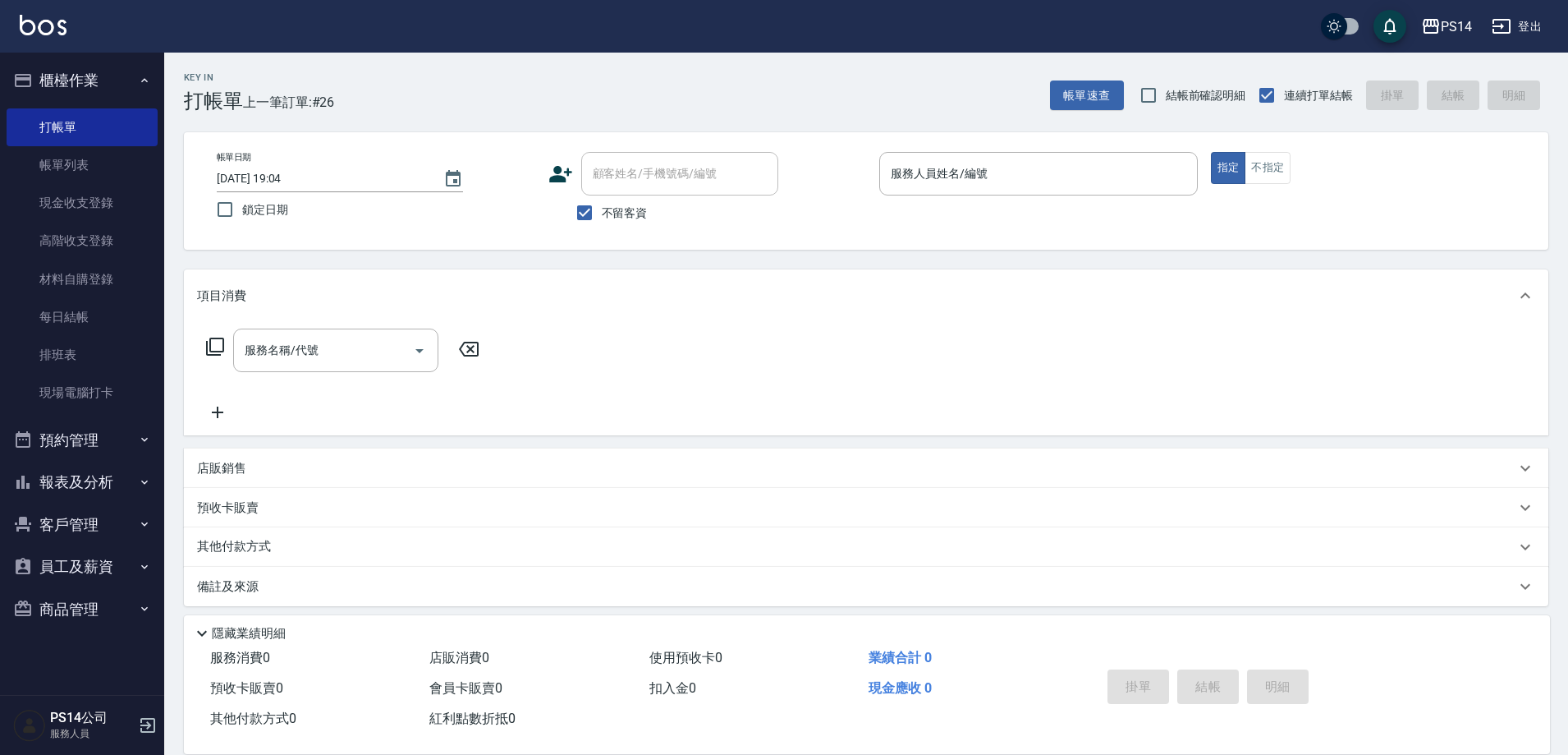
click at [6, 59] on button "櫃檯作業" at bounding box center [81, 80] width 151 height 43
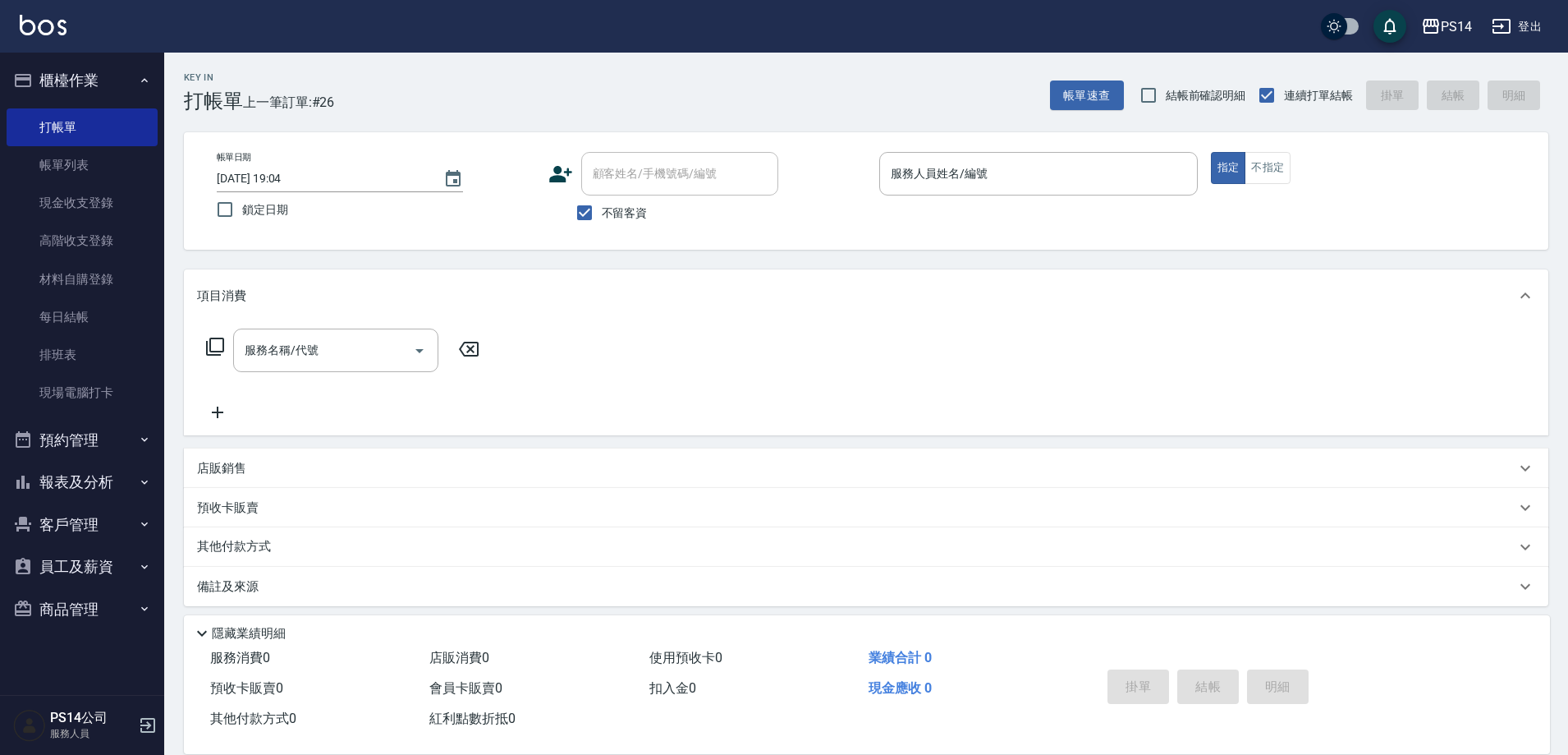
click at [6, 59] on button "櫃檯作業" at bounding box center [81, 80] width 151 height 43
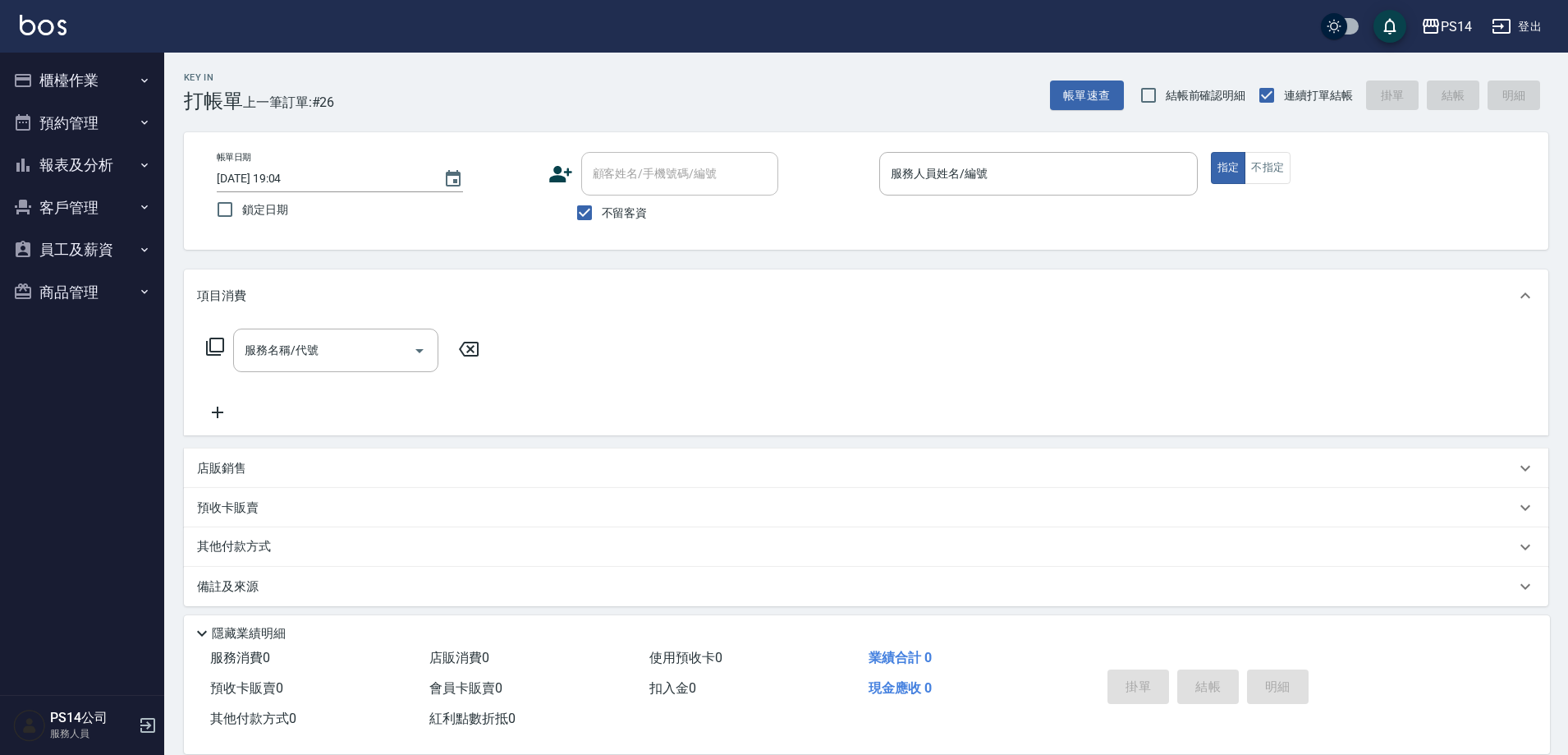
click at [6, 59] on button "櫃檯作業" at bounding box center [81, 80] width 151 height 43
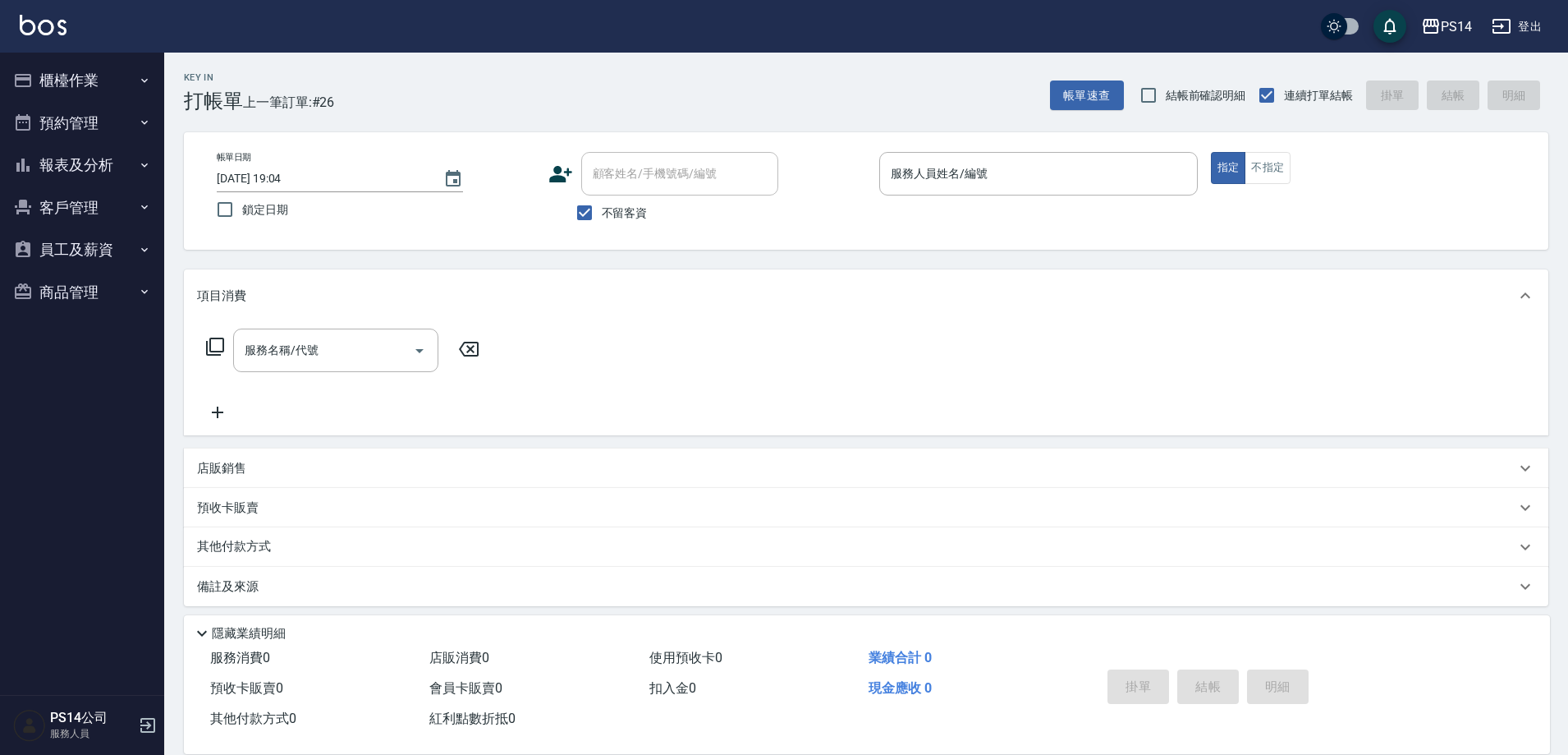
click at [6, 59] on button "櫃檯作業" at bounding box center [81, 80] width 151 height 43
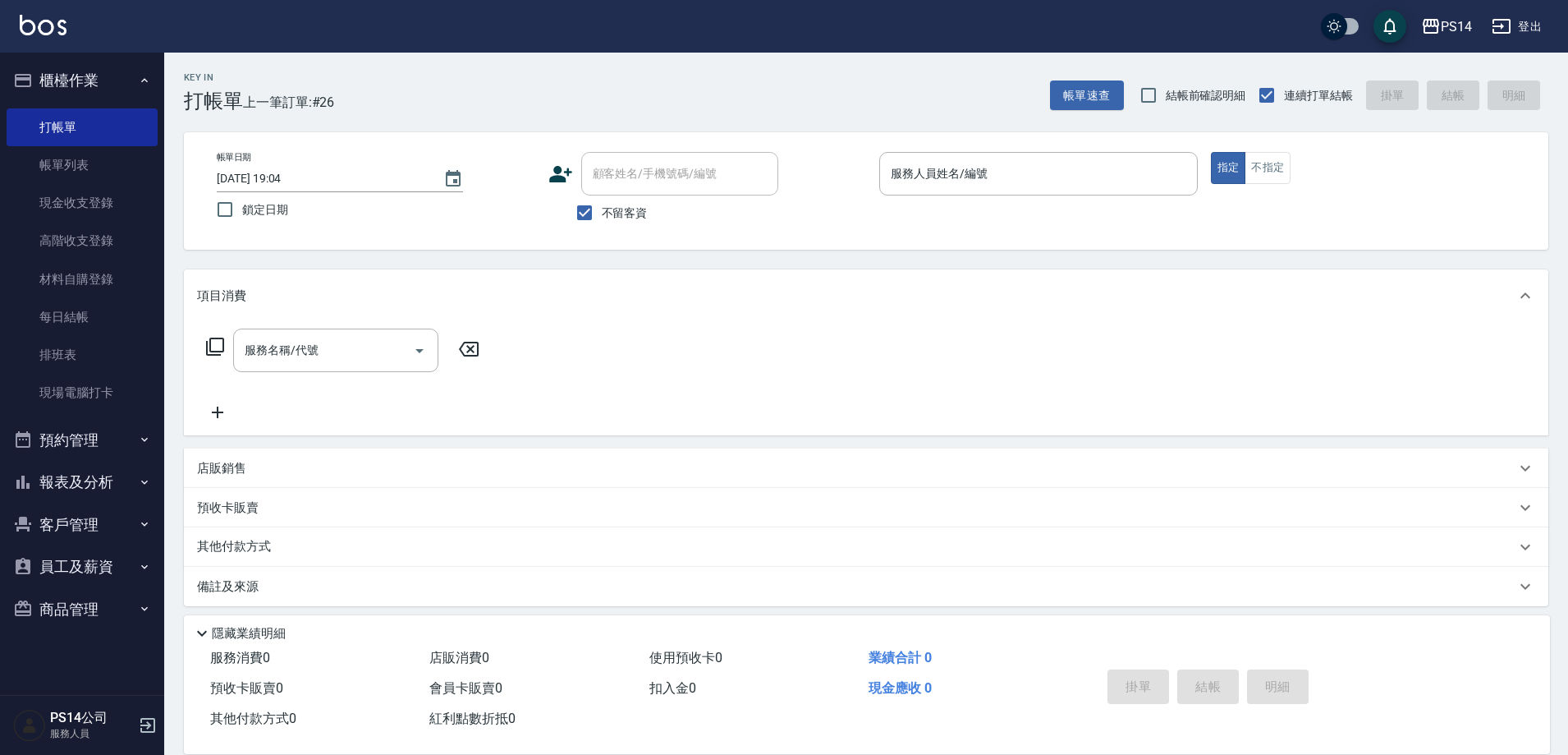
click at [6, 59] on button "櫃檯作業" at bounding box center [81, 80] width 151 height 43
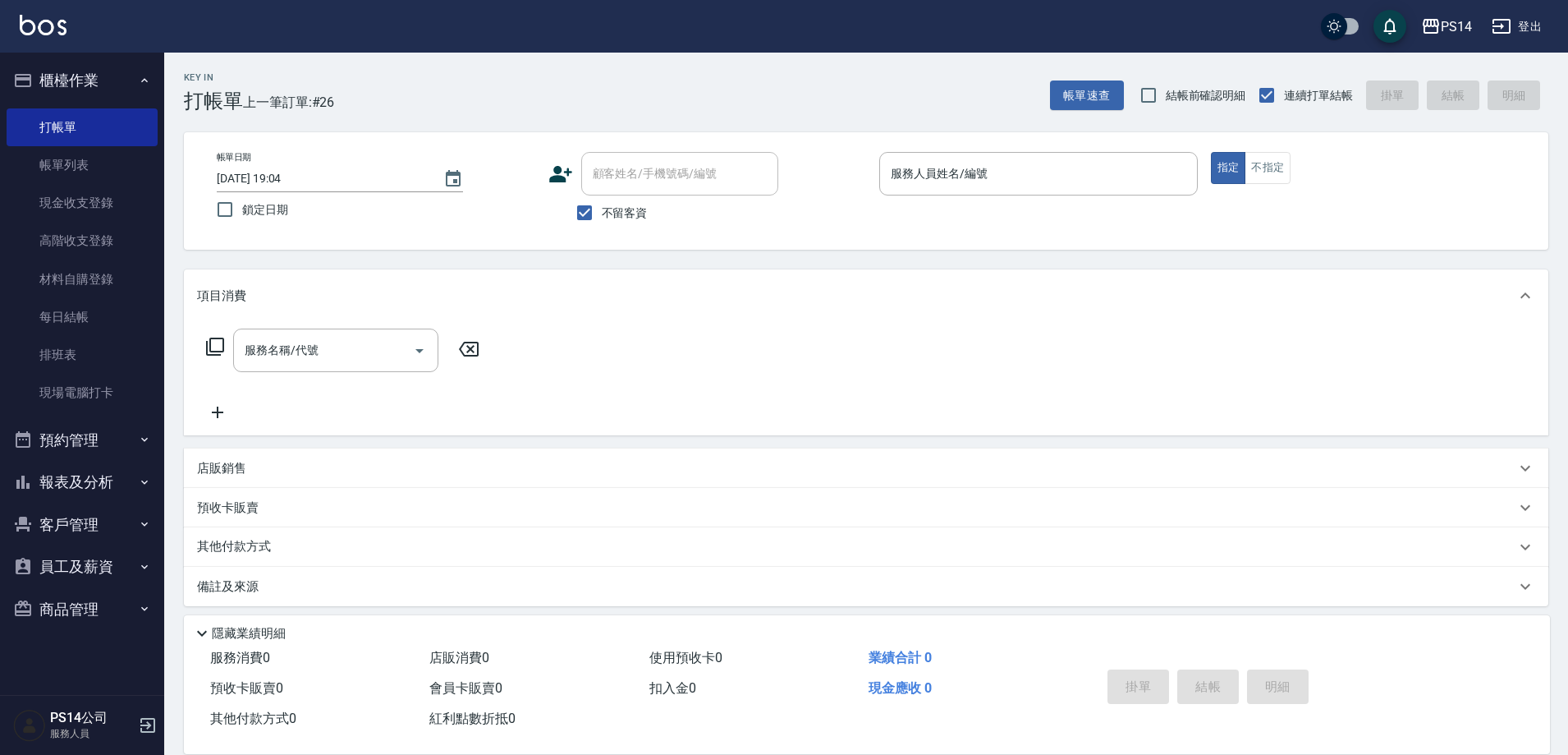
click at [6, 59] on button "櫃檯作業" at bounding box center [81, 80] width 151 height 43
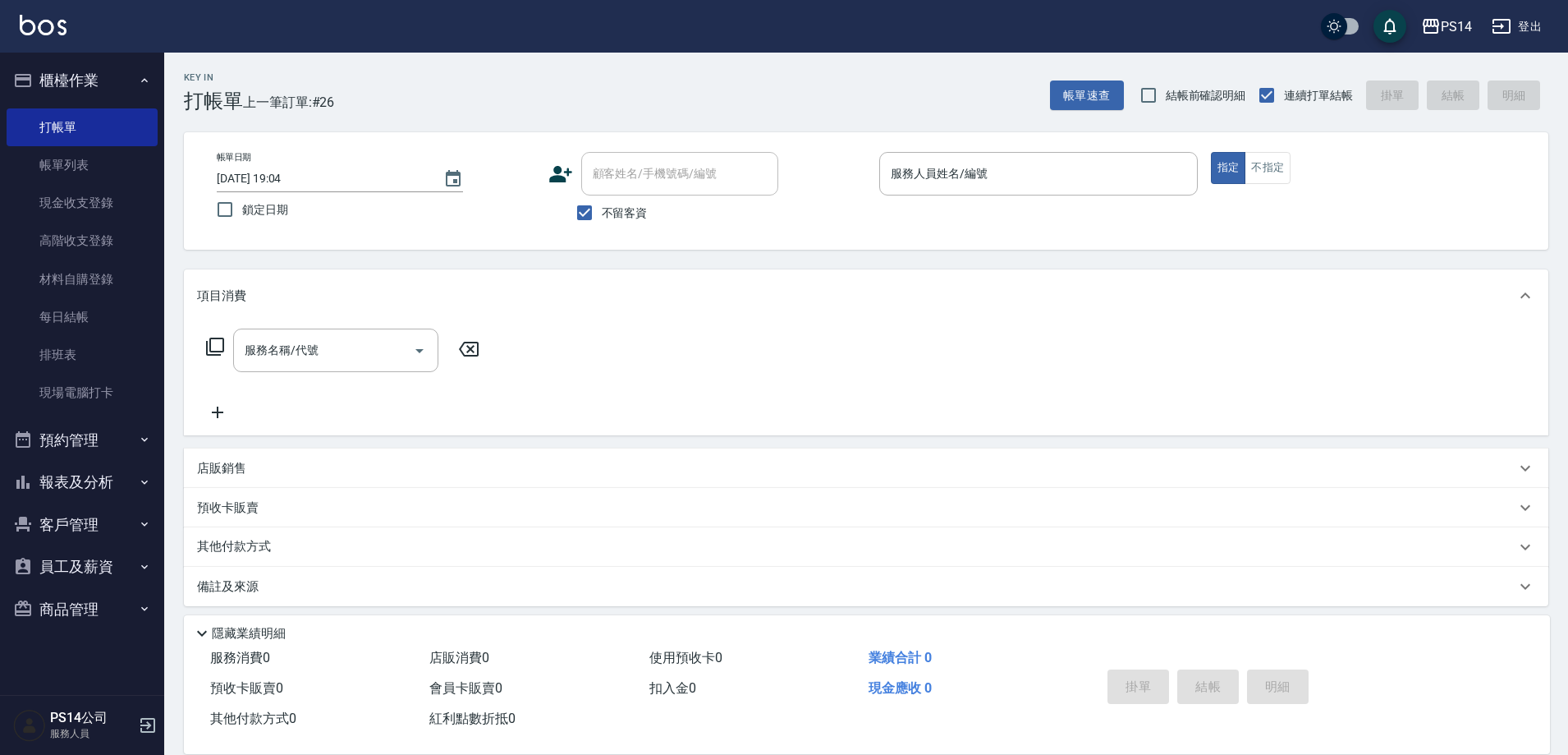
click at [6, 59] on button "櫃檯作業" at bounding box center [81, 80] width 151 height 43
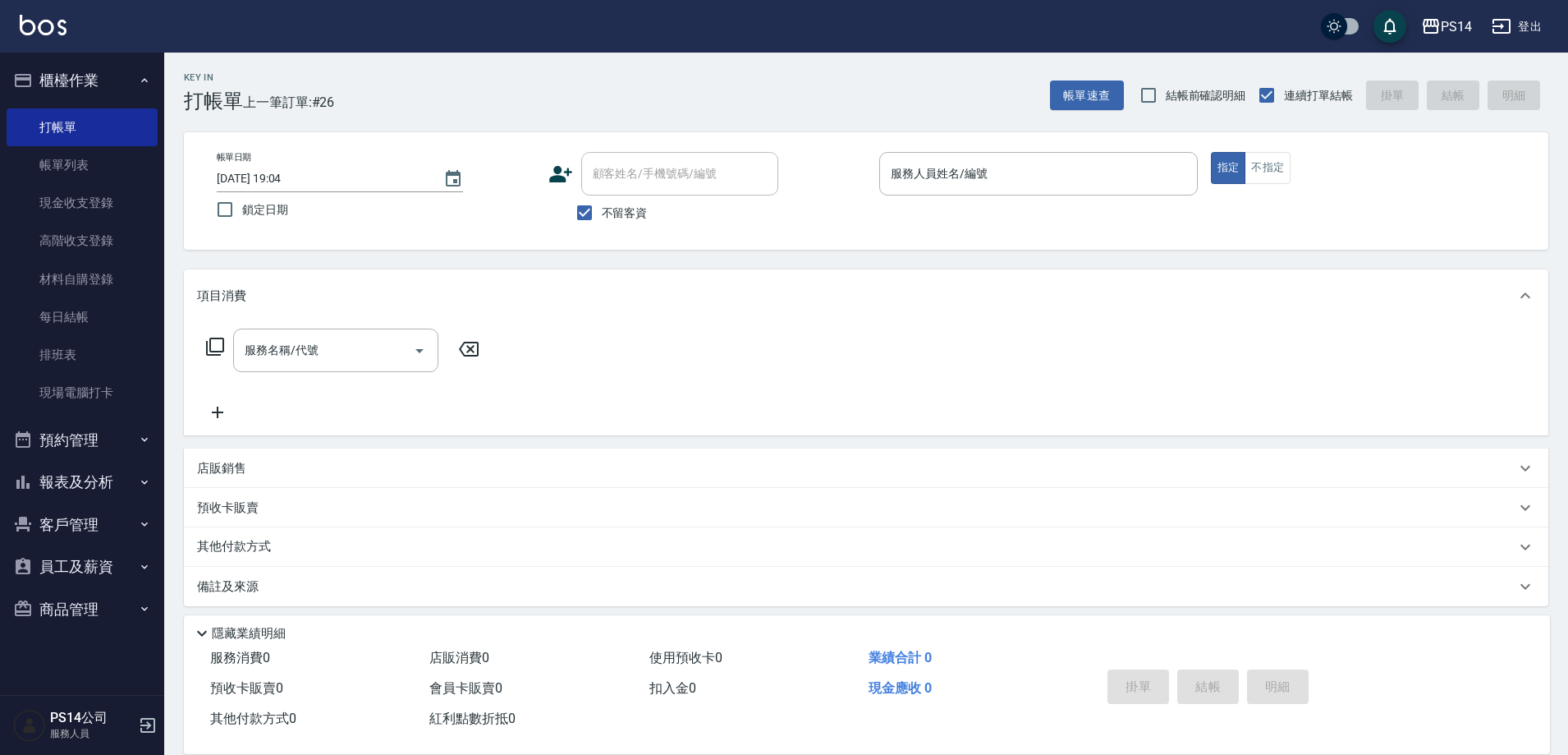
click at [6, 59] on button "櫃檯作業" at bounding box center [81, 80] width 151 height 43
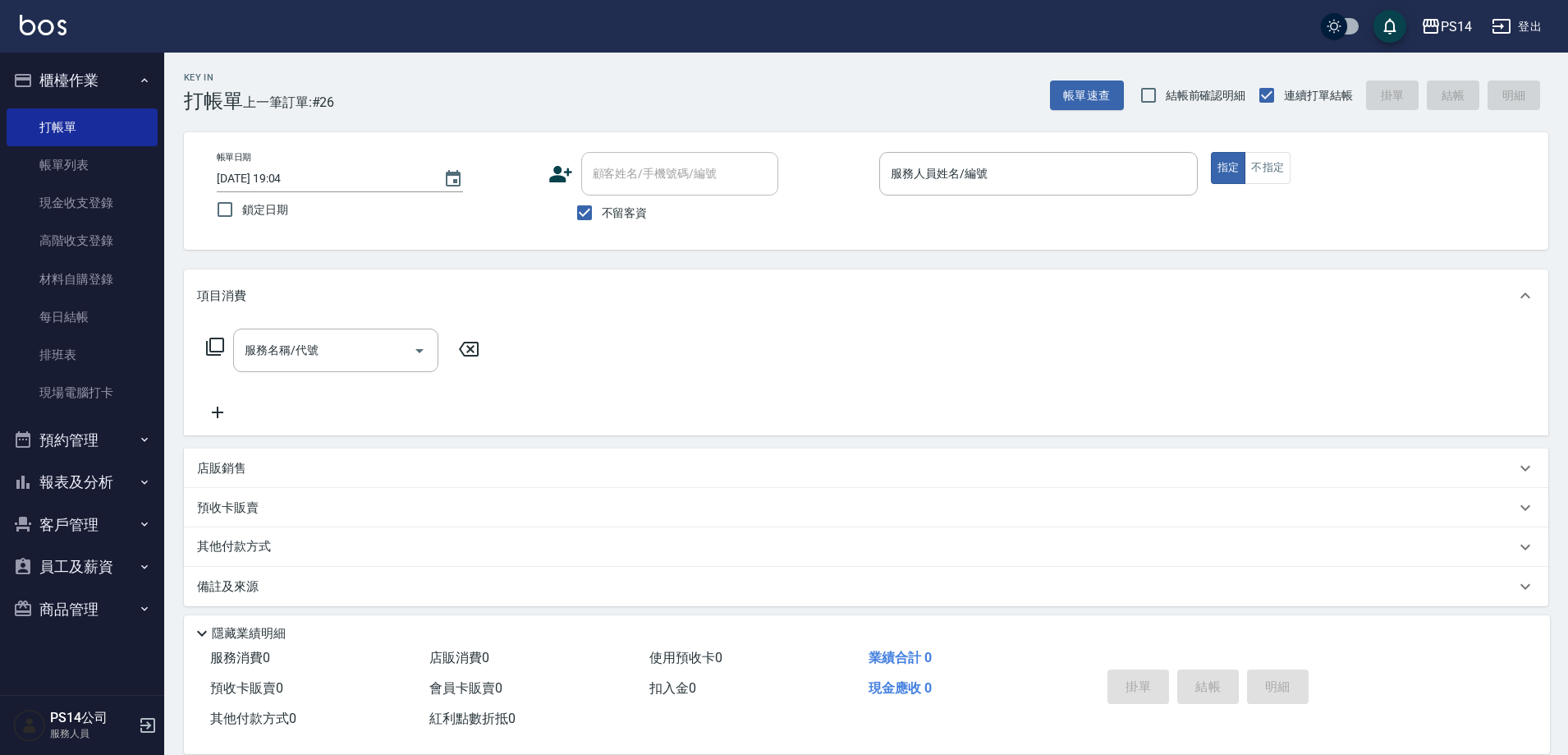
click at [6, 59] on button "櫃檯作業" at bounding box center [81, 80] width 151 height 43
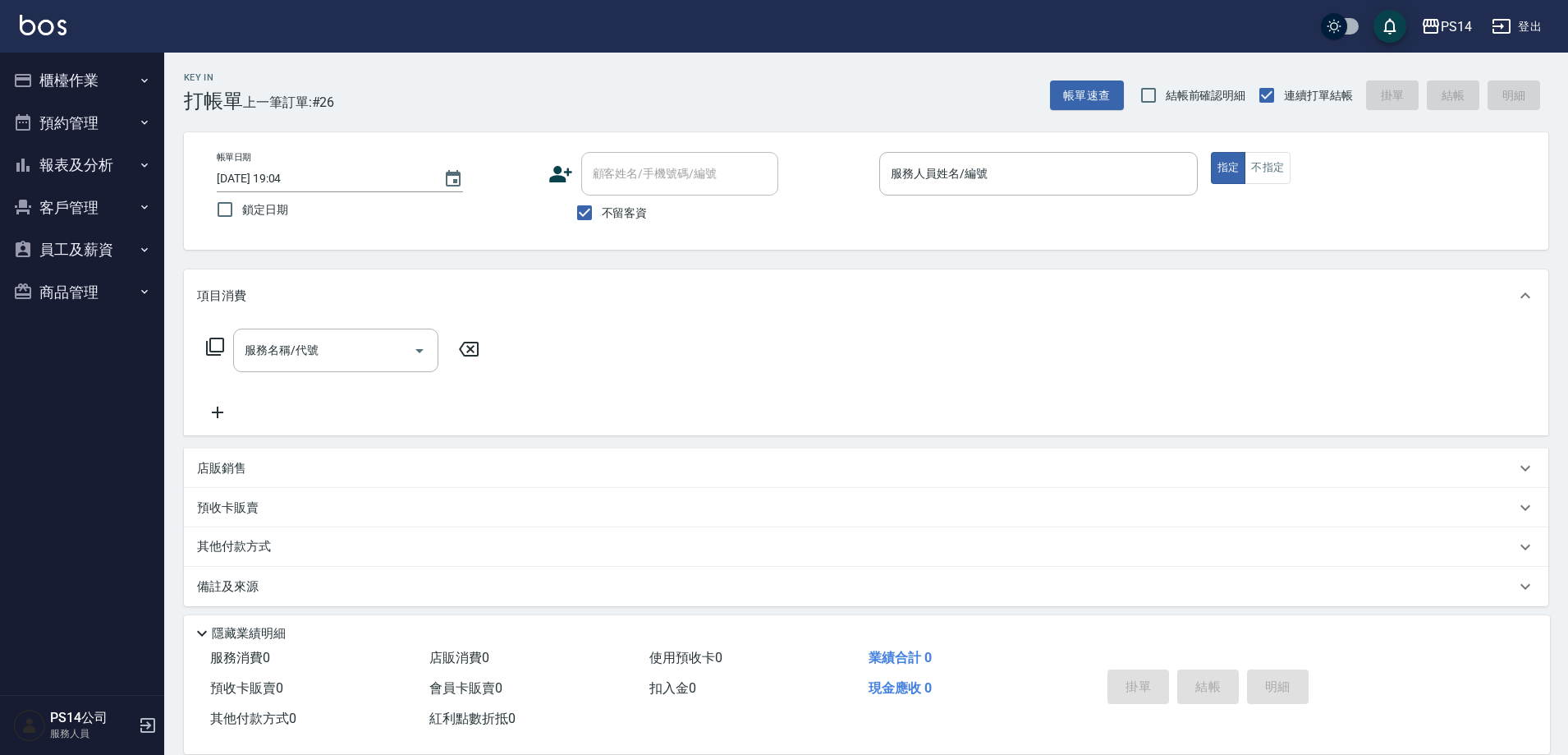
click at [6, 59] on button "櫃檯作業" at bounding box center [81, 80] width 151 height 43
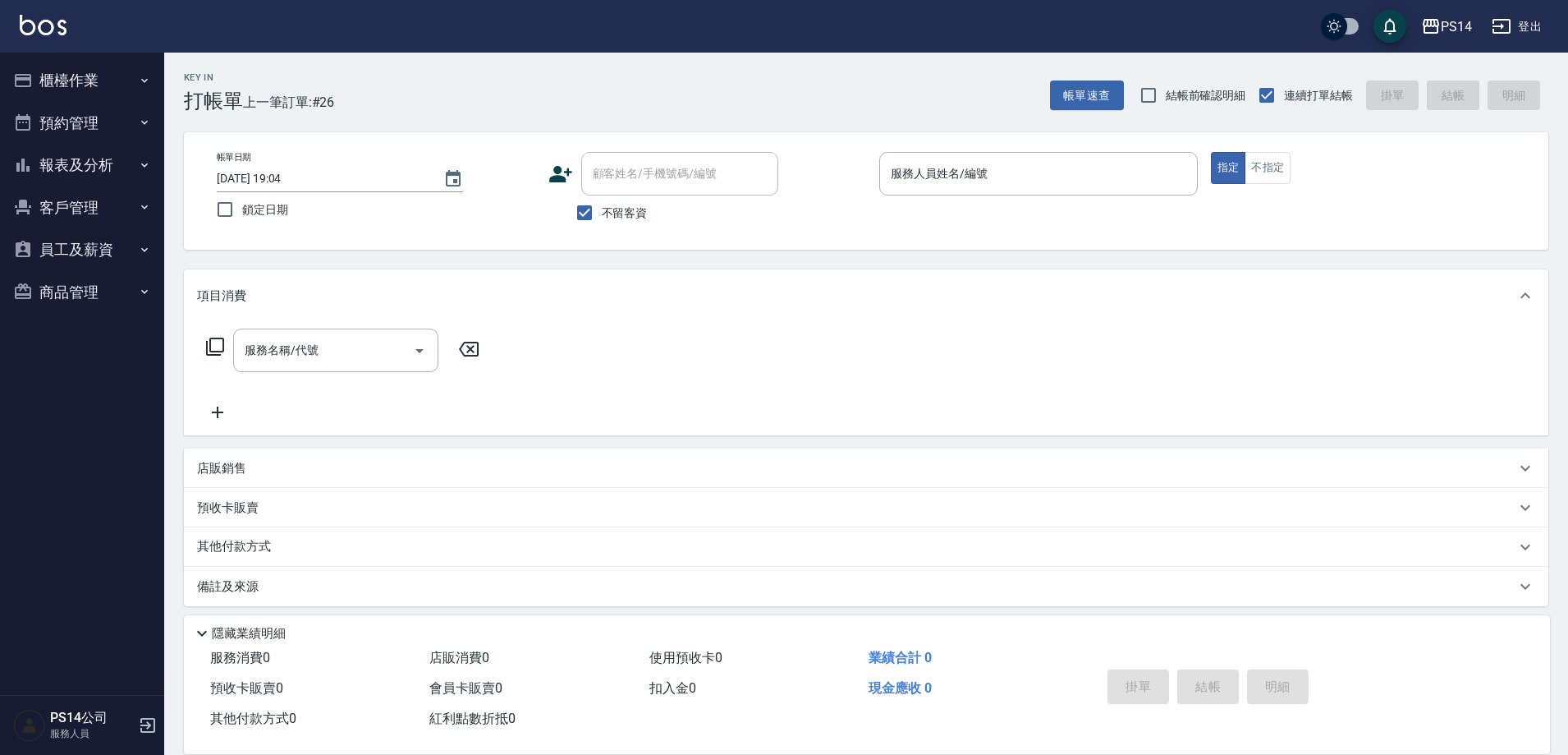
click at [6, 59] on button "櫃檯作業" at bounding box center [81, 80] width 151 height 43
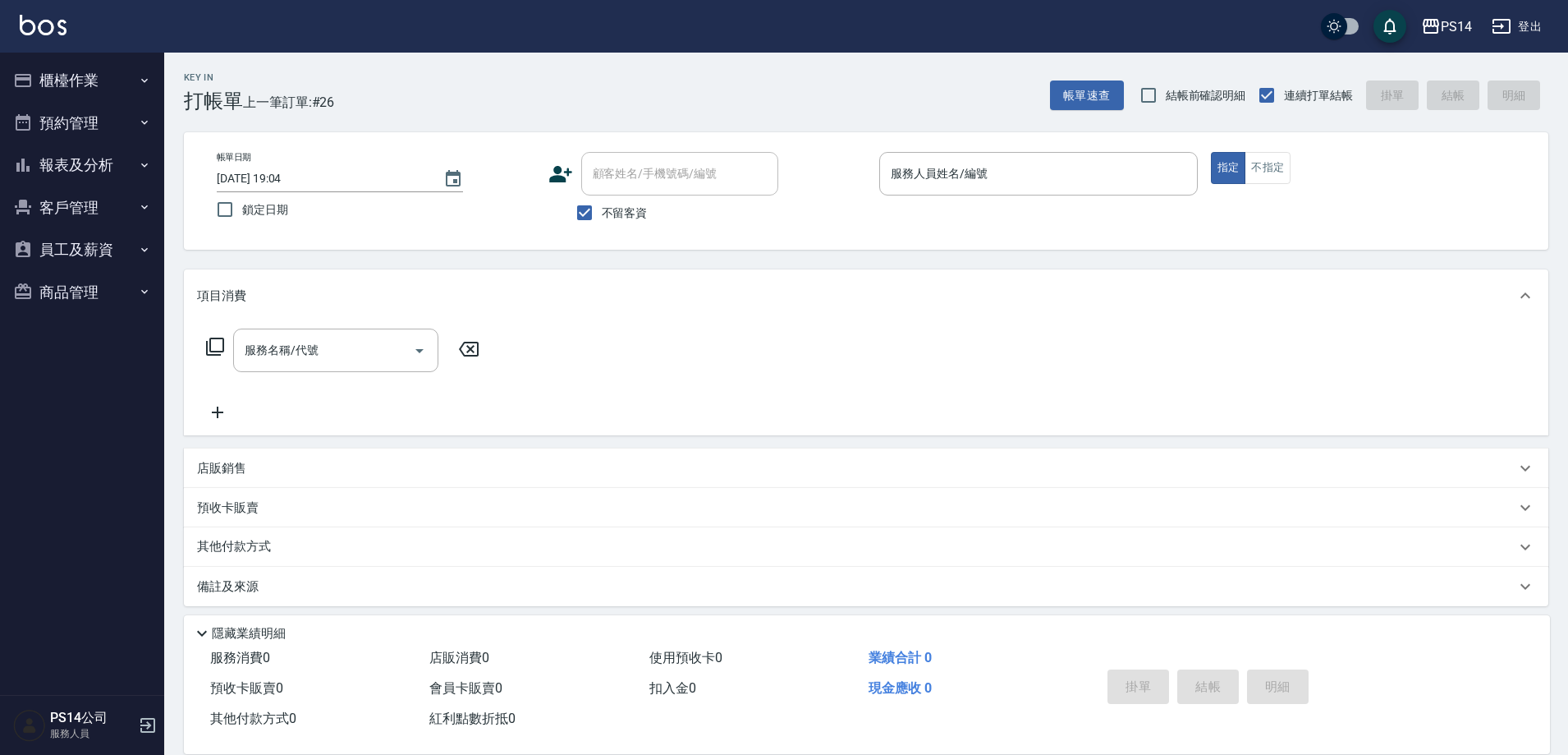
click at [6, 59] on button "櫃檯作業" at bounding box center [81, 80] width 151 height 43
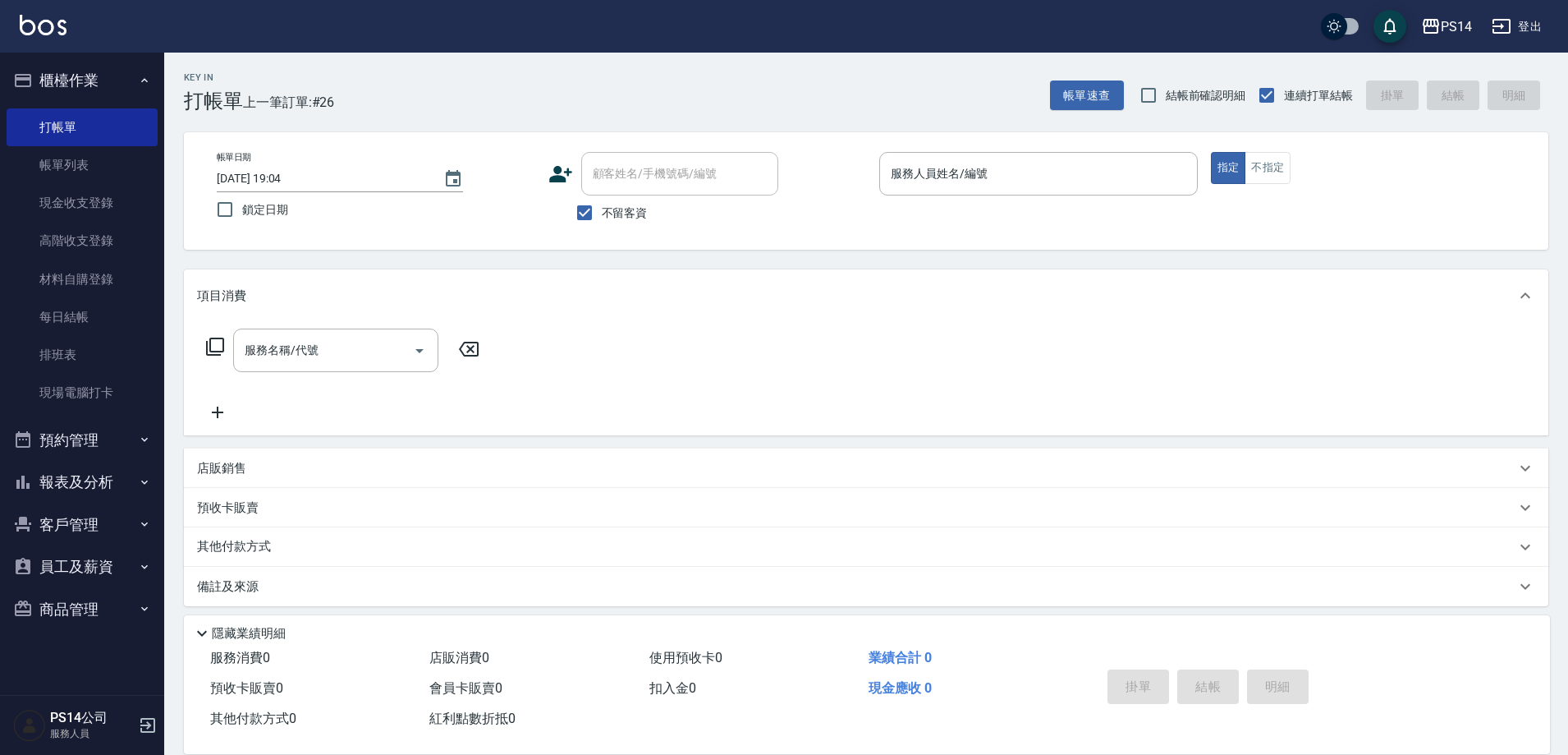
click at [6, 59] on button "櫃檯作業" at bounding box center [81, 80] width 151 height 43
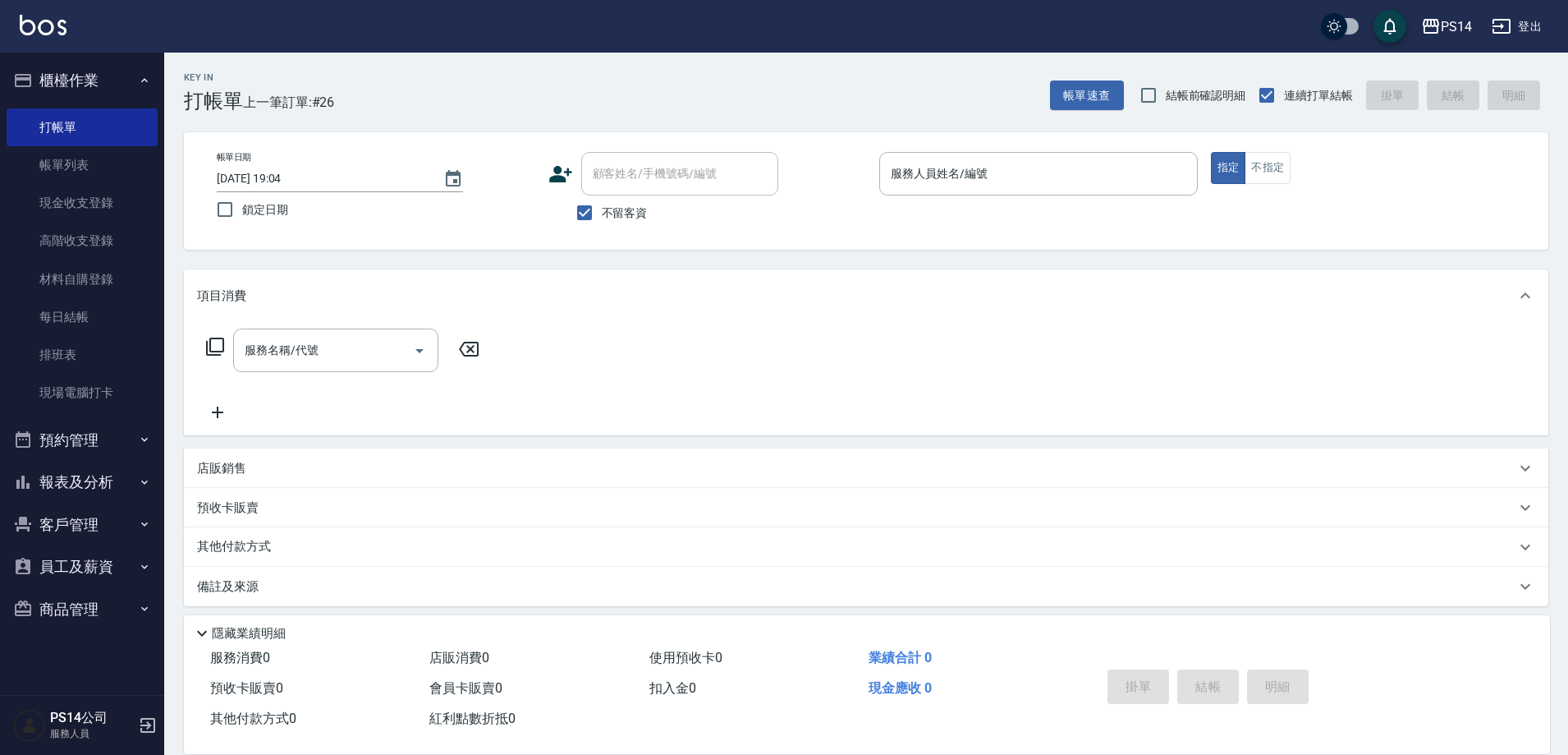
click at [6, 59] on button "櫃檯作業" at bounding box center [81, 80] width 151 height 43
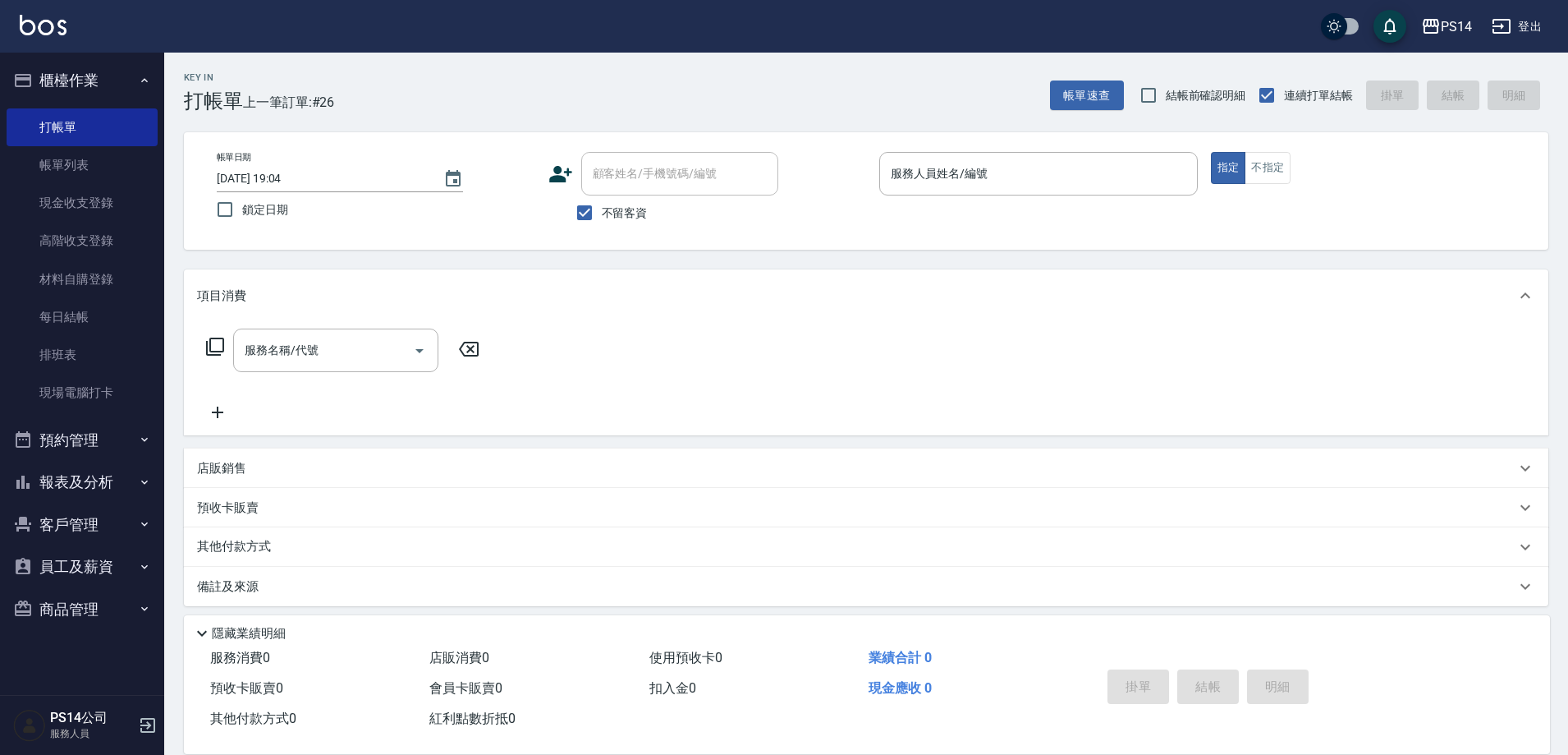
click at [6, 59] on button "櫃檯作業" at bounding box center [81, 80] width 151 height 43
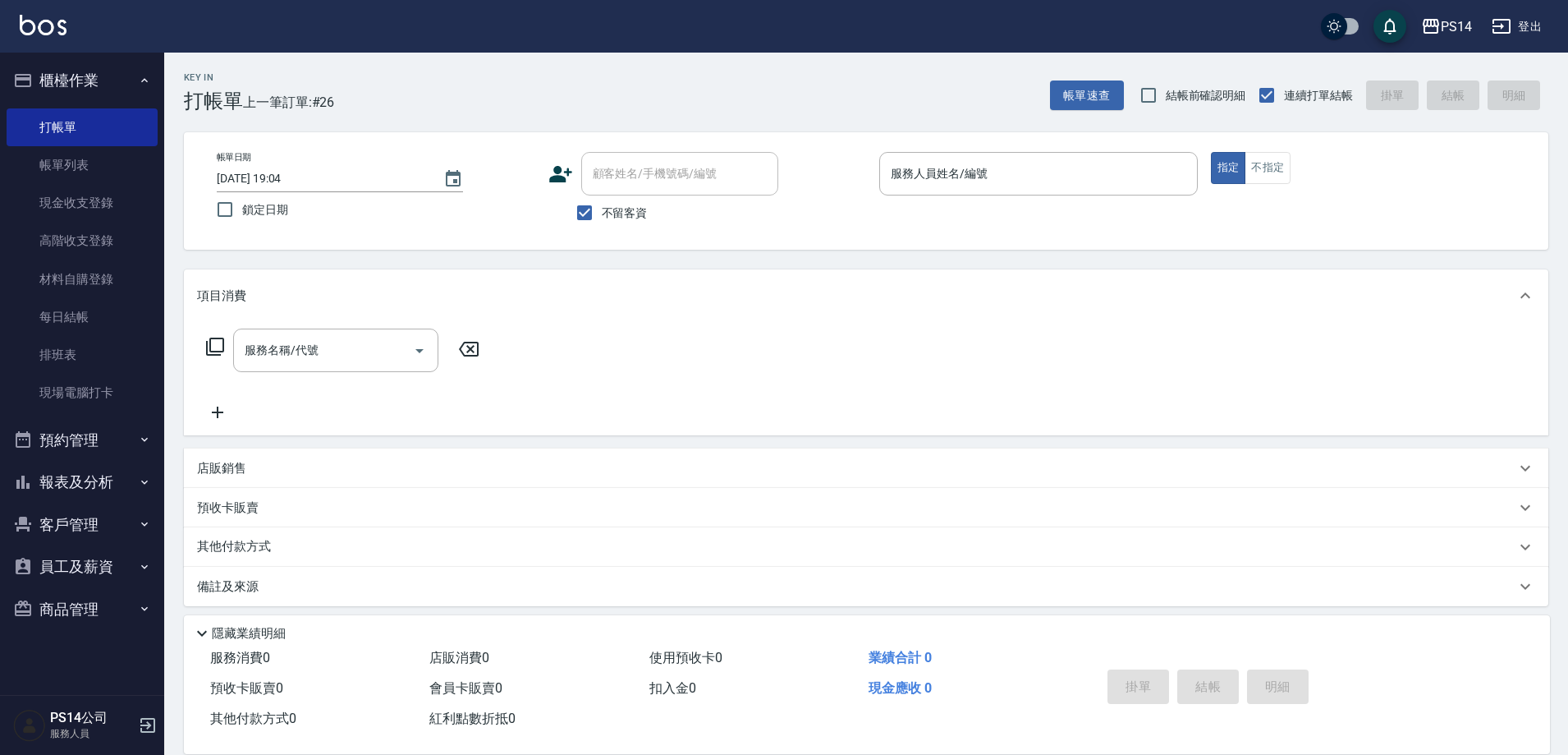
click at [6, 59] on button "櫃檯作業" at bounding box center [81, 80] width 151 height 43
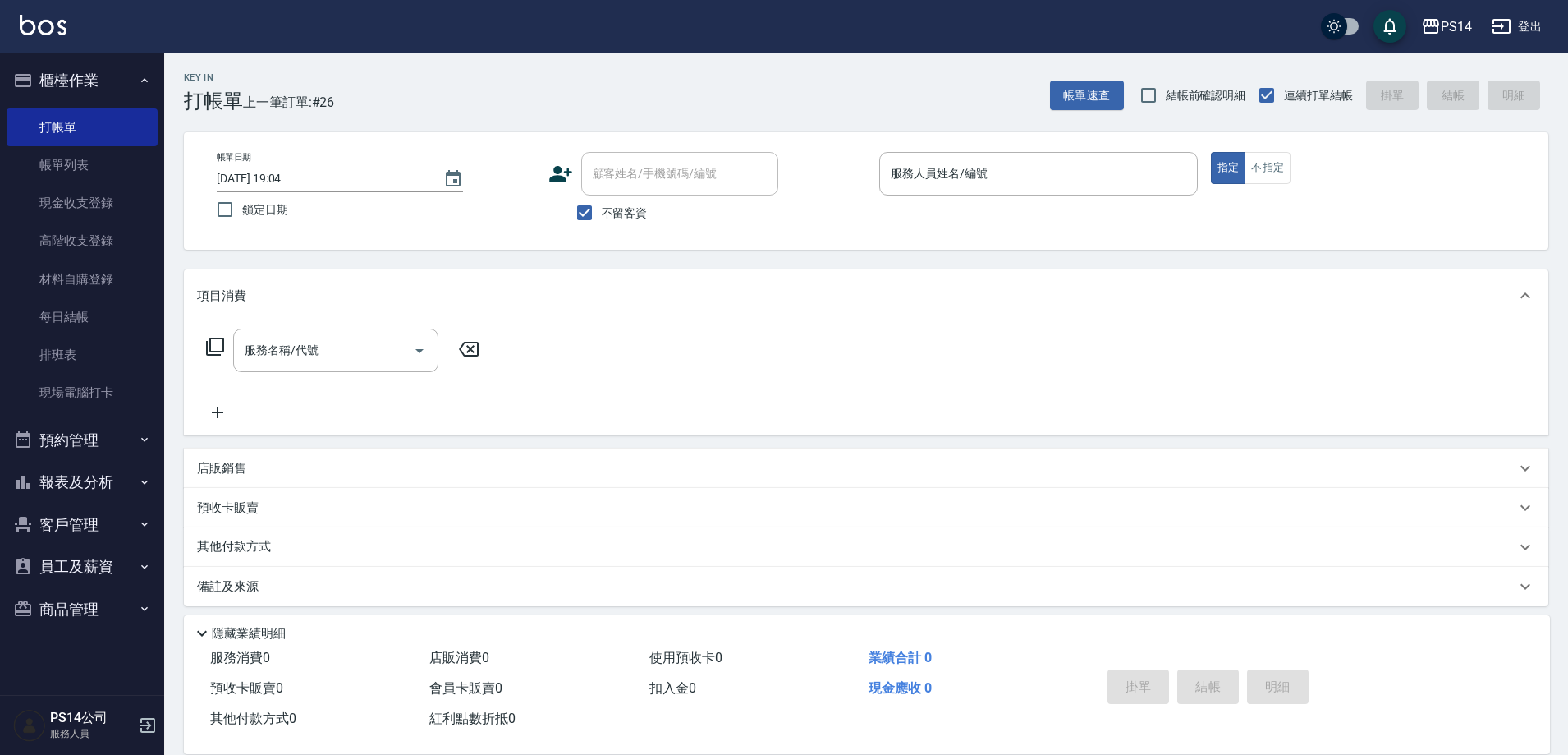
click at [6, 59] on button "櫃檯作業" at bounding box center [81, 80] width 151 height 43
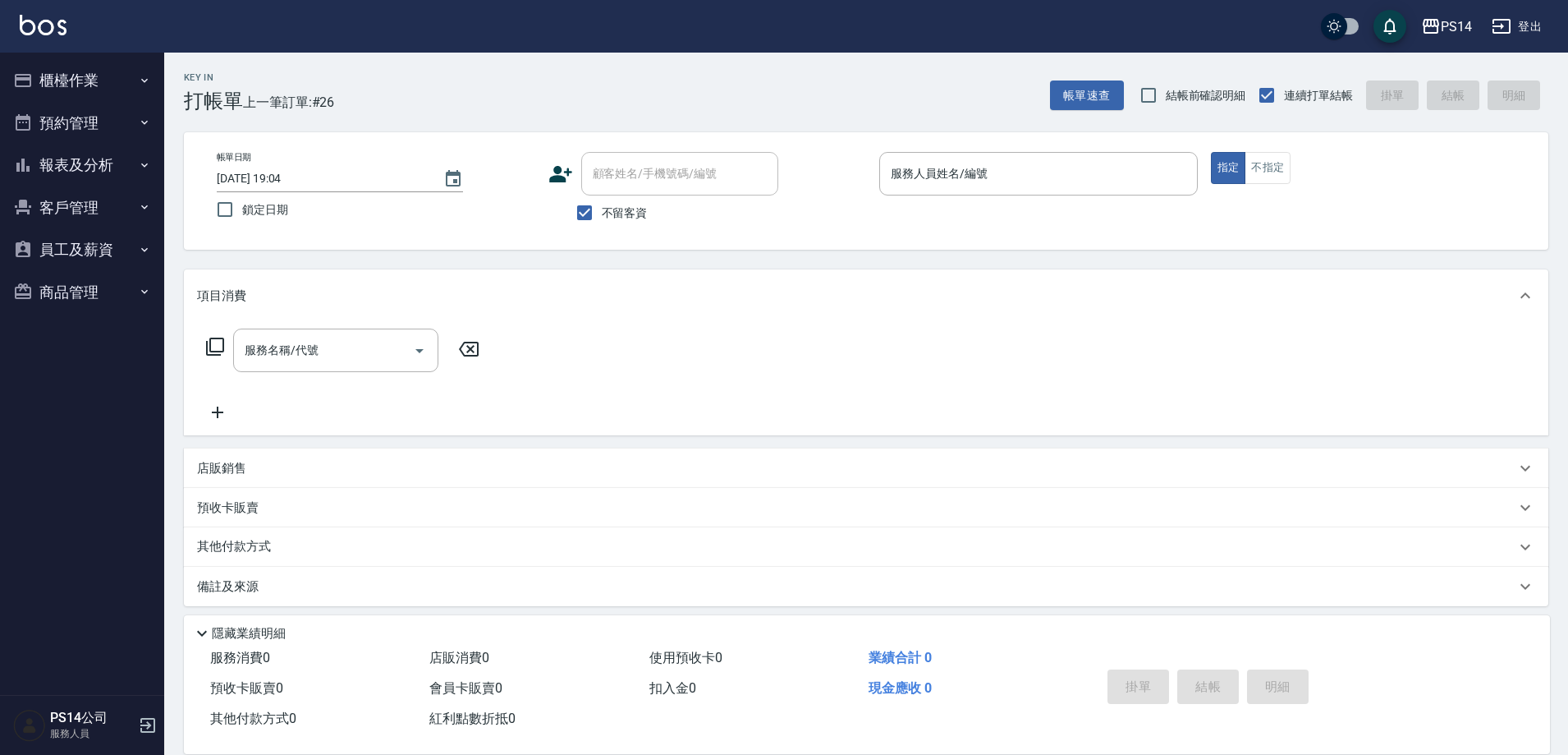
click at [6, 59] on button "櫃檯作業" at bounding box center [81, 80] width 151 height 43
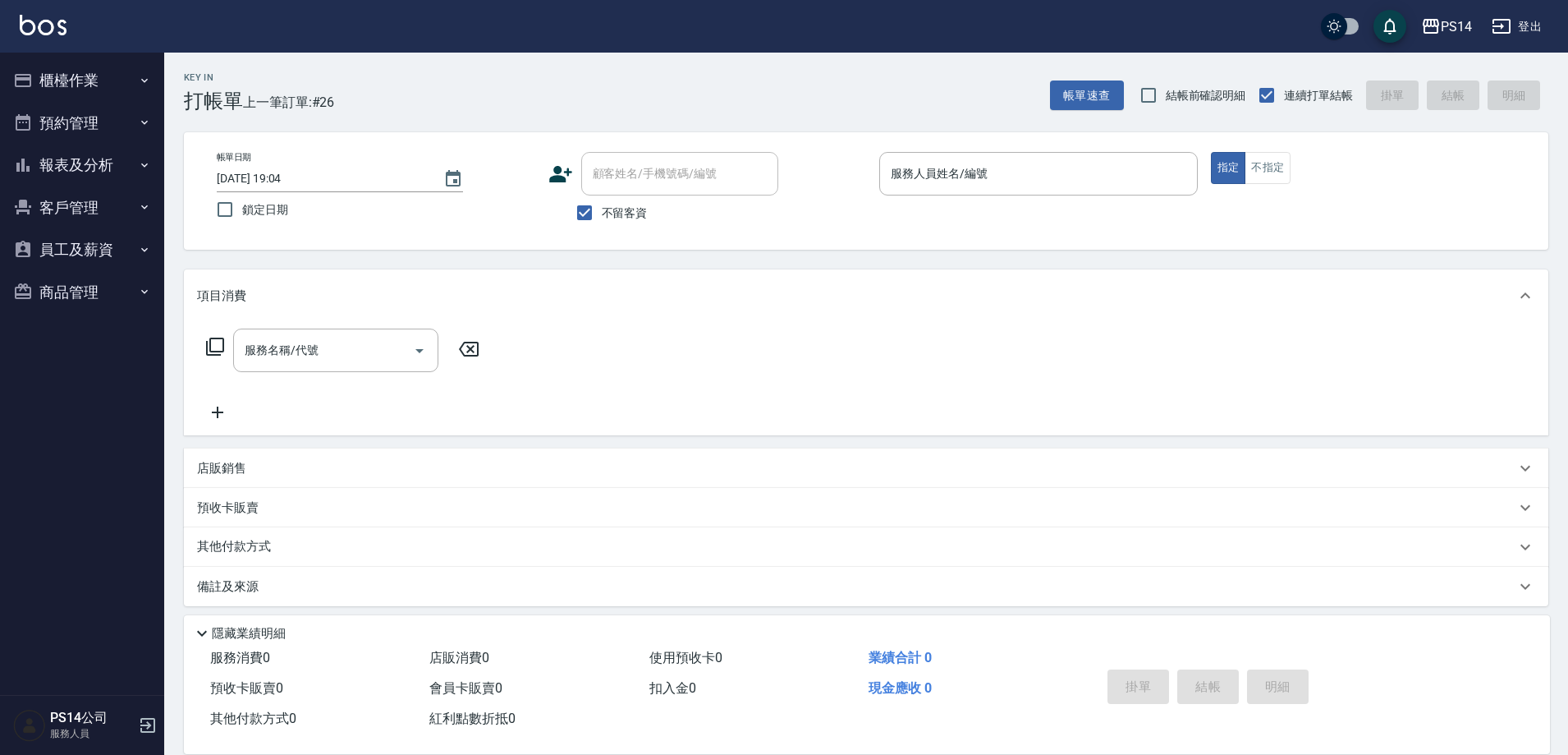
click at [6, 59] on button "櫃檯作業" at bounding box center [81, 80] width 151 height 43
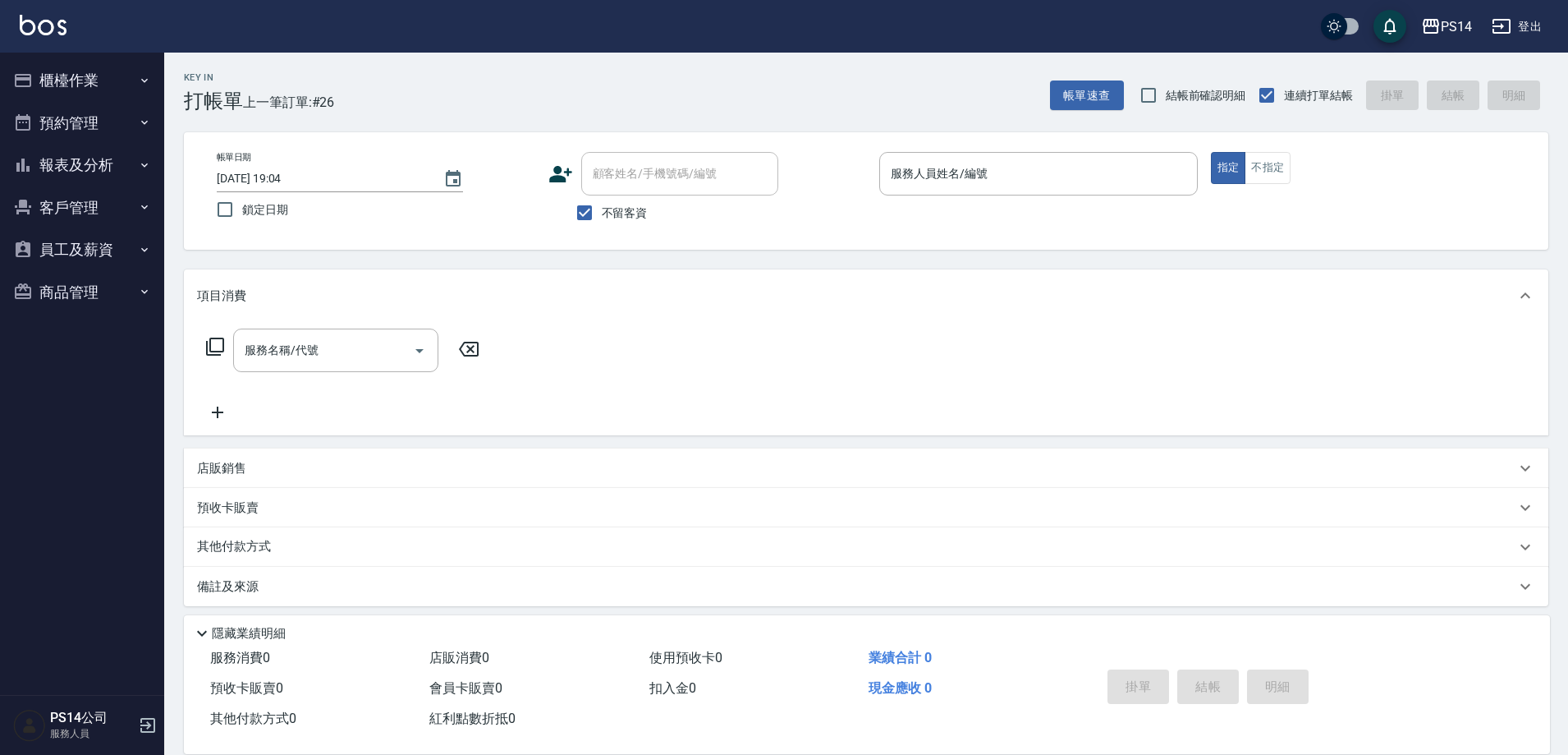
click at [6, 59] on button "櫃檯作業" at bounding box center [81, 80] width 151 height 43
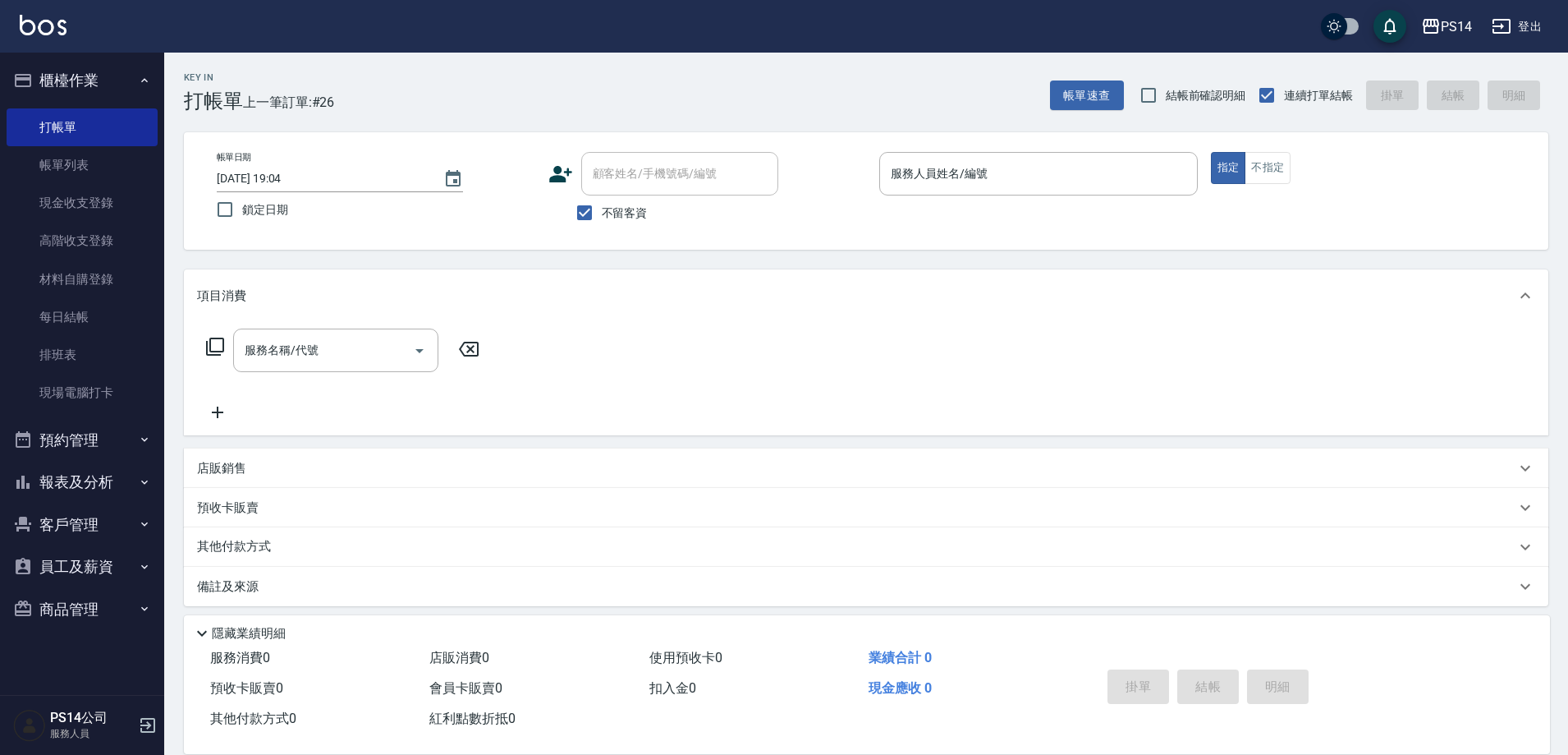
click at [6, 59] on button "櫃檯作業" at bounding box center [81, 80] width 151 height 43
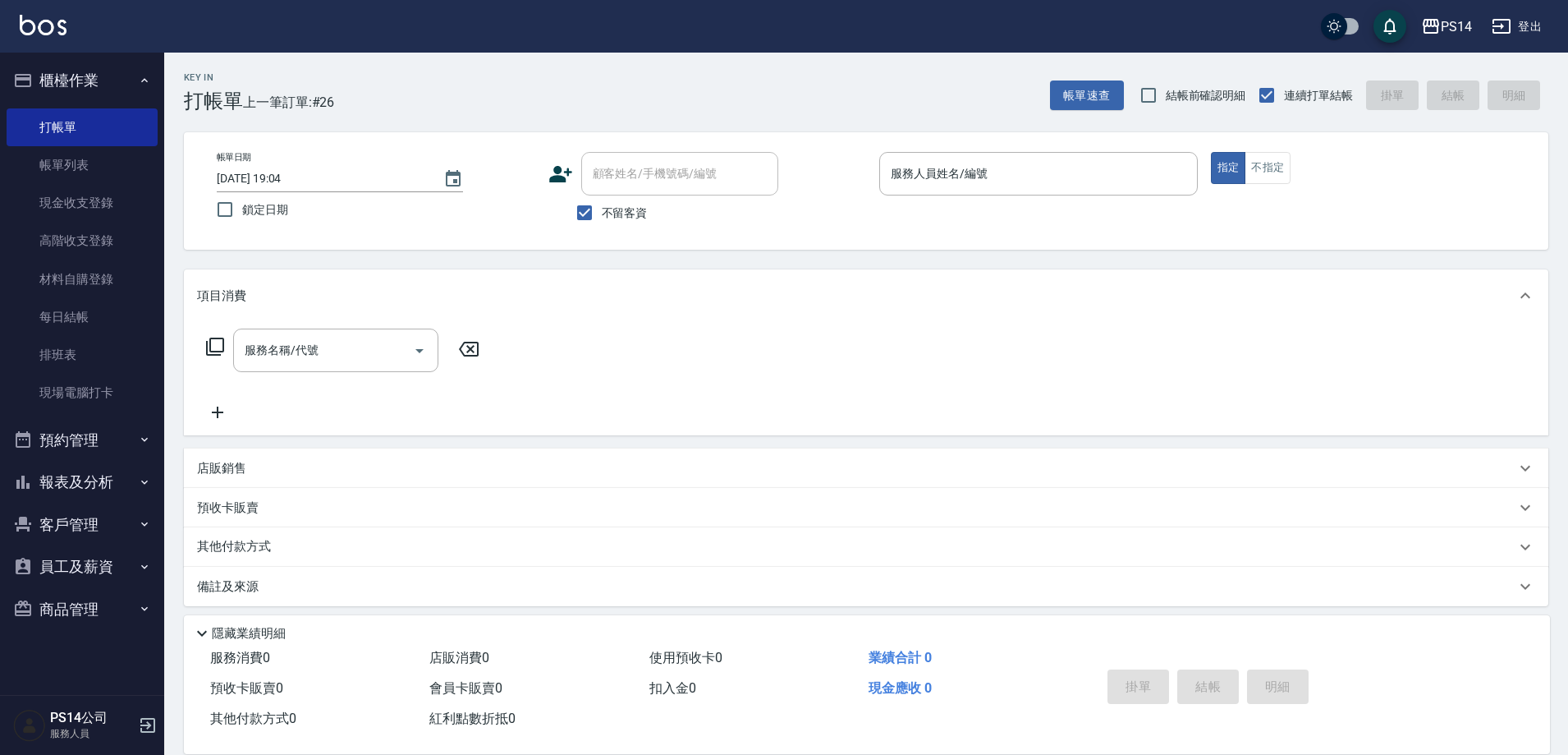
click at [6, 59] on button "櫃檯作業" at bounding box center [81, 80] width 151 height 43
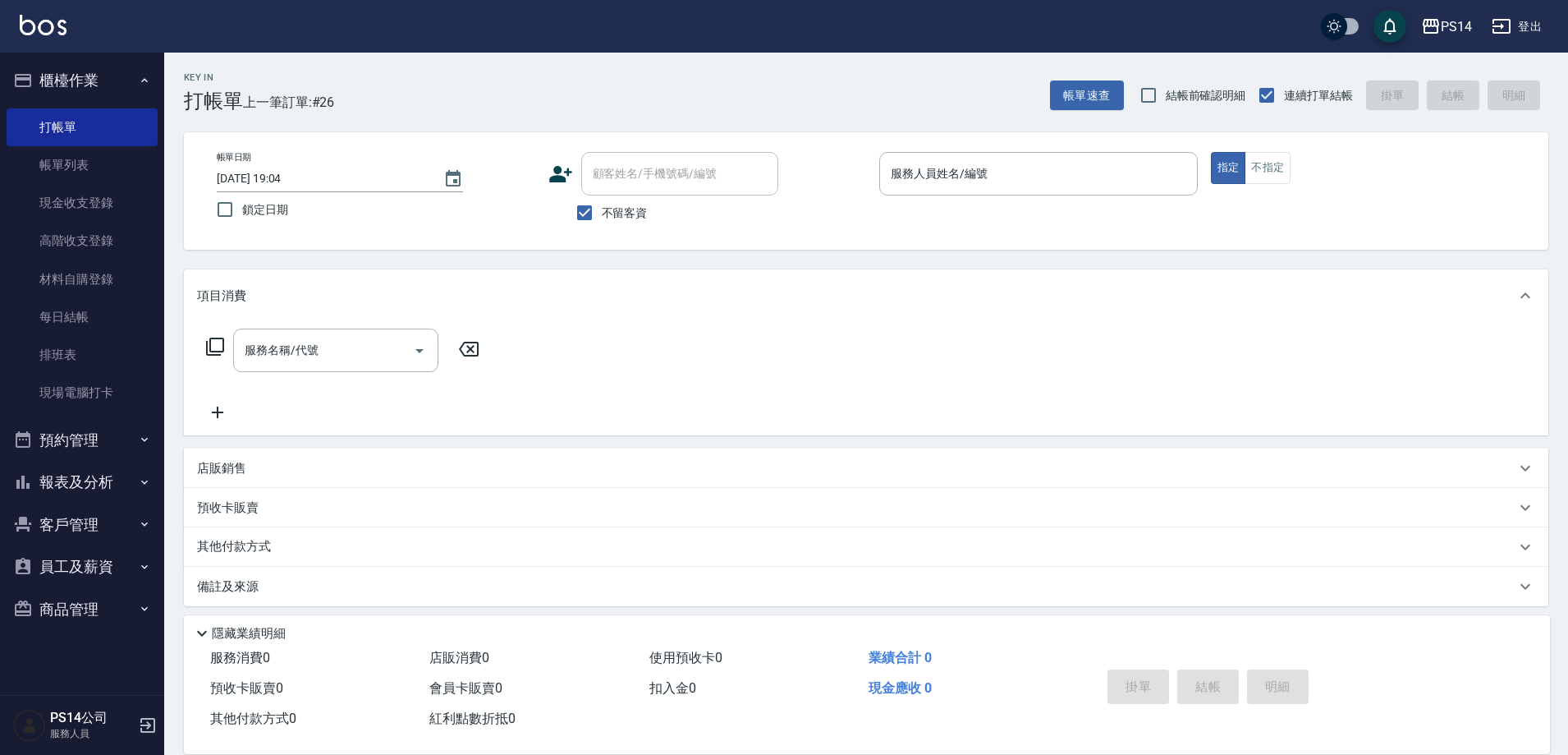
click at [6, 59] on button "櫃檯作業" at bounding box center [81, 80] width 151 height 43
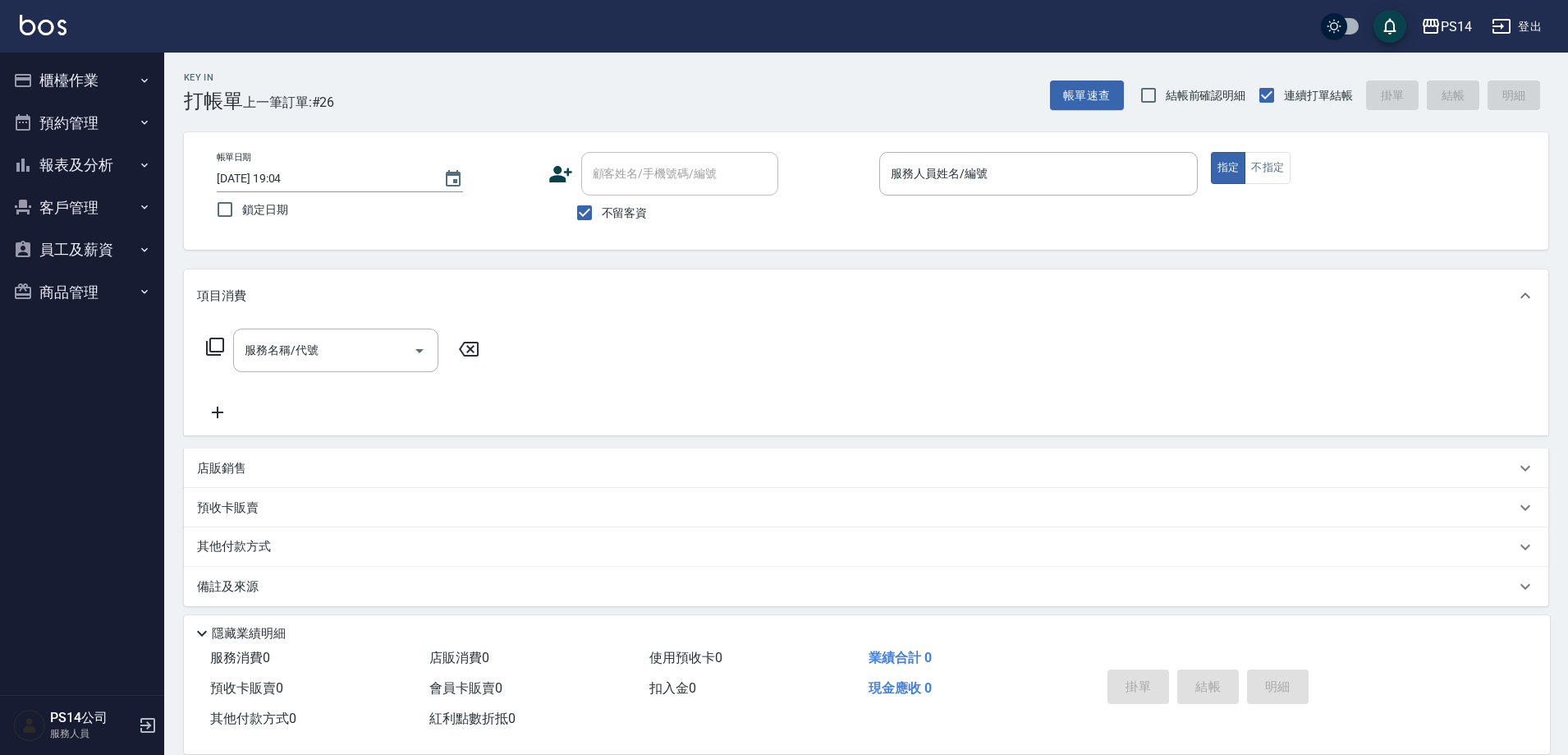
click at [6, 59] on button "櫃檯作業" at bounding box center [81, 80] width 151 height 43
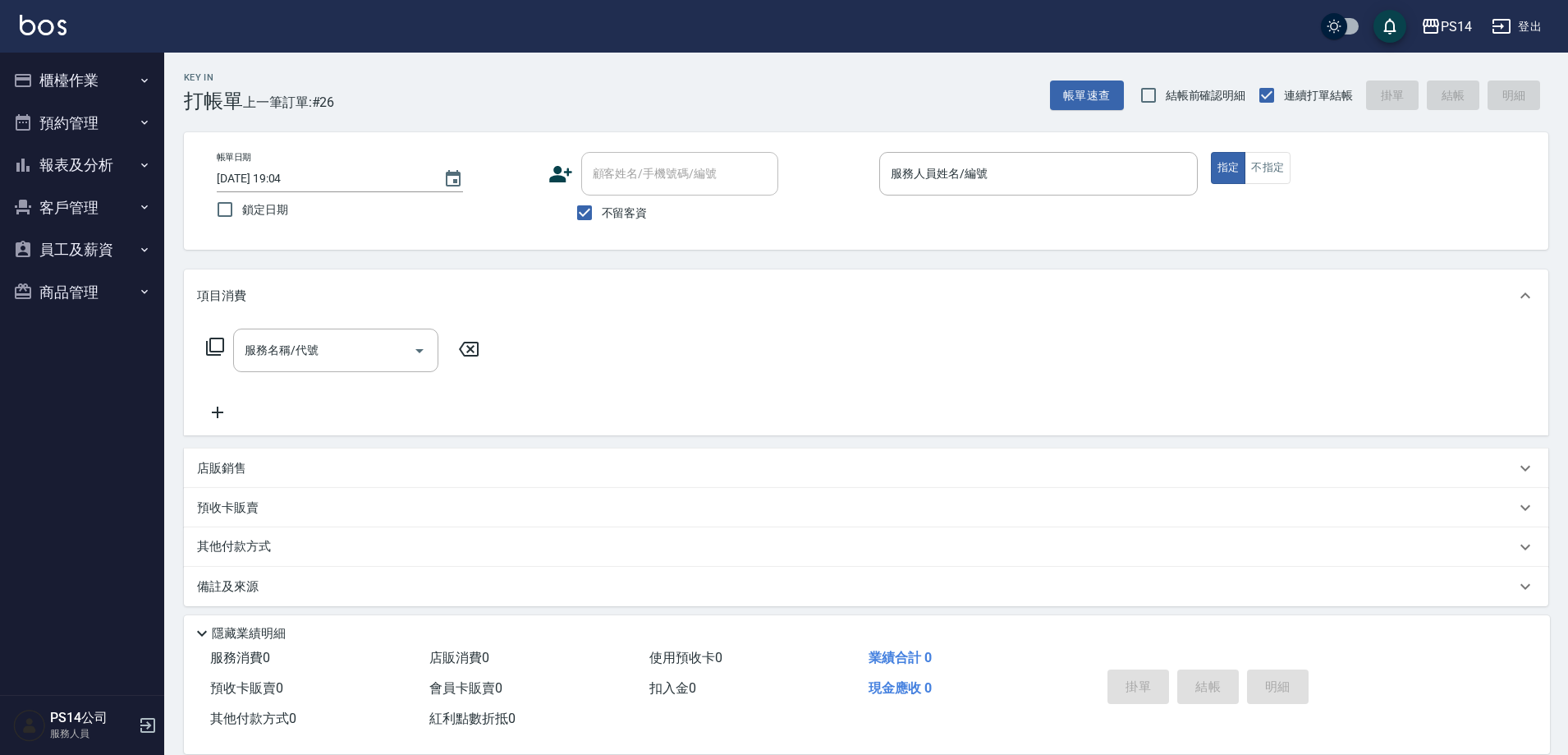
click at [6, 59] on button "櫃檯作業" at bounding box center [81, 80] width 151 height 43
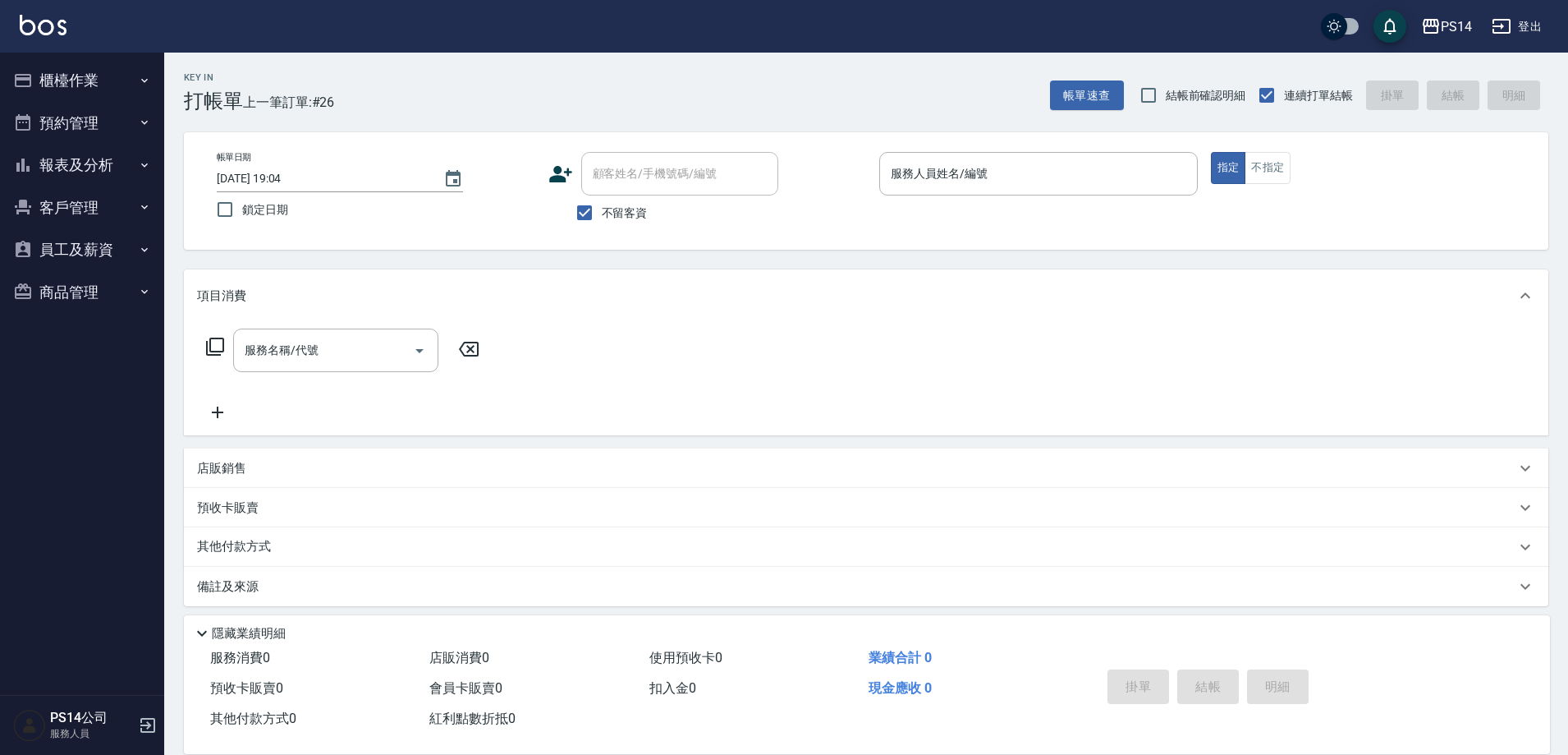
click at [6, 59] on button "櫃檯作業" at bounding box center [81, 80] width 151 height 43
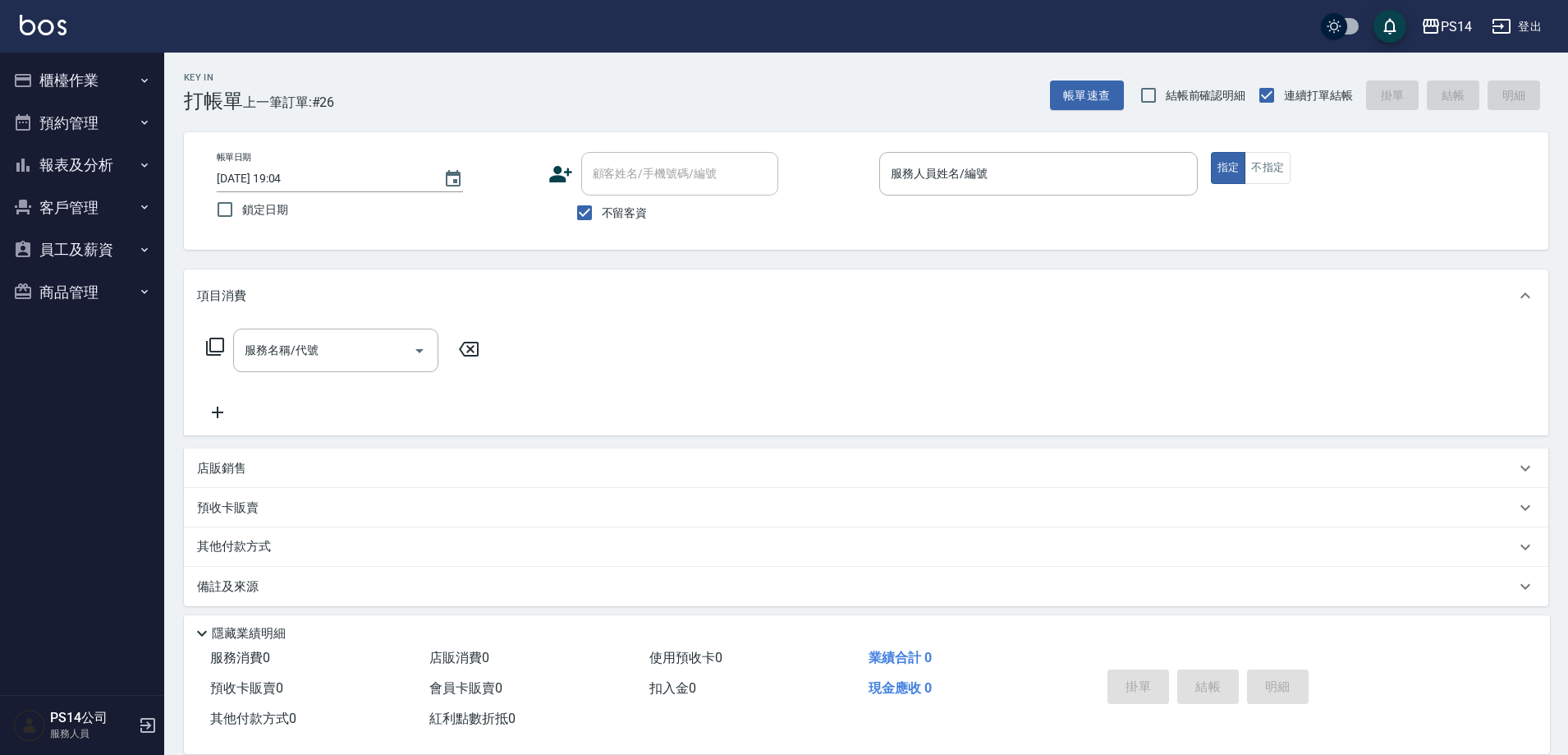
click at [6, 59] on button "櫃檯作業" at bounding box center [81, 80] width 151 height 43
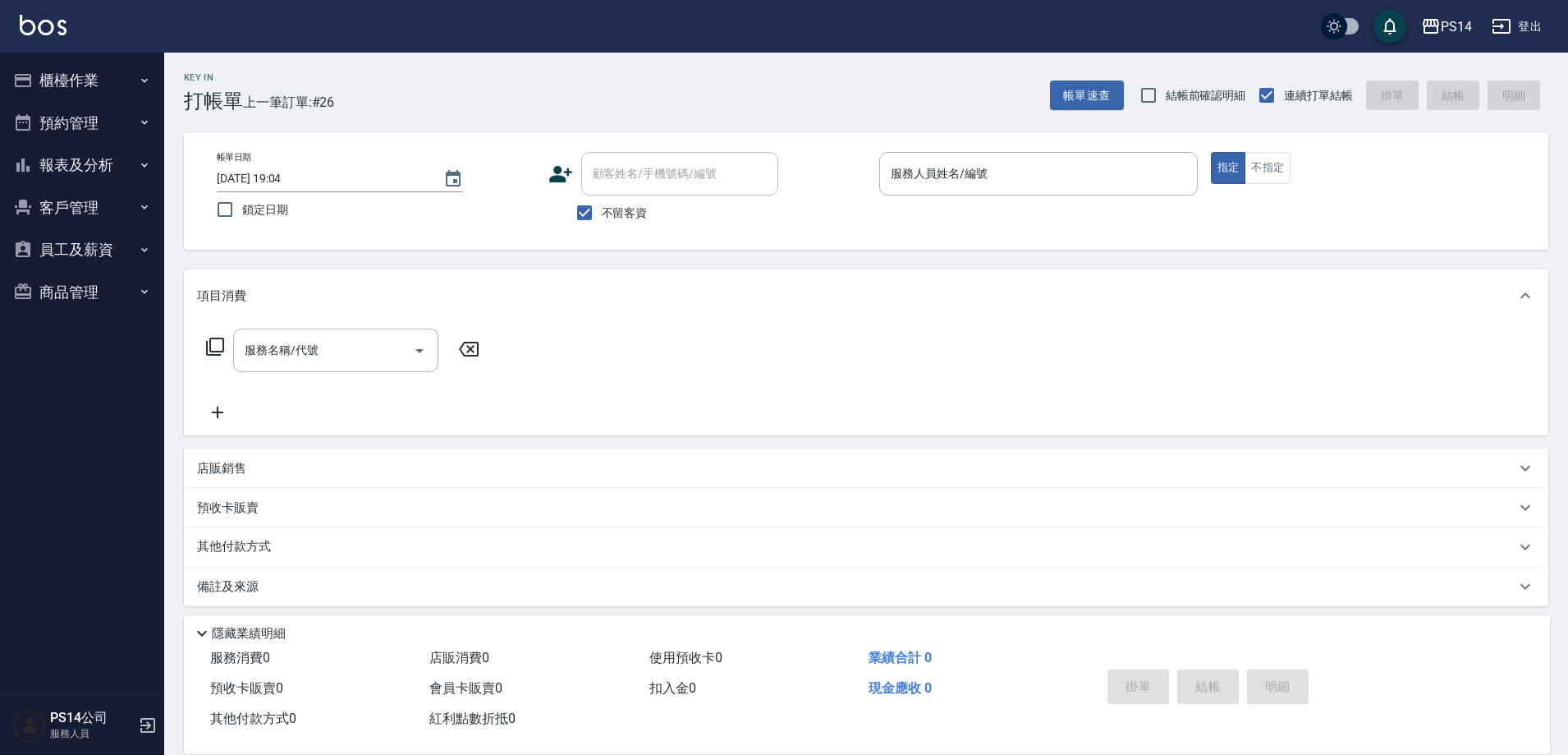
click at [6, 59] on button "櫃檯作業" at bounding box center [81, 80] width 151 height 43
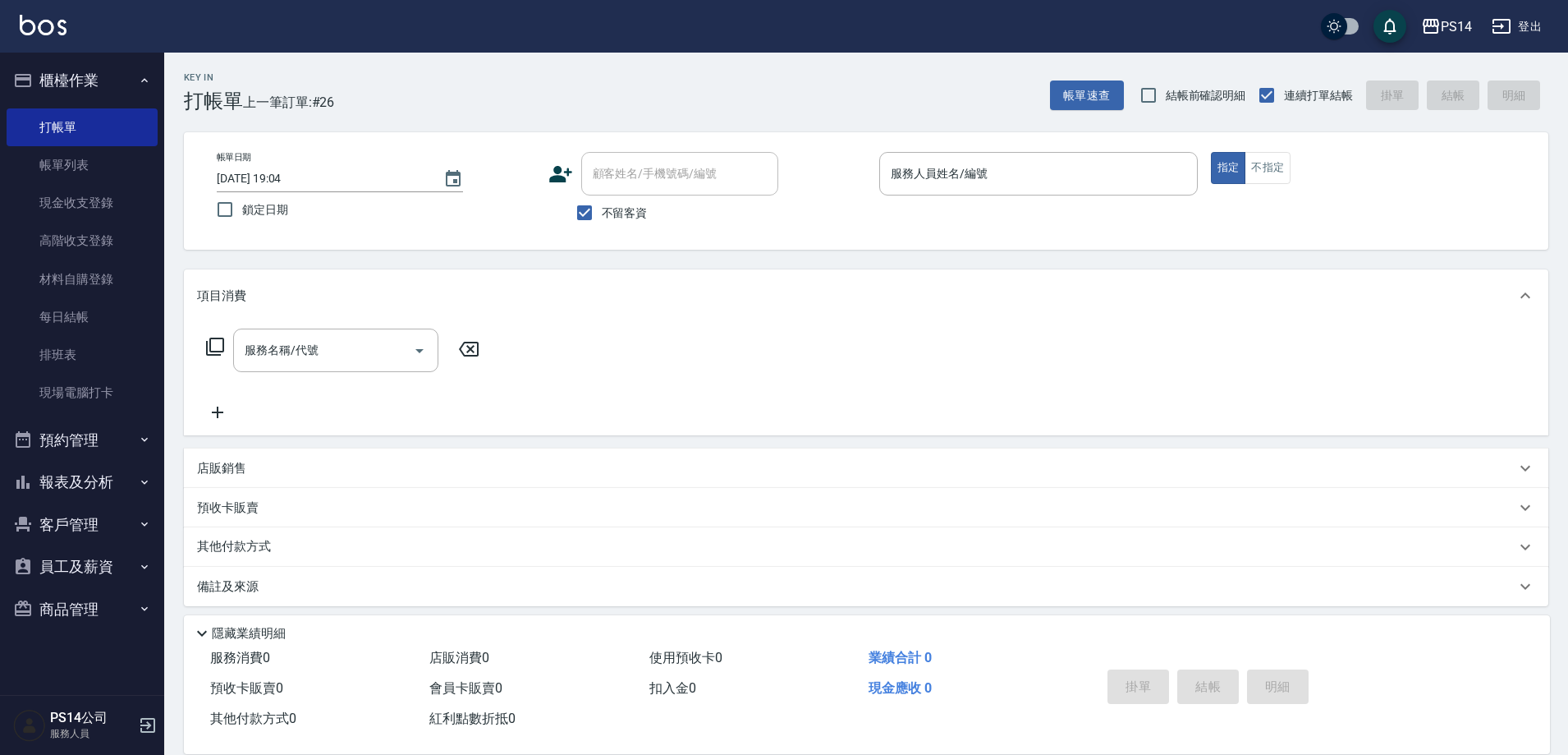
click at [6, 59] on button "櫃檯作業" at bounding box center [81, 80] width 151 height 43
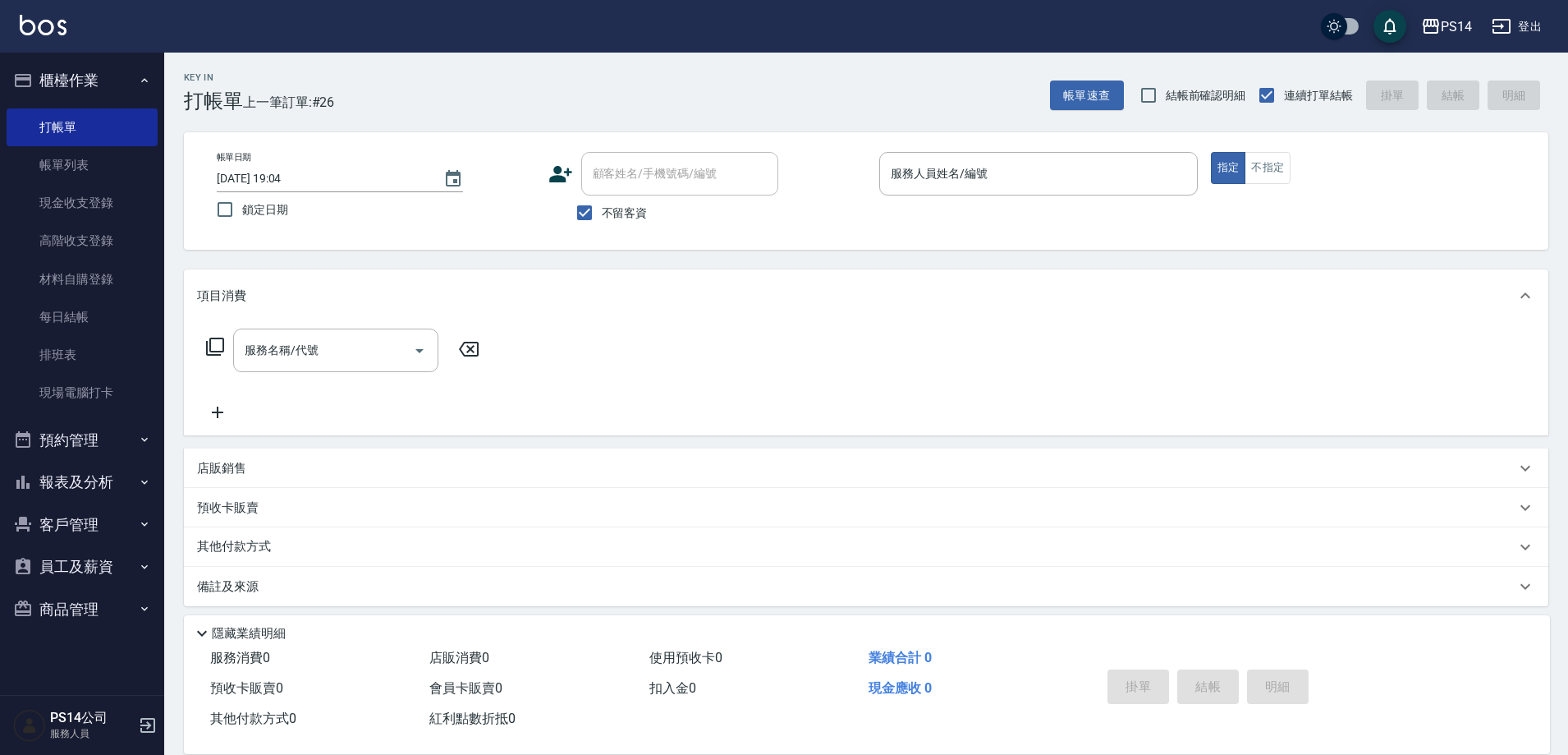
click at [6, 59] on button "櫃檯作業" at bounding box center [81, 80] width 151 height 43
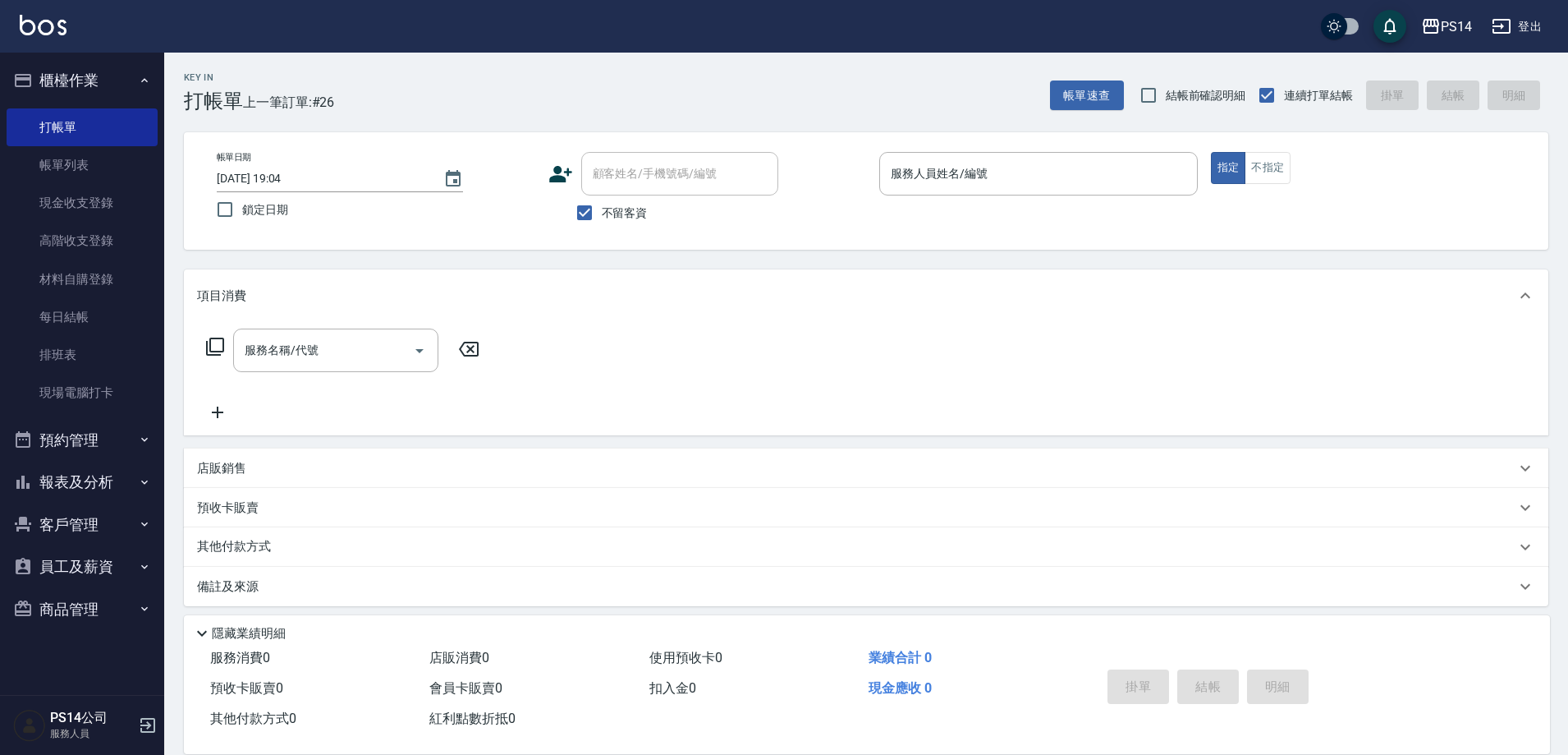
click at [6, 59] on button "櫃檯作業" at bounding box center [81, 80] width 151 height 43
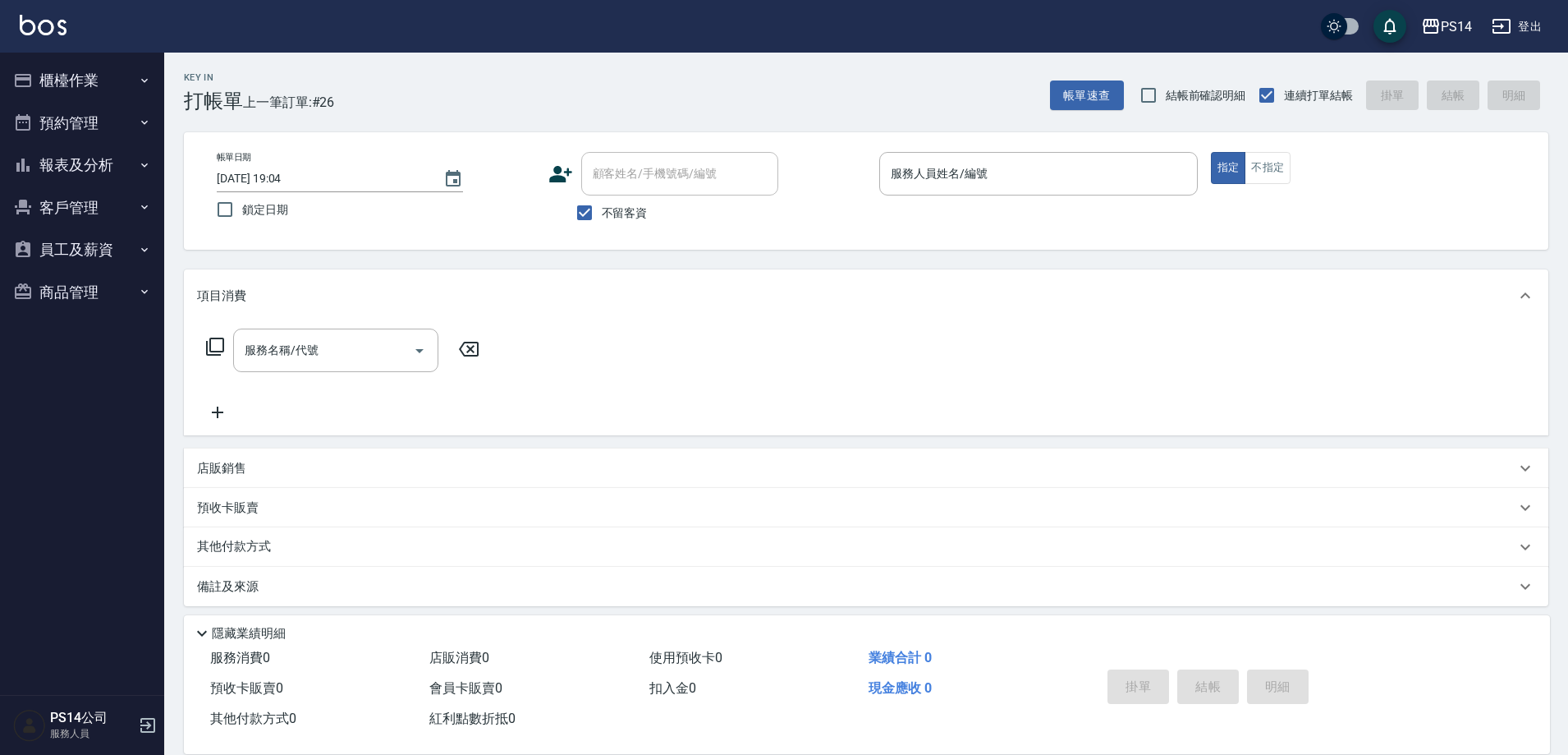
click at [6, 59] on button "櫃檯作業" at bounding box center [81, 80] width 151 height 43
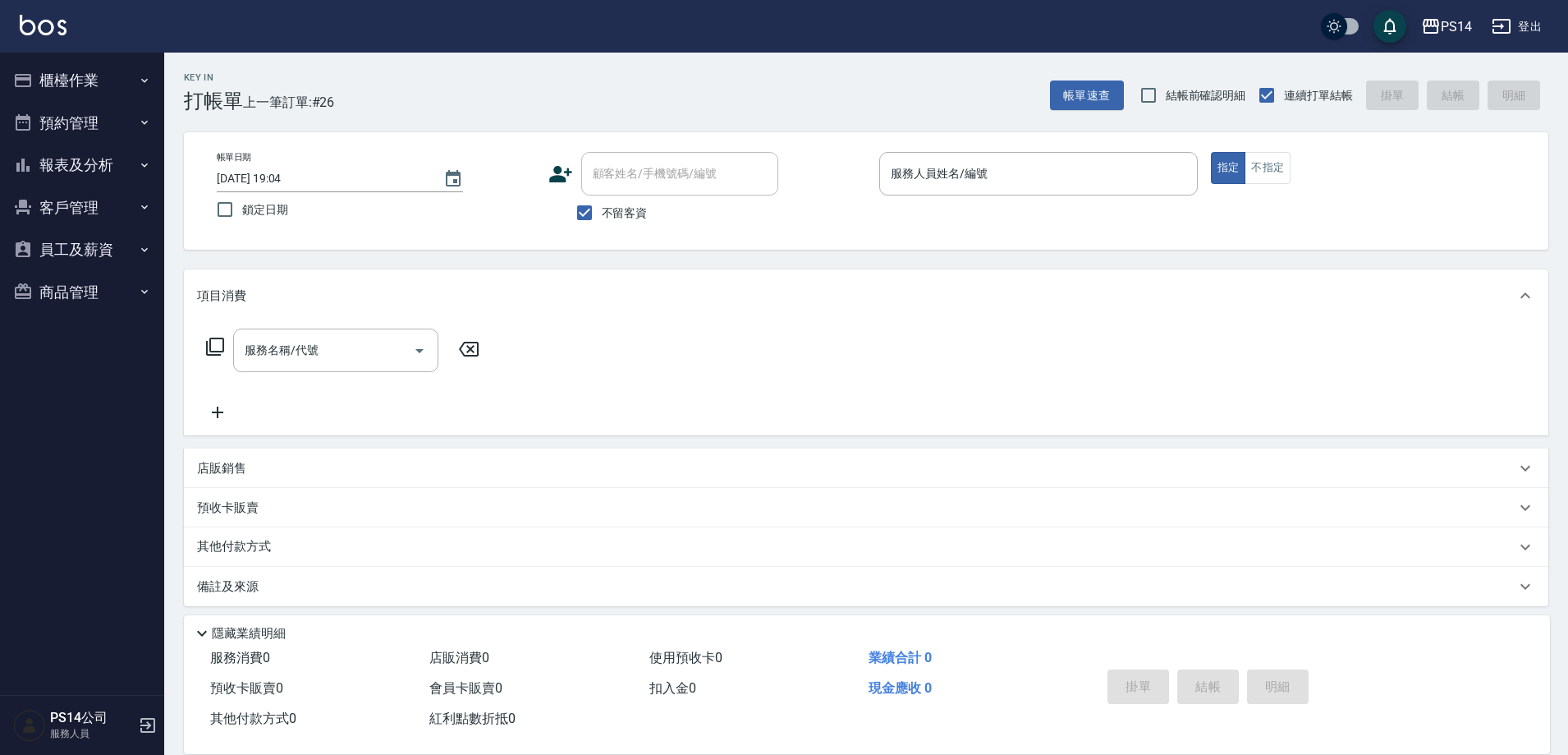
click at [6, 59] on button "櫃檯作業" at bounding box center [81, 80] width 151 height 43
click
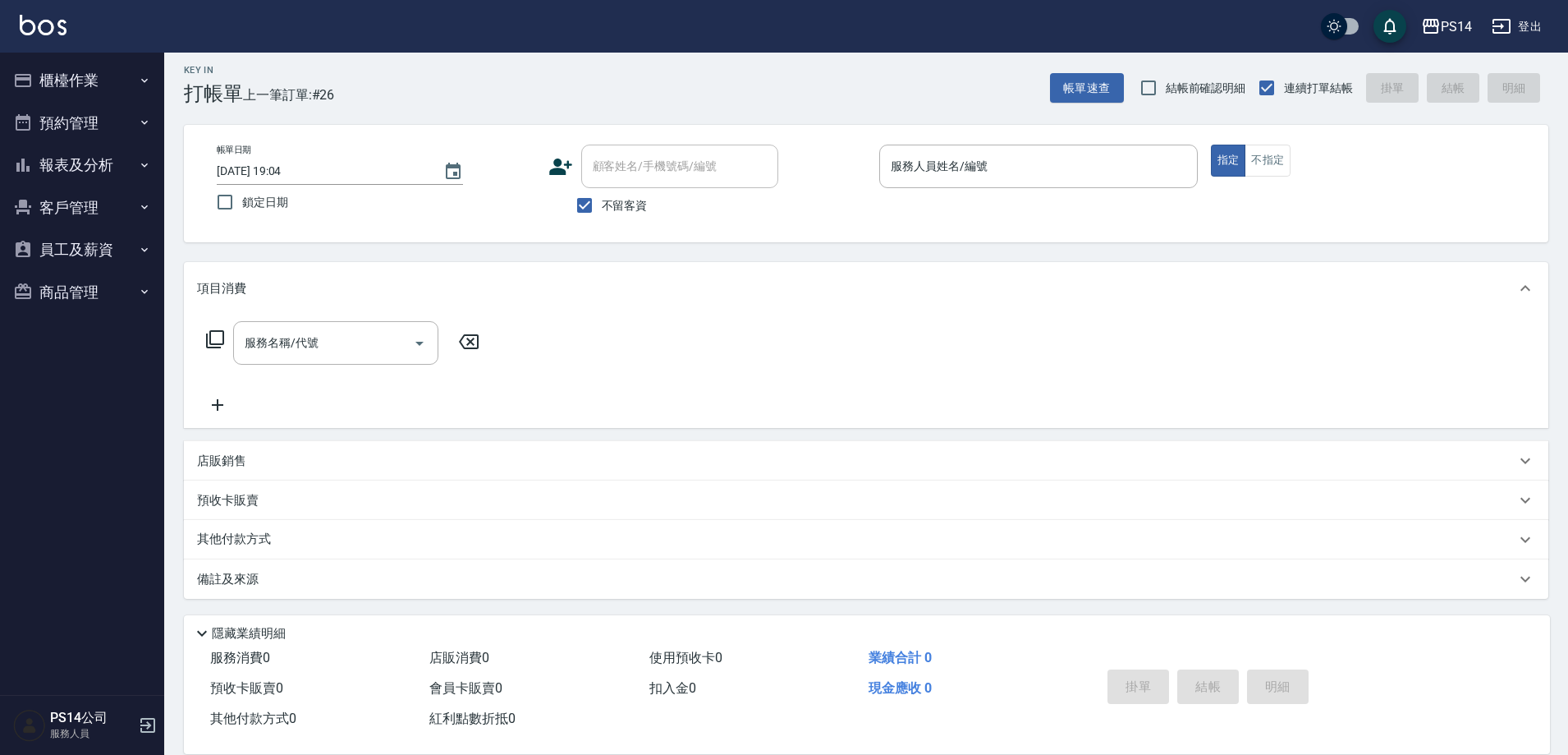
scroll to position [9, 0]
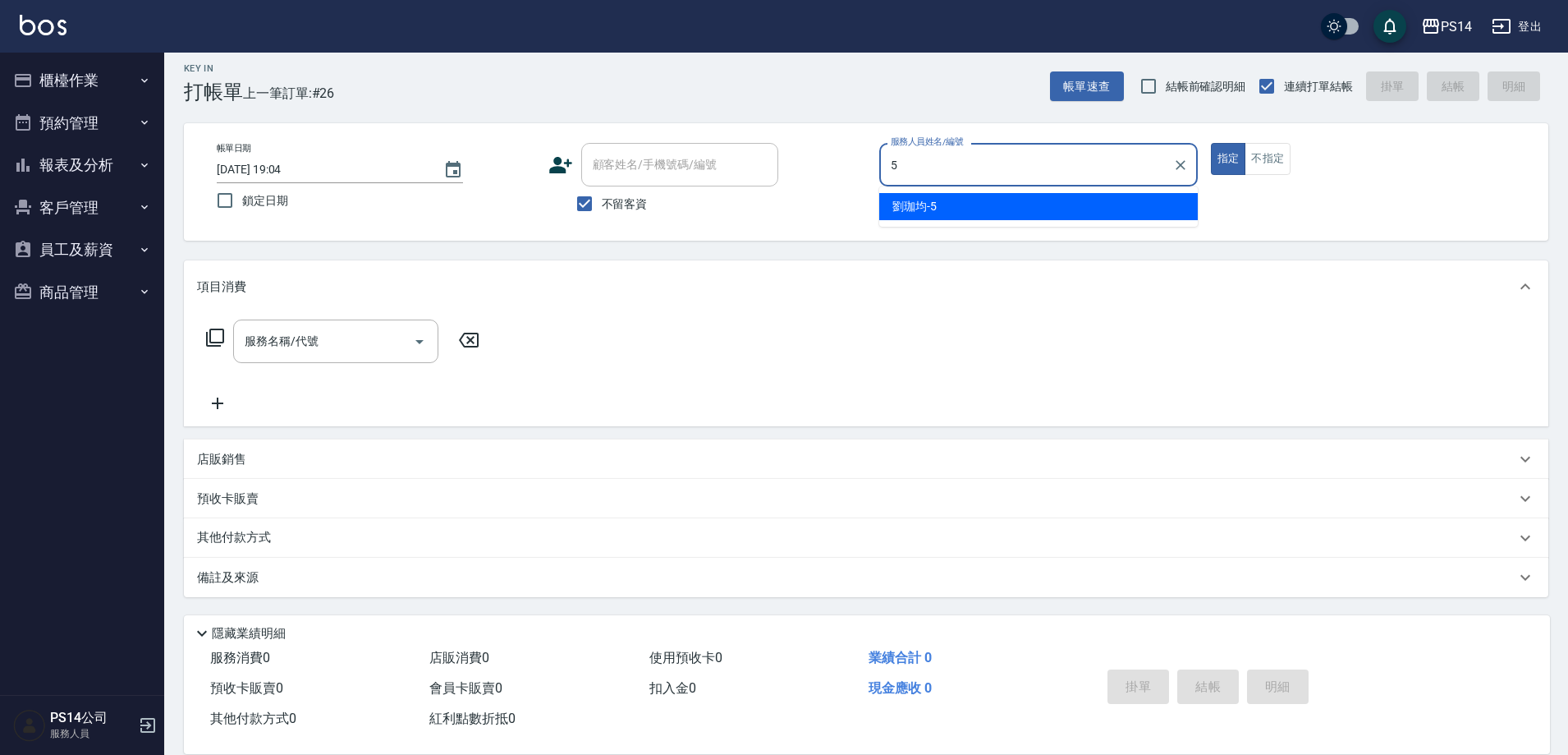
type input "[PERSON_NAME]-5"
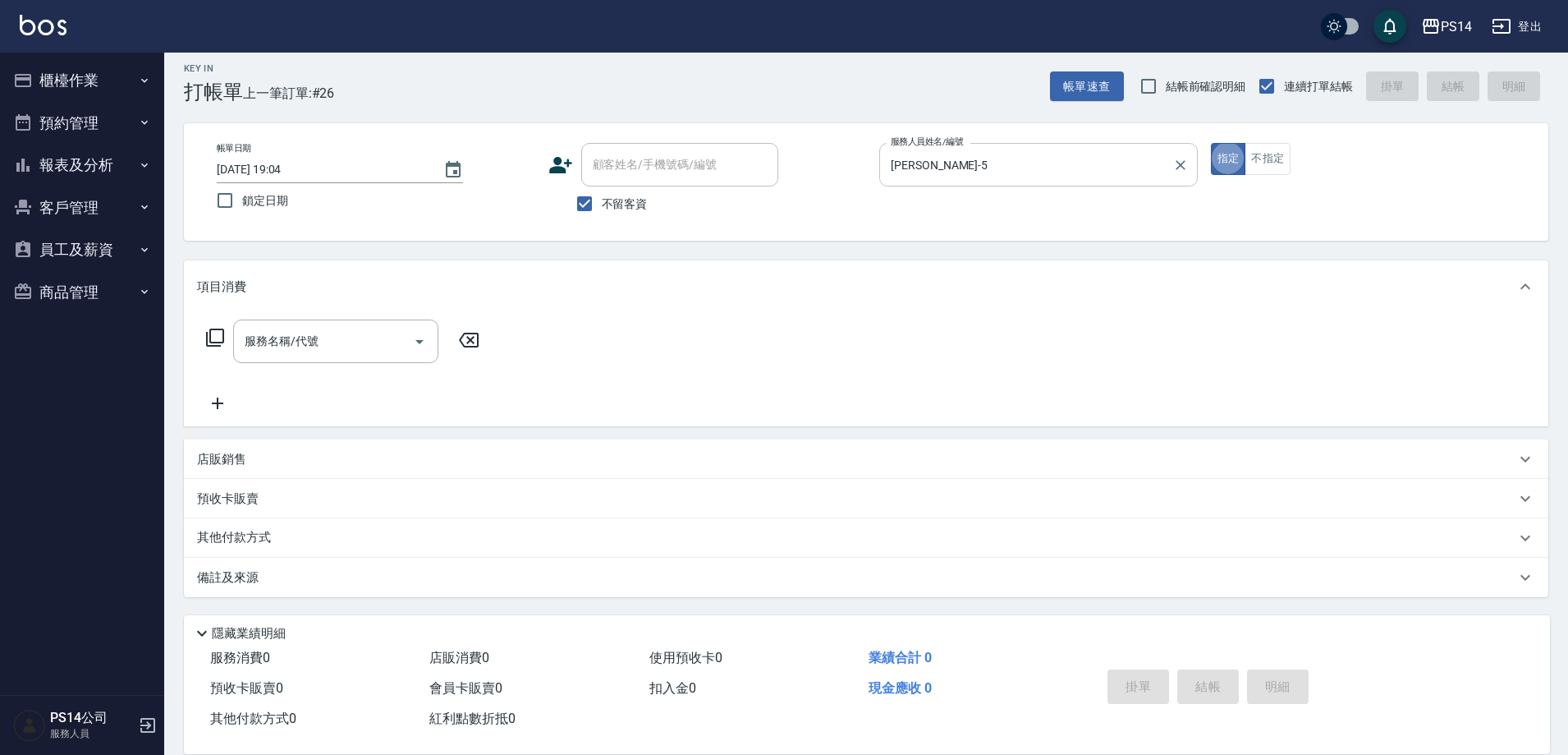
type button "true"
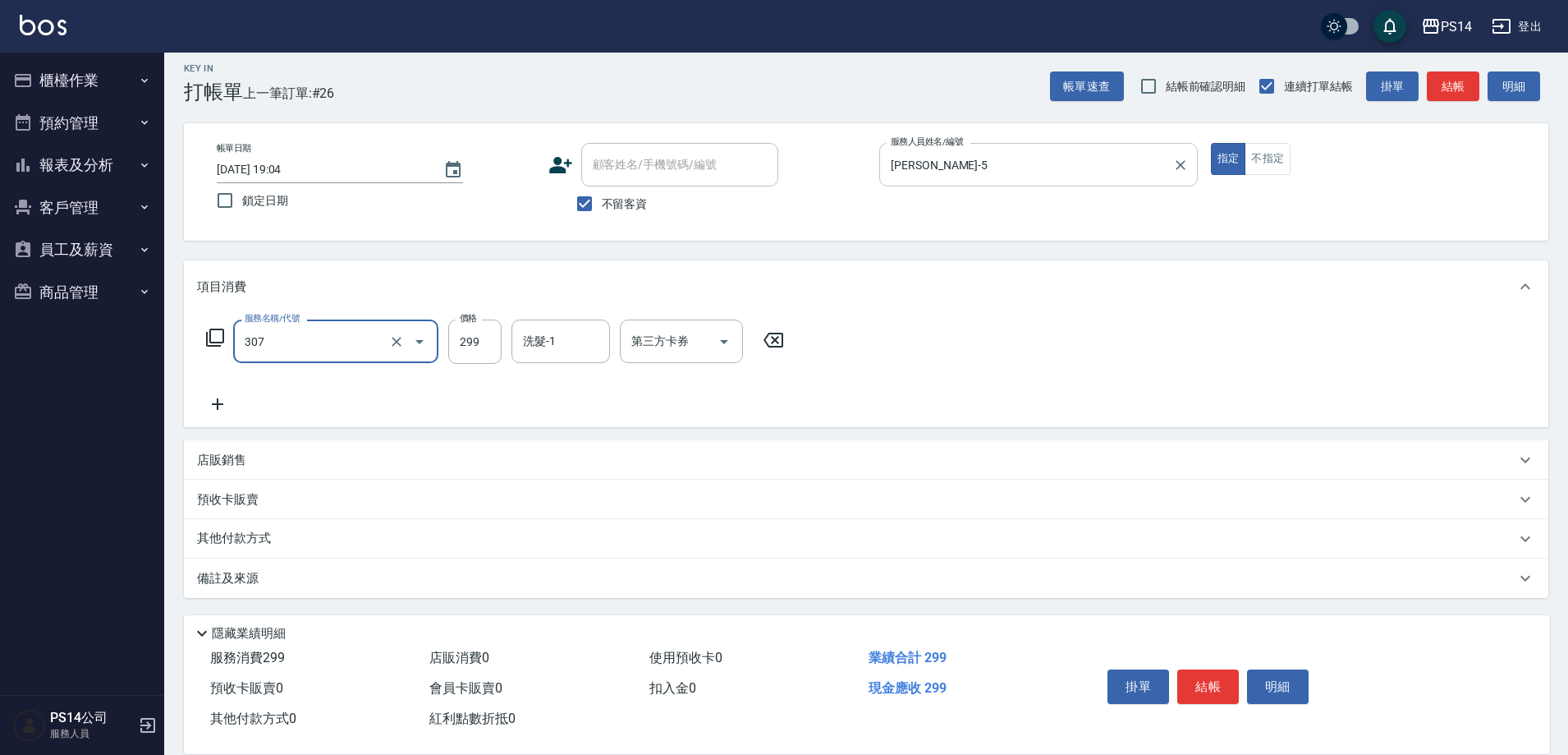
type input "剪髮(307)"
type input "[PERSON_NAME]-11"
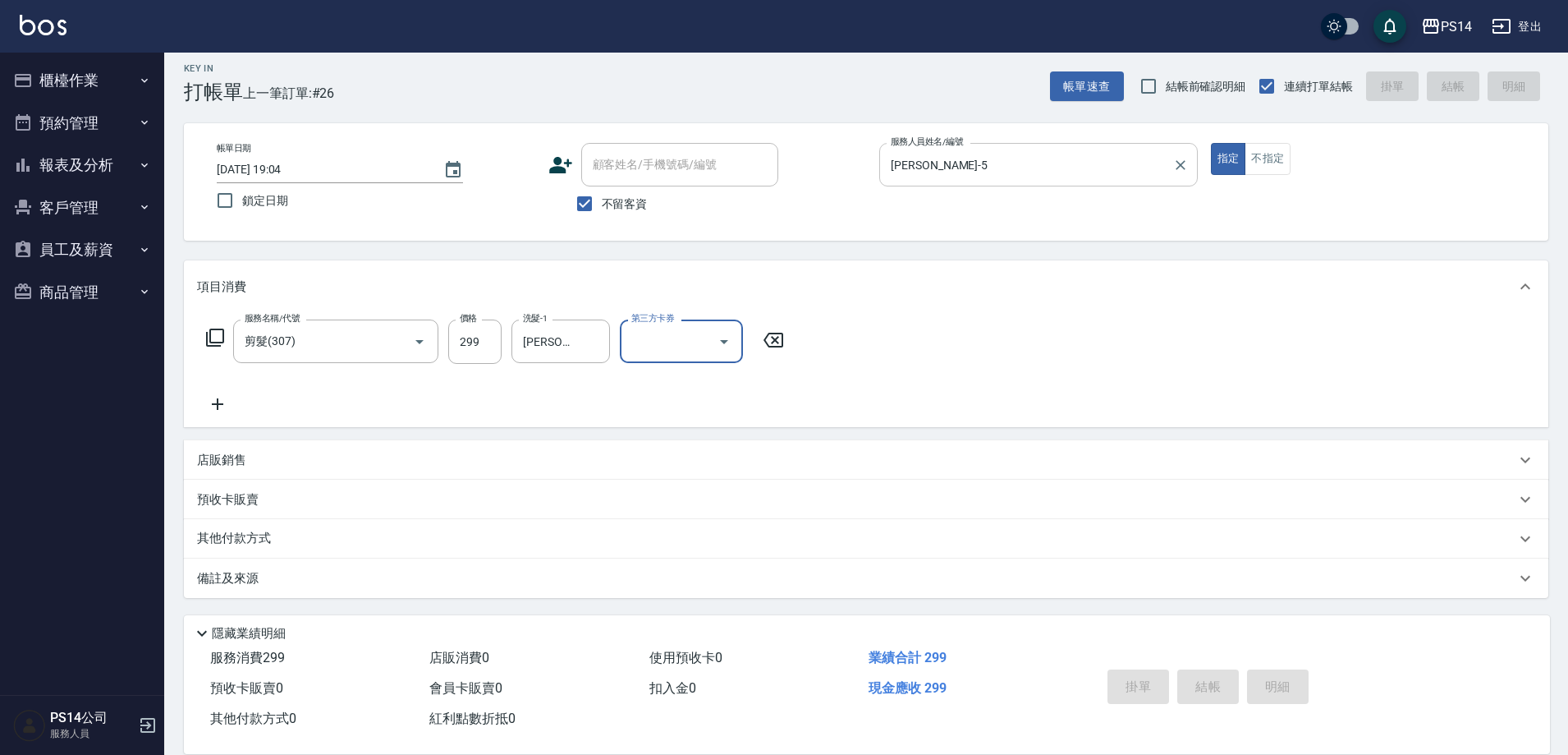
type input "[DATE] 20:00"
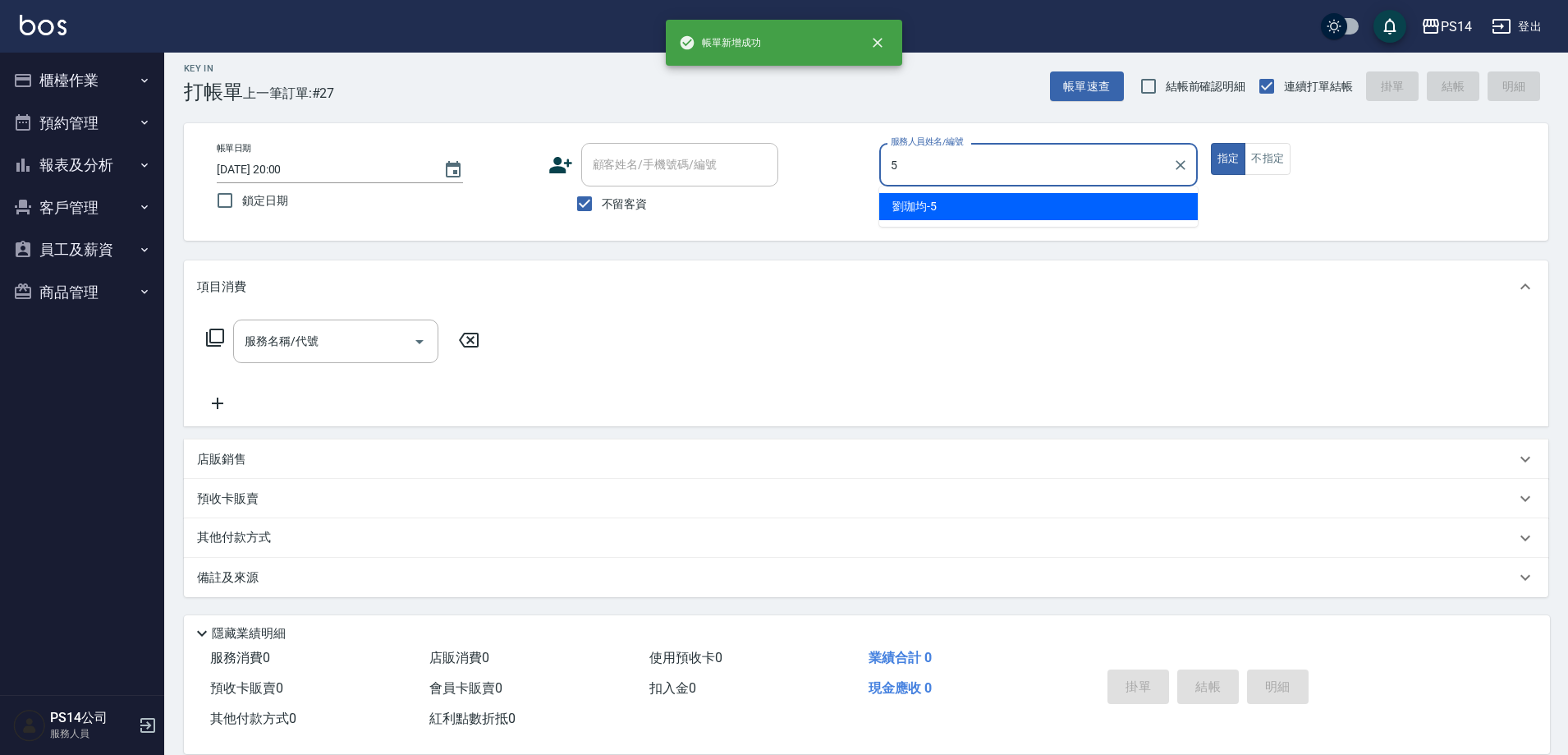
type input "[PERSON_NAME]-5"
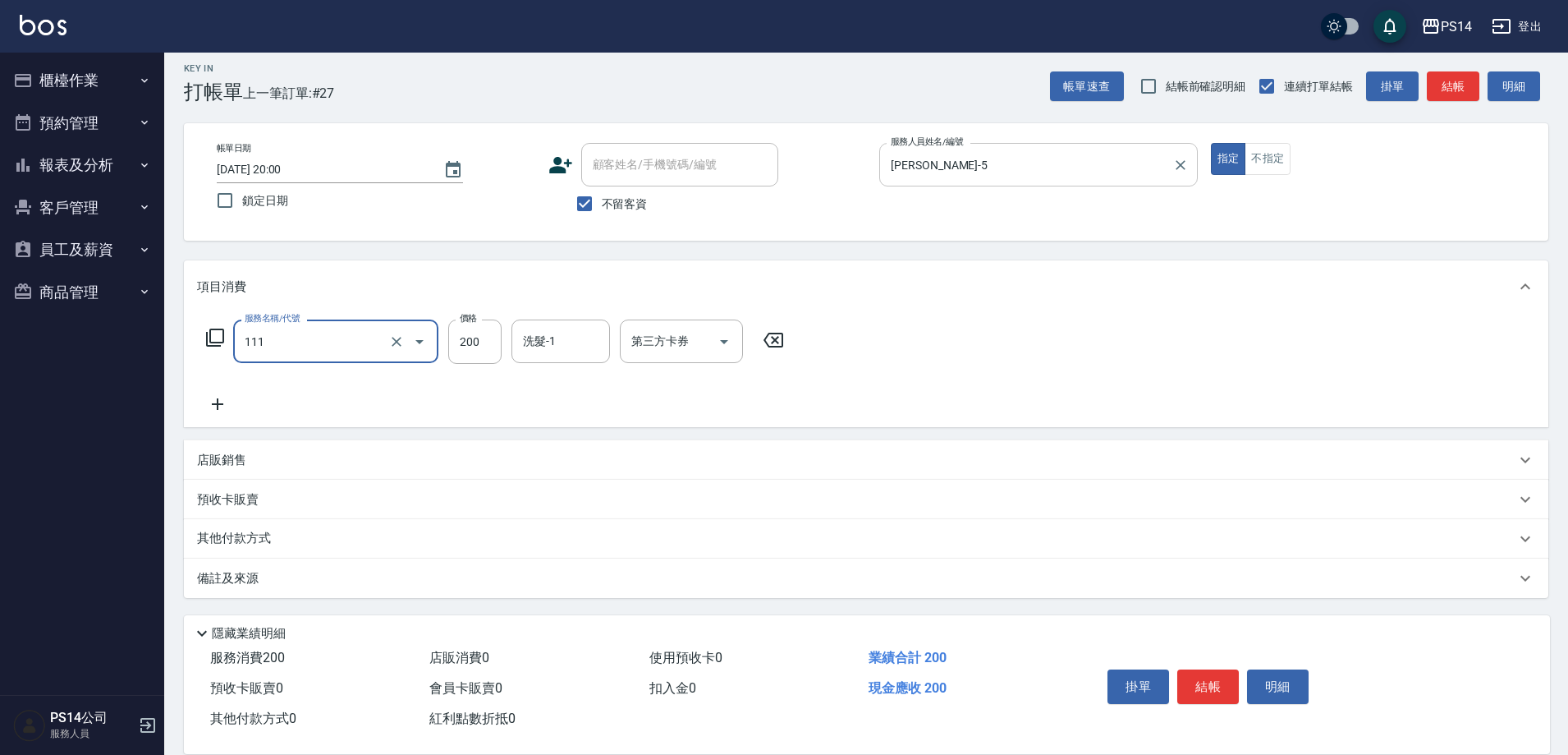
type input "200(111)"
type input "[PERSON_NAME]-11"
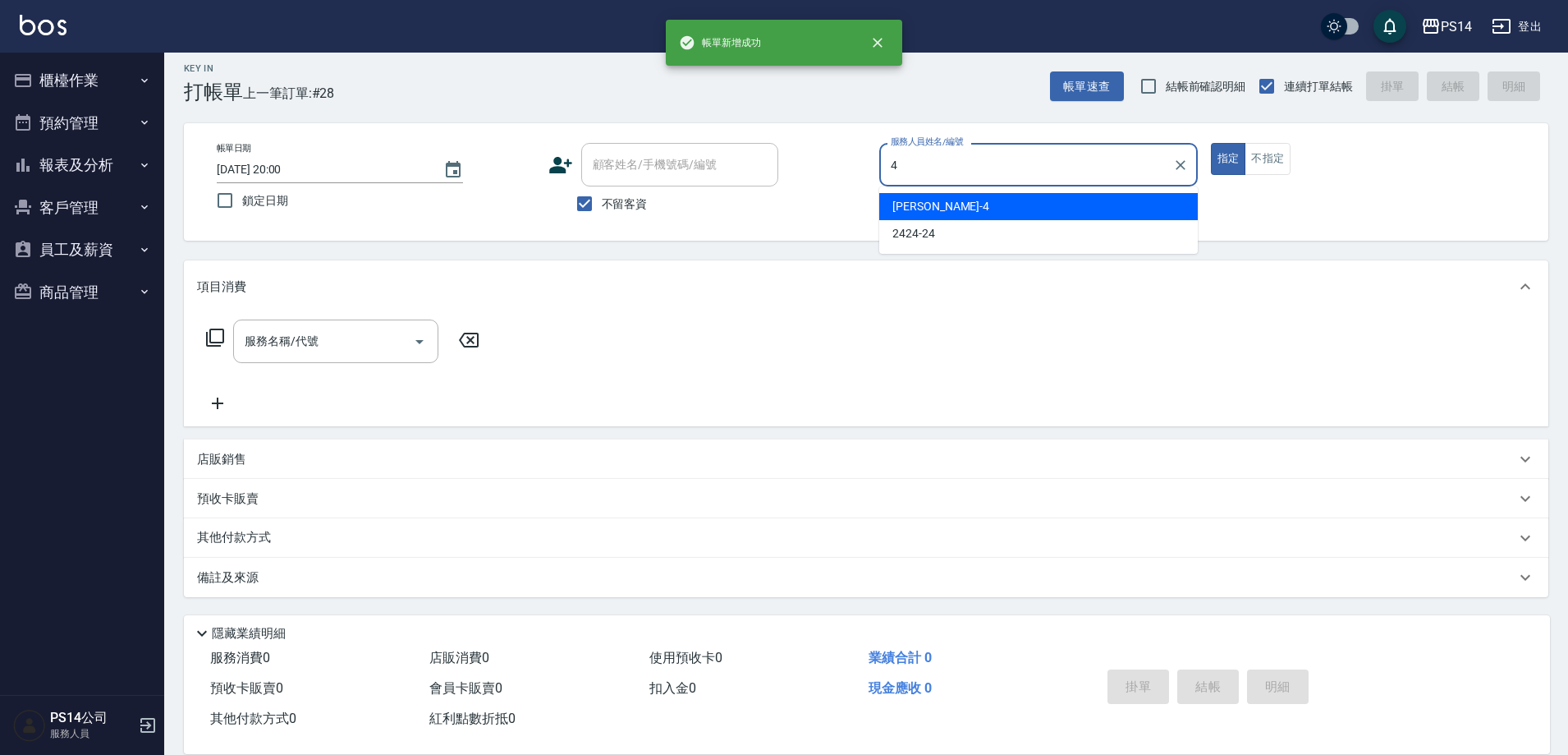
type input "[PERSON_NAME]-4"
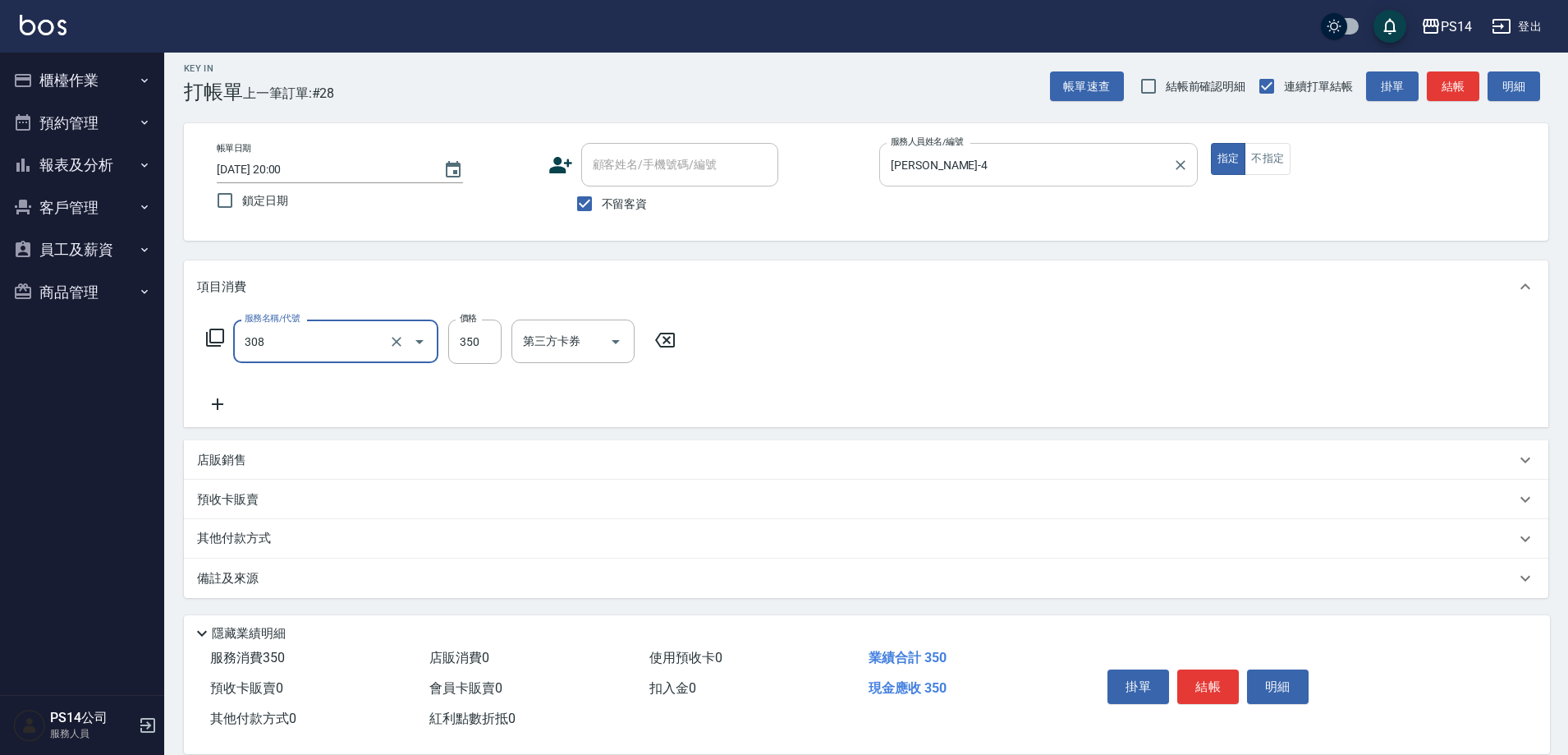
type input "洗+剪(308)"
type input "[PERSON_NAME]-34"
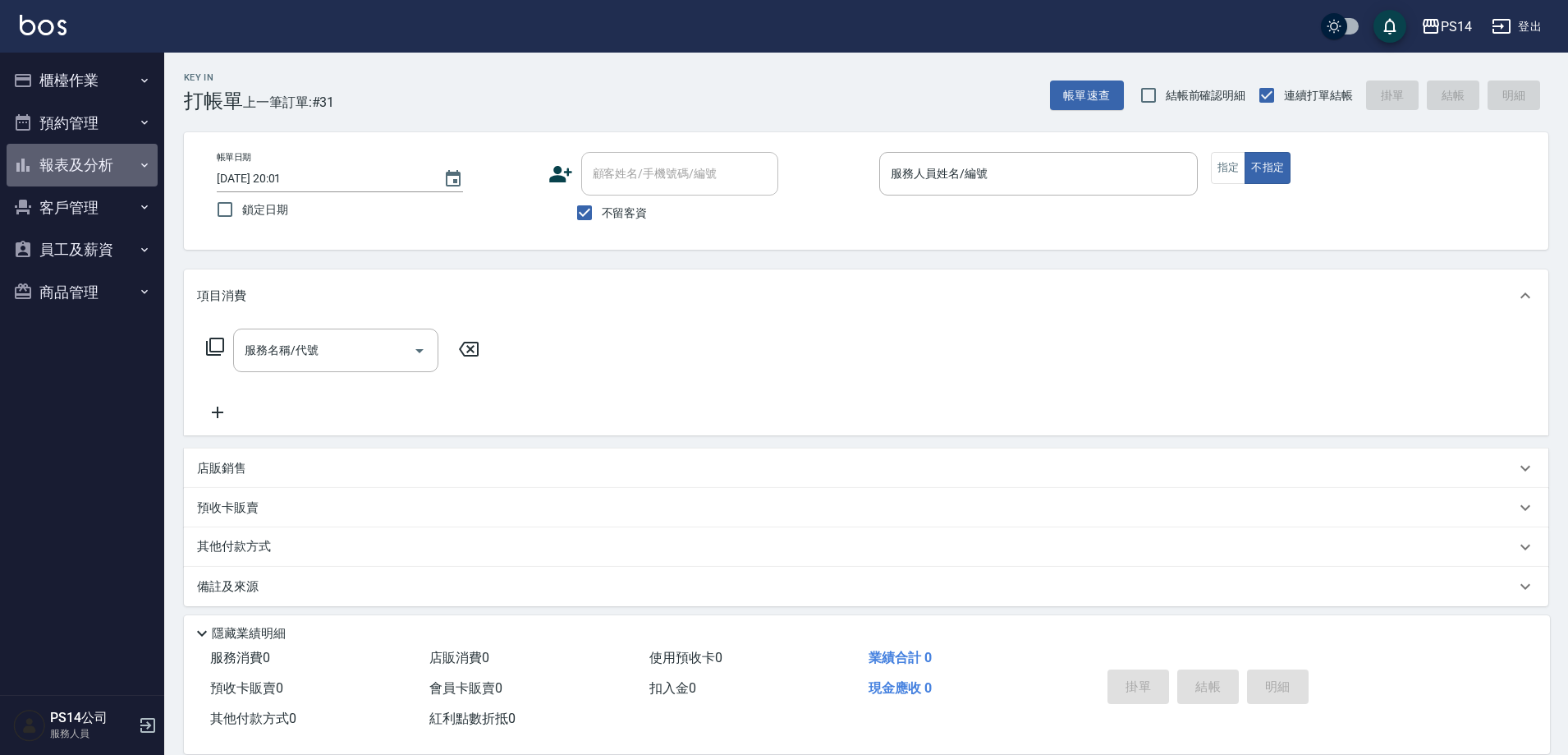
click at [81, 154] on button "報表及分析" at bounding box center [81, 165] width 151 height 43
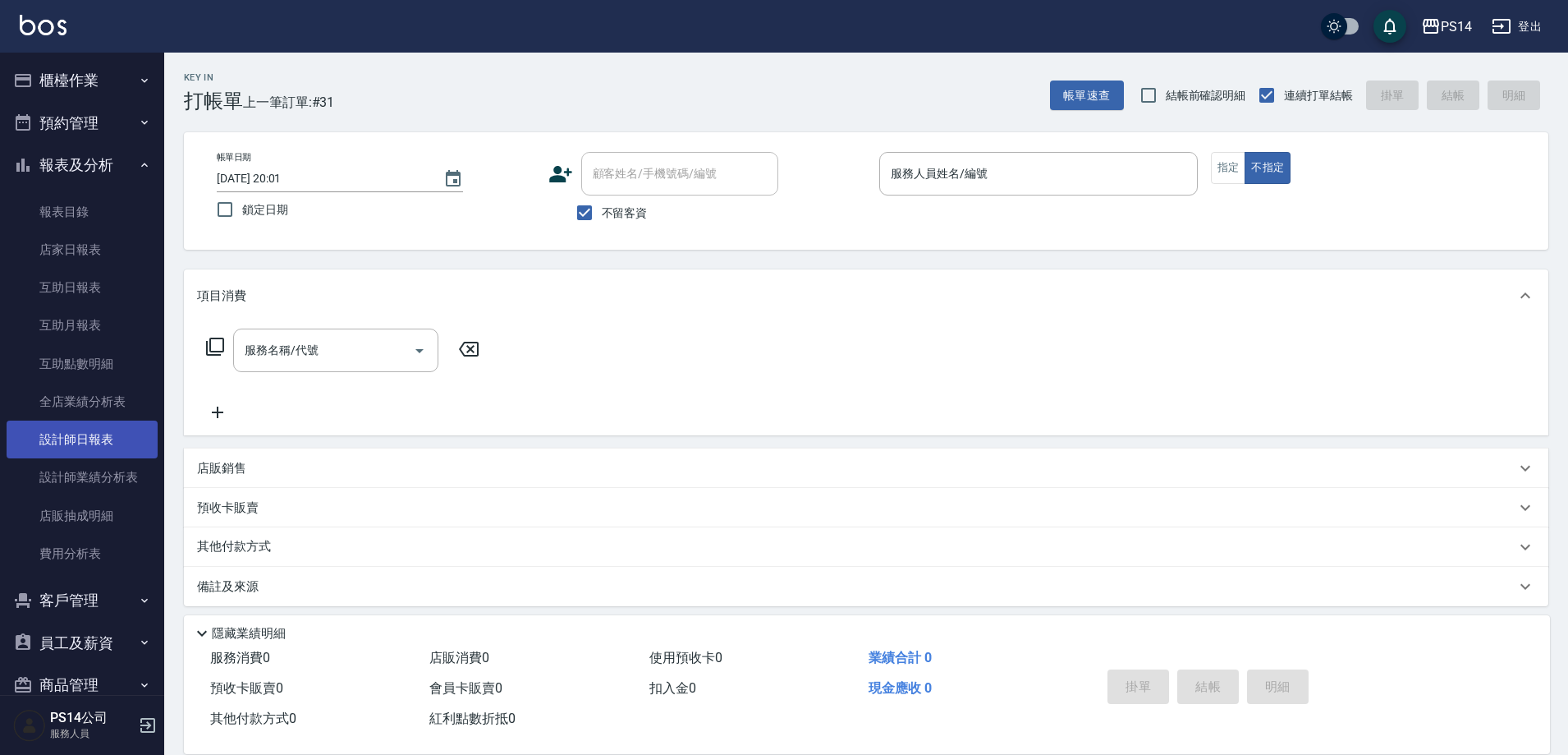
click at [119, 446] on link "設計師日報表" at bounding box center [81, 439] width 151 height 37
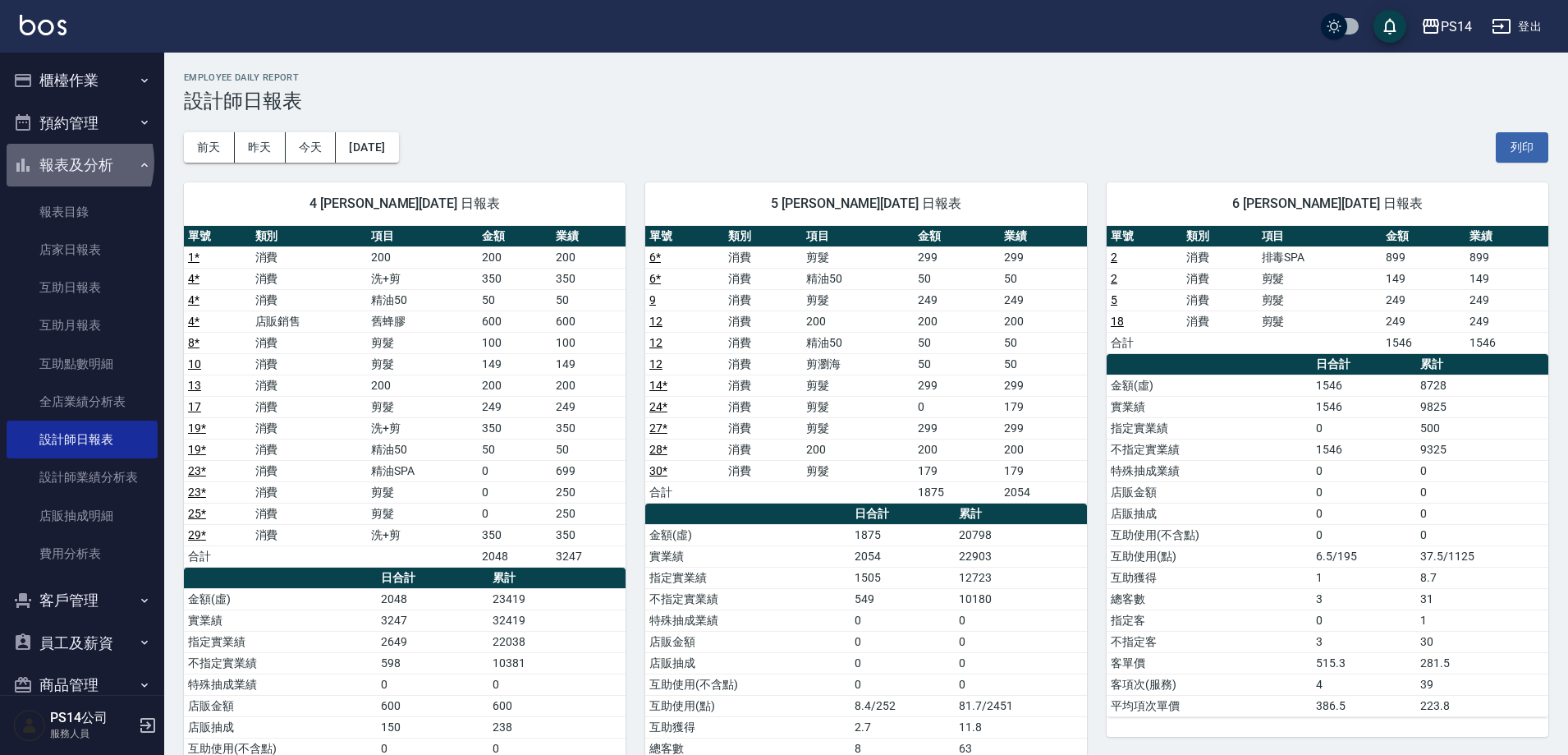
click at [66, 161] on button "報表及分析" at bounding box center [81, 165] width 151 height 43
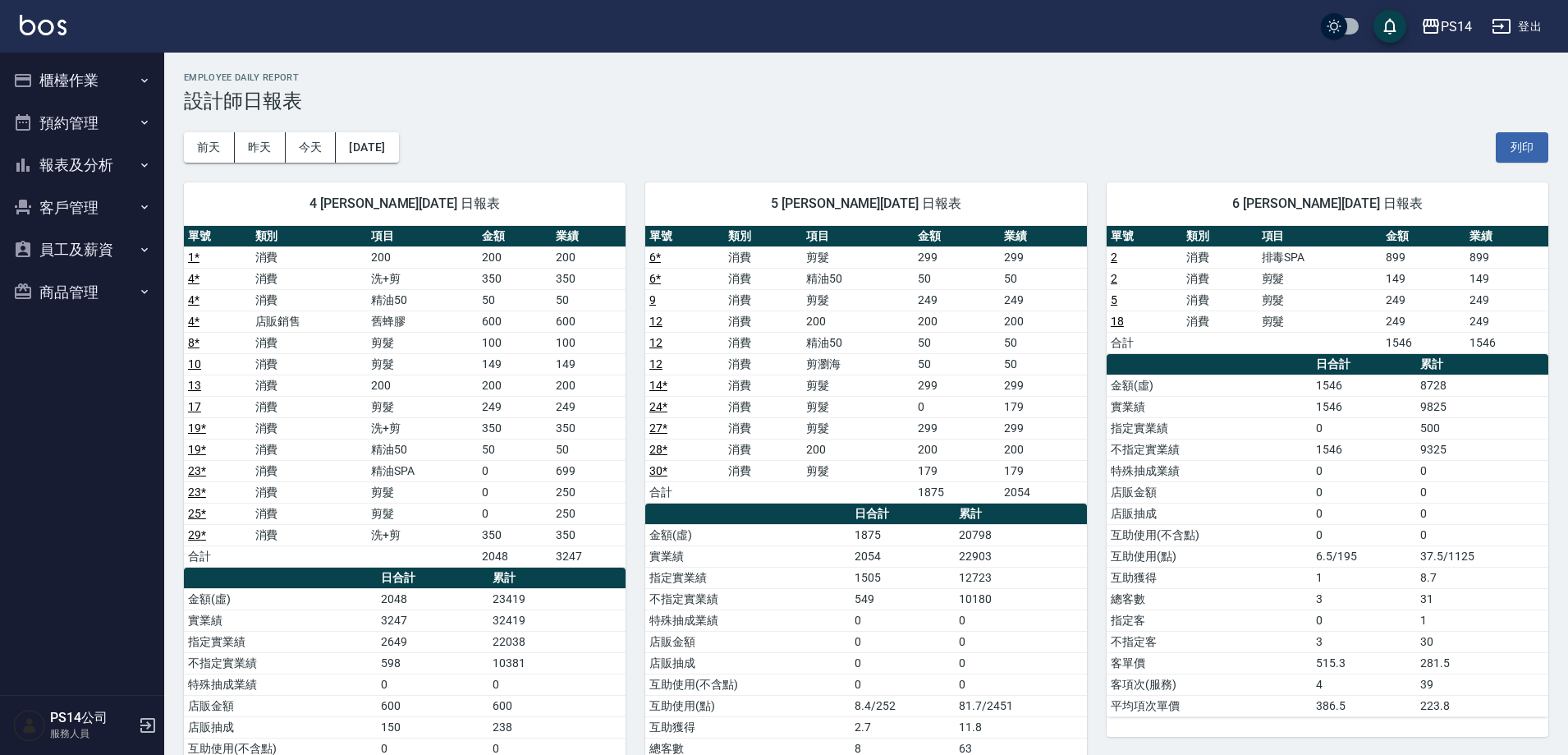
click at [66, 161] on button "報表及分析" at bounding box center [81, 165] width 151 height 43
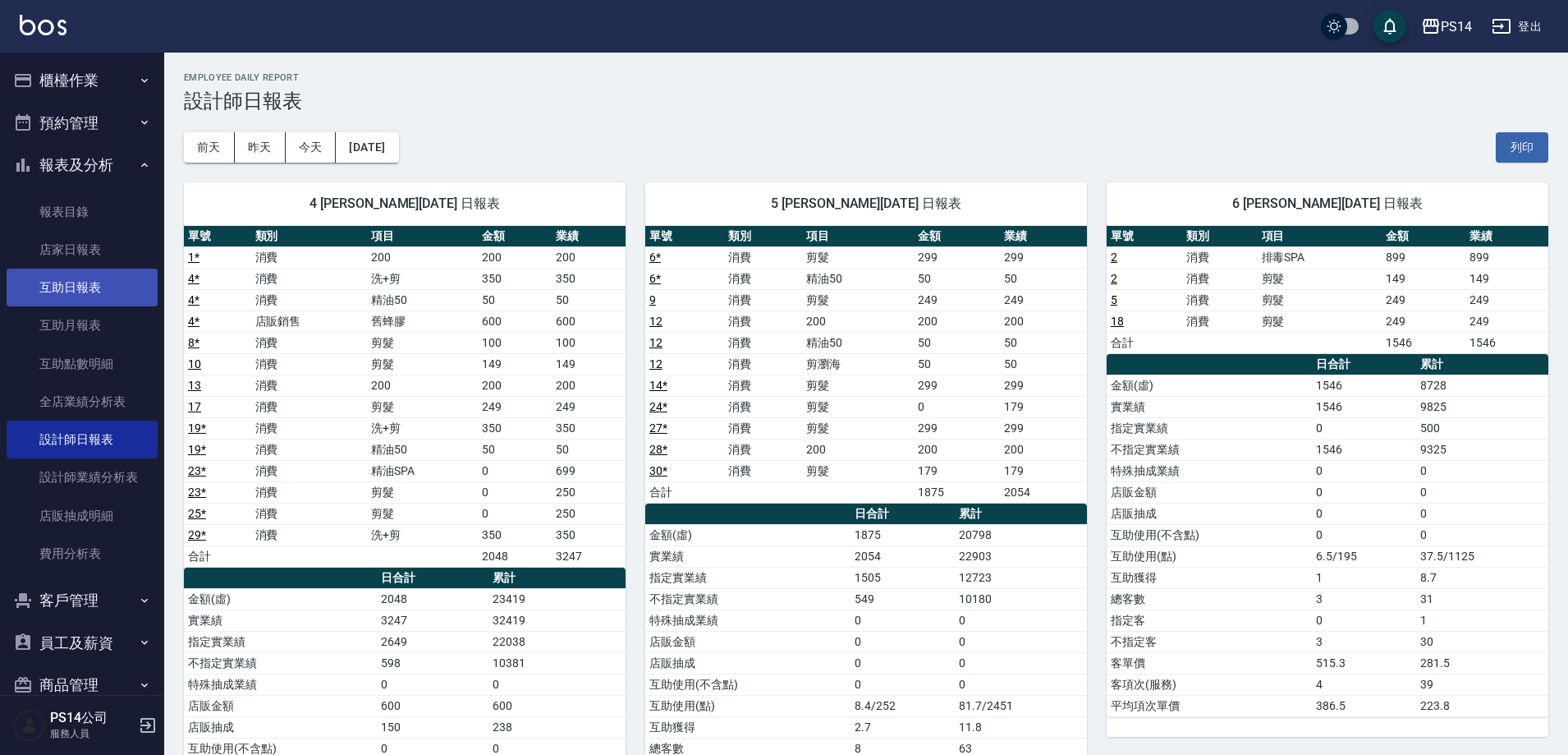
click at [78, 280] on link "互助日報表" at bounding box center [81, 287] width 151 height 37
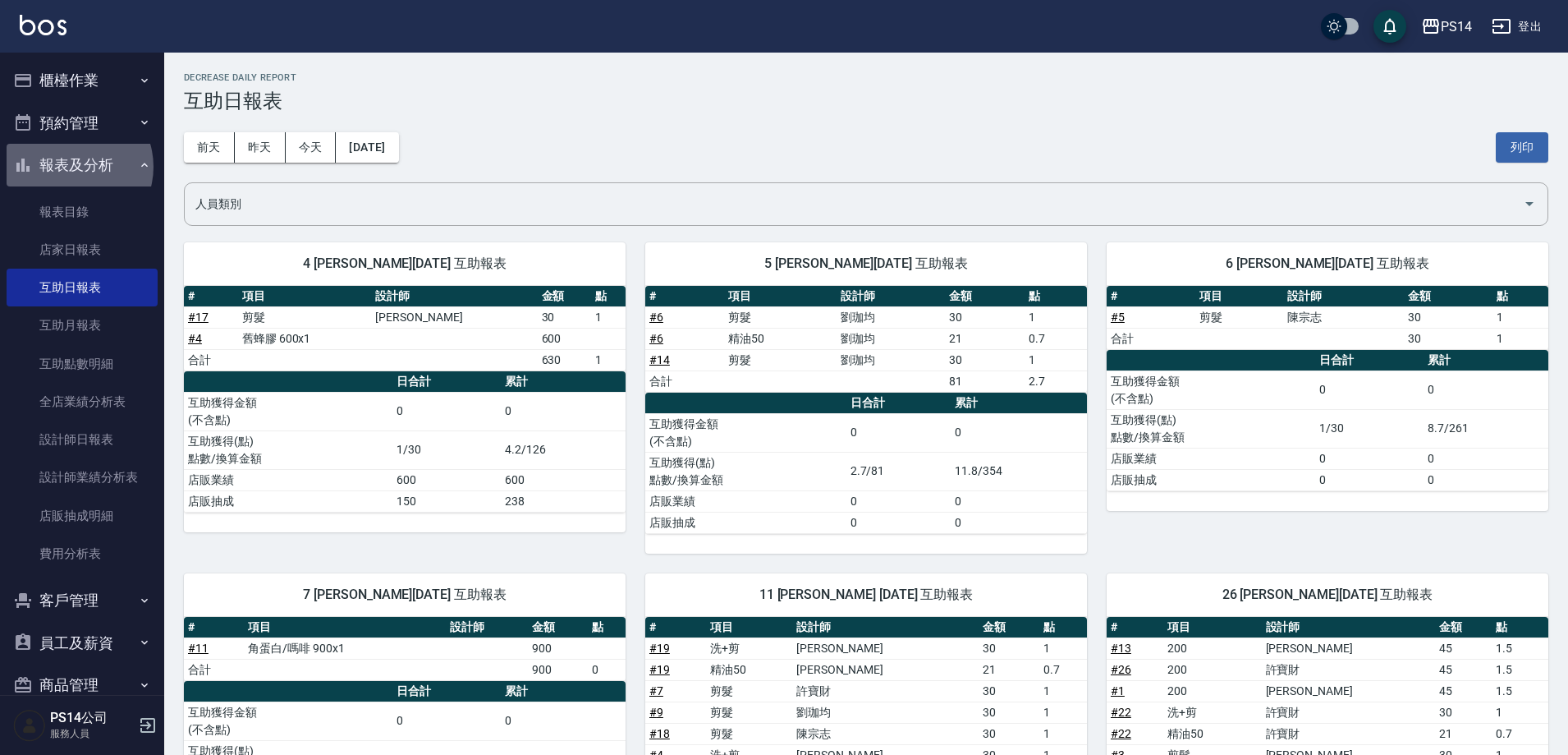
click at [71, 167] on button "報表及分析" at bounding box center [81, 165] width 151 height 43
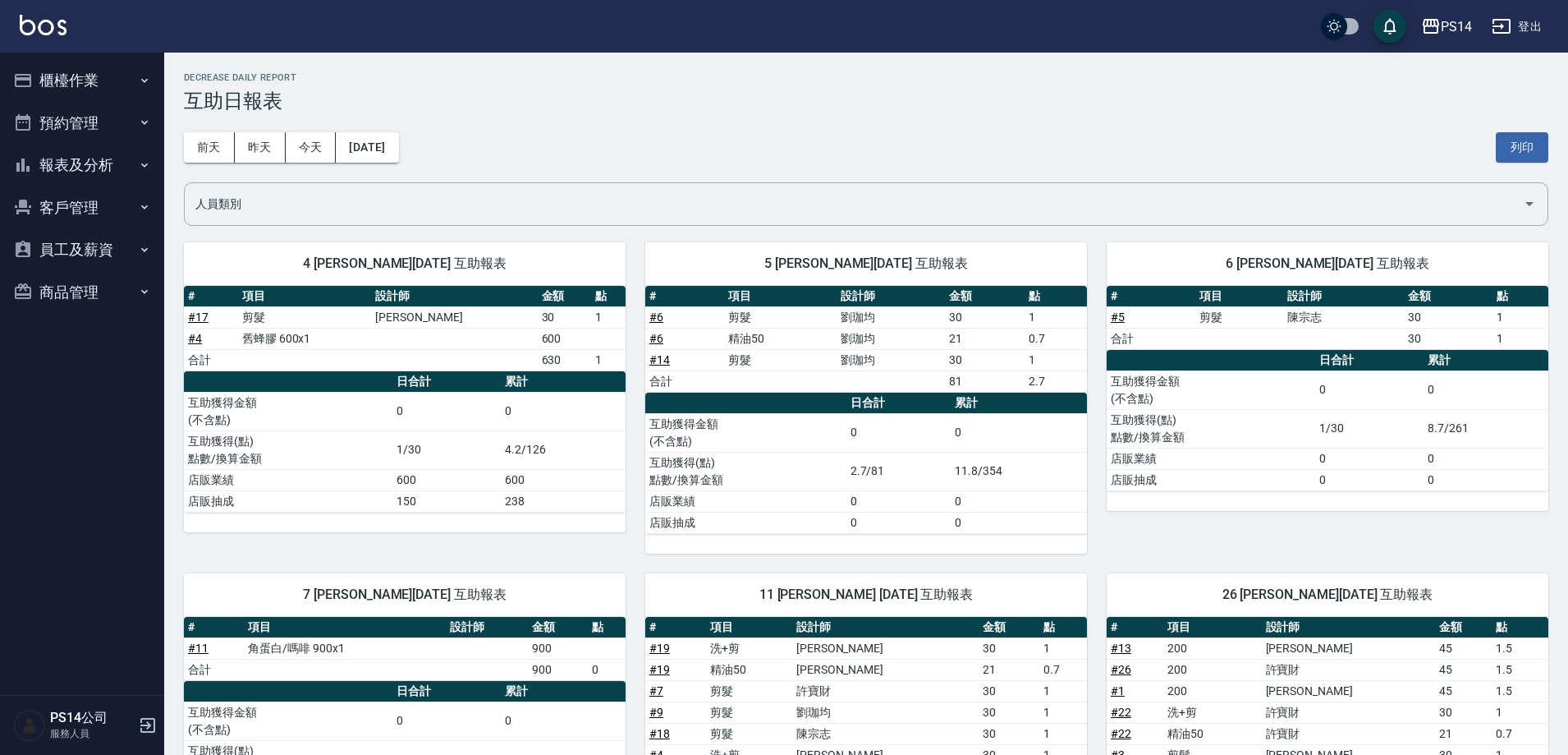
click at [78, 161] on button "報表及分析" at bounding box center [81, 165] width 151 height 43
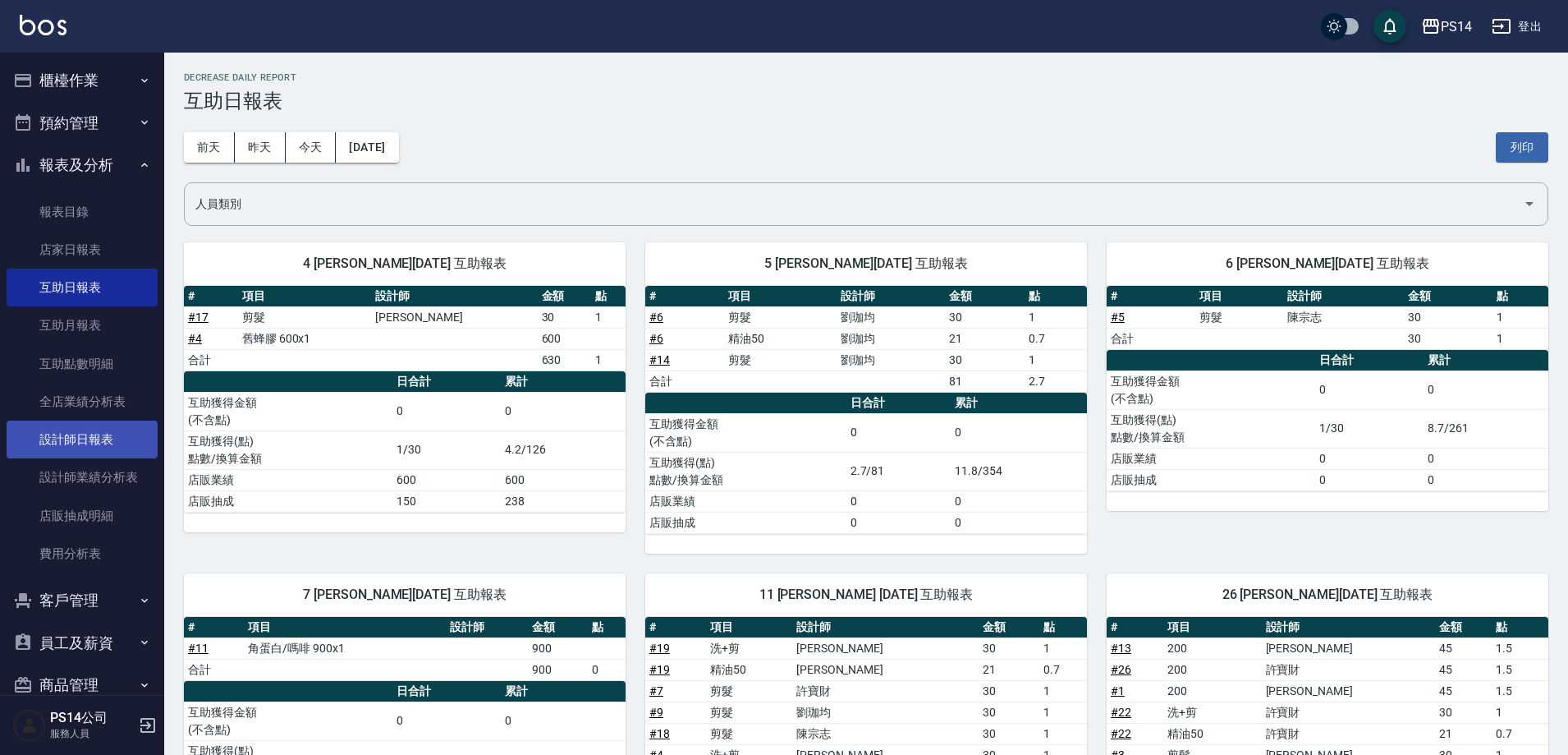
click at [95, 440] on link "設計師日報表" at bounding box center [81, 439] width 151 height 37
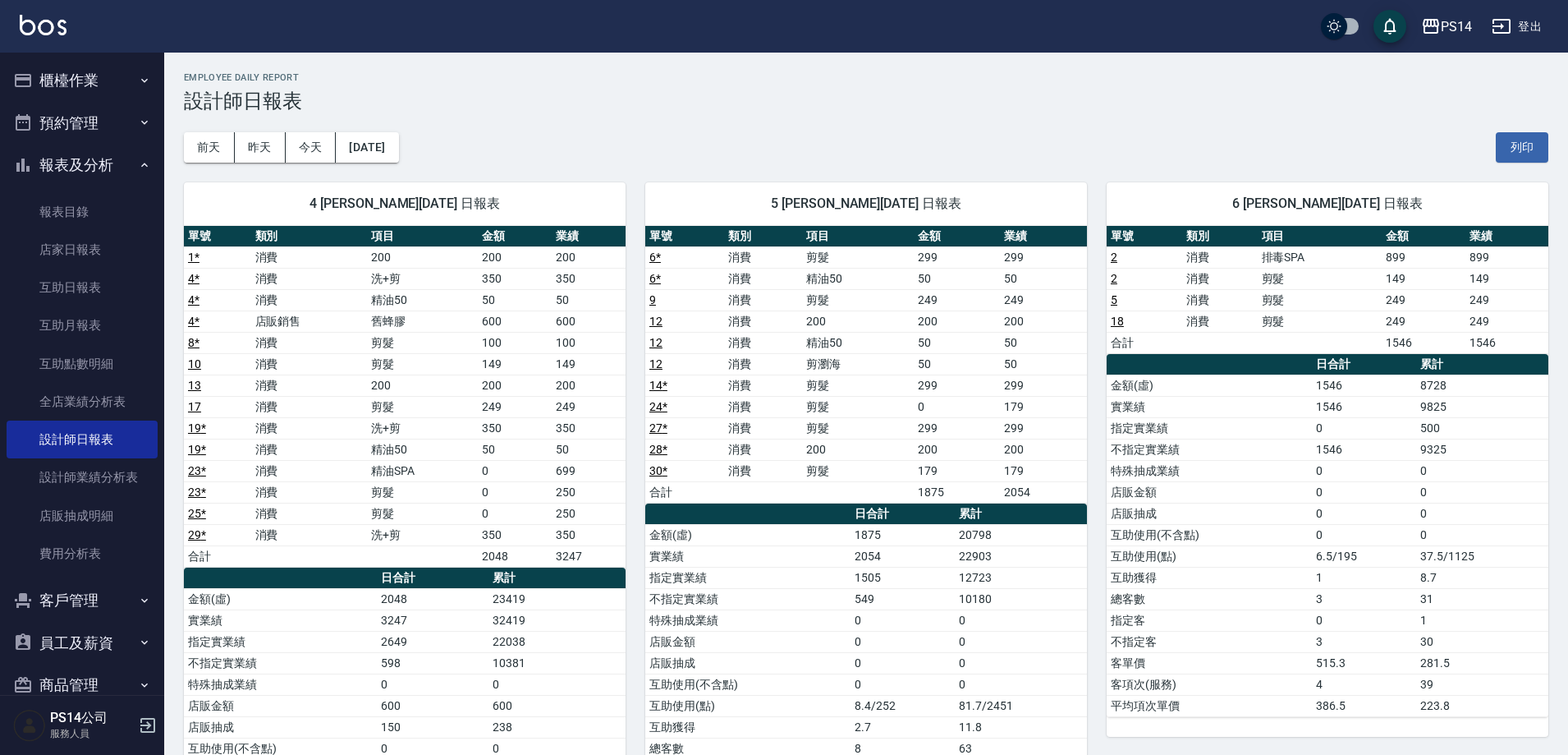
click at [92, 167] on button "報表及分析" at bounding box center [81, 165] width 151 height 43
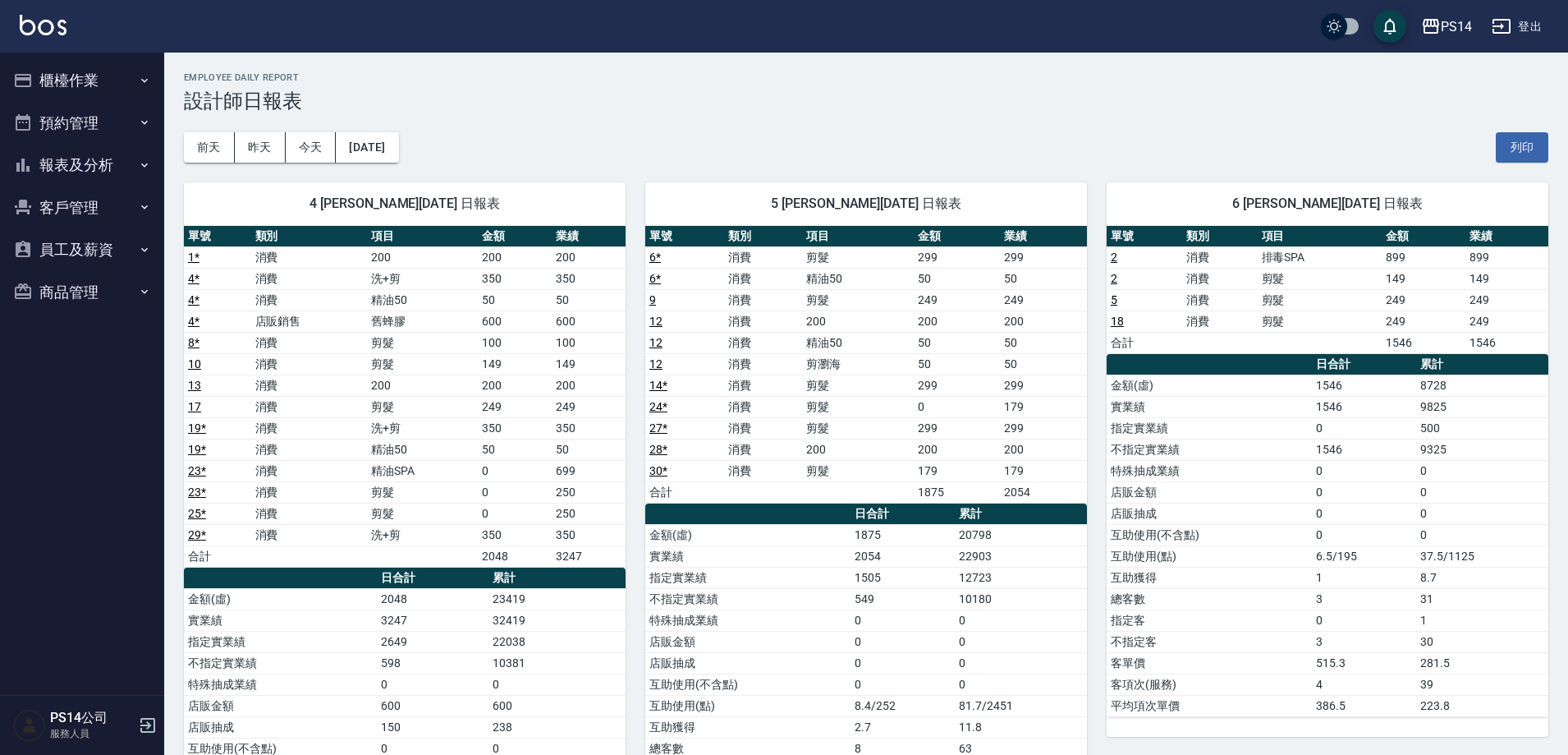
click at [78, 161] on button "報表及分析" at bounding box center [81, 165] width 151 height 43
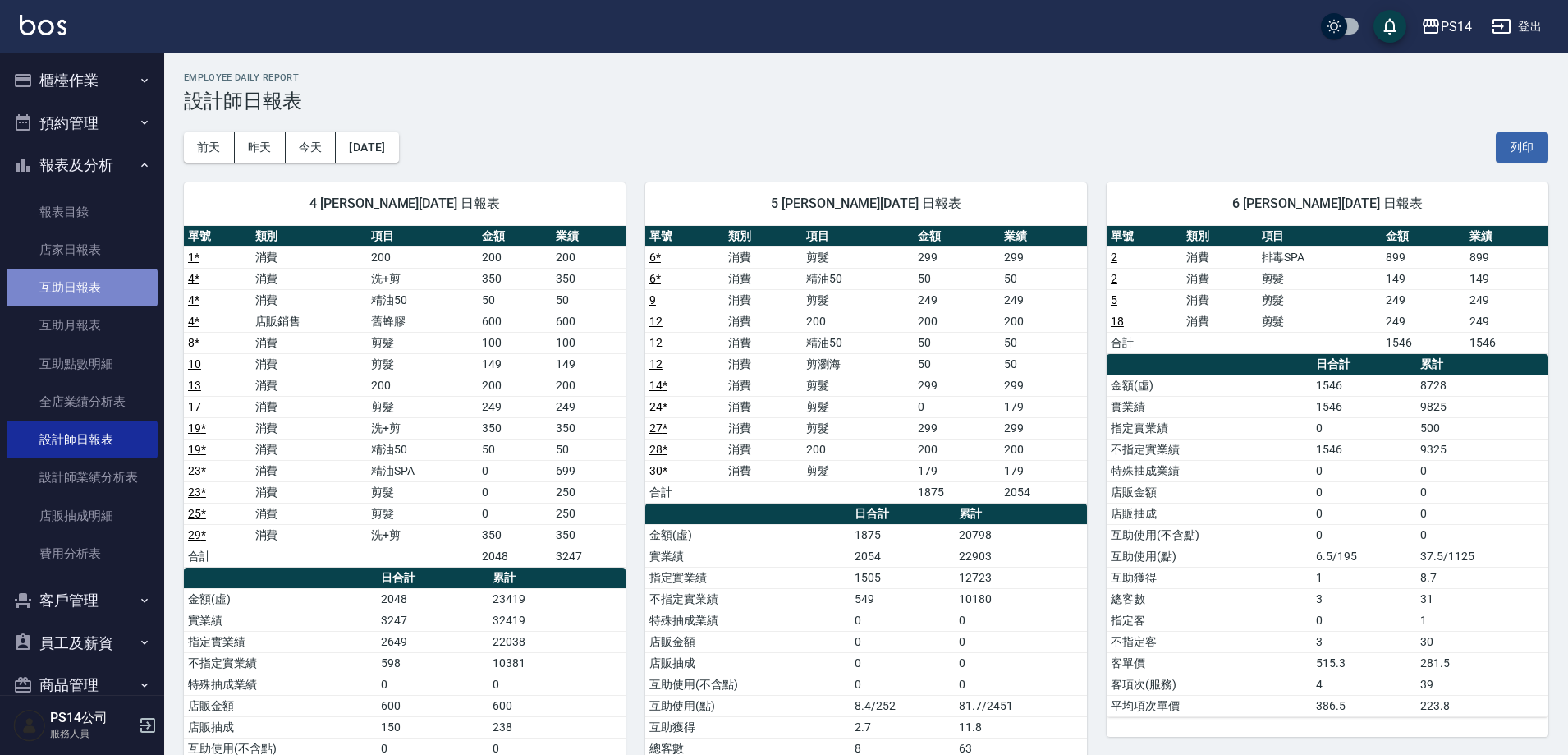
click at [98, 275] on link "互助日報表" at bounding box center [81, 287] width 151 height 37
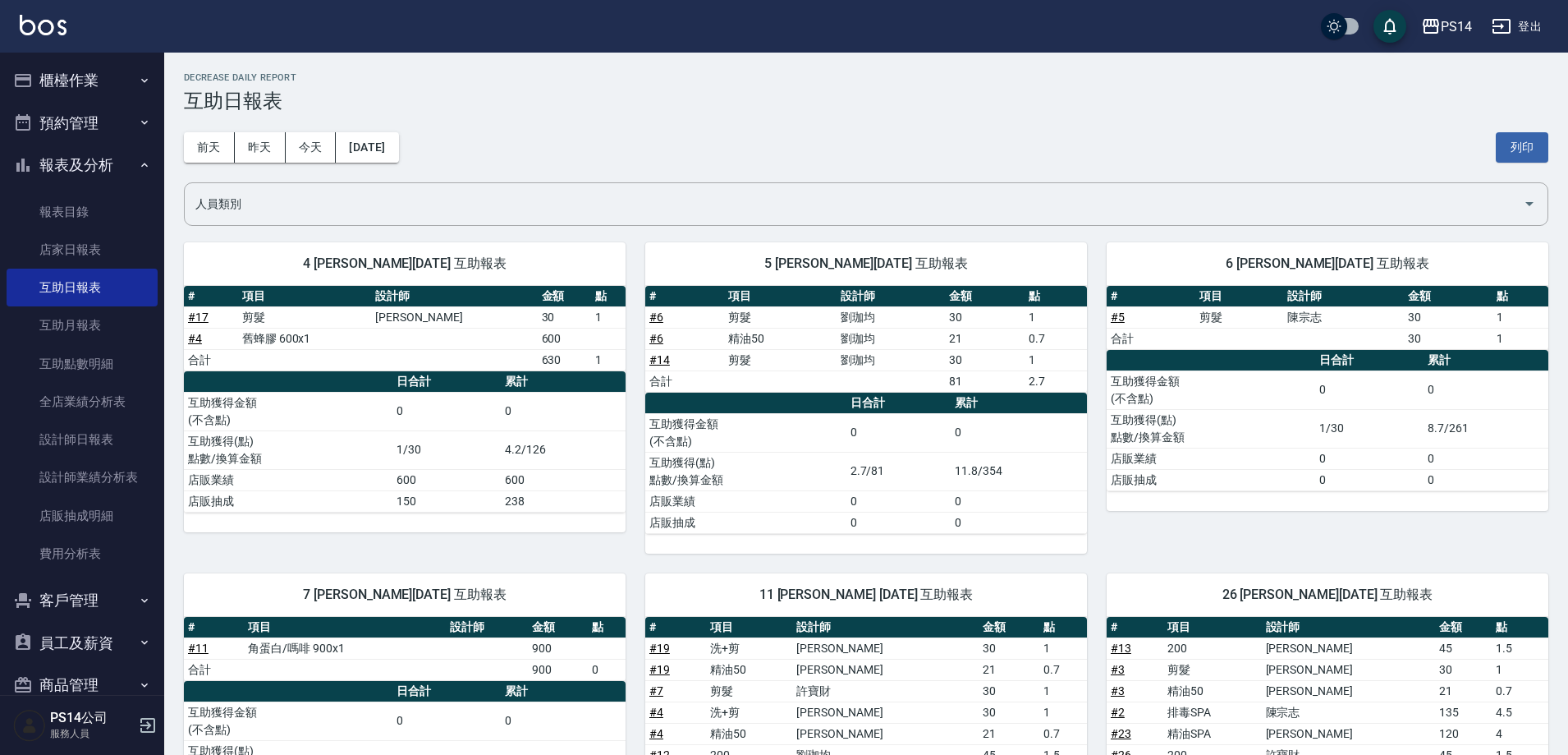
click at [70, 159] on button "報表及分析" at bounding box center [81, 165] width 151 height 43
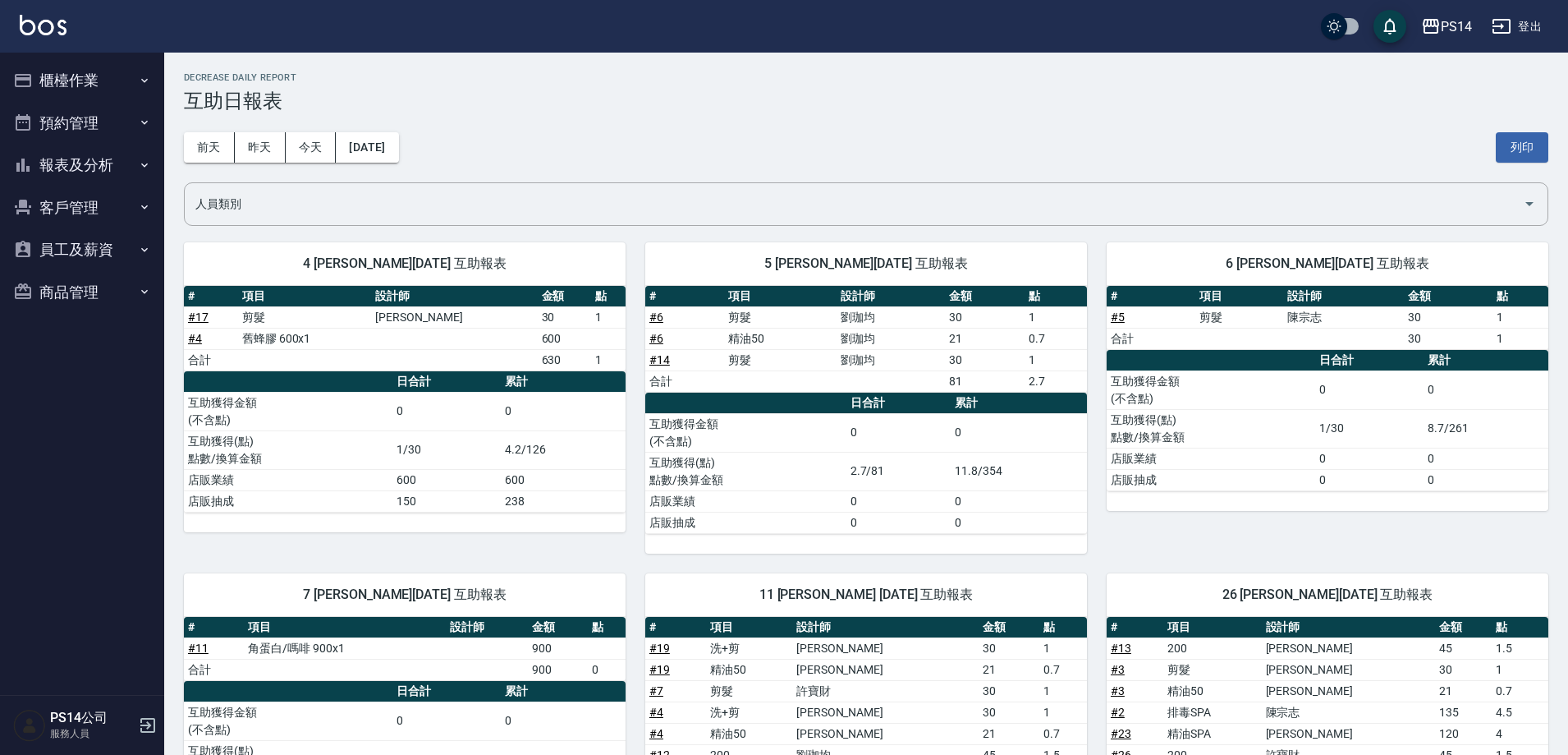
click at [682, 130] on div "[DATE] [DATE] [DATE] [DATE] 列印" at bounding box center [866, 147] width 1365 height 70
click at [70, 168] on button "報表及分析" at bounding box center [81, 165] width 151 height 43
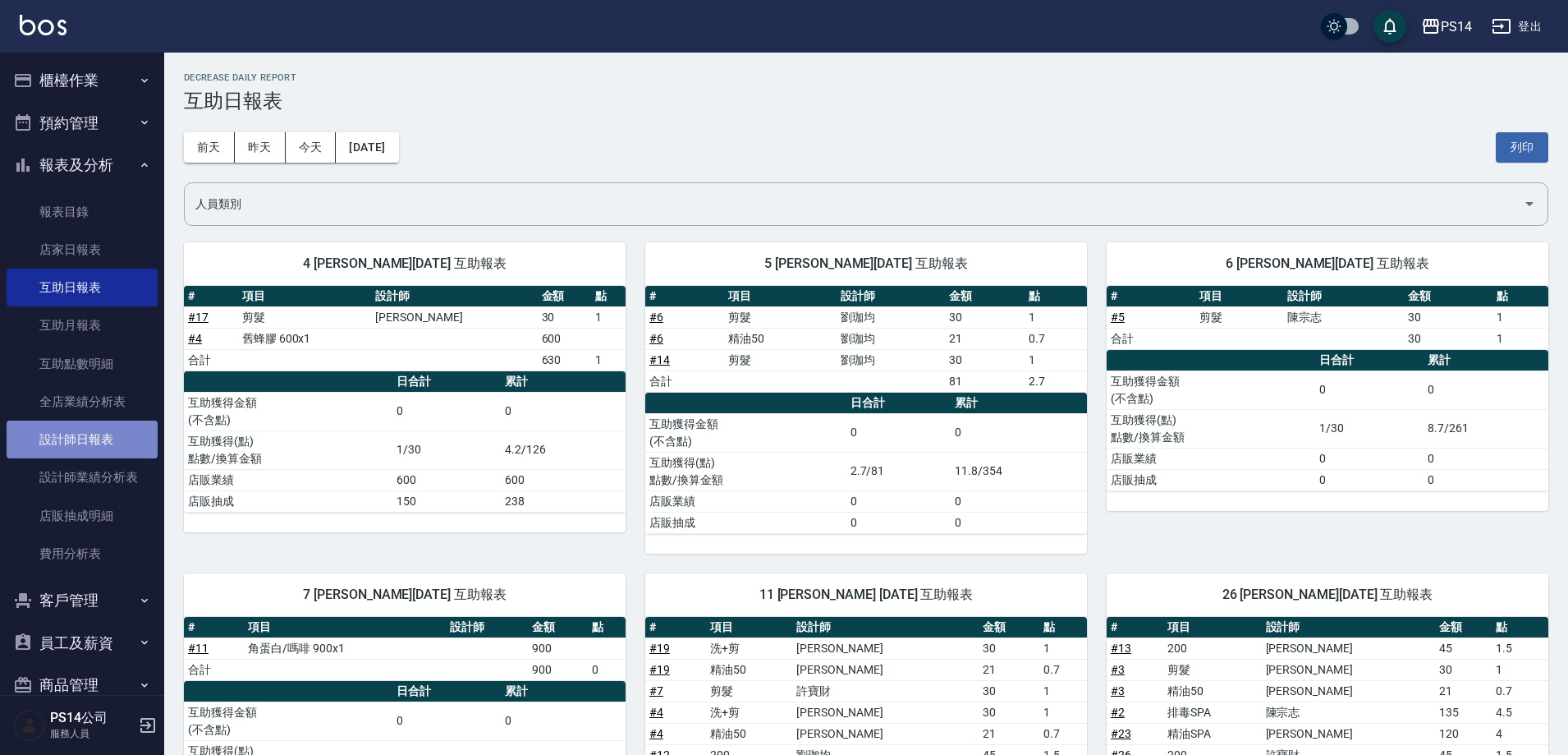
click at [94, 447] on link "設計師日報表" at bounding box center [81, 439] width 151 height 37
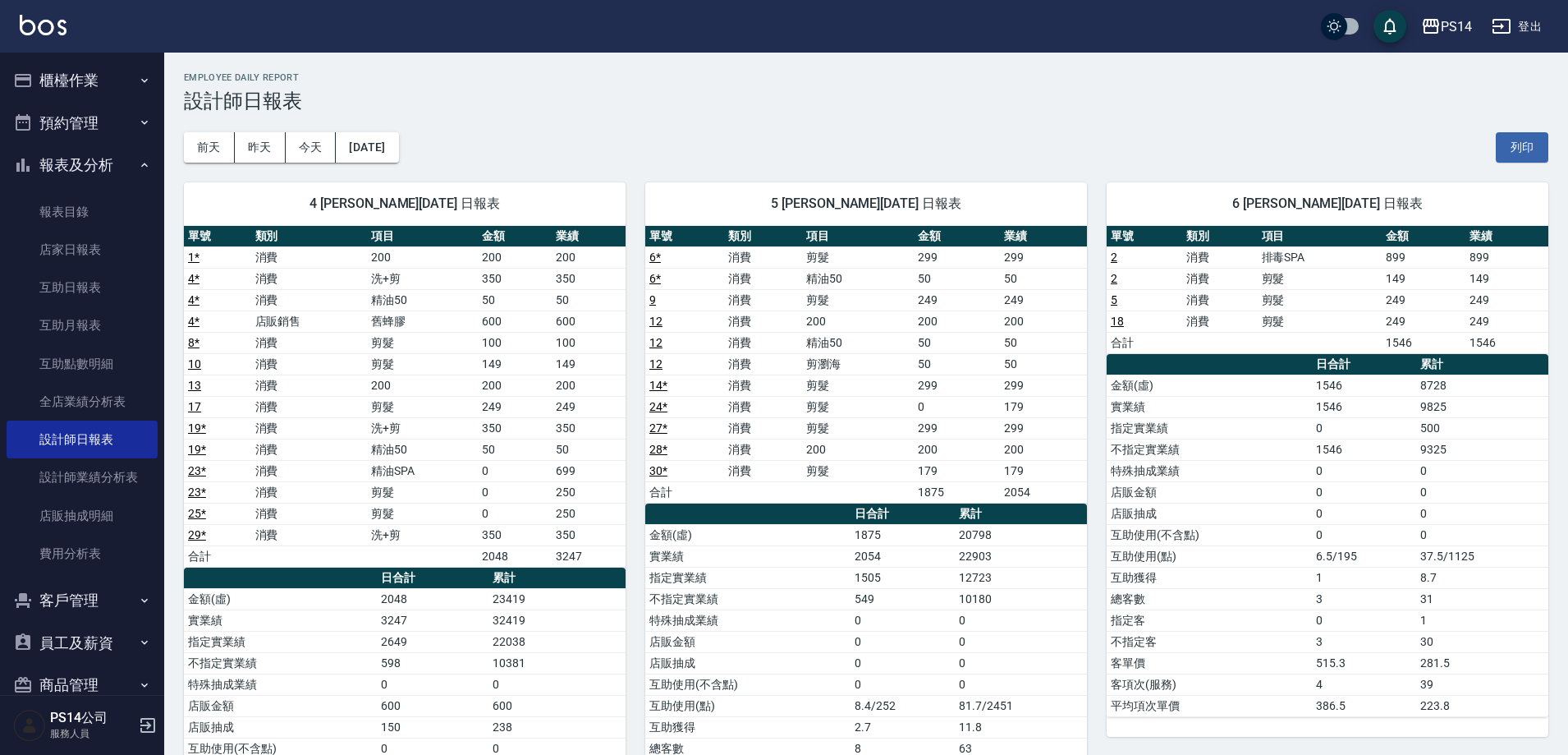
click at [58, 162] on button "報表及分析" at bounding box center [81, 165] width 151 height 43
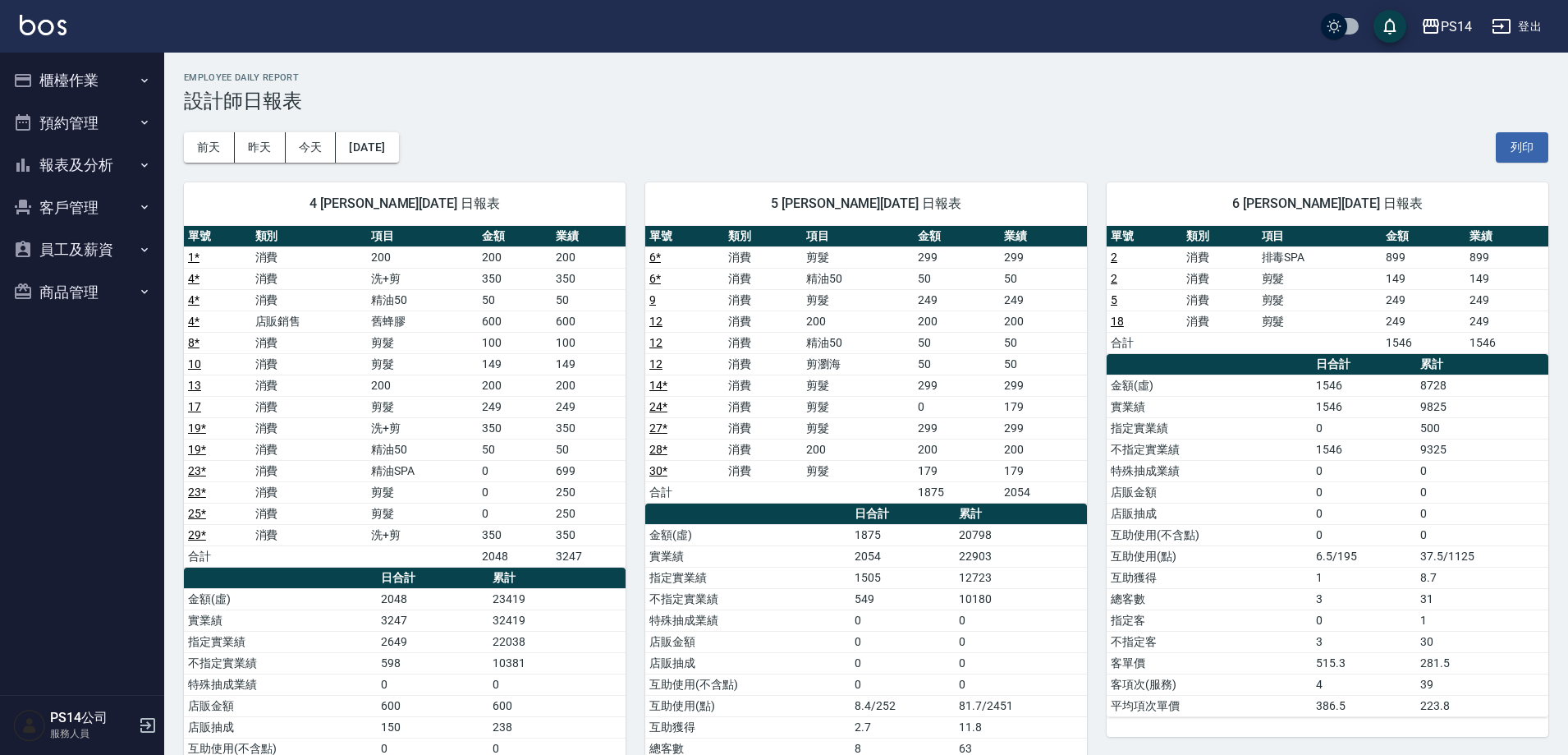
click at [102, 78] on button "櫃檯作業" at bounding box center [81, 80] width 151 height 43
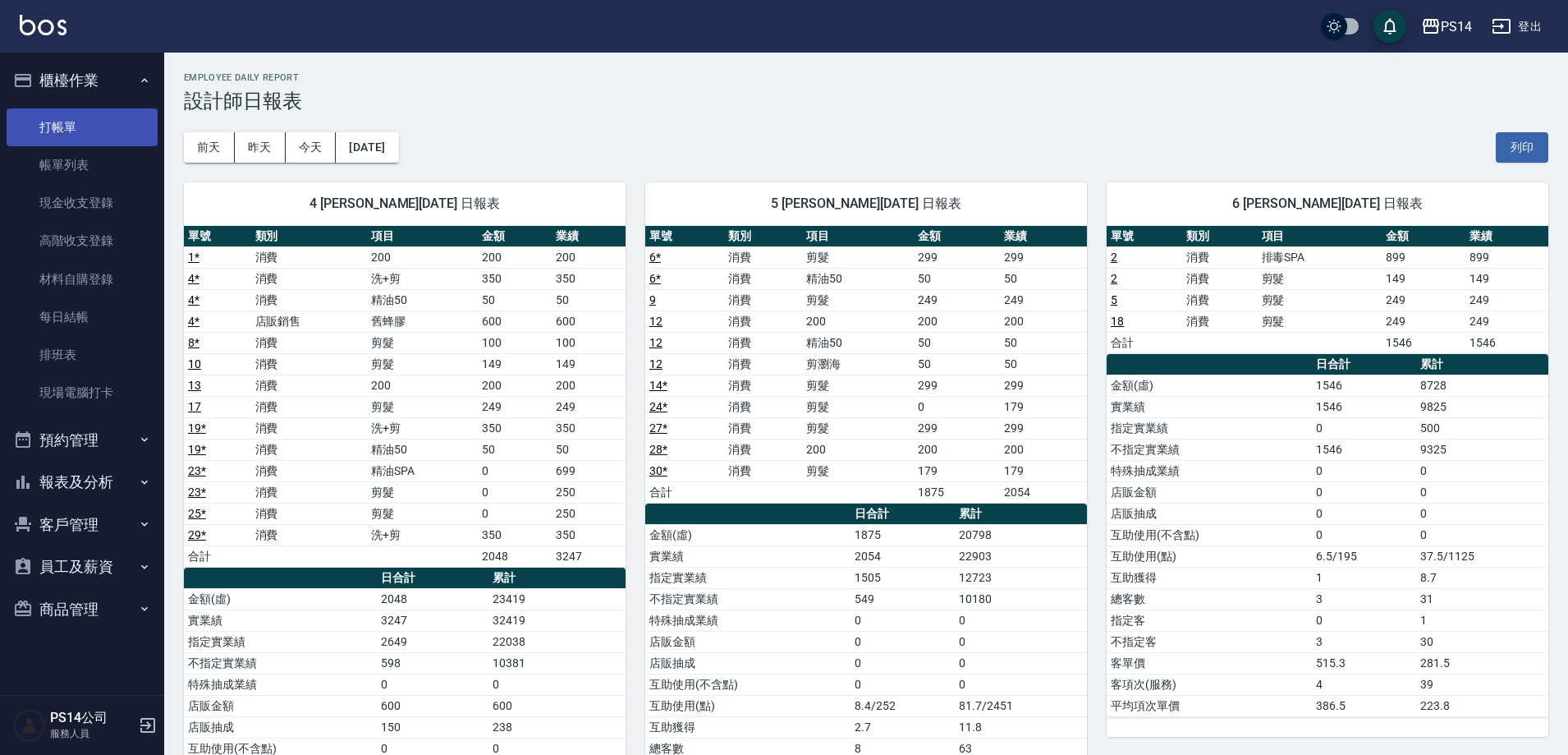
click at [77, 120] on link "打帳單" at bounding box center [81, 127] width 151 height 37
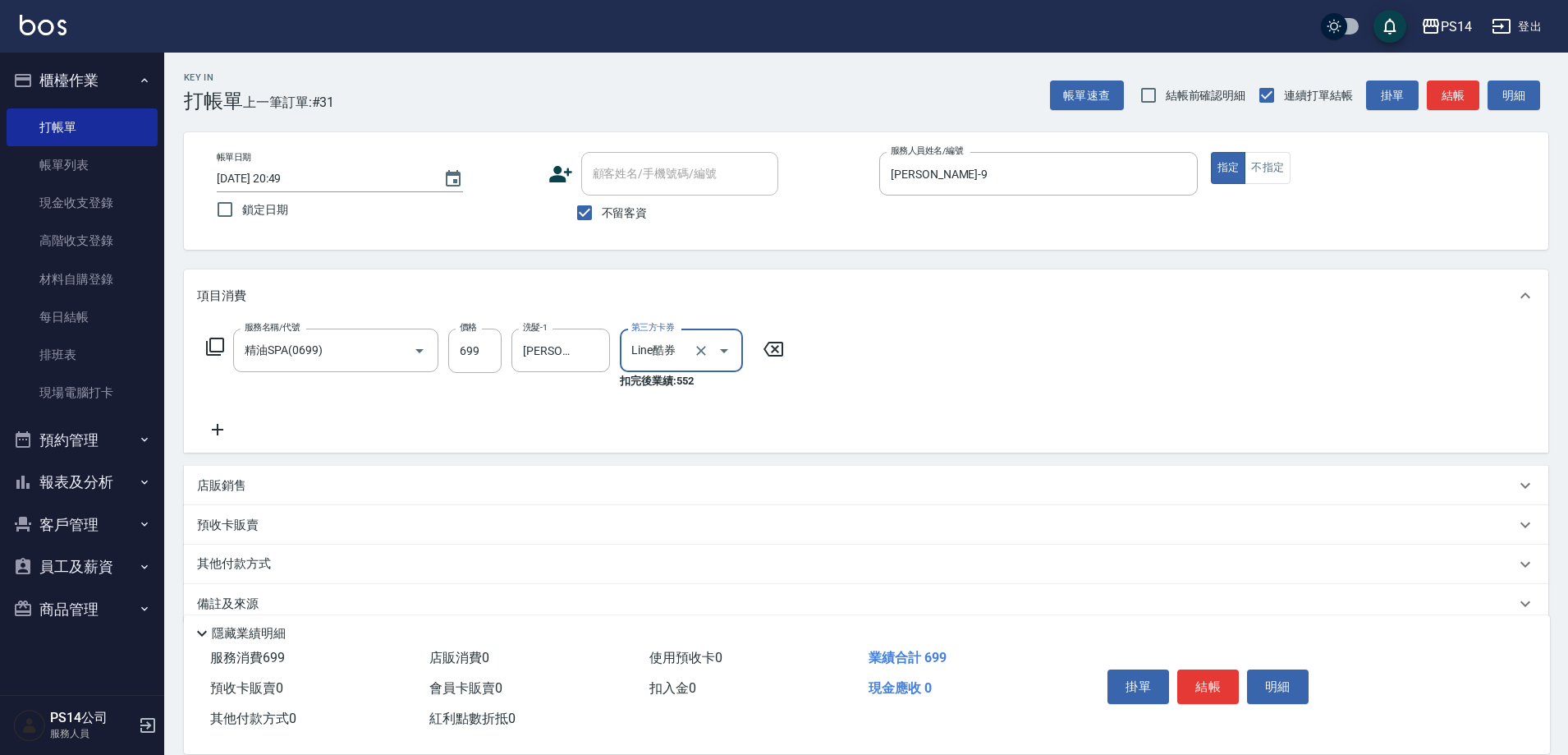
click at [704, 350] on icon "Clear" at bounding box center [701, 350] width 16 height 16
click at [212, 412] on icon at bounding box center [218, 413] width 41 height 20
click at [595, 355] on icon "Clear" at bounding box center [593, 350] width 16 height 16
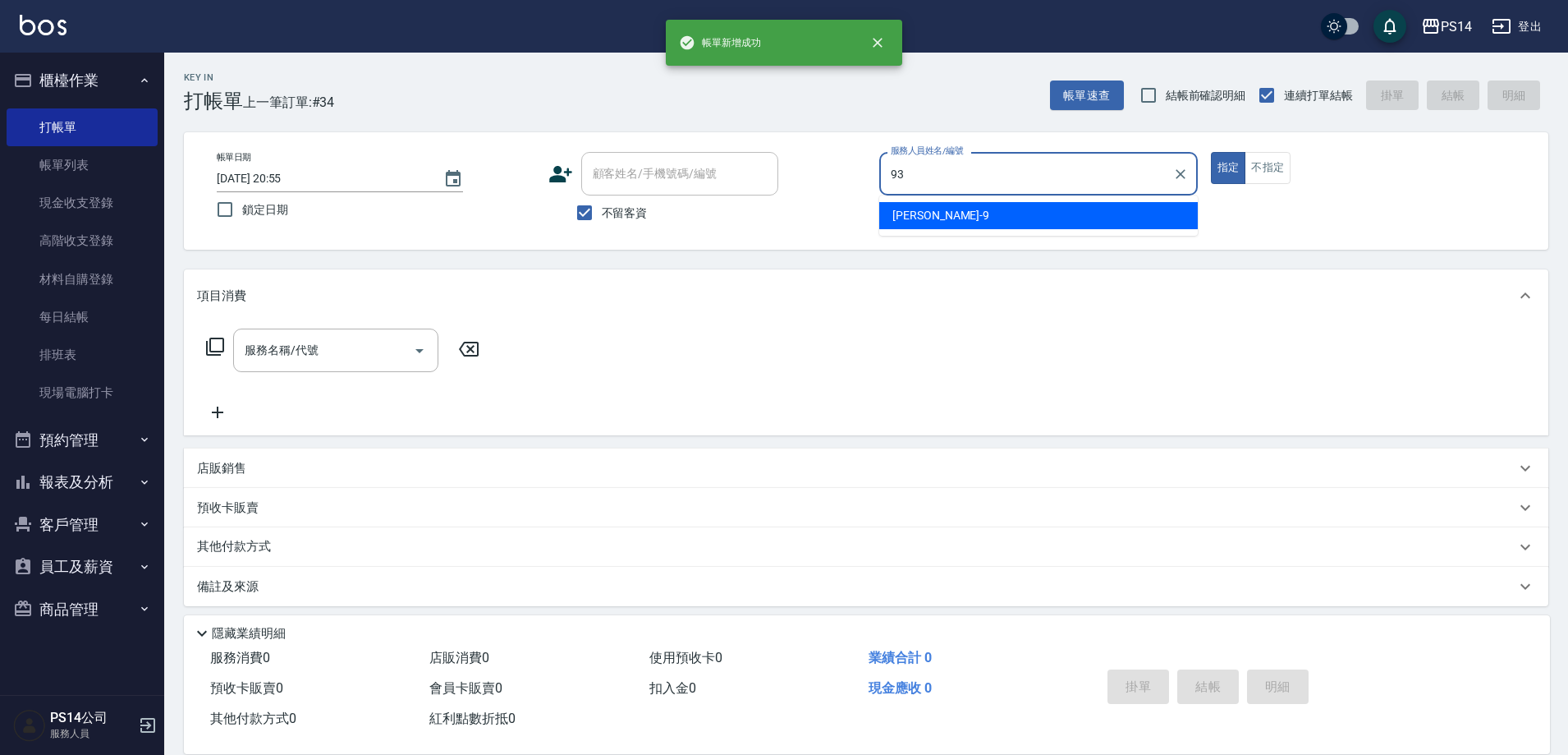
click at [1211, 152] on button "指定" at bounding box center [1229, 168] width 36 height 32
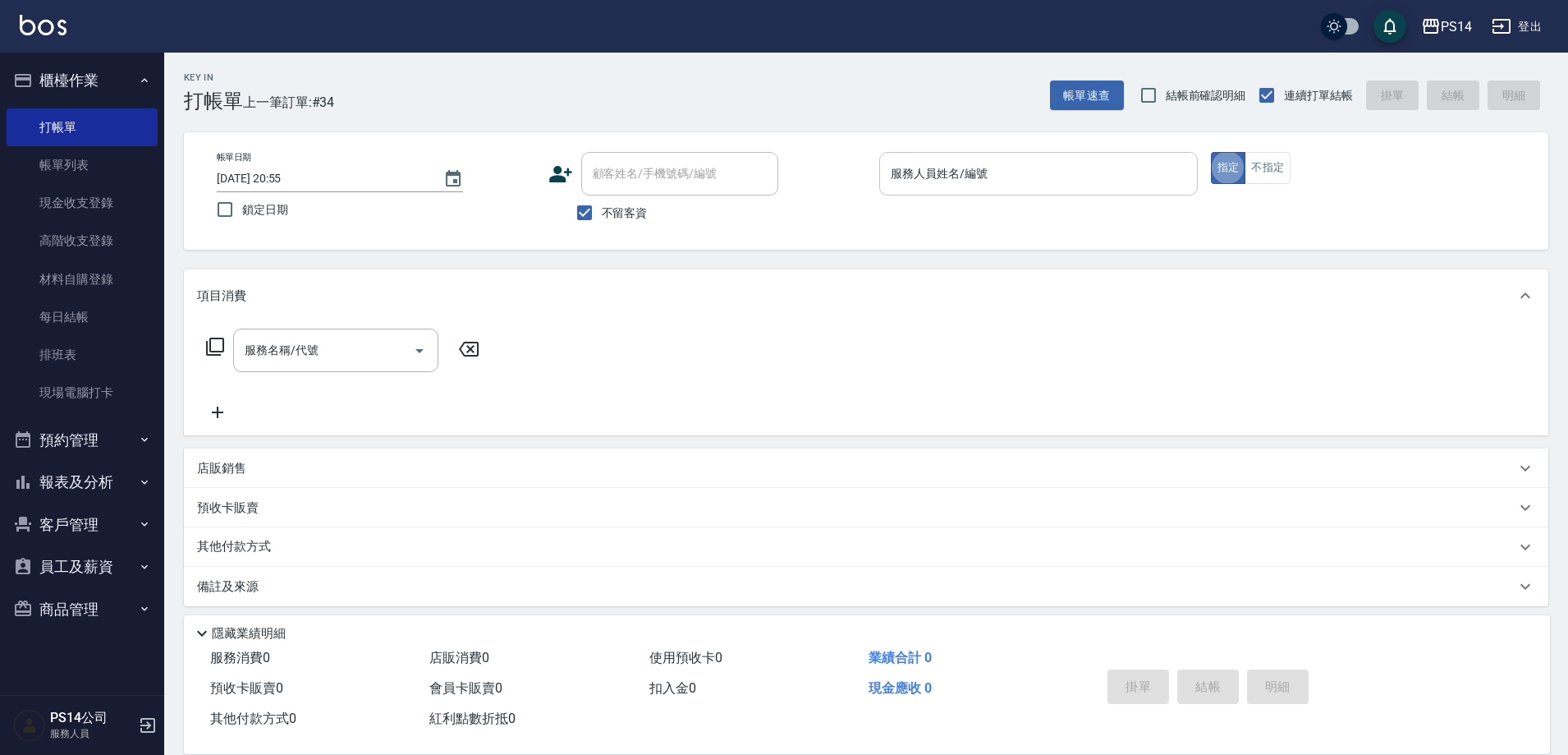
click at [1015, 172] on input "服務人員姓名/編號" at bounding box center [1038, 174] width 304 height 29
click at [100, 484] on button "報表及分析" at bounding box center [81, 482] width 151 height 43
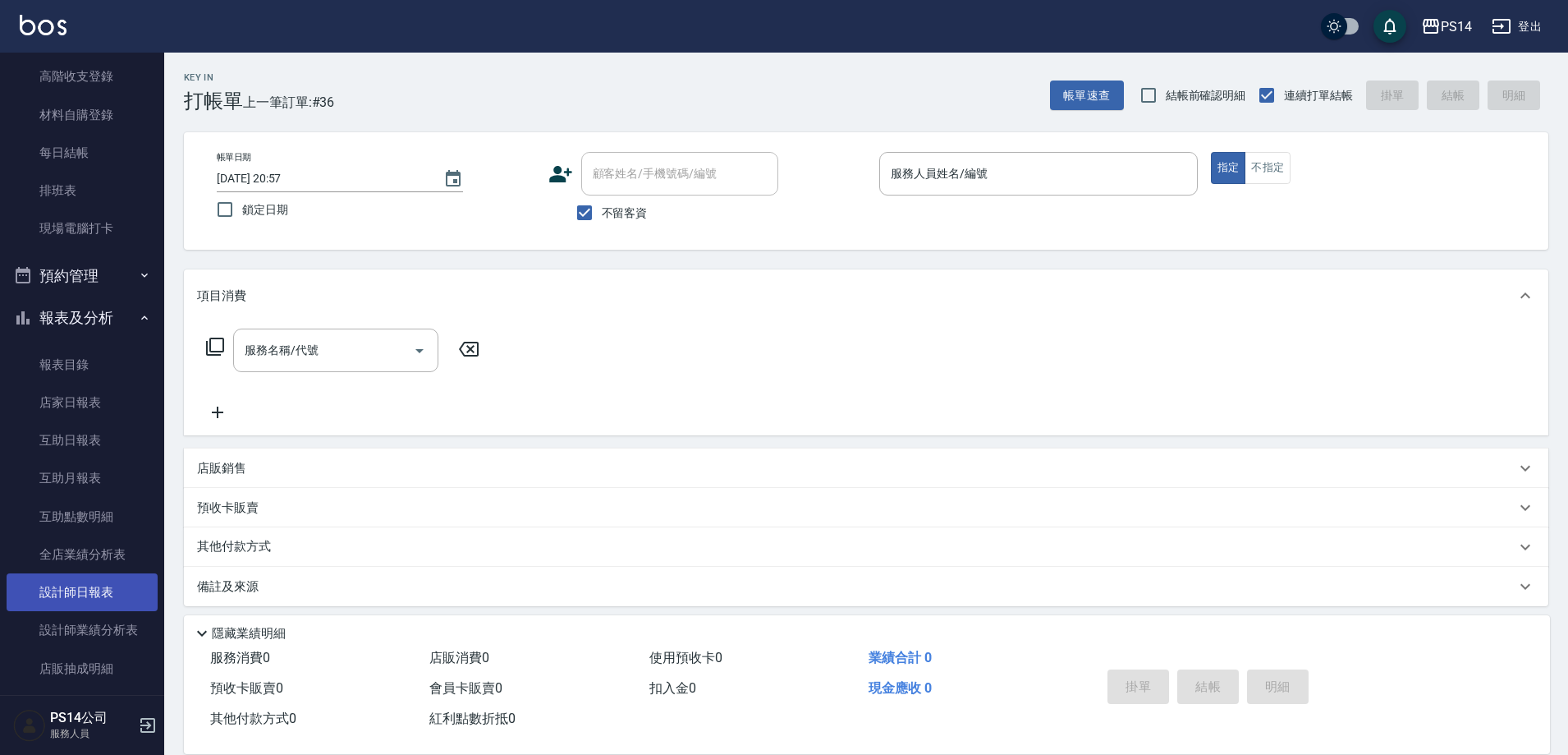
scroll to position [246, 0]
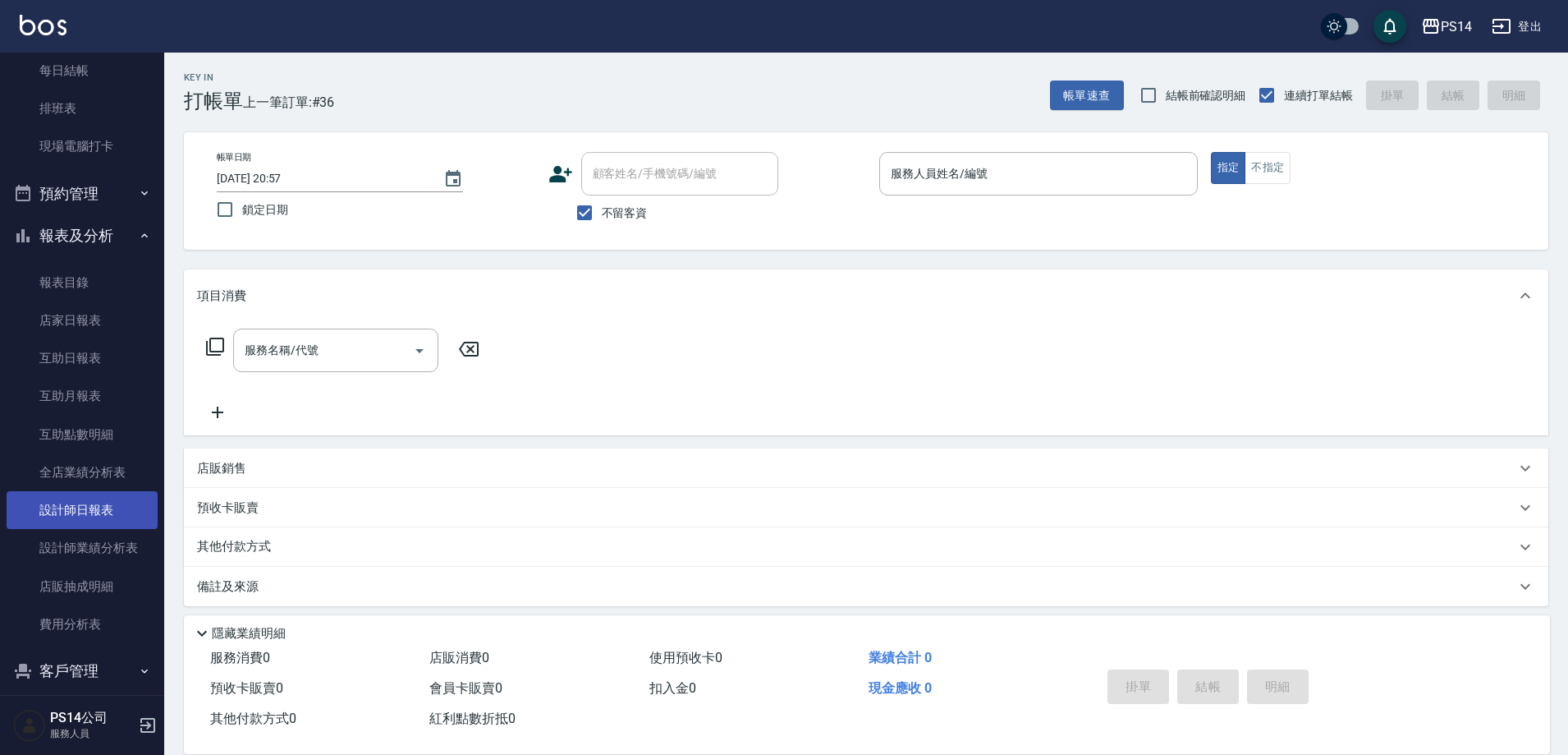
click at [103, 505] on link "設計師日報表" at bounding box center [81, 510] width 151 height 37
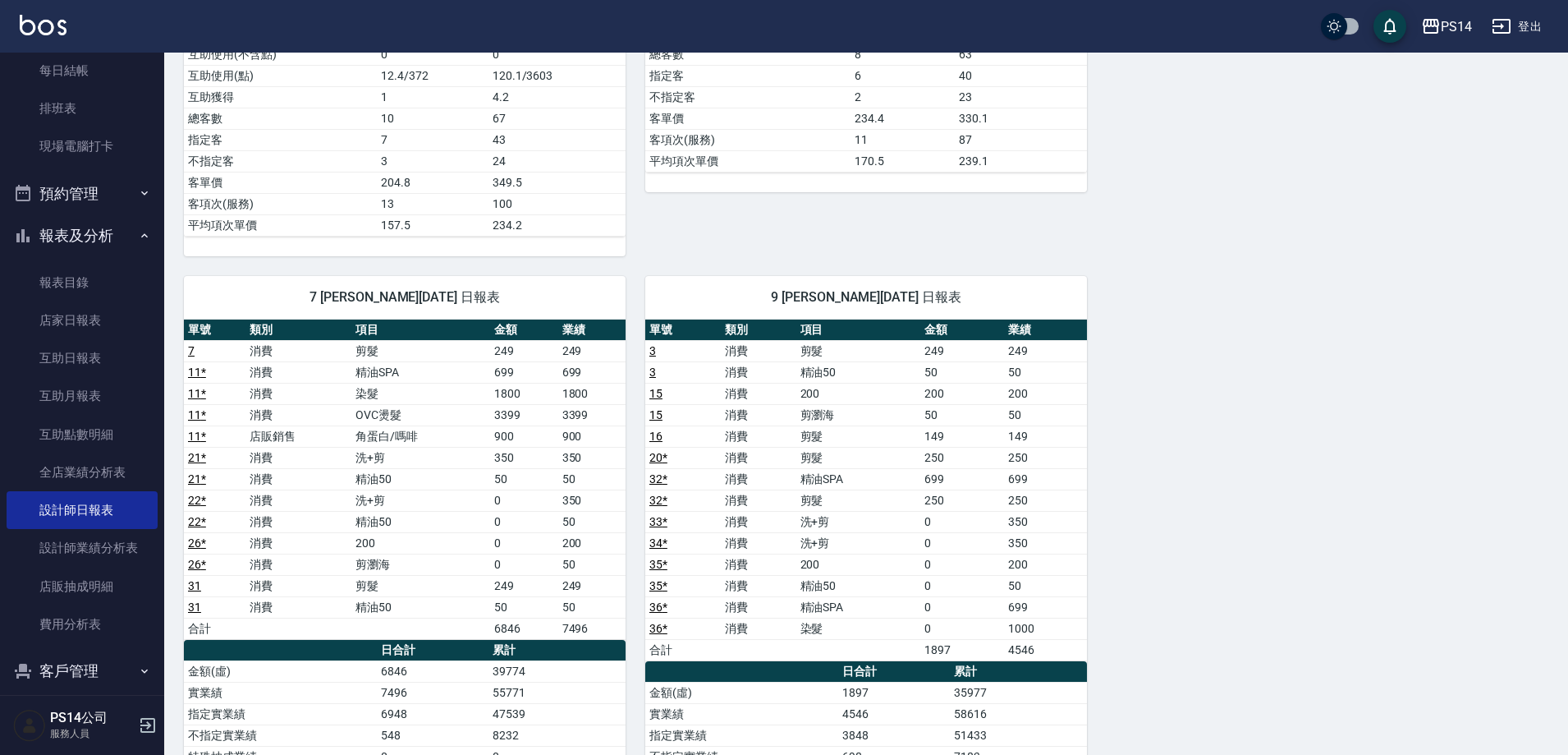
scroll to position [821, 0]
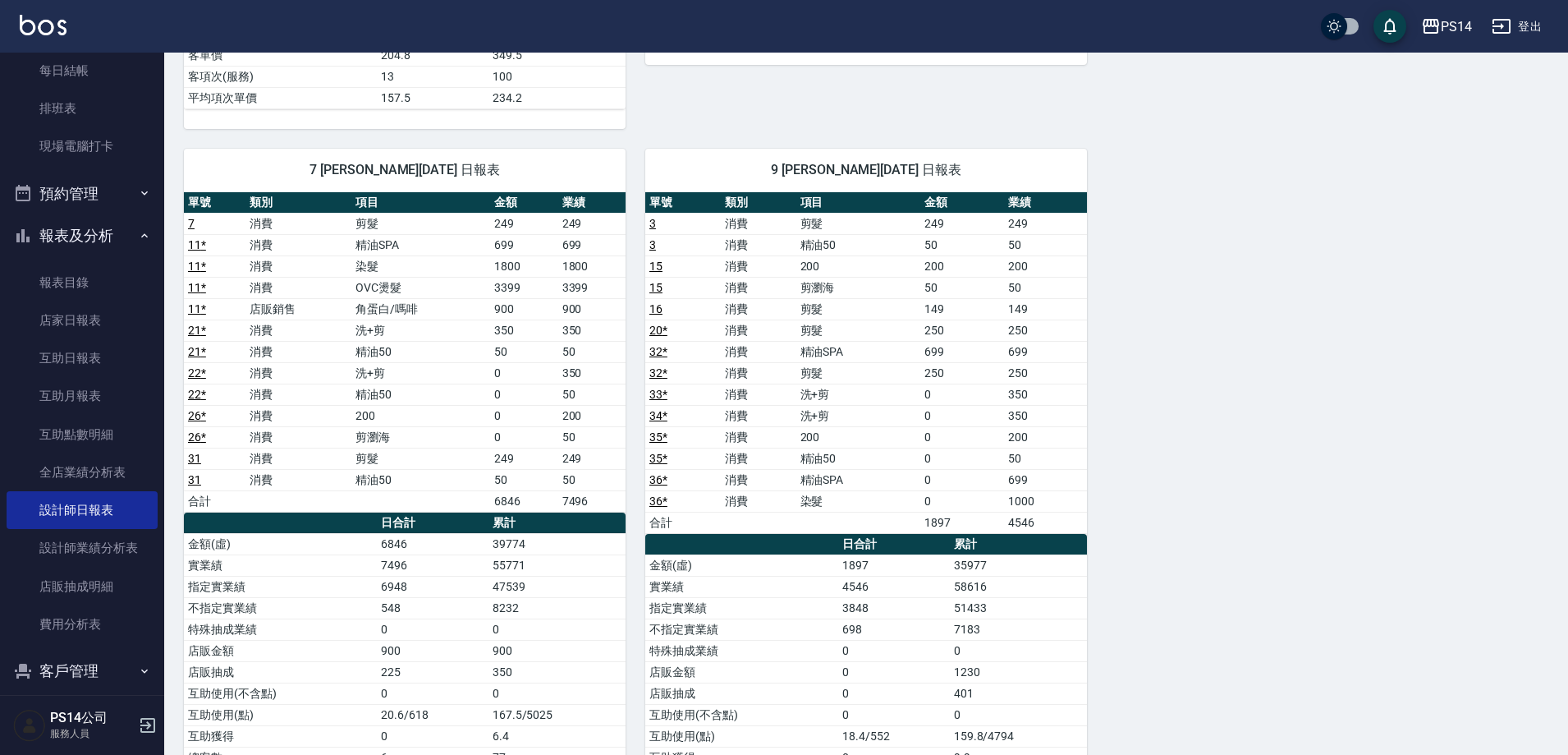
drag, startPoint x: 328, startPoint y: 488, endPoint x: 764, endPoint y: 478, distance: 436.1
click at [764, 478] on td "消費" at bounding box center [759, 480] width 76 height 21
click at [109, 335] on link "店家日報表" at bounding box center [81, 320] width 151 height 37
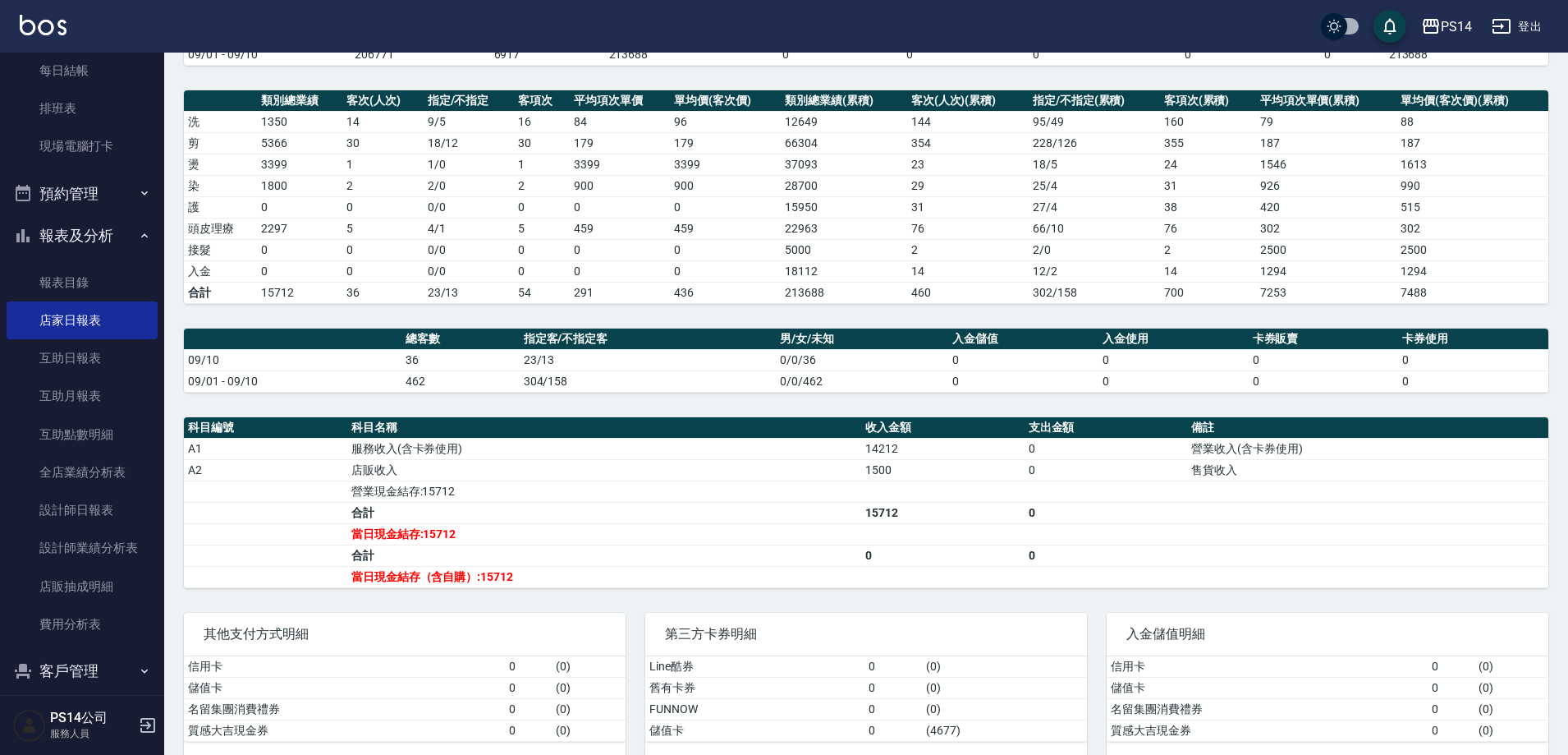
scroll to position [224, 0]
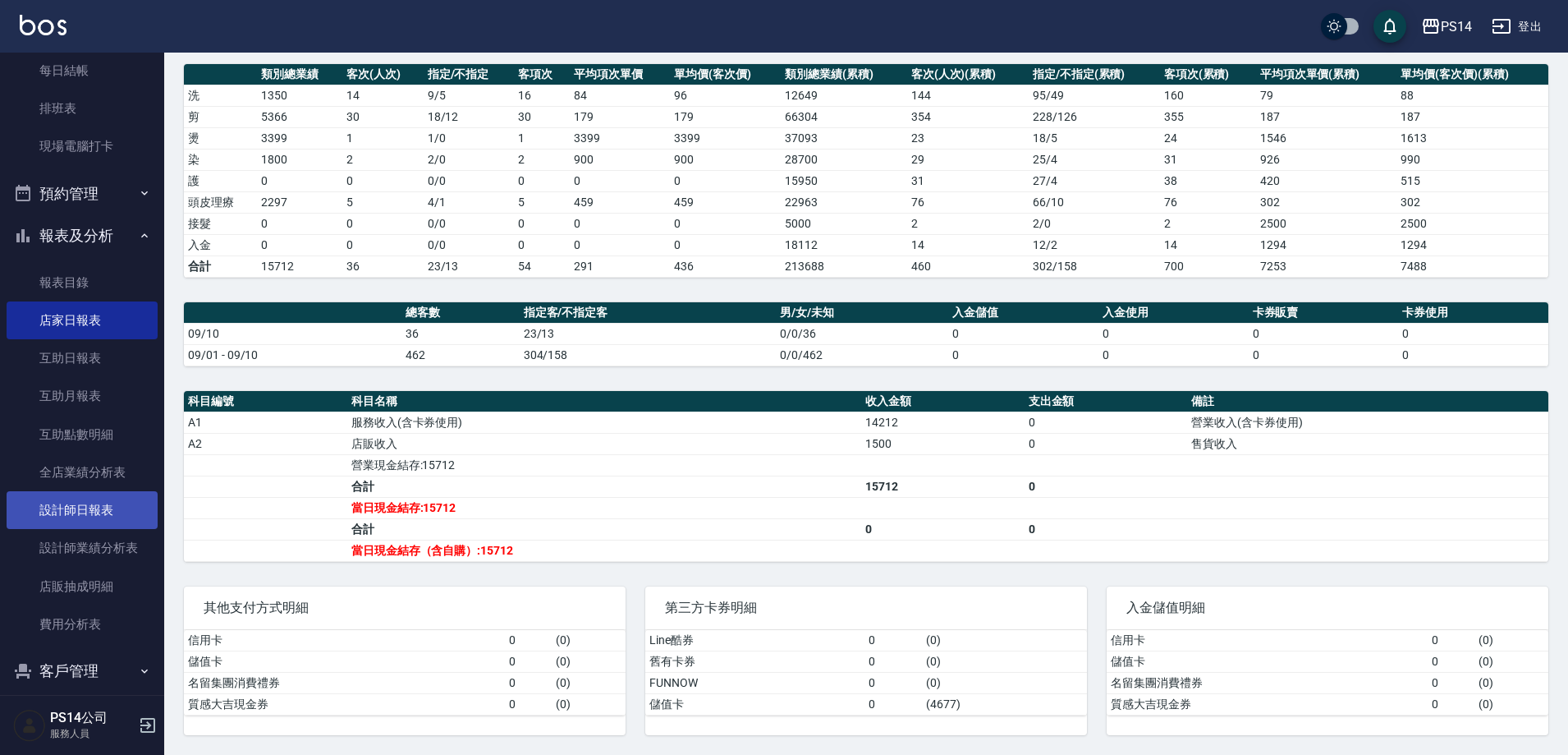
click at [79, 526] on link "設計師日報表" at bounding box center [81, 510] width 151 height 37
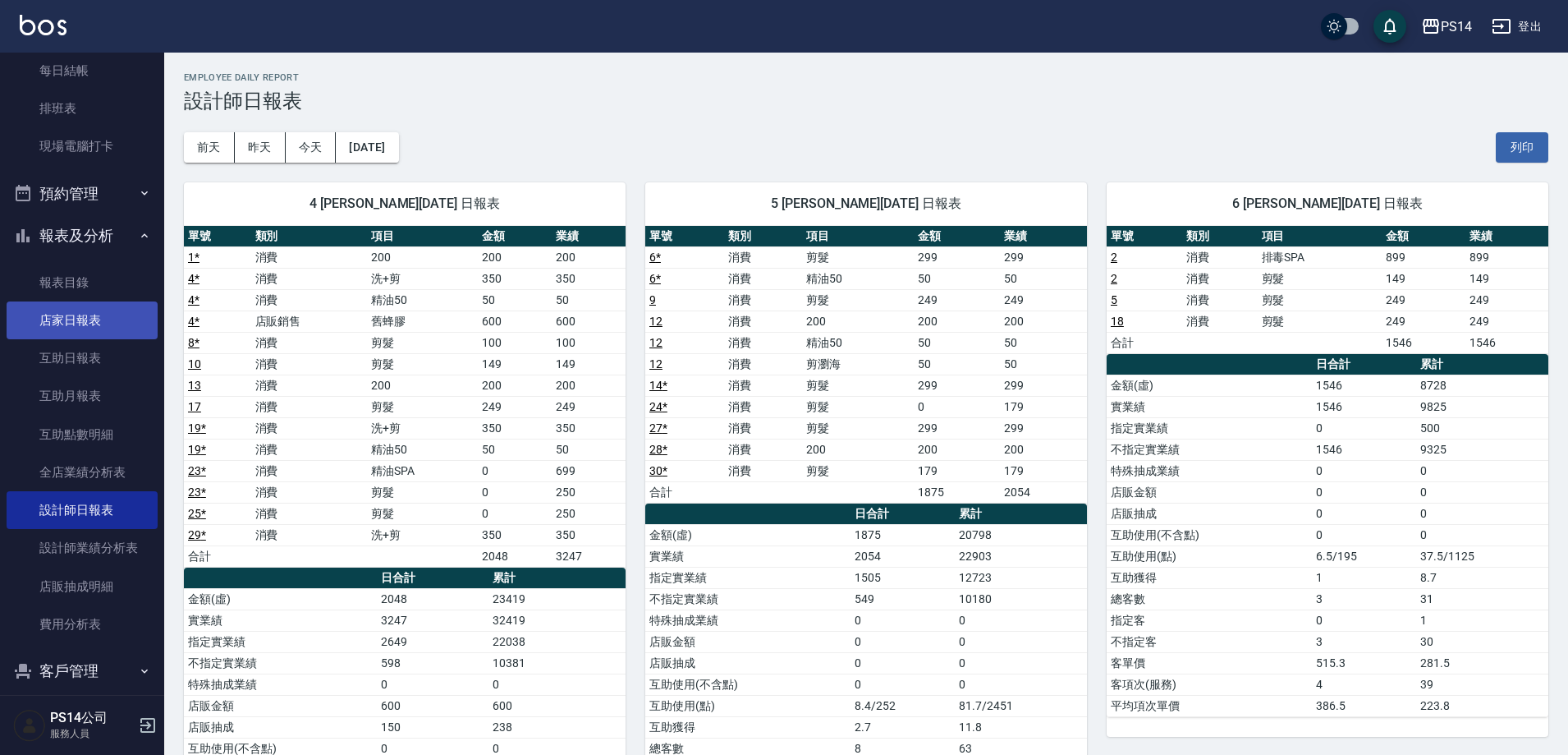
click at [55, 327] on link "店家日報表" at bounding box center [81, 320] width 151 height 37
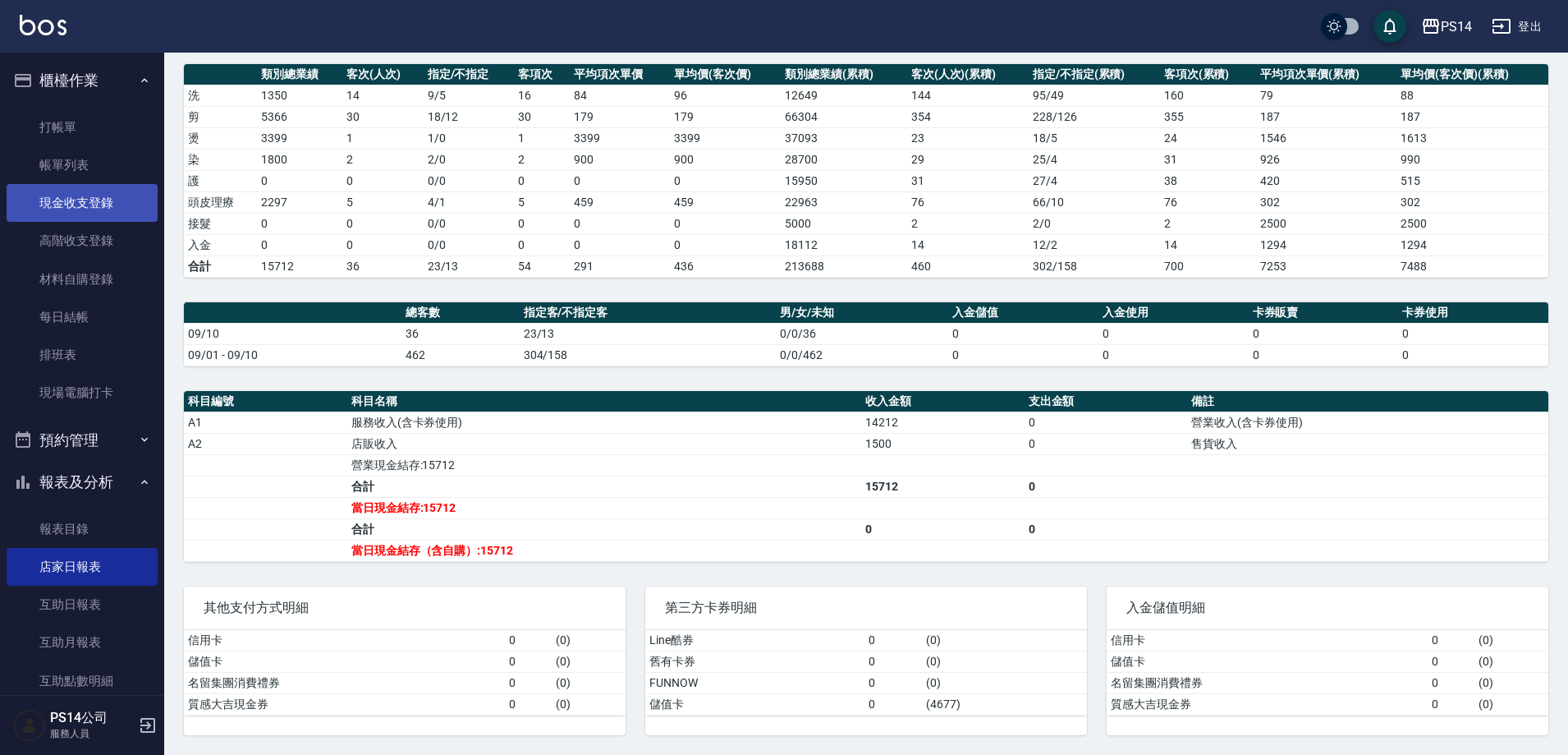
click at [68, 193] on link "現金收支登錄" at bounding box center [81, 202] width 151 height 37
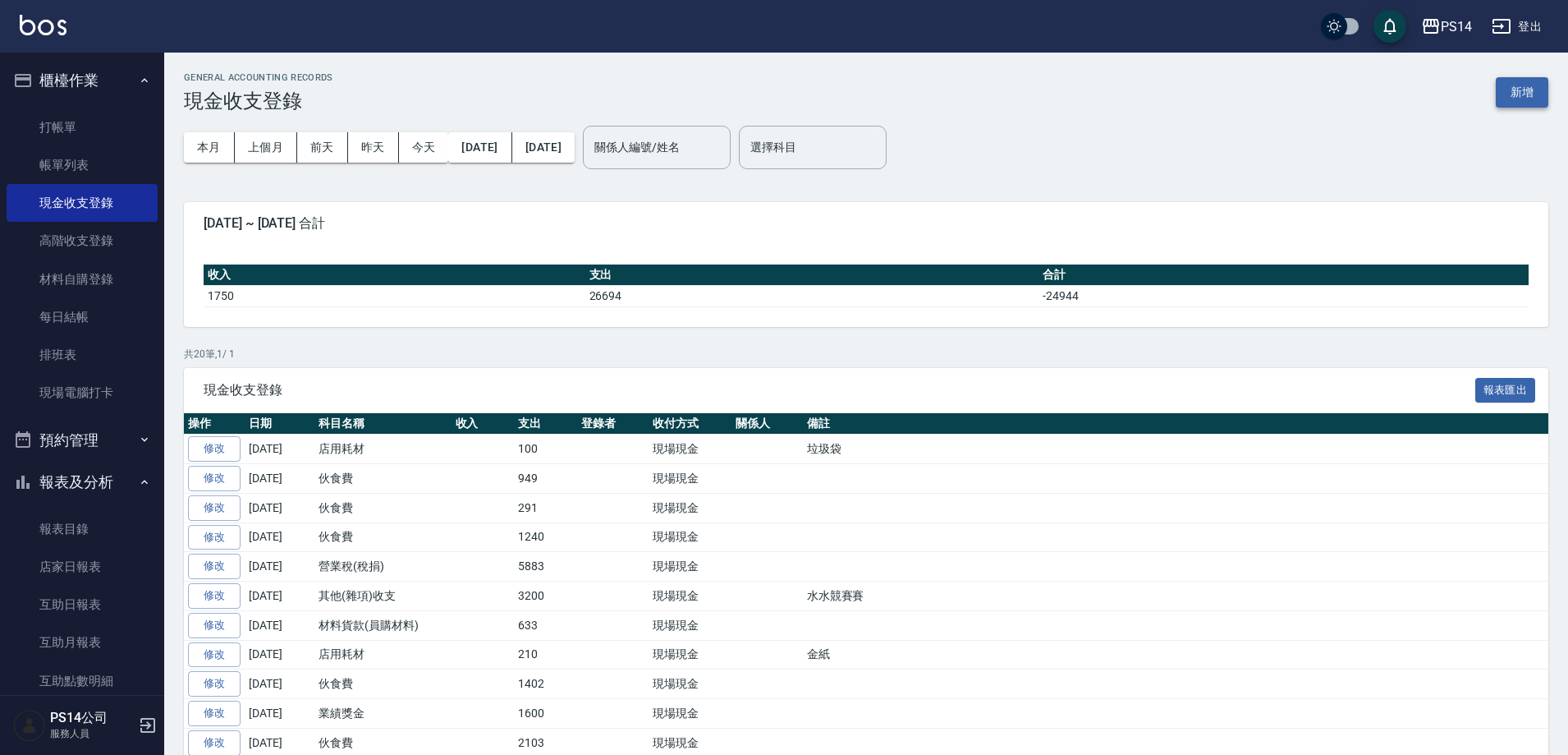
click at [1514, 103] on button "新增" at bounding box center [1522, 93] width 53 height 30
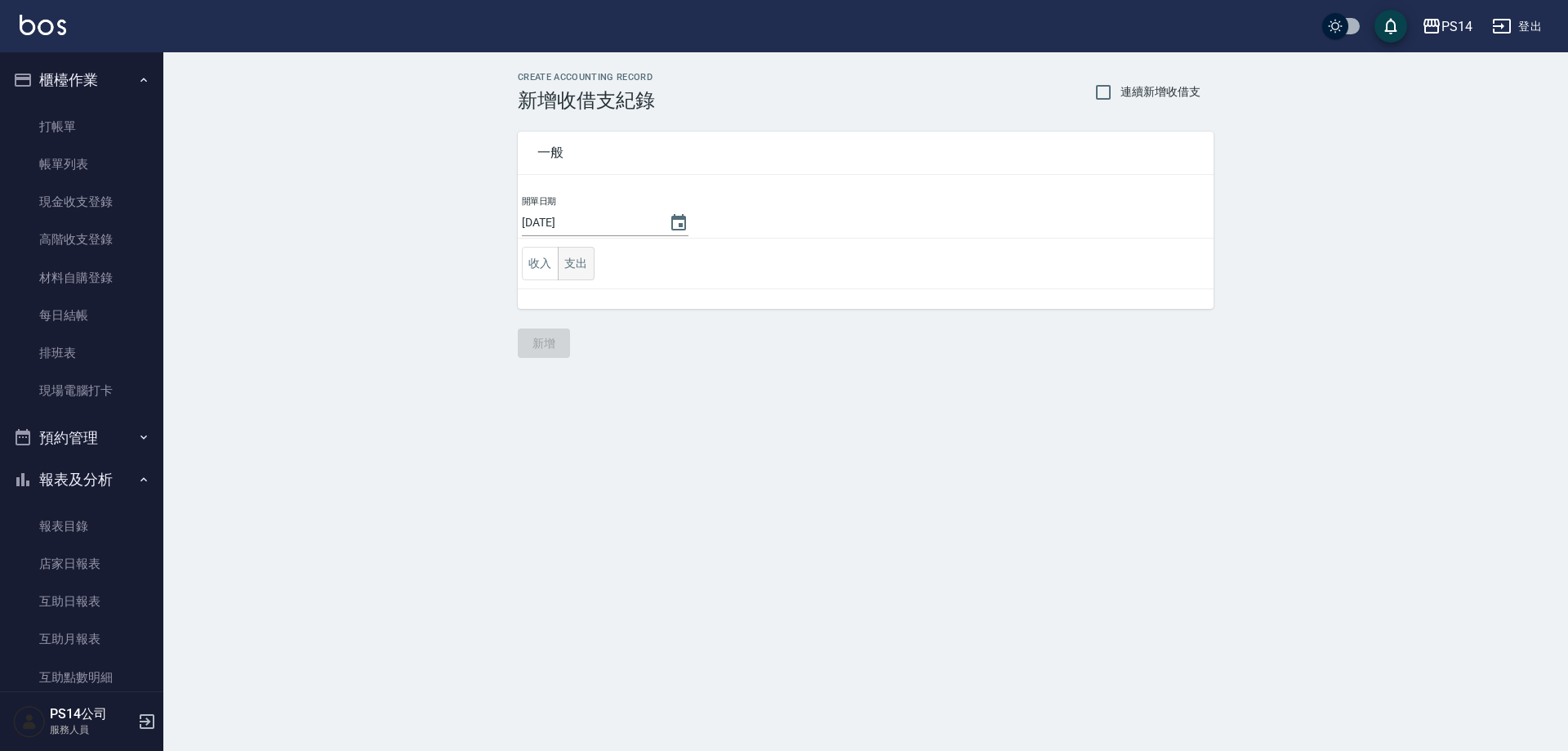
click at [572, 259] on button "支出" at bounding box center [575, 263] width 36 height 34
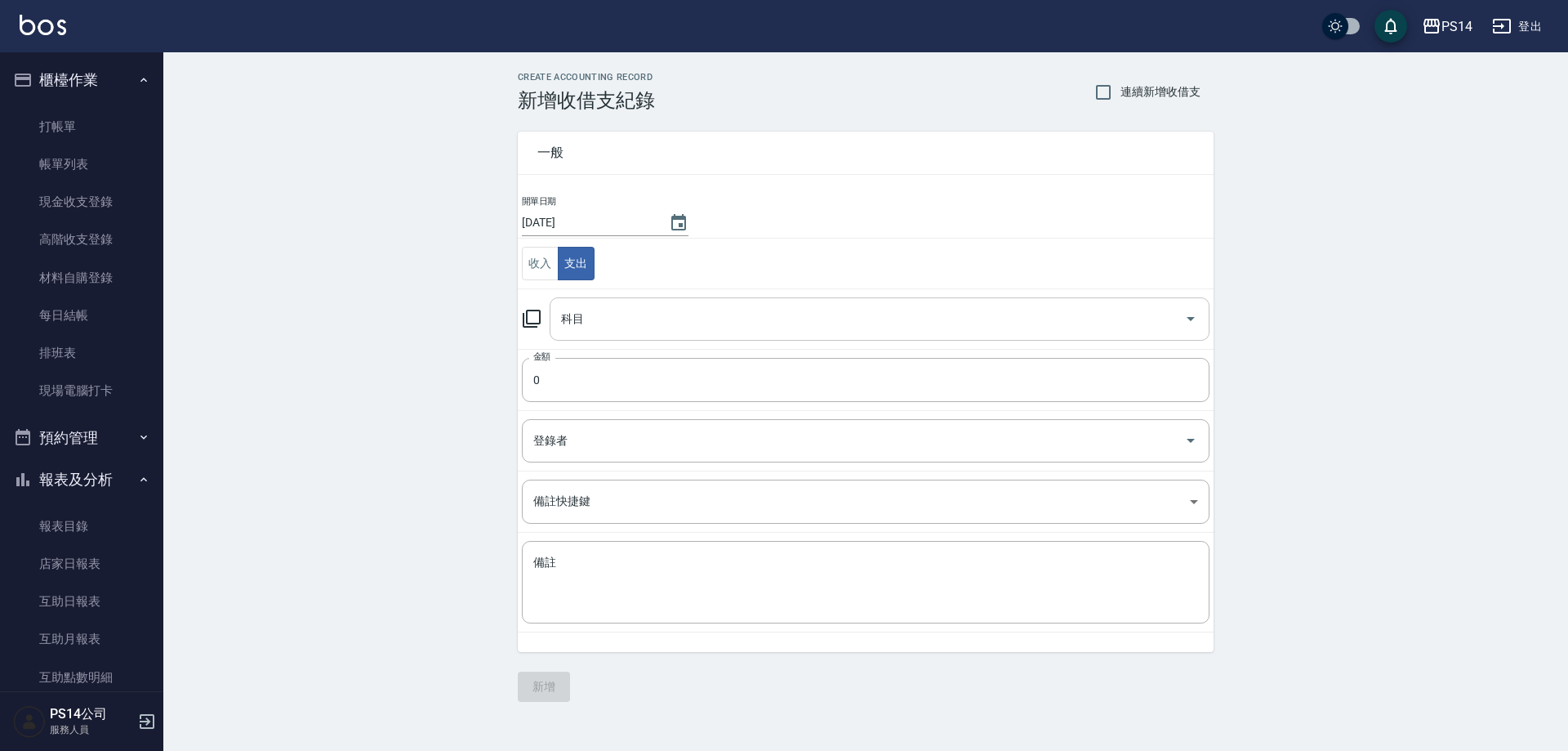
click at [596, 316] on input "科目" at bounding box center [867, 319] width 620 height 28
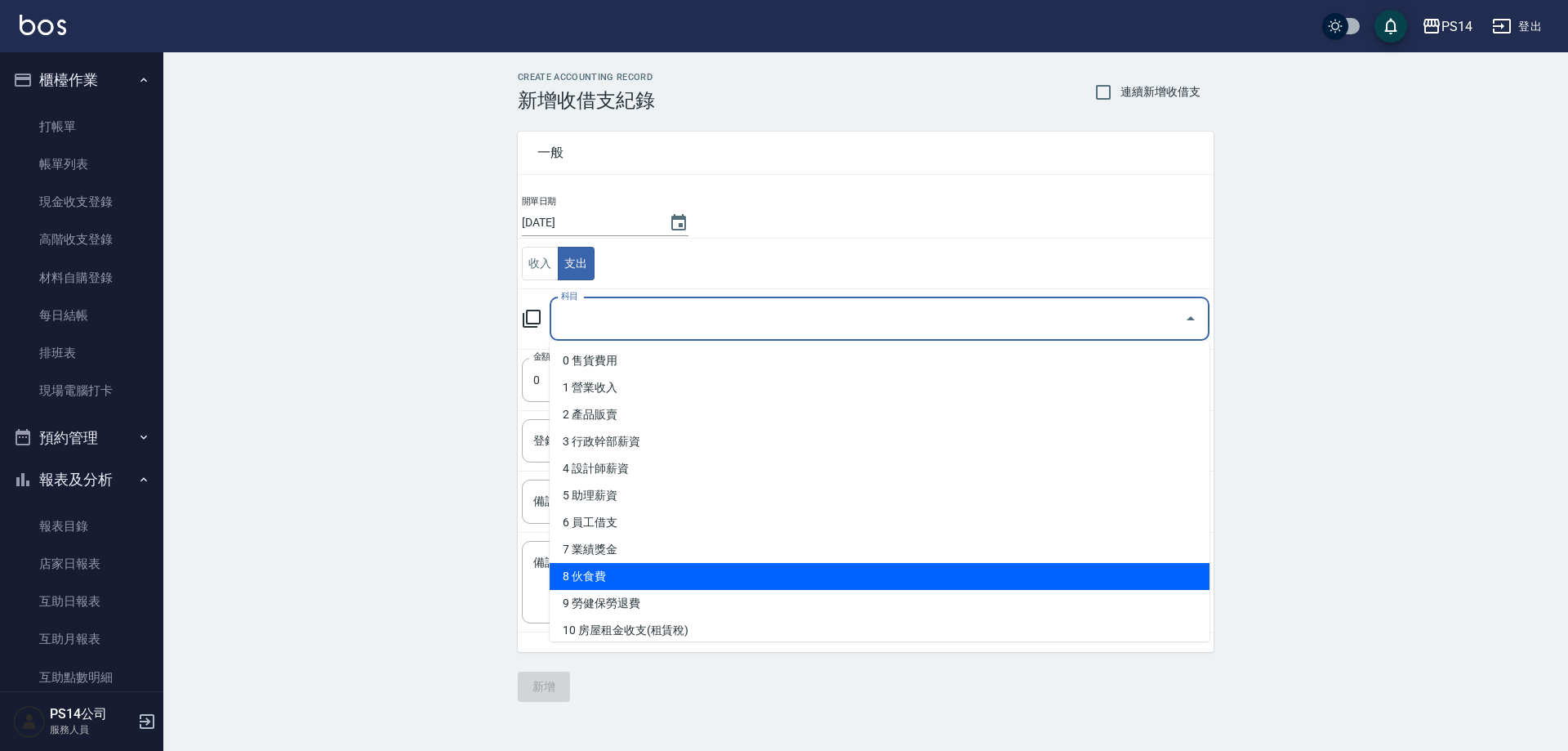
click at [570, 574] on li "8 伙食費" at bounding box center [879, 576] width 659 height 27
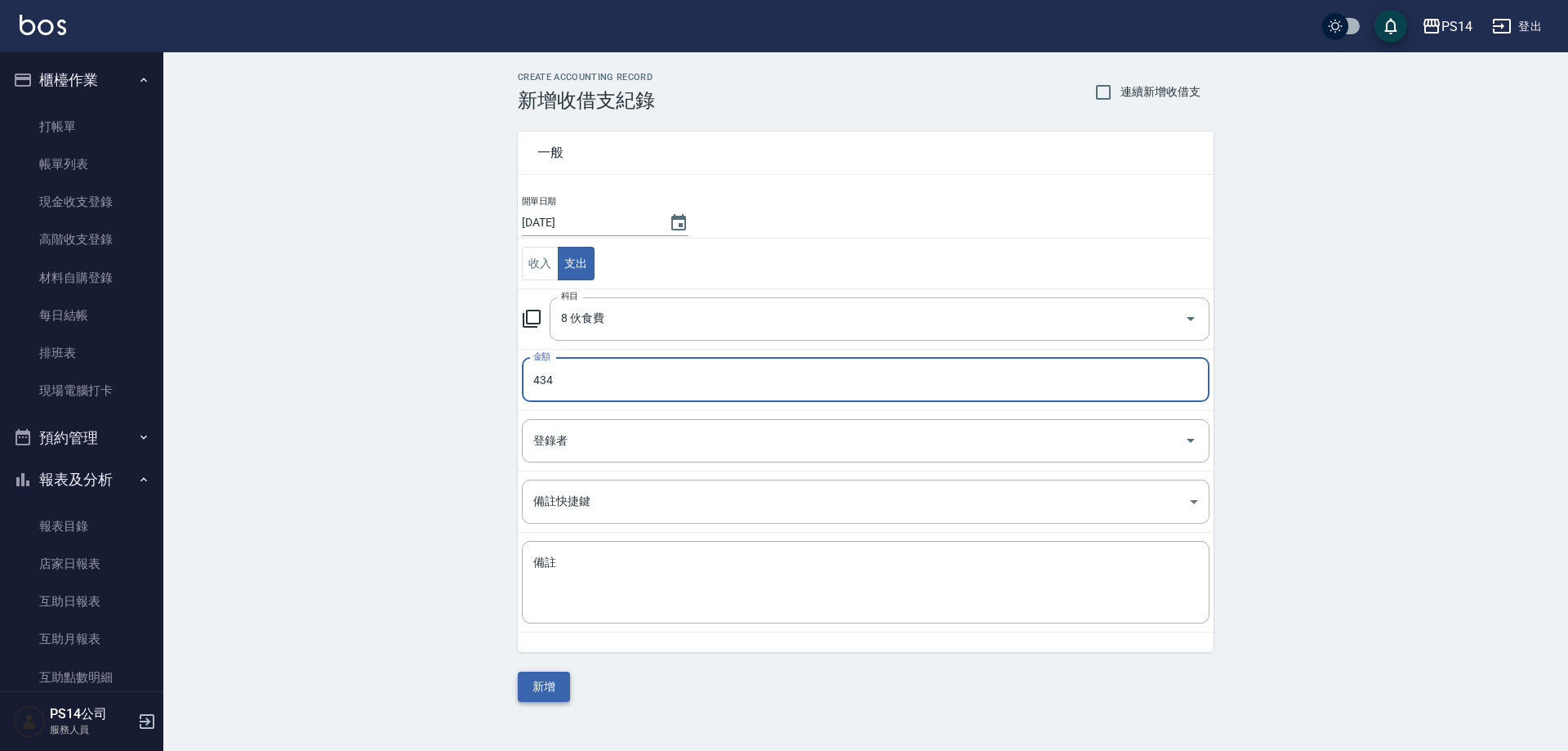
click at [555, 688] on button "新增" at bounding box center [543, 686] width 52 height 30
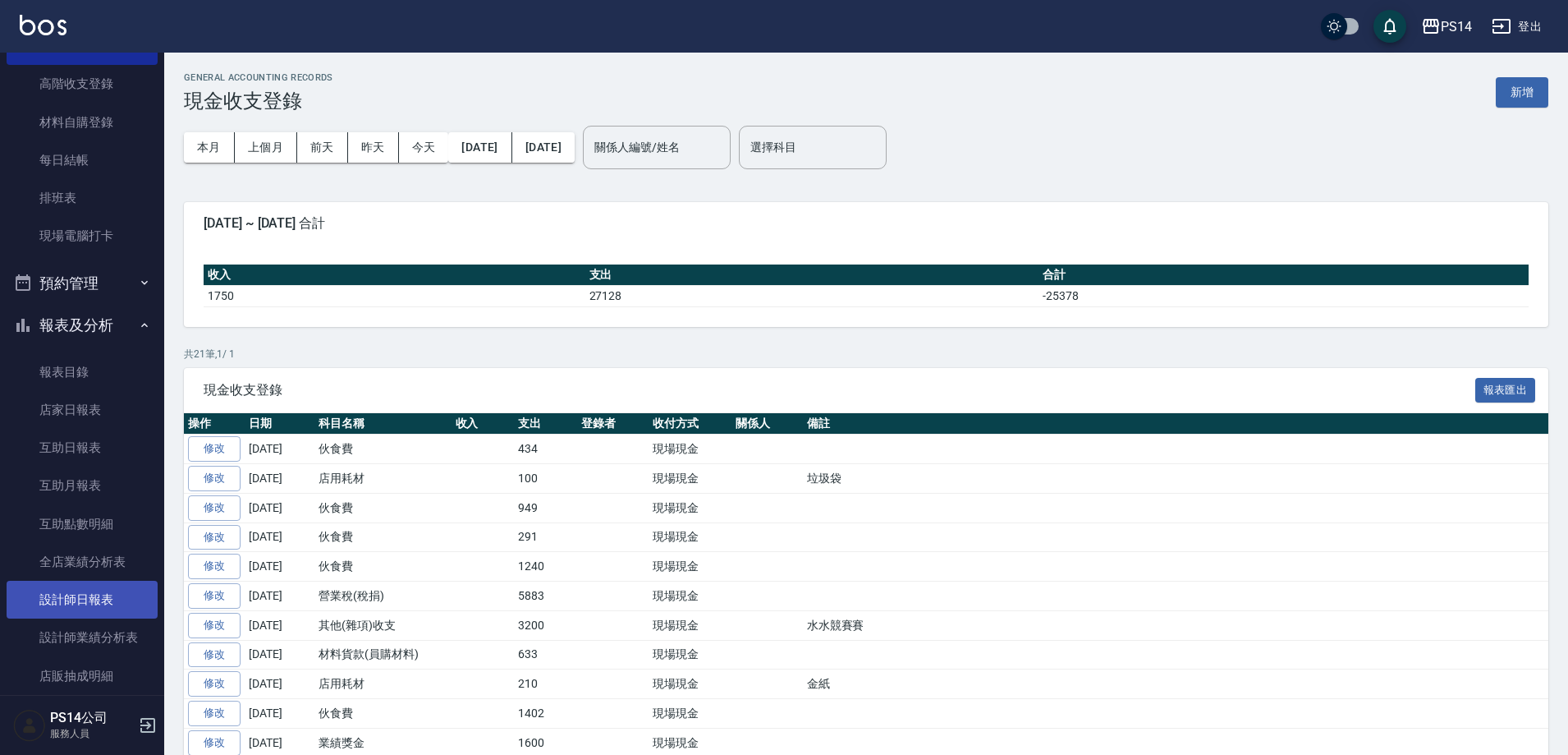
scroll to position [164, 0]
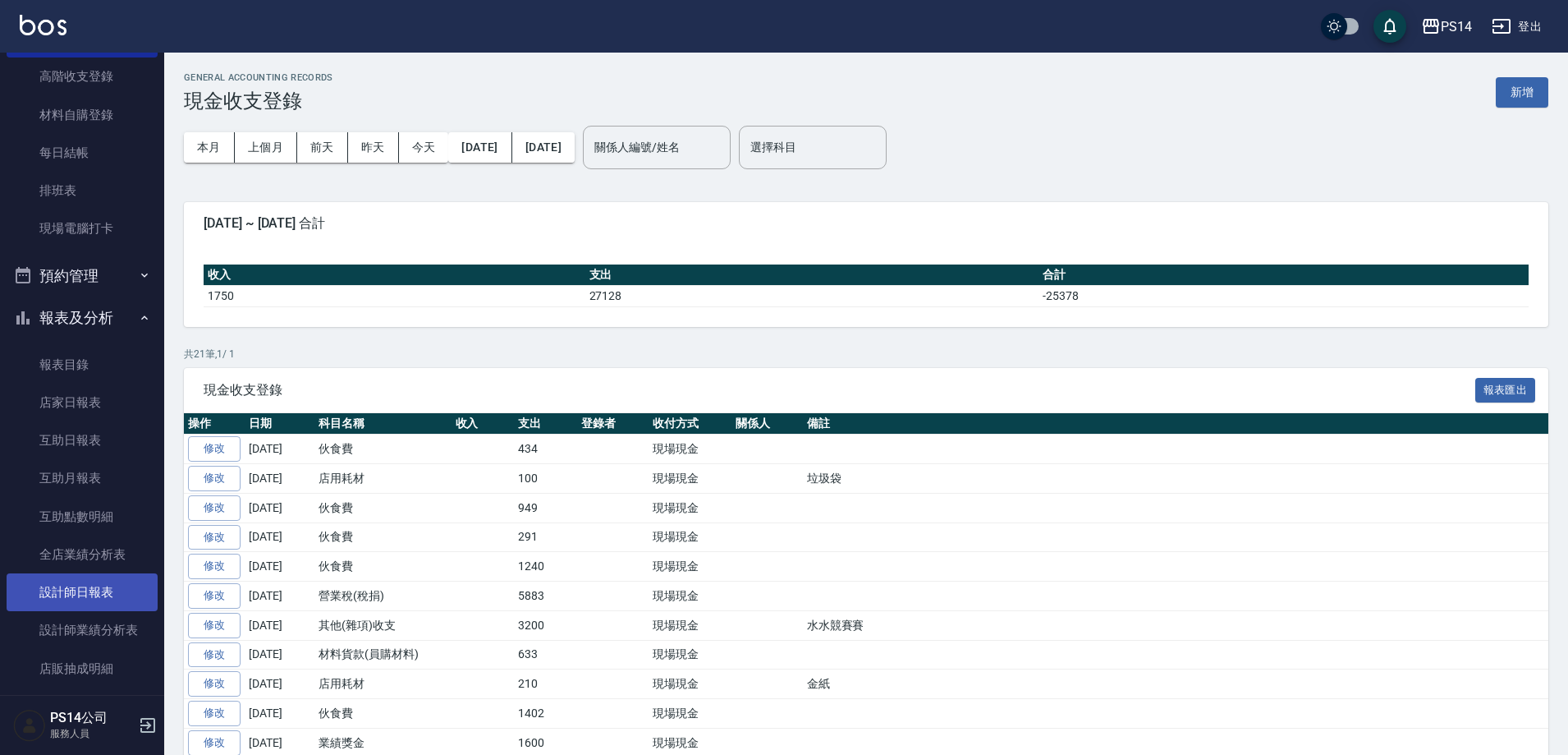
click at [107, 579] on link "設計師日報表" at bounding box center [81, 592] width 151 height 37
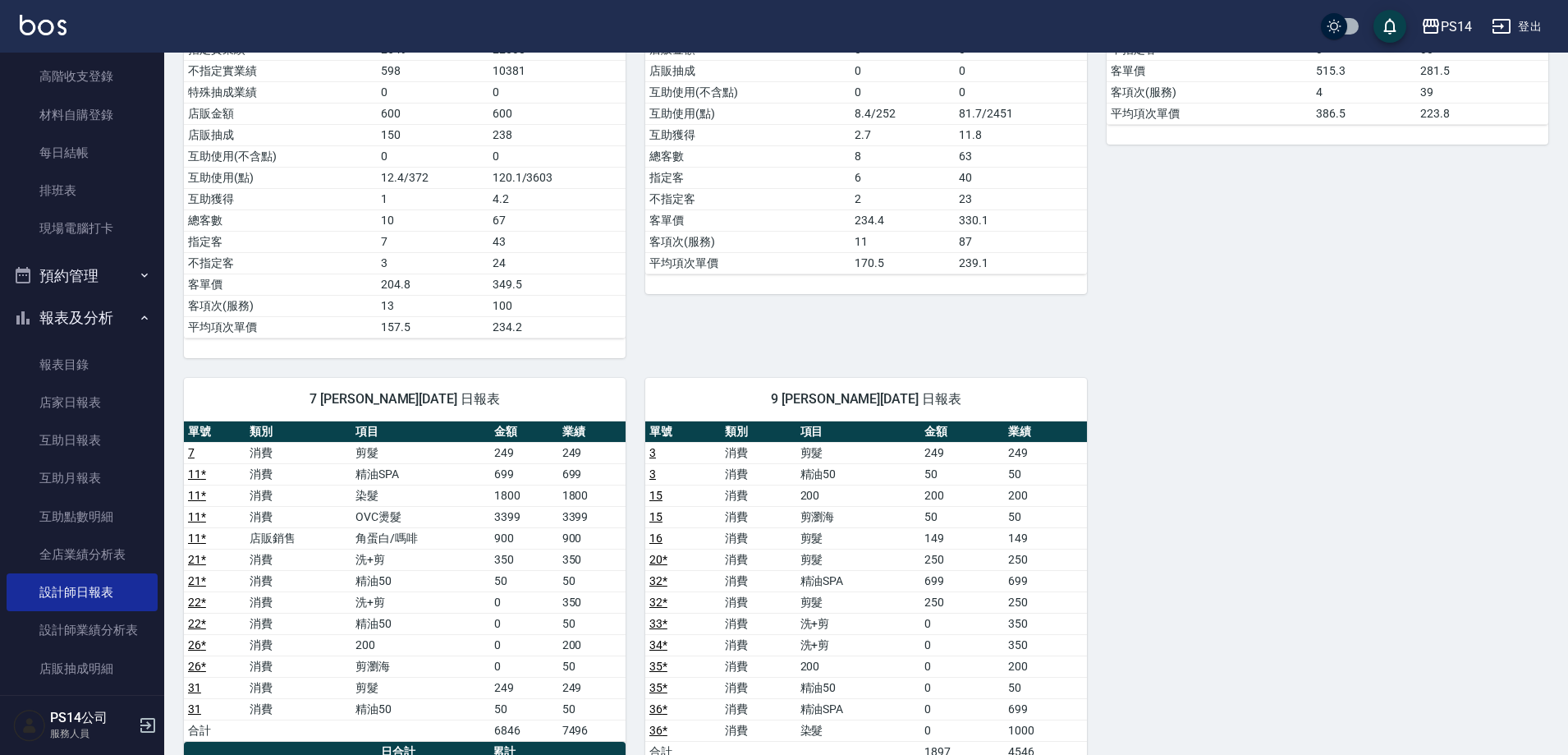
scroll to position [411, 0]
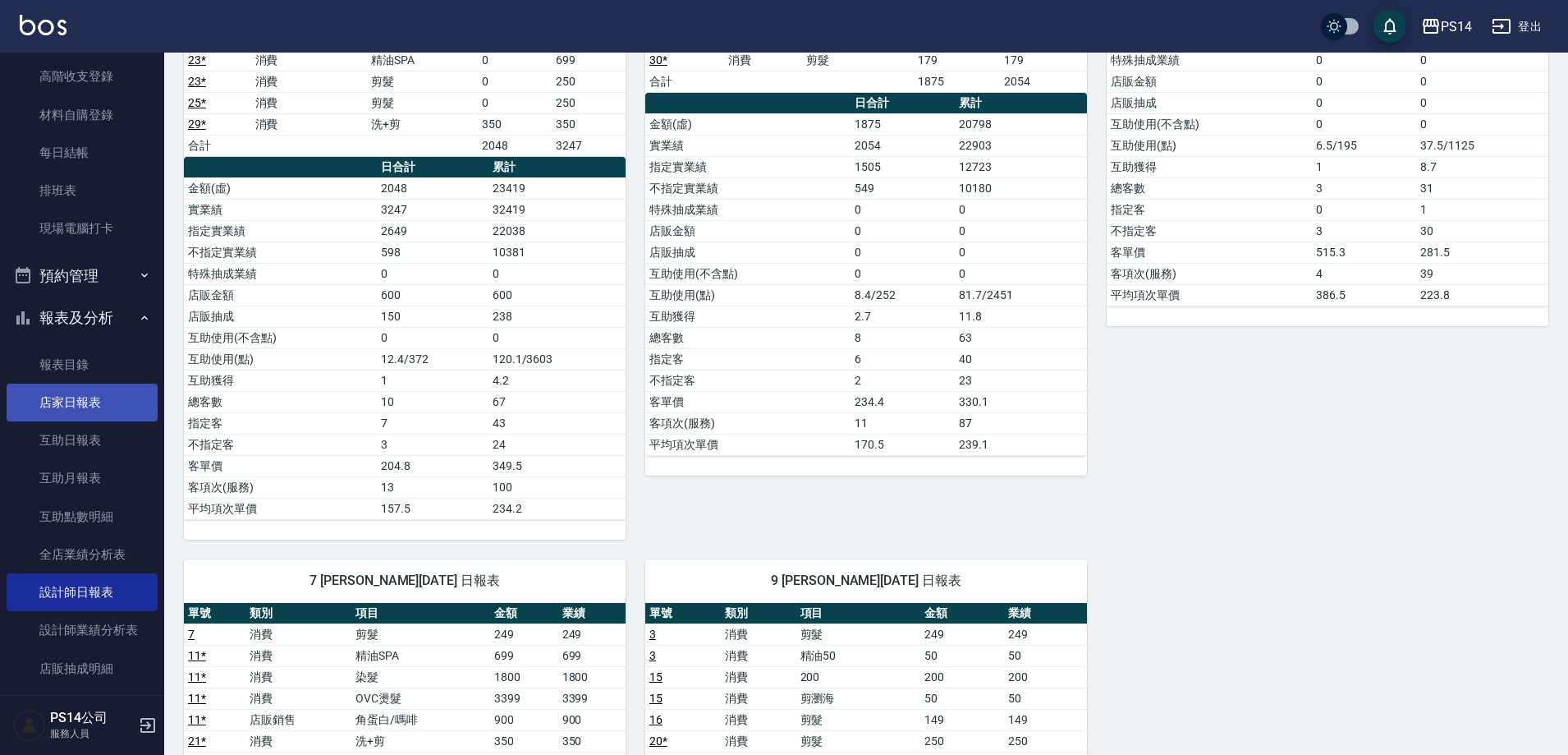
click at [63, 396] on link "店家日報表" at bounding box center [81, 402] width 151 height 37
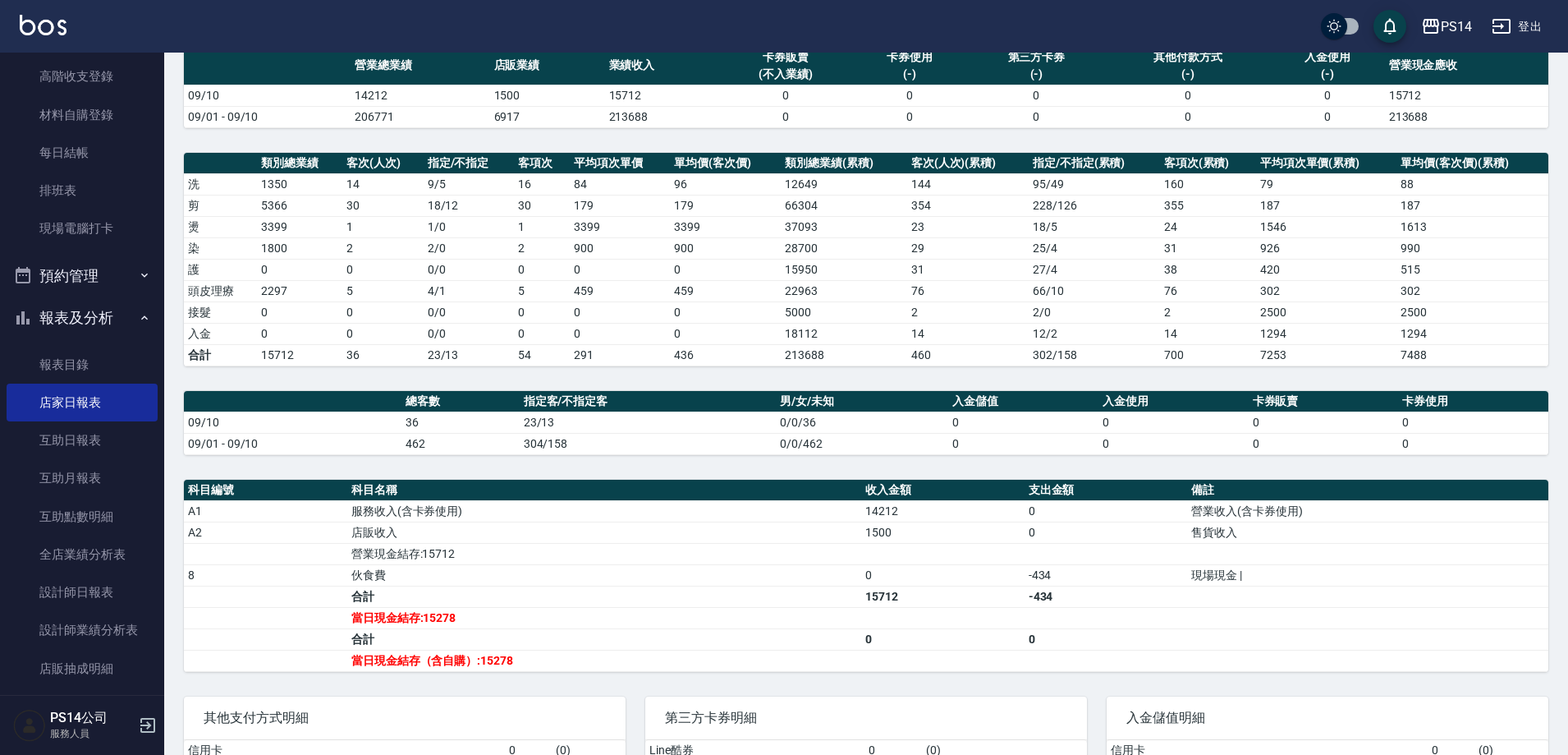
scroll to position [164, 0]
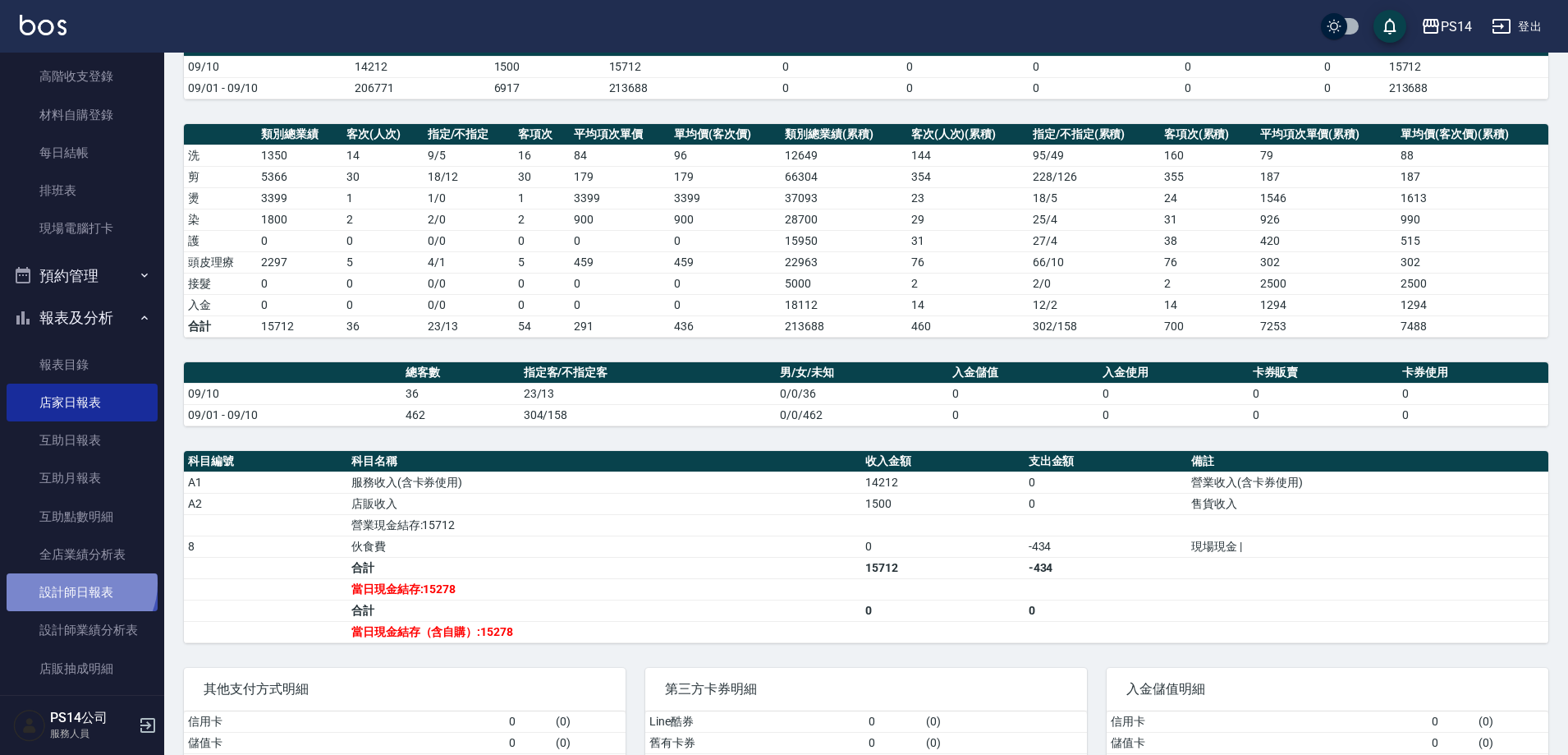
click at [78, 583] on link "設計師日報表" at bounding box center [81, 592] width 151 height 37
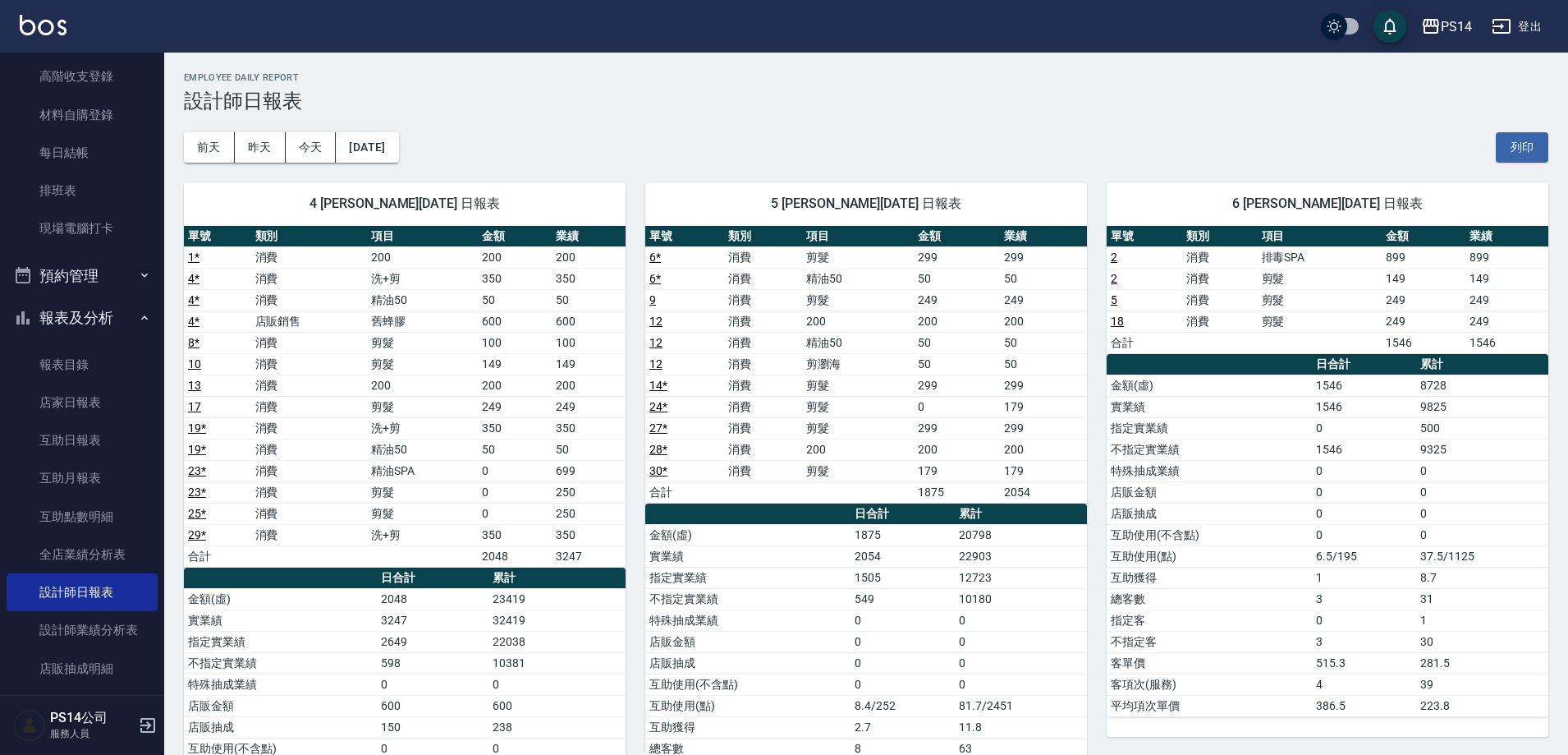
click at [67, 29] on div "PS14 登出" at bounding box center [784, 26] width 1568 height 53
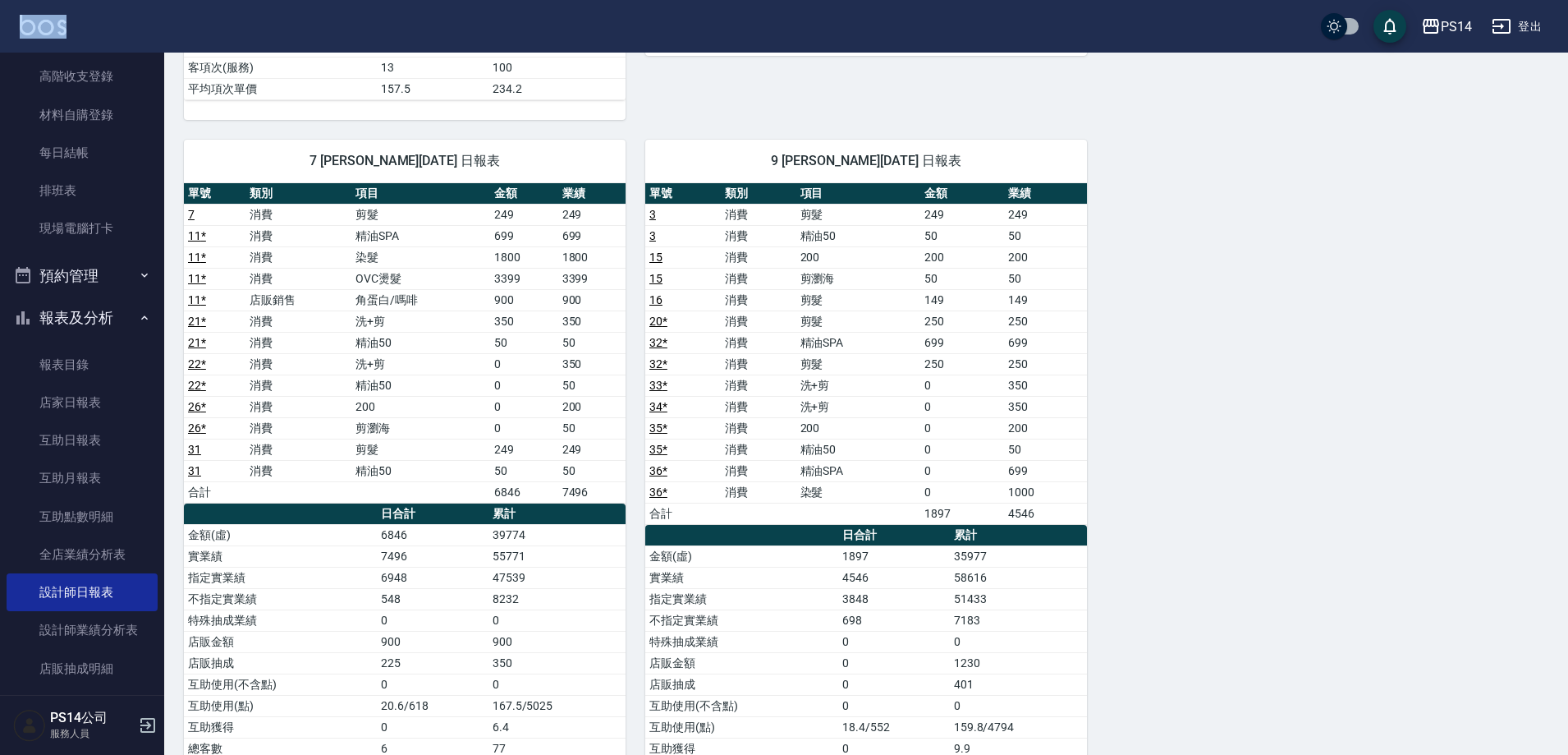
scroll to position [903, 0]
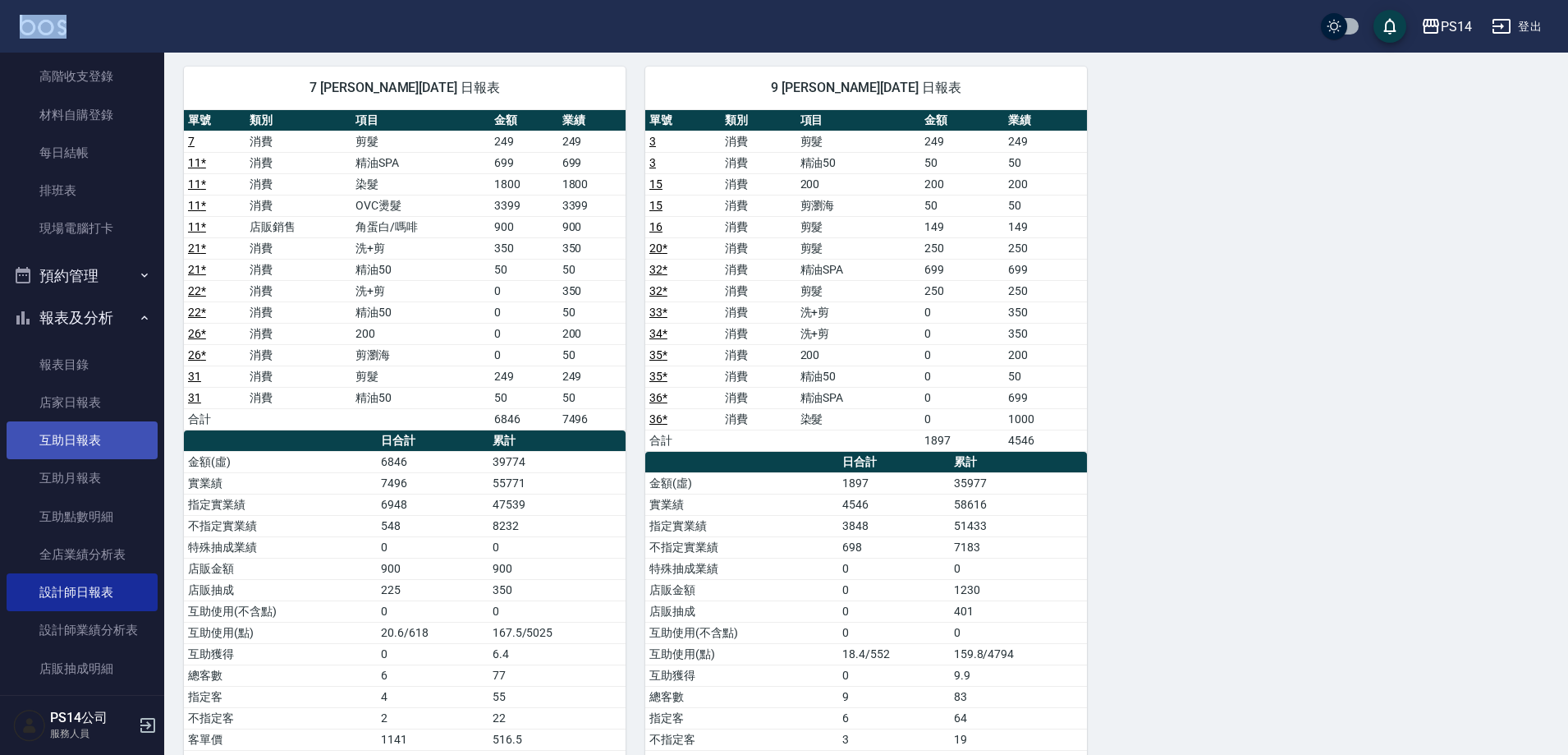
click at [135, 449] on link "互助日報表" at bounding box center [81, 440] width 151 height 37
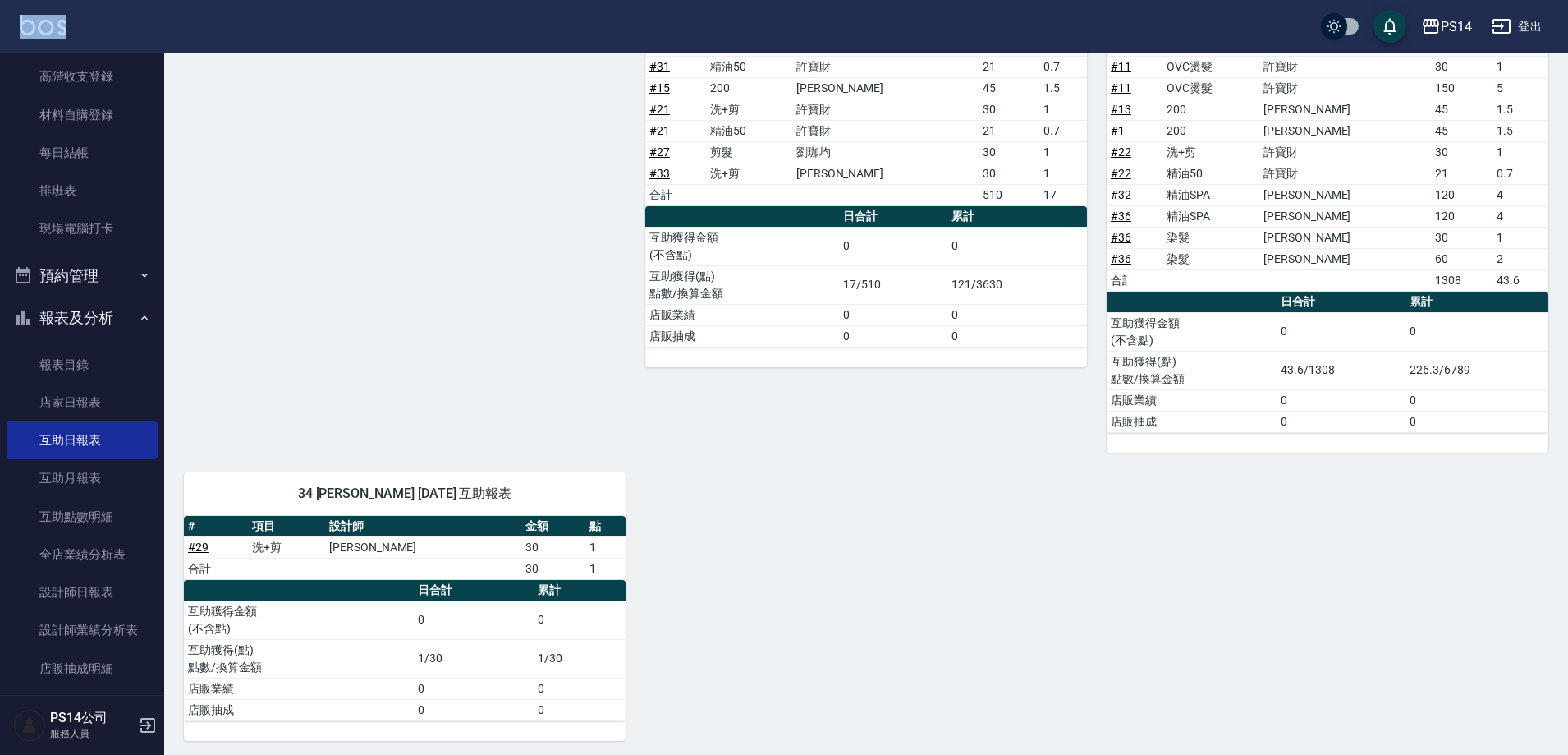
scroll to position [822, 0]
